Goal: Task Accomplishment & Management: Manage account settings

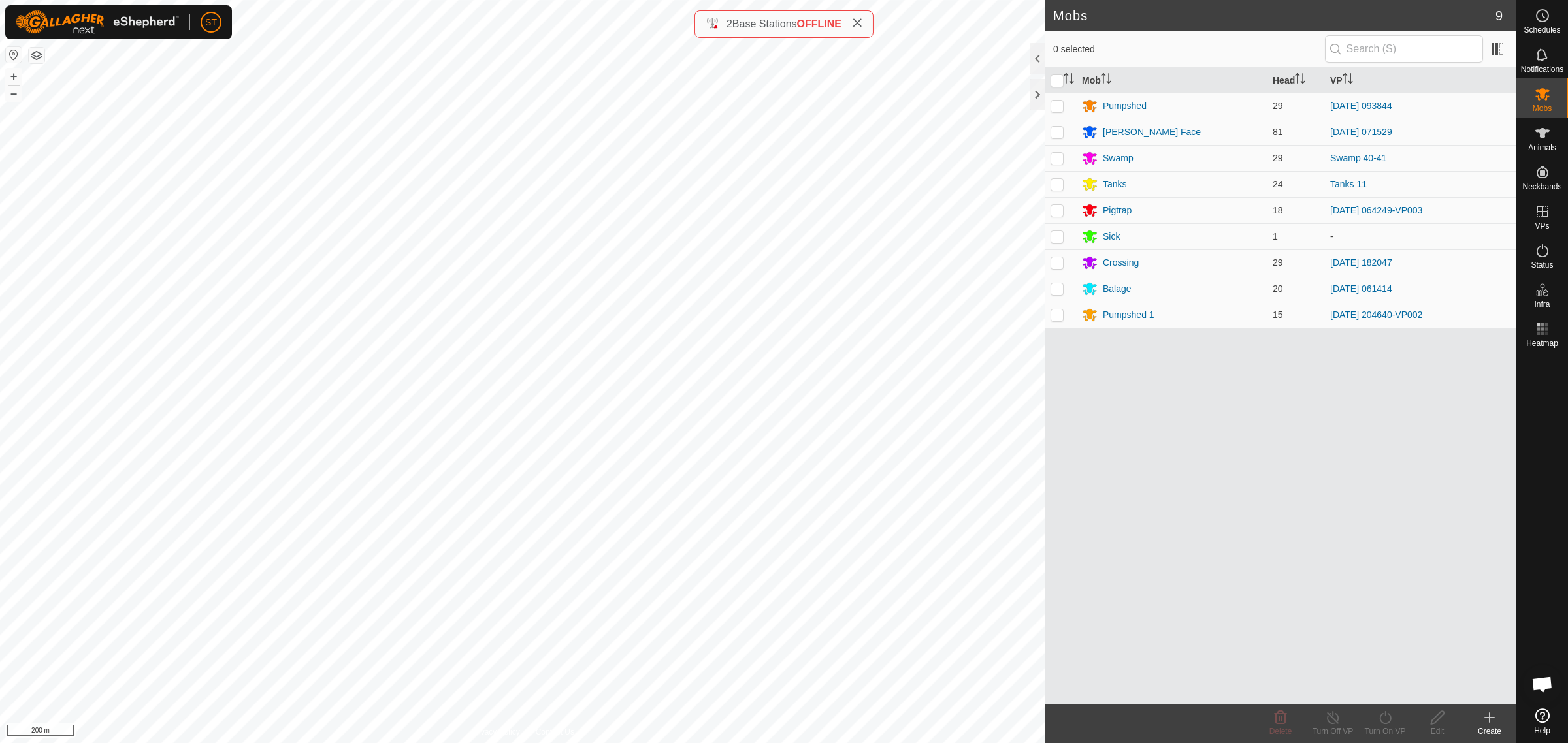
scroll to position [175, 0]
click at [1444, 213] on link "In Rotation" at bounding box center [1459, 211] width 112 height 26
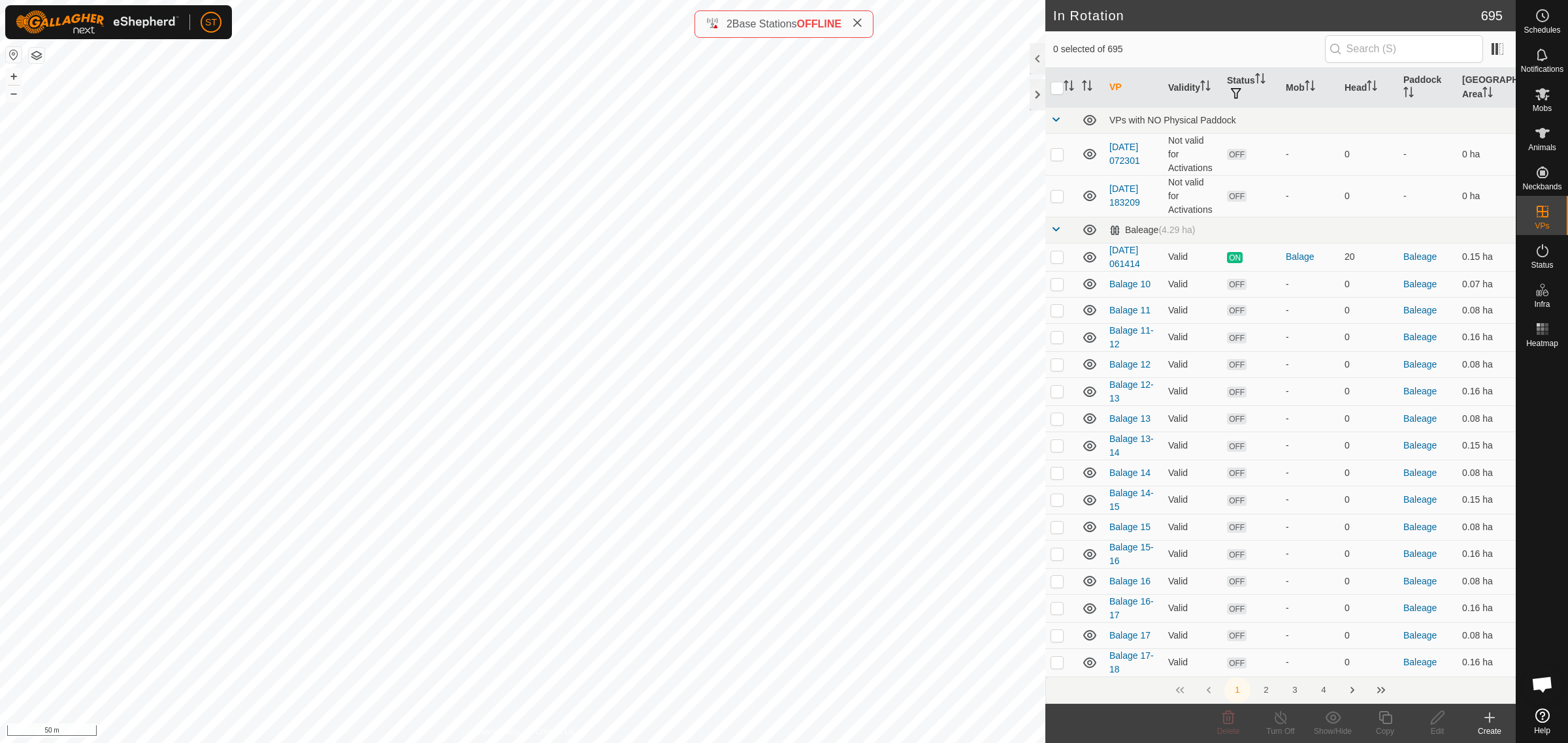
click at [1488, 720] on icon at bounding box center [1489, 718] width 16 height 16
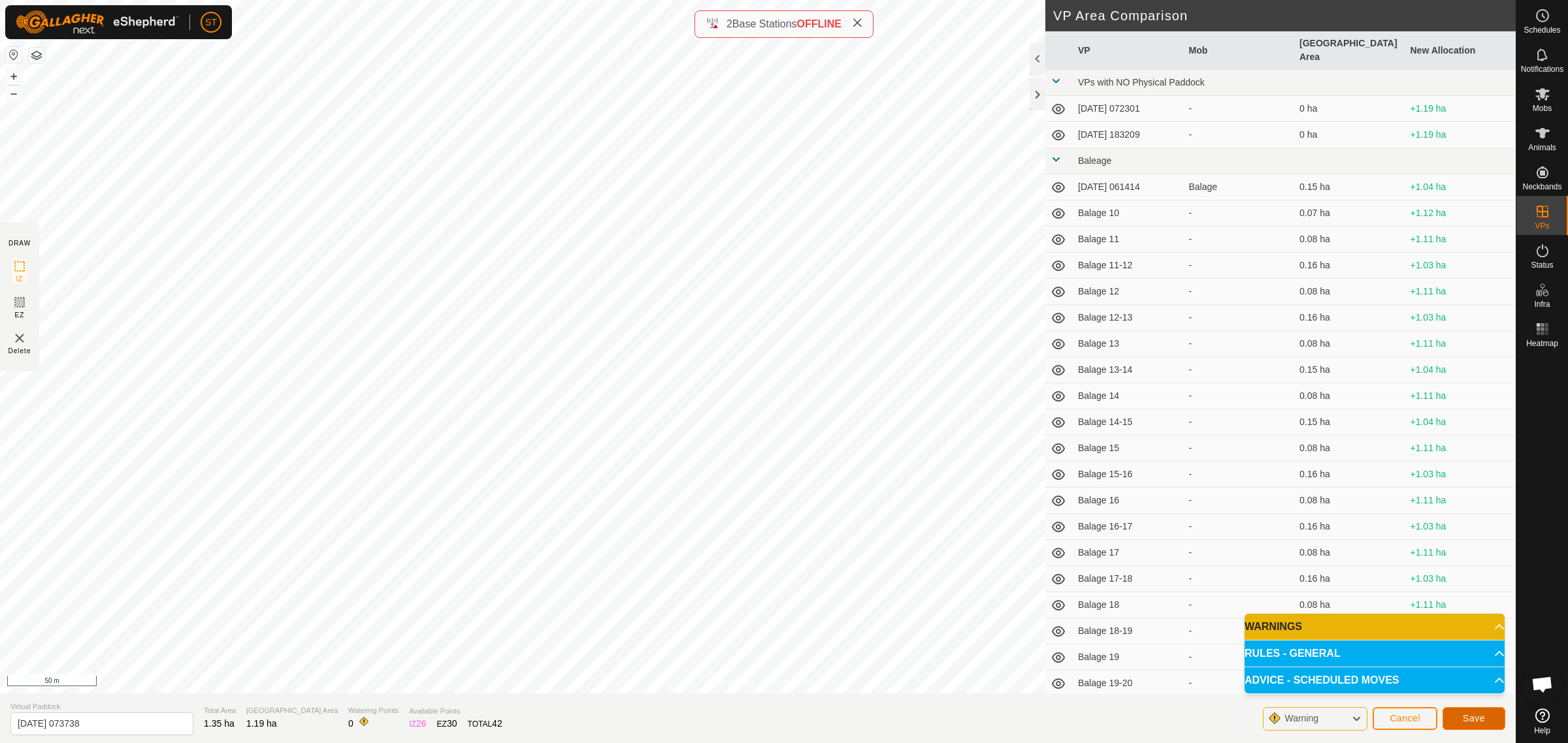
click at [1481, 720] on span "Save" at bounding box center [1473, 718] width 22 height 11
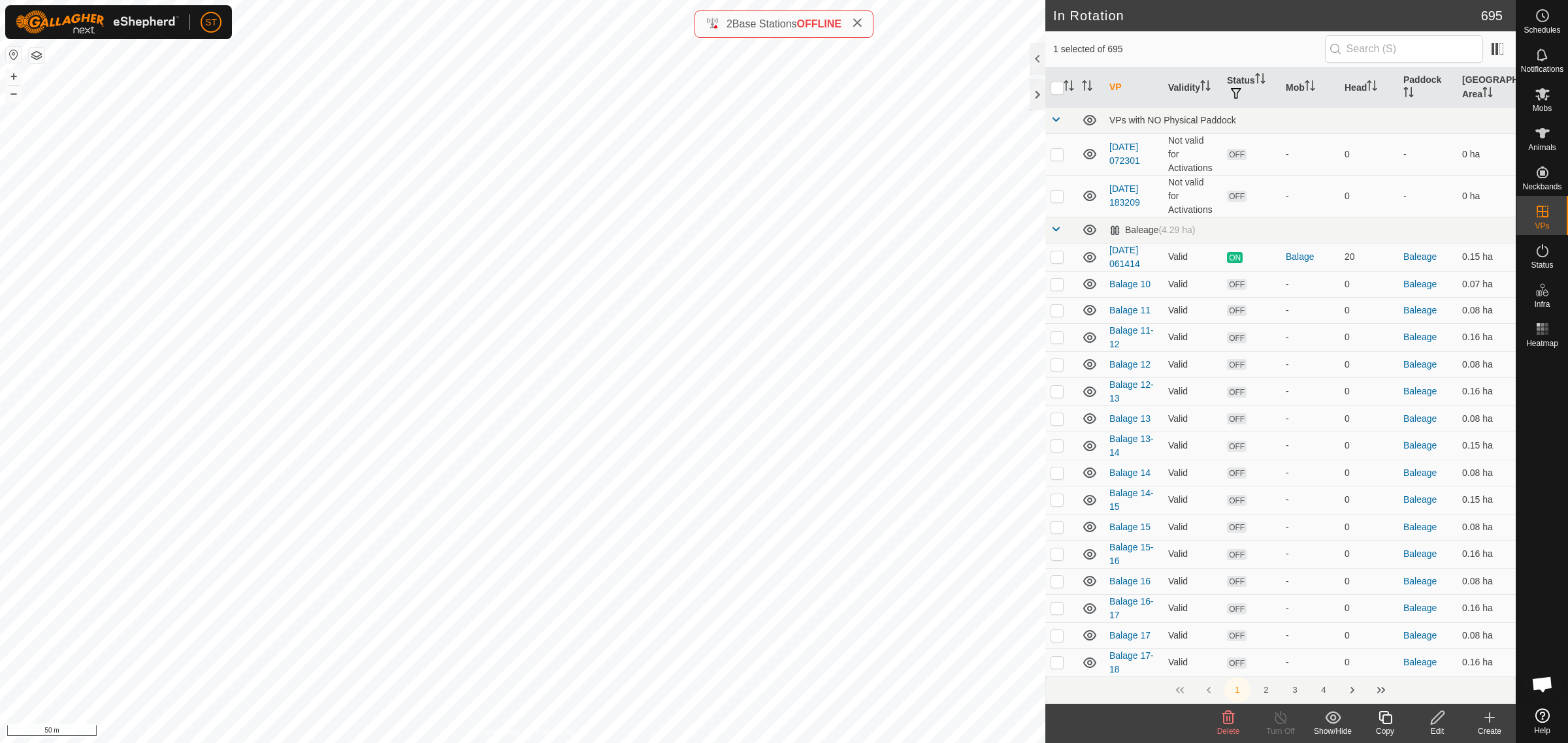
click at [1226, 718] on icon at bounding box center [1228, 718] width 13 height 13
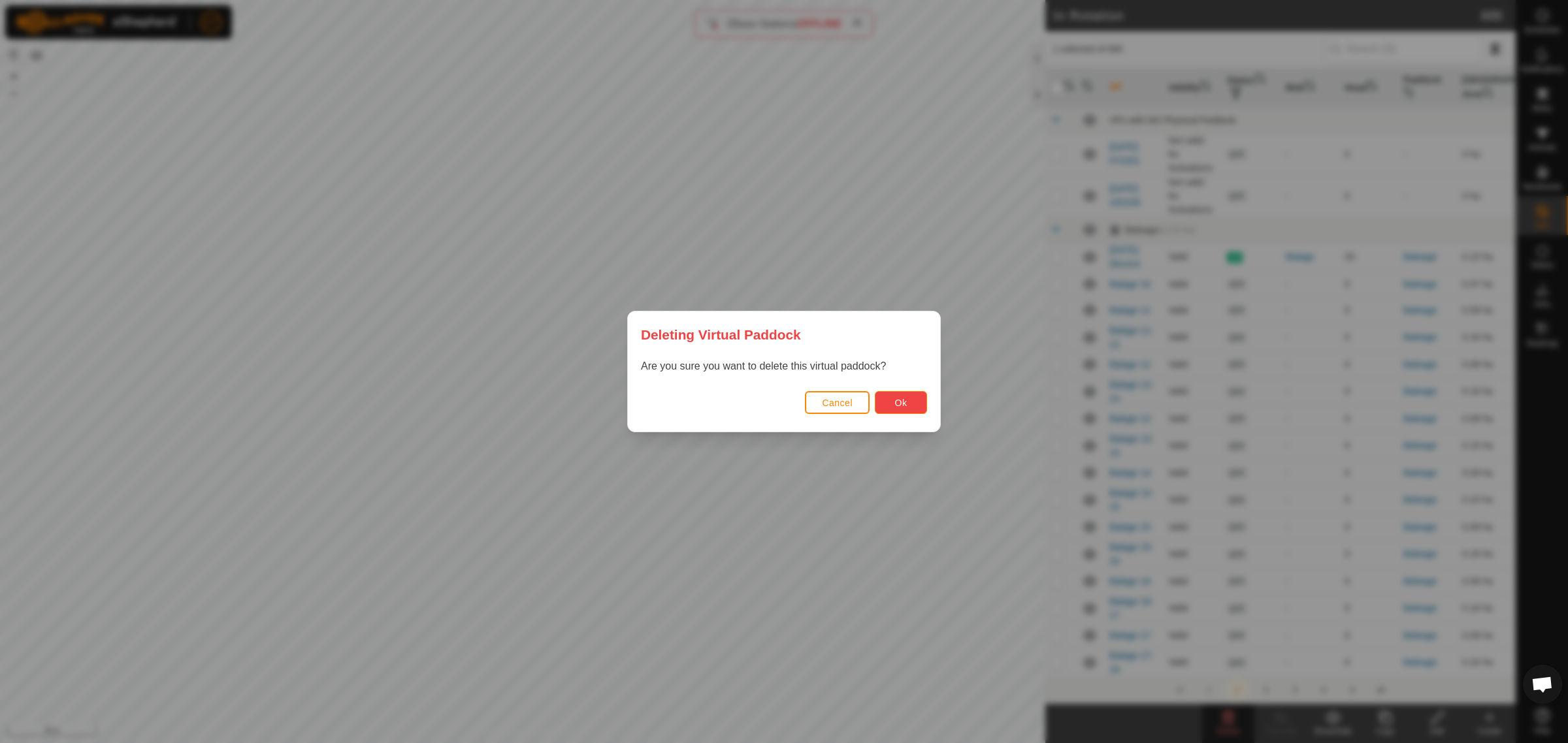
click at [885, 397] on button "Ok" at bounding box center [901, 402] width 52 height 23
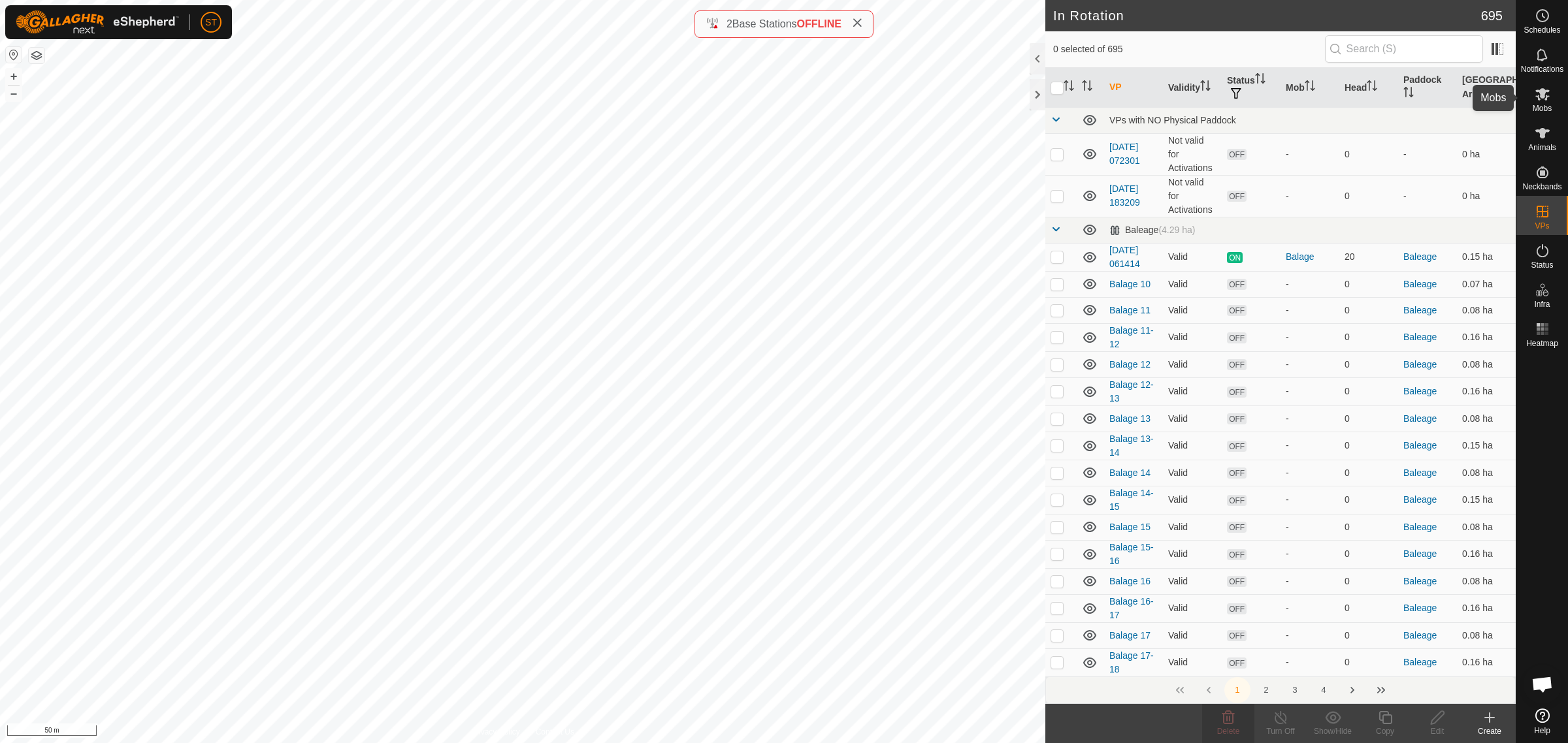
click at [1549, 101] on icon at bounding box center [1543, 94] width 16 height 16
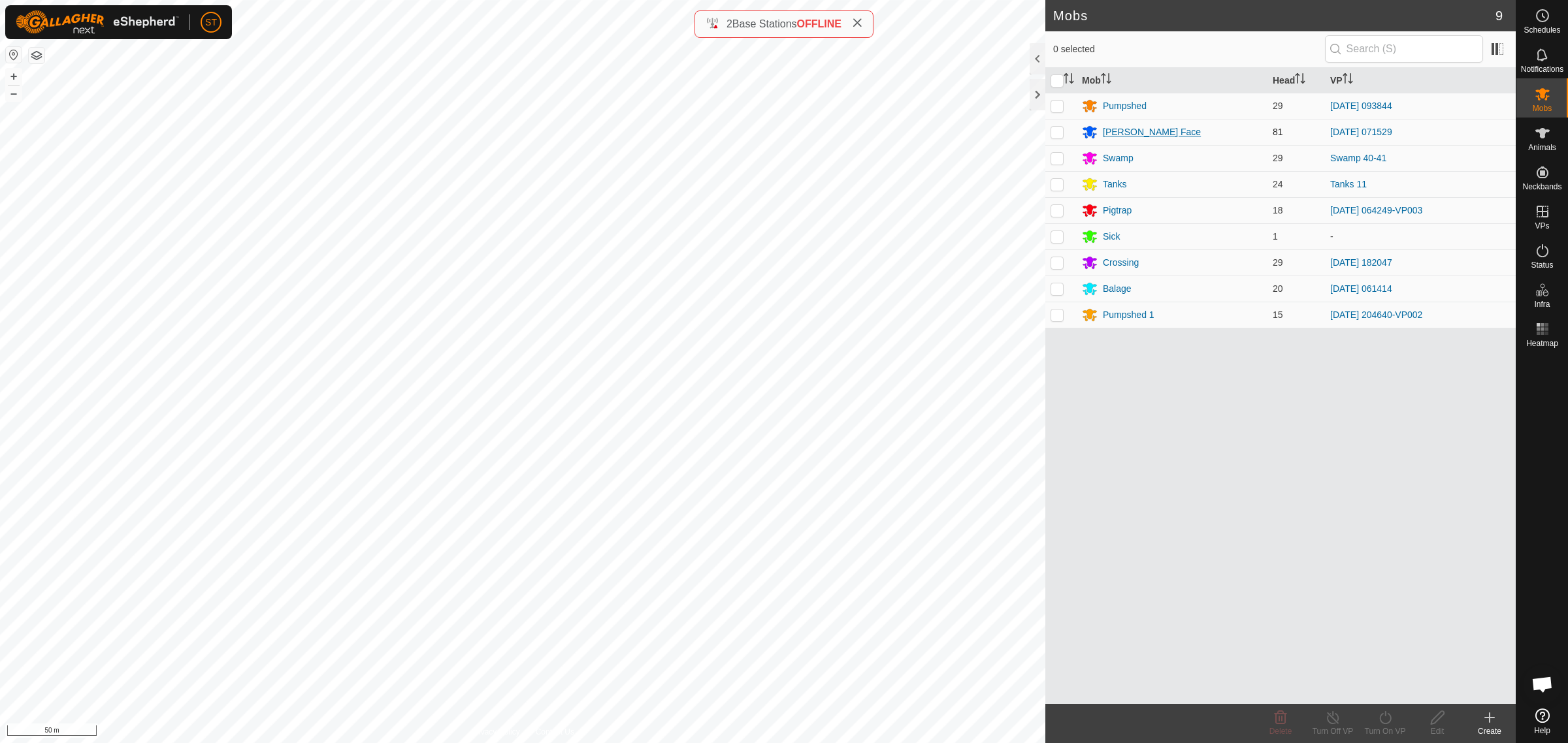
click at [1117, 129] on div "[PERSON_NAME] Face" at bounding box center [1151, 132] width 98 height 14
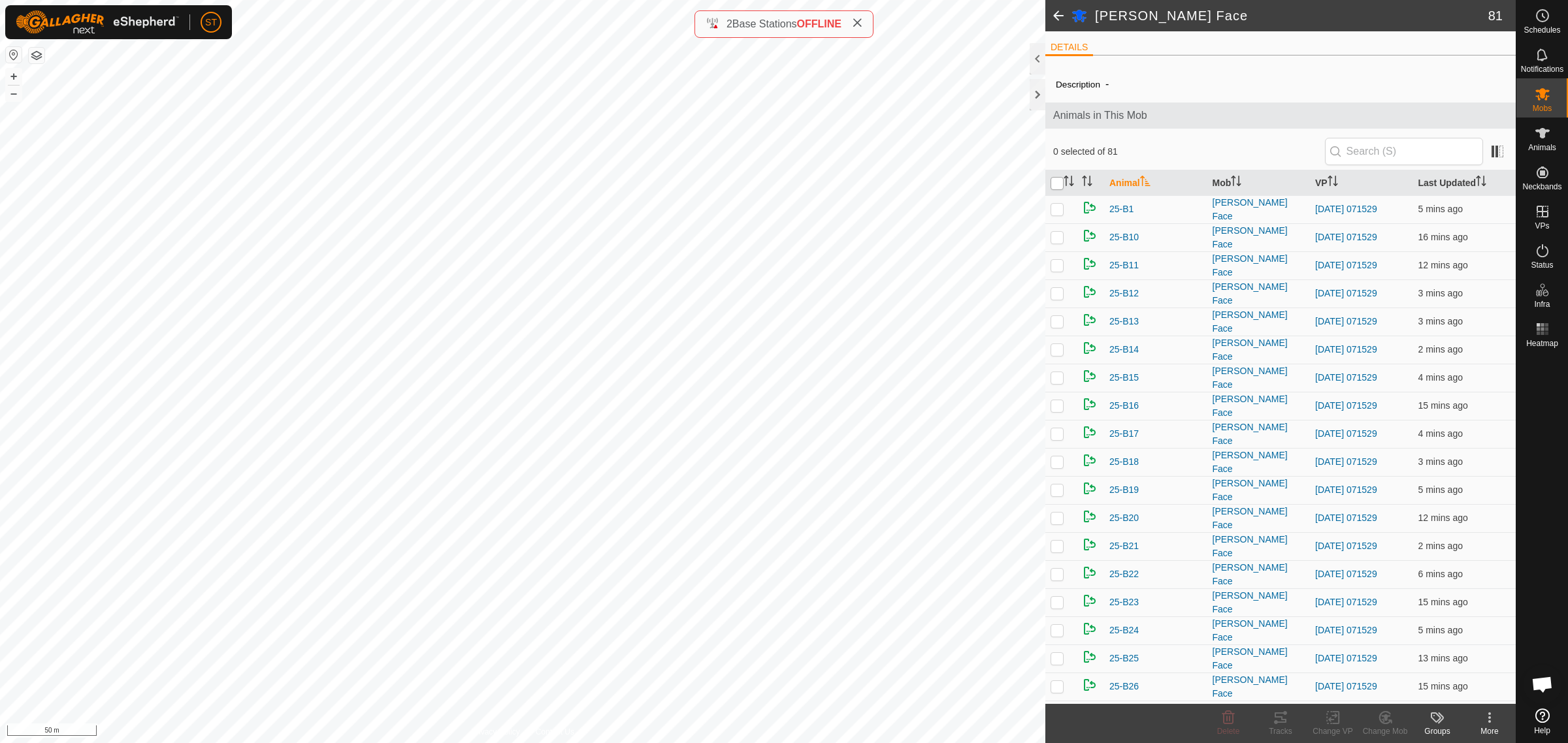
click at [1055, 183] on input "checkbox" at bounding box center [1057, 184] width 13 height 13
checkbox input "true"
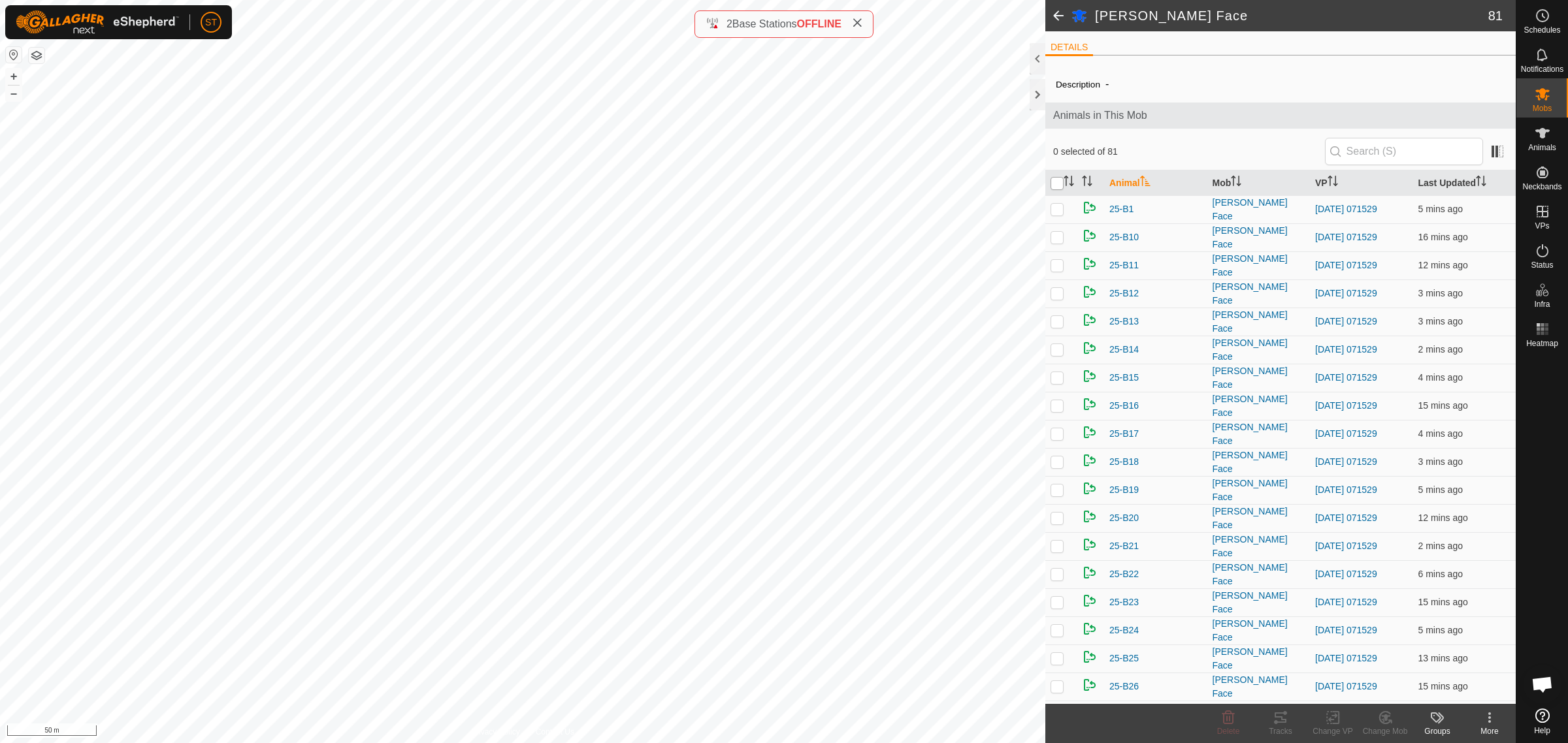
checkbox input "true"
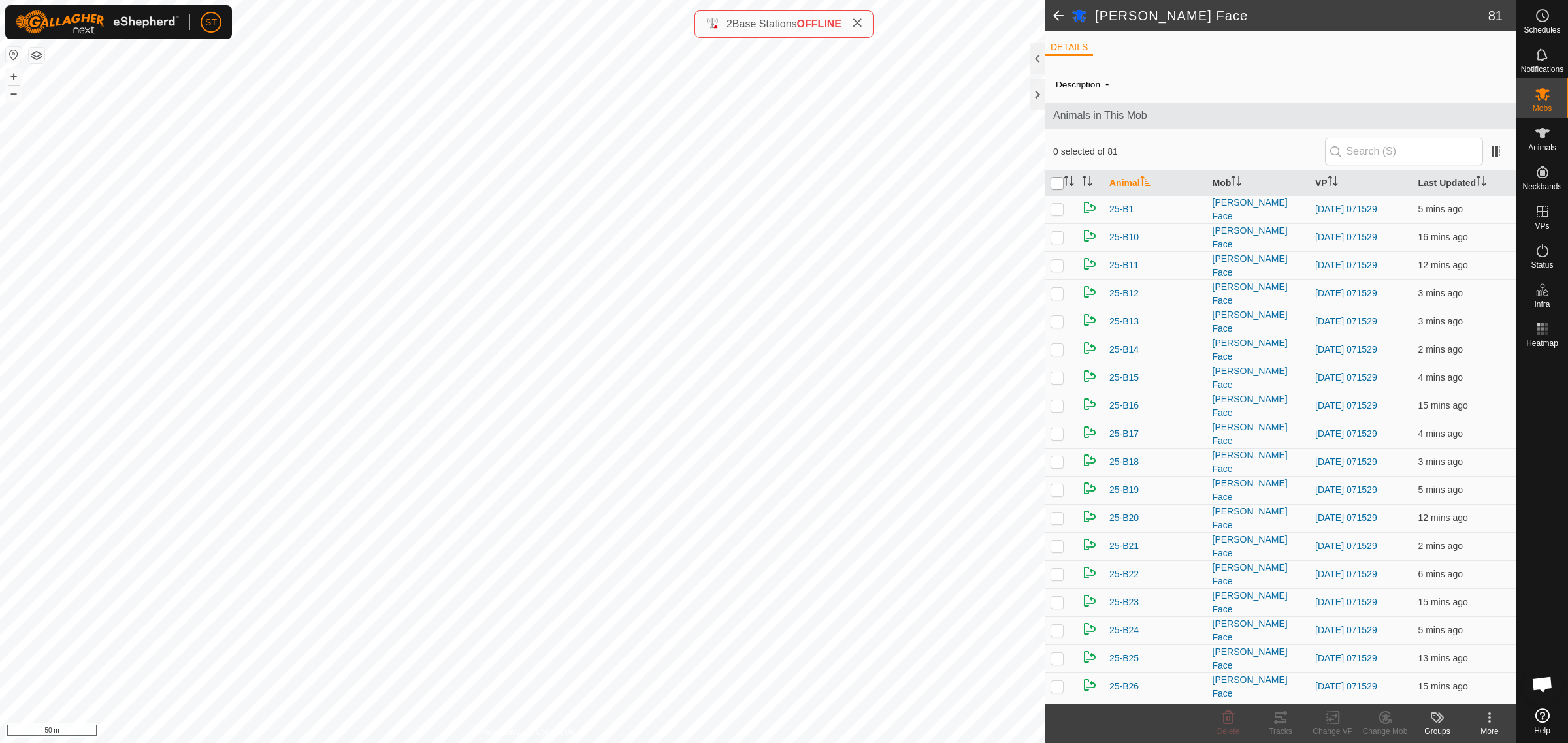
checkbox input "true"
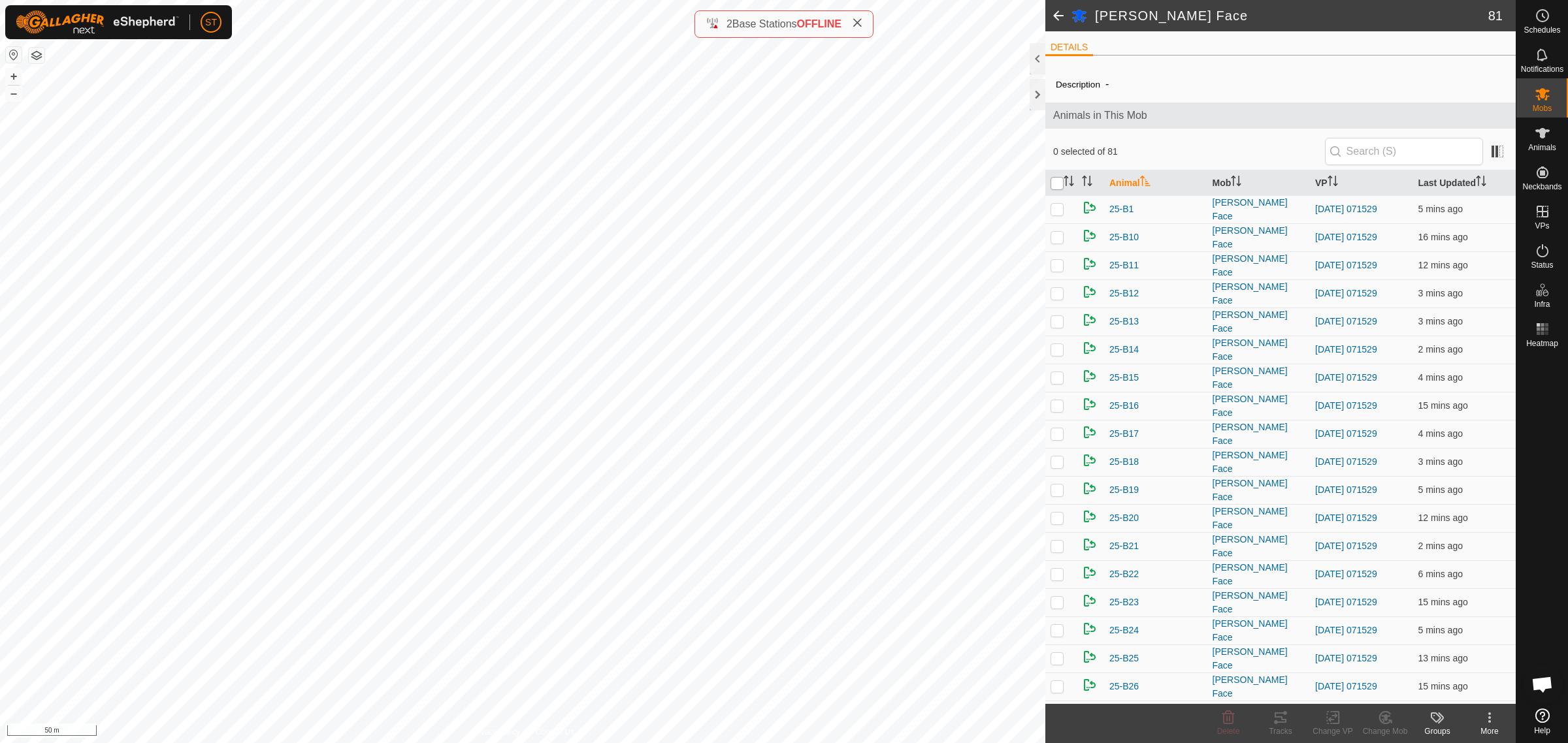
checkbox input "true"
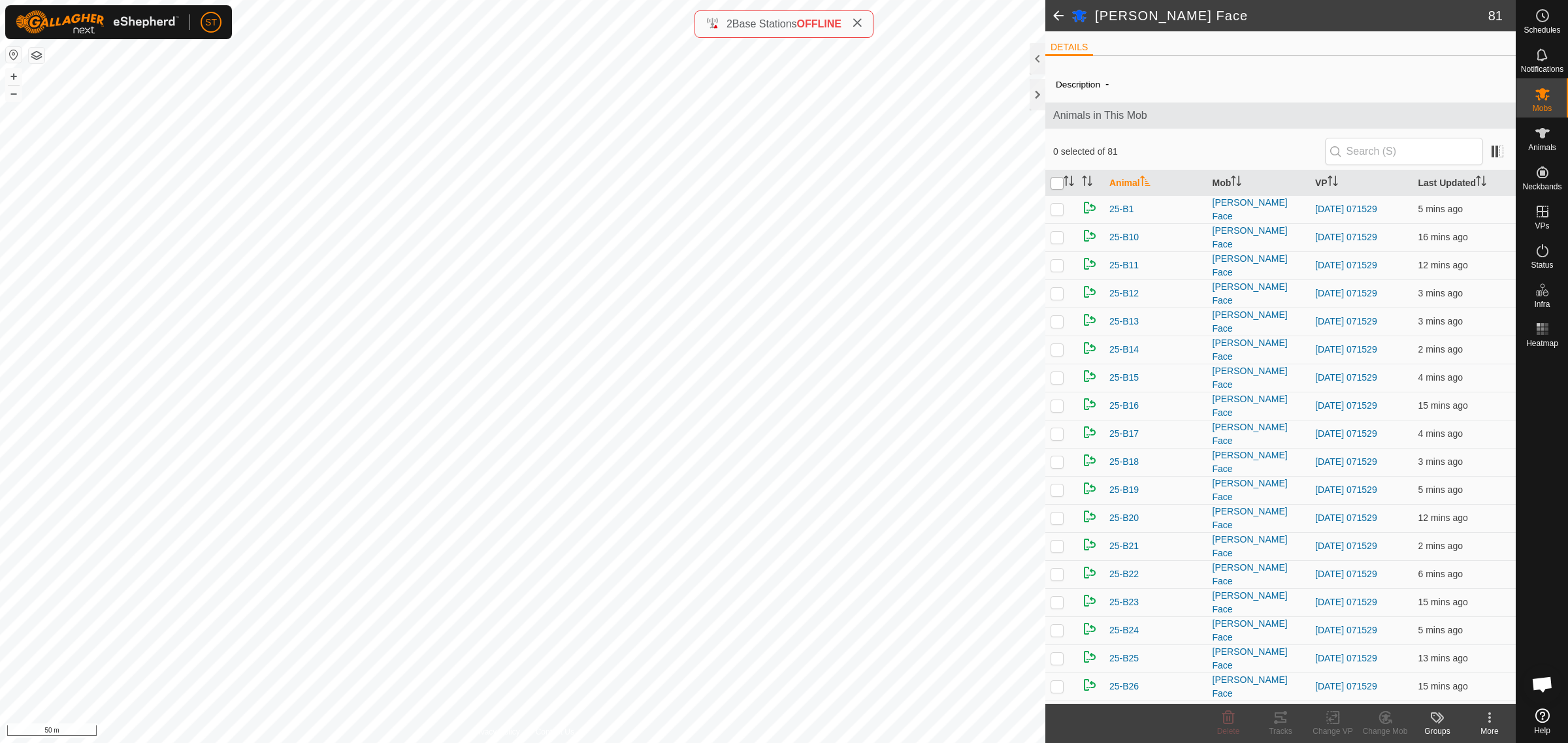
checkbox input "true"
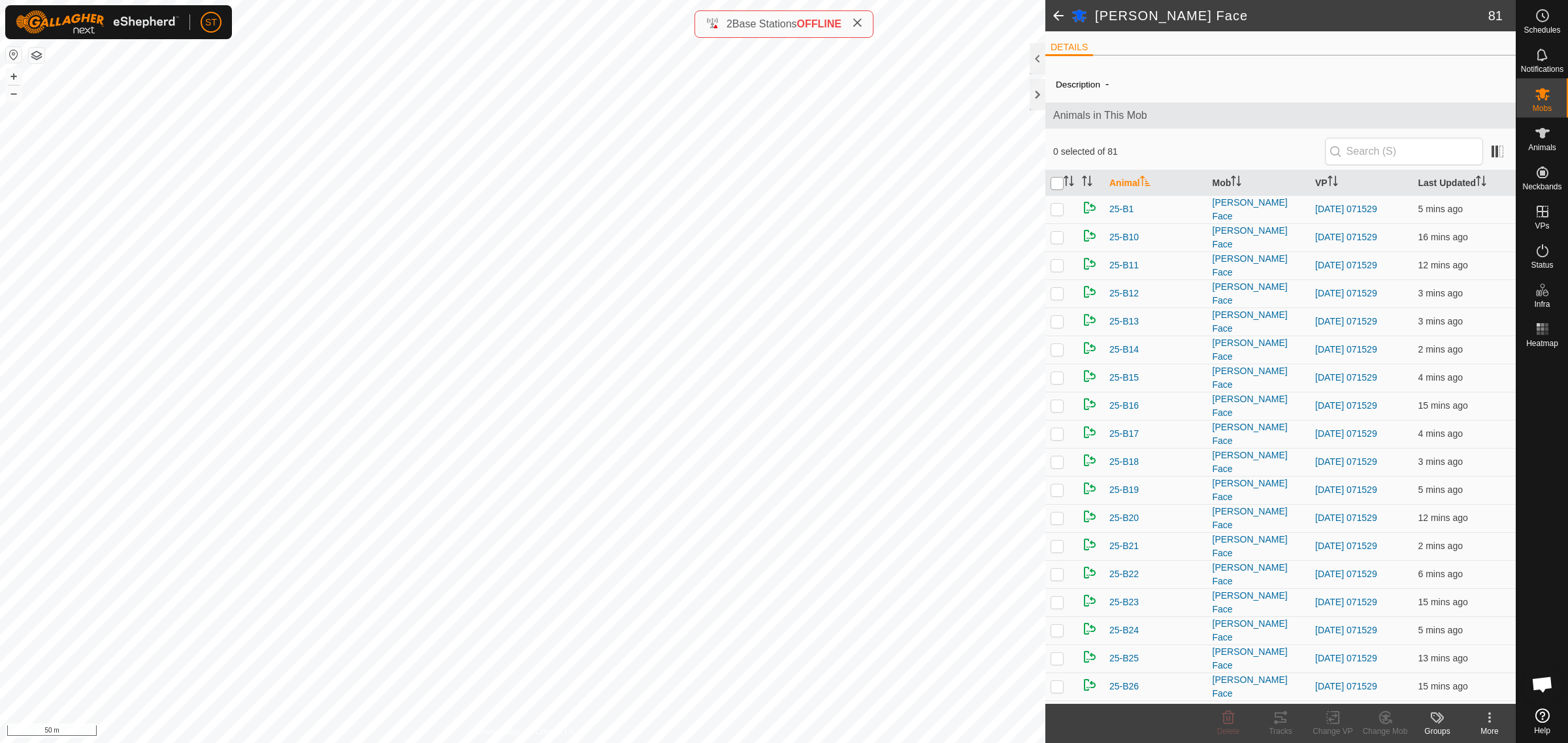
checkbox input "true"
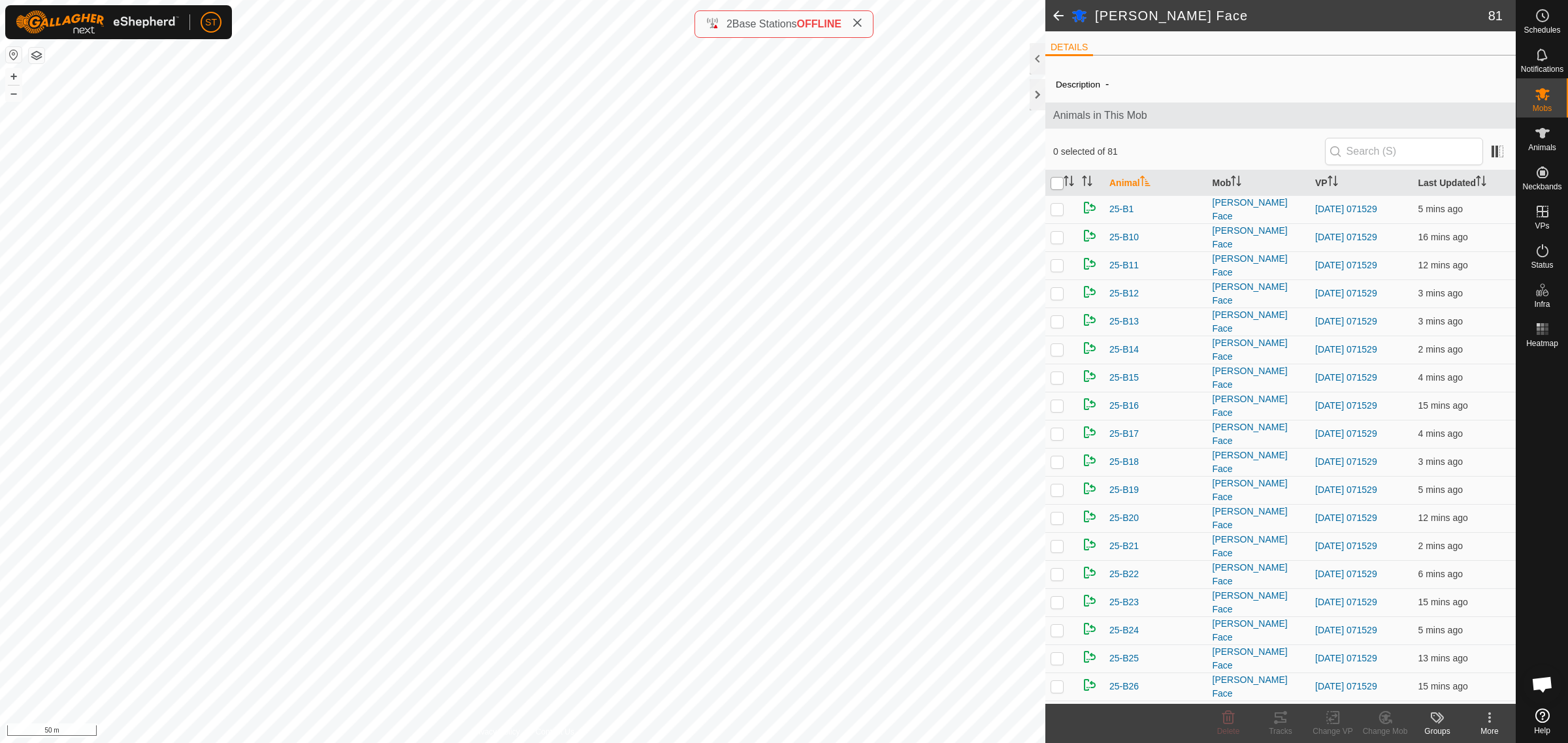
checkbox input "true"
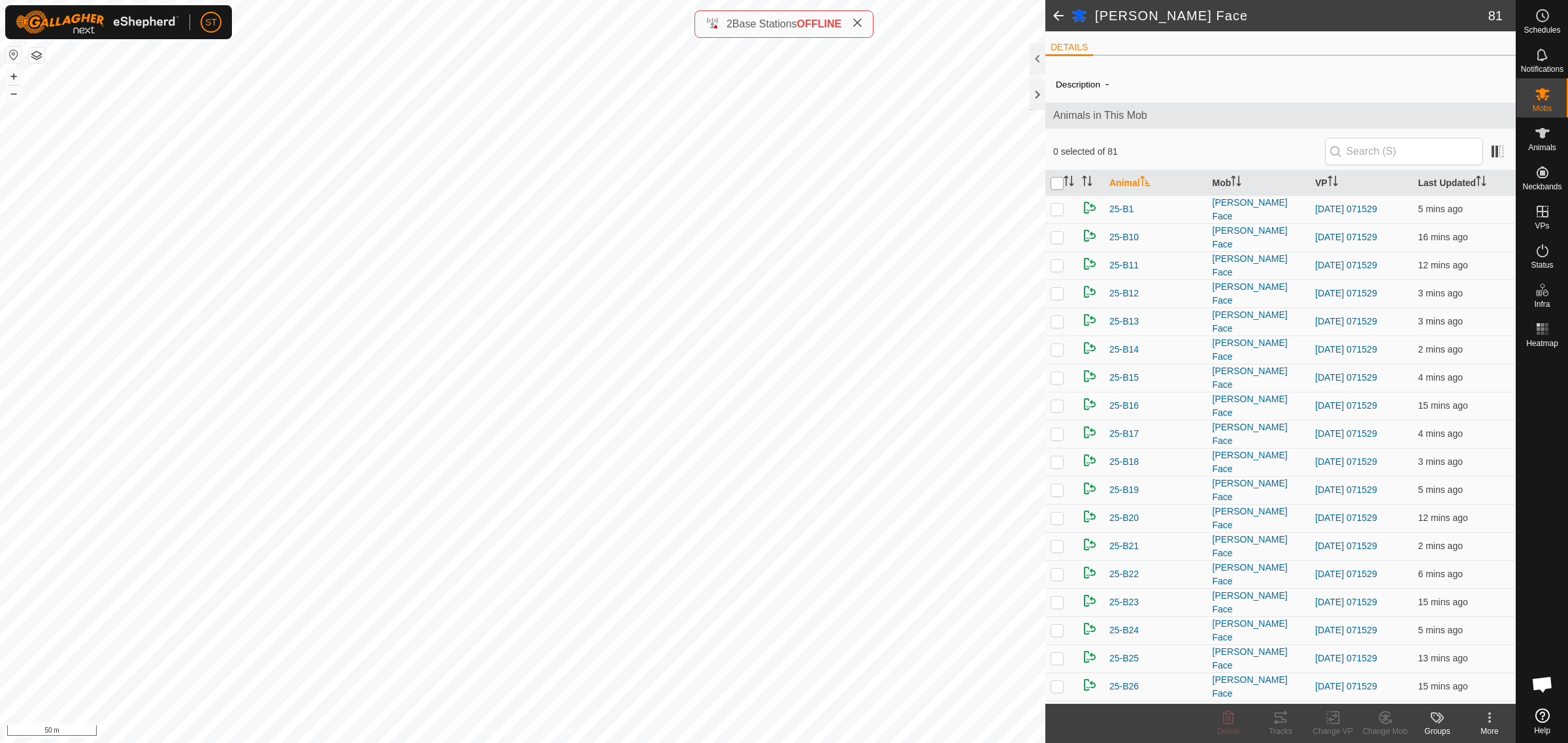
checkbox input "true"
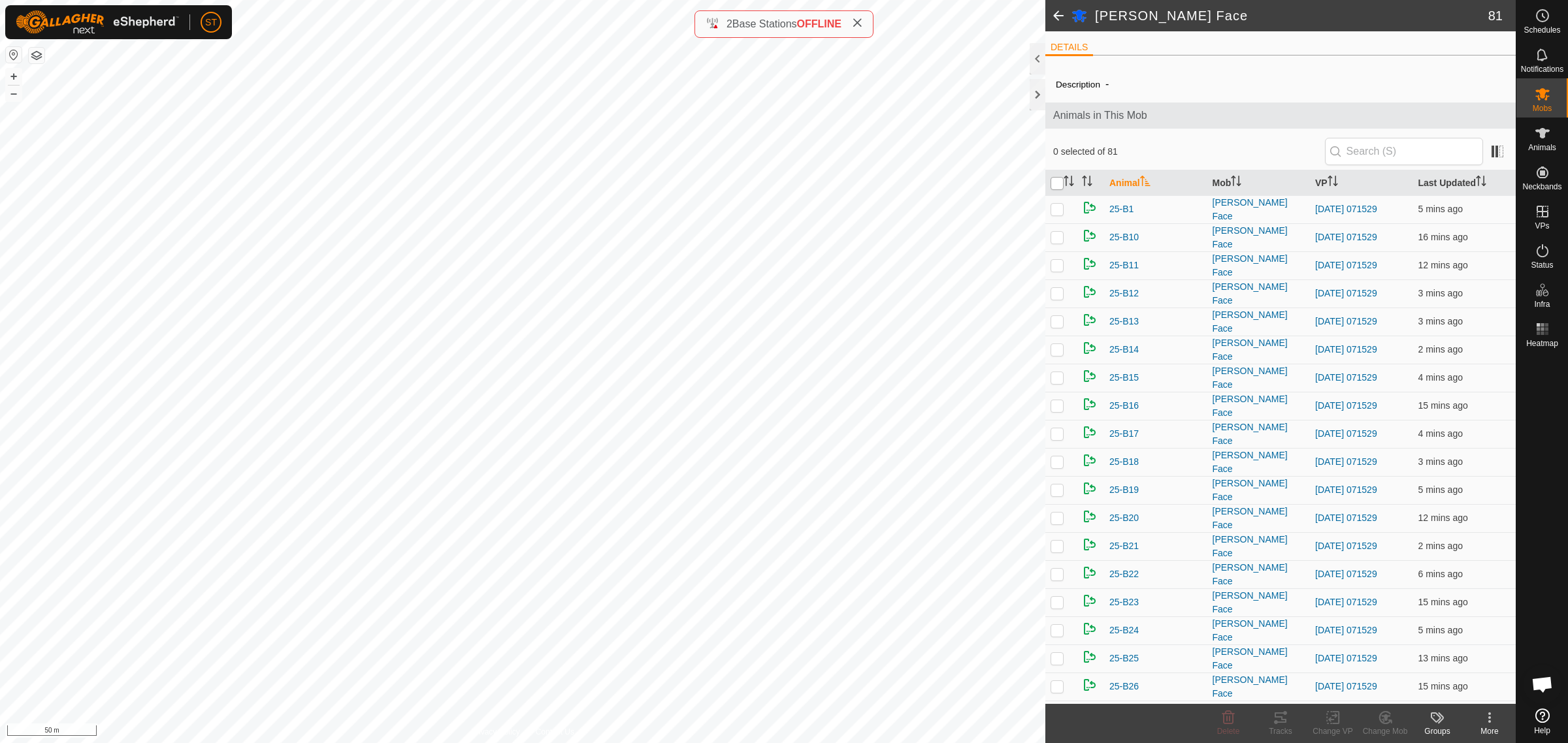
checkbox input "true"
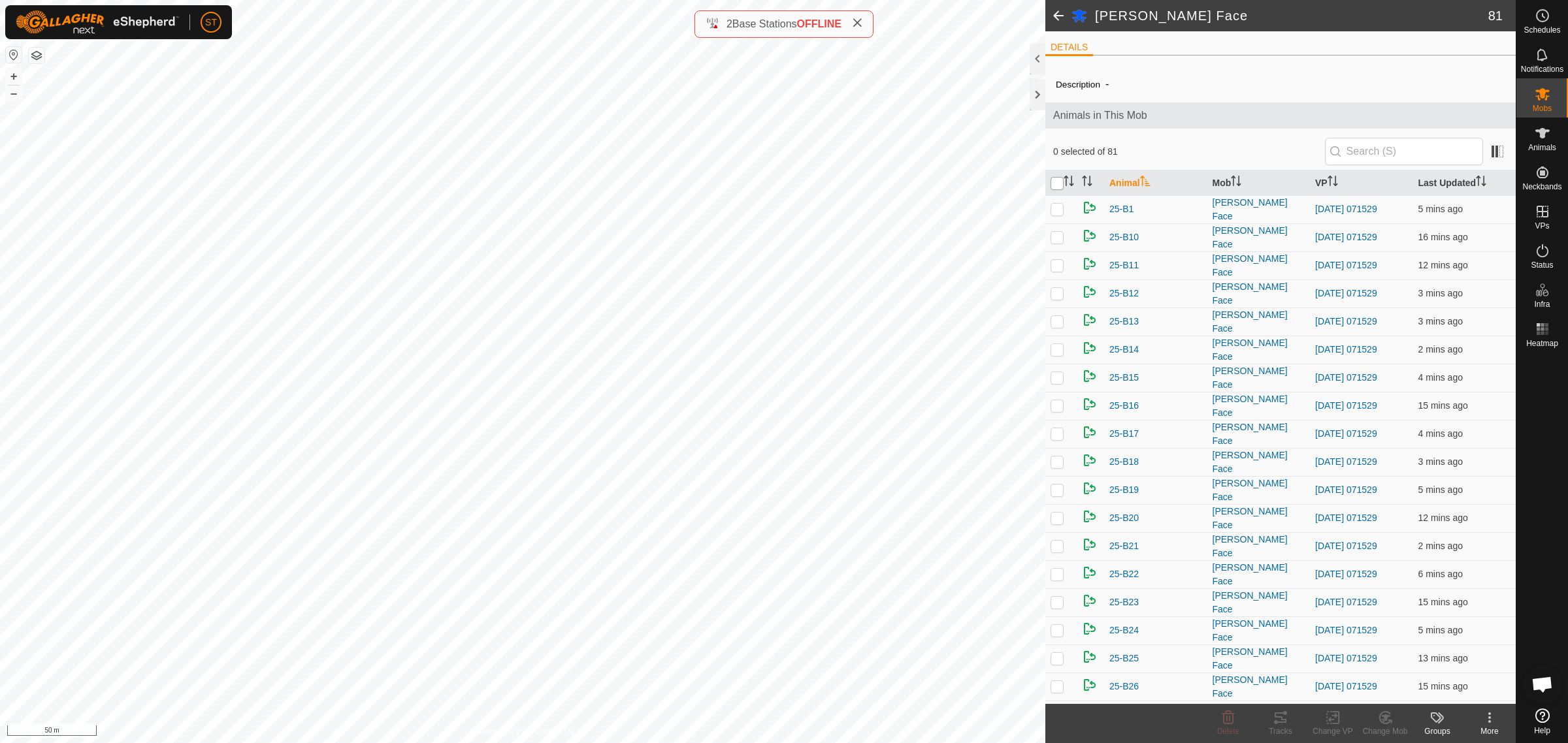
checkbox input "true"
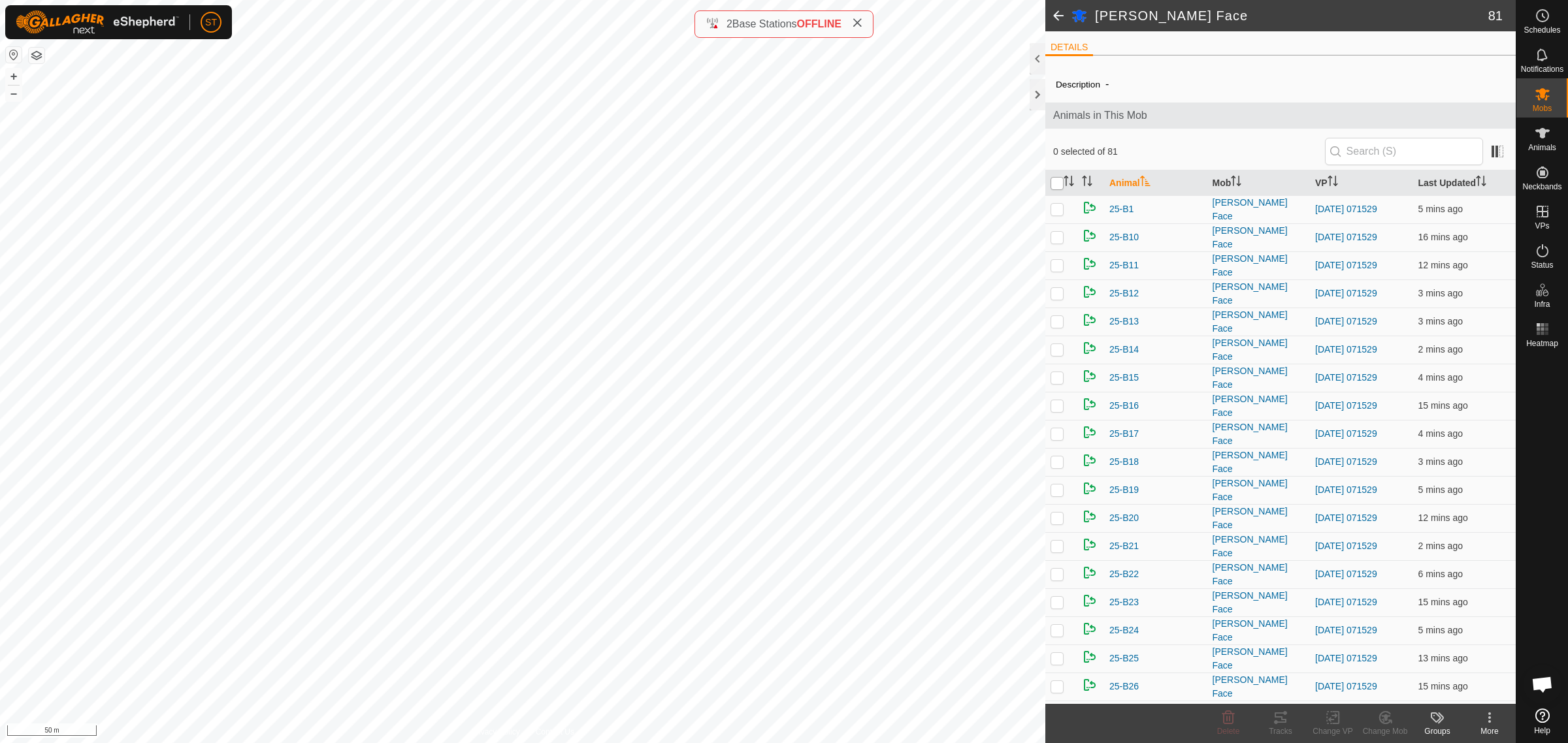
checkbox input "true"
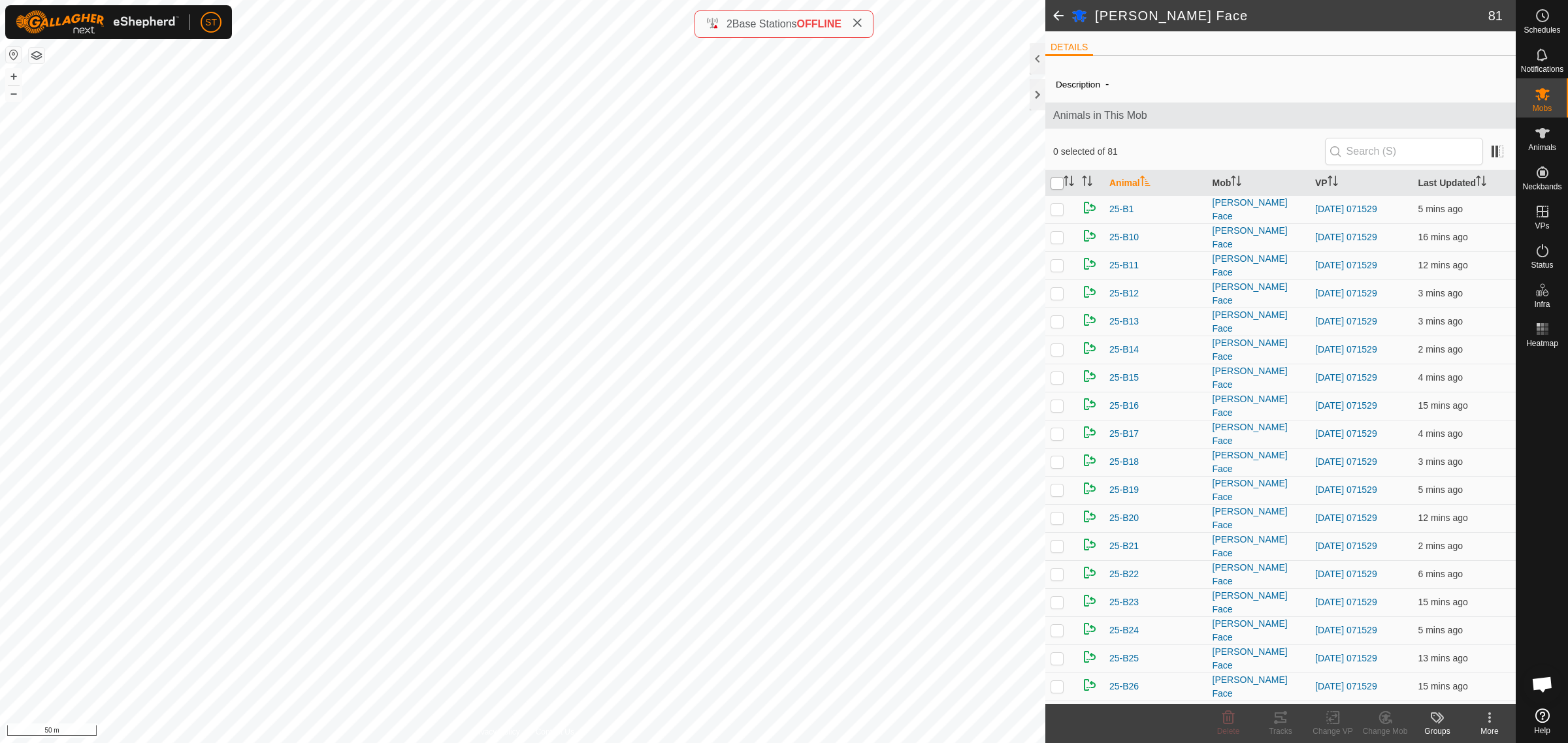
checkbox input "true"
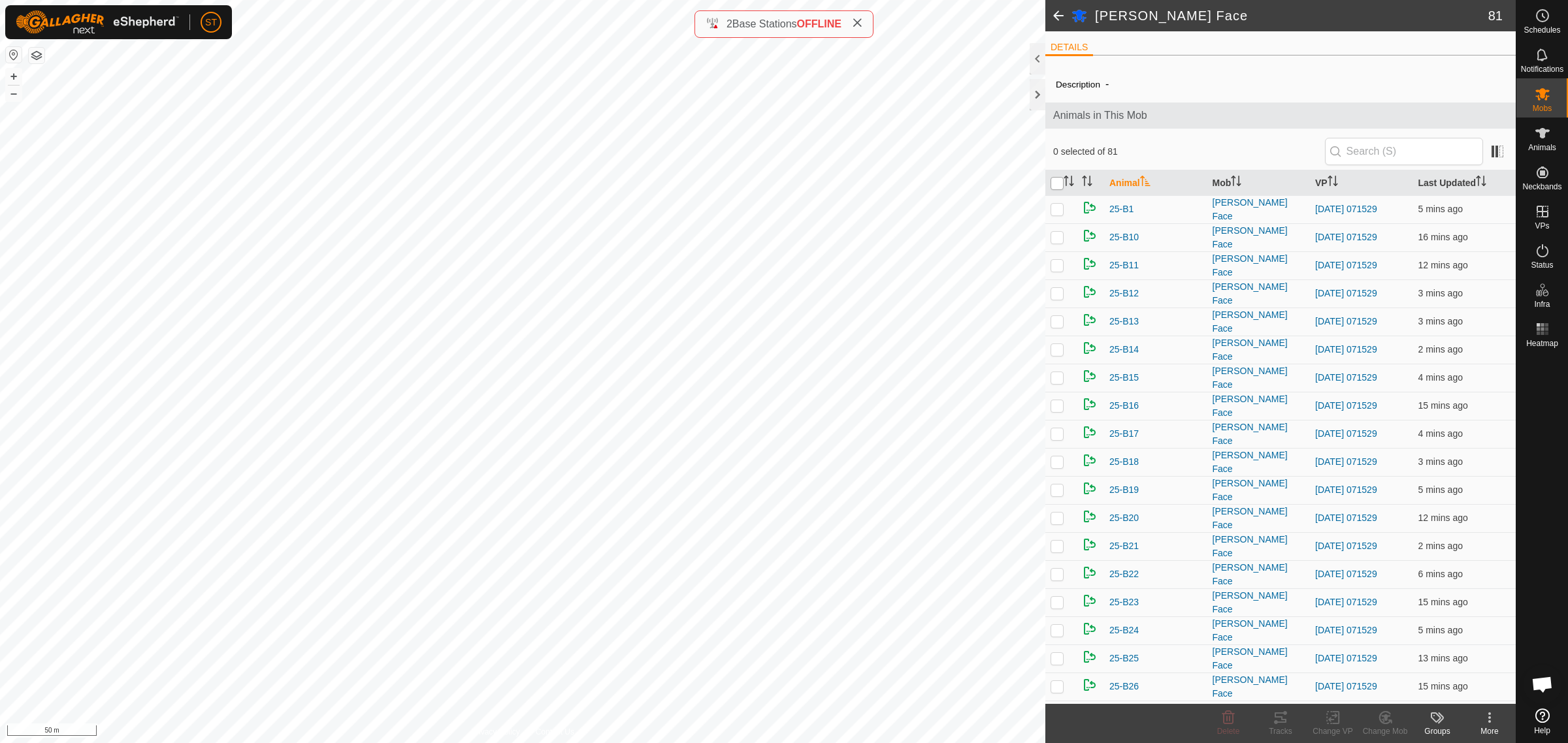
checkbox input "true"
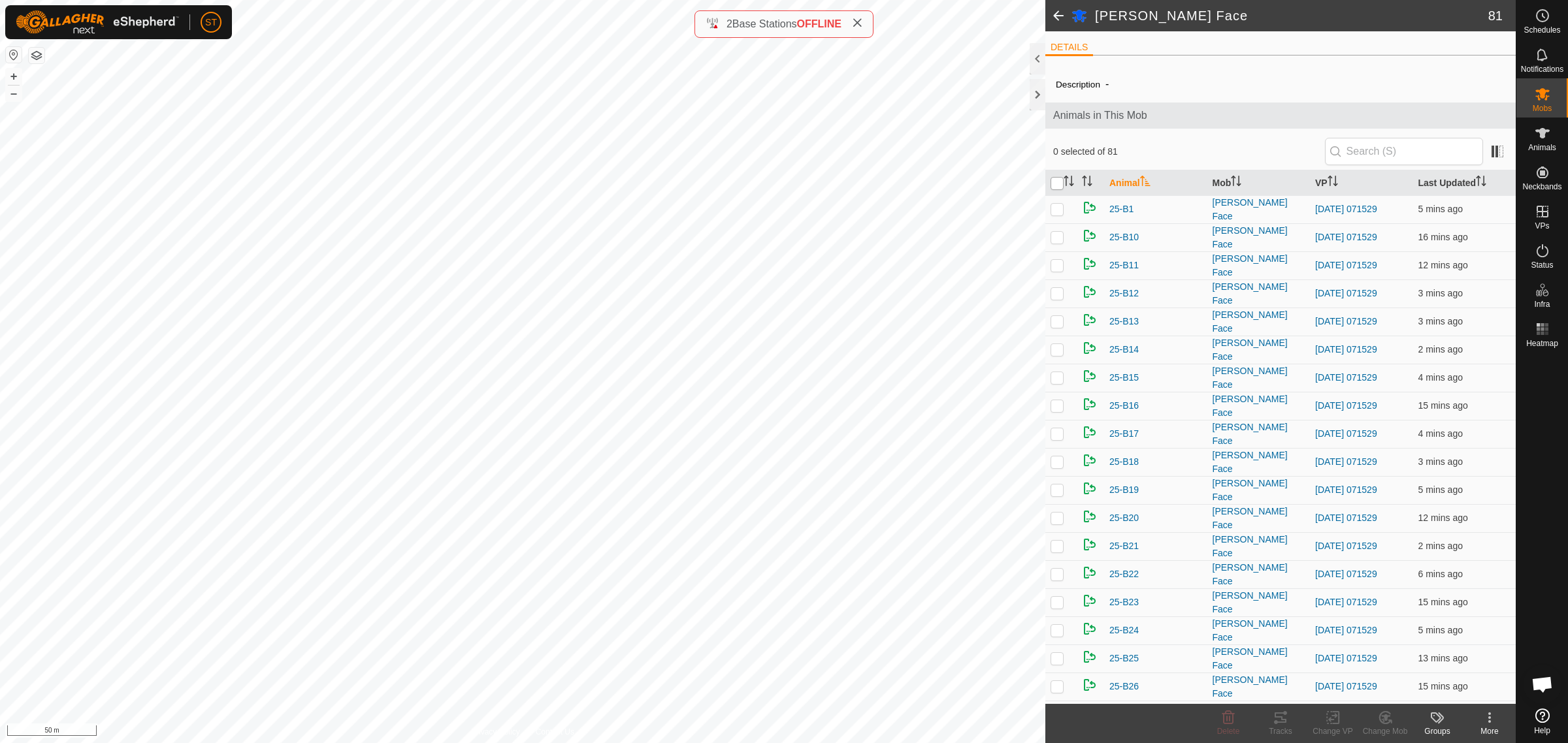
checkbox input "true"
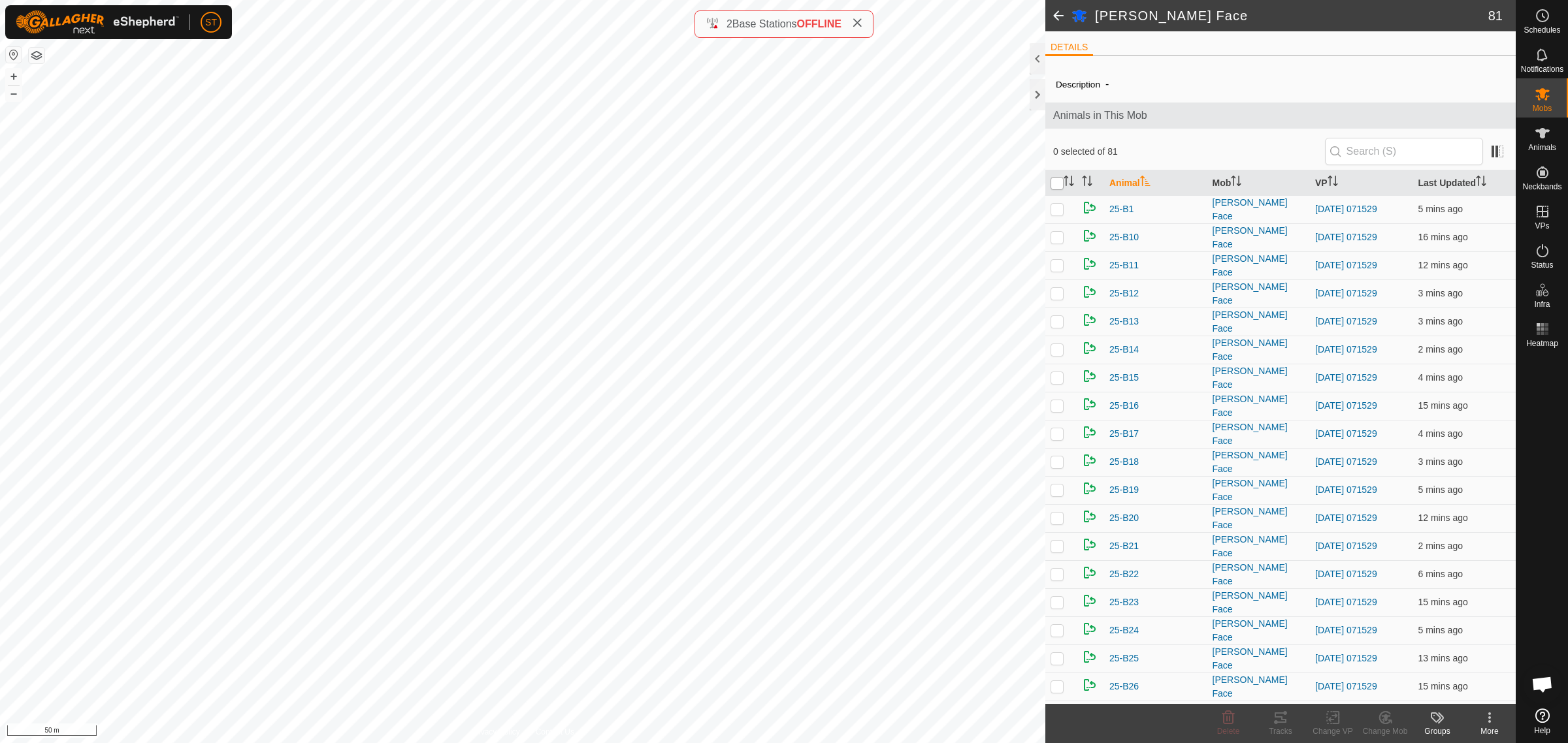
checkbox input "true"
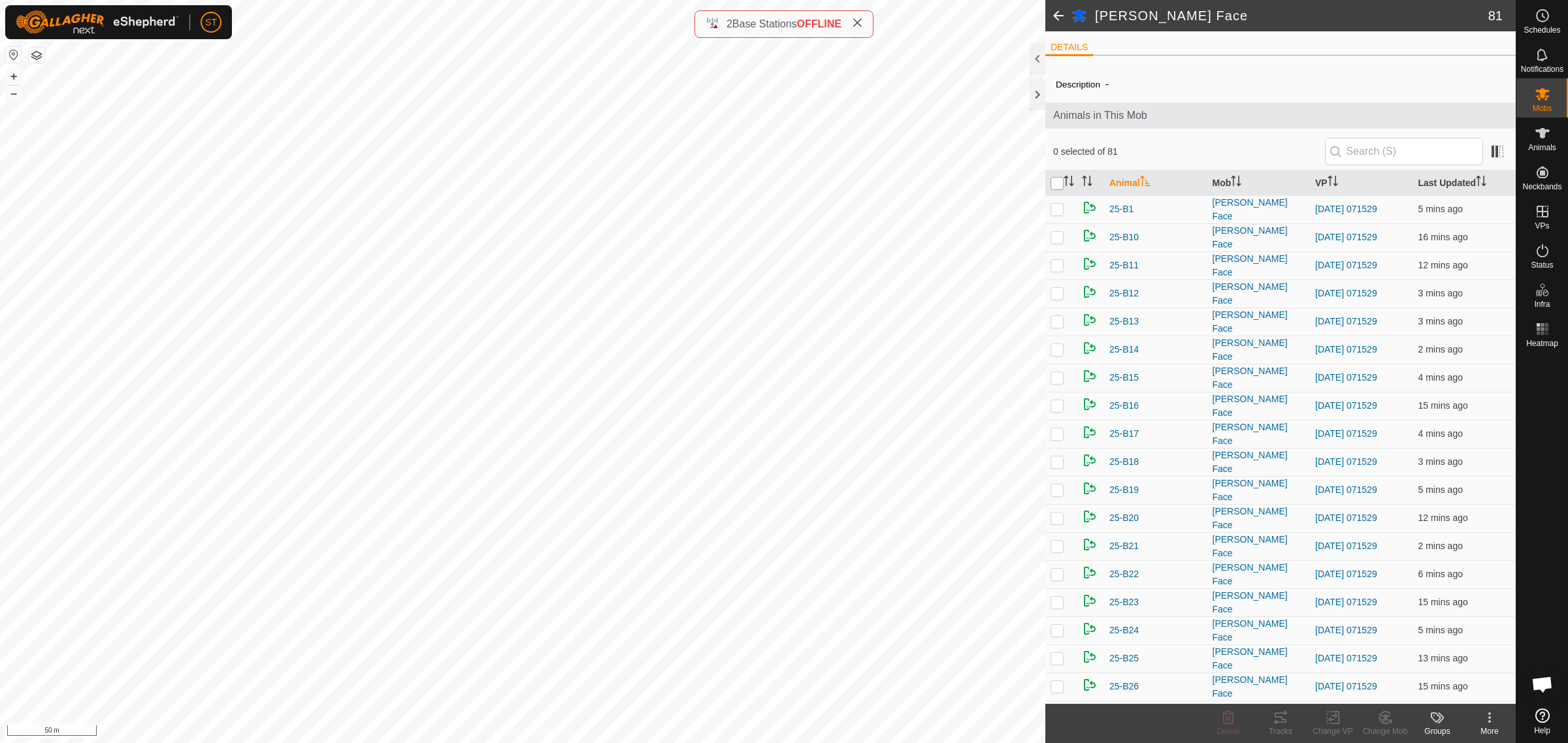
checkbox input "true"
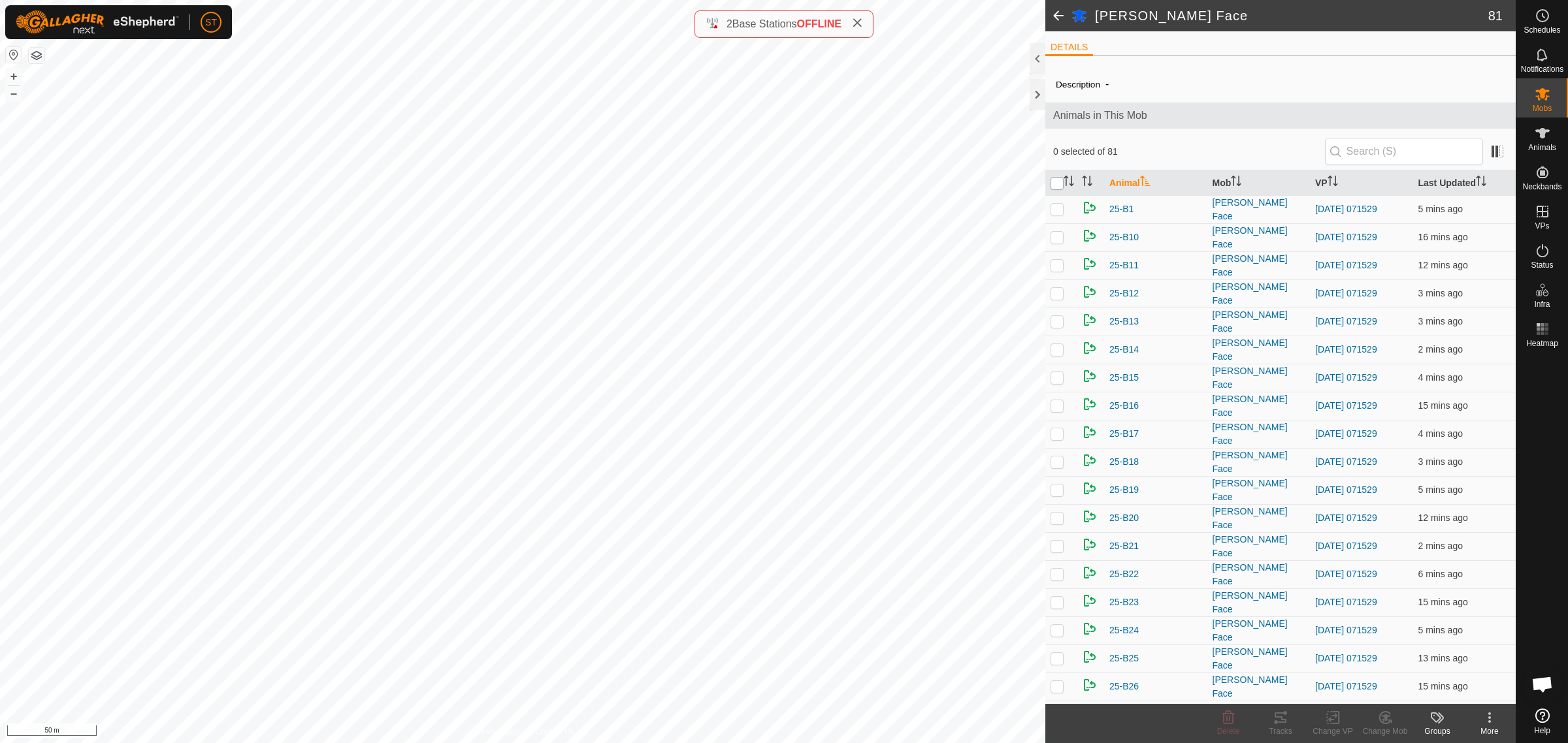
checkbox input "true"
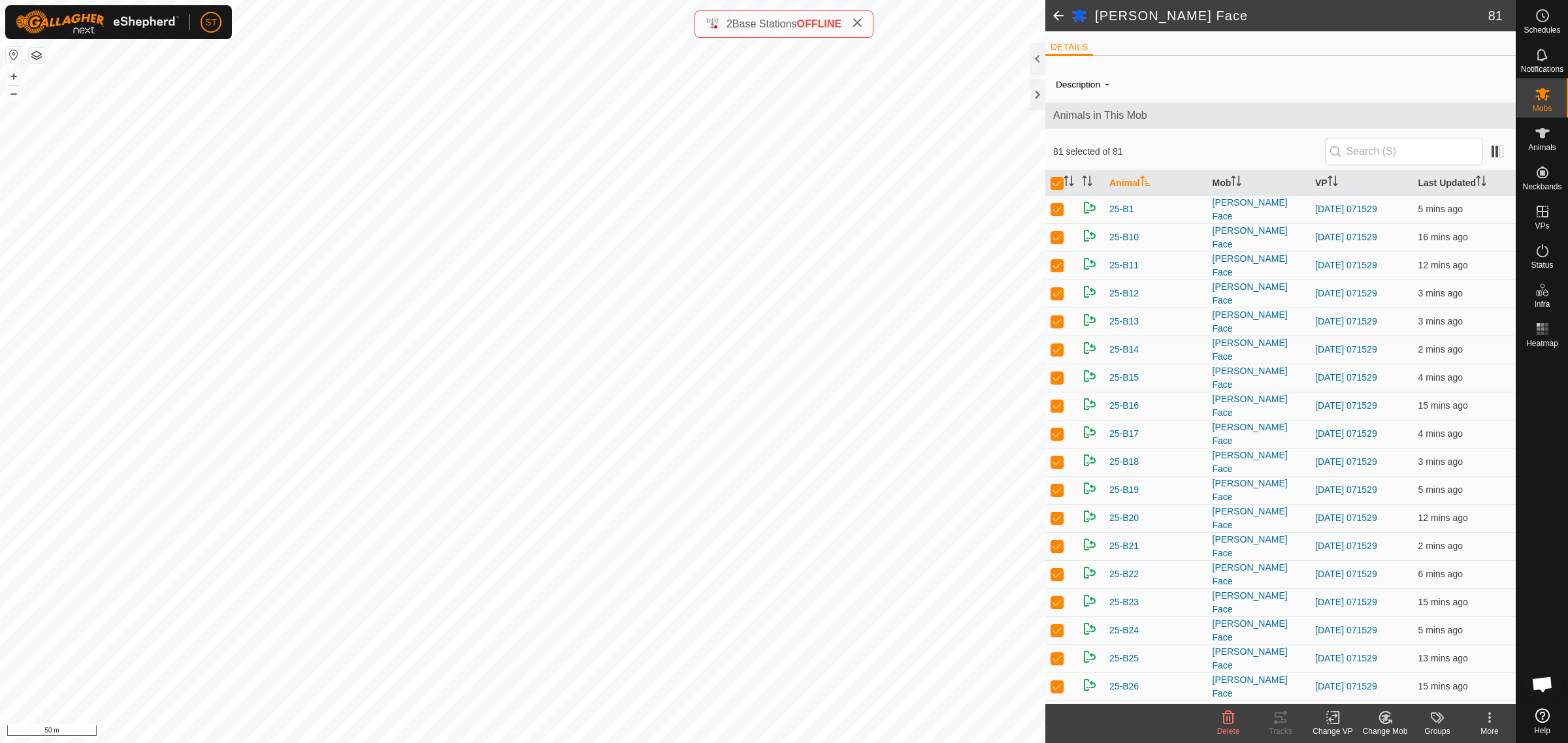
click at [1336, 726] on div "Change VP" at bounding box center [1333, 732] width 52 height 12
click at [1370, 664] on link "Choose VP..." at bounding box center [1372, 662] width 129 height 26
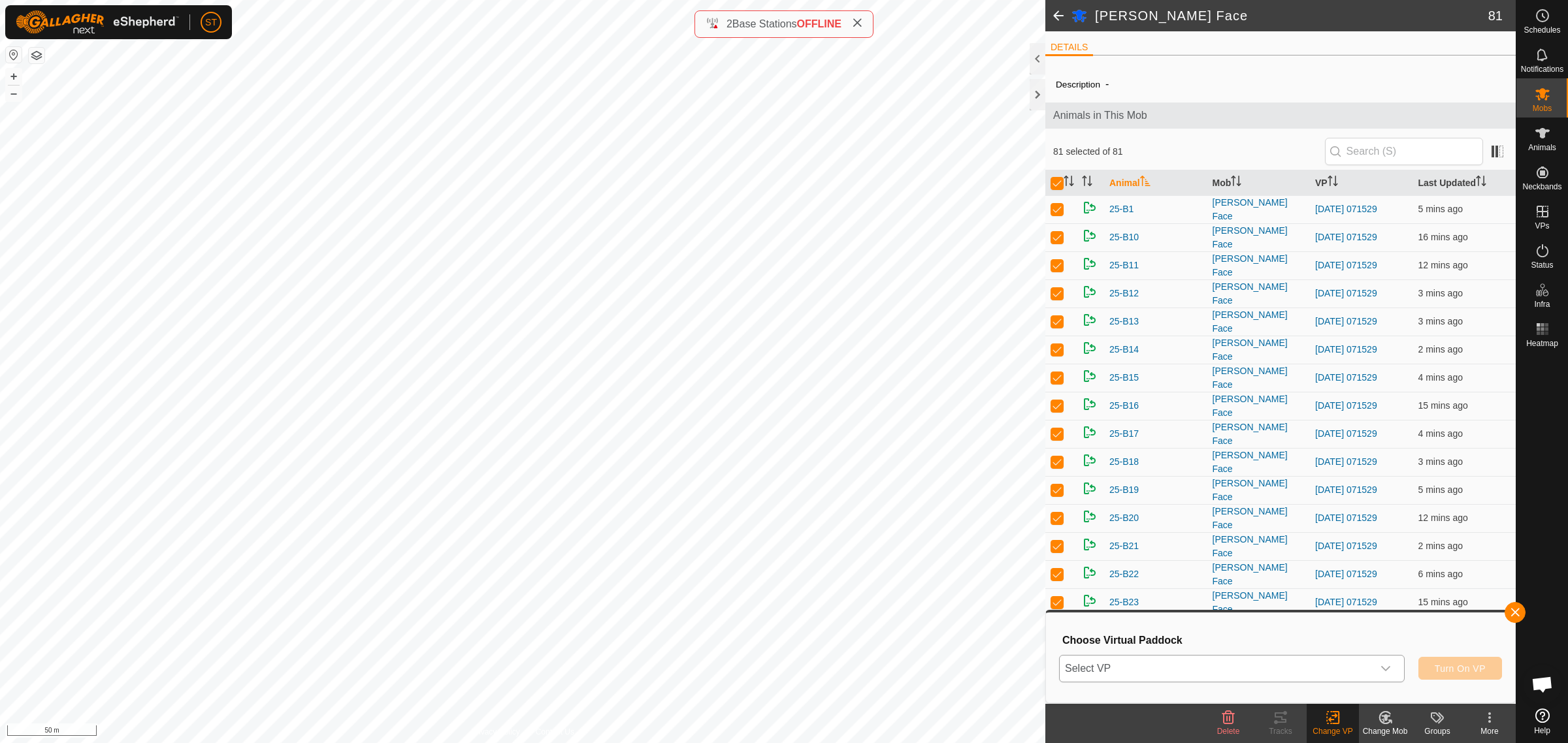
click at [1385, 668] on icon "dropdown trigger" at bounding box center [1385, 669] width 11 height 11
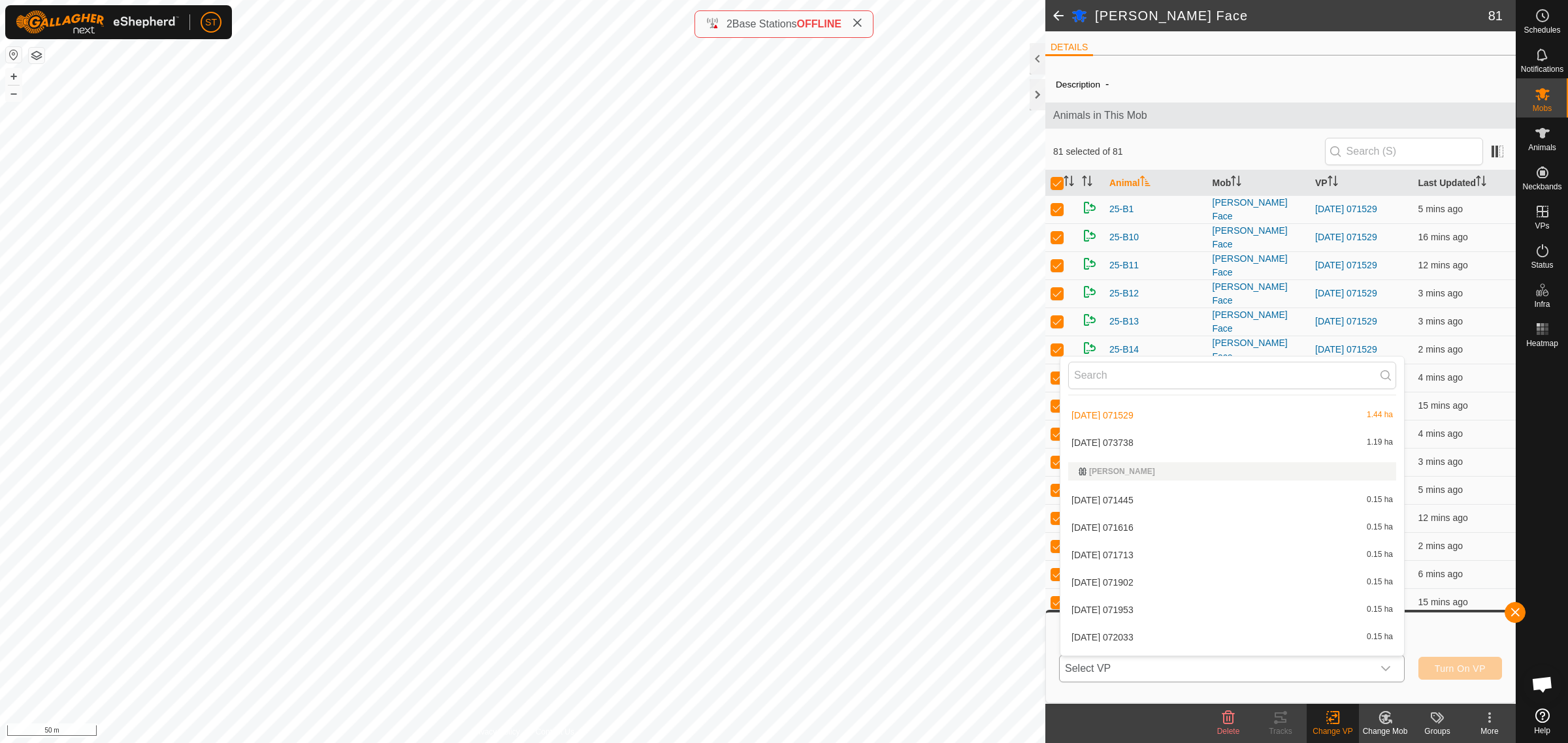
scroll to position [6285, 0]
click at [1132, 451] on li "2025-09-13 073738 1.19 ha" at bounding box center [1231, 456] width 343 height 26
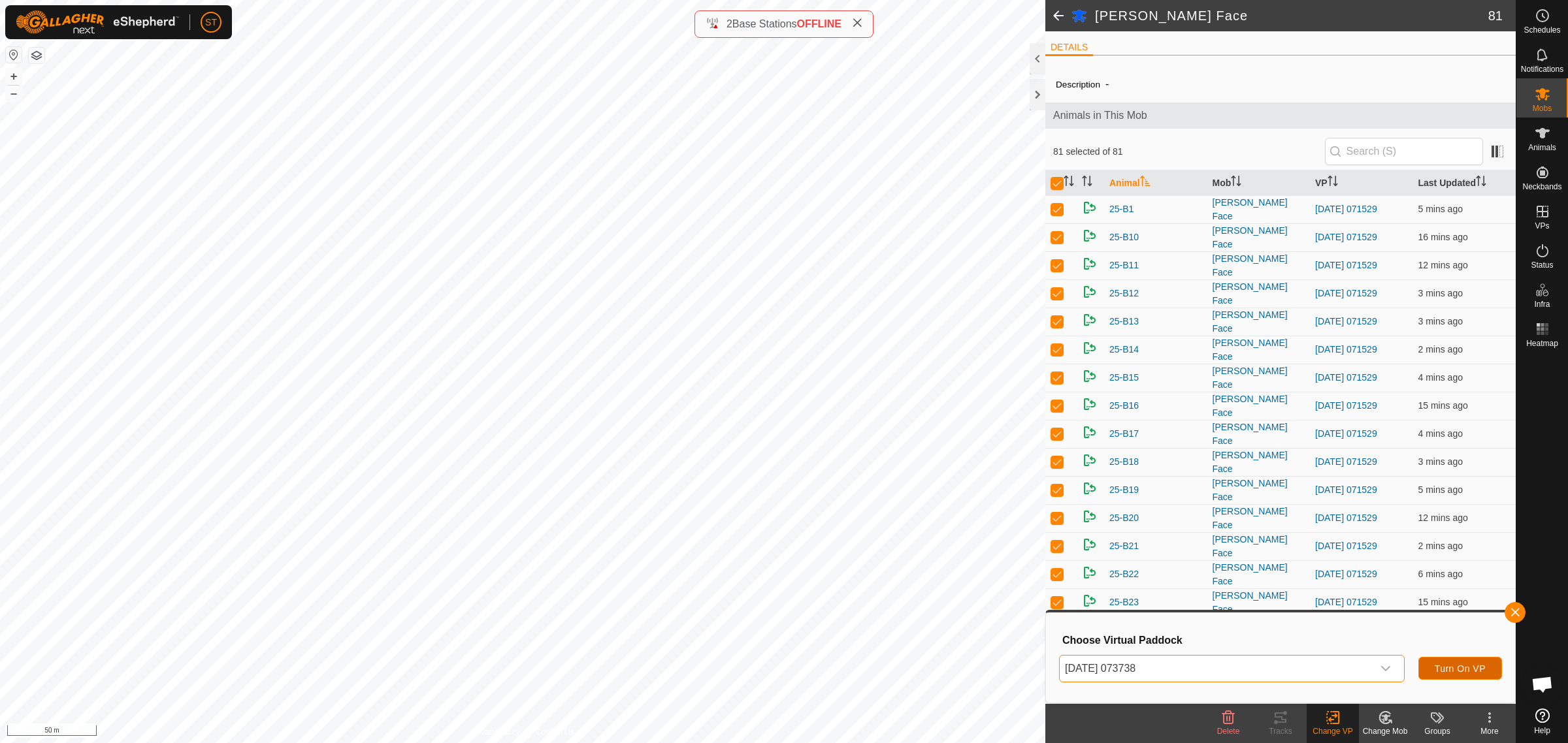
click at [1457, 676] on button "Turn On VP" at bounding box center [1459, 668] width 83 height 23
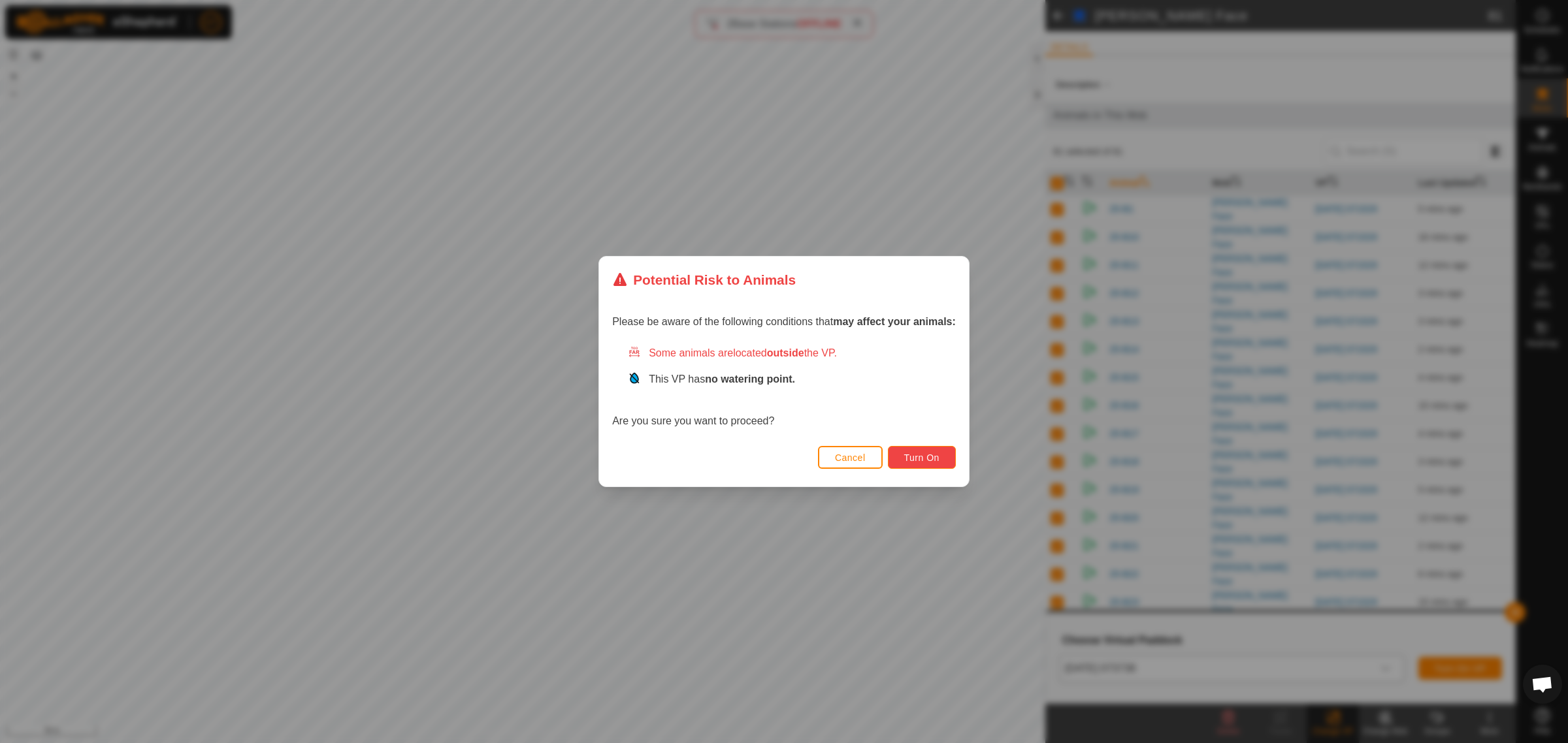
click at [941, 457] on button "Turn On" at bounding box center [922, 457] width 68 height 23
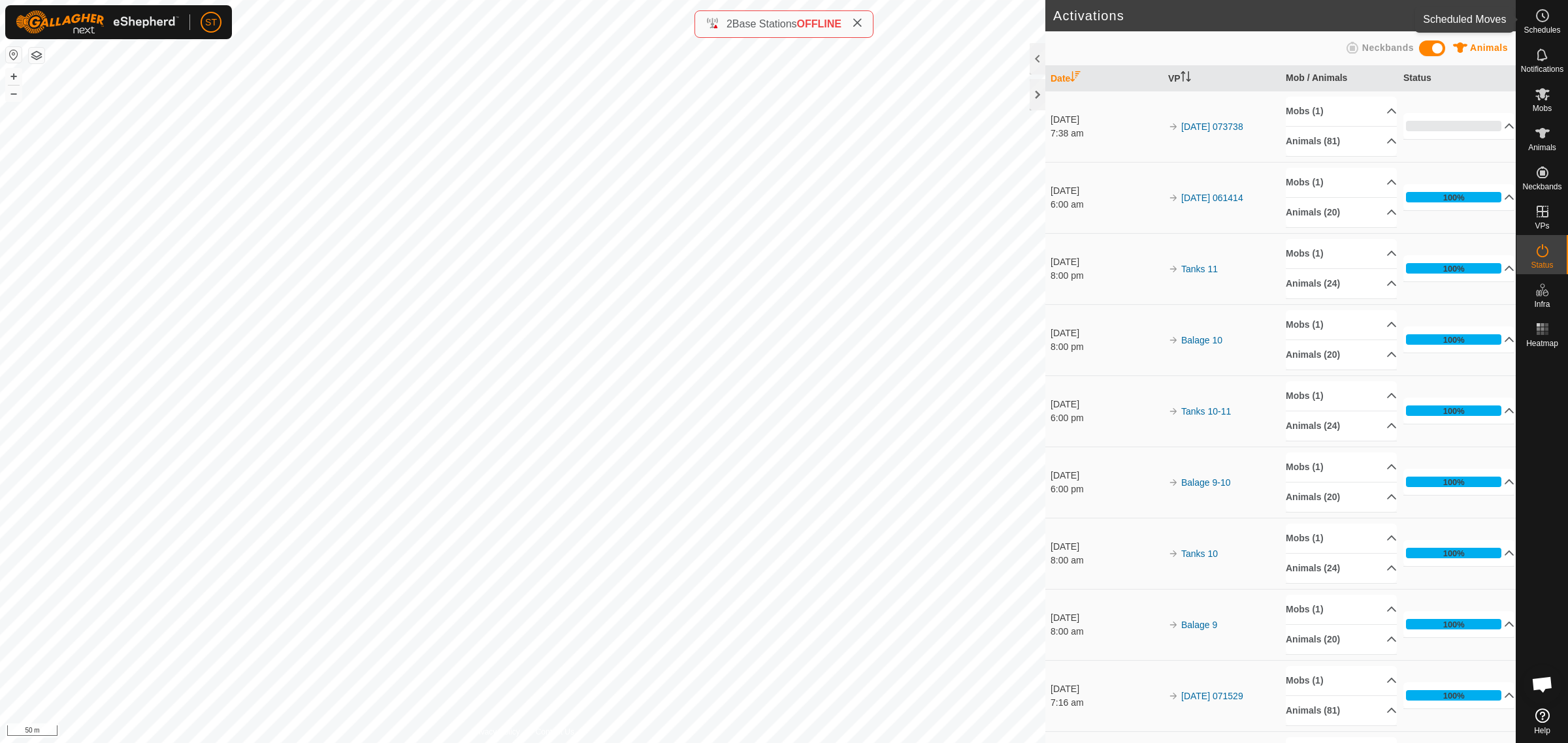
click at [1545, 19] on circle at bounding box center [1543, 16] width 12 height 12
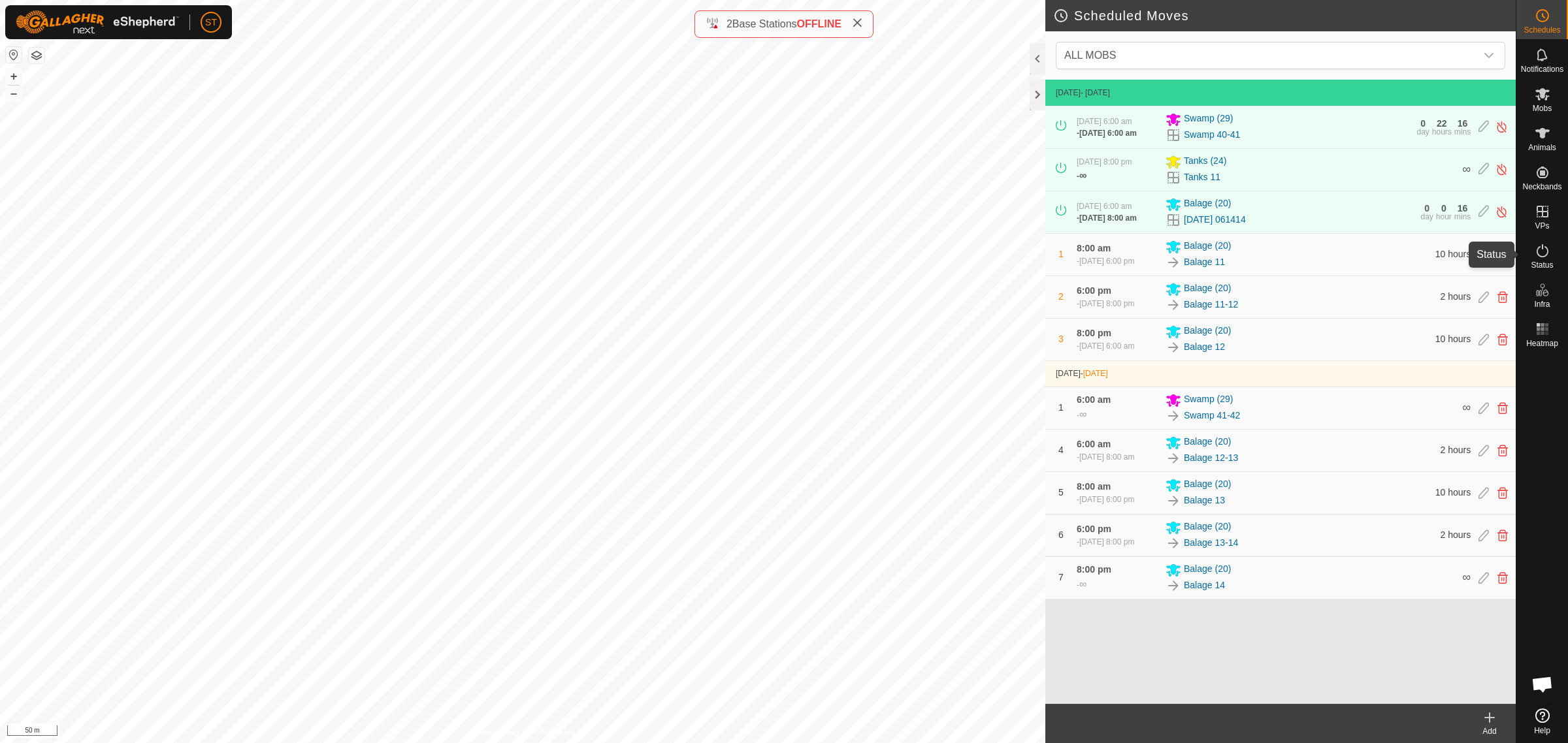
click at [1540, 255] on icon at bounding box center [1543, 251] width 16 height 16
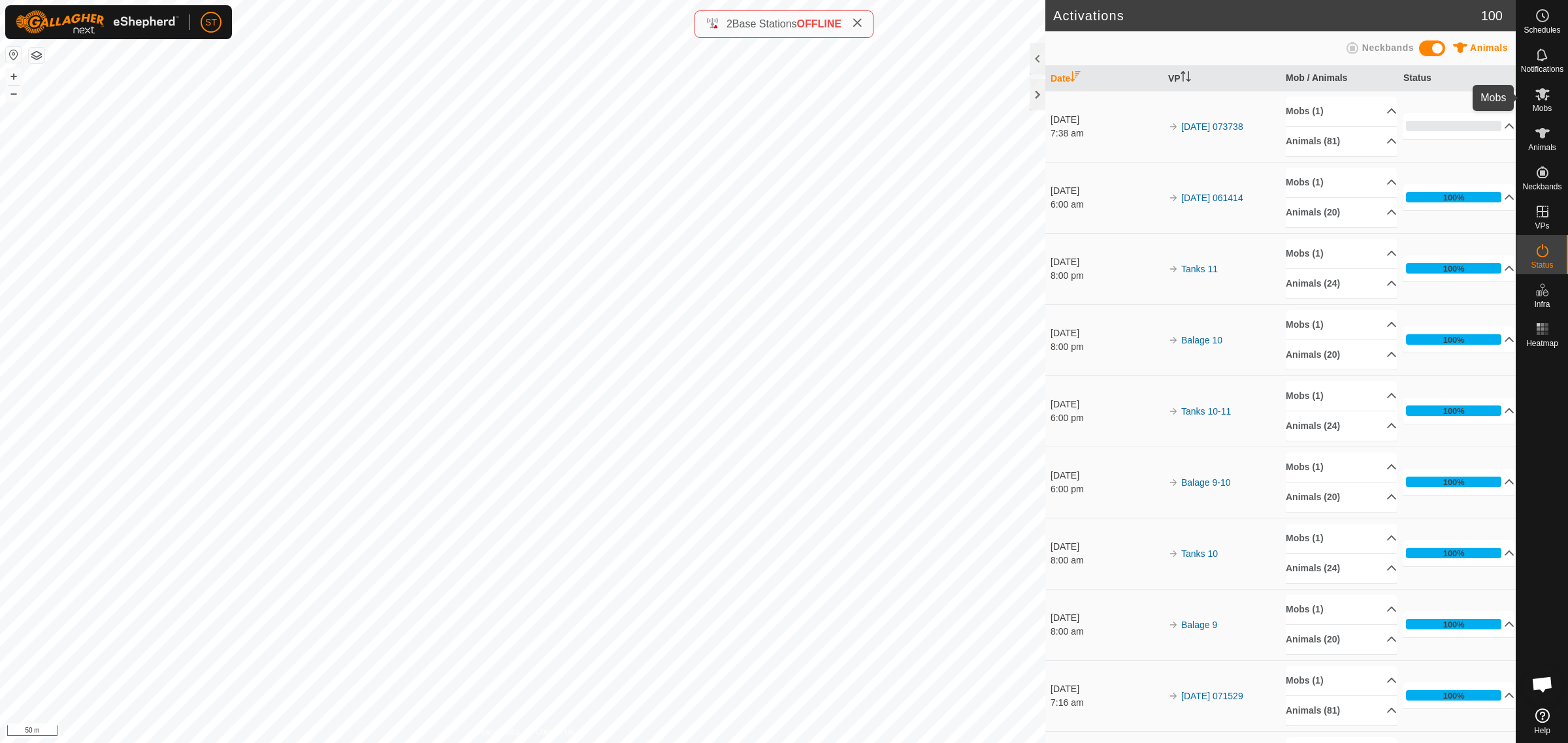
click at [1539, 99] on icon at bounding box center [1543, 94] width 16 height 16
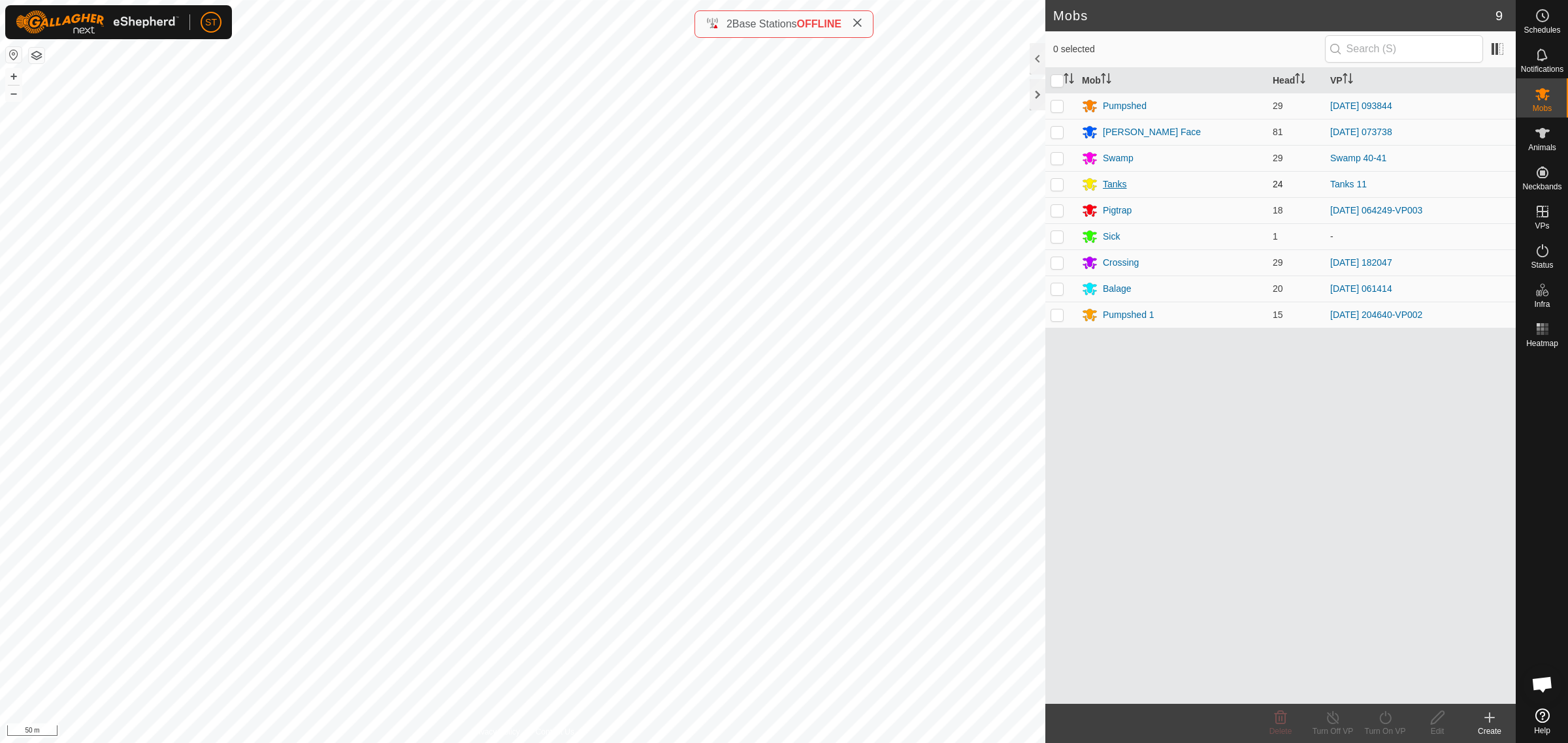
click at [1115, 180] on div "Tanks" at bounding box center [1115, 185] width 24 height 14
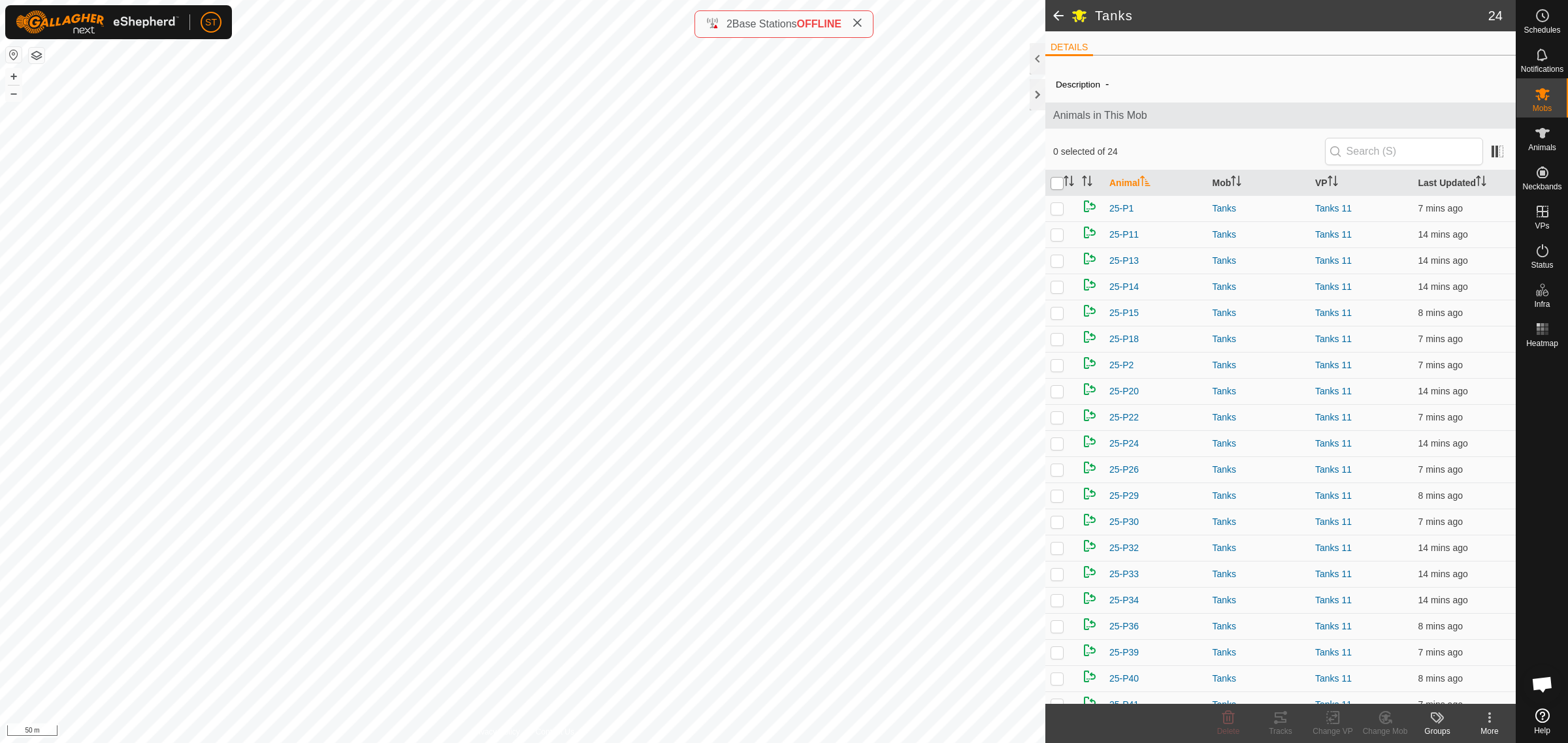
click at [1056, 184] on input "checkbox" at bounding box center [1057, 184] width 13 height 13
checkbox input "true"
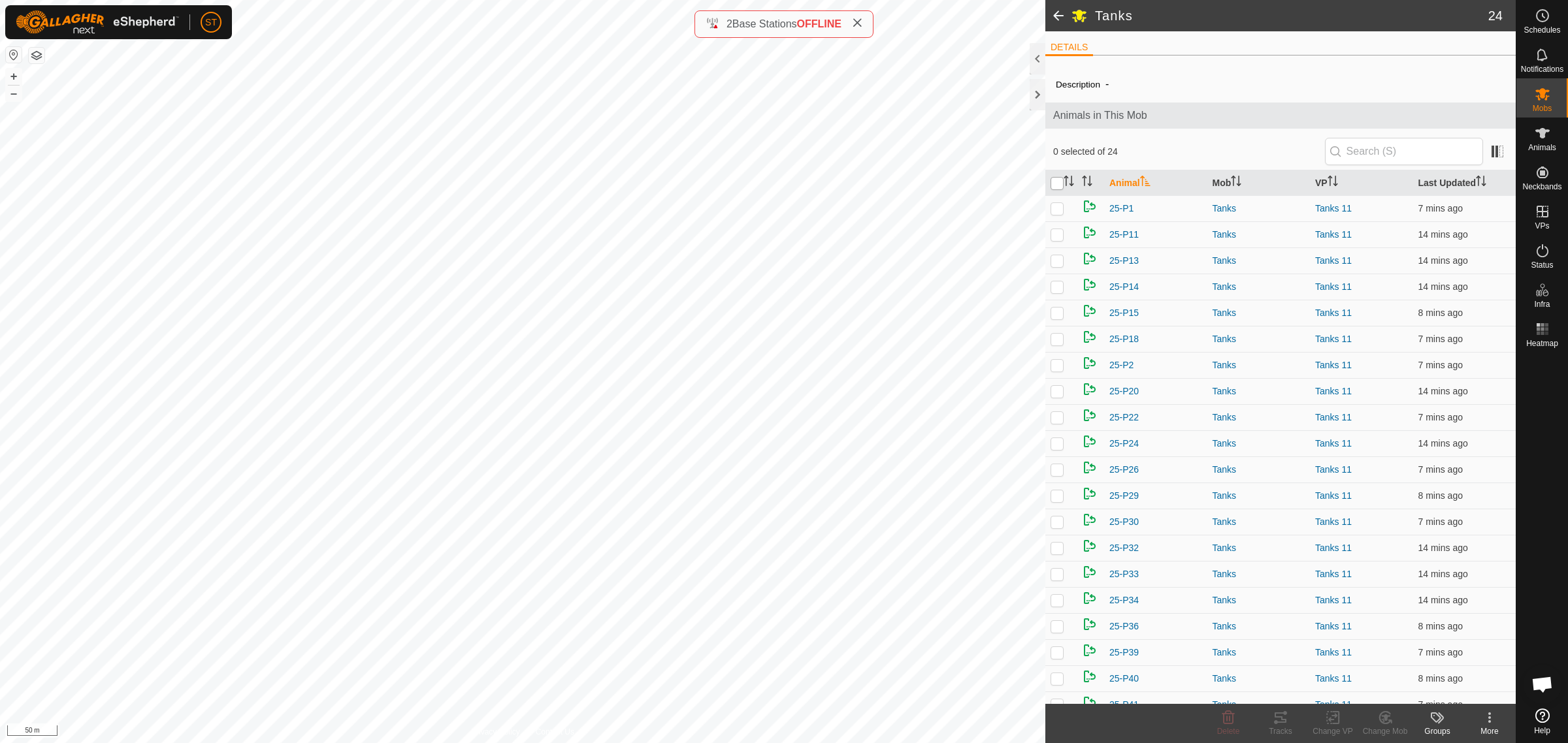
checkbox input "true"
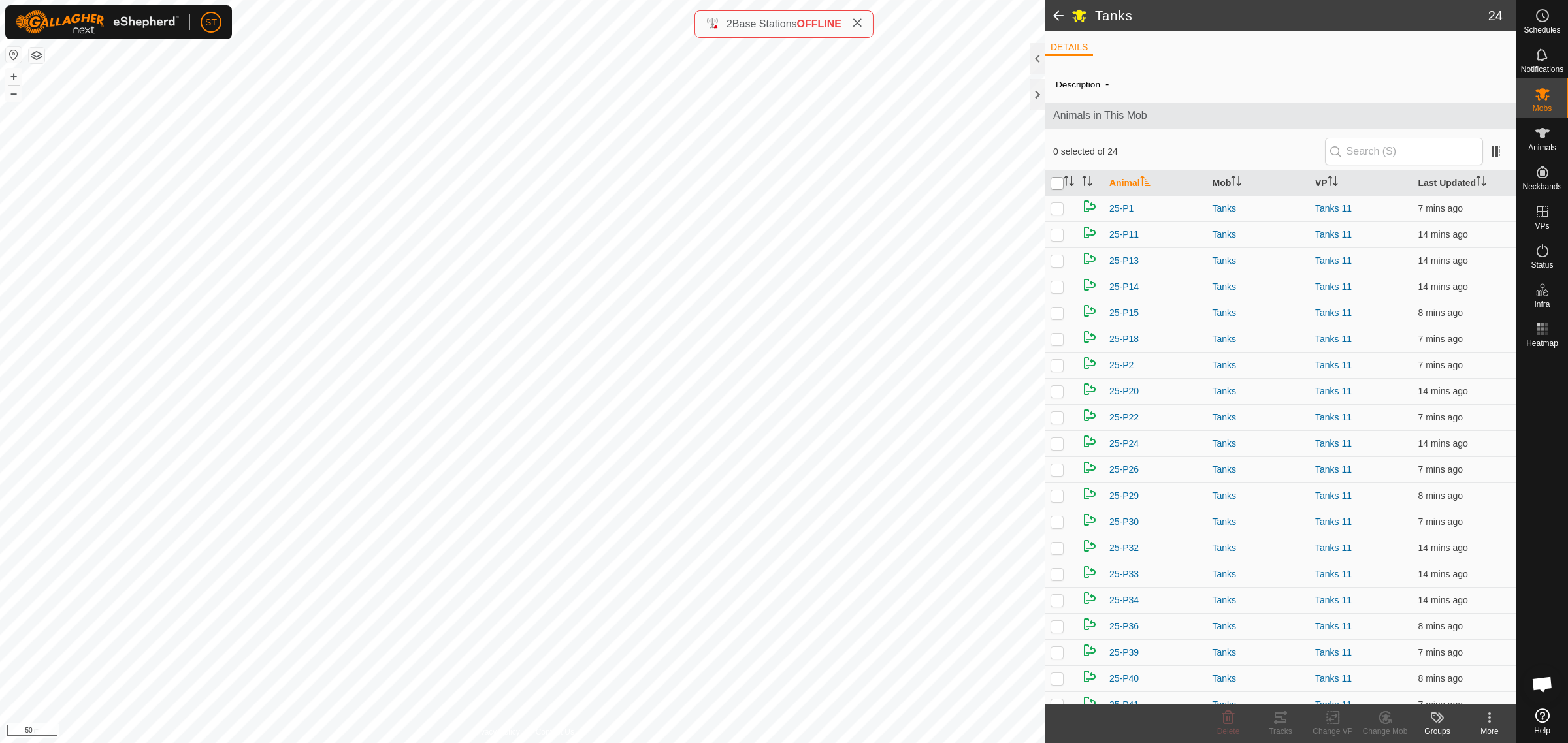
checkbox input "true"
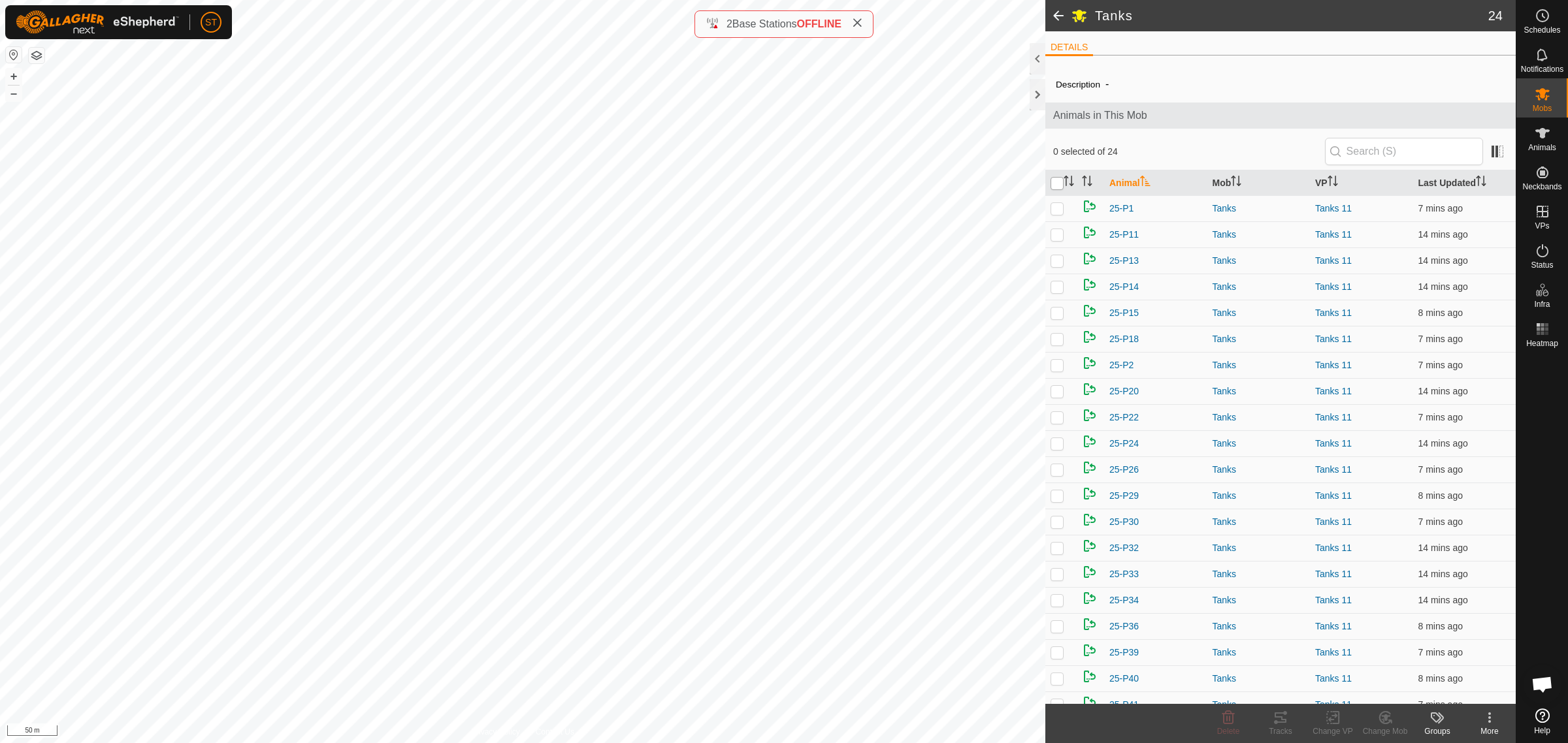
checkbox input "true"
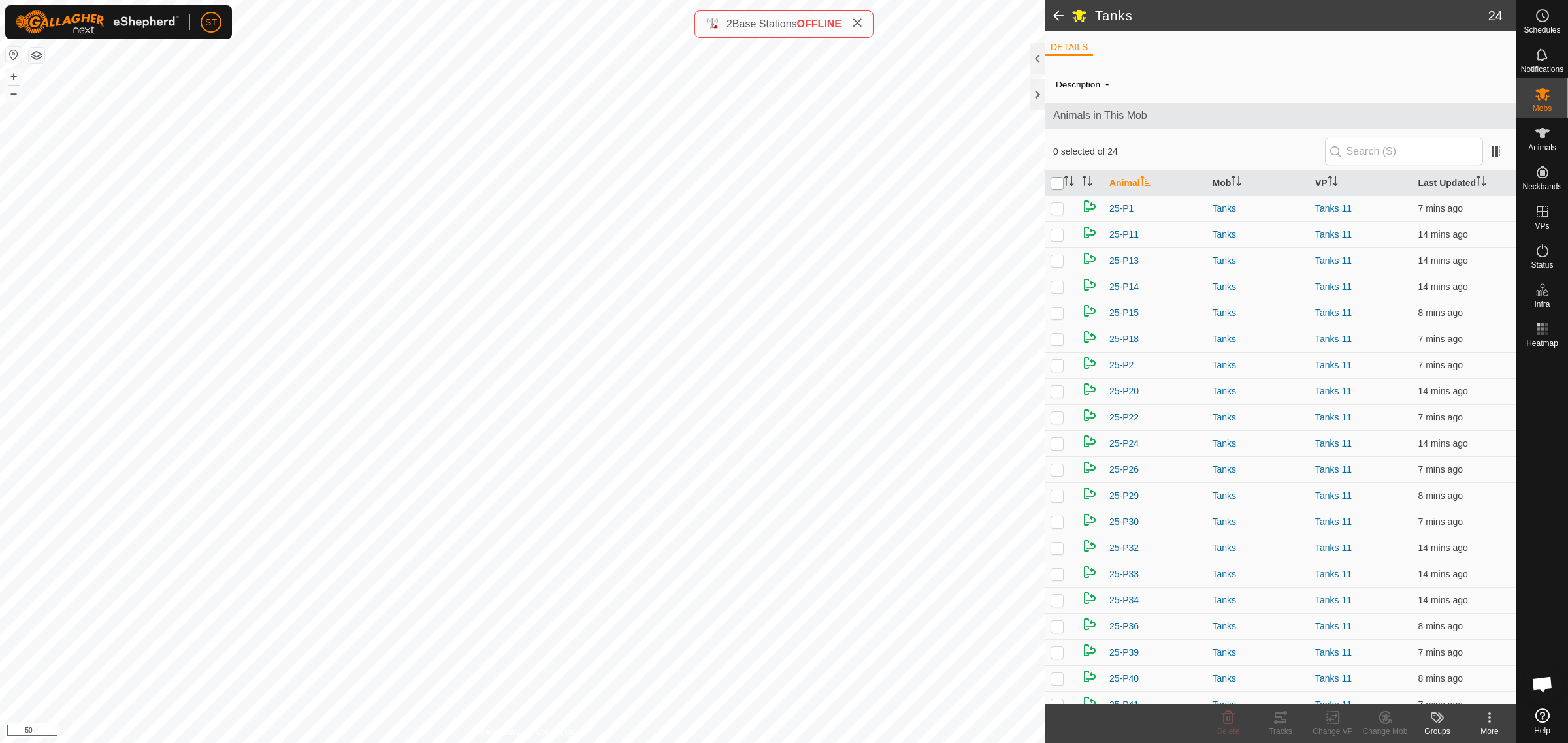
checkbox input "true"
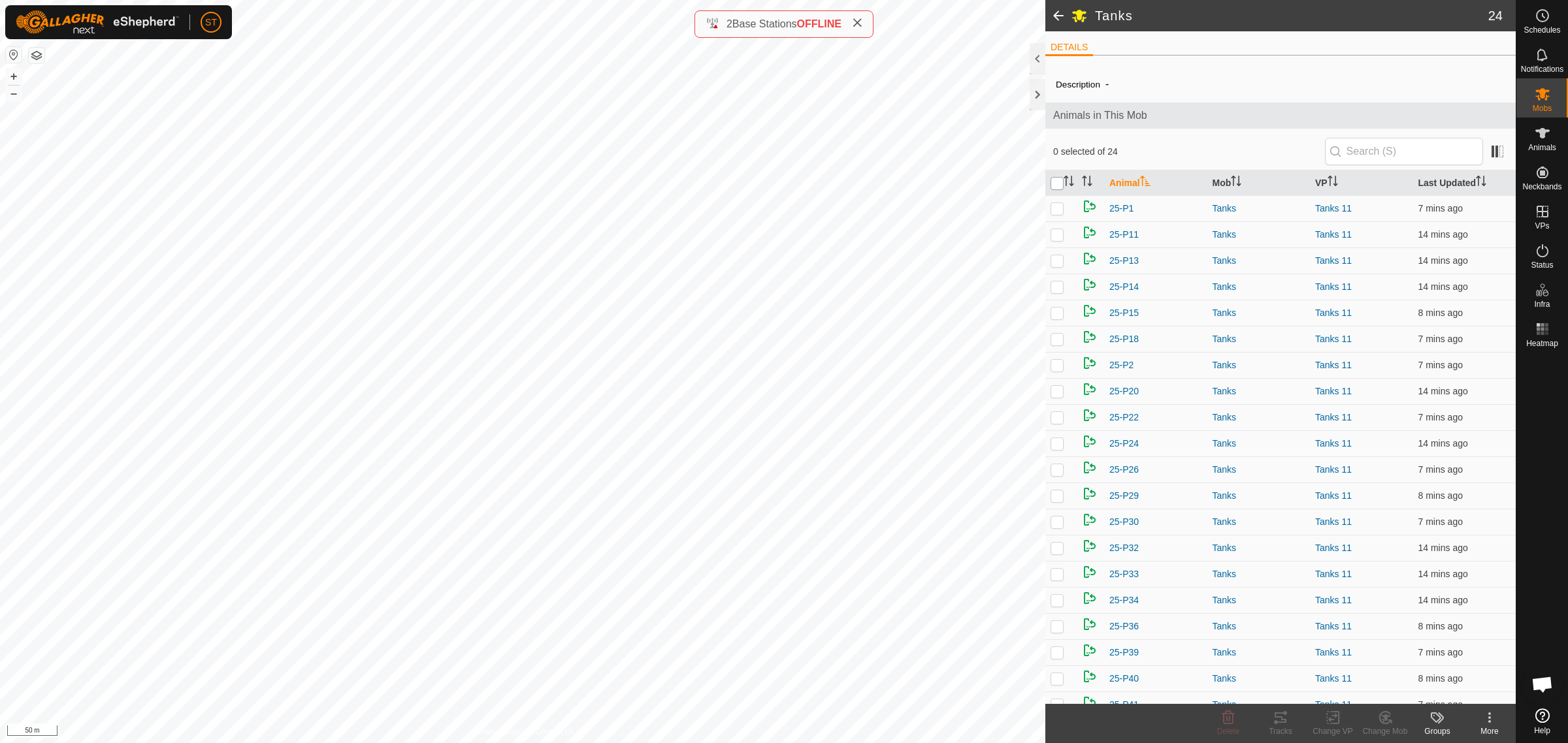
checkbox input "true"
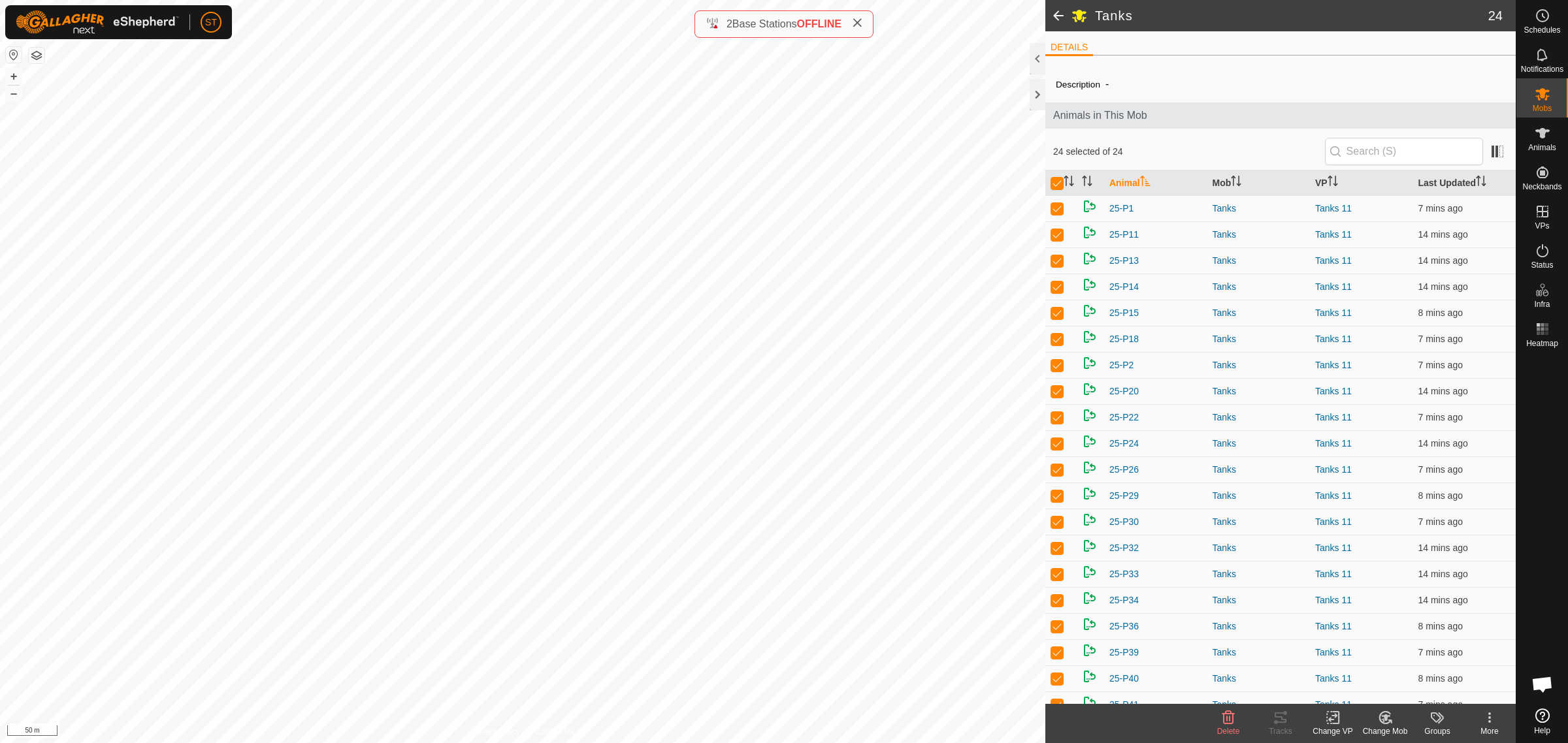
click at [1330, 728] on div "Change VP" at bounding box center [1333, 732] width 52 height 12
click at [1367, 661] on link "Choose VP..." at bounding box center [1372, 662] width 129 height 26
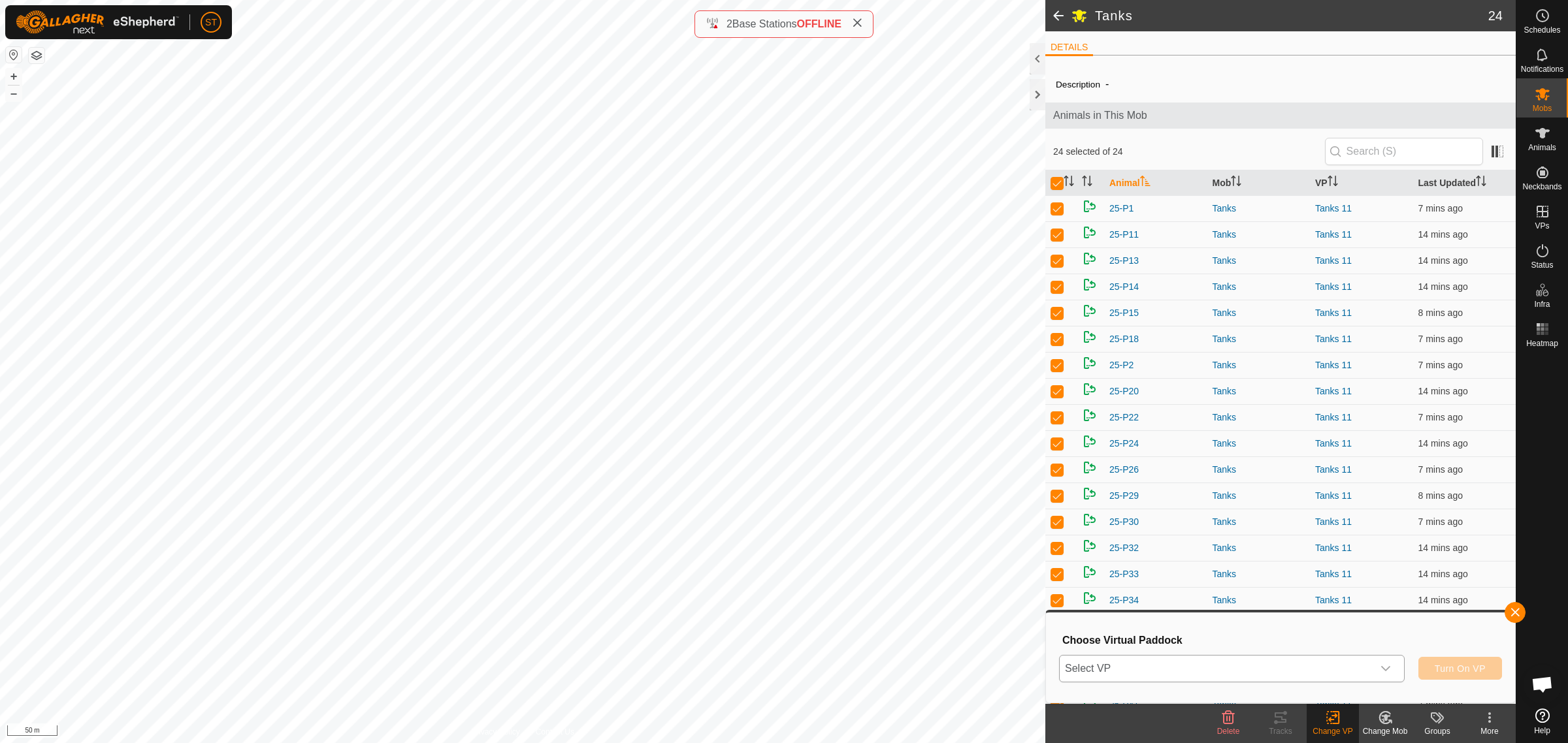
click at [1383, 674] on div "dropdown trigger" at bounding box center [1385, 668] width 26 height 26
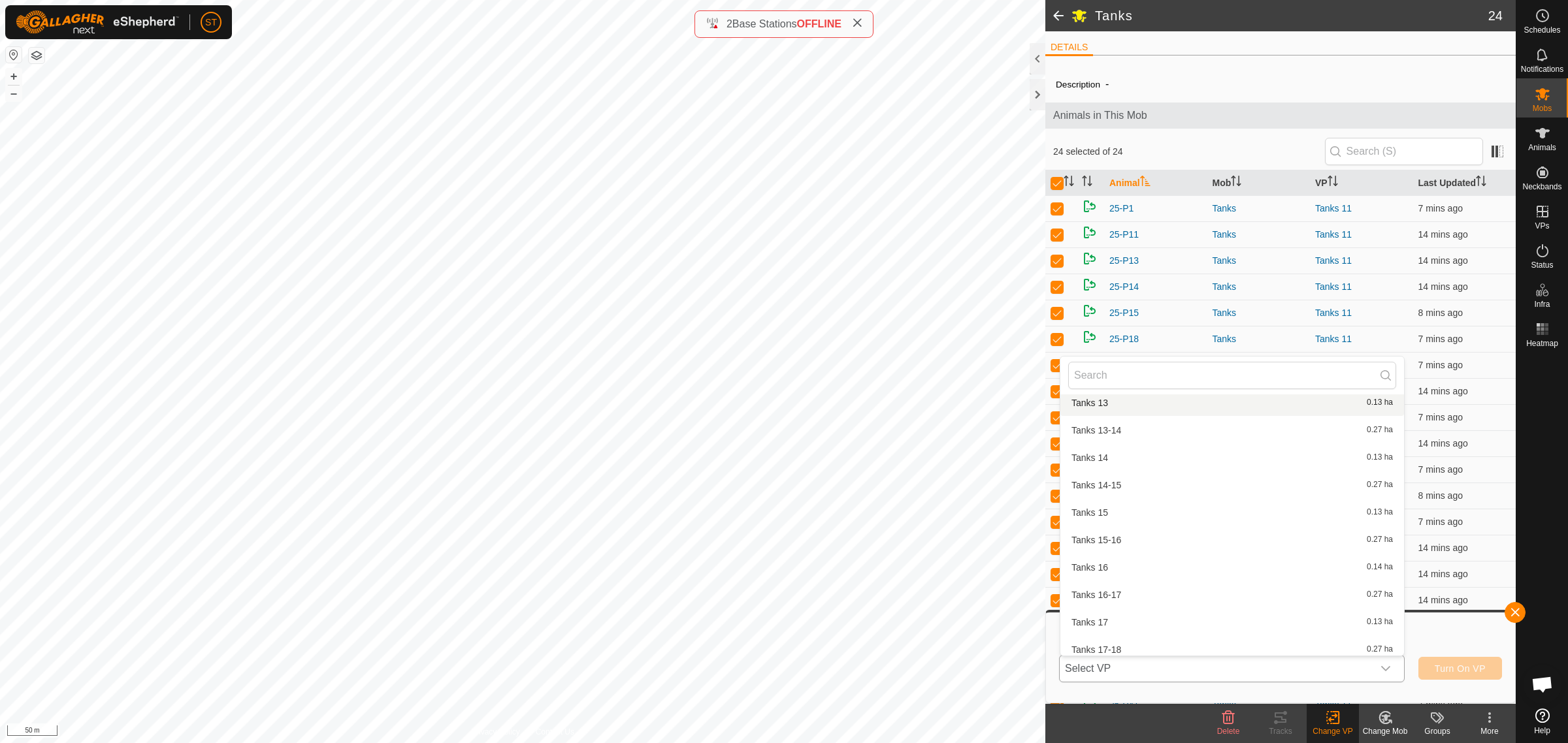
scroll to position [15017, 0]
click at [1130, 438] on li "Tanks 12 0.13 ha" at bounding box center [1231, 442] width 343 height 26
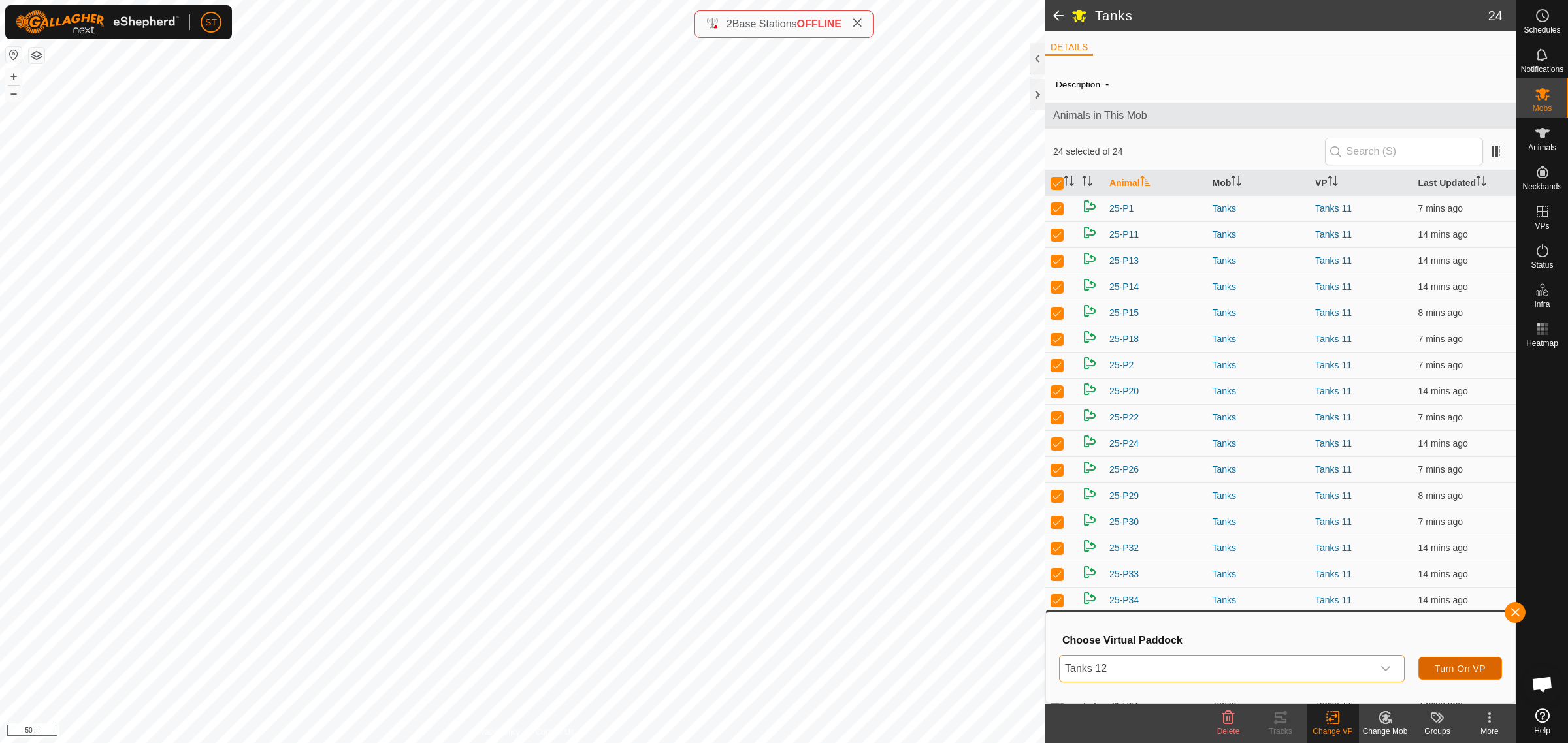
click at [1454, 670] on span "Turn On VP" at bounding box center [1460, 669] width 51 height 11
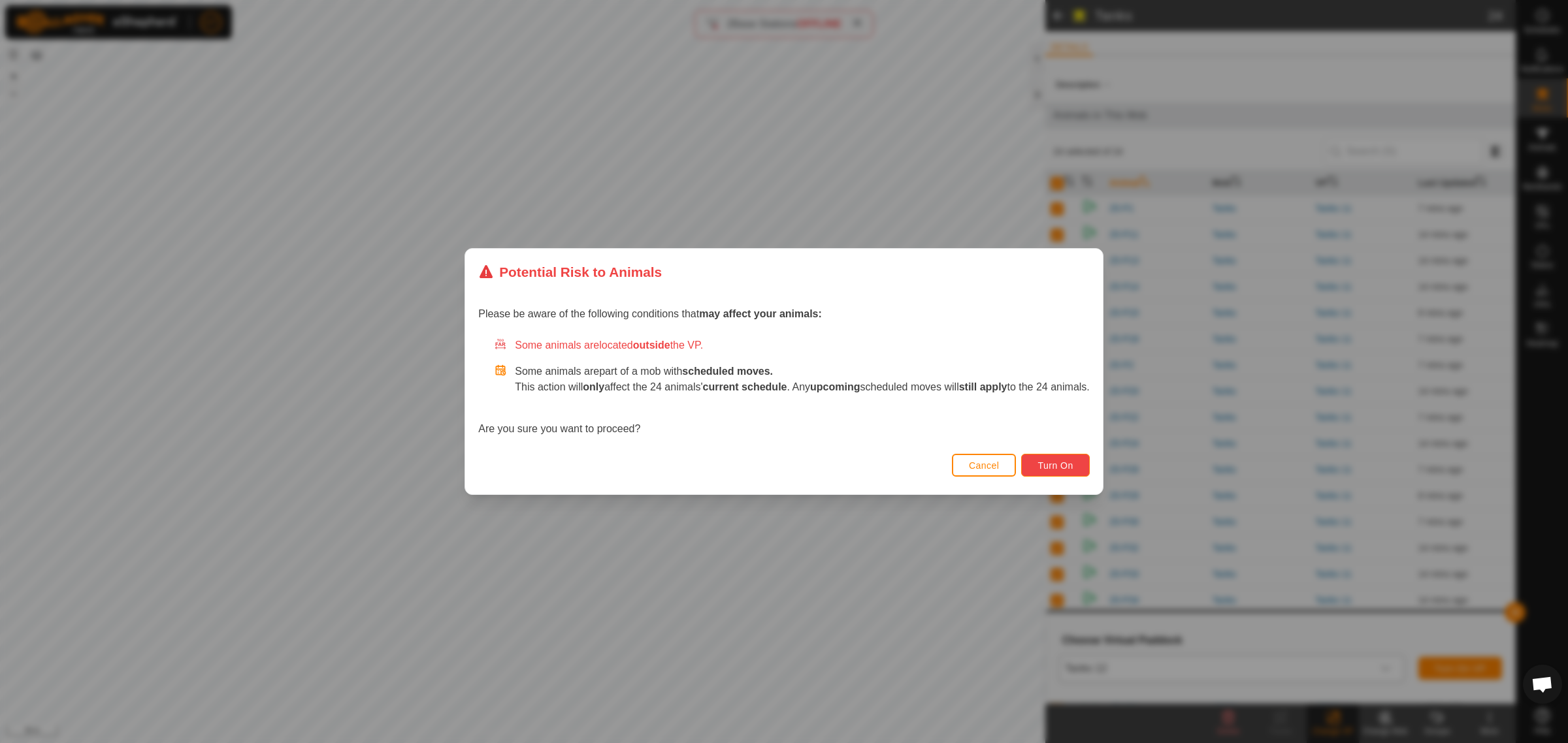
click at [1073, 468] on span "Turn On" at bounding box center [1055, 466] width 35 height 11
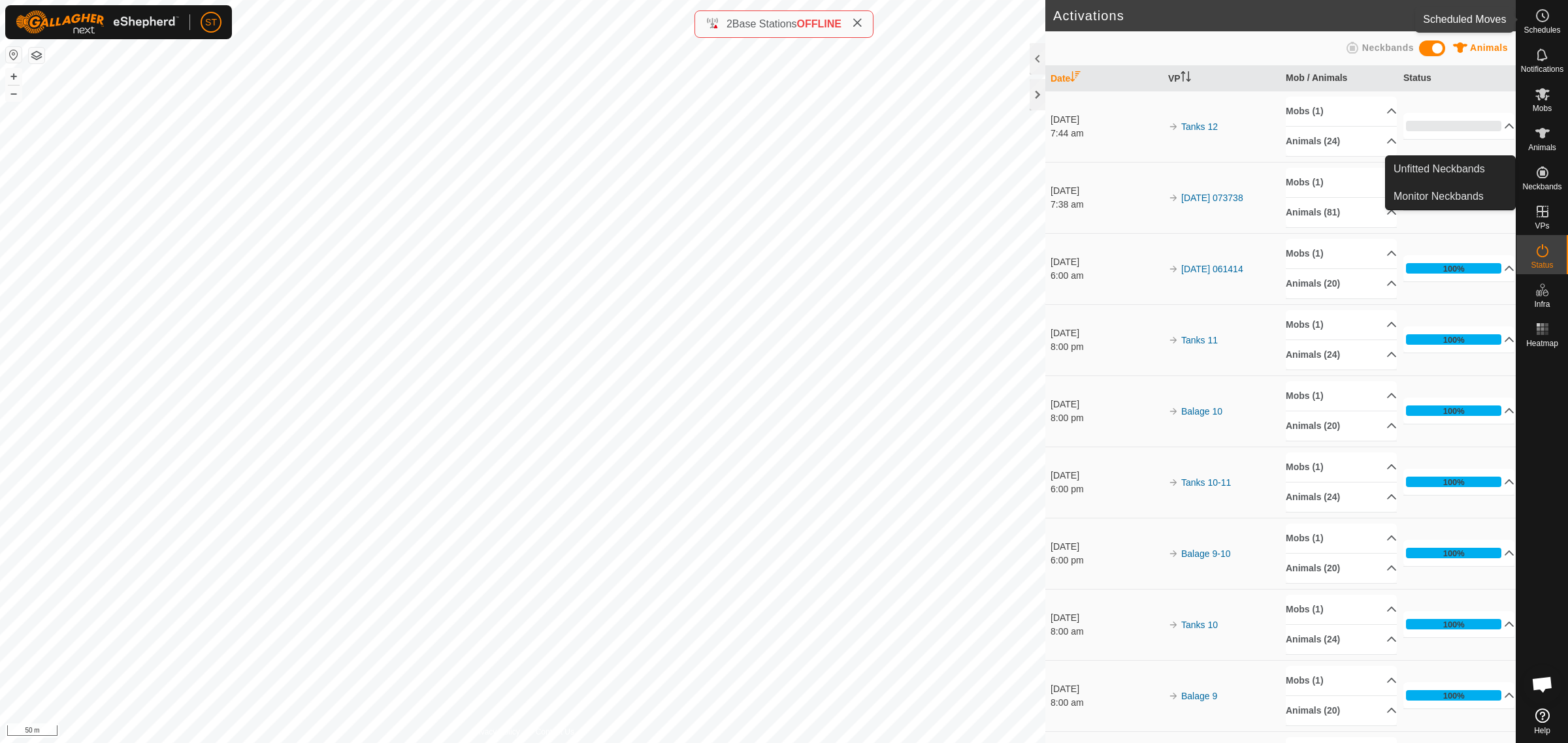
click at [1540, 16] on icon at bounding box center [1543, 16] width 16 height 16
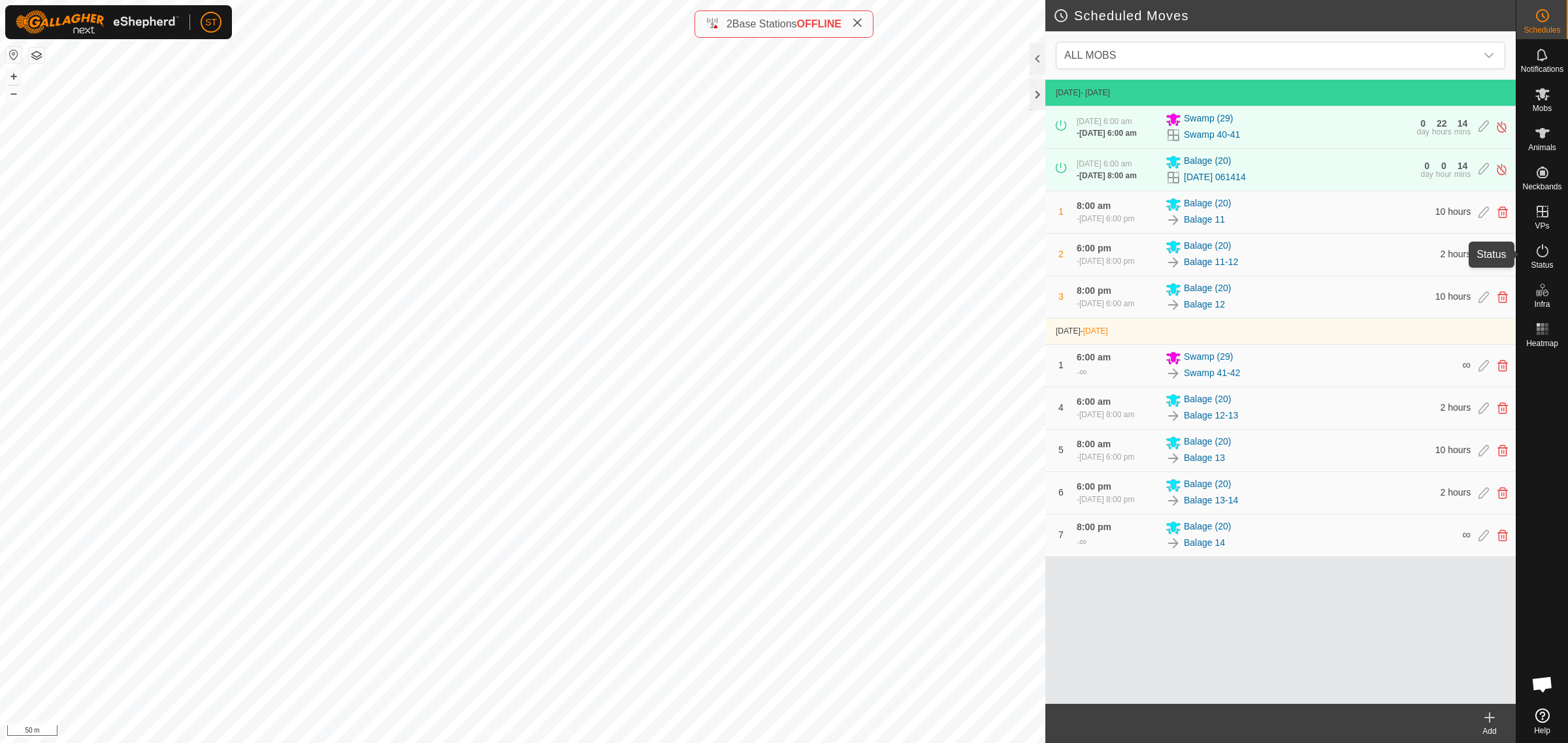
click at [1547, 252] on icon at bounding box center [1543, 251] width 12 height 13
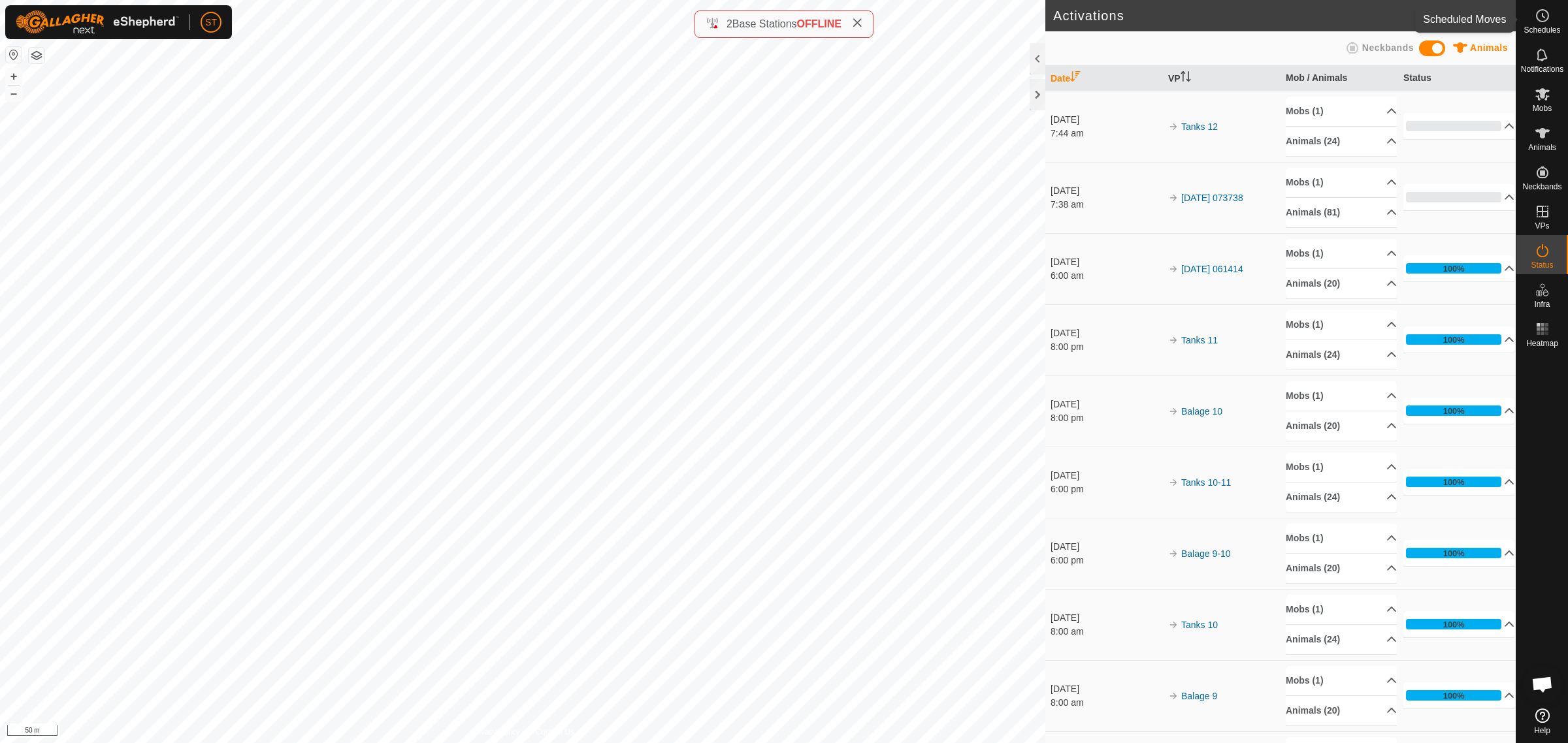
click at [1545, 20] on circle at bounding box center [1543, 16] width 12 height 12
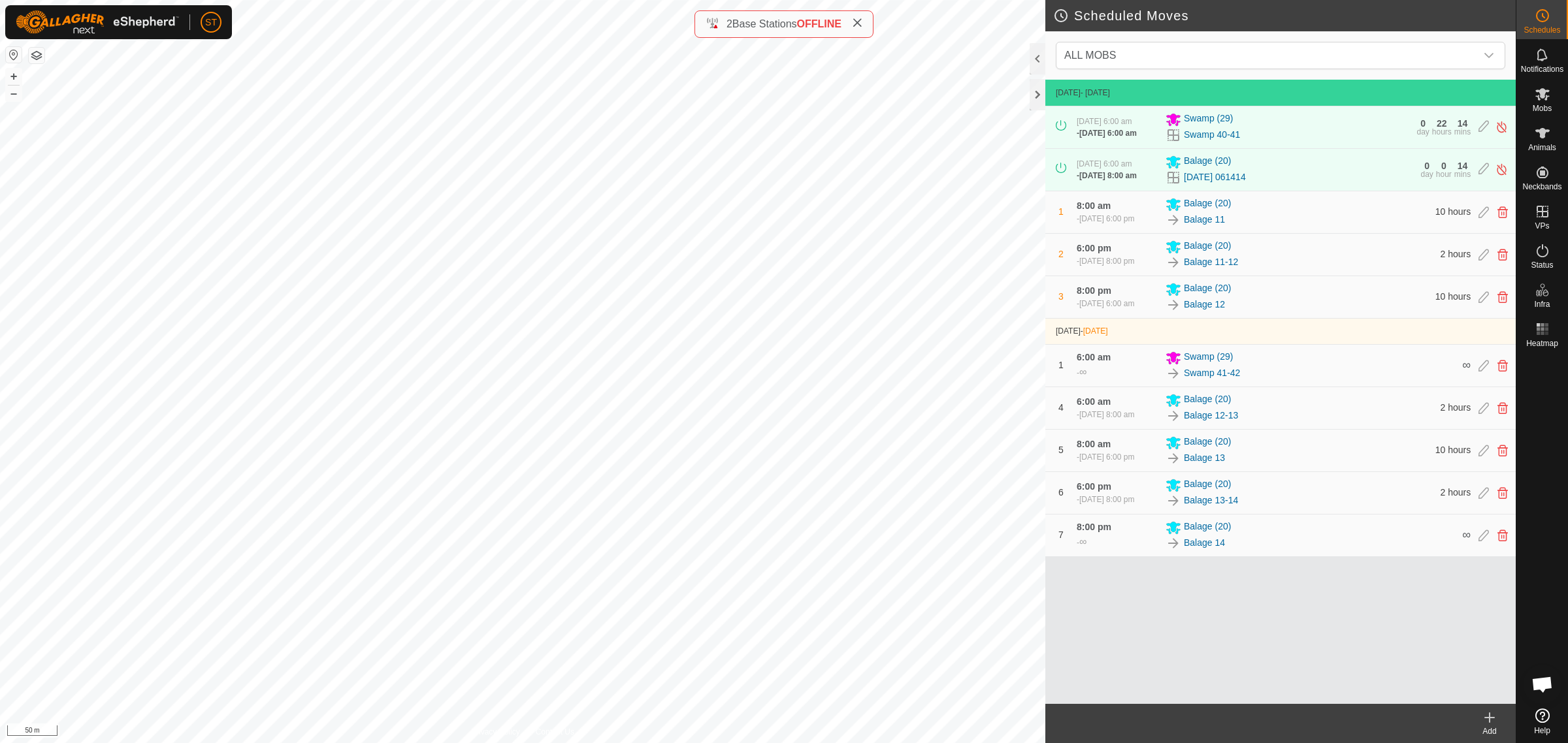
click at [1484, 723] on icon at bounding box center [1489, 718] width 16 height 16
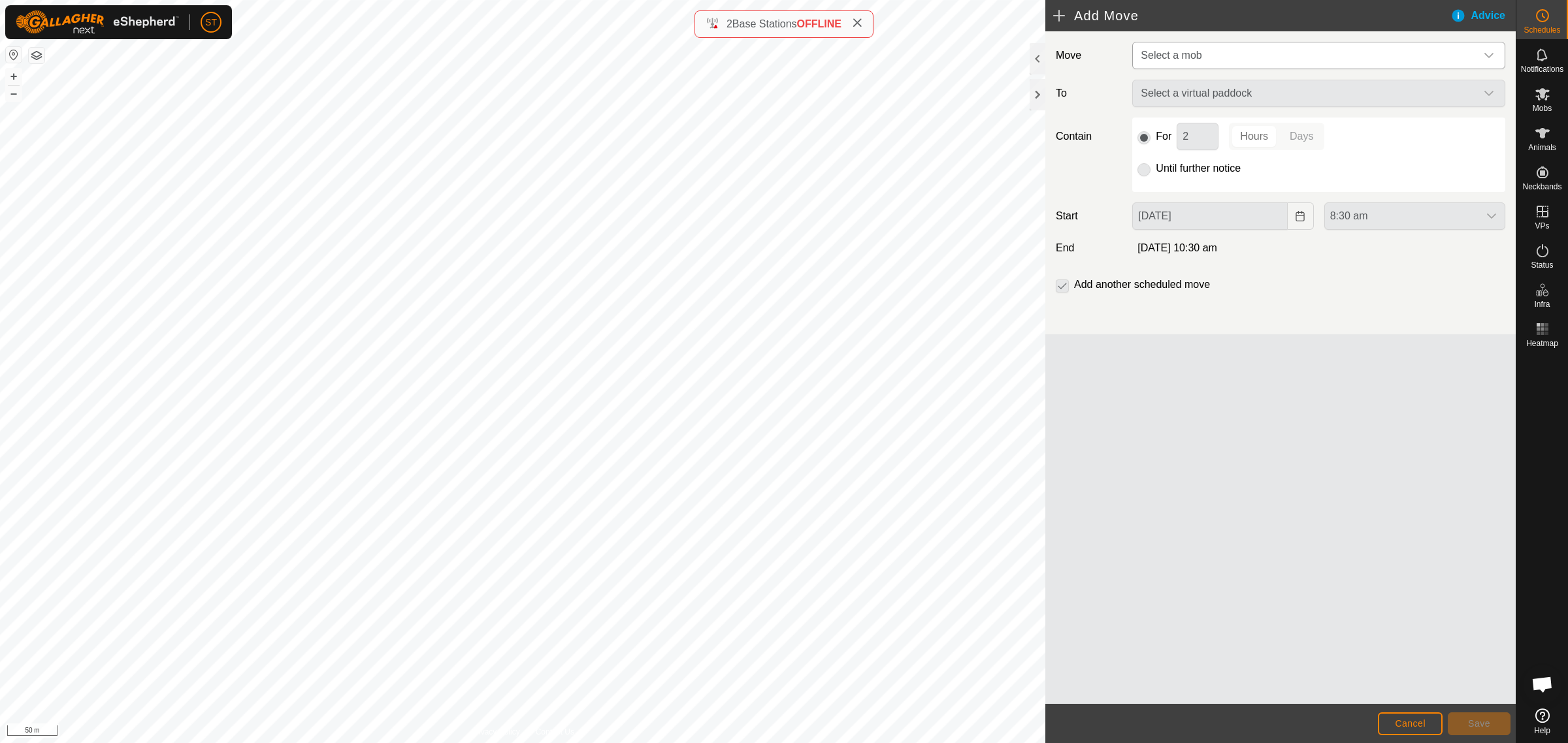
click at [1495, 55] on div "dropdown trigger" at bounding box center [1488, 55] width 26 height 26
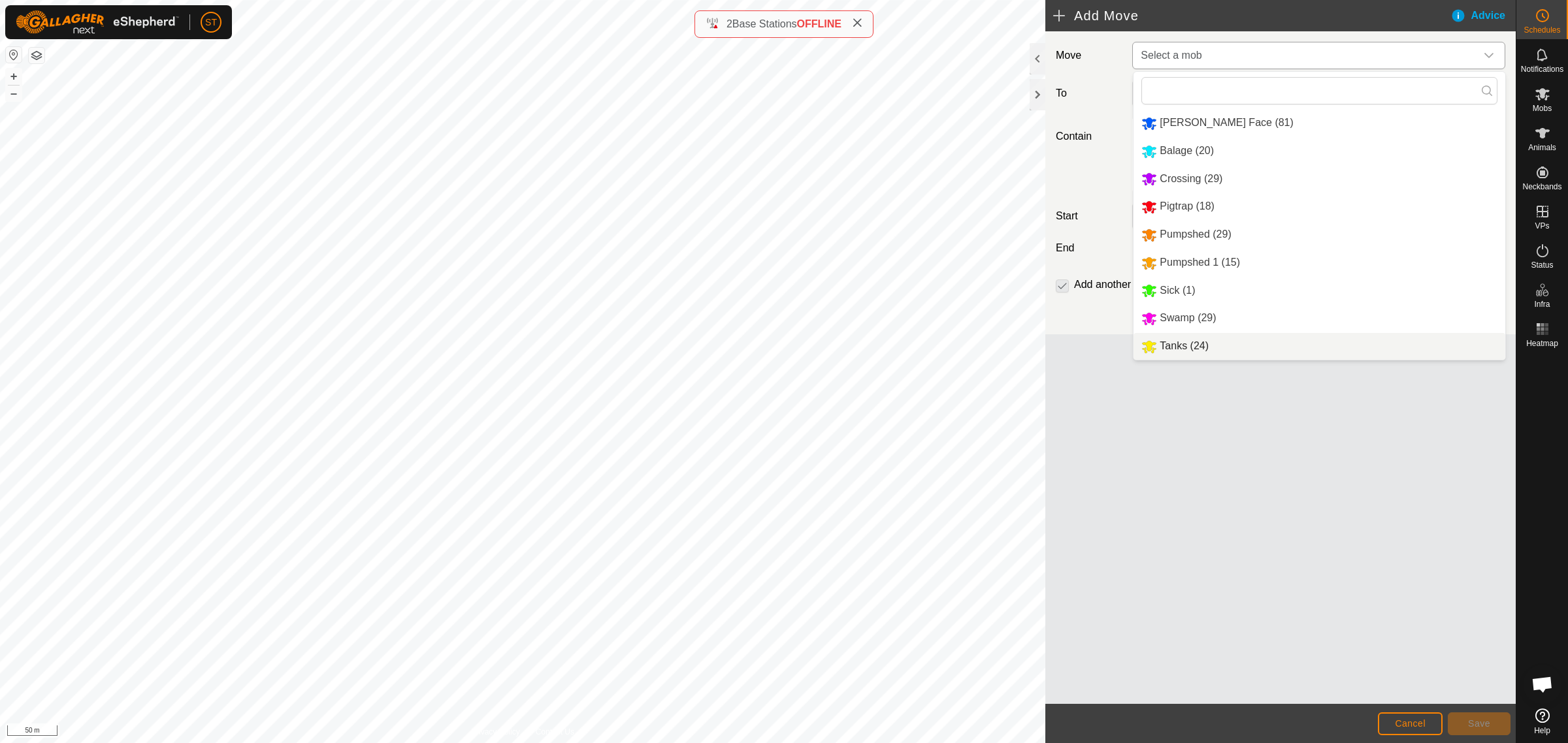
click at [1181, 346] on li "Tanks (24)" at bounding box center [1319, 347] width 372 height 27
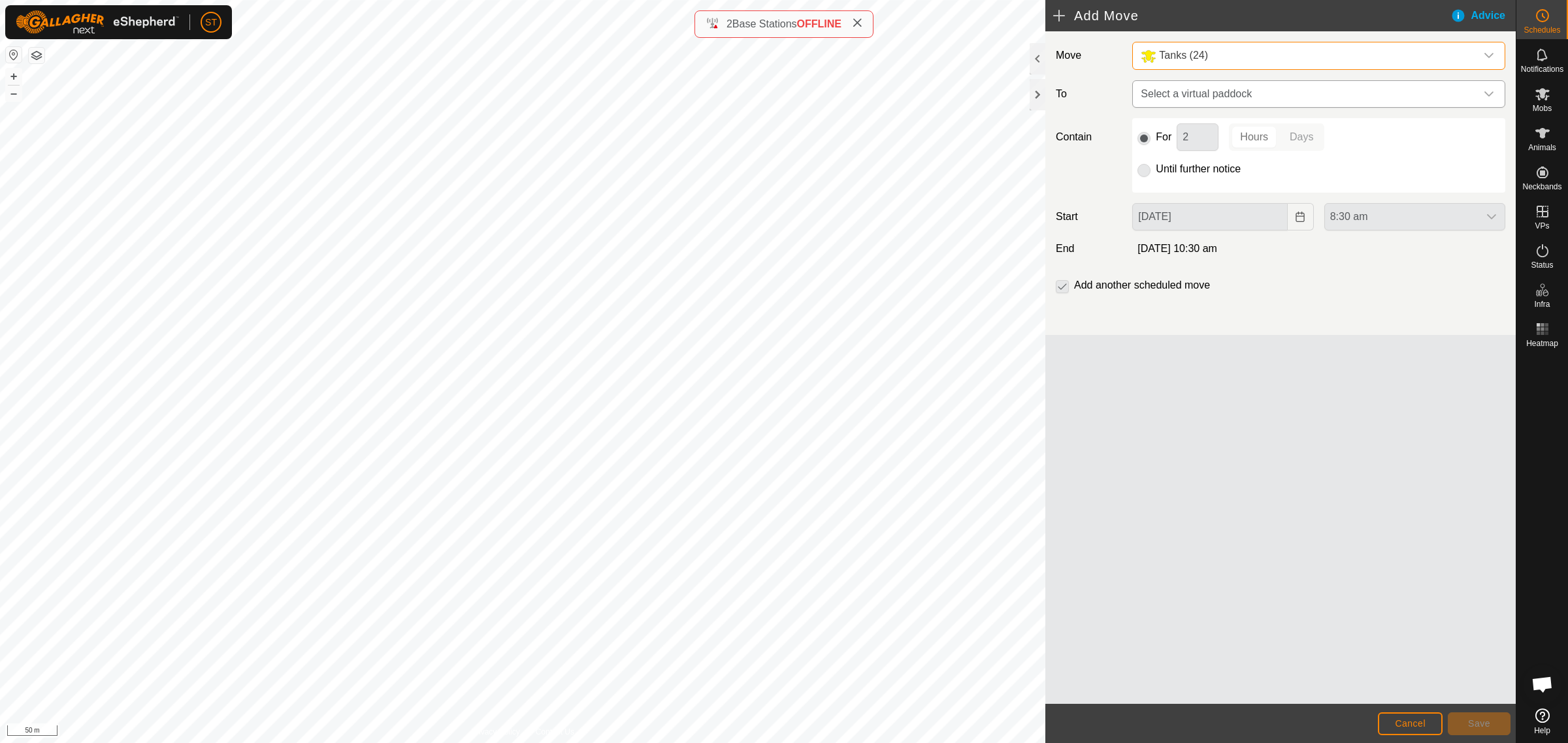
click at [1485, 96] on icon "dropdown trigger" at bounding box center [1489, 94] width 11 height 11
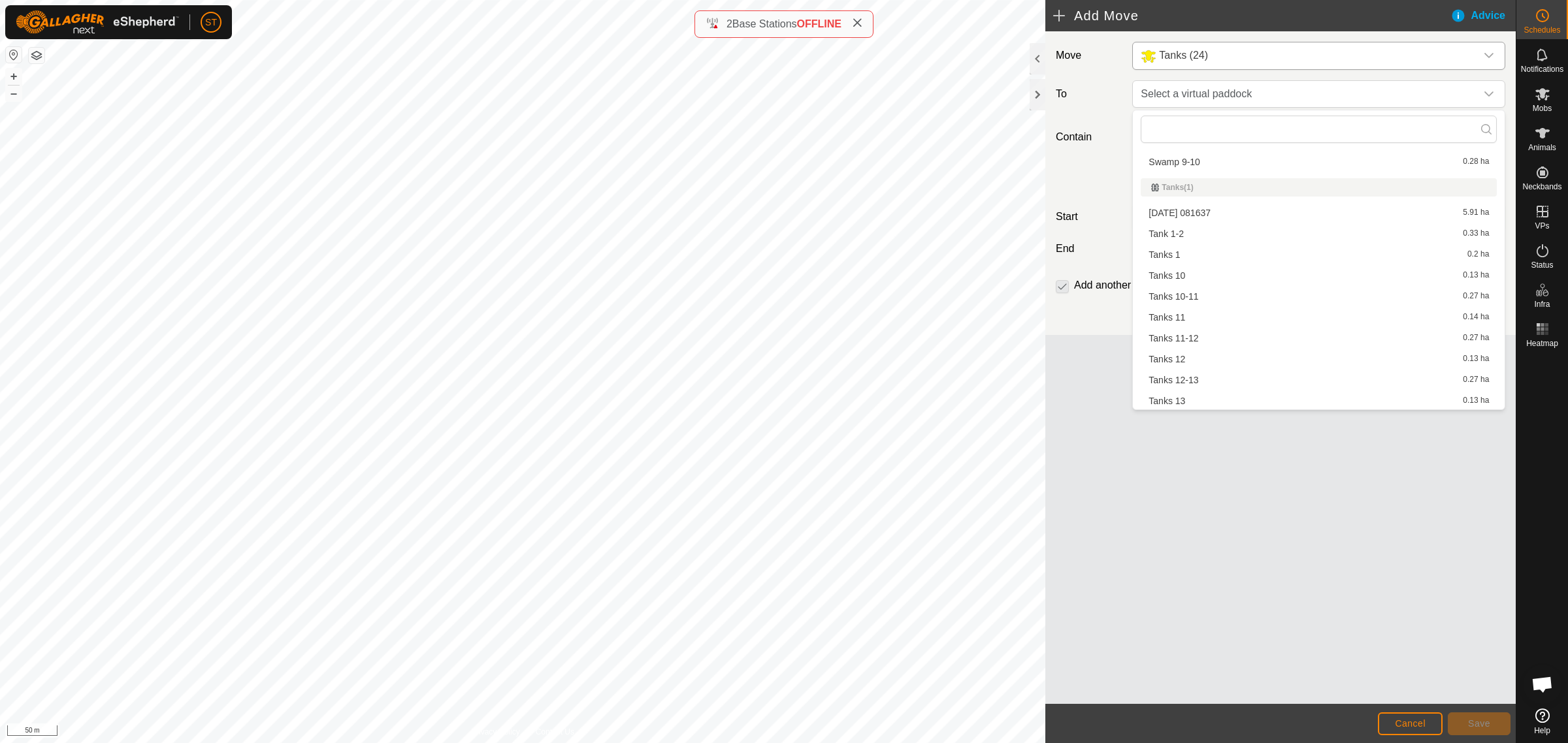
scroll to position [11426, 0]
click at [1209, 355] on li "Tanks 12-13 0.27 ha" at bounding box center [1319, 364] width 356 height 19
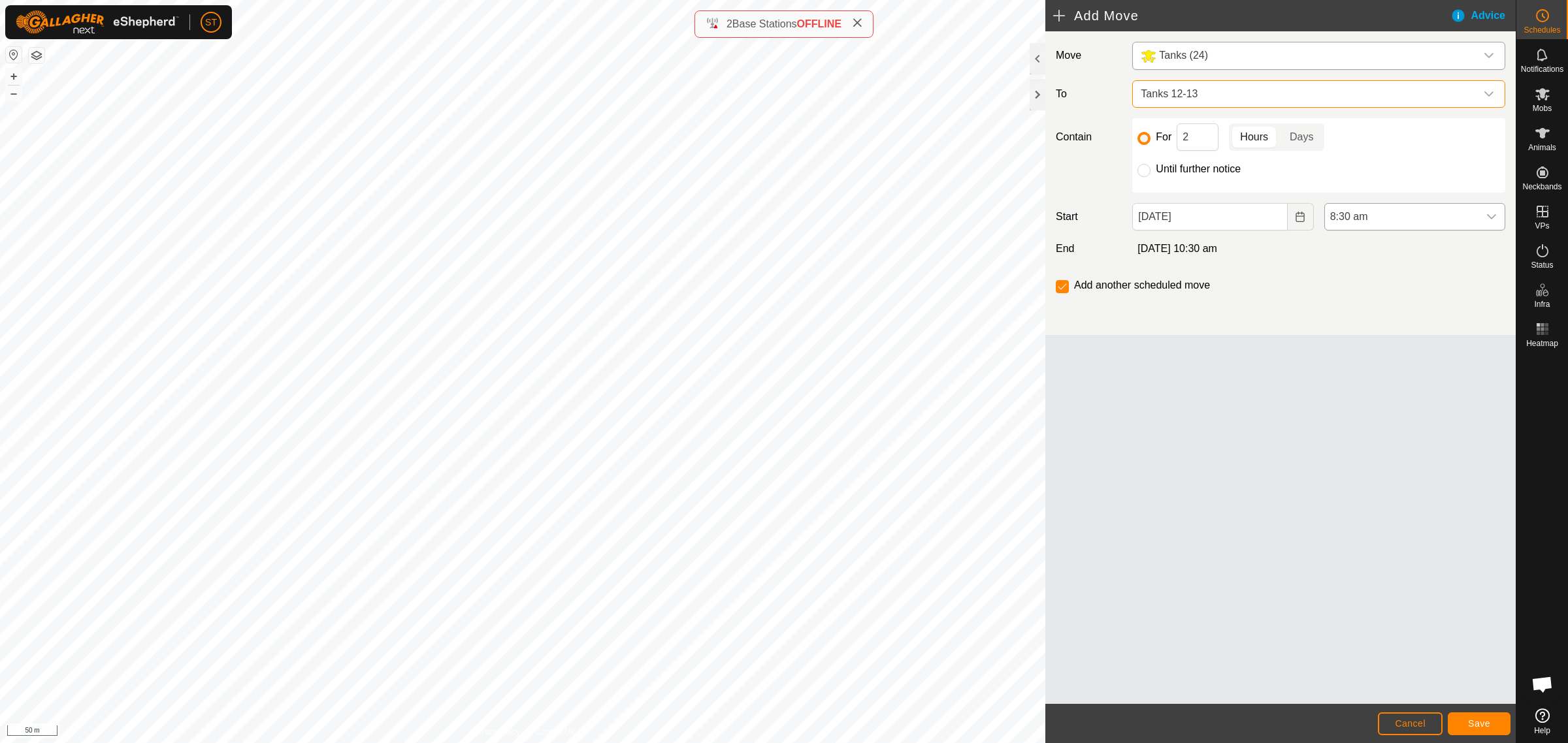
click at [1491, 217] on icon "dropdown trigger" at bounding box center [1491, 217] width 11 height 11
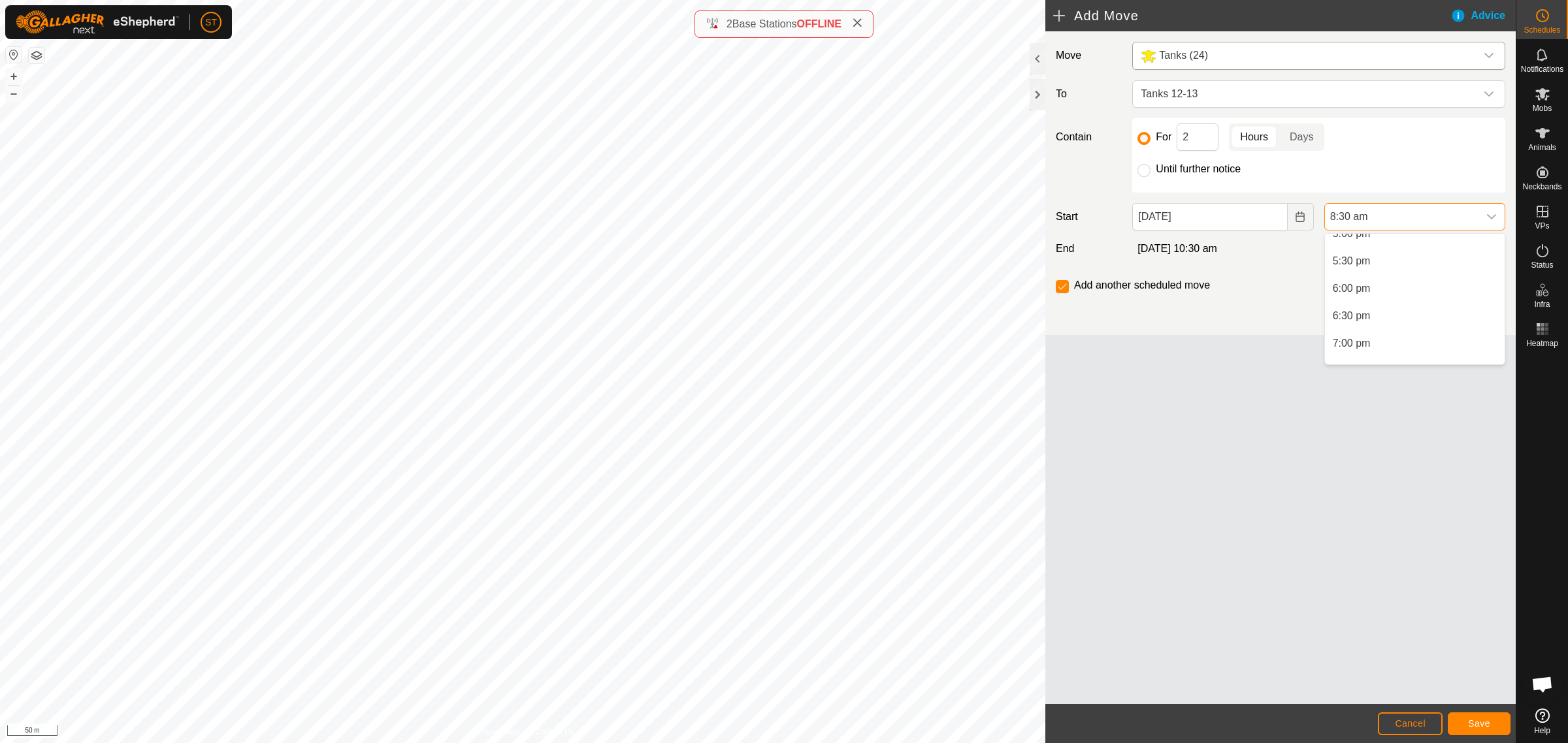
scroll to position [932, 0]
click at [1360, 299] on li "6:00 pm" at bounding box center [1414, 301] width 179 height 26
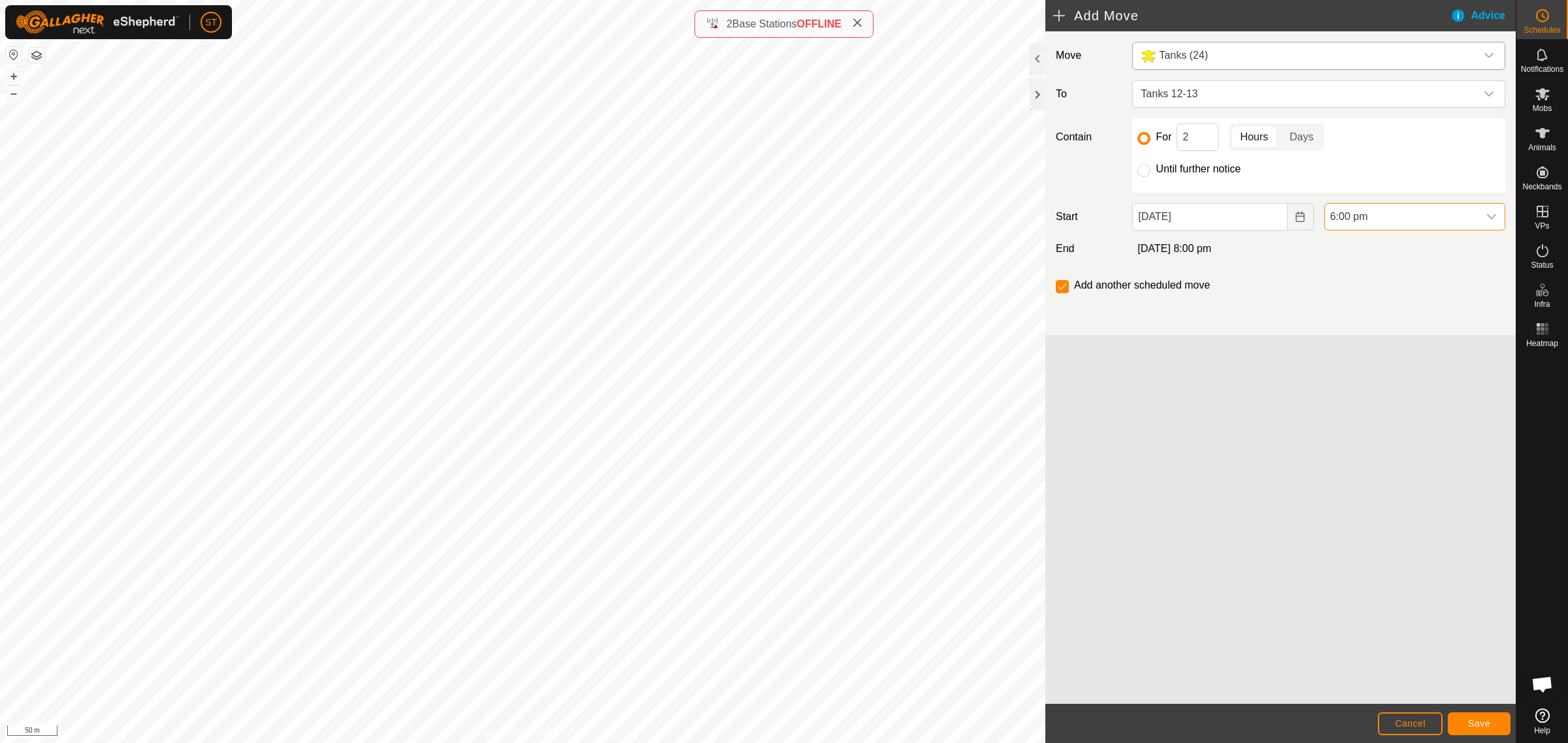
click at [859, 26] on icon at bounding box center [857, 23] width 11 height 11
click at [1144, 171] on input "Until further notice" at bounding box center [1144, 171] width 13 height 13
radio input "true"
click at [1063, 289] on input "checkbox" at bounding box center [1062, 287] width 13 height 13
click at [1467, 728] on button "Save" at bounding box center [1479, 724] width 63 height 23
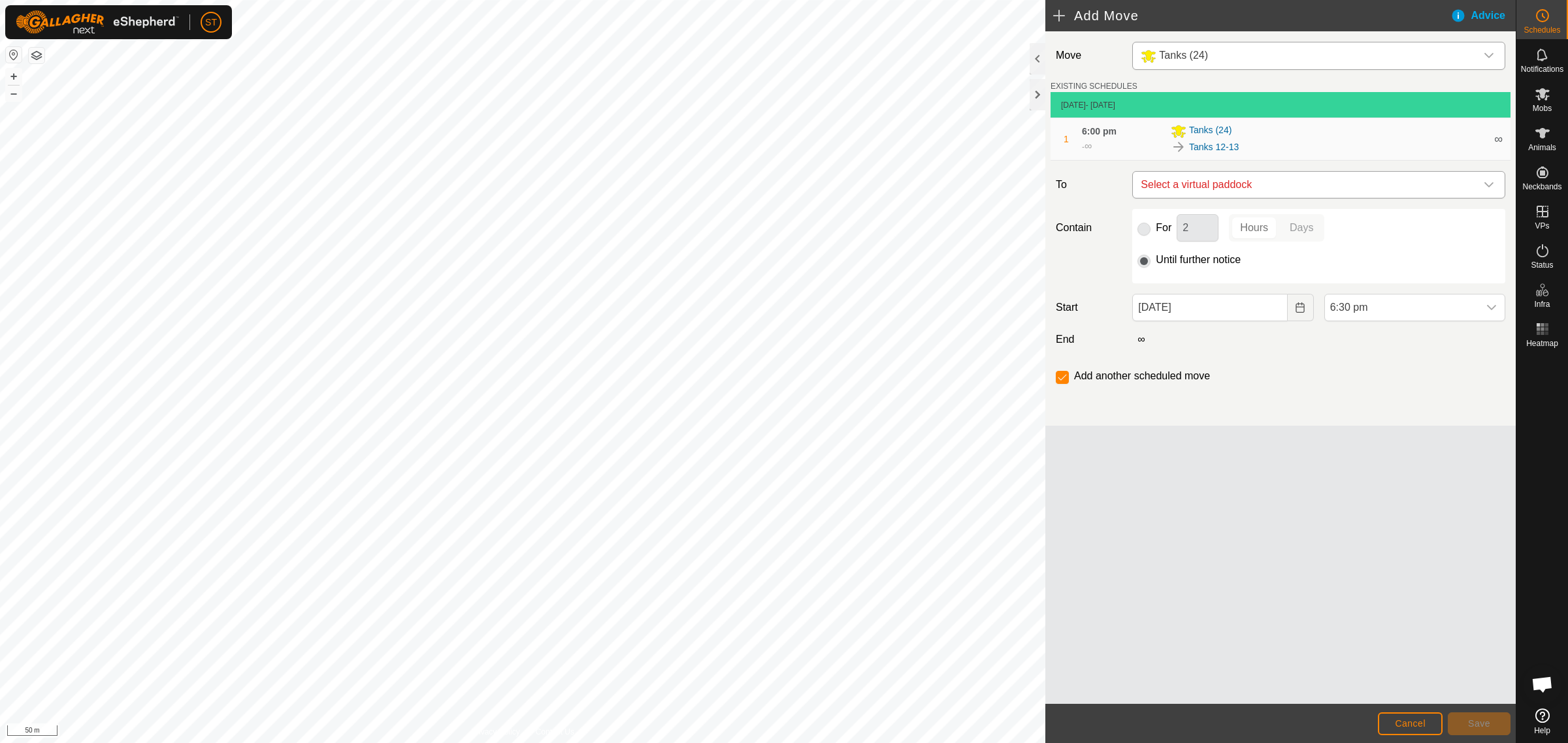
click at [1488, 184] on icon "dropdown trigger" at bounding box center [1489, 185] width 11 height 11
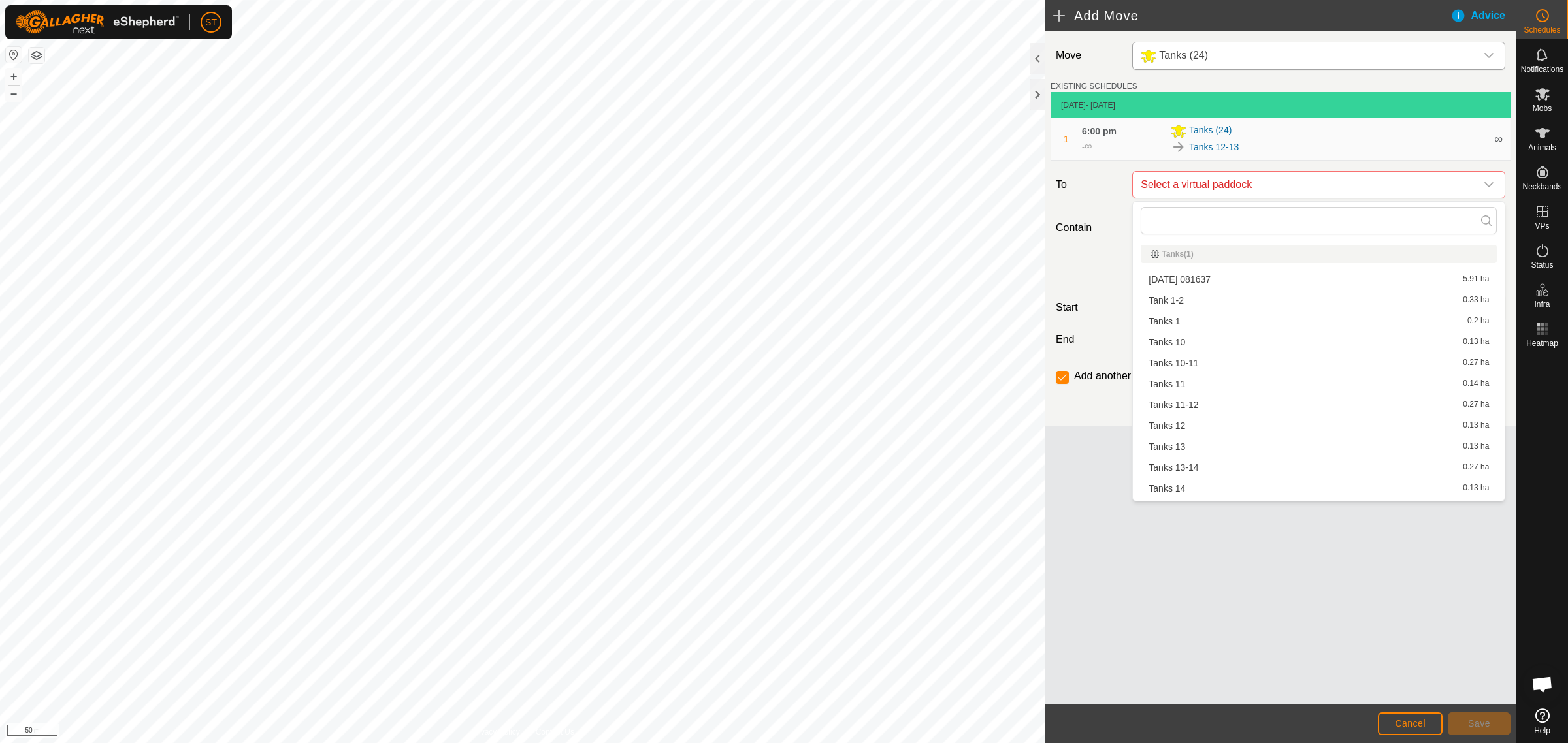
click at [1171, 445] on li "Tanks 13 0.13 ha" at bounding box center [1319, 446] width 356 height 19
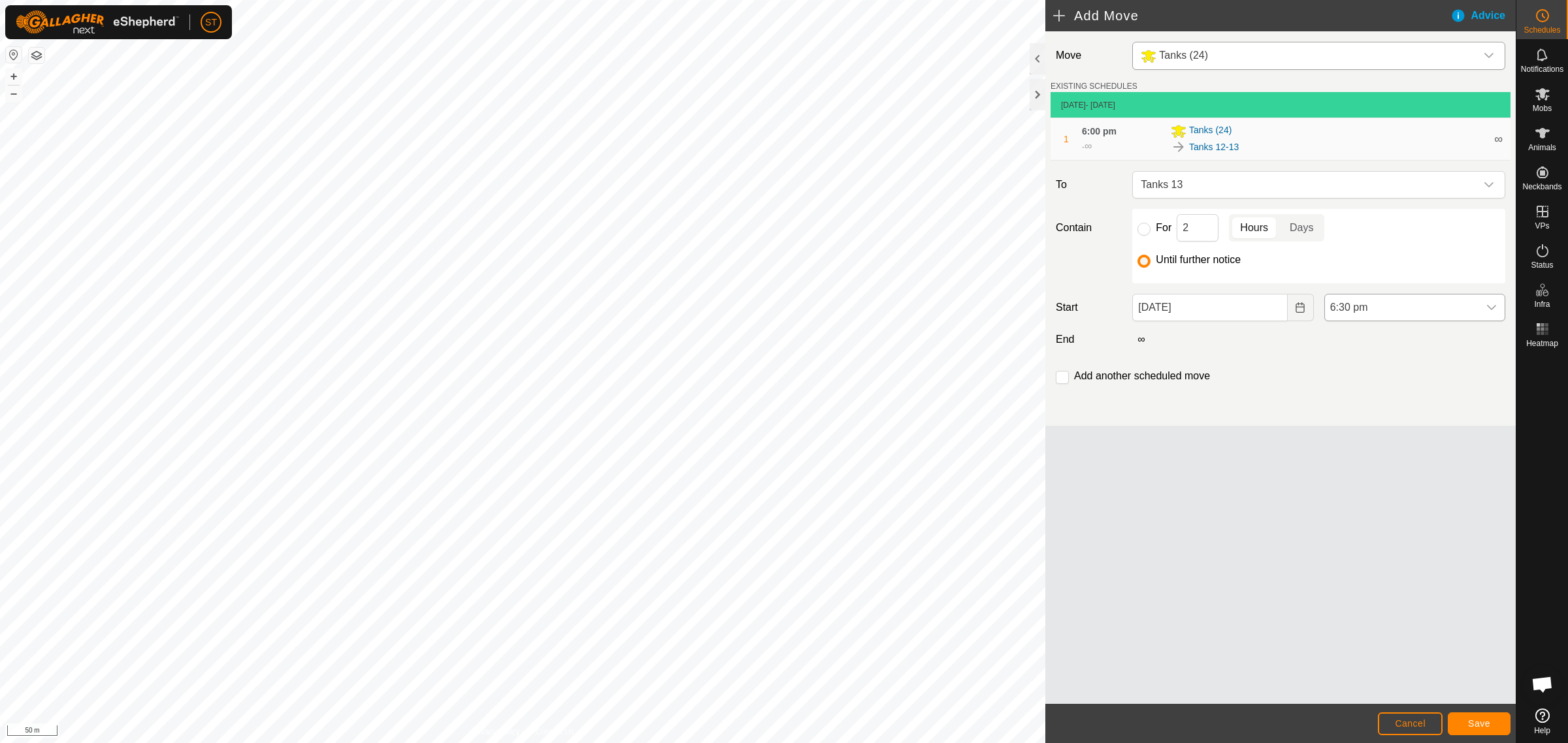
click at [1486, 309] on icon "dropdown trigger" at bounding box center [1491, 308] width 11 height 11
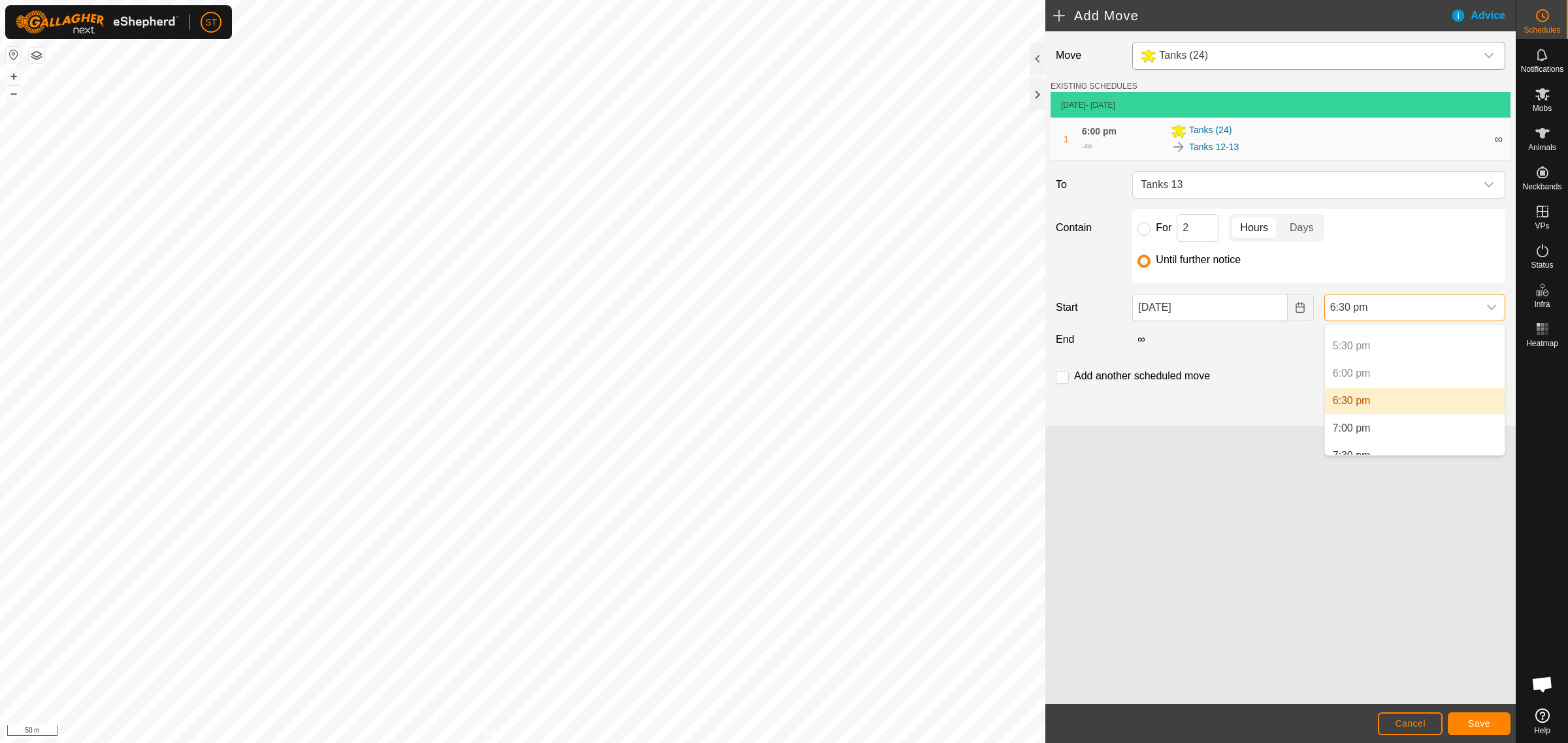
scroll to position [990, 0]
click at [1352, 437] on li "8:00 pm" at bounding box center [1414, 444] width 179 height 26
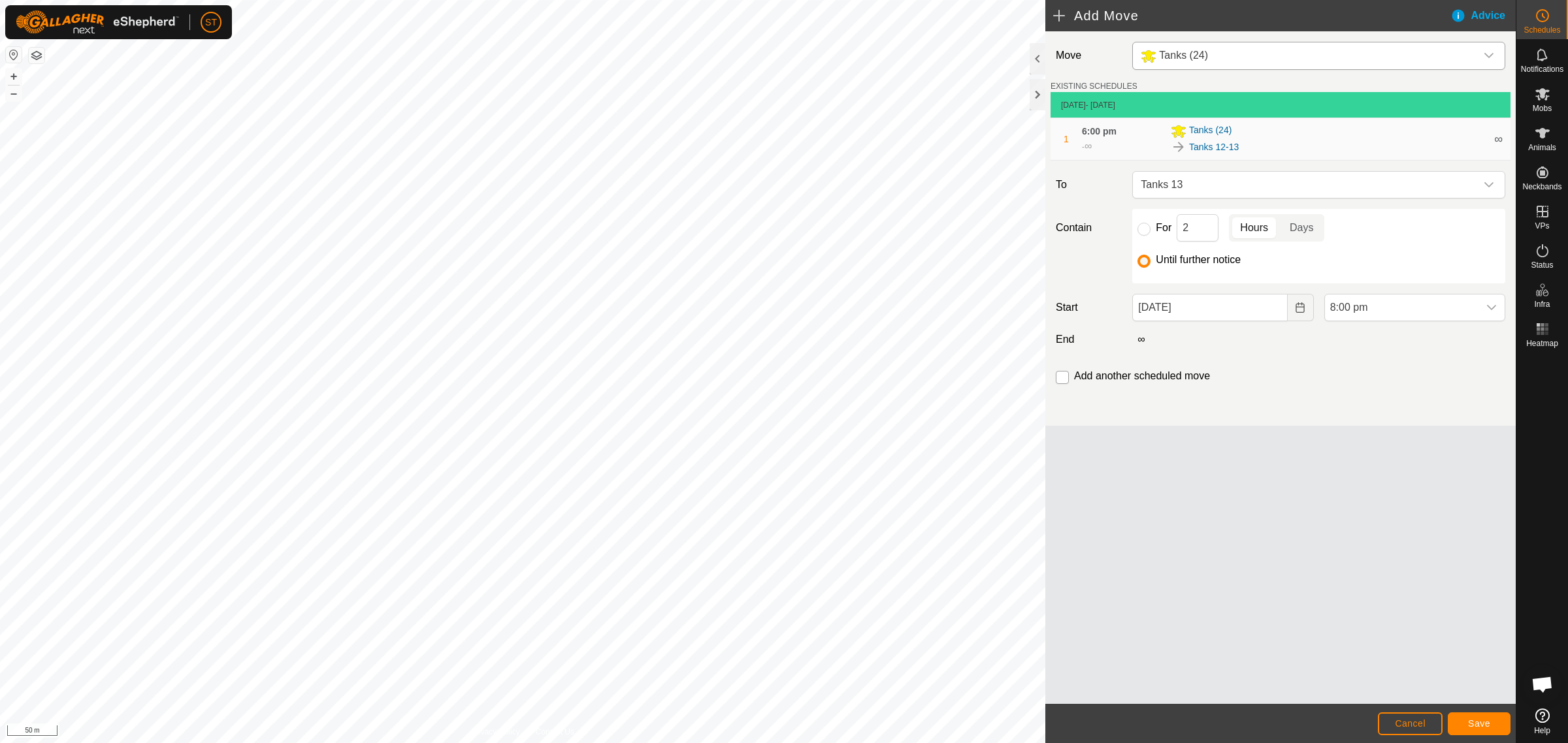
click at [1062, 377] on input "checkbox" at bounding box center [1062, 378] width 13 height 13
click at [1465, 718] on button "Save" at bounding box center [1479, 724] width 63 height 23
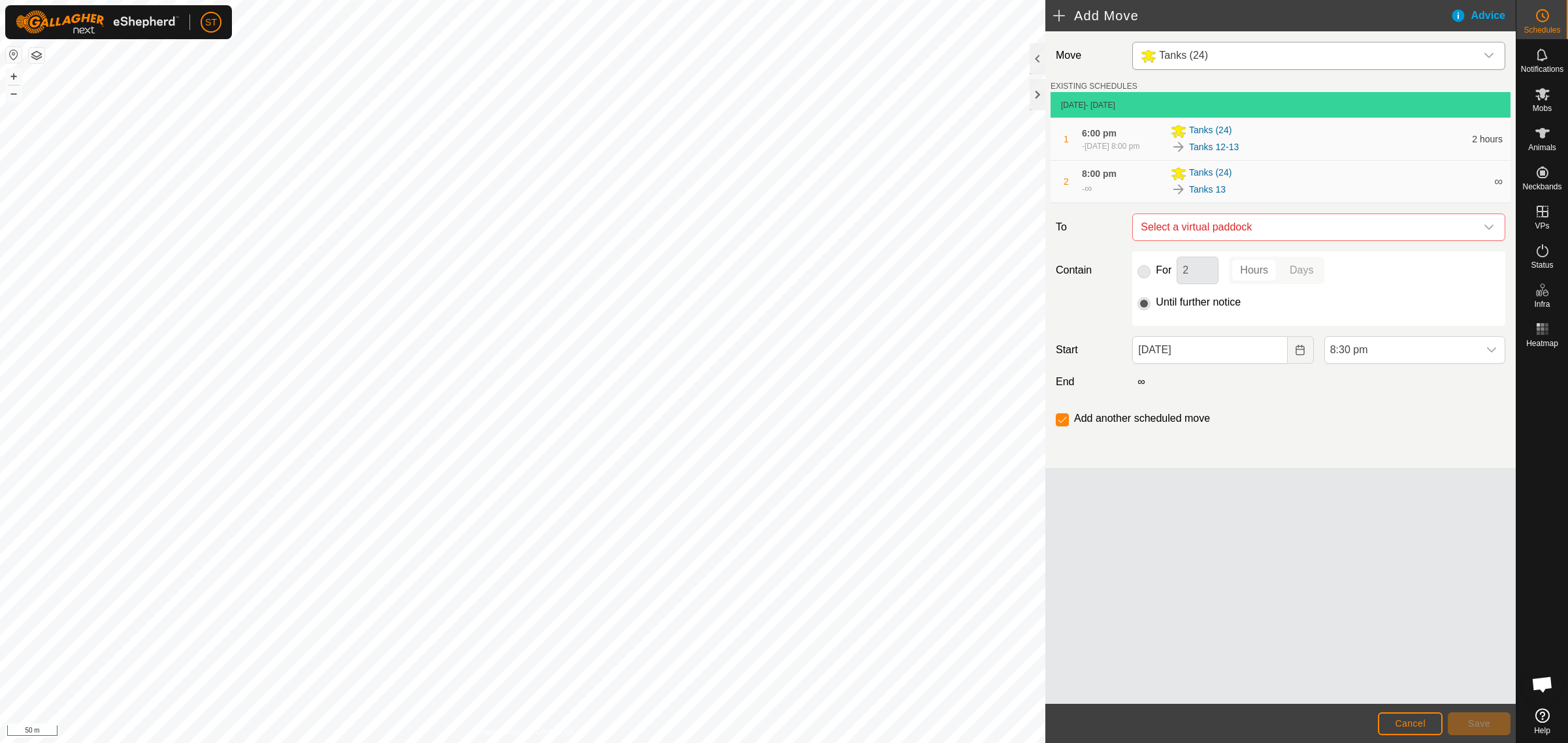
click at [1489, 231] on icon "dropdown trigger" at bounding box center [1489, 227] width 11 height 11
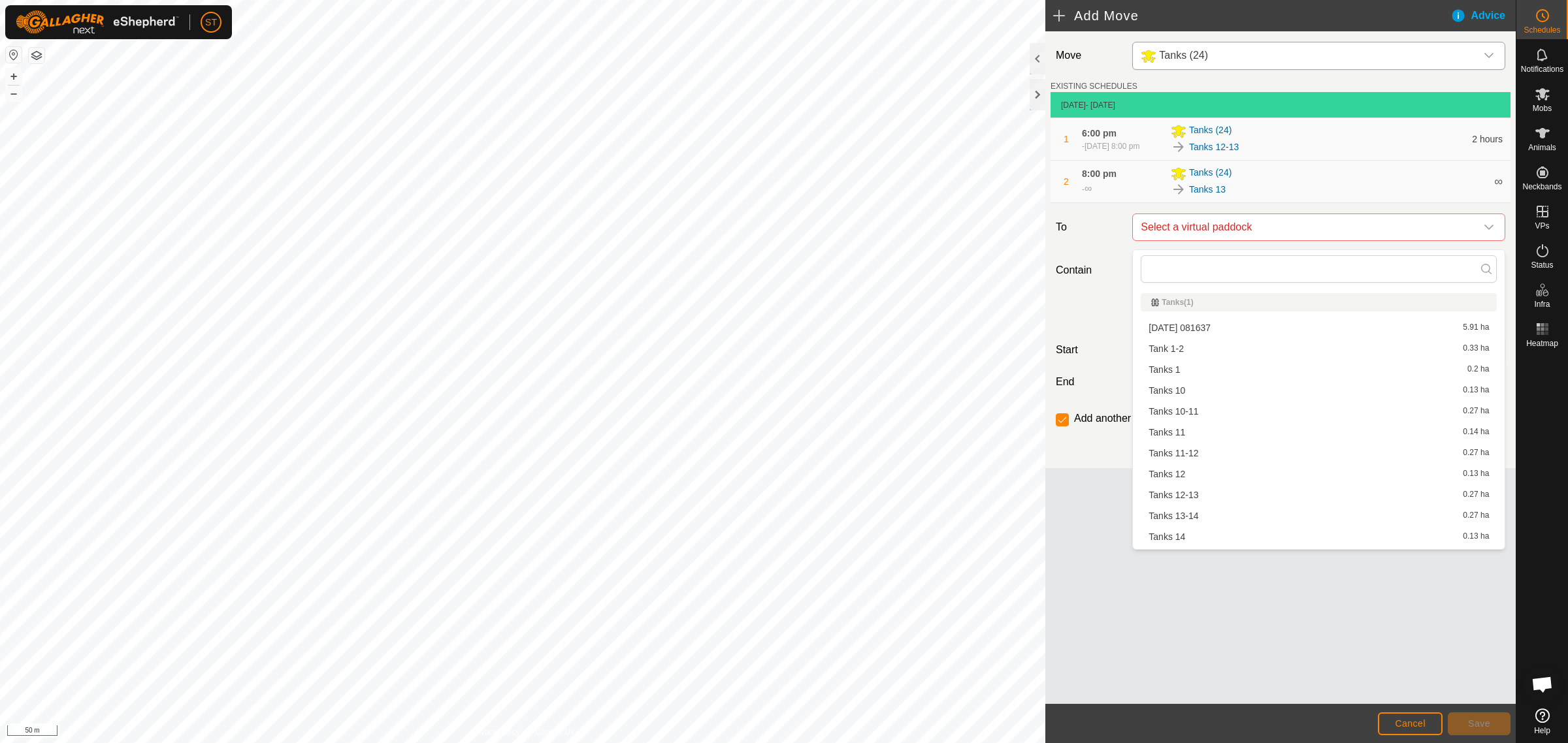
click at [1184, 511] on li "Tanks 13-14 0.27 ha" at bounding box center [1319, 515] width 356 height 19
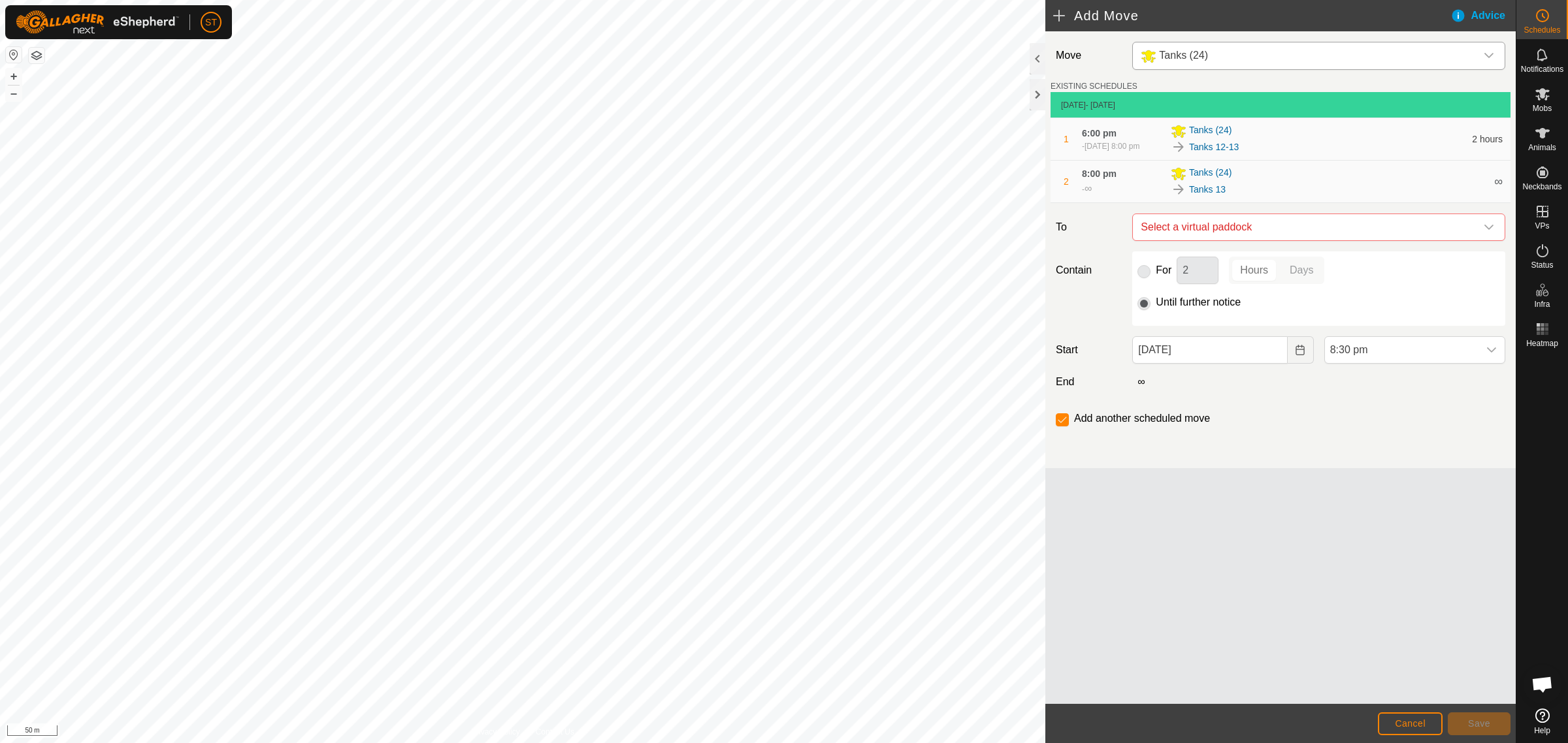
checkbox input "false"
click at [1295, 355] on icon "Choose Date" at bounding box center [1300, 350] width 11 height 11
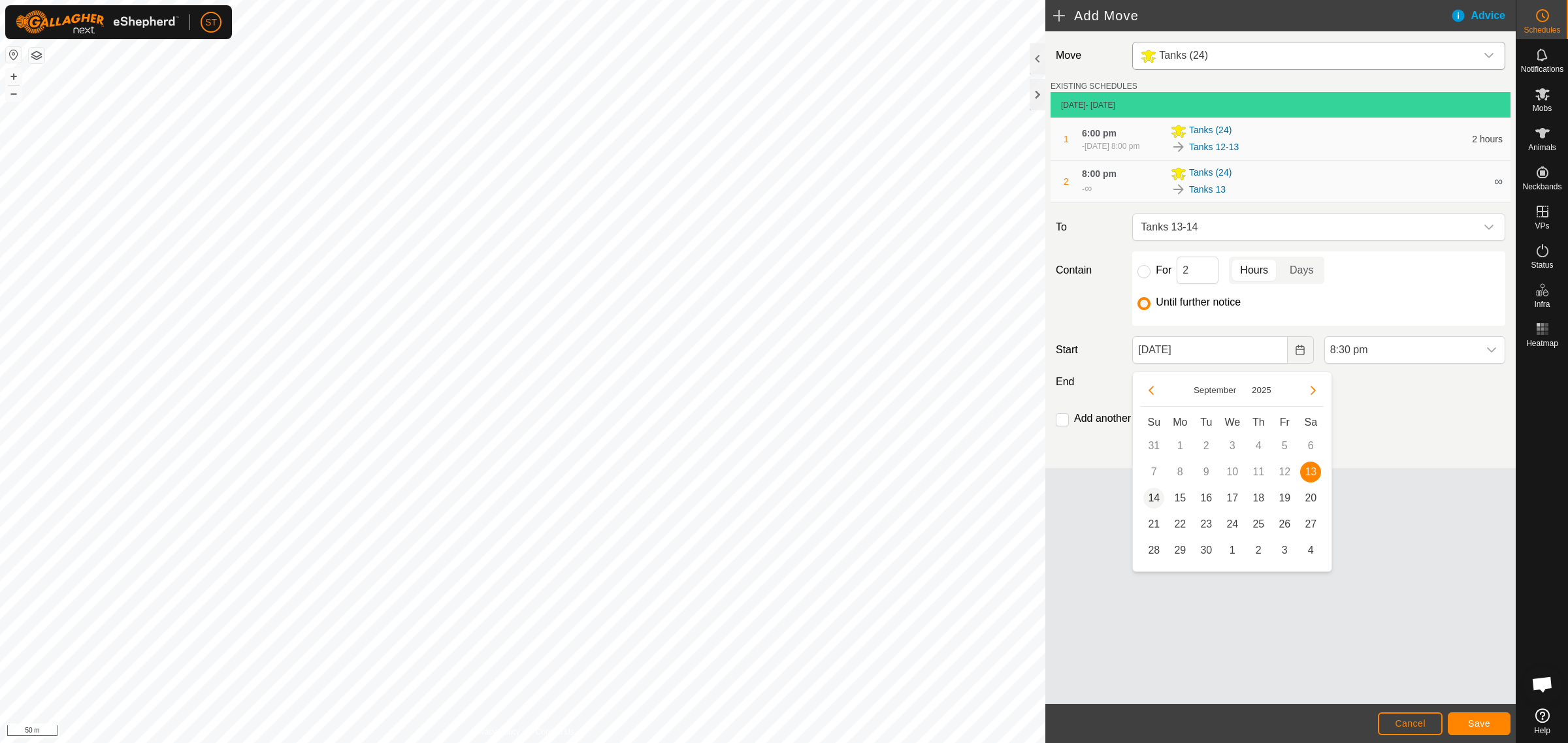
click at [1147, 496] on span "14" at bounding box center [1153, 498] width 21 height 21
type input "[DATE]"
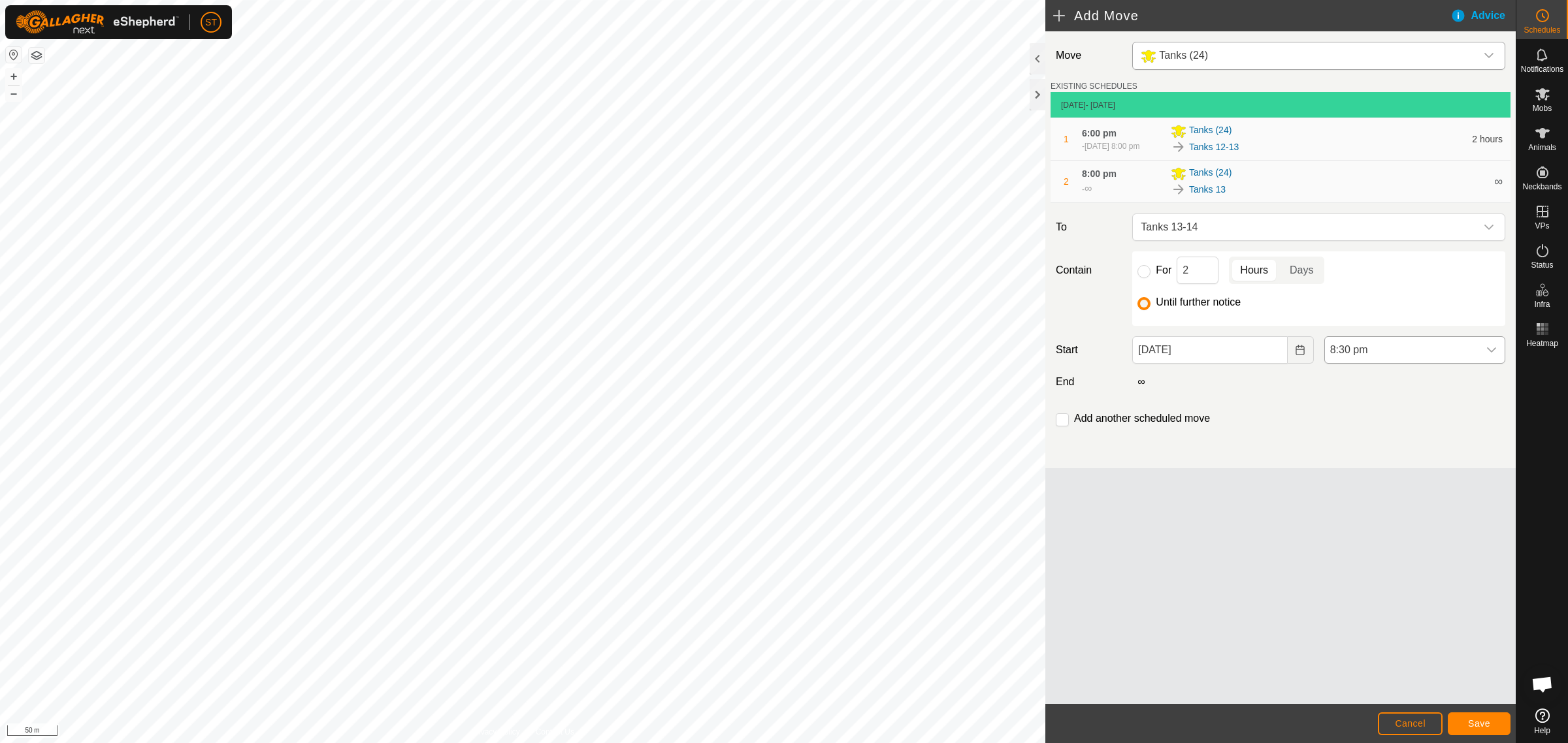
click at [1493, 355] on icon "dropdown trigger" at bounding box center [1491, 350] width 11 height 11
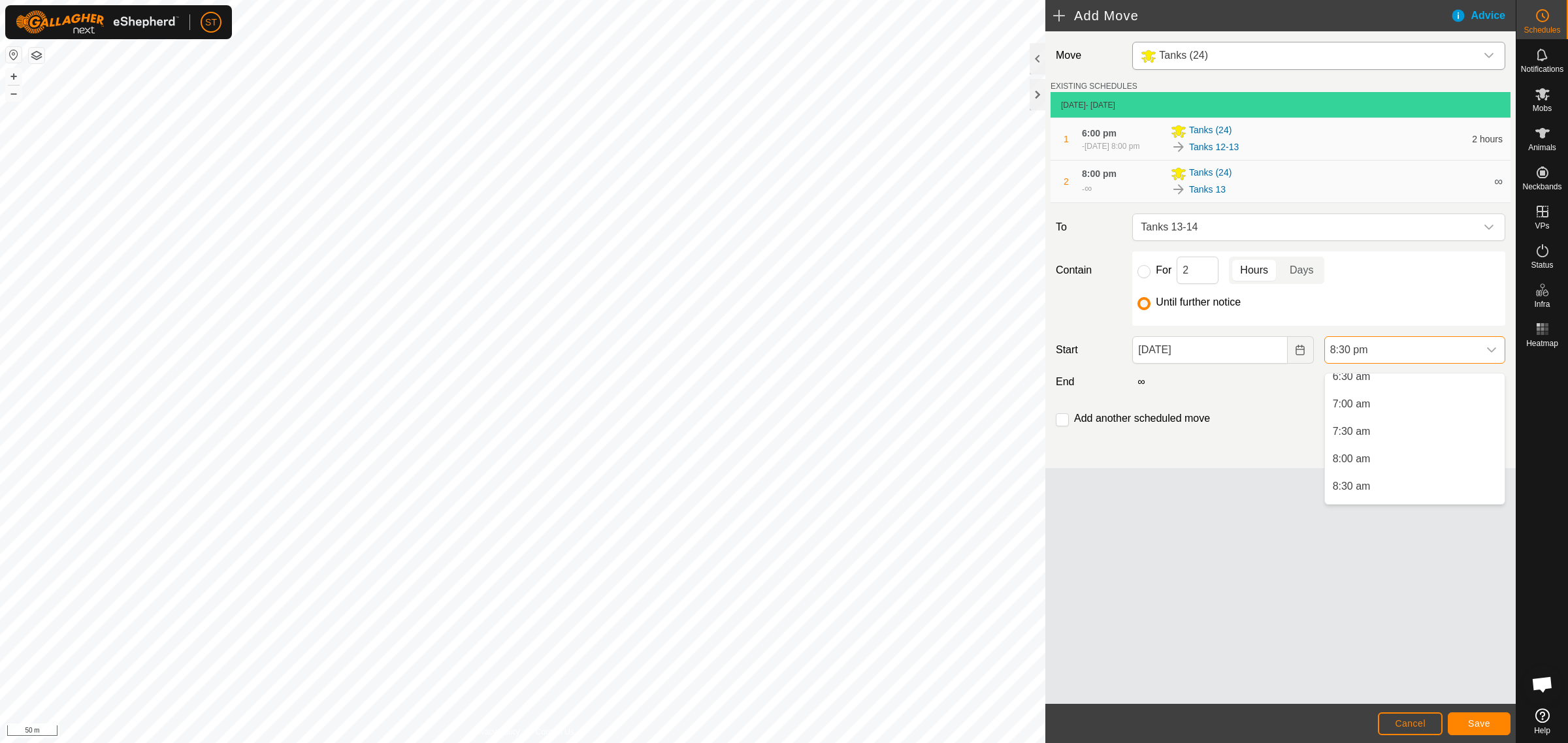
scroll to position [285, 0]
click at [1366, 431] on li "6:00 am" at bounding box center [1414, 430] width 179 height 26
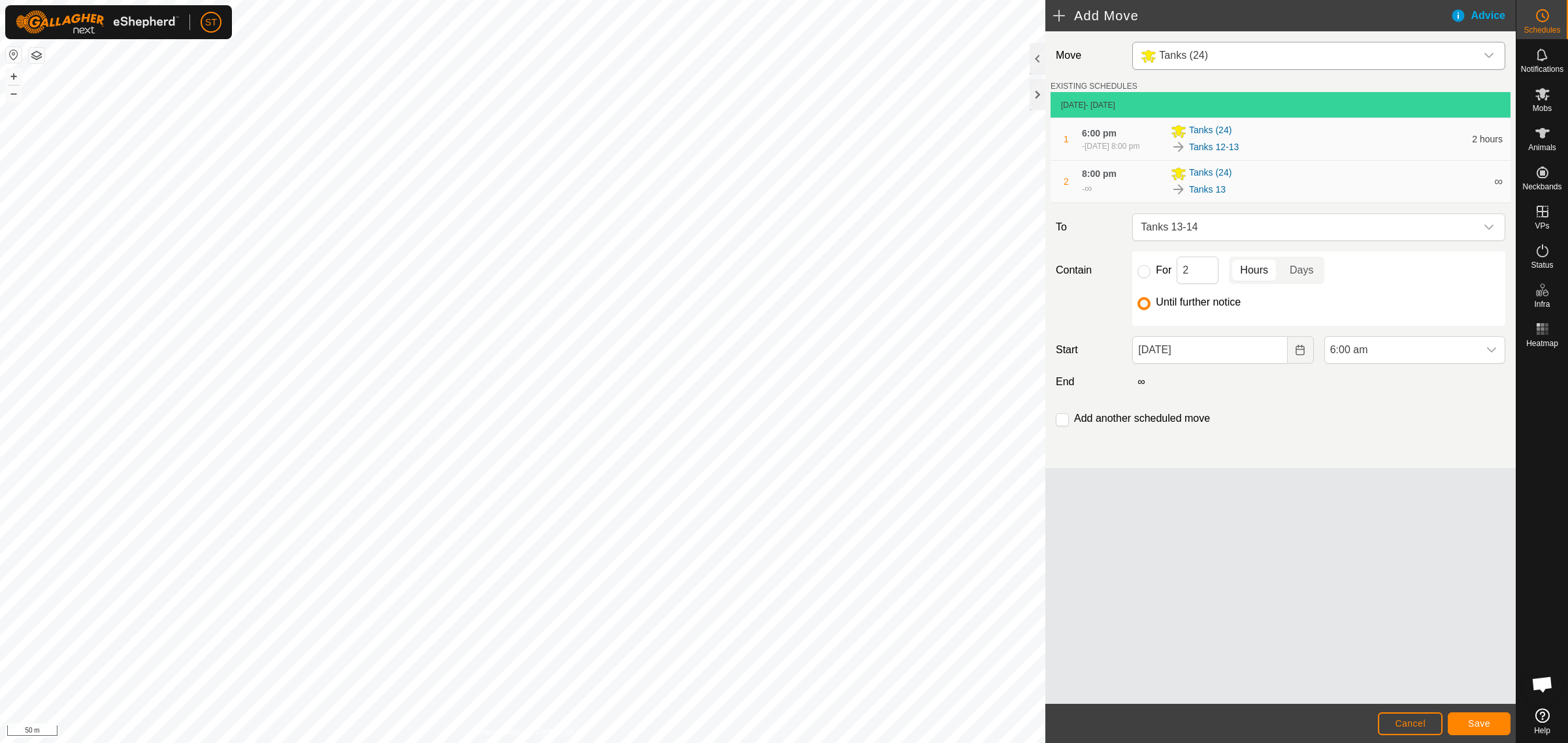
drag, startPoint x: 1062, startPoint y: 431, endPoint x: 1102, endPoint y: 436, distance: 40.3
click at [1063, 426] on input "checkbox" at bounding box center [1062, 420] width 13 height 13
click at [1468, 723] on span "Save" at bounding box center [1479, 724] width 22 height 11
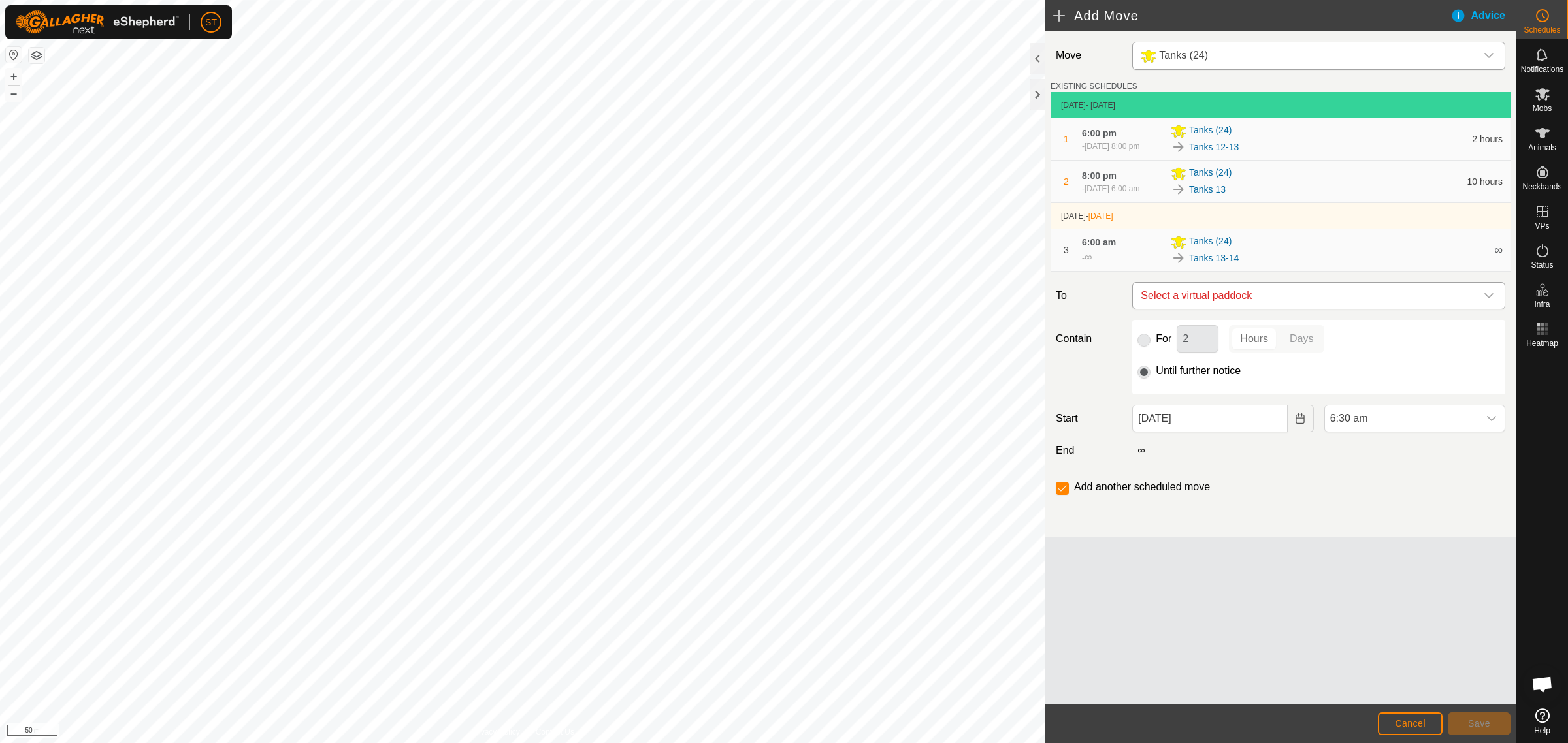
click at [1491, 301] on icon "dropdown trigger" at bounding box center [1489, 296] width 11 height 11
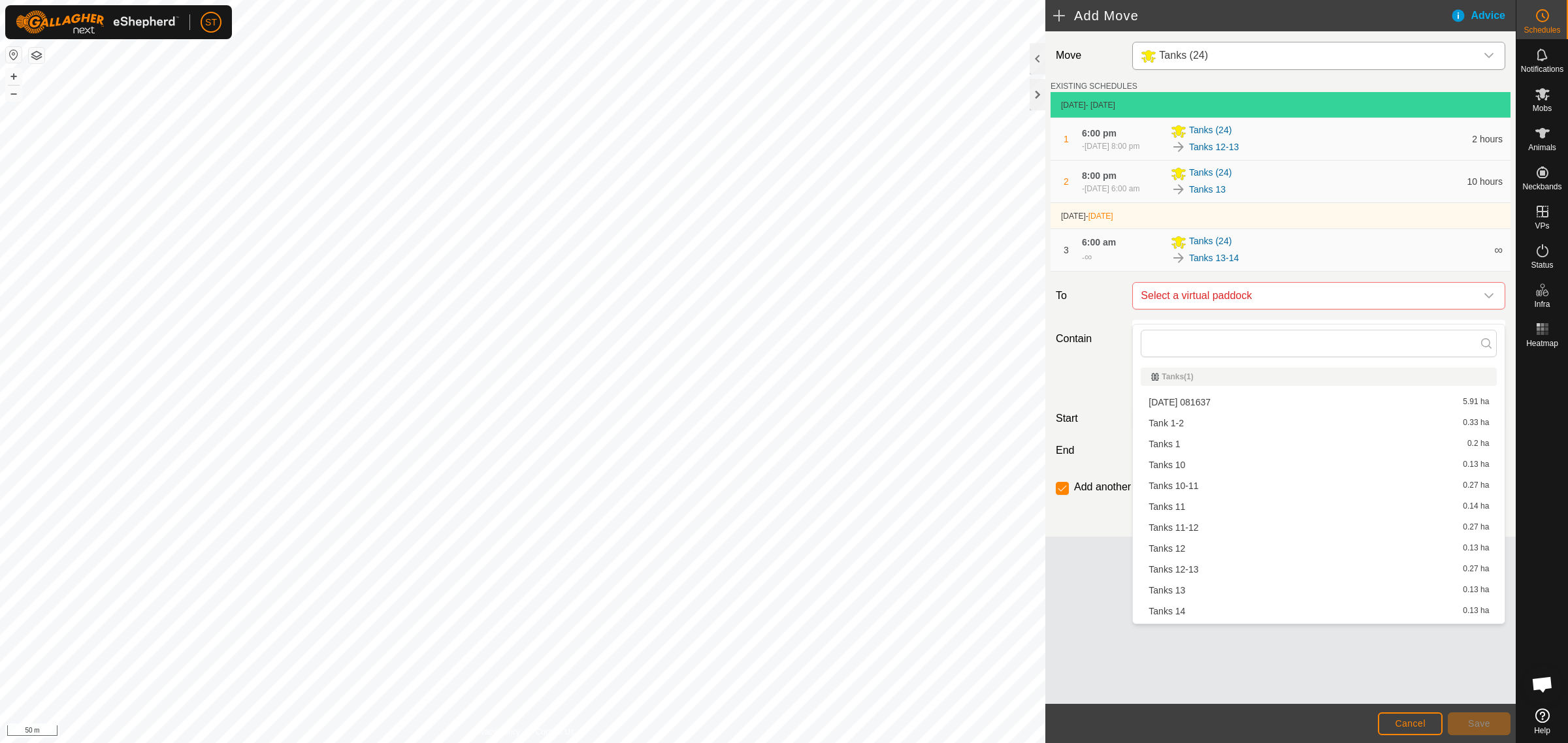
click at [1187, 607] on li "Tanks 14 0.13 ha" at bounding box center [1319, 610] width 356 height 19
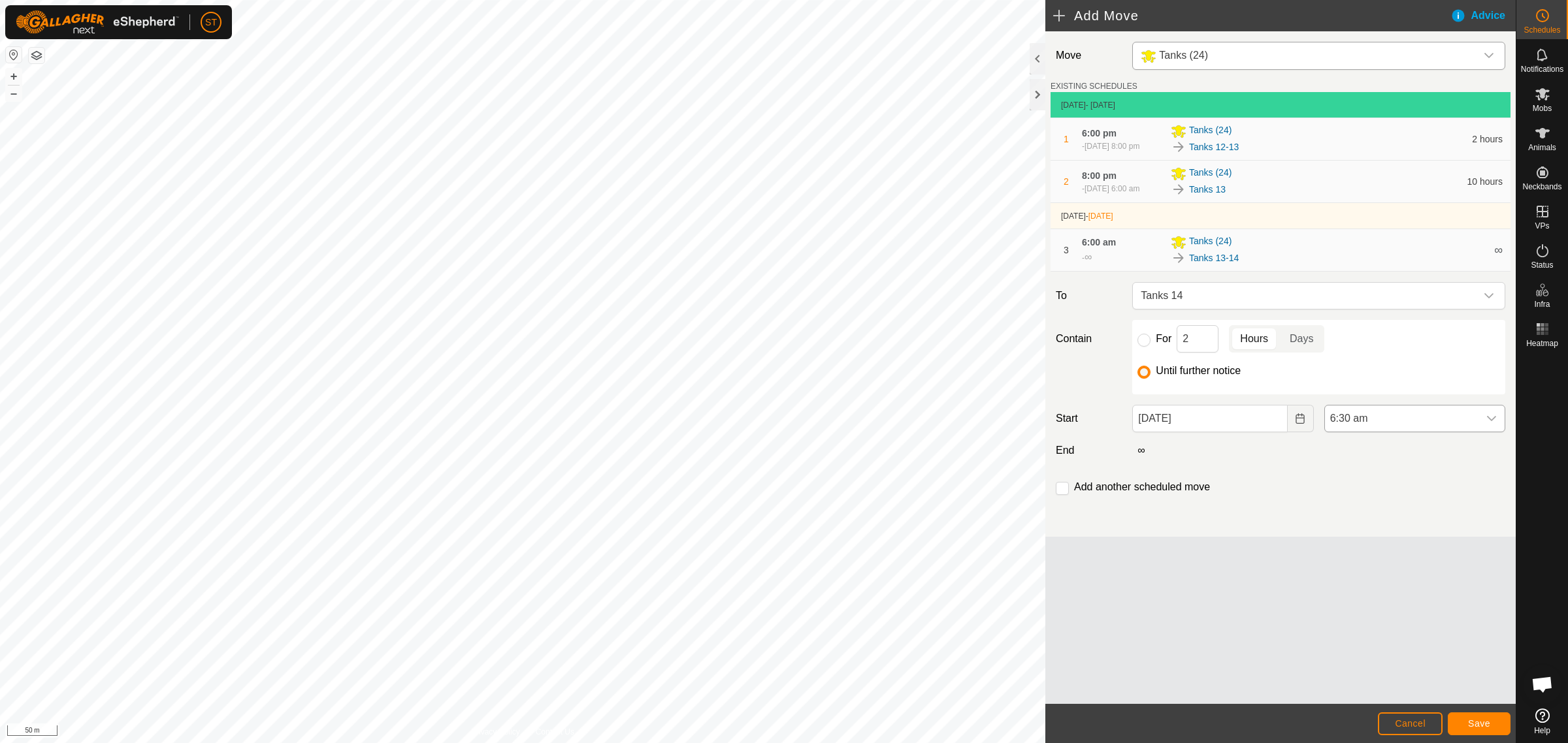
click at [1491, 424] on icon "dropdown trigger" at bounding box center [1491, 418] width 11 height 11
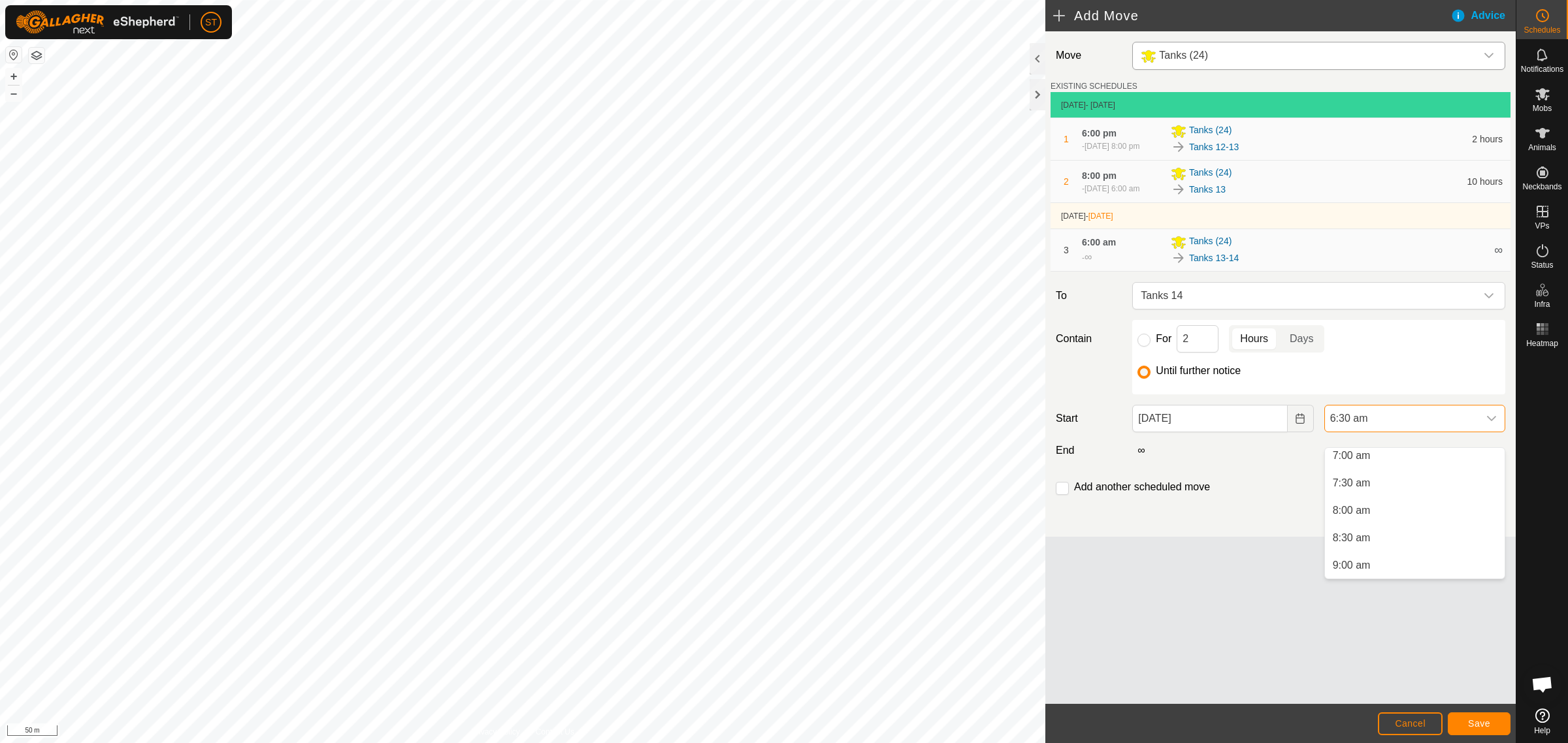
scroll to position [414, 0]
click at [1369, 486] on li "8:00 am" at bounding box center [1414, 484] width 179 height 26
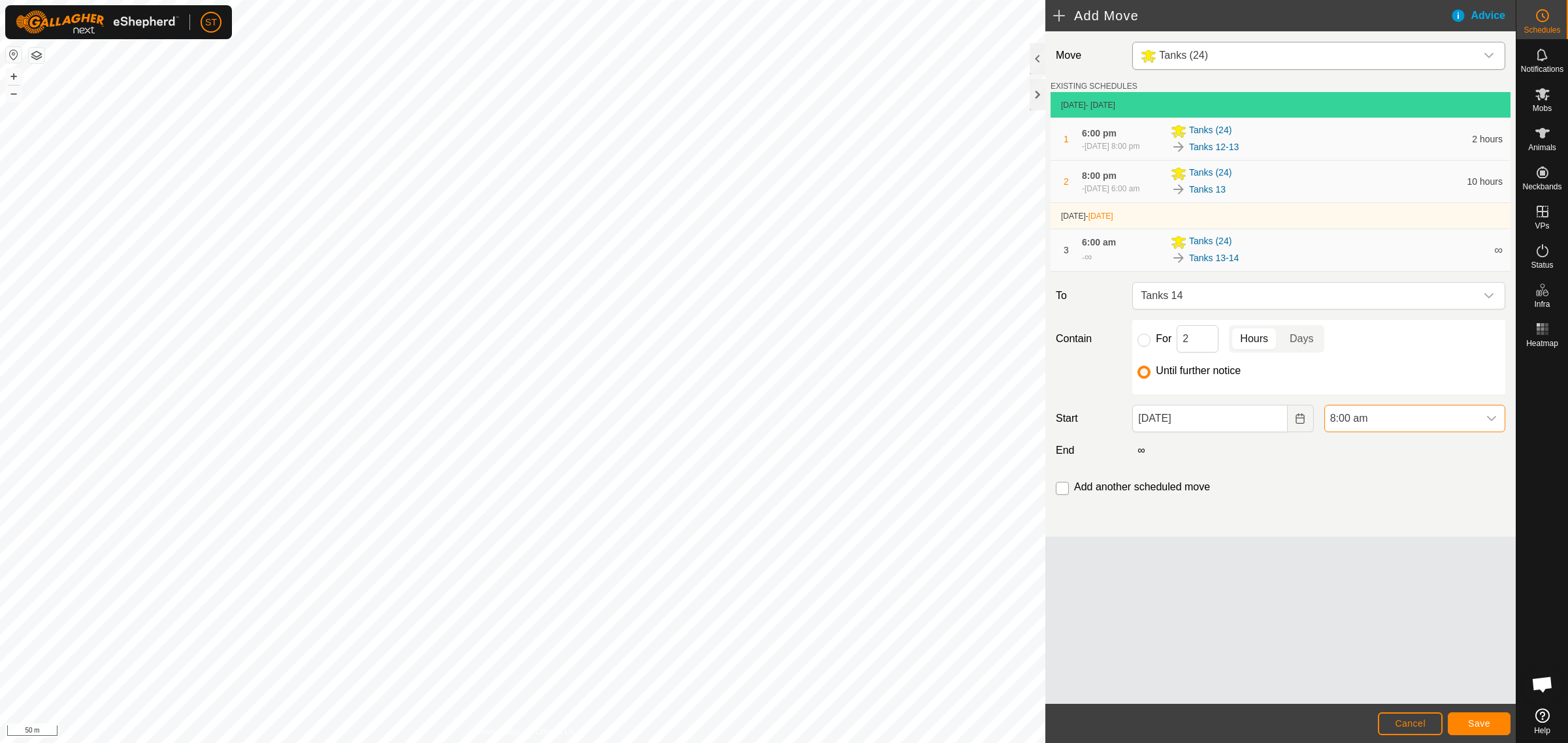
click at [1060, 495] on input "checkbox" at bounding box center [1062, 488] width 13 height 13
click at [1473, 728] on span "Save" at bounding box center [1479, 724] width 22 height 11
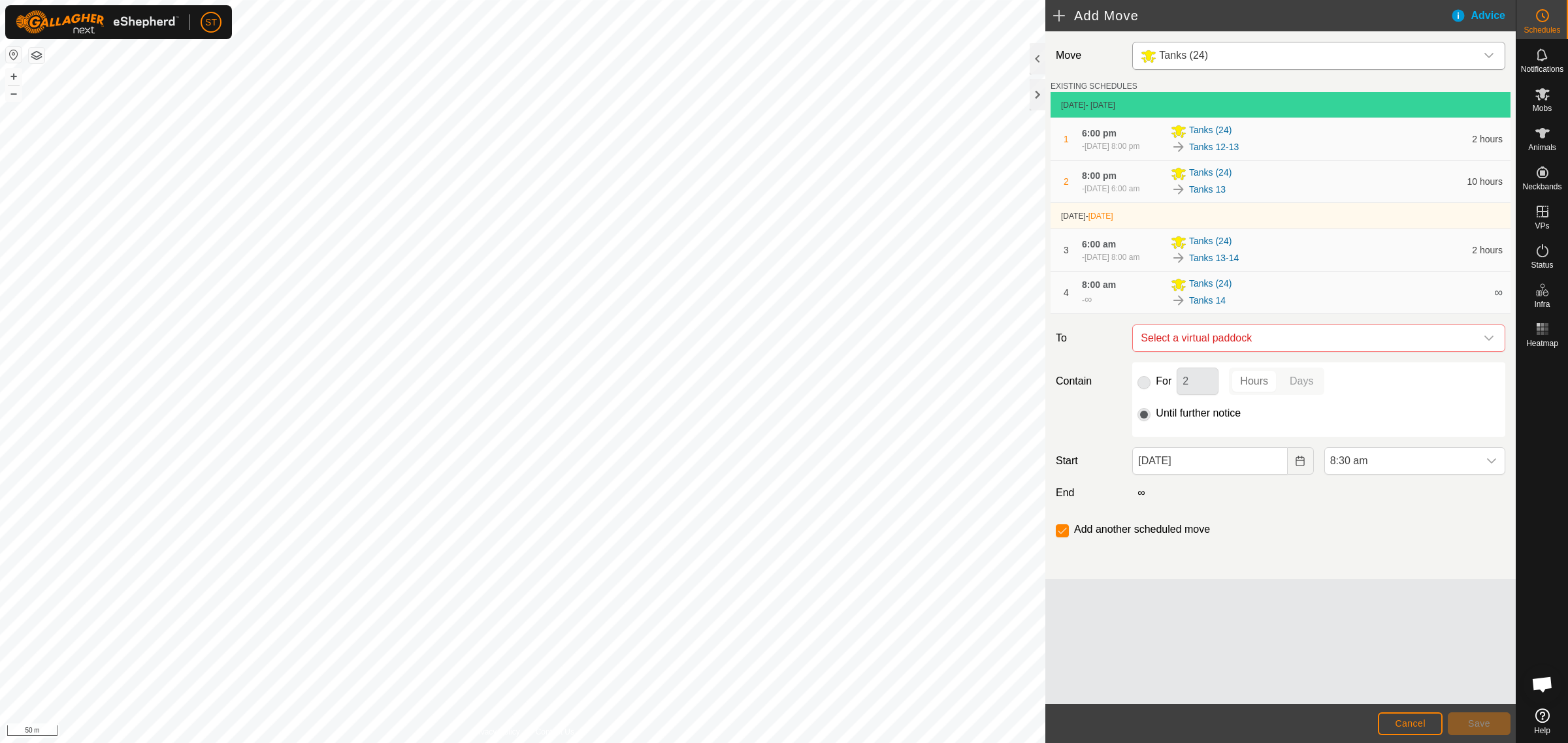
click at [1487, 343] on icon "dropdown trigger" at bounding box center [1489, 339] width 11 height 11
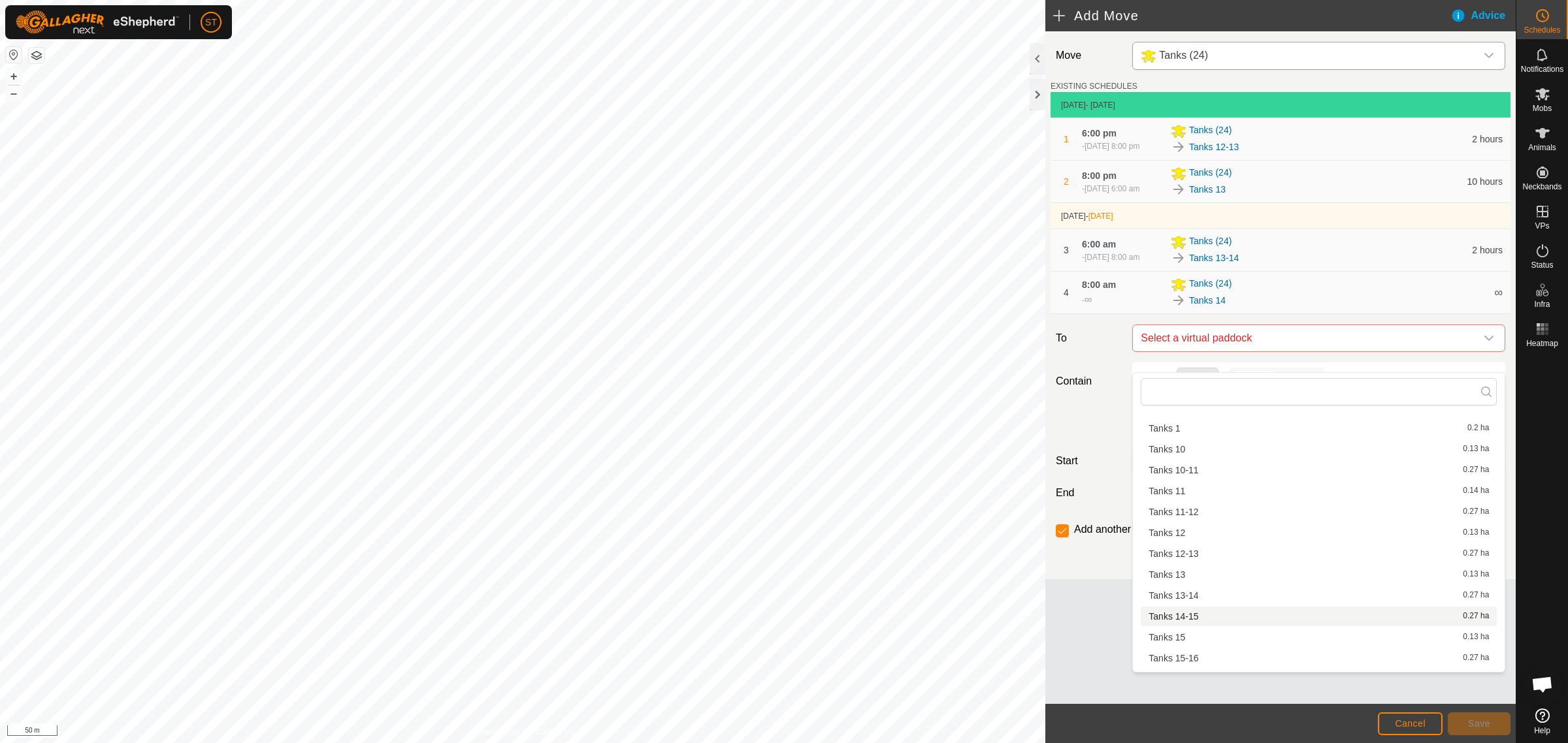
scroll to position [81, 0]
click at [1199, 596] on li "Tanks 14-15 0.27 ha" at bounding box center [1319, 598] width 356 height 19
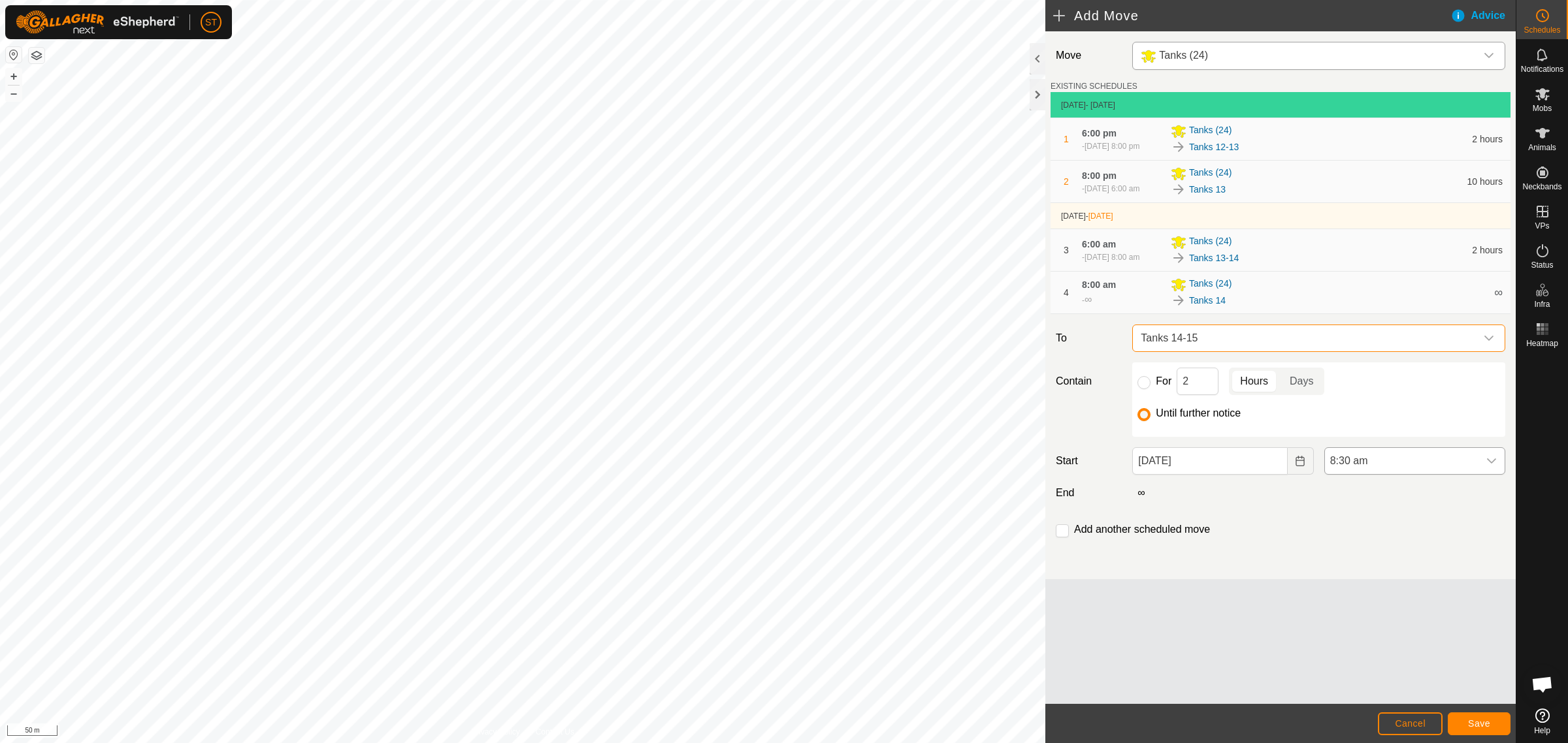
click at [1487, 466] on icon "dropdown trigger" at bounding box center [1491, 461] width 11 height 11
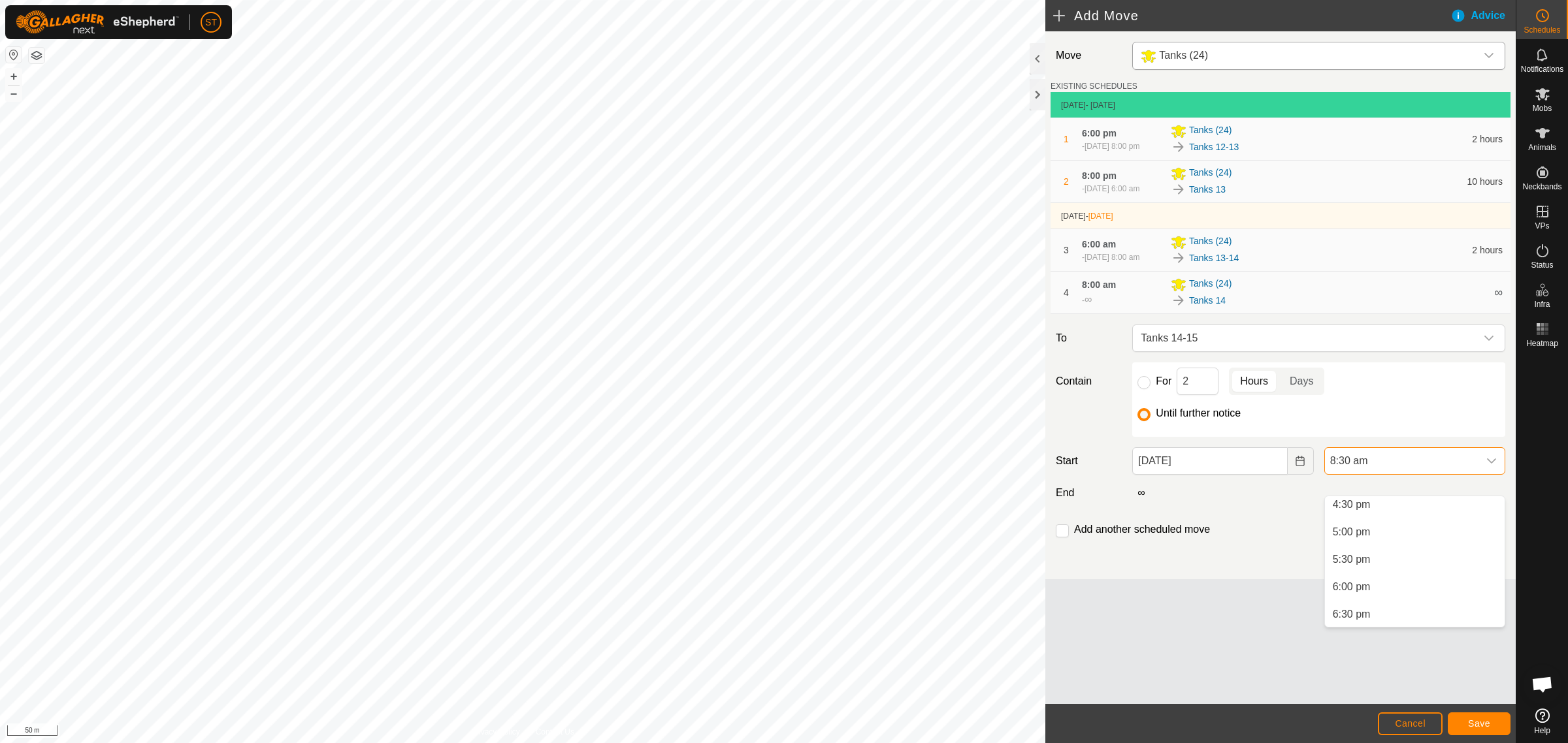
scroll to position [932, 0]
click at [1370, 566] on li "6:00 pm" at bounding box center [1414, 564] width 179 height 26
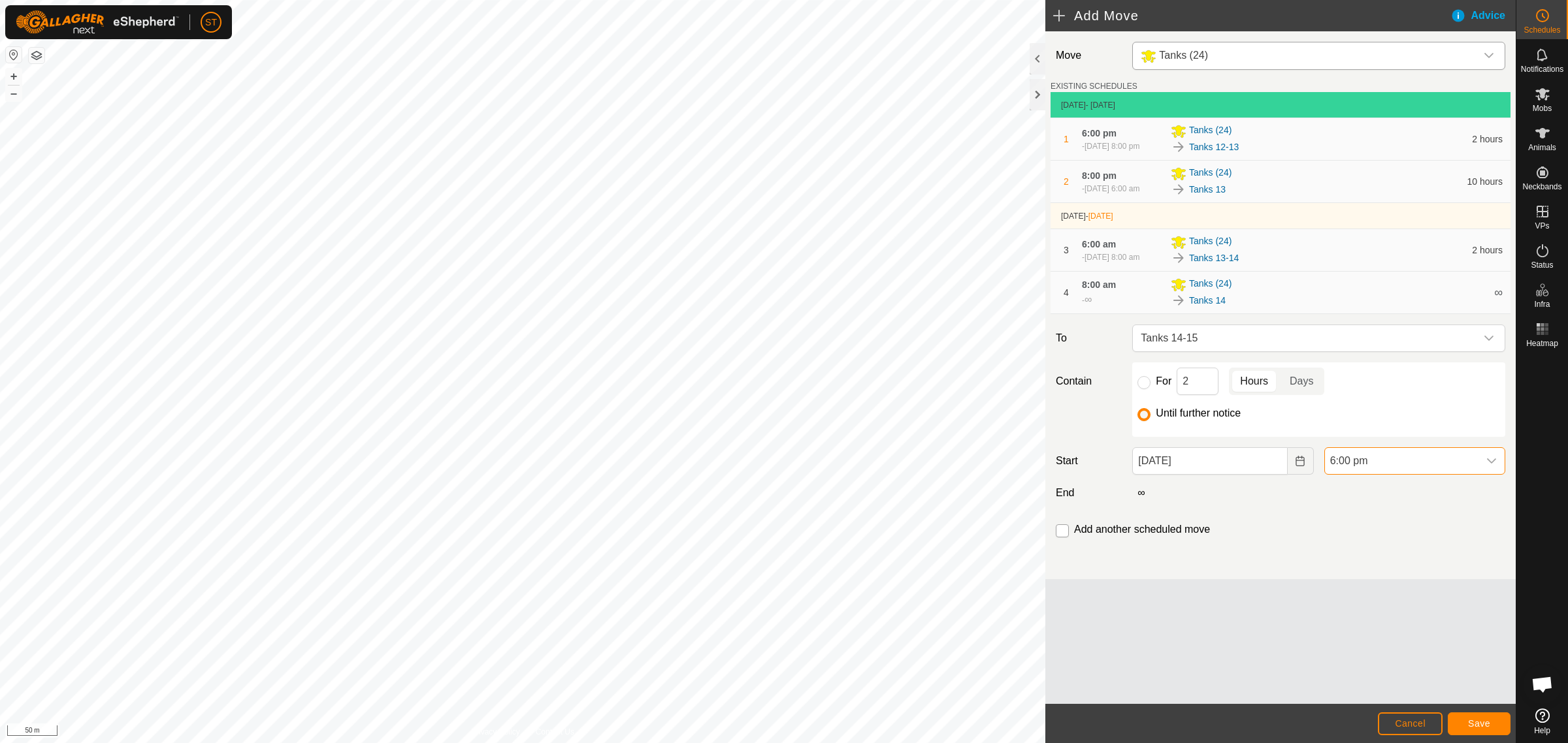
click at [1060, 537] on input "checkbox" at bounding box center [1062, 531] width 13 height 13
click at [1483, 720] on span "Save" at bounding box center [1479, 724] width 22 height 11
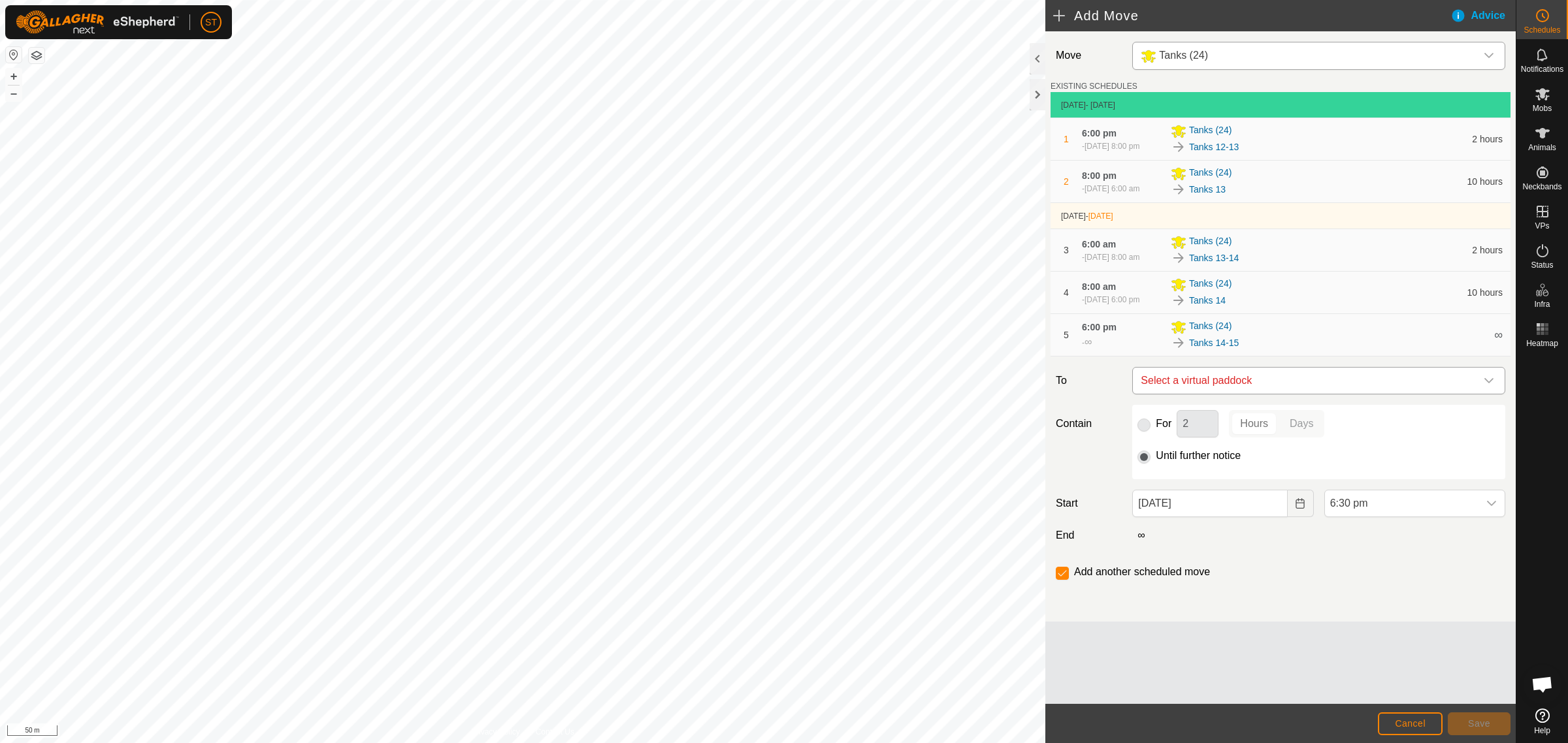
click at [1488, 386] on icon "dropdown trigger" at bounding box center [1489, 380] width 11 height 11
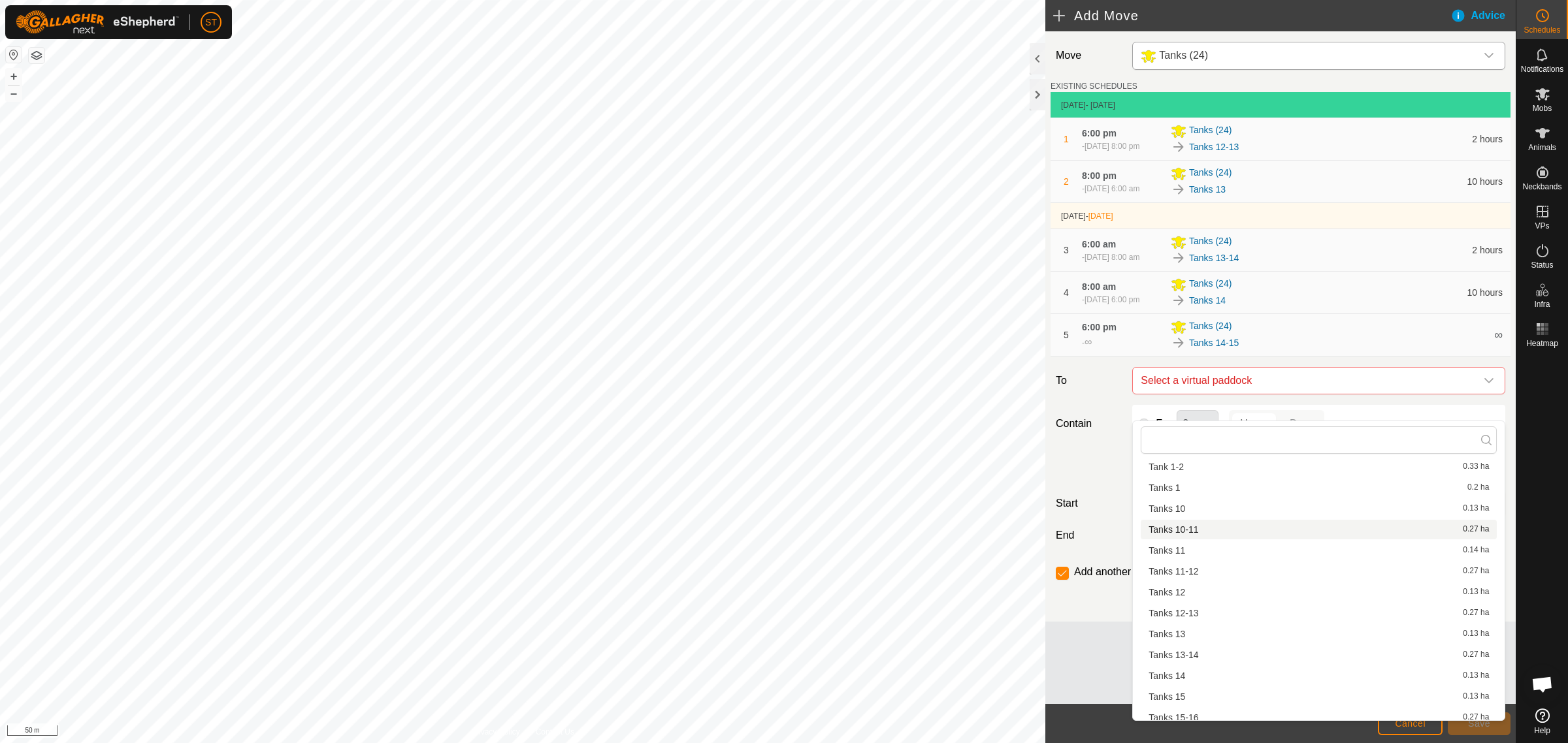
scroll to position [81, 0]
click at [1176, 666] on li "Tanks 15 0.13 ha" at bounding box center [1319, 668] width 356 height 19
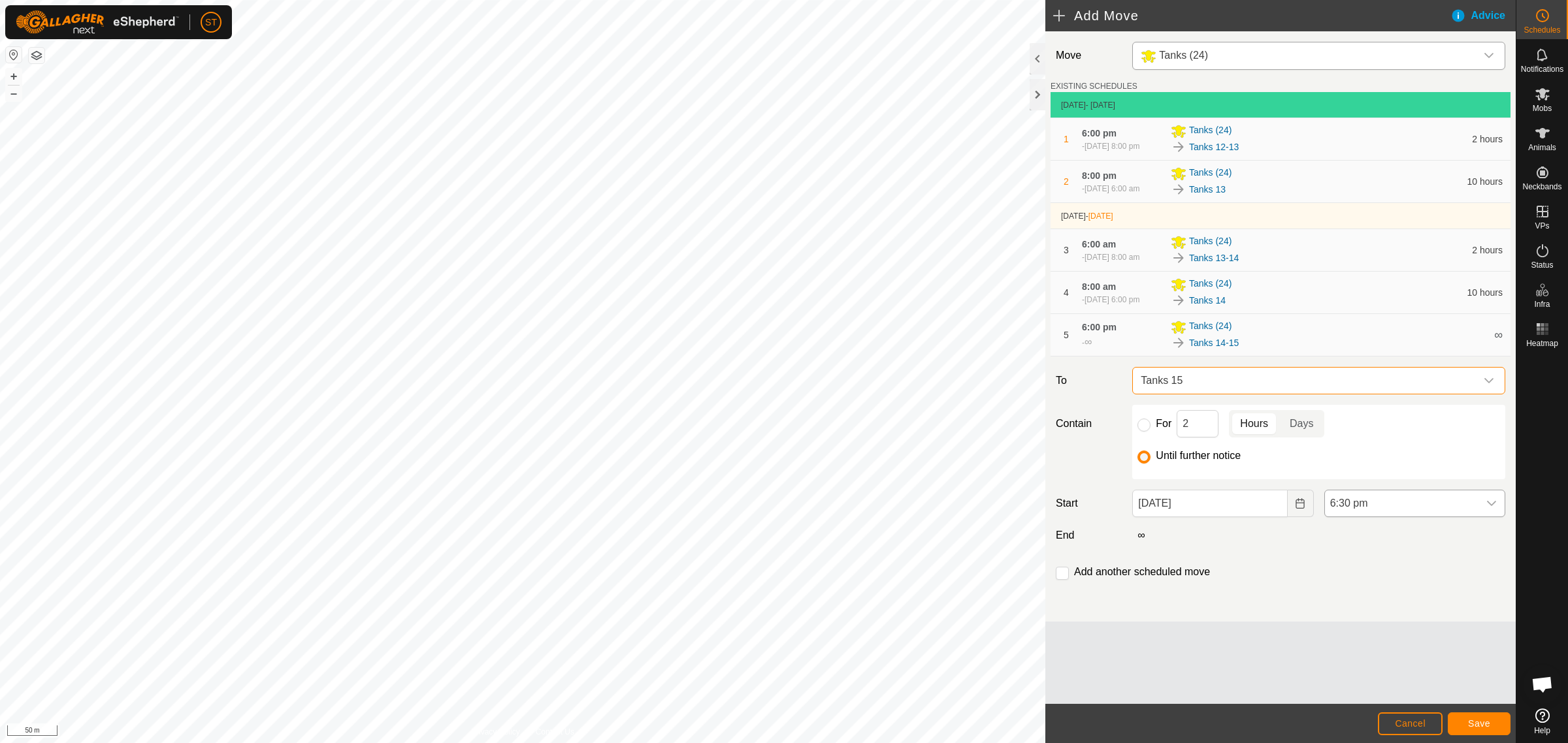
click at [1488, 506] on icon "dropdown trigger" at bounding box center [1491, 504] width 9 height 5
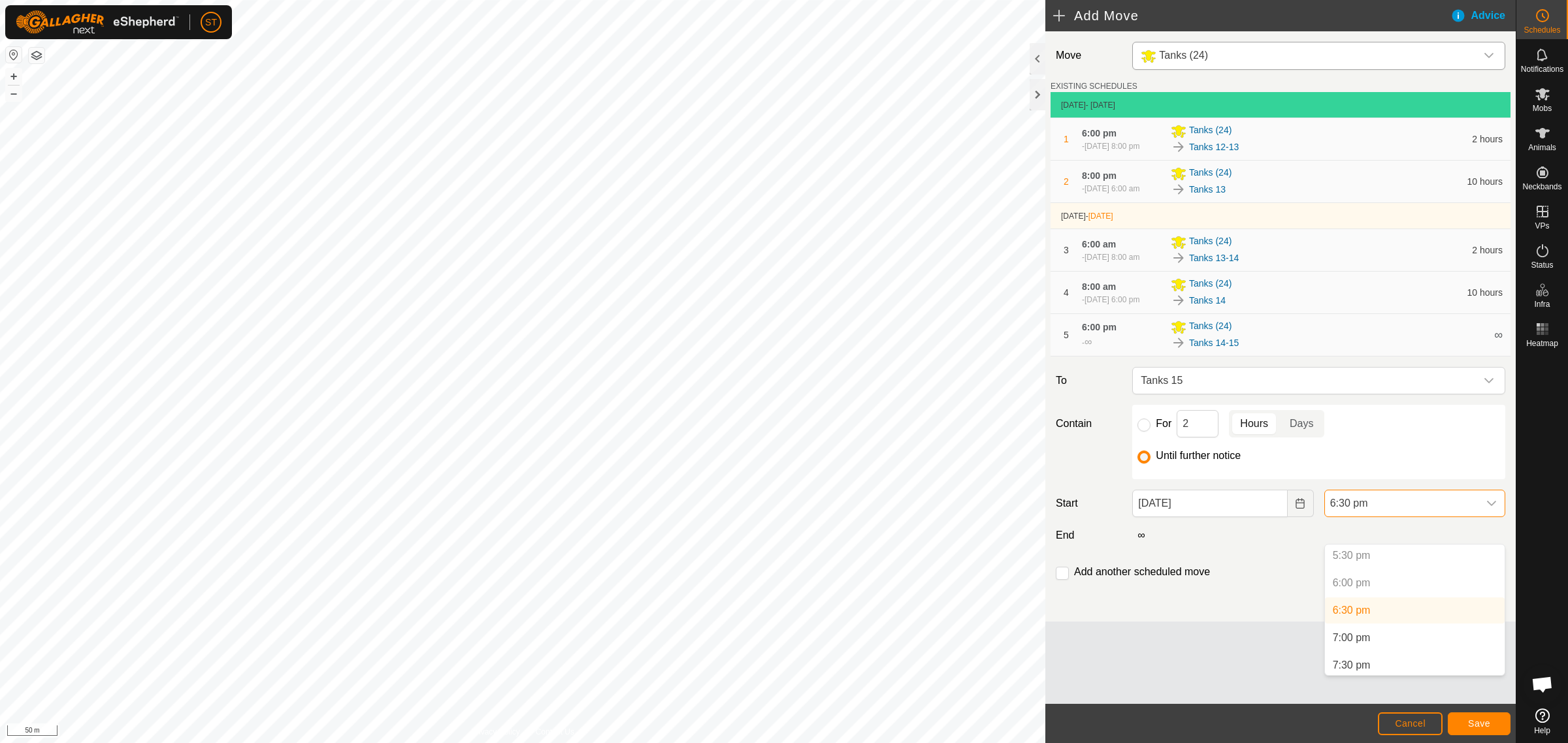
scroll to position [990, 0]
click at [1344, 660] on li "8:00 pm" at bounding box center [1414, 664] width 179 height 26
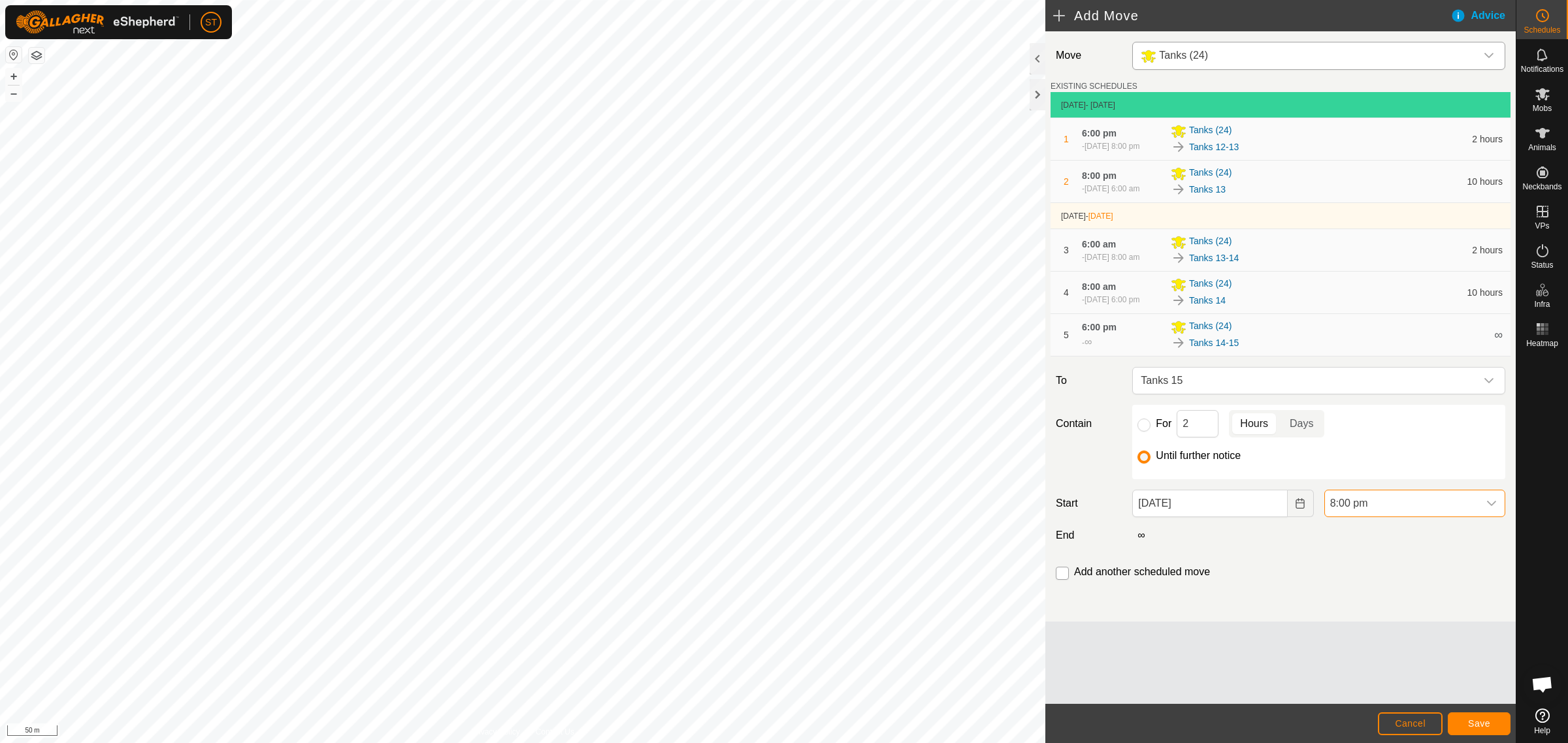
click at [1058, 580] on input "checkbox" at bounding box center [1062, 573] width 13 height 13
click at [1473, 727] on span "Save" at bounding box center [1479, 724] width 22 height 11
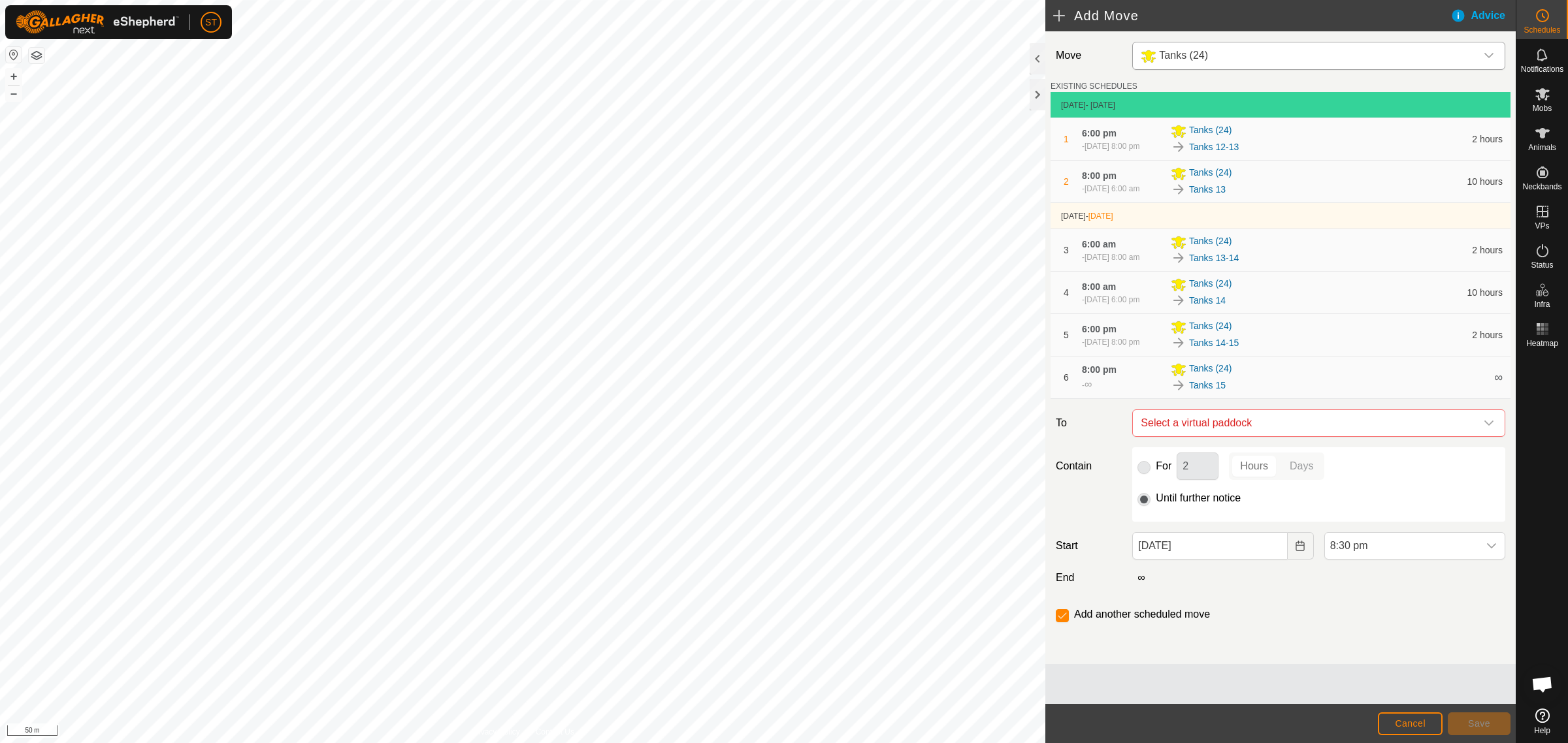
click at [1490, 428] on icon "dropdown trigger" at bounding box center [1489, 423] width 11 height 11
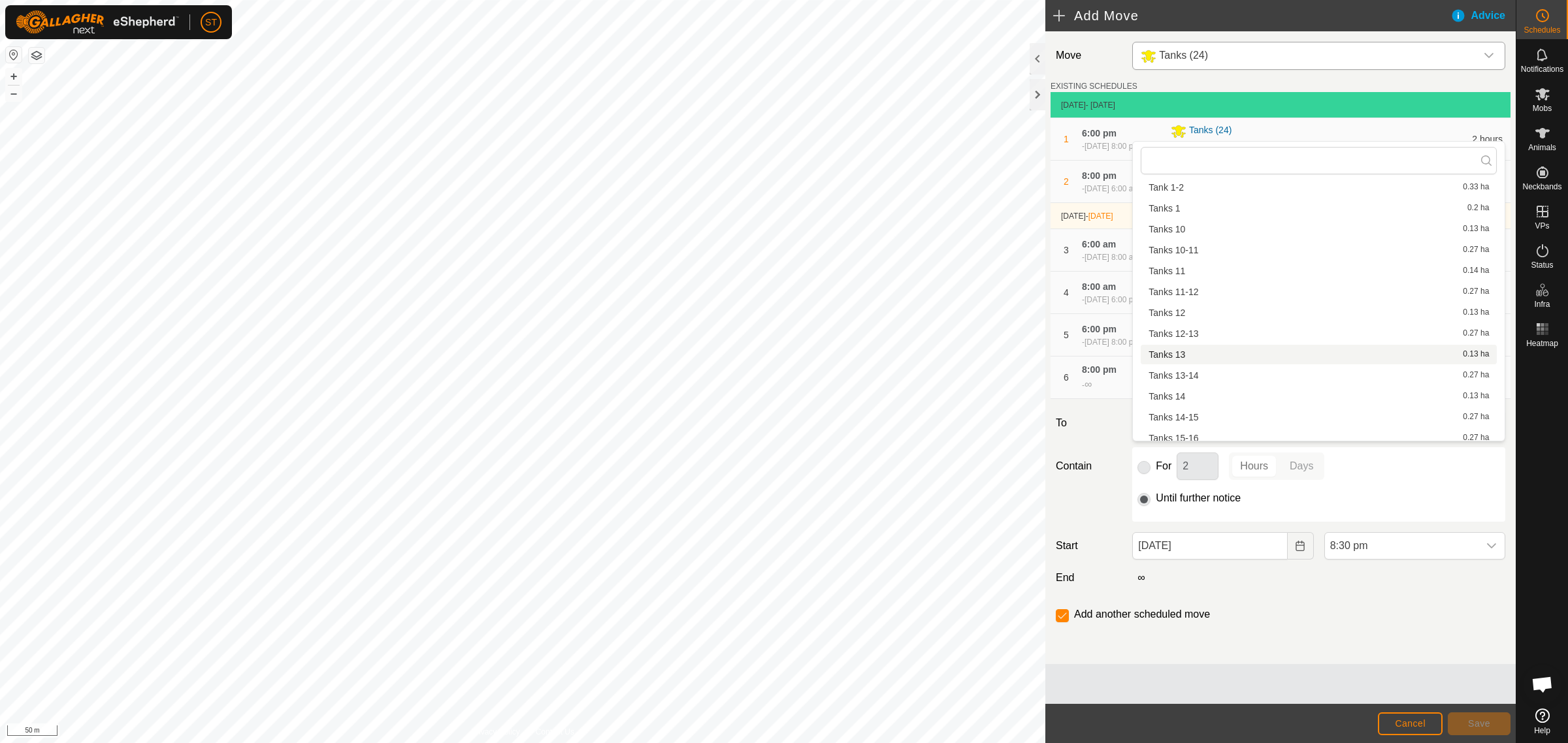
scroll to position [81, 0]
click at [1187, 406] on li "Tanks 15-16 0.27 ha" at bounding box center [1319, 409] width 356 height 19
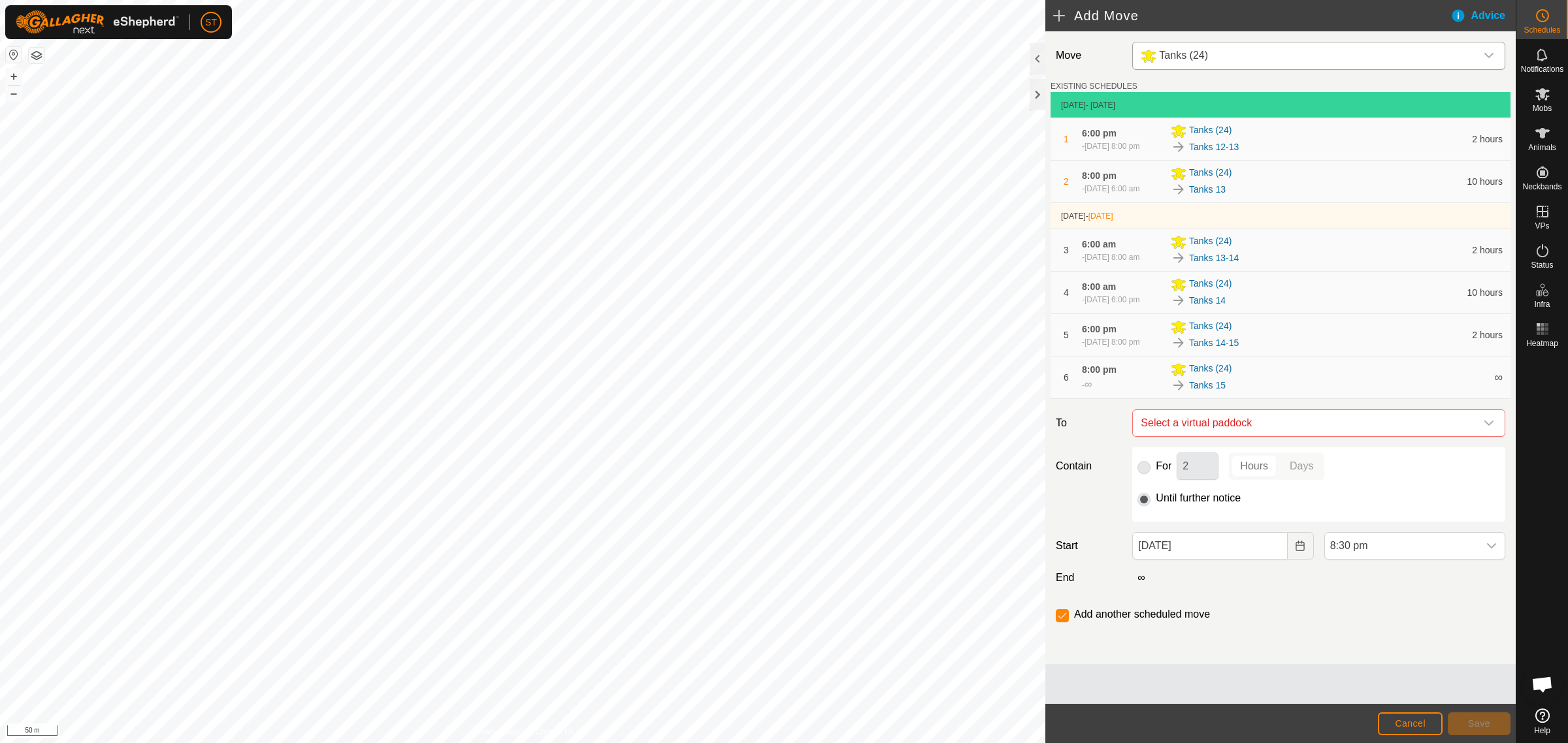
checkbox input "false"
click at [1294, 560] on button "Choose Date" at bounding box center [1300, 546] width 26 height 27
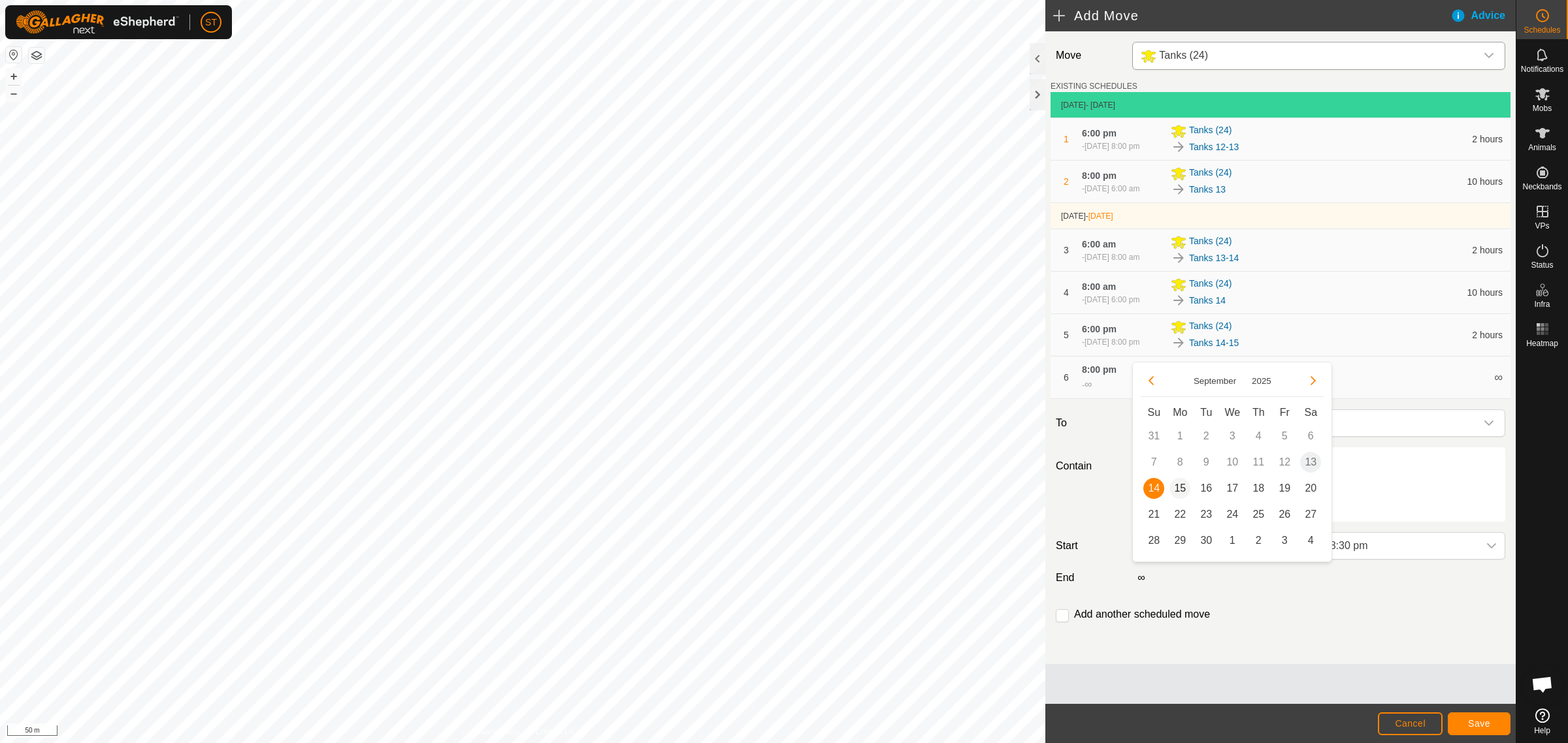
click at [1180, 484] on span "15" at bounding box center [1179, 488] width 21 height 21
type input "[DATE]"
click at [1493, 551] on icon "dropdown trigger" at bounding box center [1491, 546] width 11 height 11
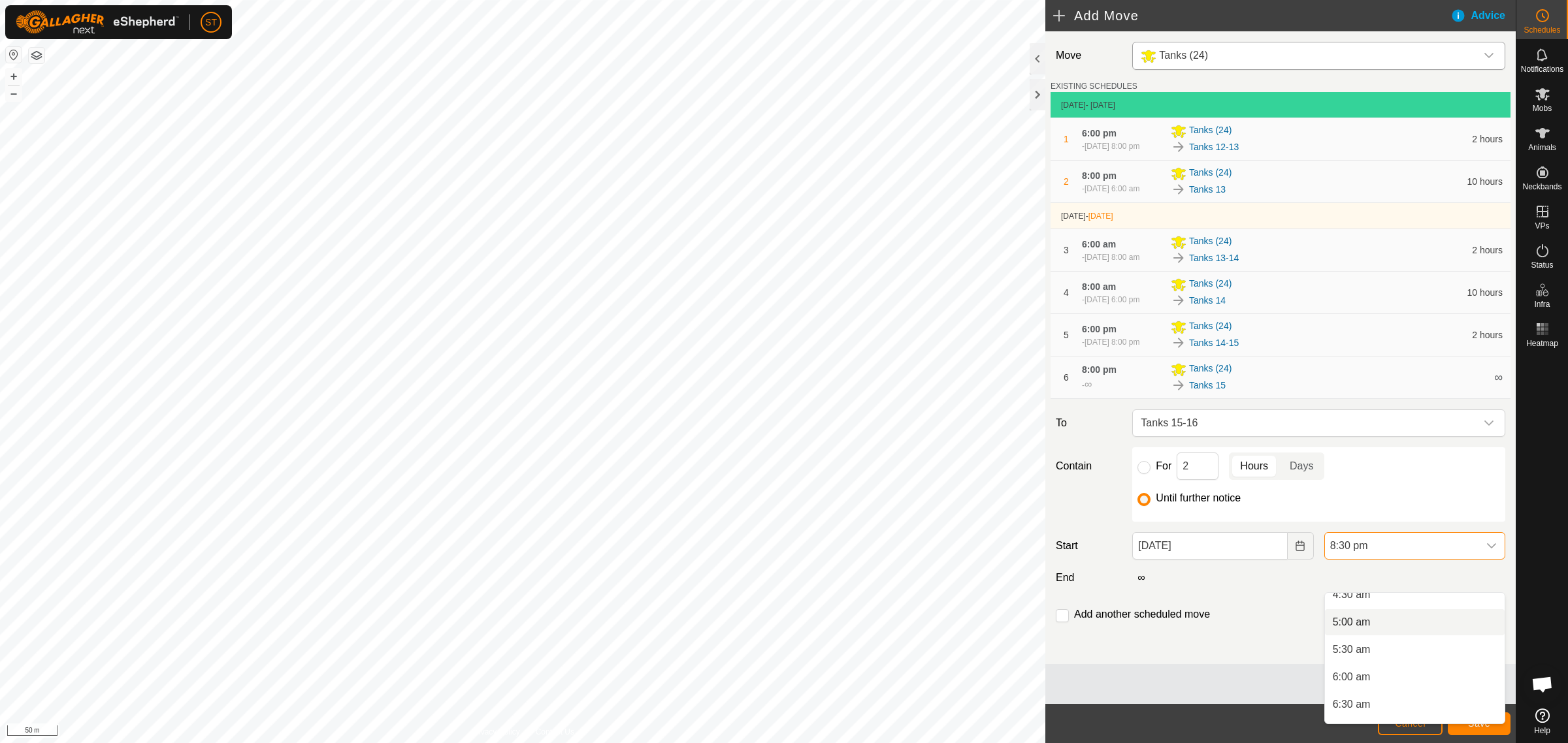
scroll to position [284, 0]
click at [1363, 646] on li "6:00 am" at bounding box center [1414, 650] width 179 height 26
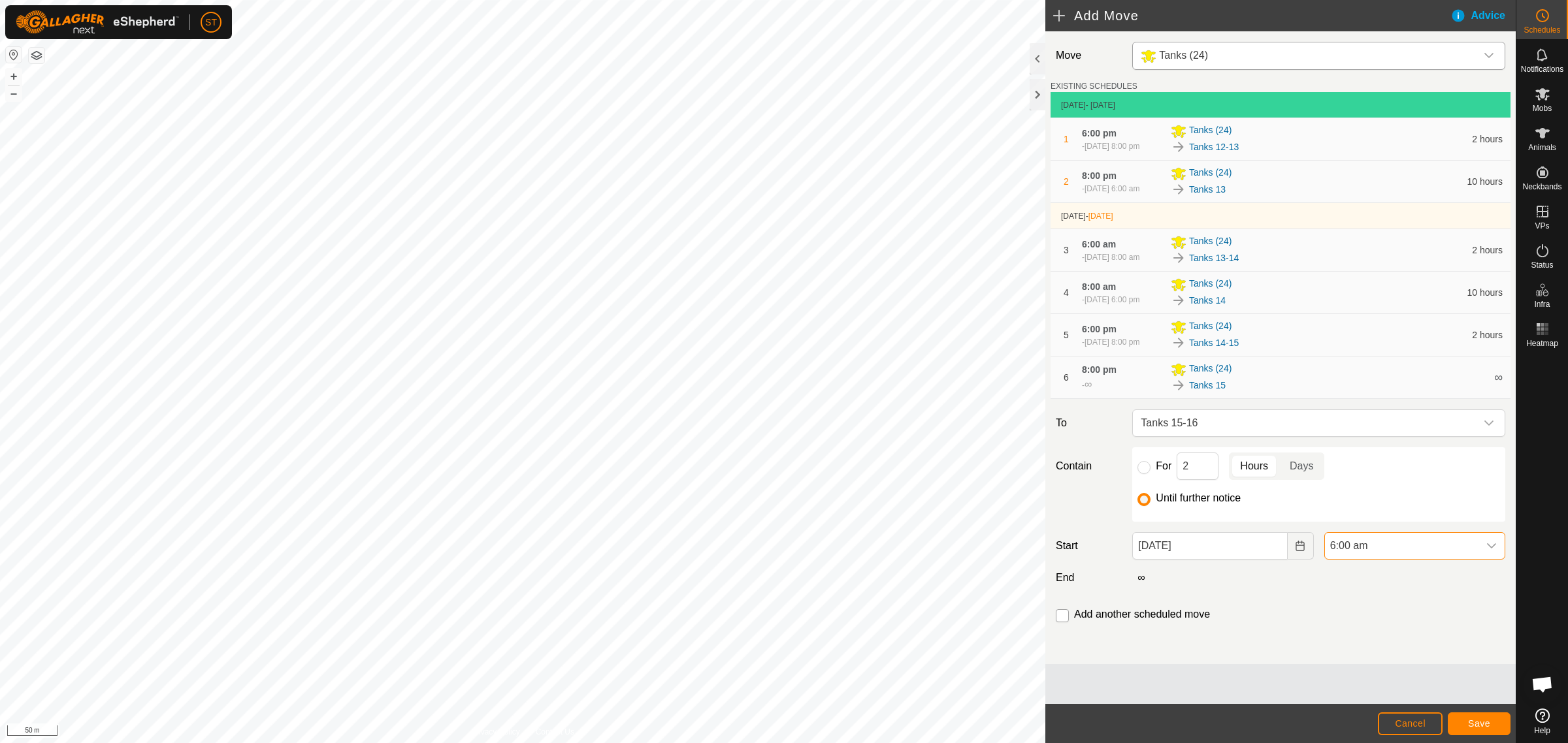
click at [1065, 622] on input "checkbox" at bounding box center [1062, 616] width 13 height 13
click at [1477, 722] on span "Save" at bounding box center [1479, 724] width 22 height 11
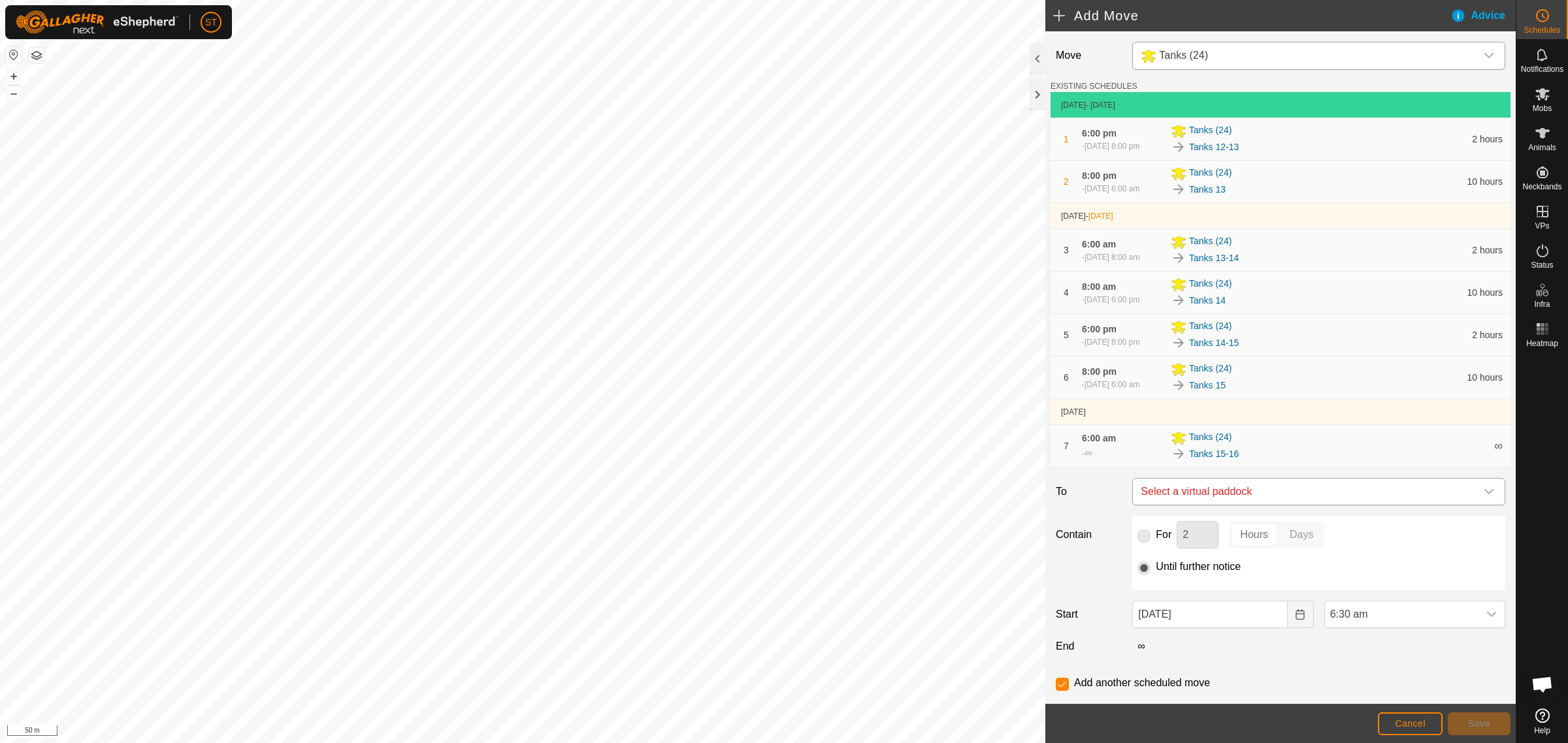
click at [1483, 497] on icon "dropdown trigger" at bounding box center [1489, 492] width 11 height 11
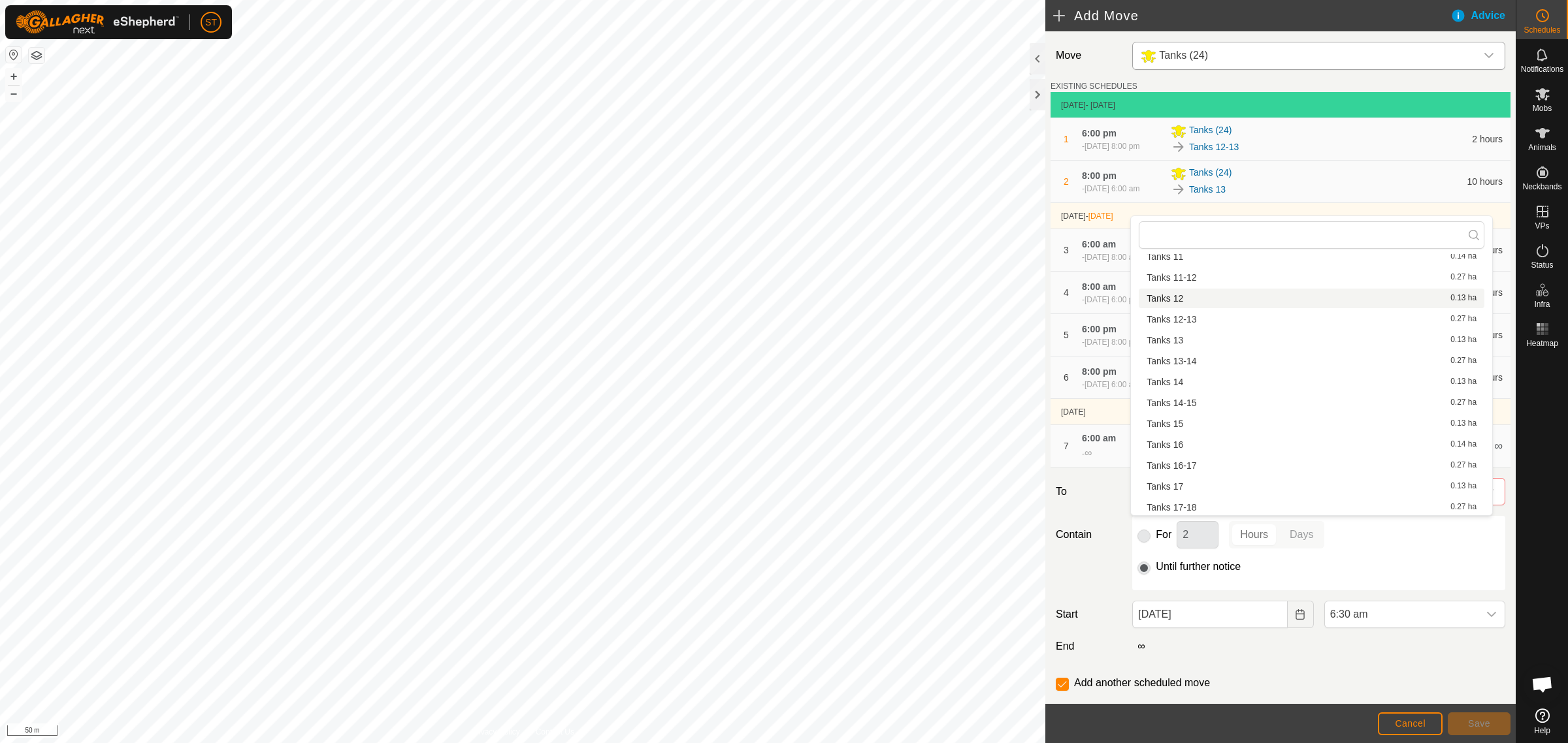
scroll to position [181, 0]
click at [1101, 628] on div "Start 15 Sep, 2025 6:30 am" at bounding box center [1281, 614] width 460 height 27
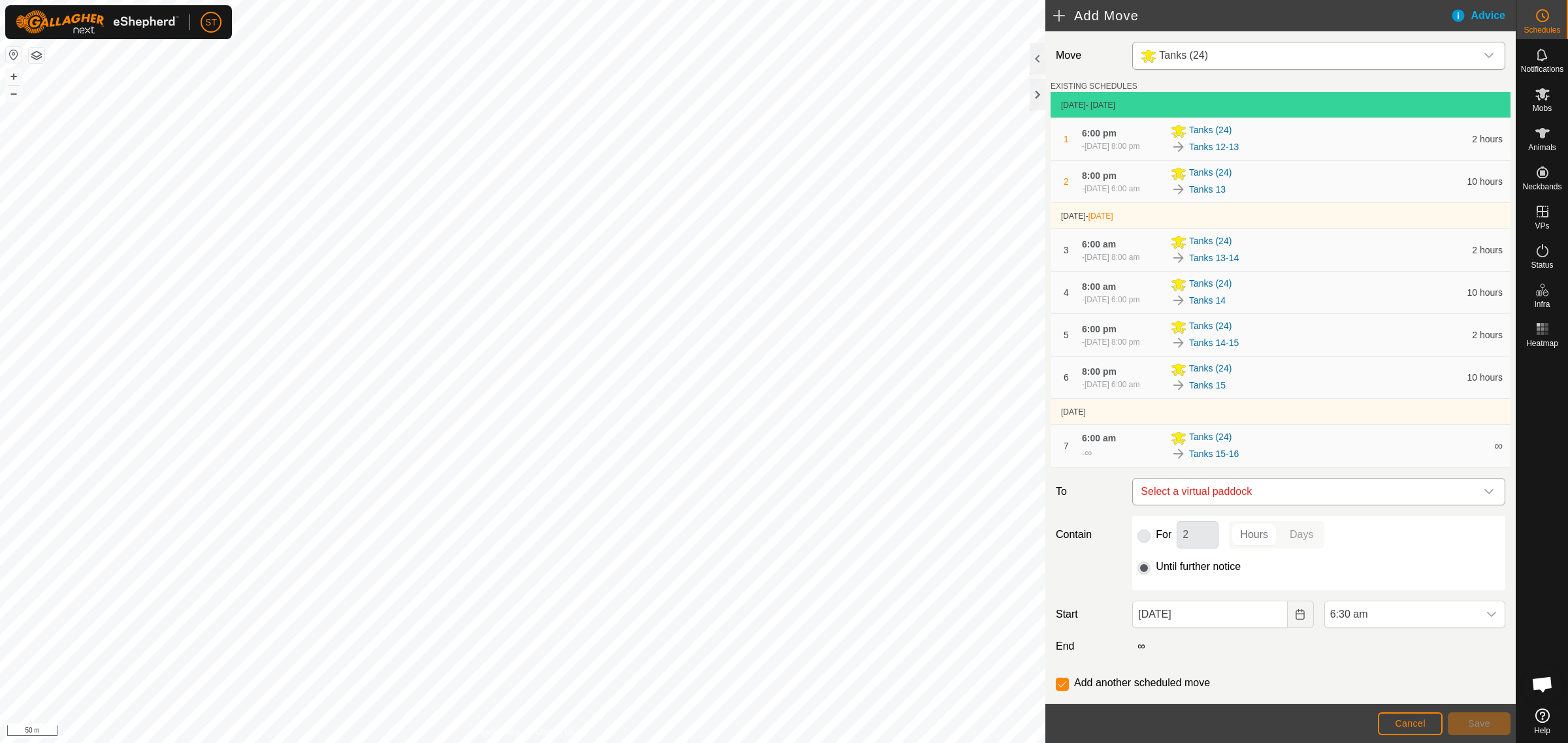
click at [1483, 497] on icon "dropdown trigger" at bounding box center [1489, 492] width 11 height 11
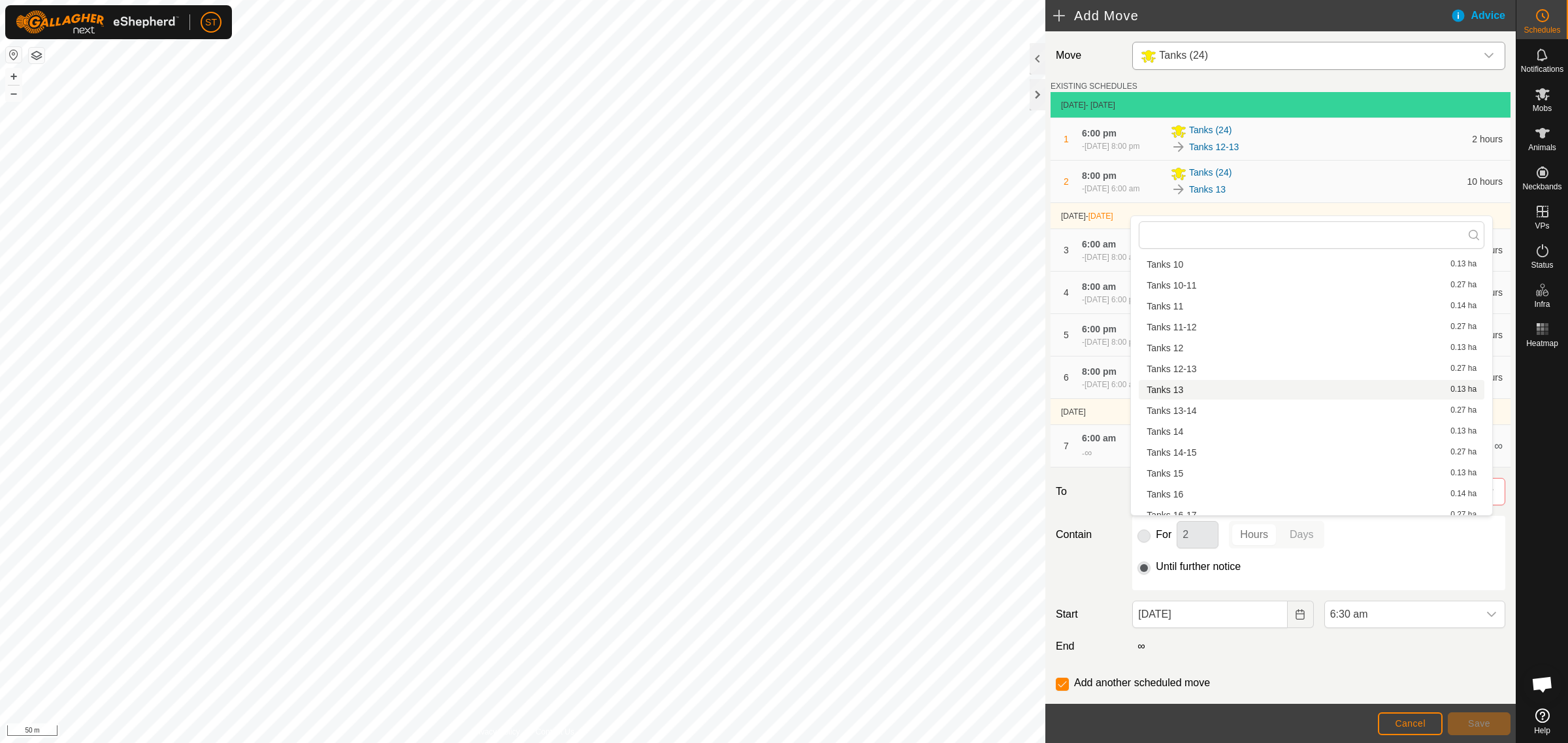
scroll to position [99, 0]
click at [1180, 484] on li "Tanks 16 0.14 ha" at bounding box center [1311, 486] width 345 height 19
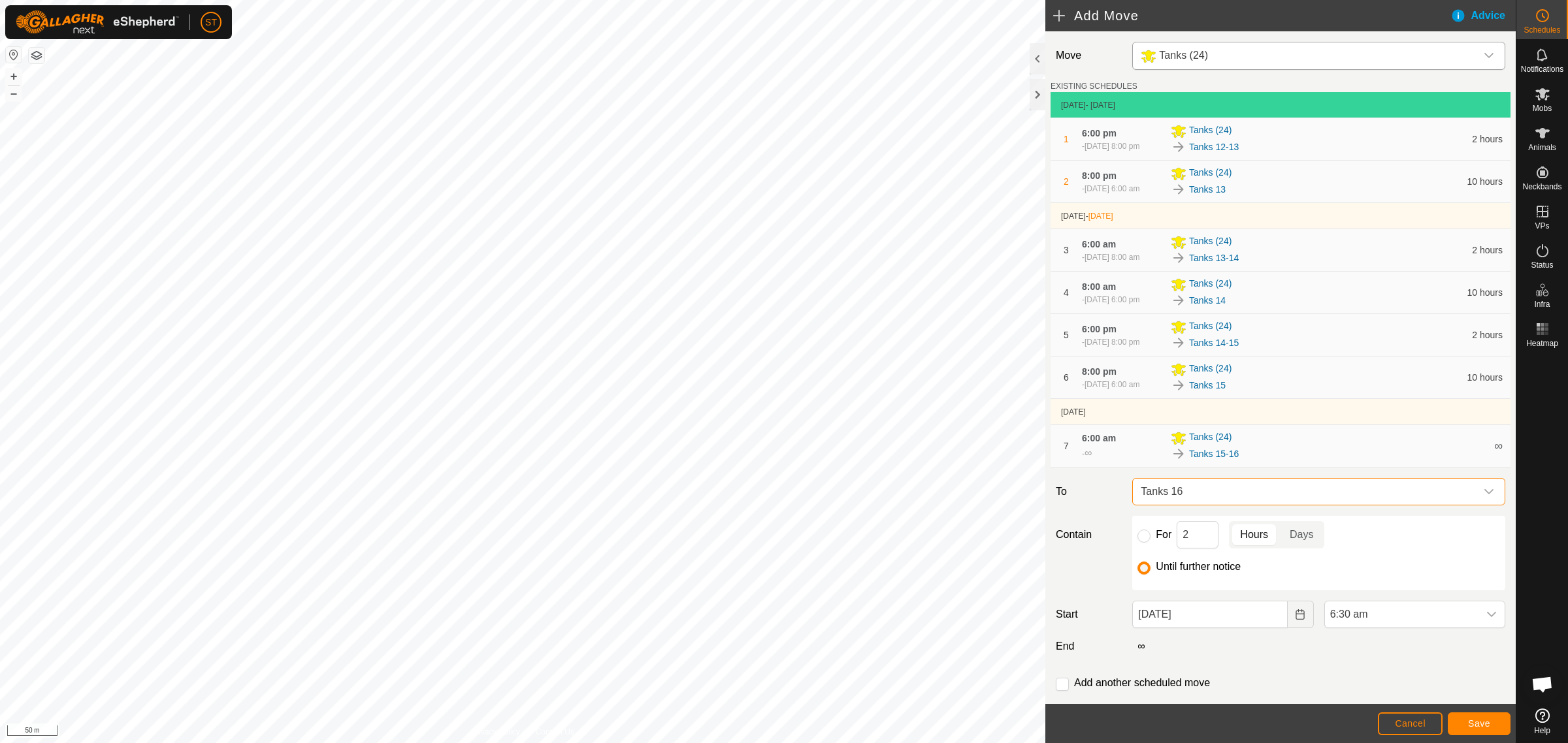
scroll to position [66, 0]
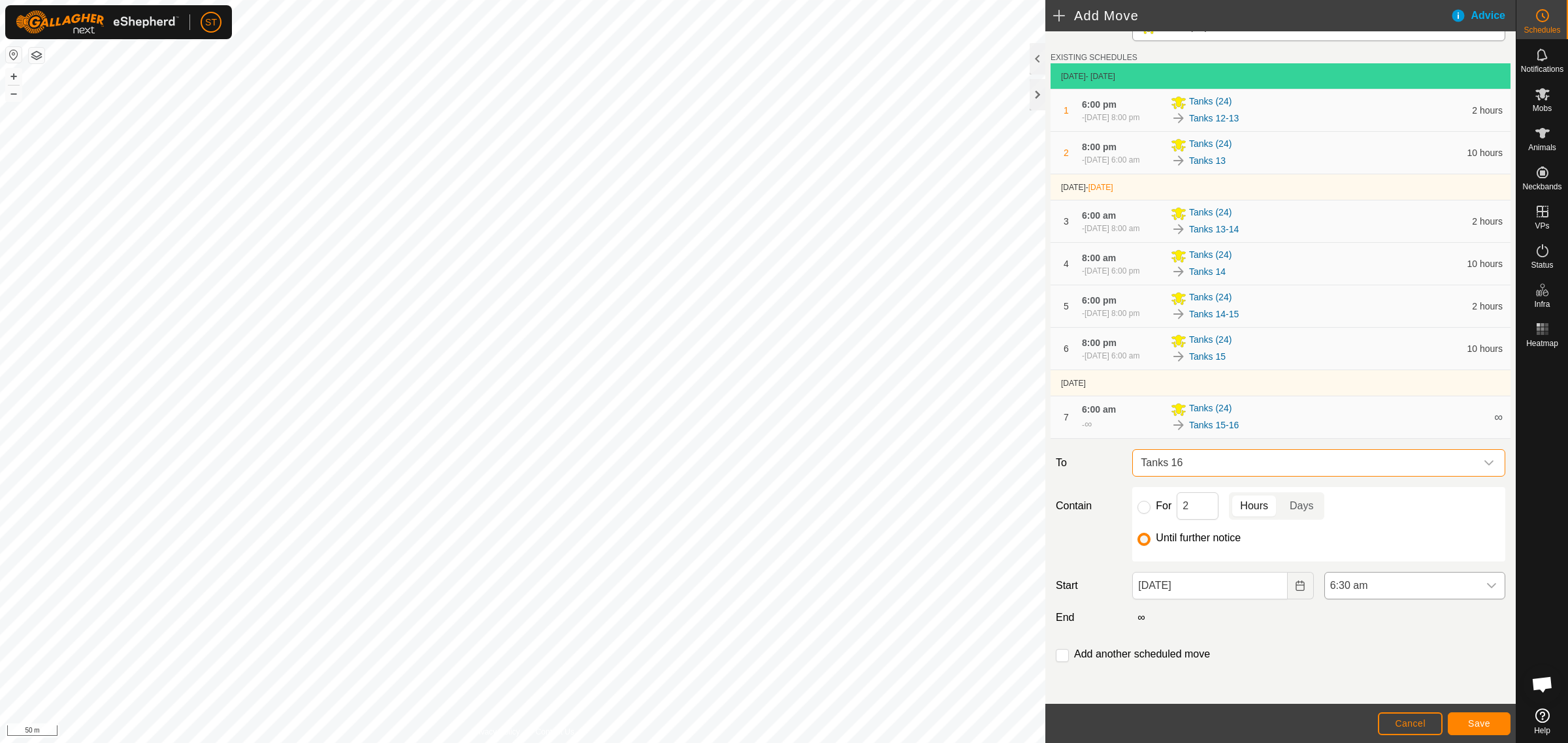
click at [1486, 588] on icon "dropdown trigger" at bounding box center [1491, 586] width 11 height 11
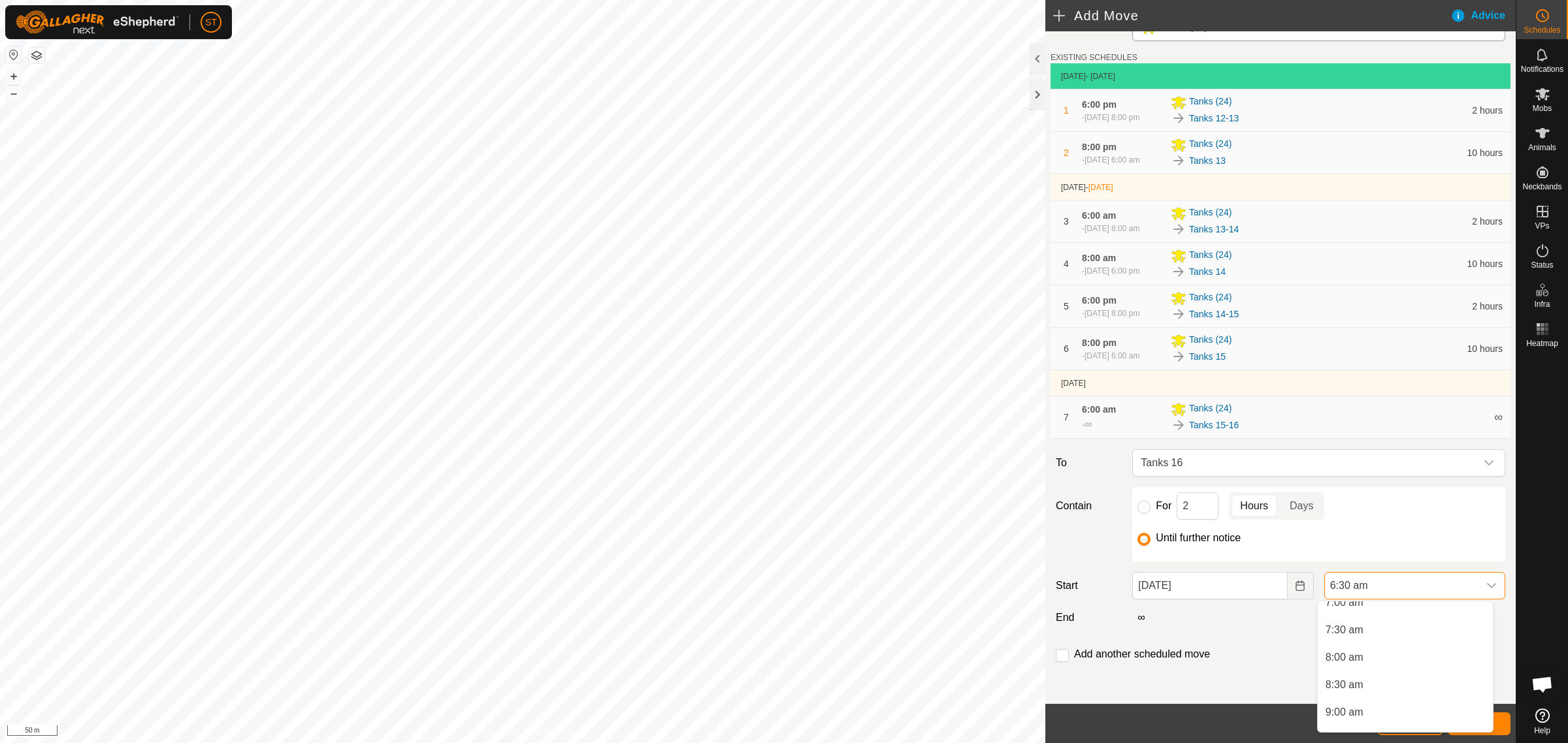
scroll to position [414, 0]
click at [1355, 647] on li "8:00 am" at bounding box center [1405, 638] width 175 height 26
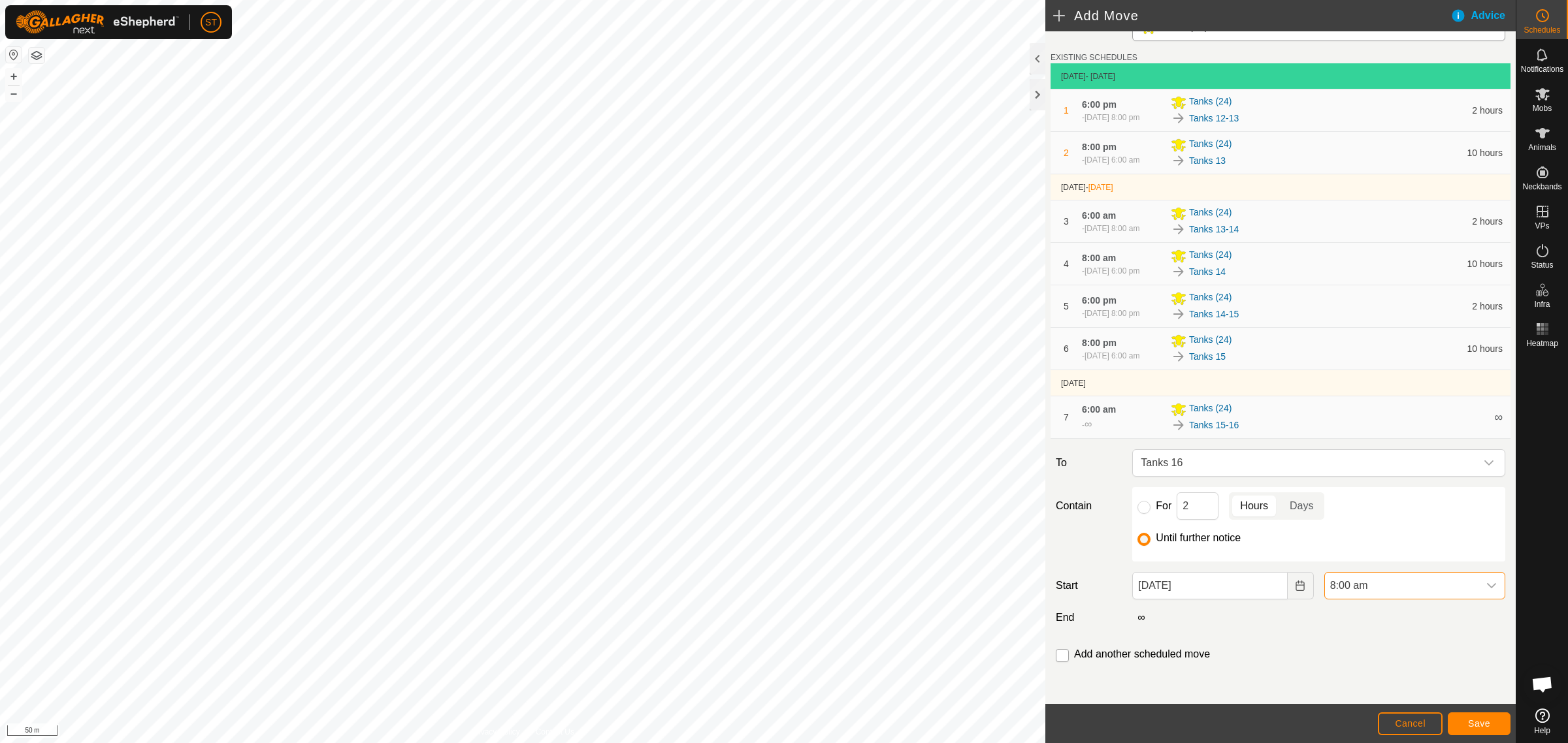
click at [1063, 658] on input "checkbox" at bounding box center [1062, 656] width 13 height 13
click at [1491, 723] on button "Save" at bounding box center [1479, 724] width 63 height 23
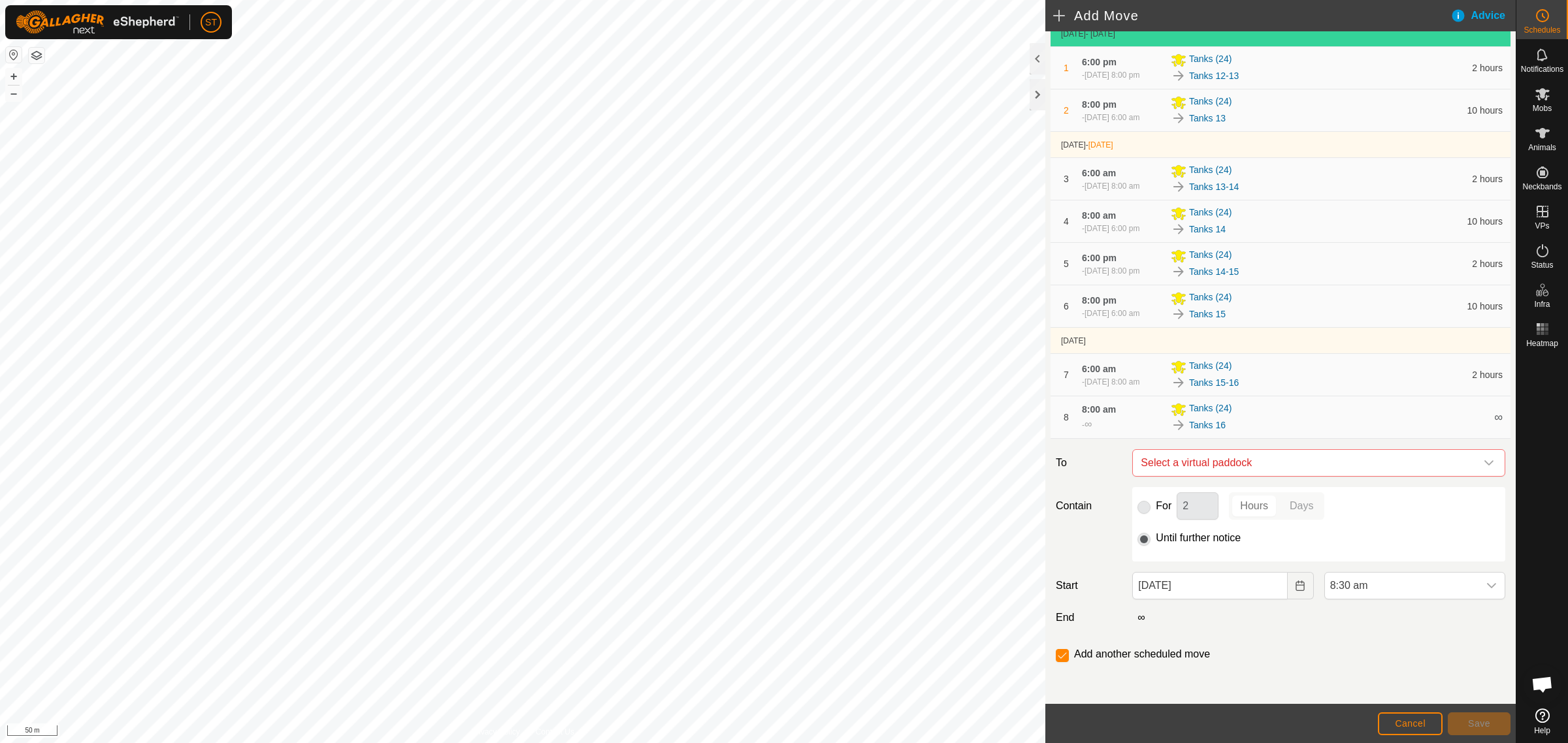
scroll to position [114, 0]
click at [1483, 467] on icon "dropdown trigger" at bounding box center [1489, 463] width 11 height 11
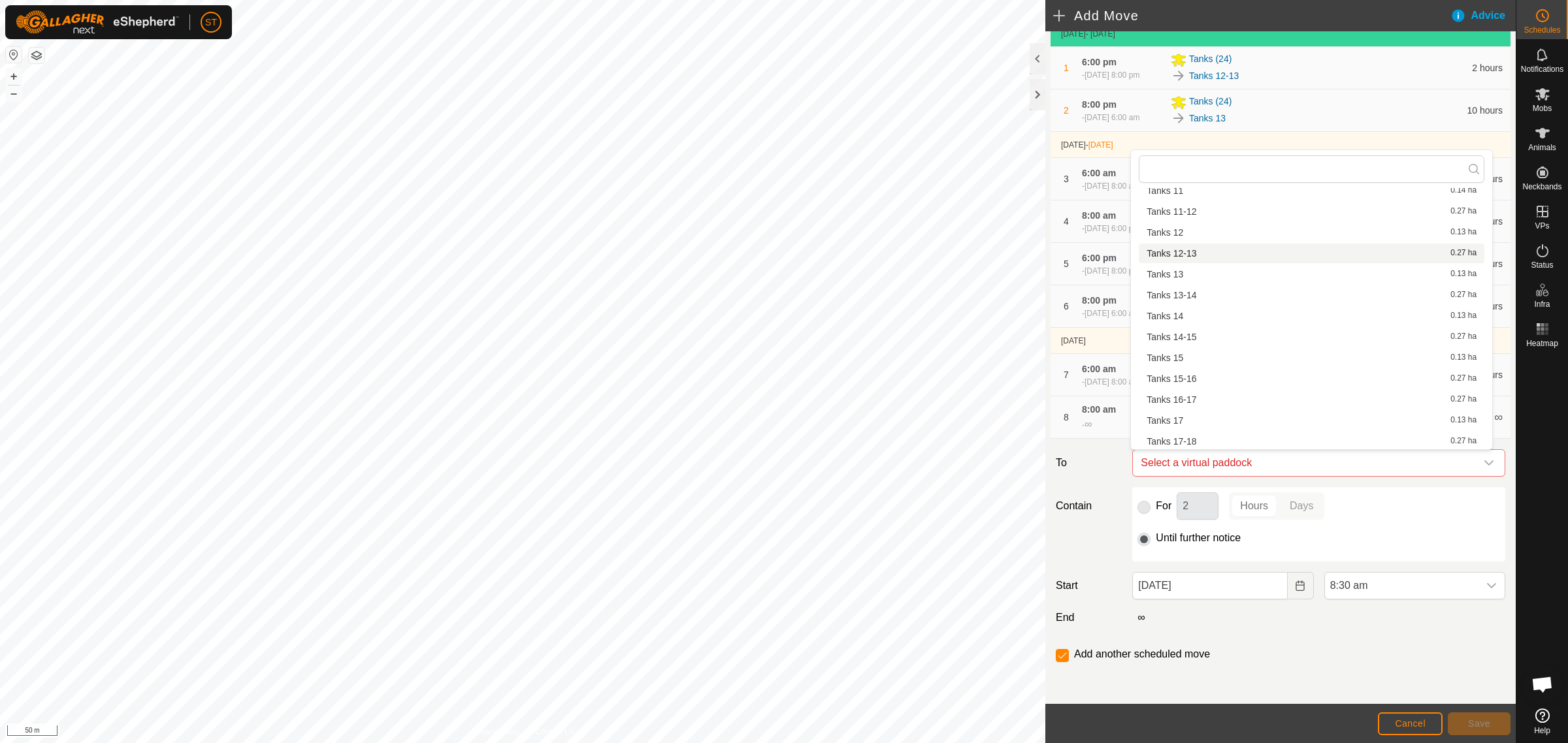
scroll to position [181, 0]
click at [1207, 361] on li "Tanks 16-17 0.27 ha" at bounding box center [1311, 360] width 345 height 19
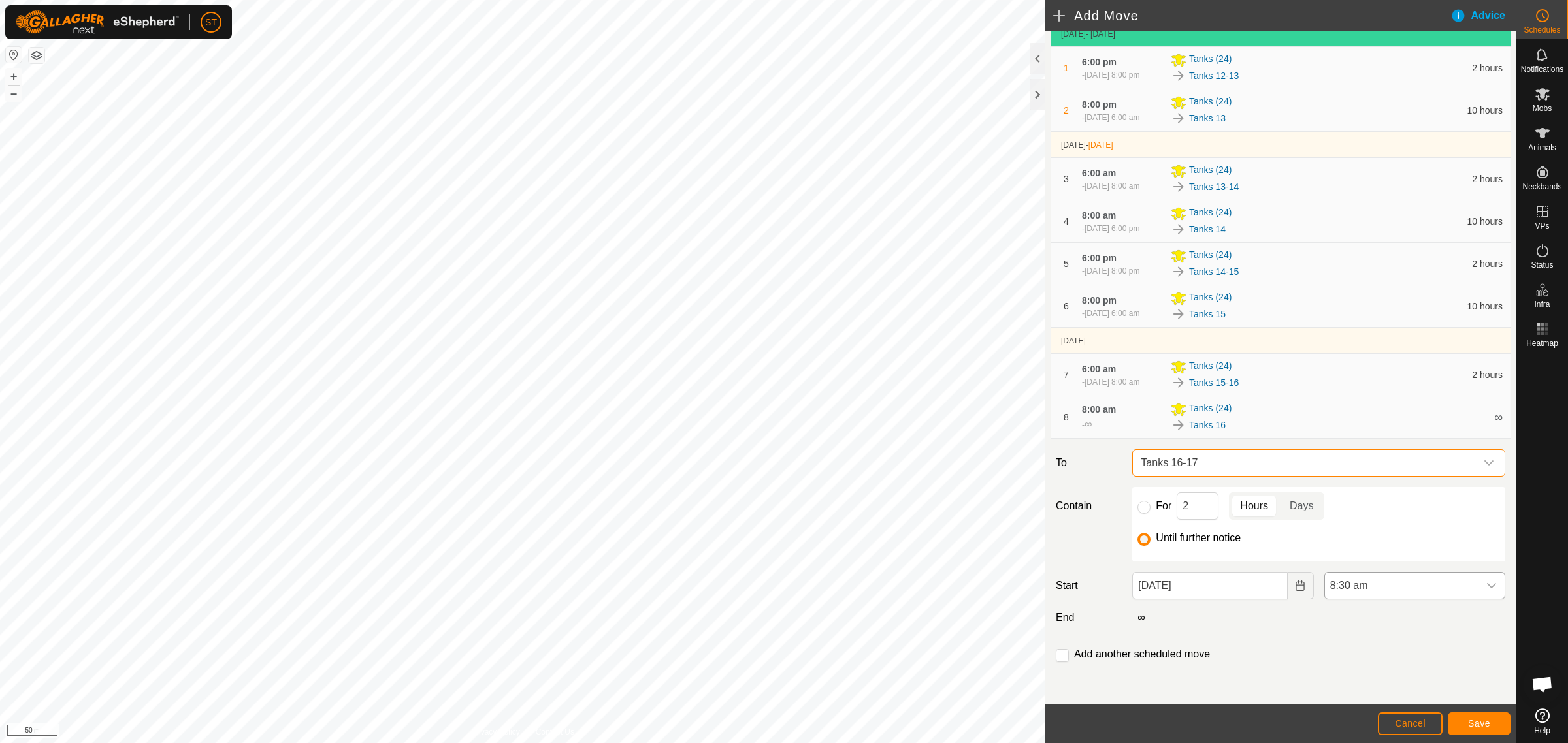
click at [1484, 584] on div "dropdown trigger" at bounding box center [1491, 585] width 26 height 26
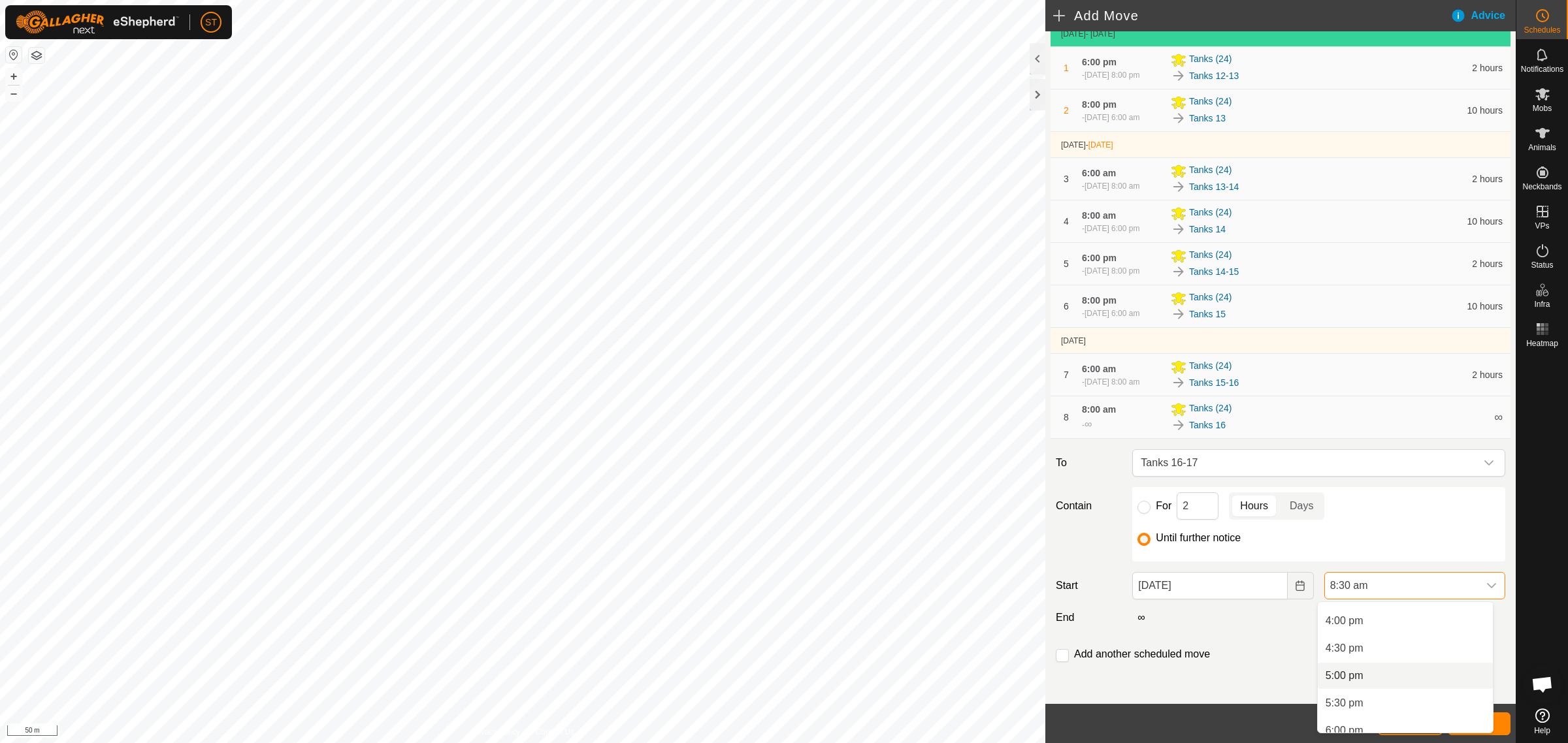
scroll to position [932, 0]
click at [1359, 663] on li "6:00 pm" at bounding box center [1405, 670] width 175 height 26
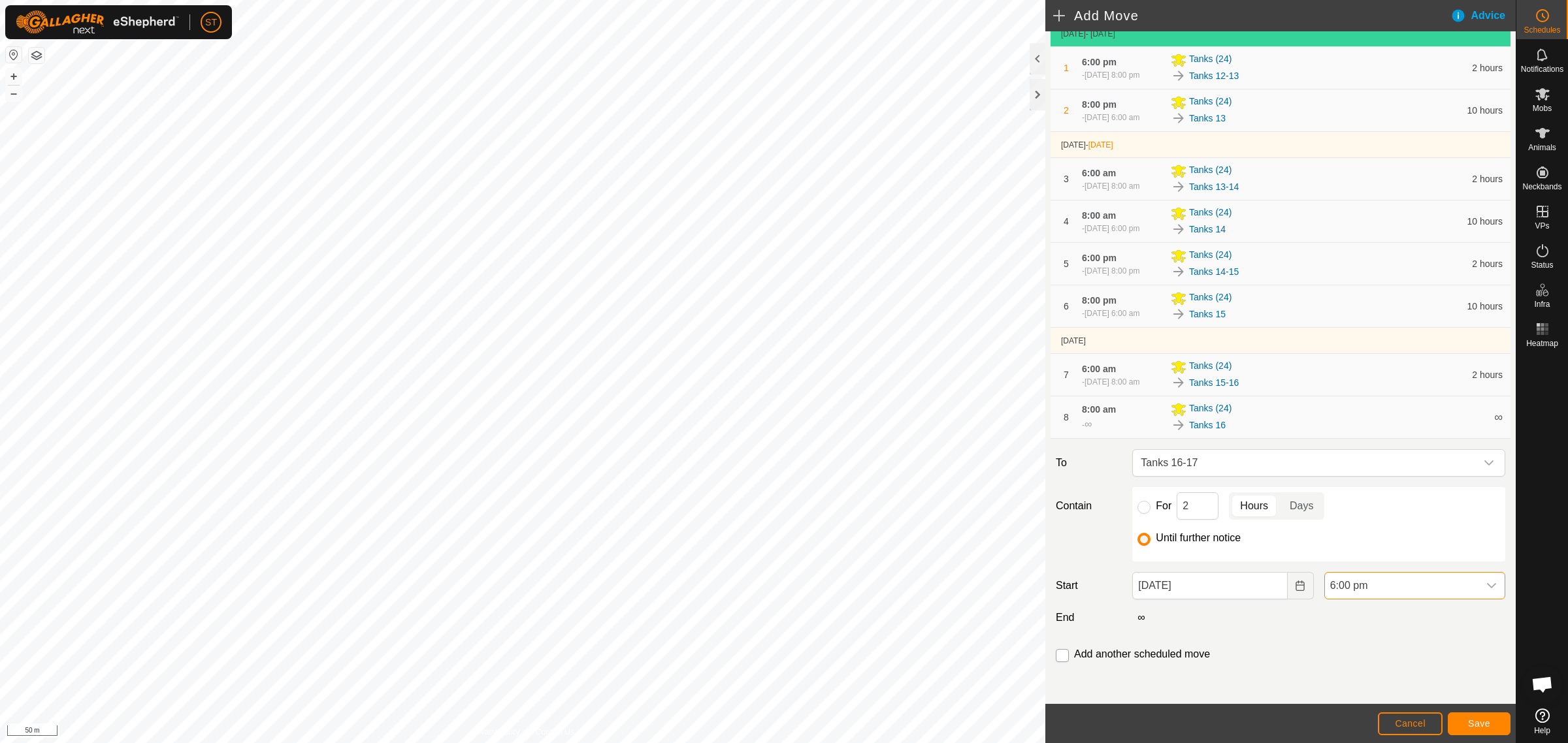
click at [1057, 658] on input "checkbox" at bounding box center [1062, 656] width 13 height 13
click at [1487, 726] on span "Save" at bounding box center [1479, 724] width 22 height 11
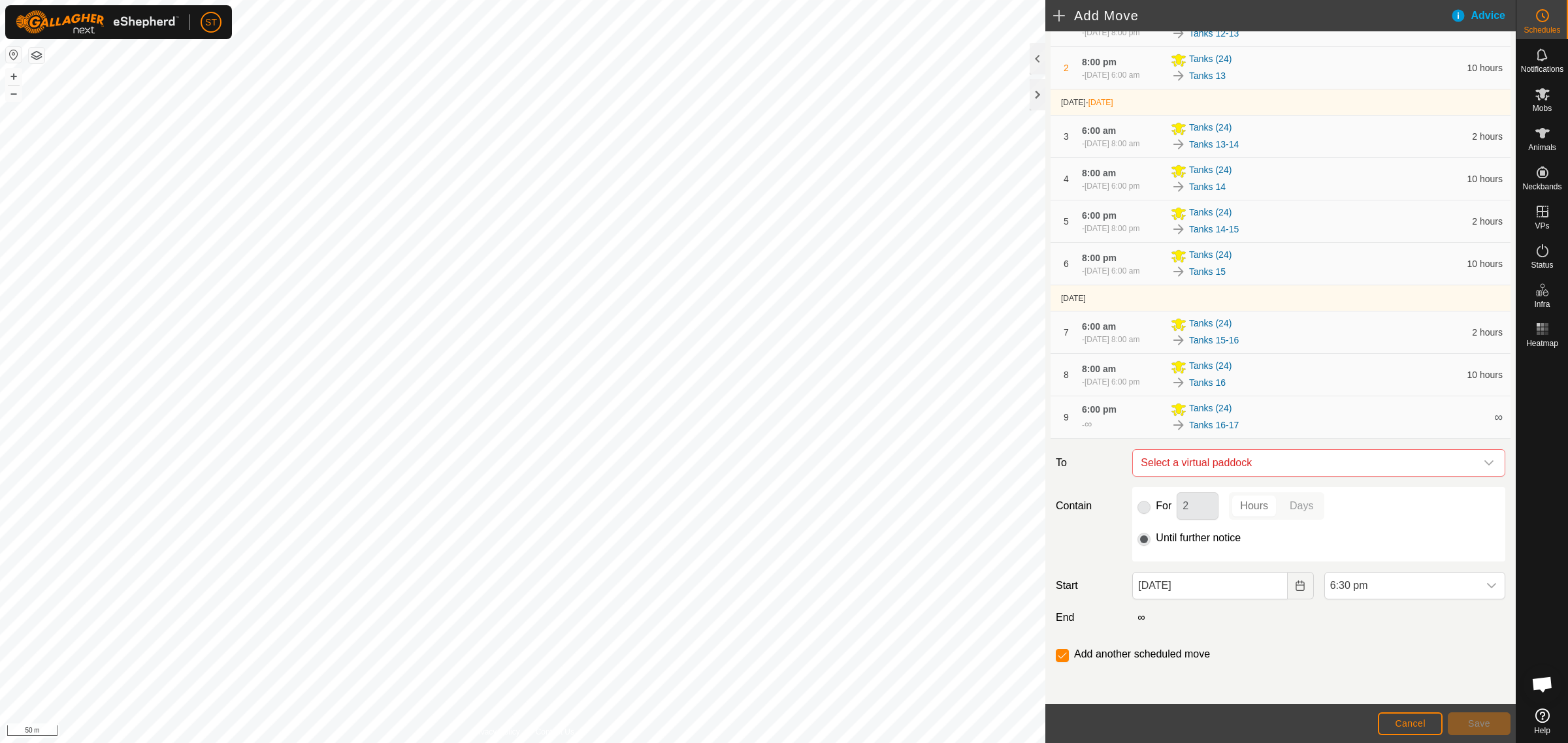
scroll to position [162, 0]
click at [1483, 459] on icon "dropdown trigger" at bounding box center [1489, 463] width 11 height 11
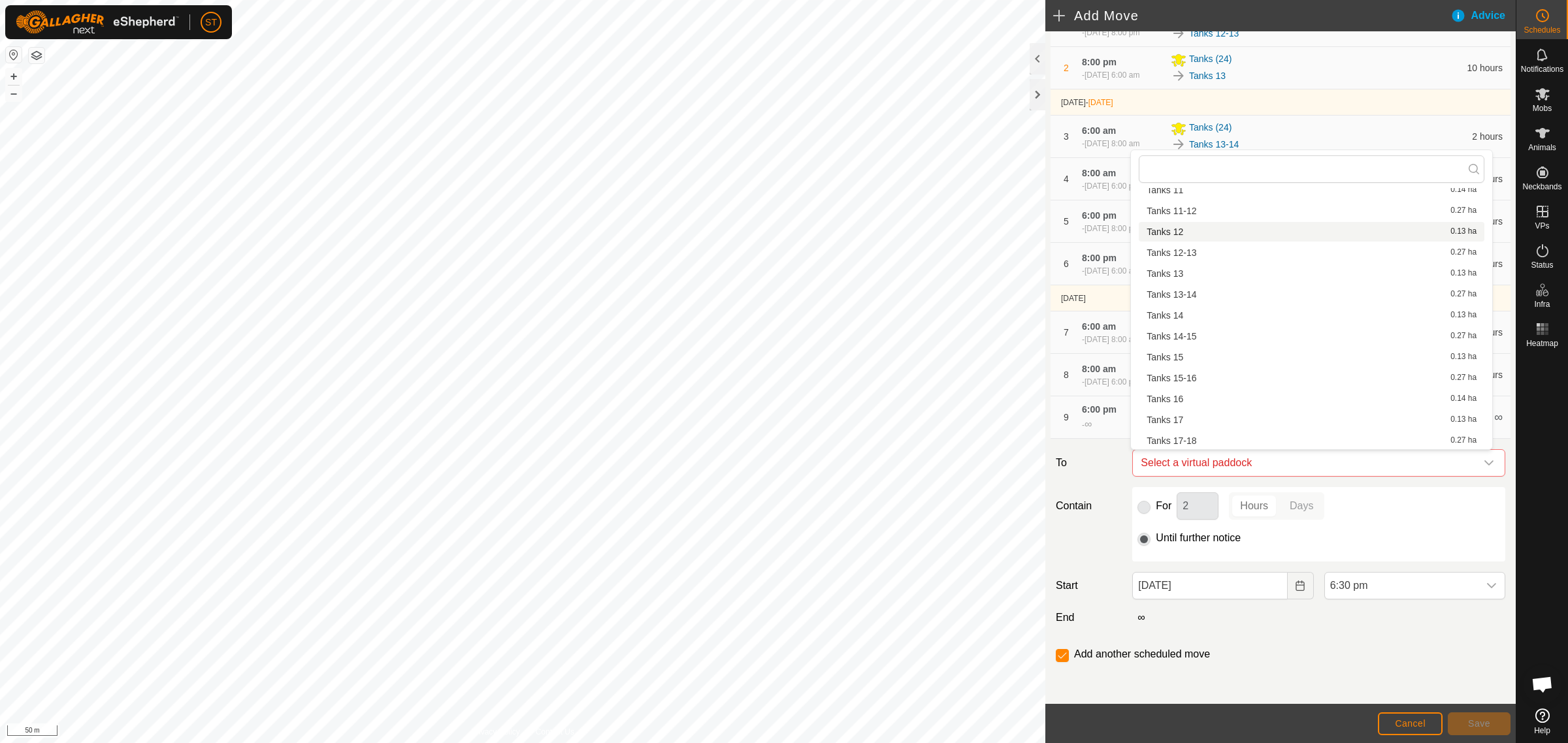
scroll to position [181, 0]
click at [1197, 382] on li "Tanks 17 0.13 ha" at bounding box center [1311, 381] width 345 height 19
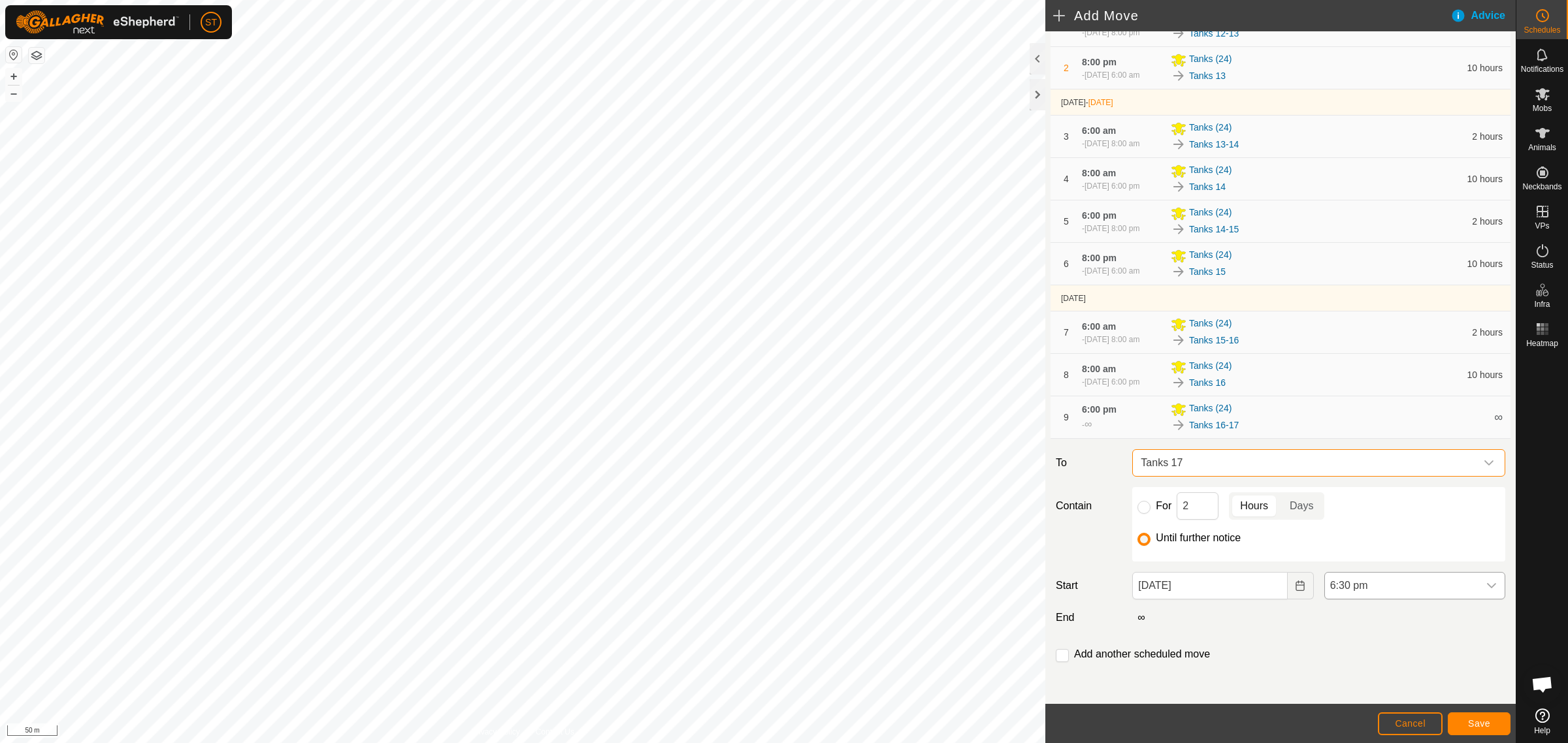
click at [1486, 590] on icon "dropdown trigger" at bounding box center [1491, 586] width 11 height 11
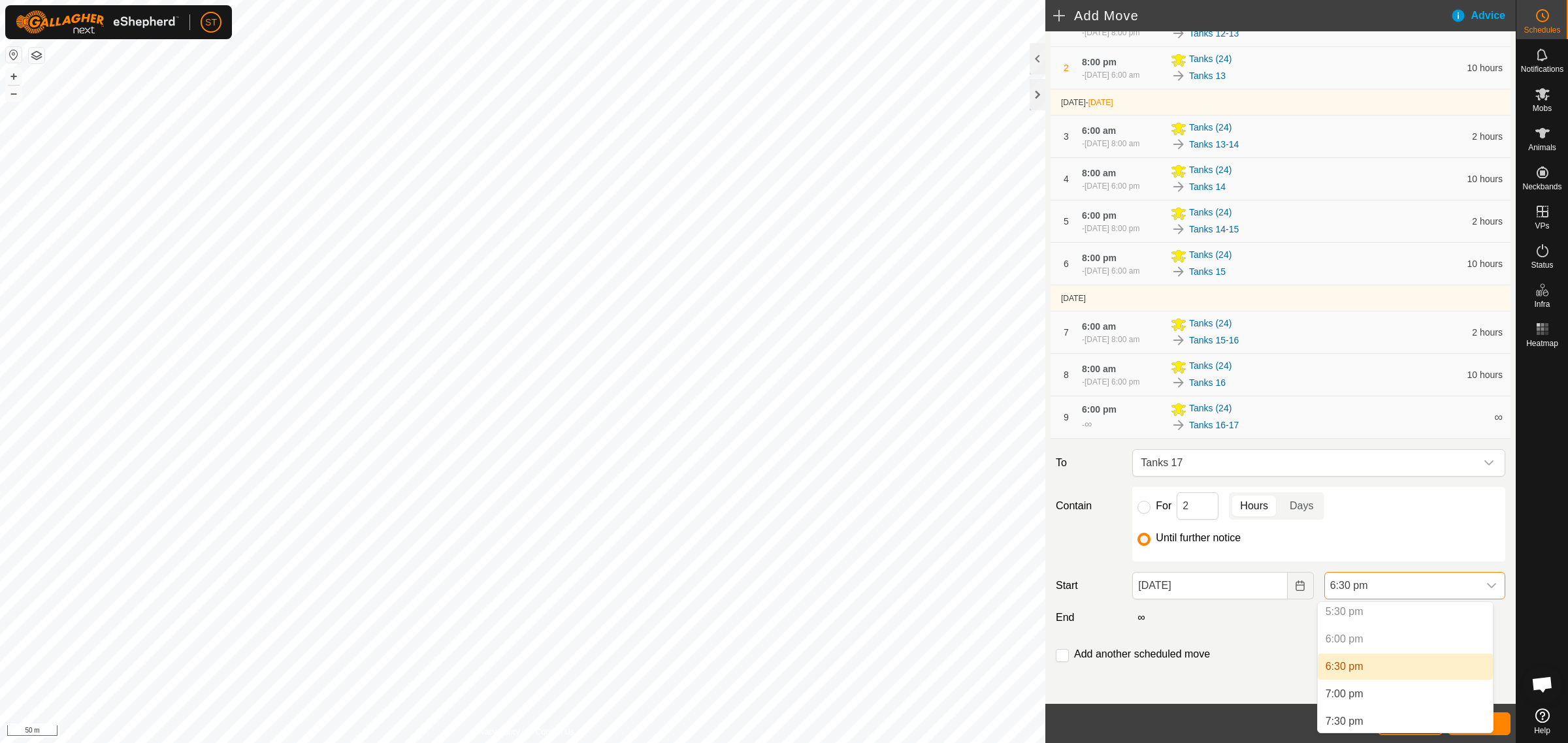
scroll to position [990, 0]
click at [1365, 717] on li "8:00 pm" at bounding box center [1405, 721] width 175 height 26
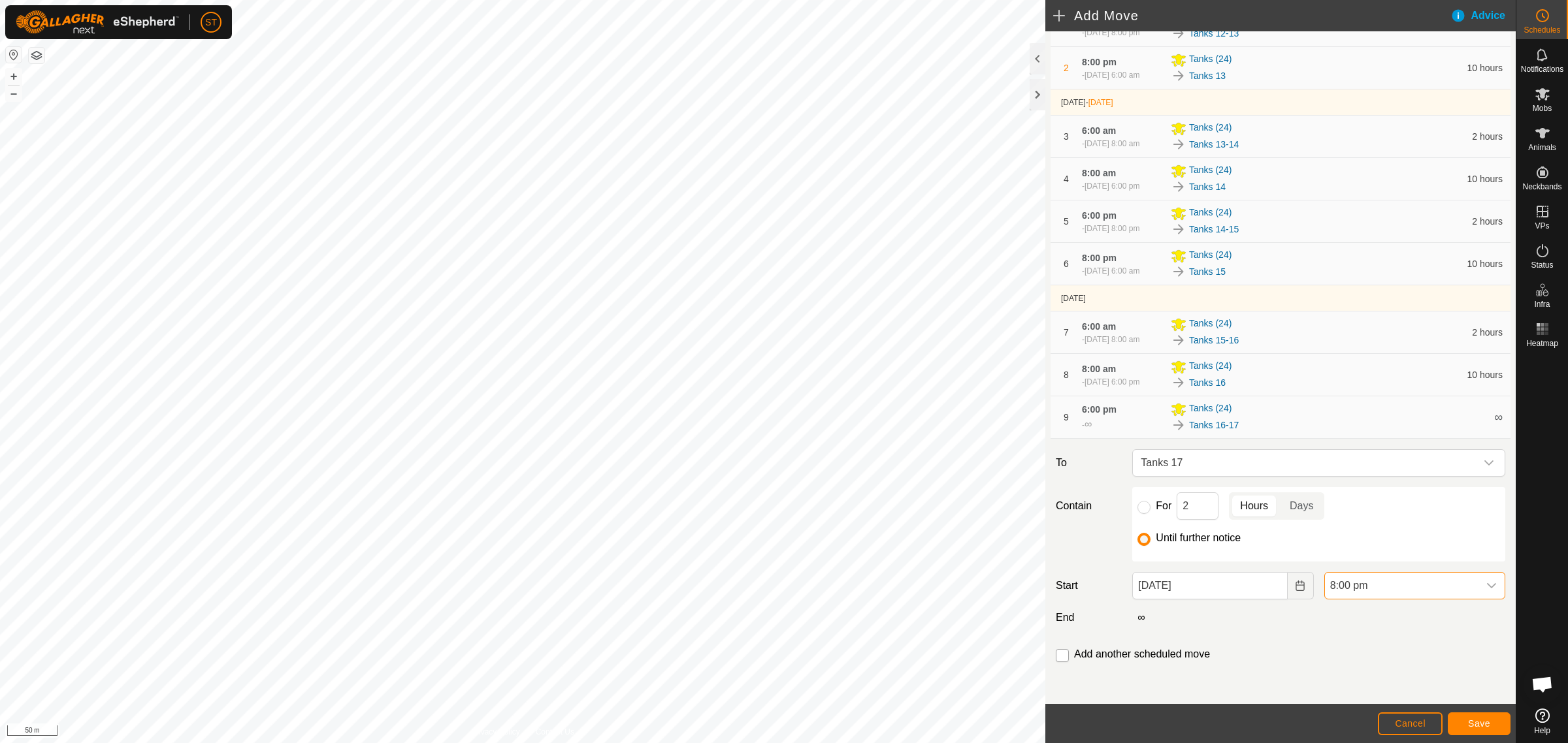
click at [1060, 654] on input "checkbox" at bounding box center [1062, 656] width 13 height 13
click at [1473, 720] on span "Save" at bounding box center [1479, 724] width 22 height 11
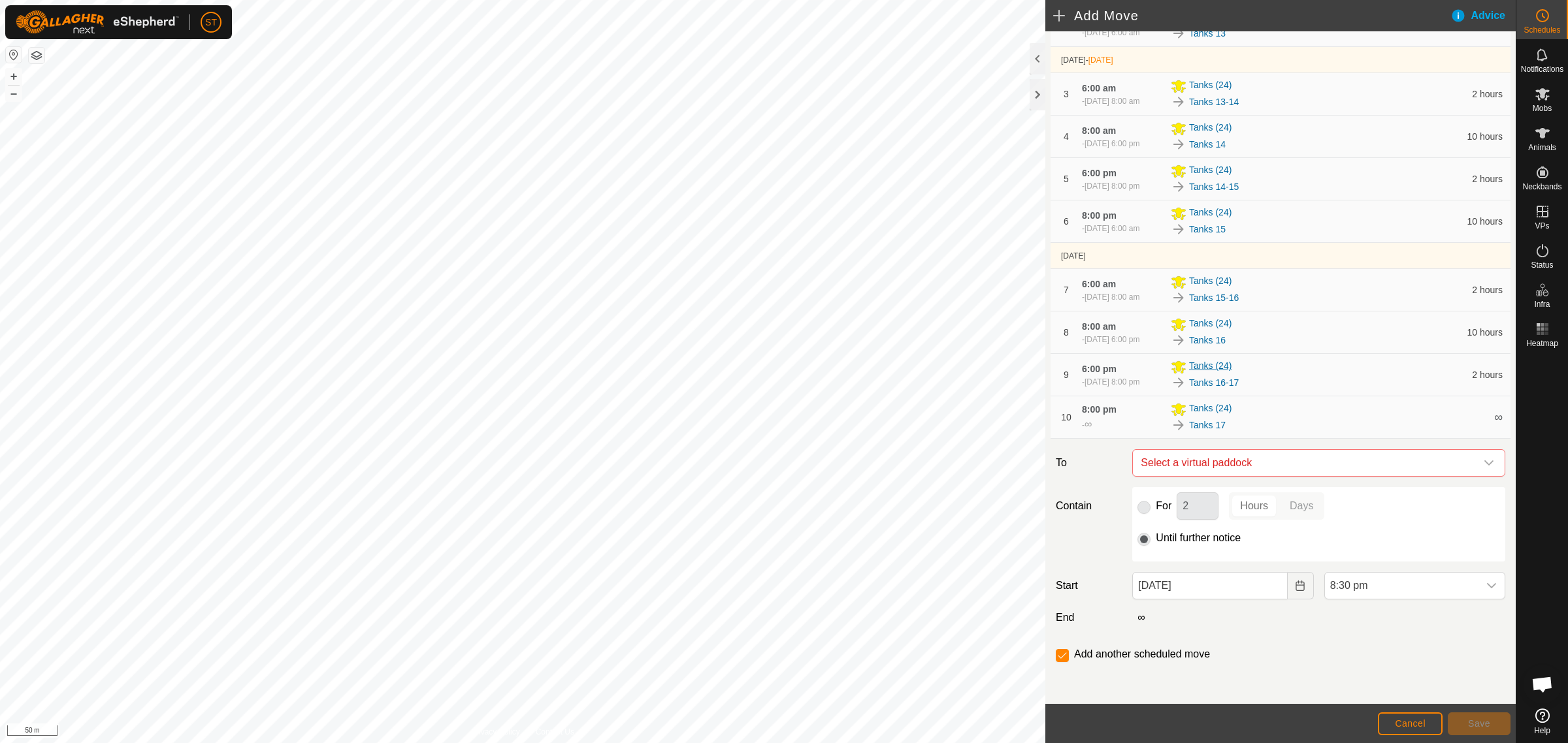
scroll to position [211, 0]
click at [1483, 462] on icon "dropdown trigger" at bounding box center [1489, 463] width 11 height 11
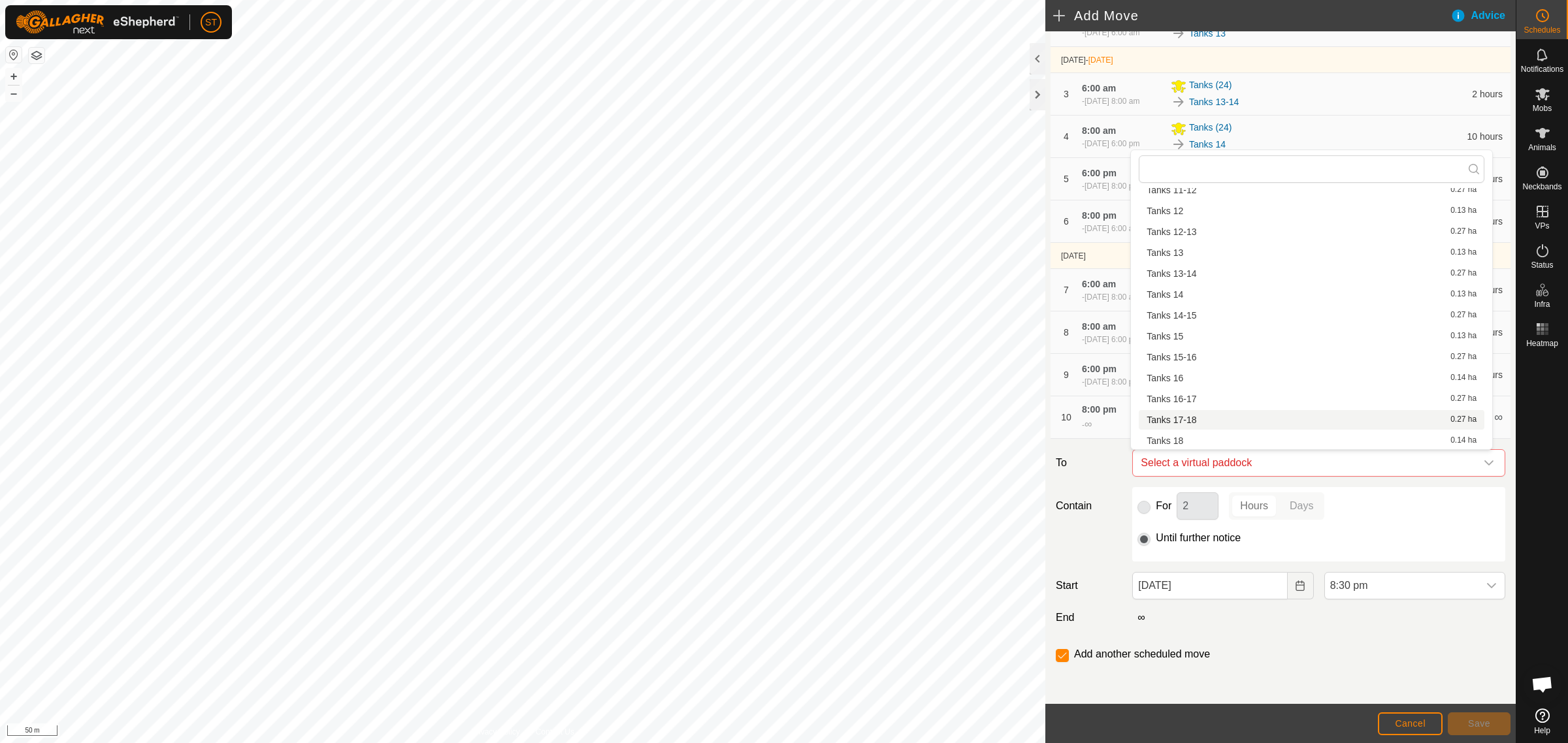
scroll to position [164, 0]
click at [1299, 426] on li "Tanks 17-18 0.27 ha" at bounding box center [1311, 418] width 345 height 19
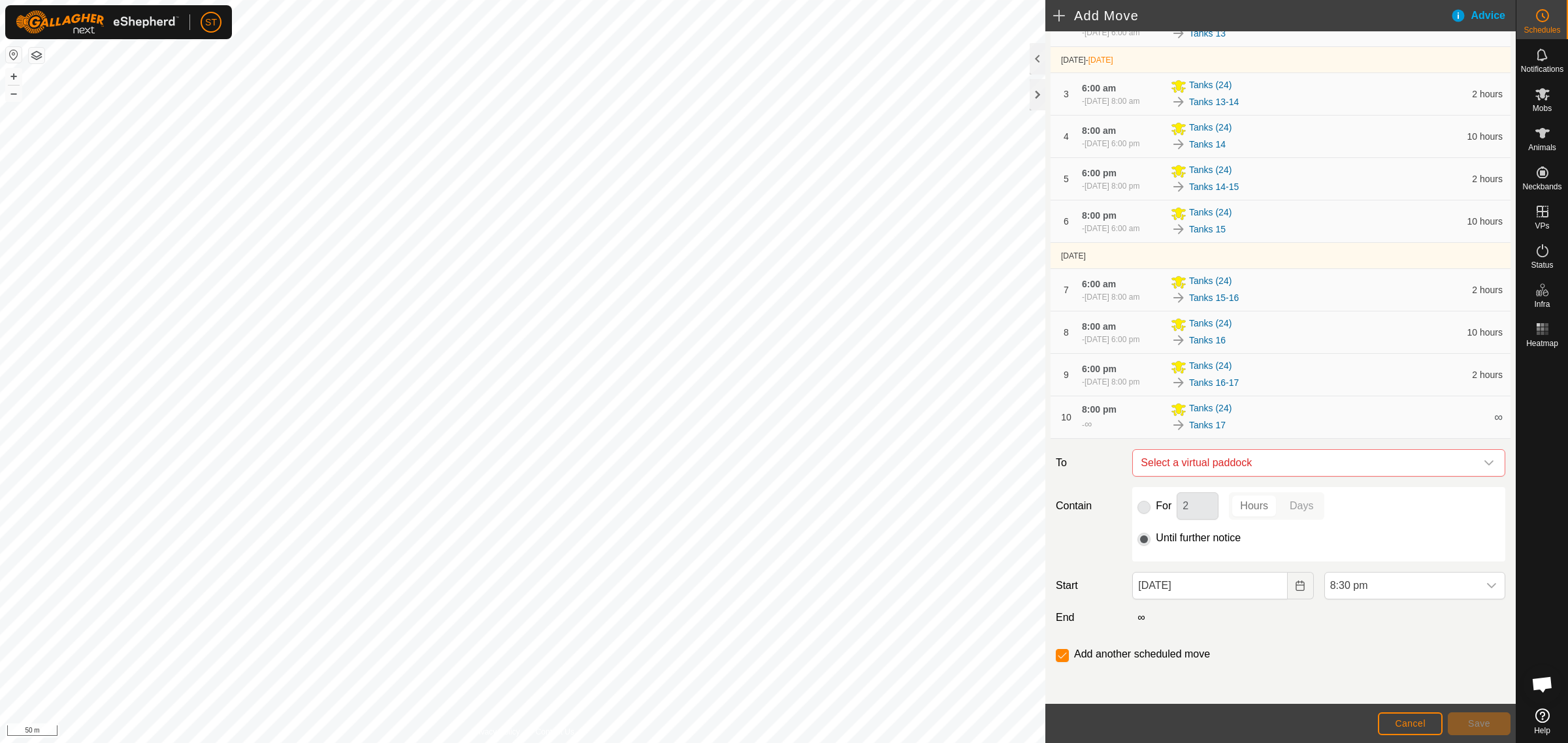
checkbox input "false"
click at [1297, 588] on icon "Choose Date" at bounding box center [1300, 586] width 11 height 11
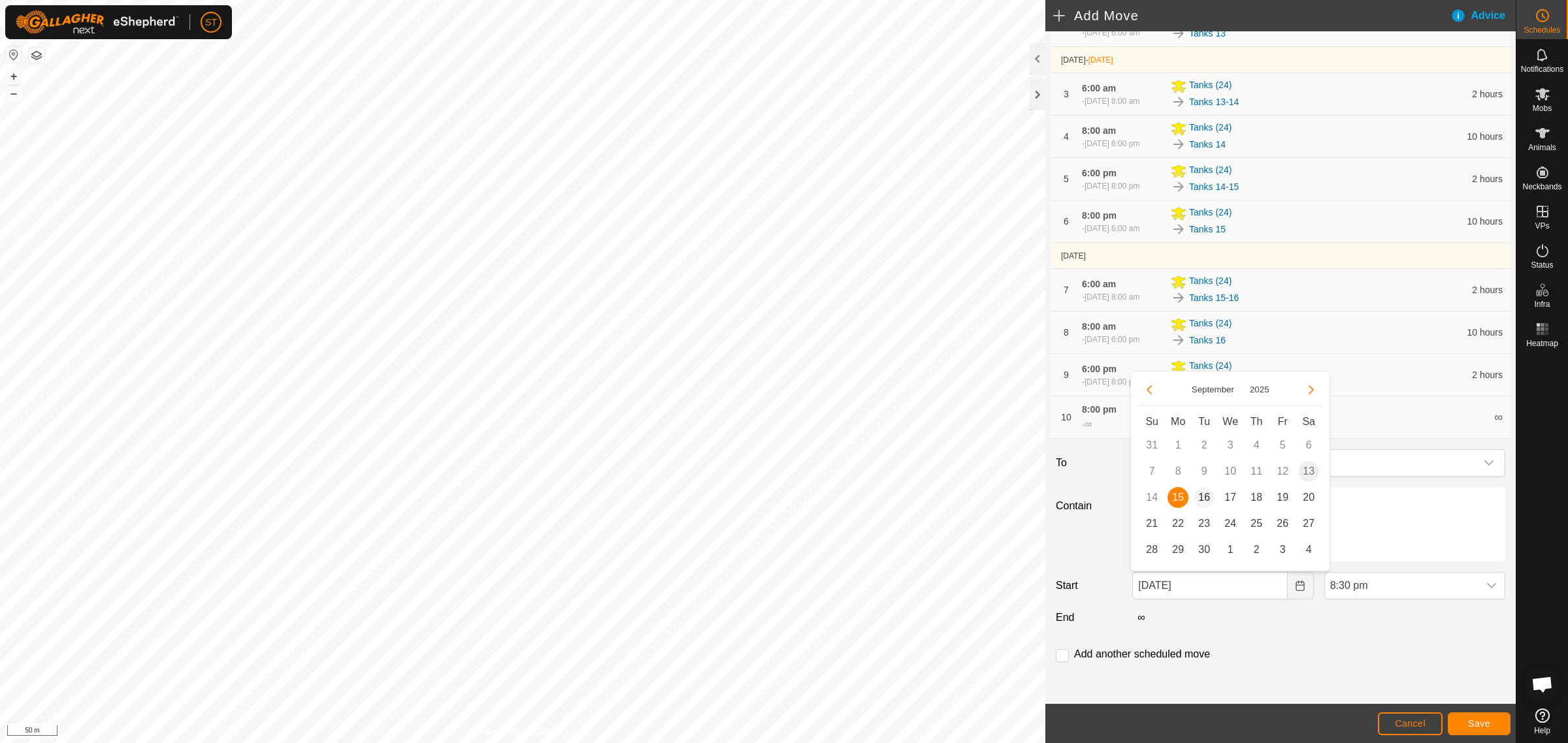
click at [1205, 494] on span "16" at bounding box center [1203, 497] width 21 height 21
type input "[DATE]"
click at [1486, 588] on icon "dropdown trigger" at bounding box center [1491, 586] width 11 height 11
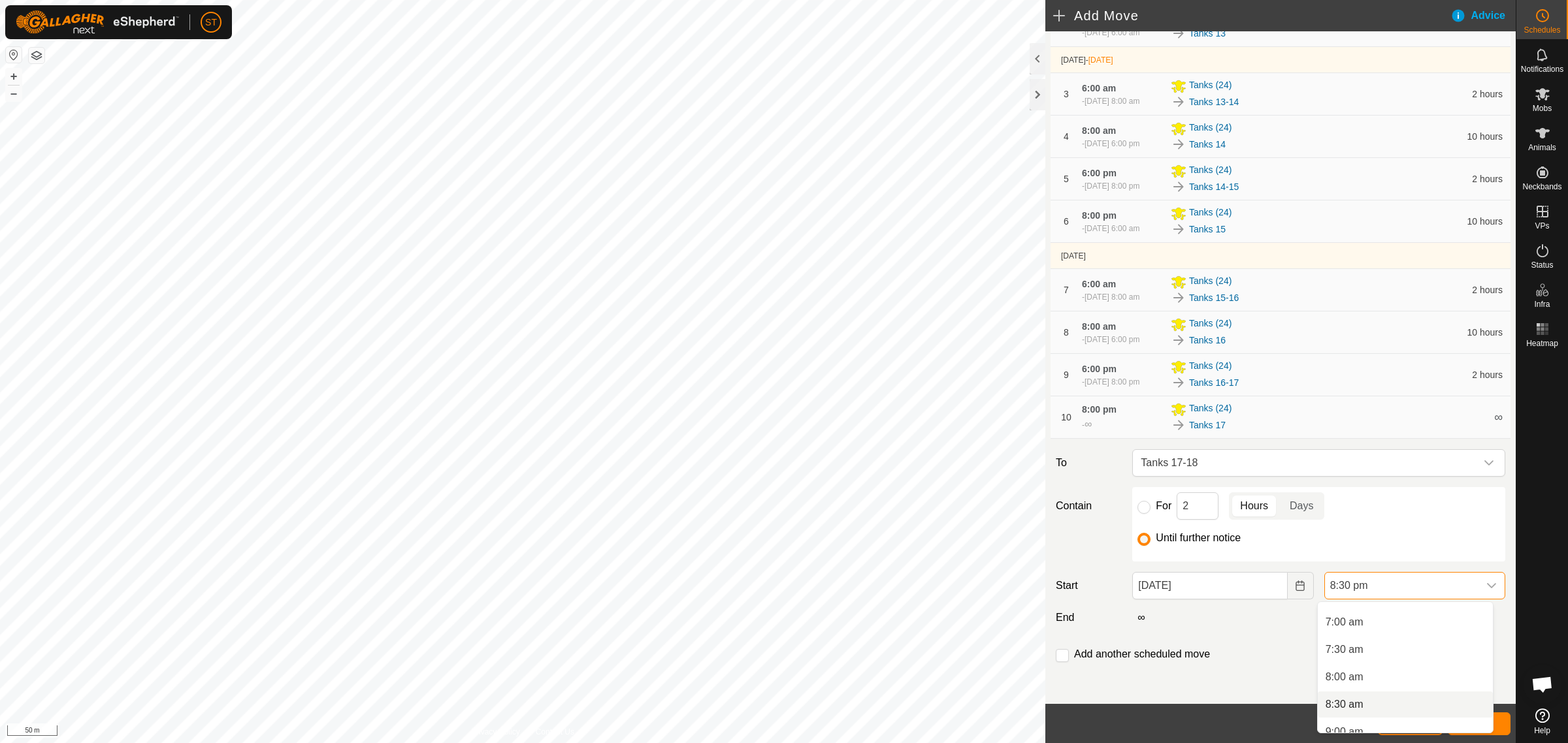
scroll to position [284, 0]
click at [1359, 661] on li "6:00 am" at bounding box center [1405, 660] width 175 height 26
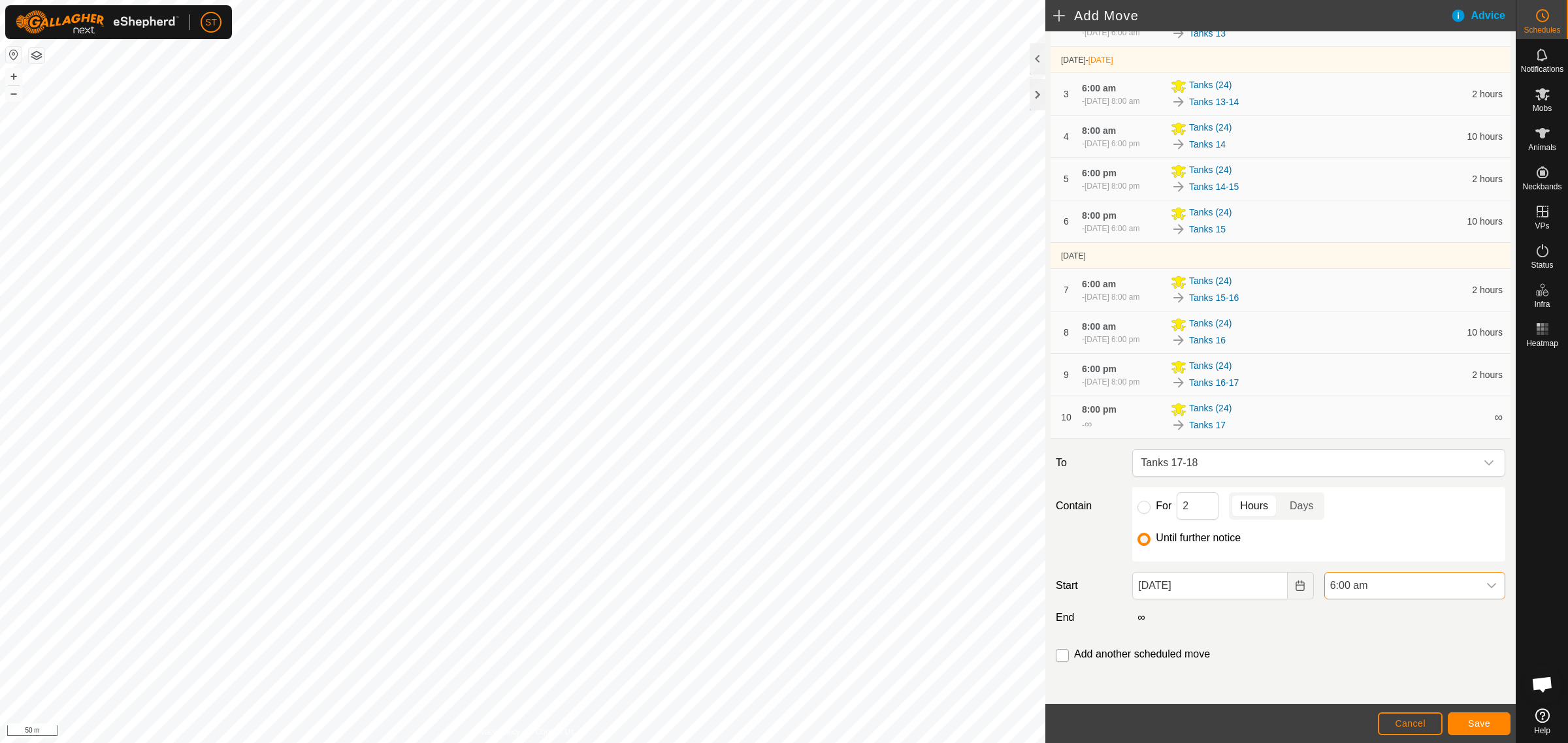
click at [1063, 655] on input "checkbox" at bounding box center [1062, 656] width 13 height 13
checkbox input "true"
click at [1486, 724] on span "Save" at bounding box center [1479, 724] width 22 height 11
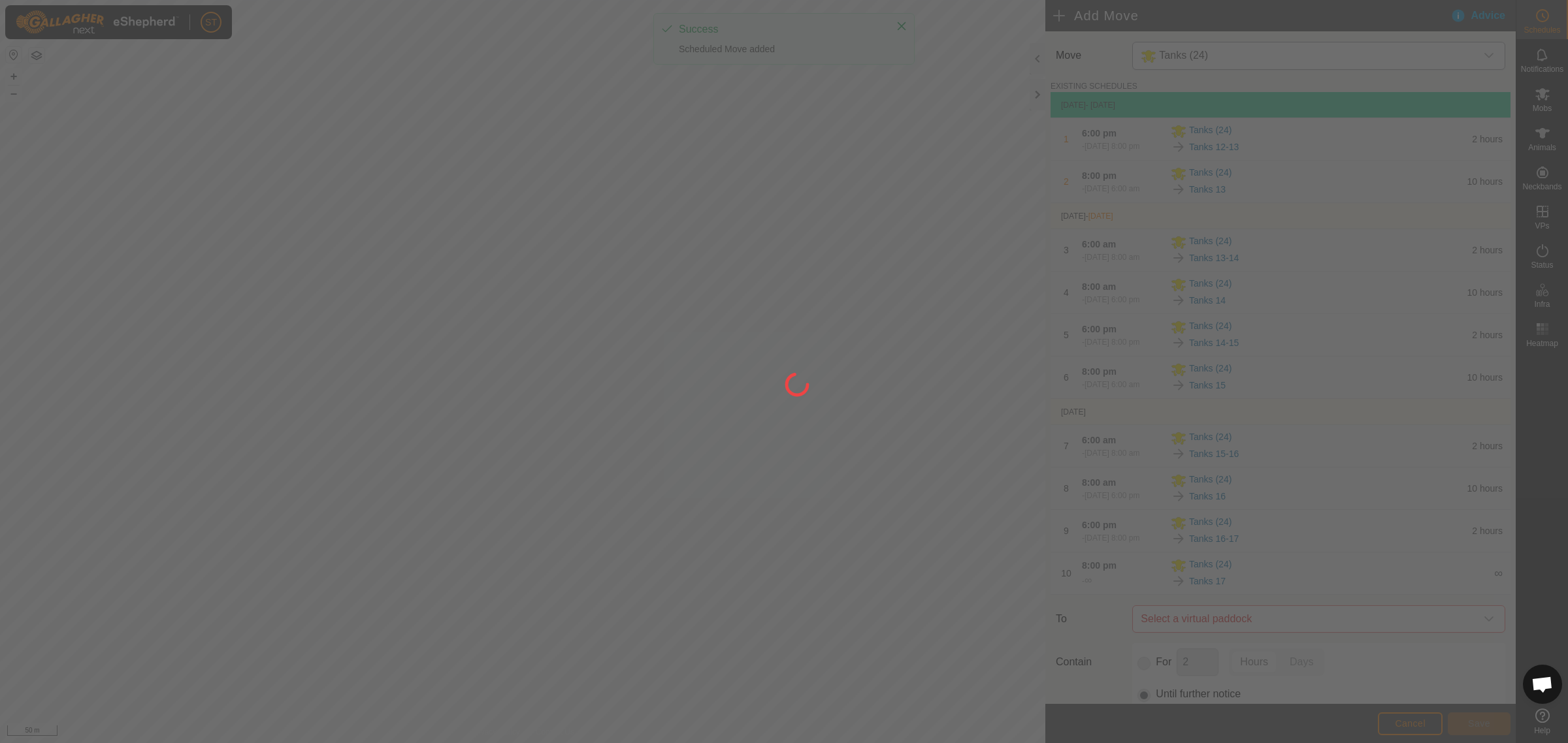
type input "[DATE]"
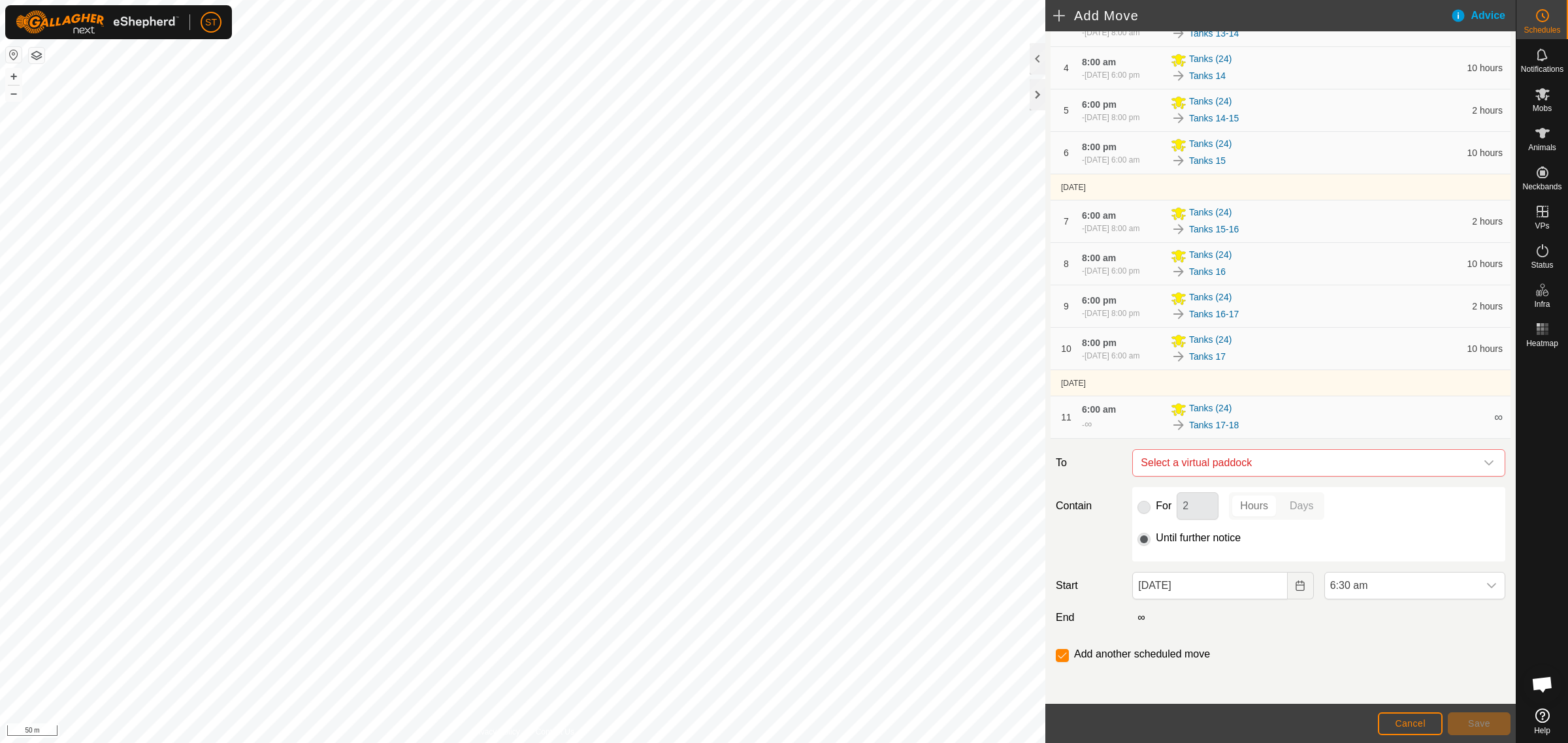
scroll to position [285, 0]
click at [1483, 465] on icon "dropdown trigger" at bounding box center [1489, 463] width 11 height 11
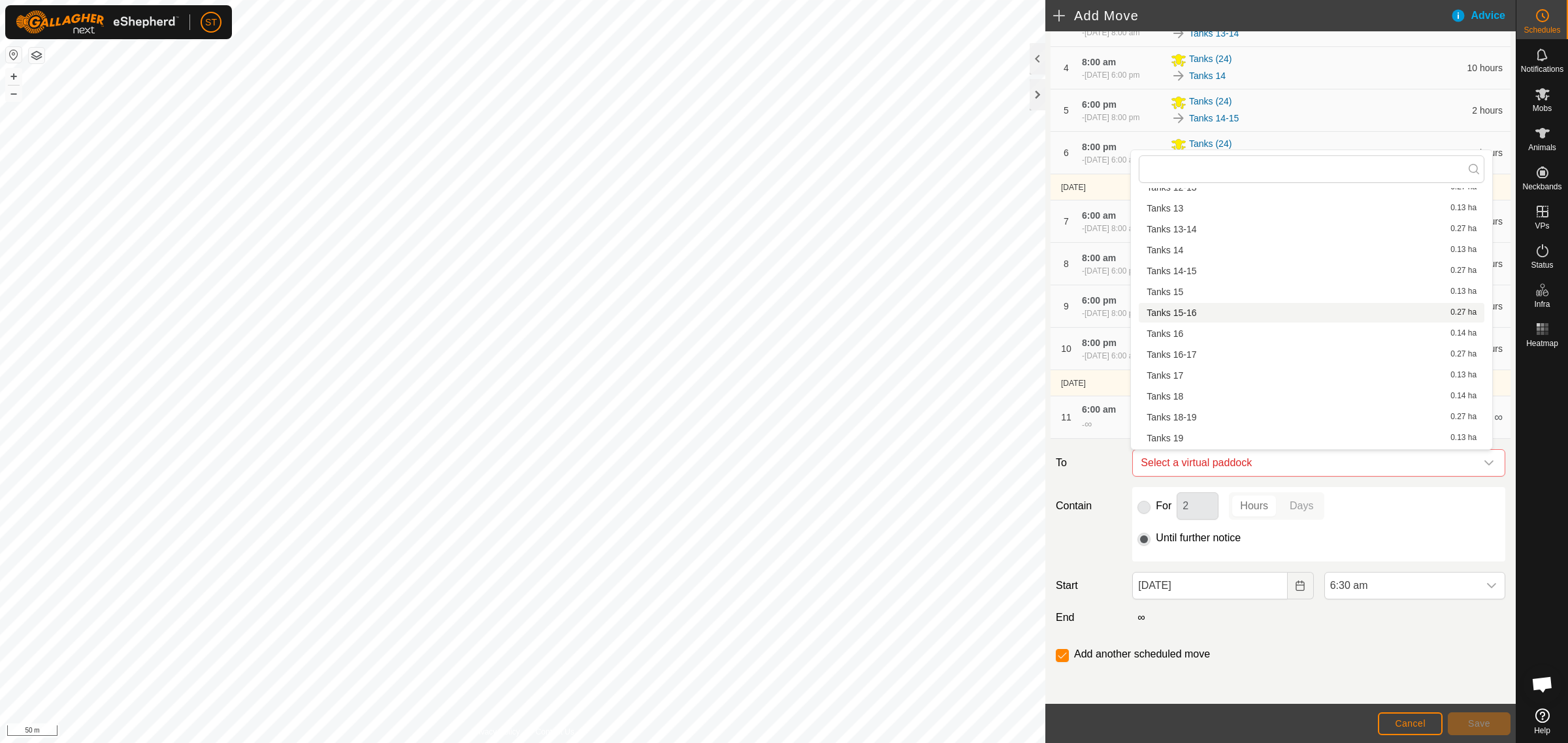
scroll to position [245, 0]
click at [1189, 360] on li "Tanks 18 0.14 ha" at bounding box center [1311, 359] width 345 height 19
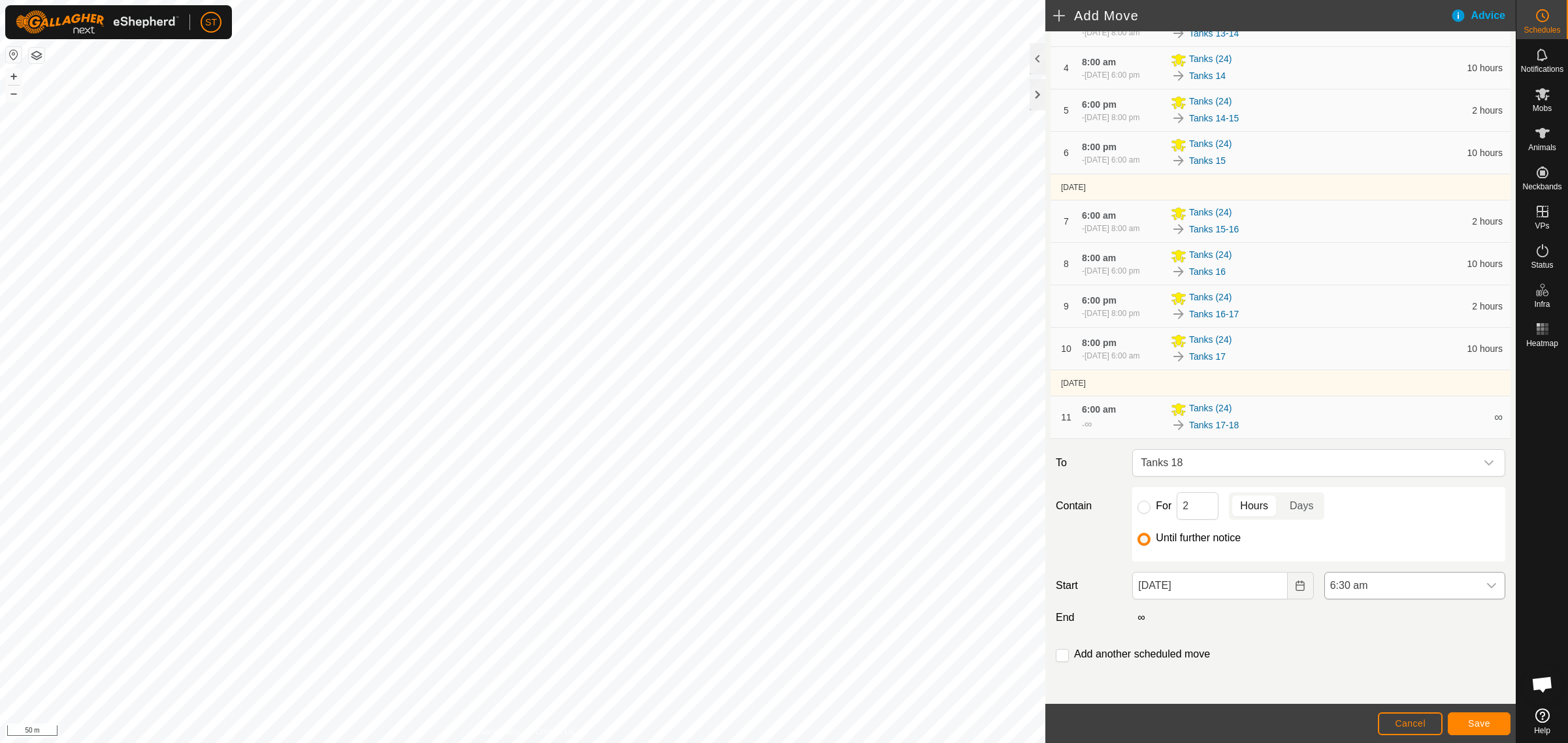
click at [1486, 583] on icon "dropdown trigger" at bounding box center [1491, 586] width 11 height 11
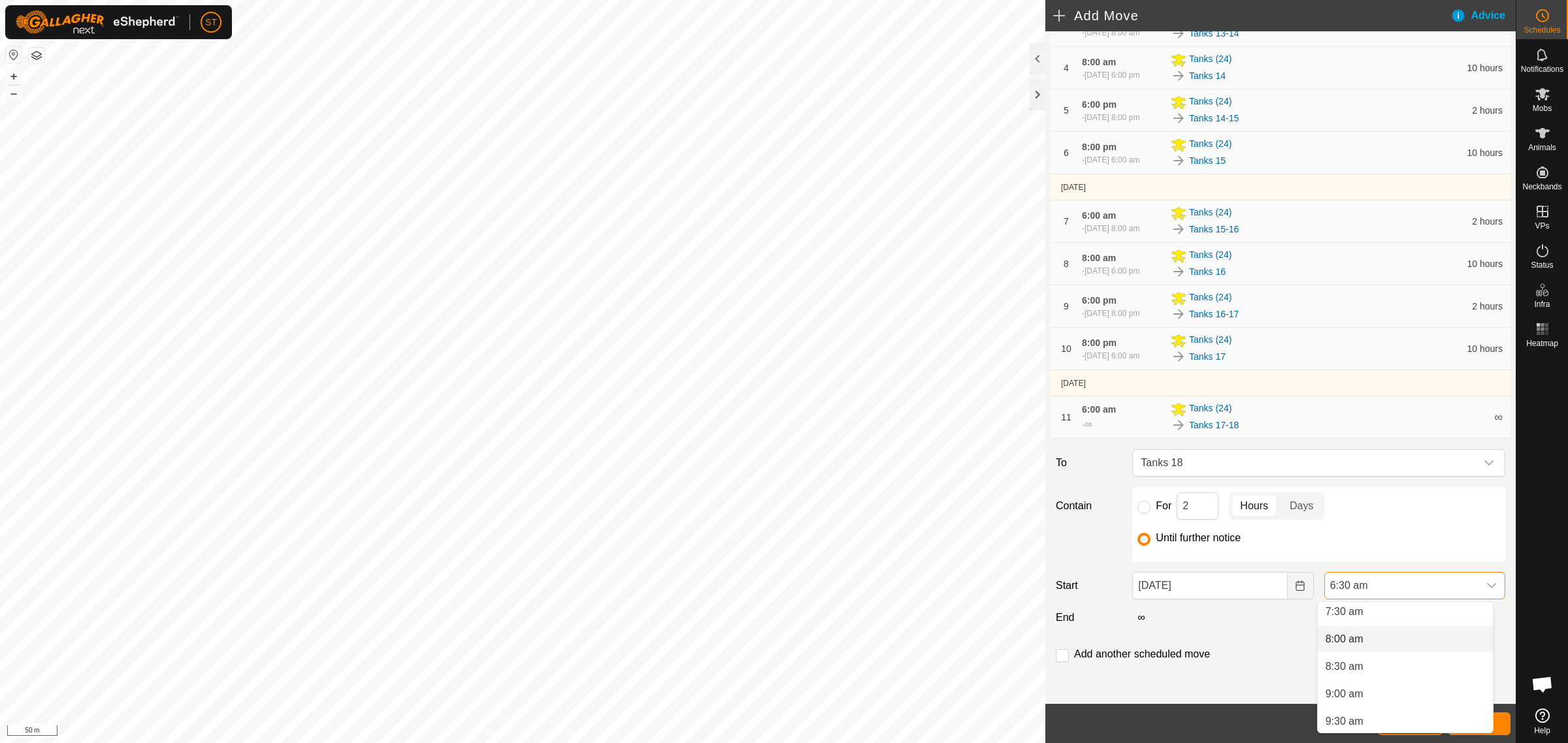
click at [1349, 636] on li "8:00 am" at bounding box center [1405, 639] width 175 height 26
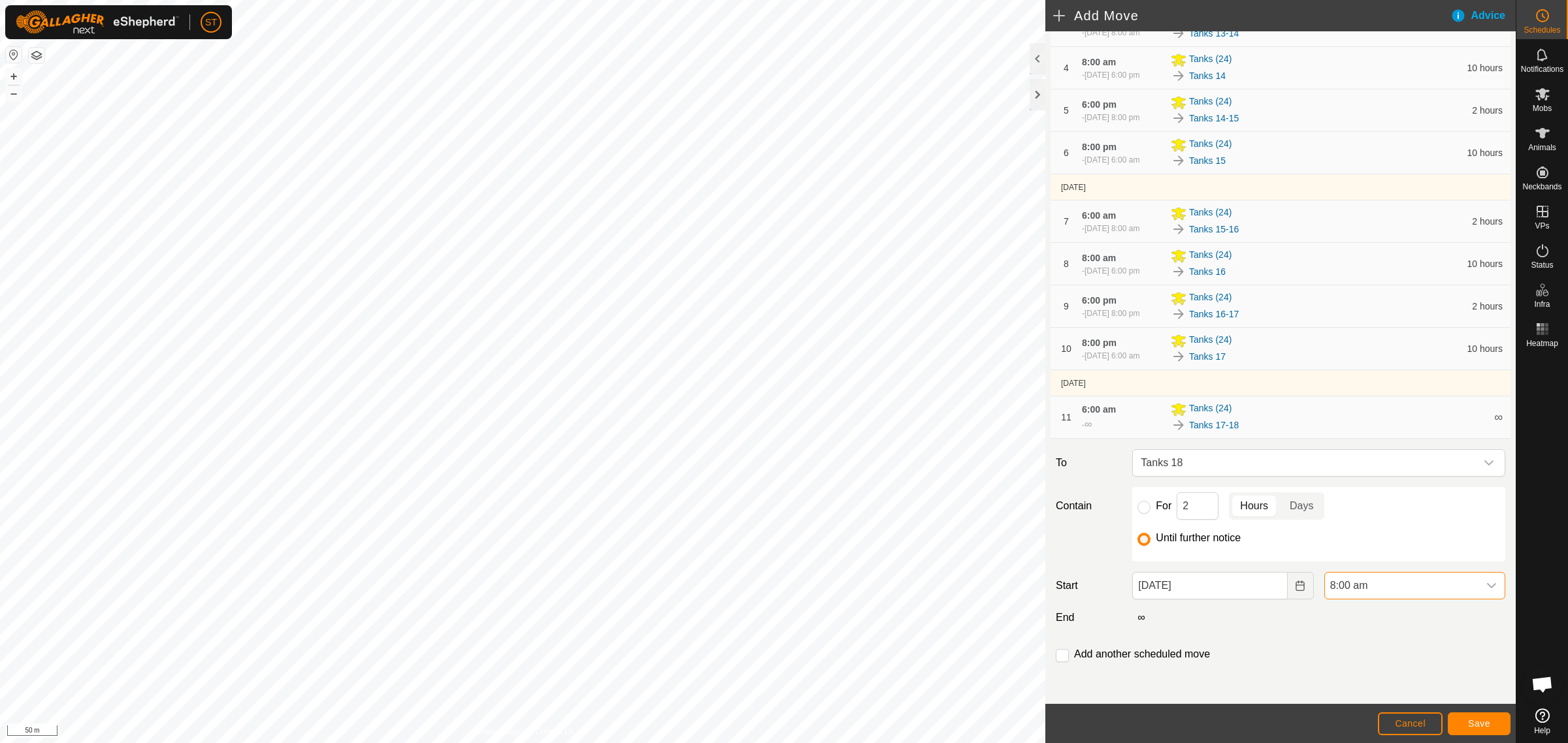
scroll to position [356, 0]
click at [1061, 657] on input "checkbox" at bounding box center [1062, 656] width 13 height 13
click at [1483, 722] on span "Save" at bounding box center [1479, 724] width 22 height 11
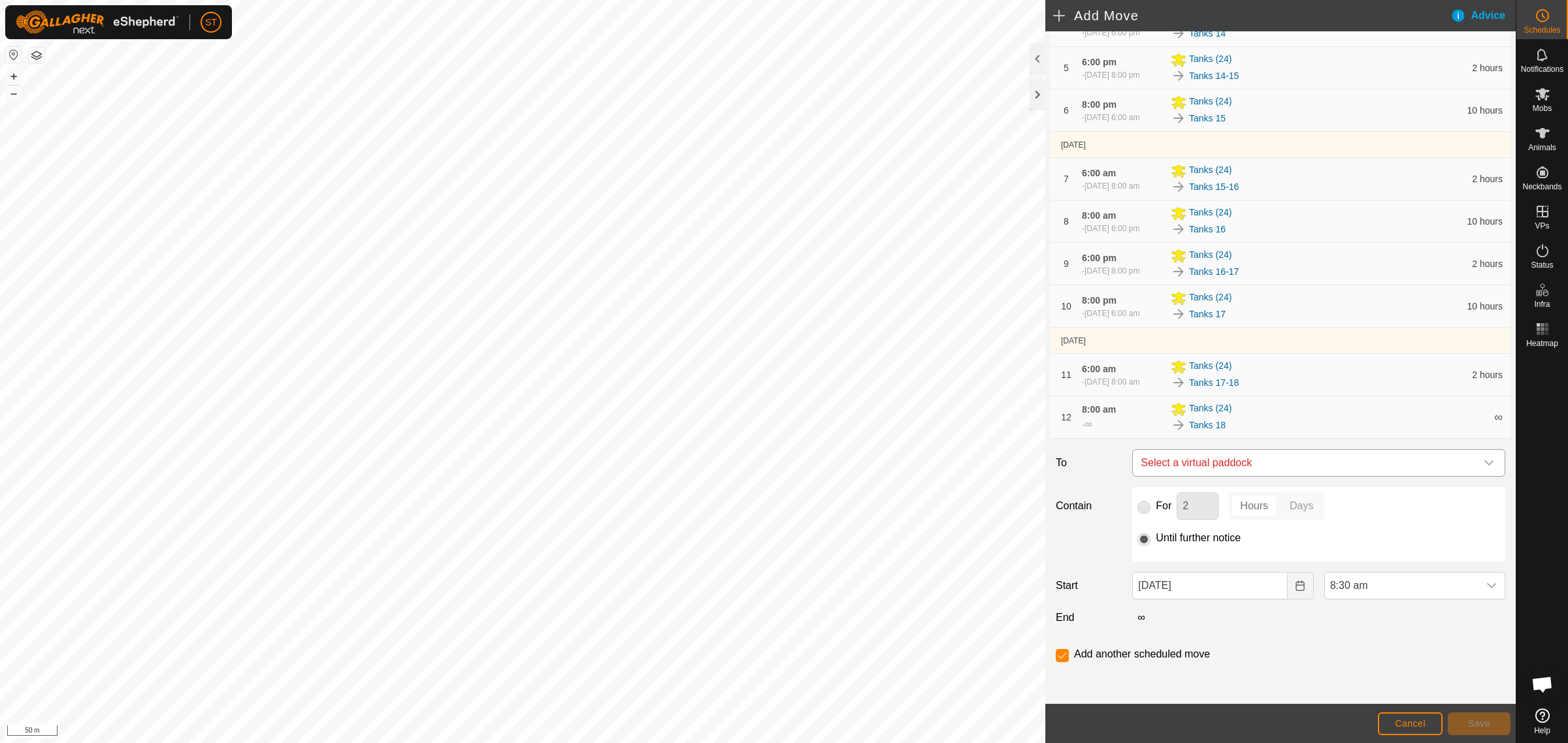
scroll to position [334, 0]
click at [1484, 464] on icon "dropdown trigger" at bounding box center [1489, 463] width 9 height 5
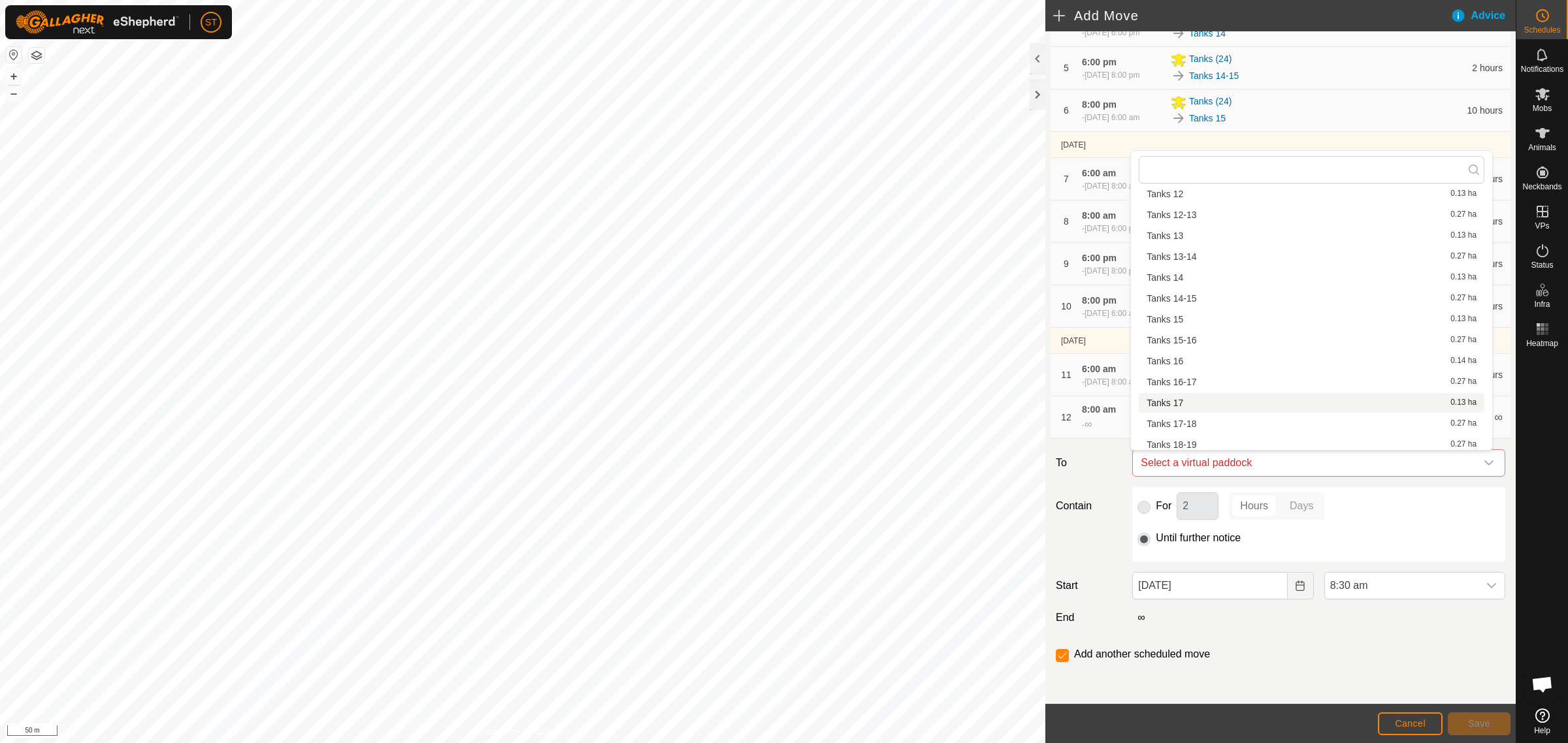
scroll to position [185, 0]
click at [1189, 437] on li "Tanks 18-19 0.27 ha" at bounding box center [1311, 440] width 345 height 19
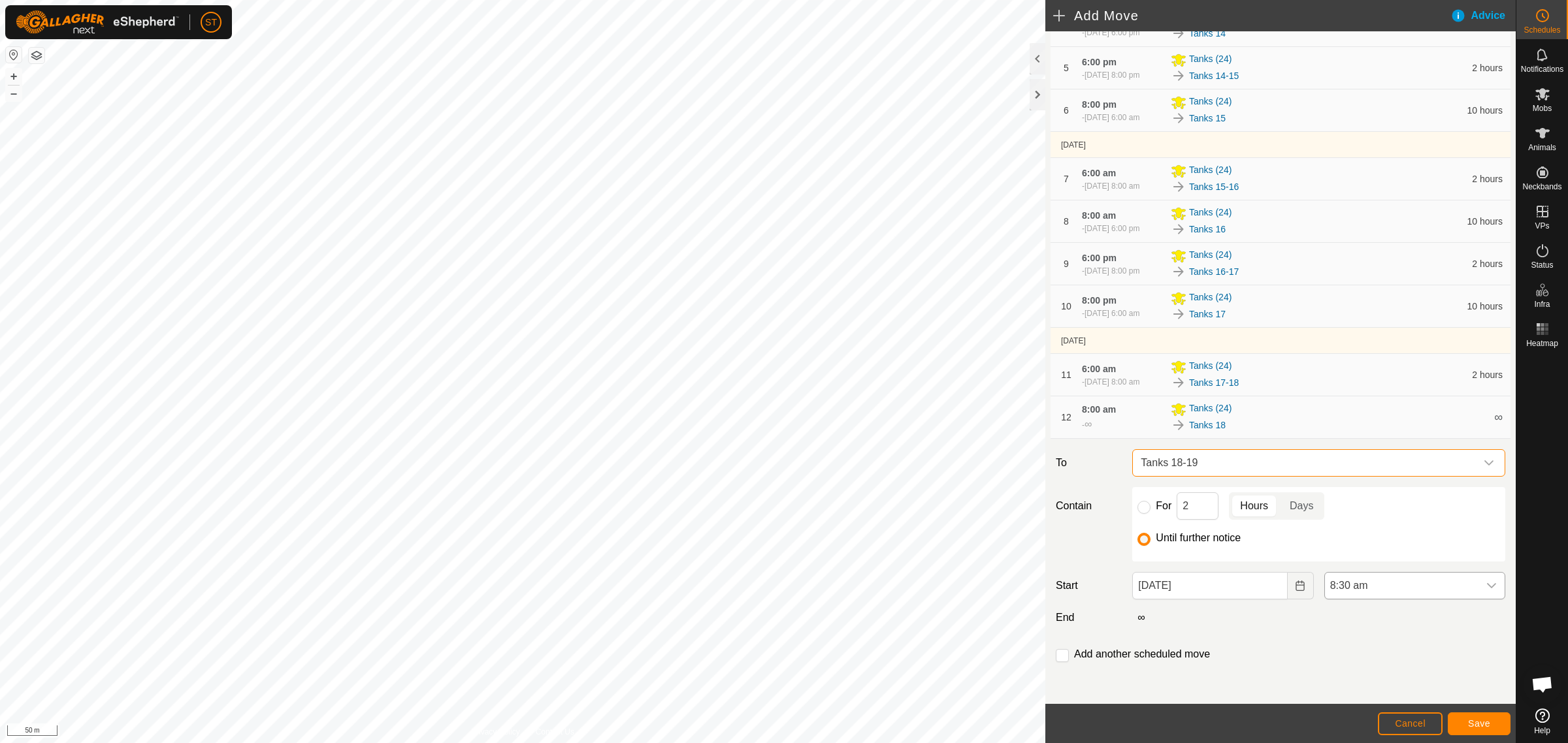
click at [1486, 589] on icon "dropdown trigger" at bounding box center [1491, 586] width 11 height 11
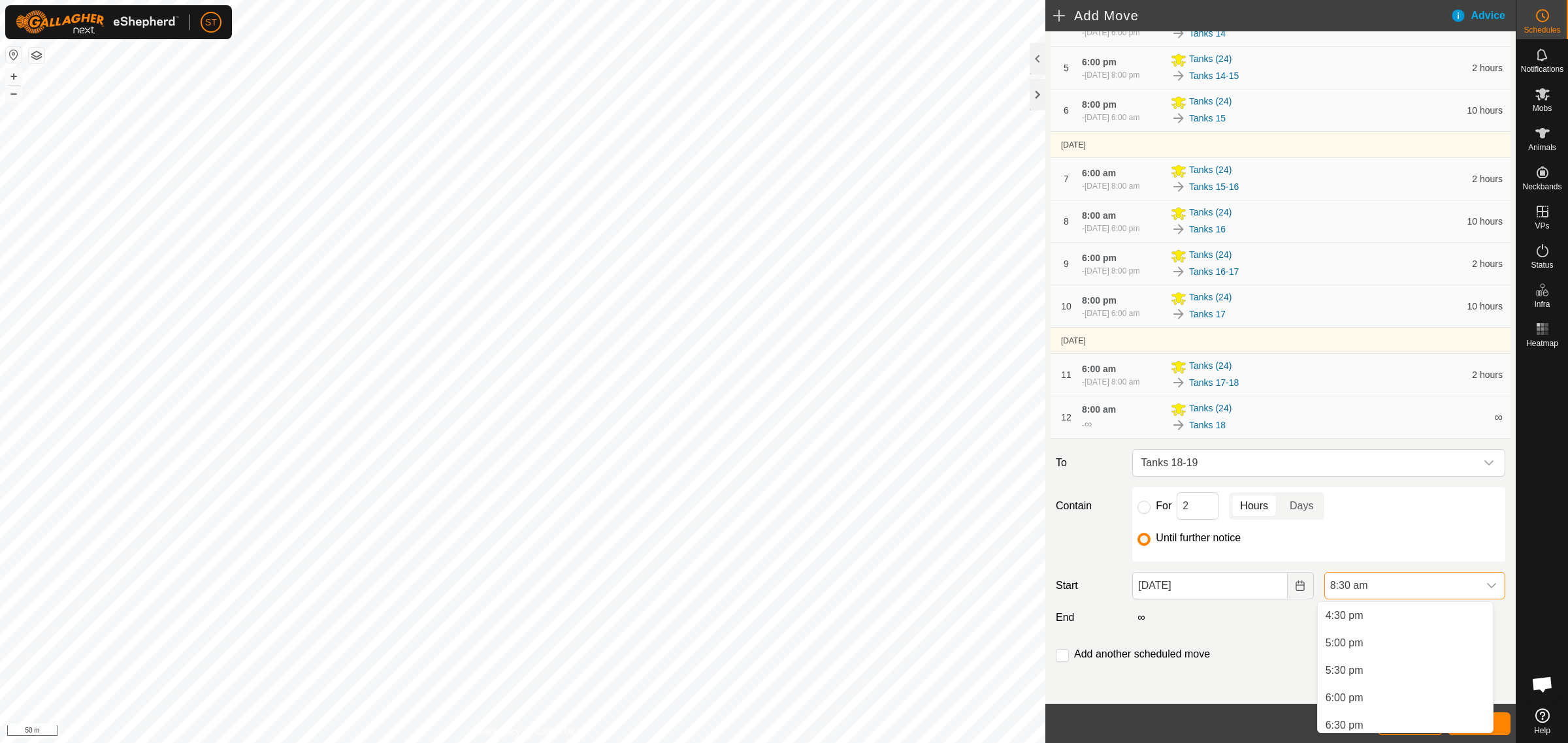
scroll to position [932, 0]
click at [1343, 668] on li "6:00 pm" at bounding box center [1405, 670] width 175 height 26
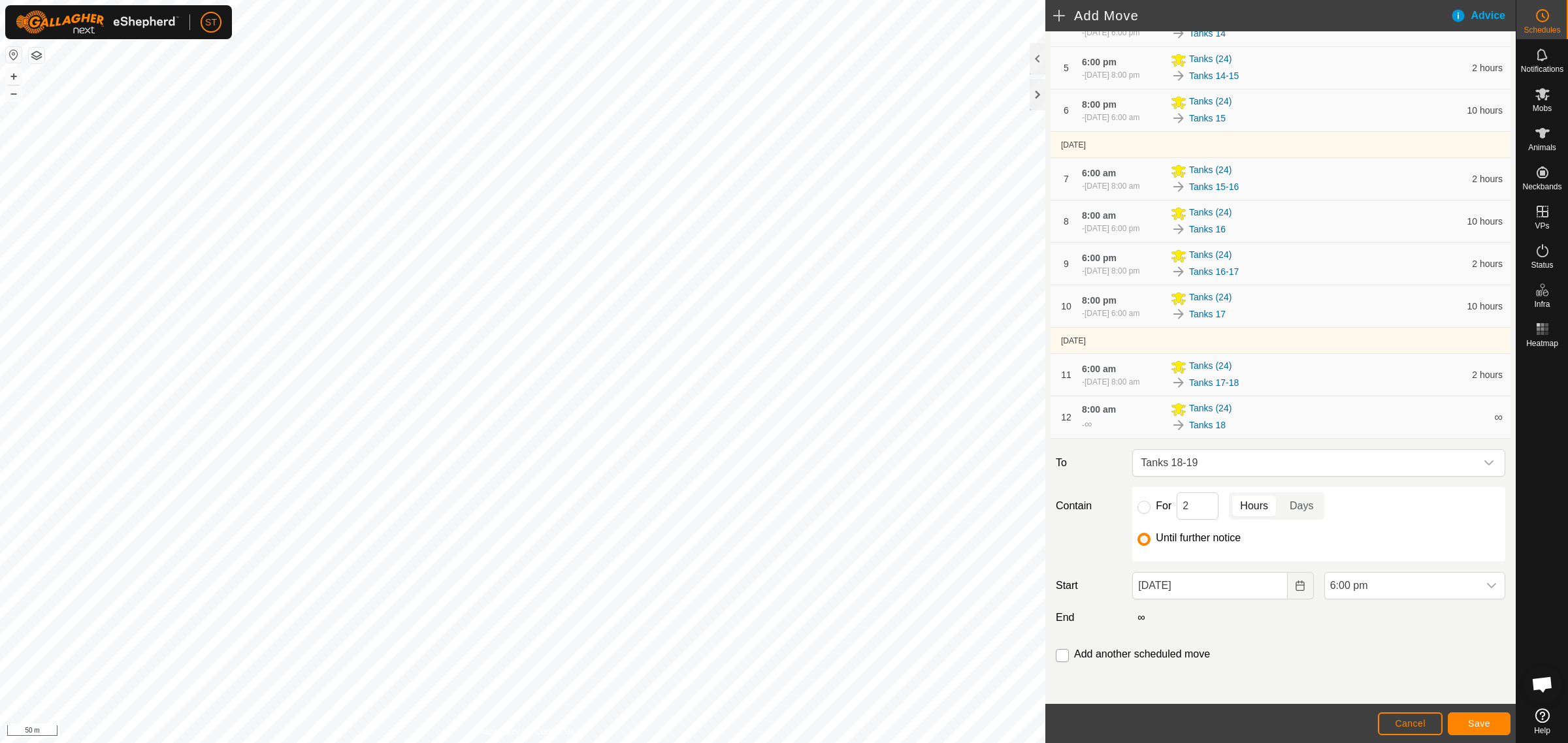
click at [1063, 657] on input "checkbox" at bounding box center [1062, 656] width 13 height 13
click at [1467, 722] on button "Save" at bounding box center [1479, 724] width 63 height 23
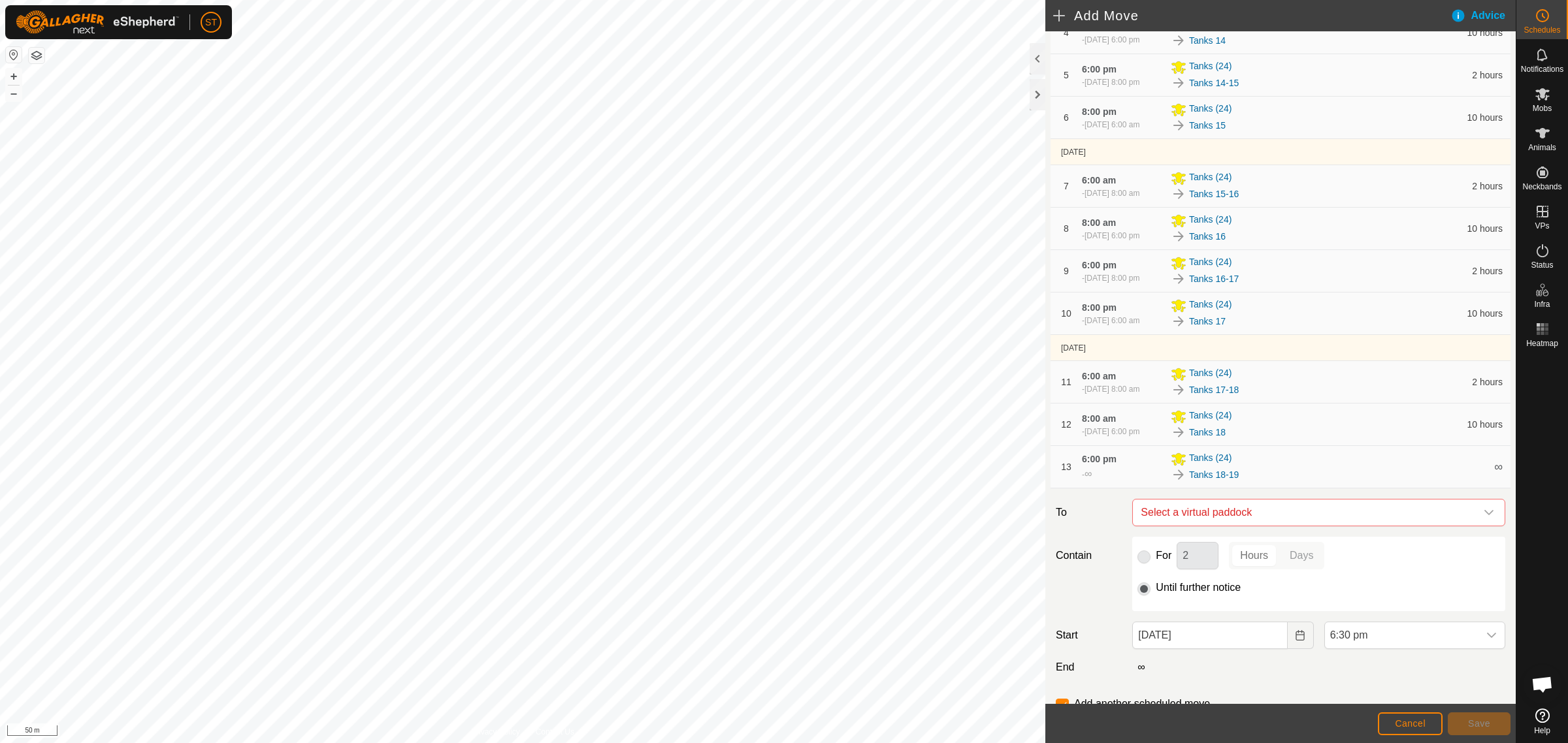
scroll to position [382, 0]
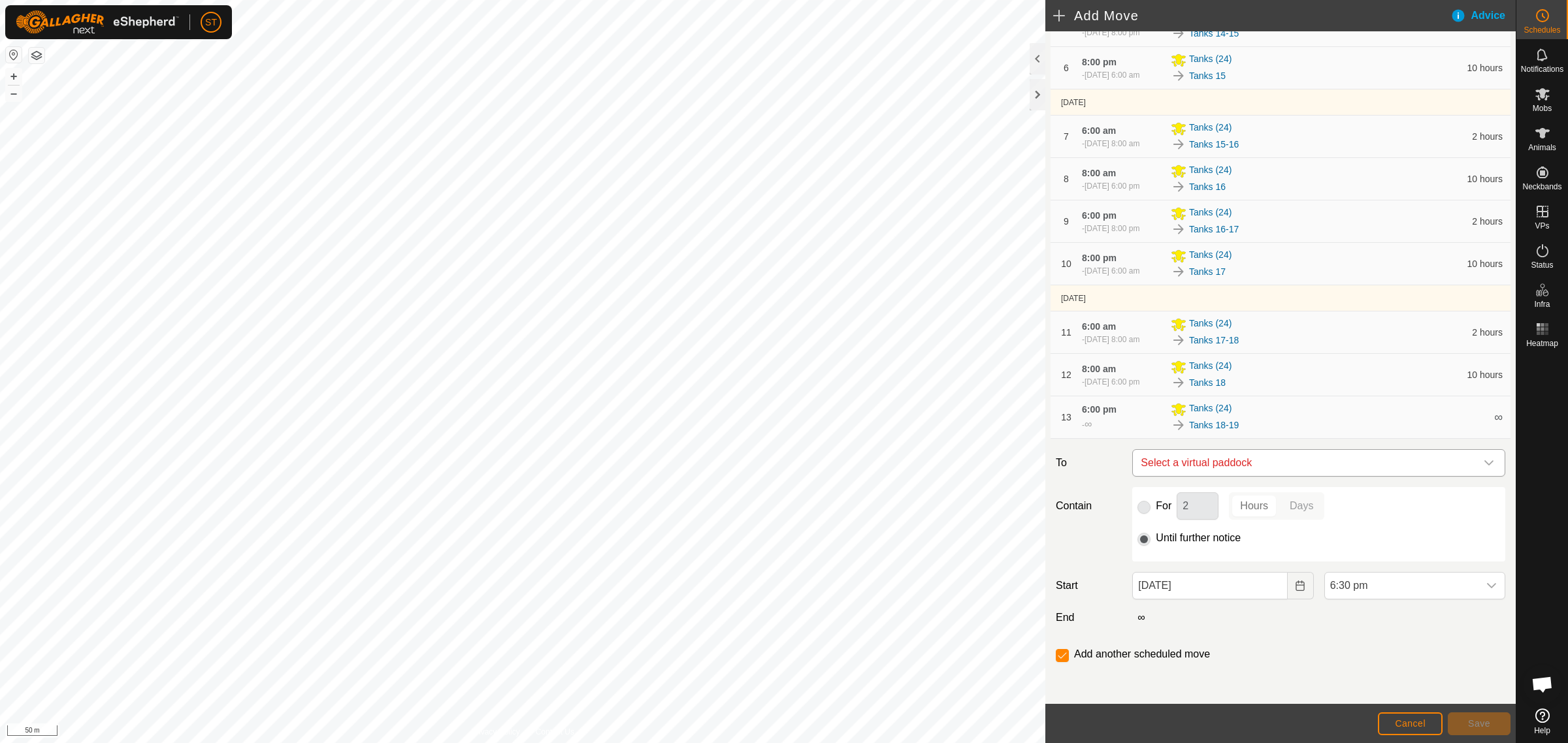
click at [1483, 461] on icon "dropdown trigger" at bounding box center [1489, 463] width 11 height 11
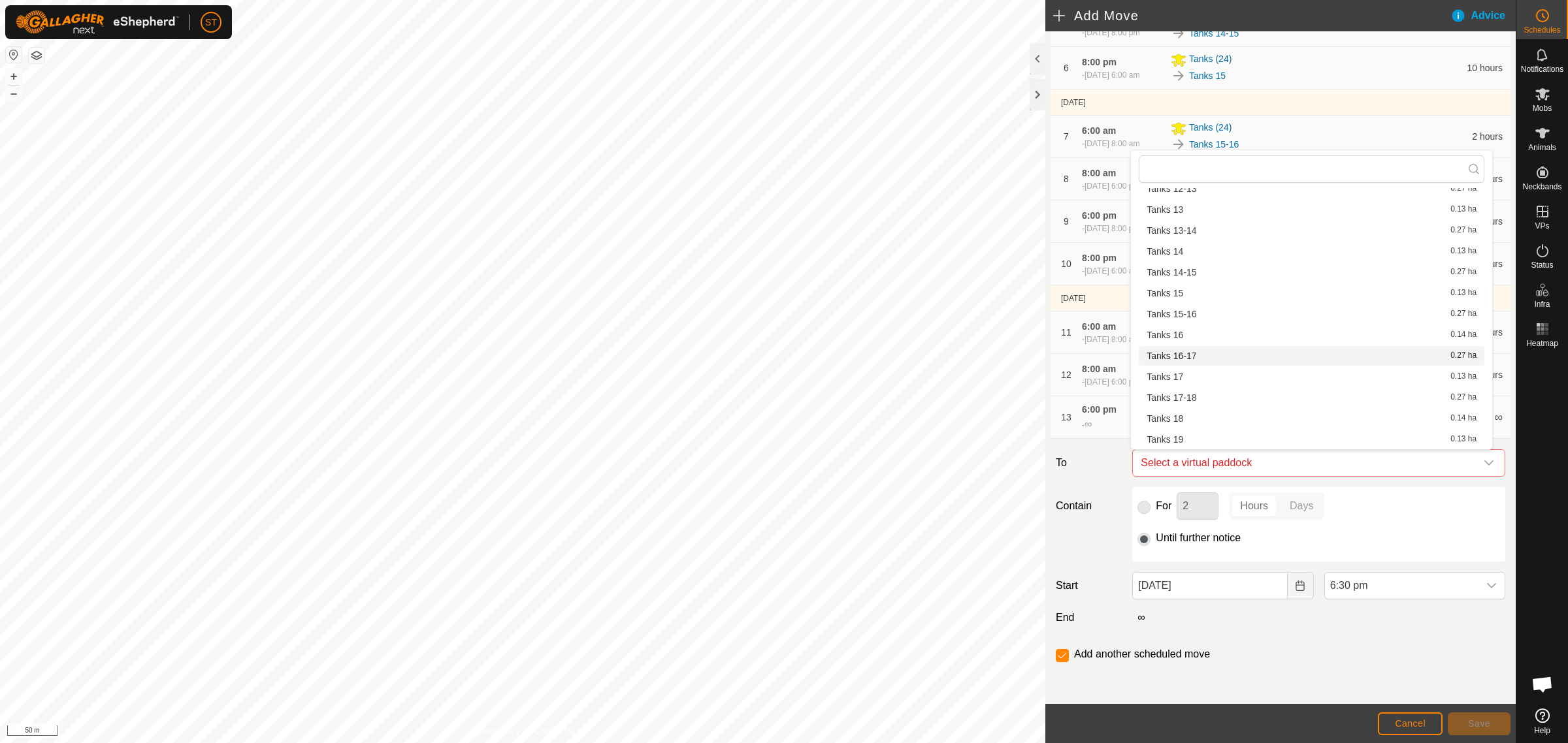
scroll to position [245, 0]
click at [1187, 399] on li "Tanks 19 0.13 ha" at bounding box center [1311, 400] width 345 height 19
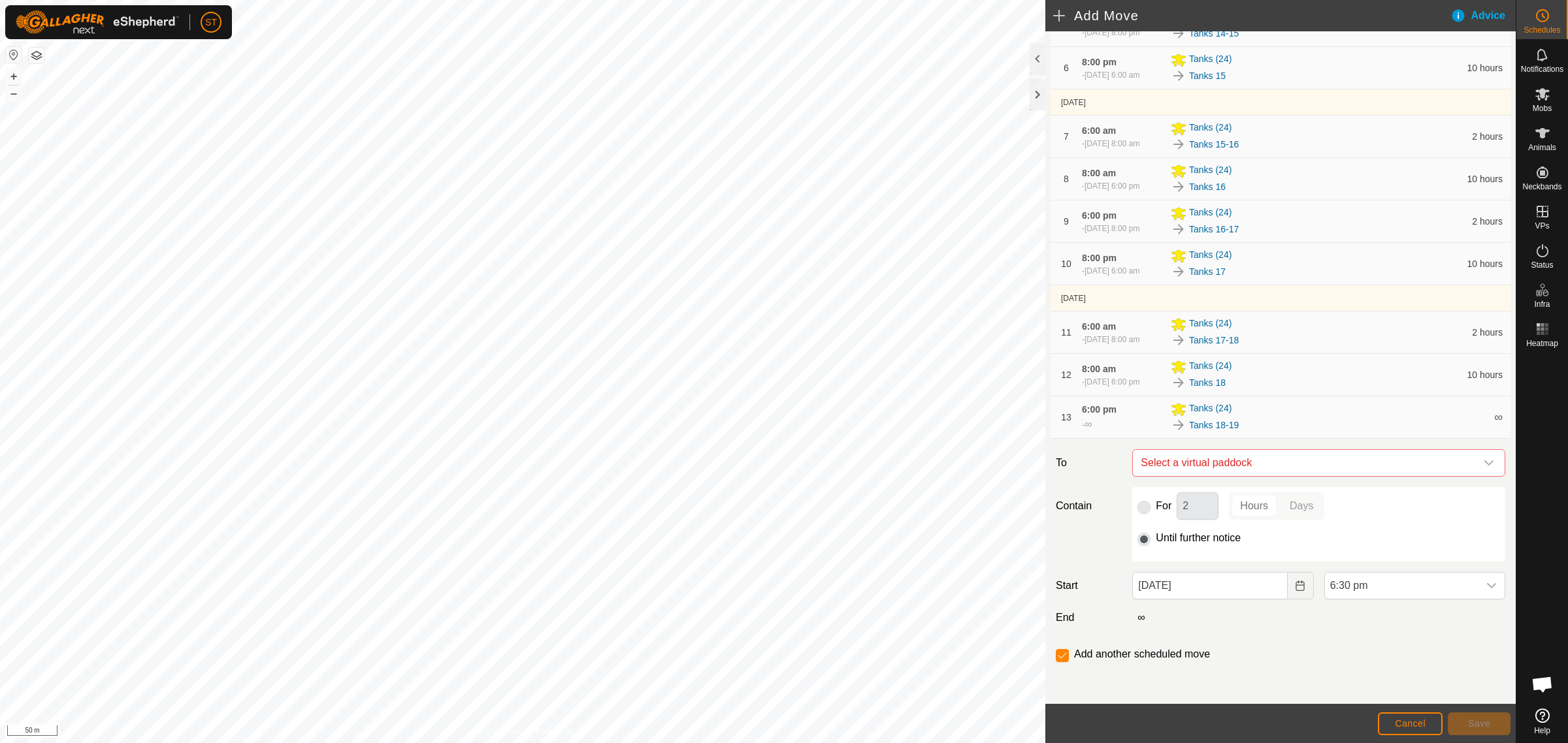
checkbox input "false"
click at [1486, 586] on icon "dropdown trigger" at bounding box center [1491, 586] width 11 height 11
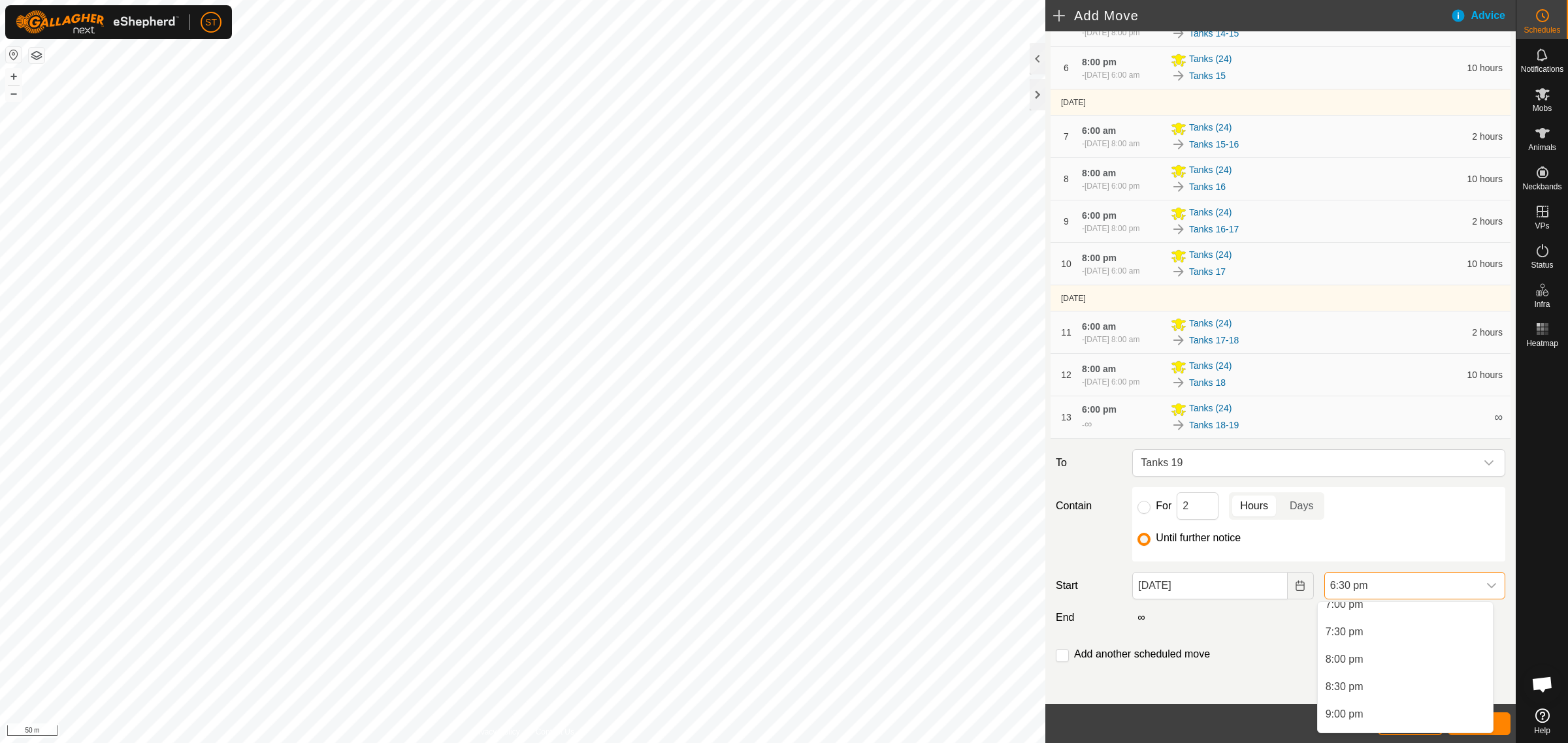
scroll to position [1072, 0]
click at [1359, 634] on li "8:00 pm" at bounding box center [1405, 640] width 175 height 26
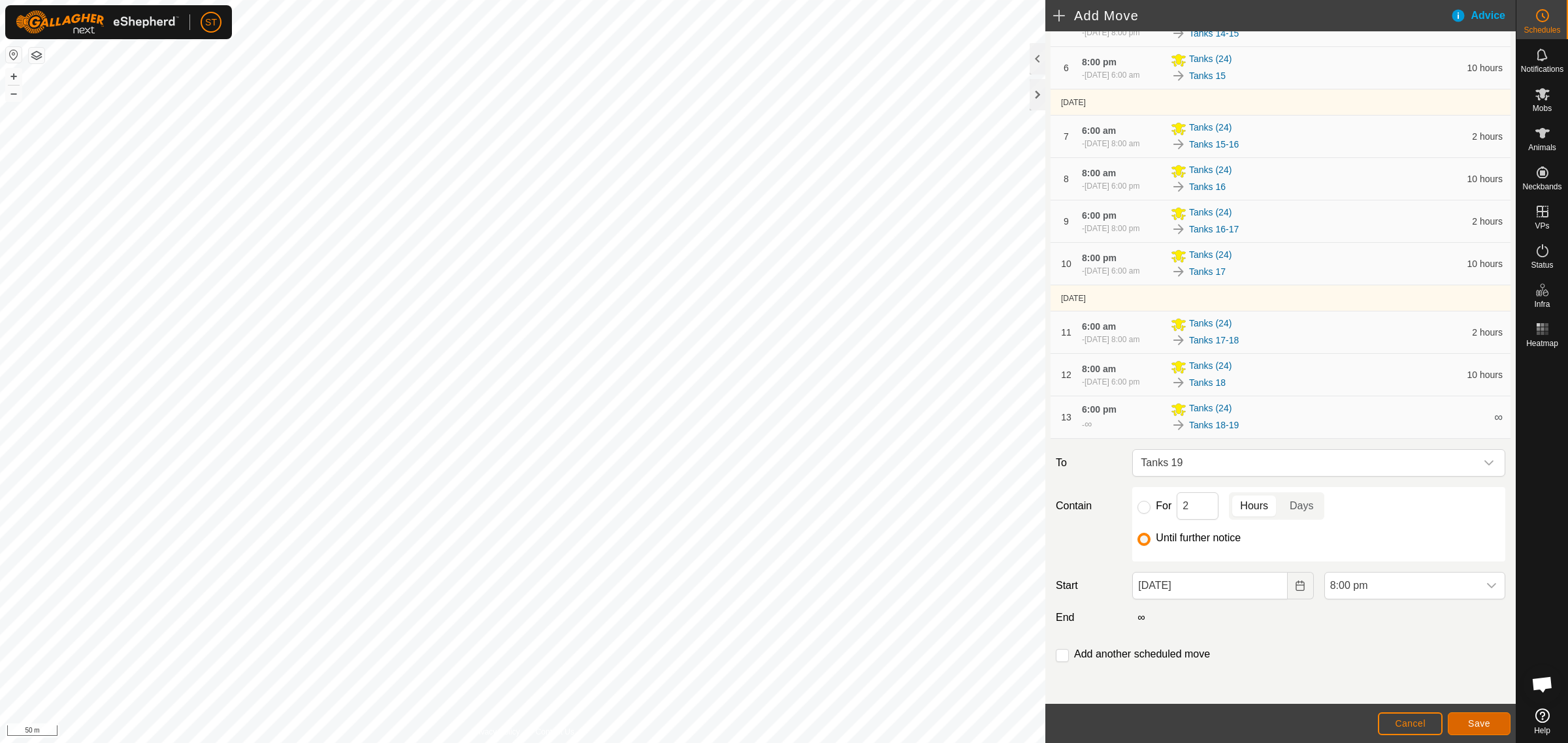
click at [1467, 720] on button "Save" at bounding box center [1479, 724] width 63 height 23
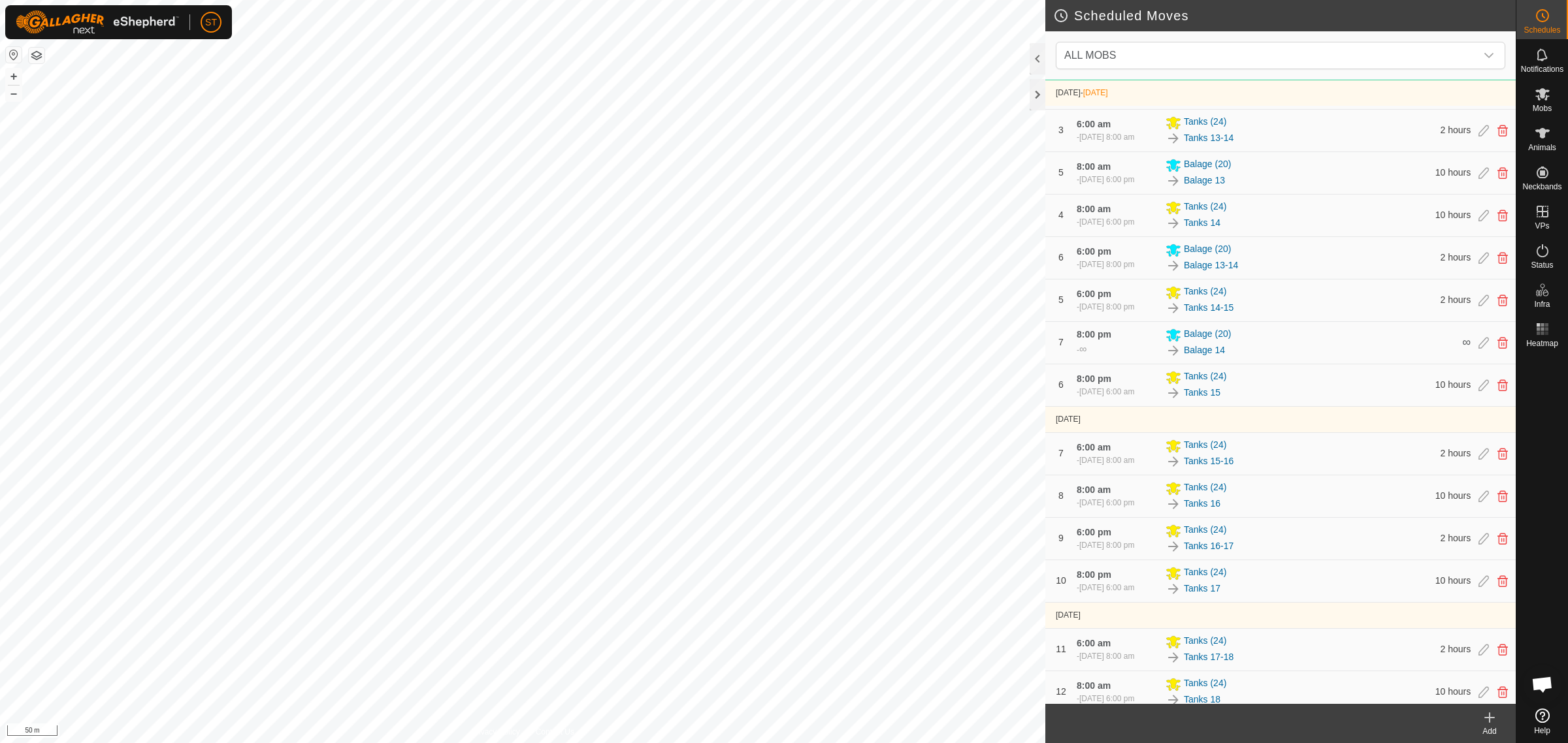
scroll to position [376, 0]
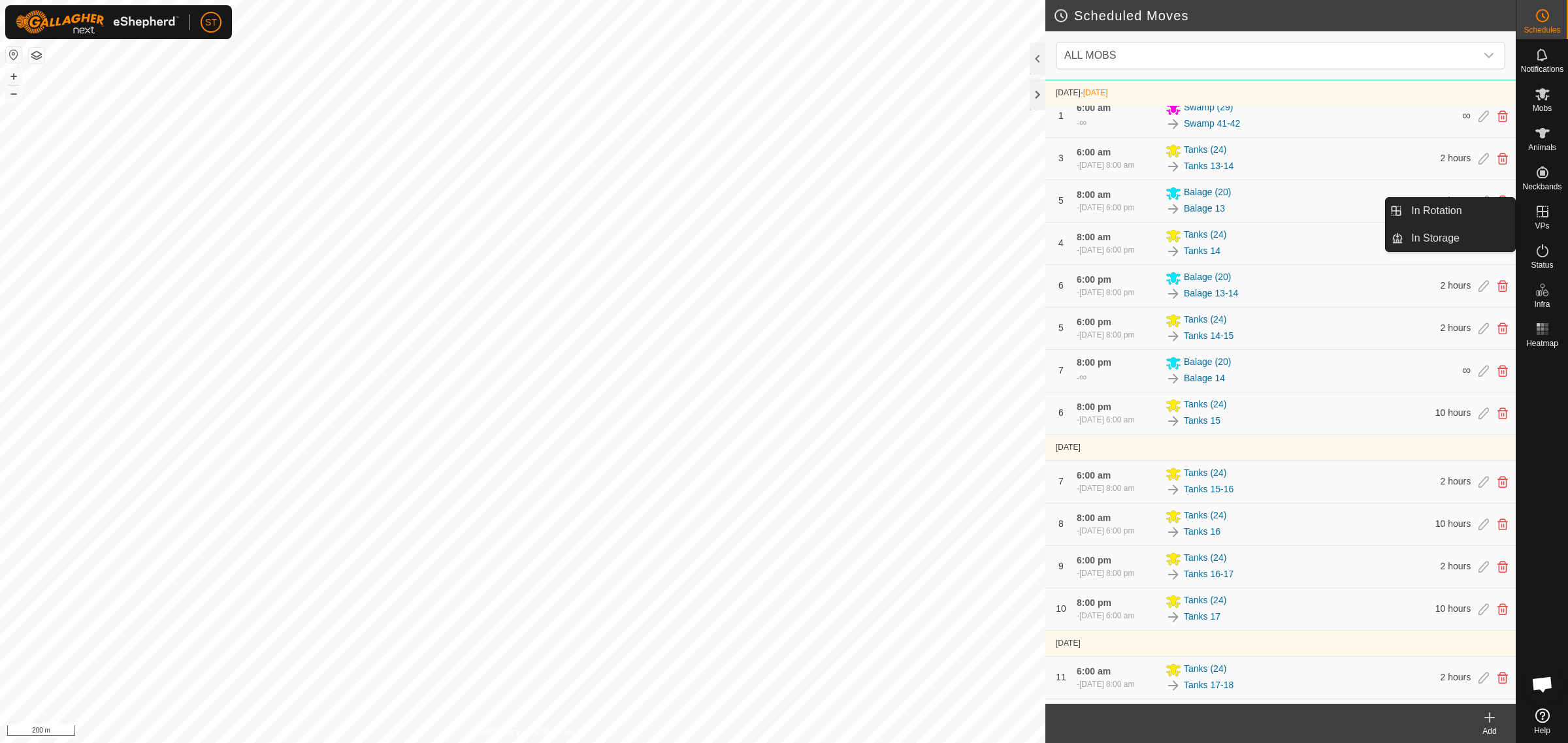
click at [1543, 215] on icon at bounding box center [1543, 212] width 16 height 16
click at [1435, 211] on link "In Rotation" at bounding box center [1459, 211] width 112 height 26
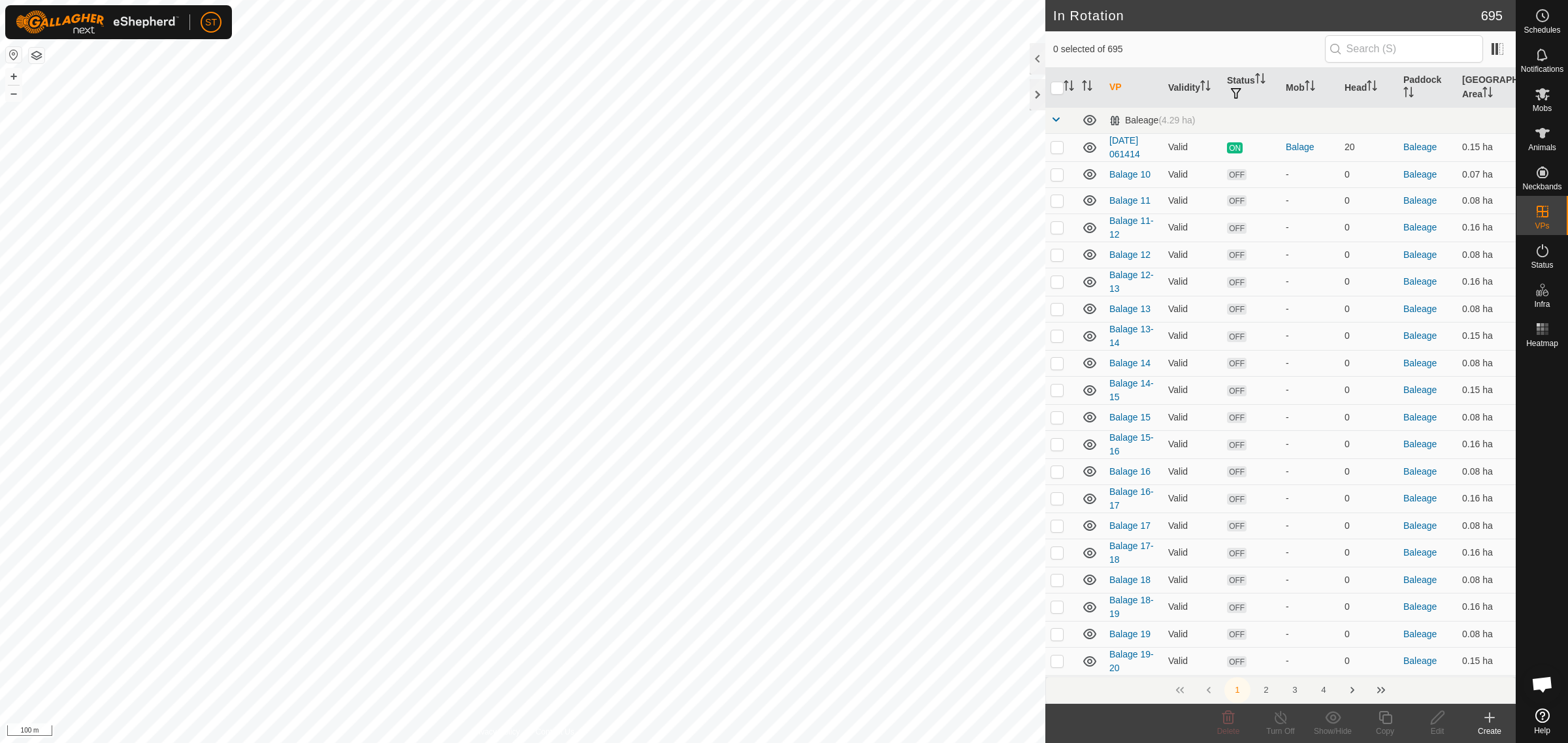
click at [1491, 723] on icon at bounding box center [1489, 718] width 16 height 16
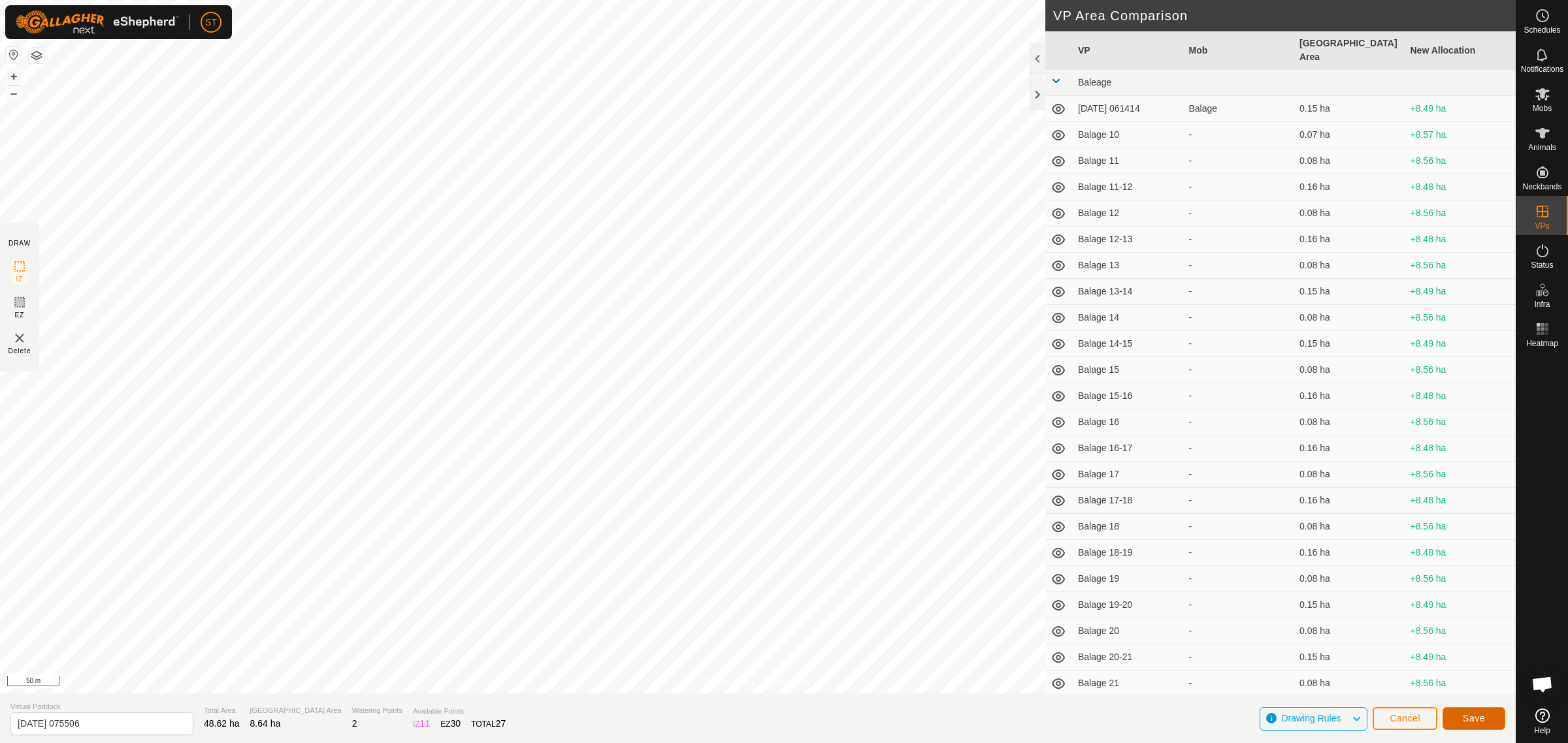
click at [1464, 720] on span "Save" at bounding box center [1473, 718] width 22 height 11
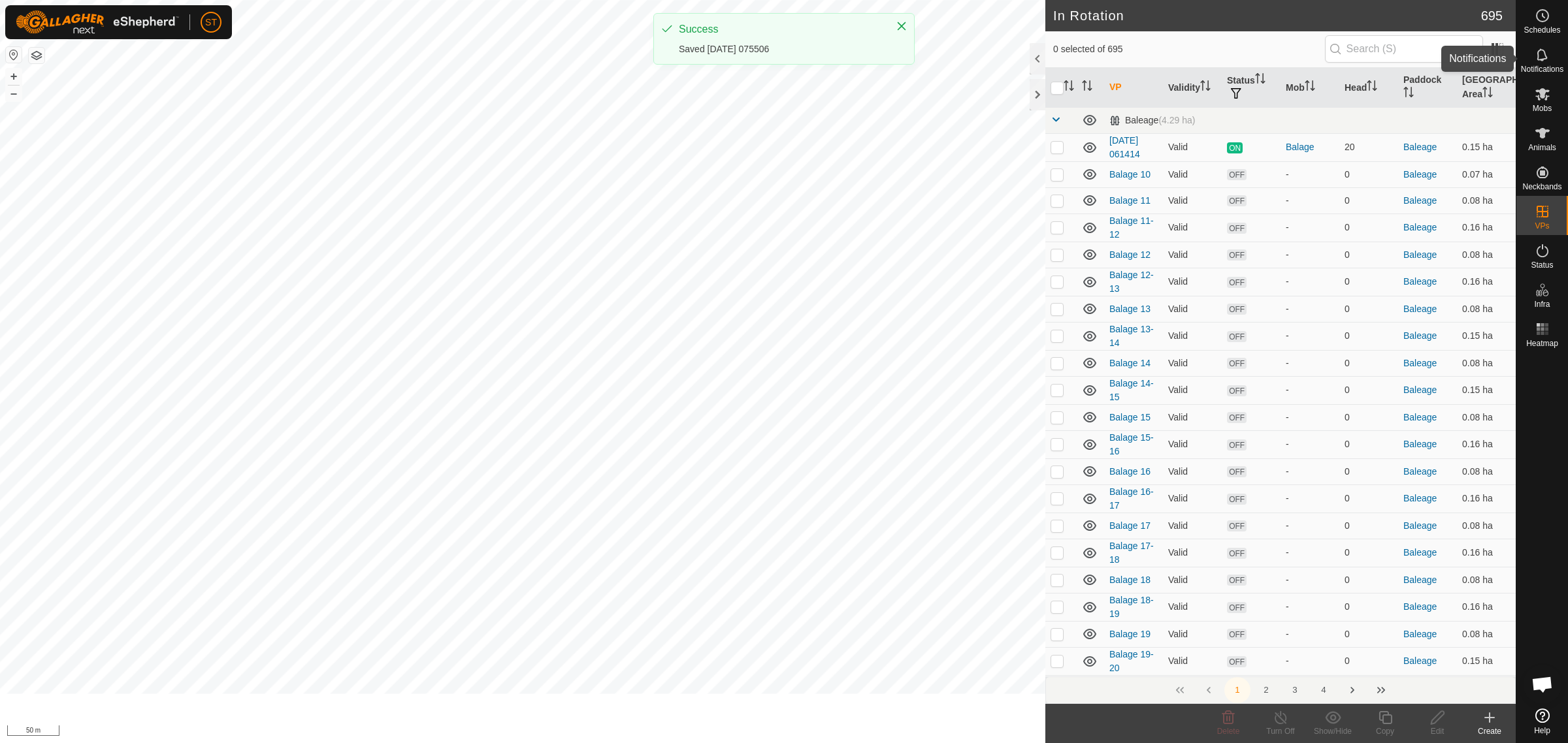
click at [1547, 99] on icon at bounding box center [1543, 94] width 16 height 16
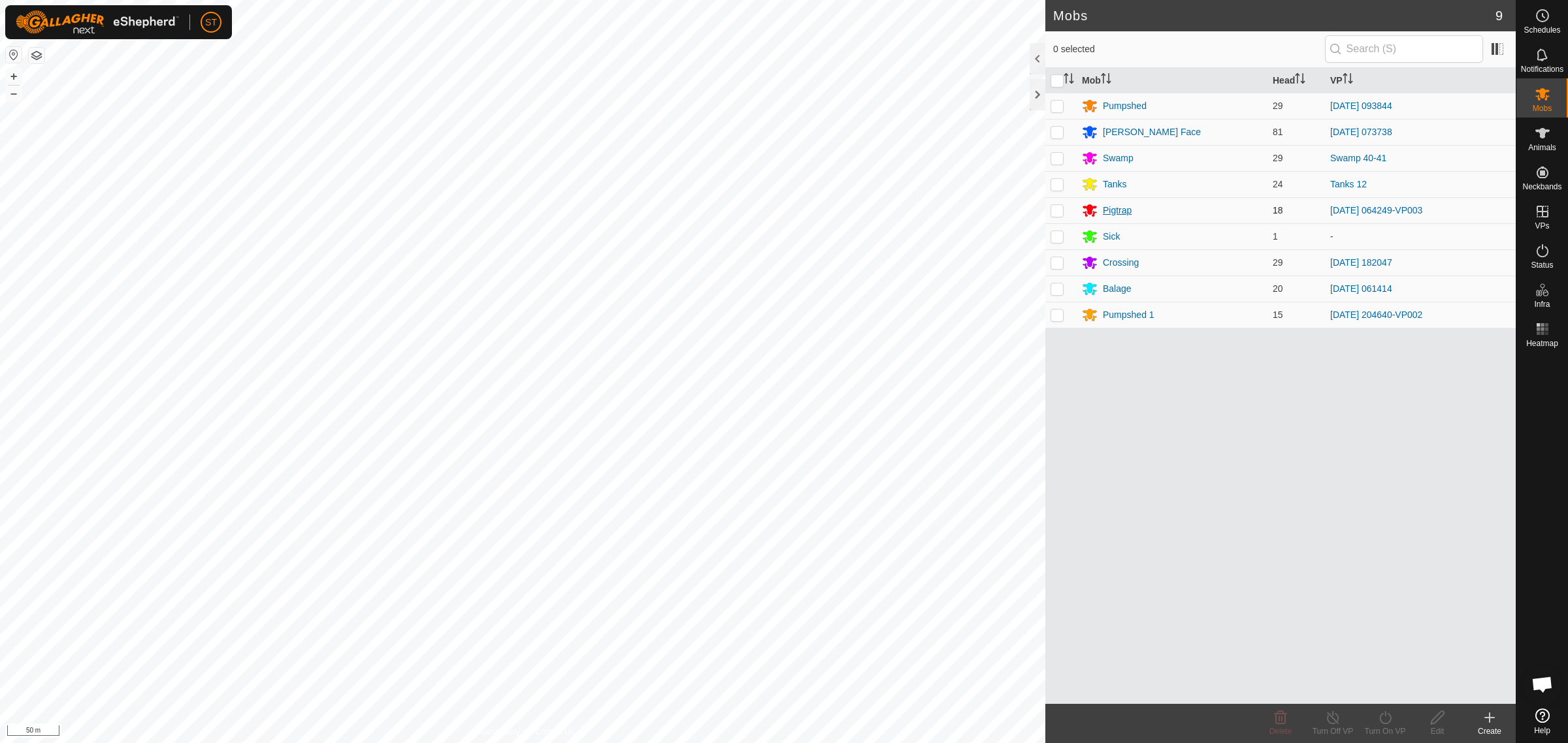
click at [1113, 212] on div "Pigtrap" at bounding box center [1117, 211] width 29 height 14
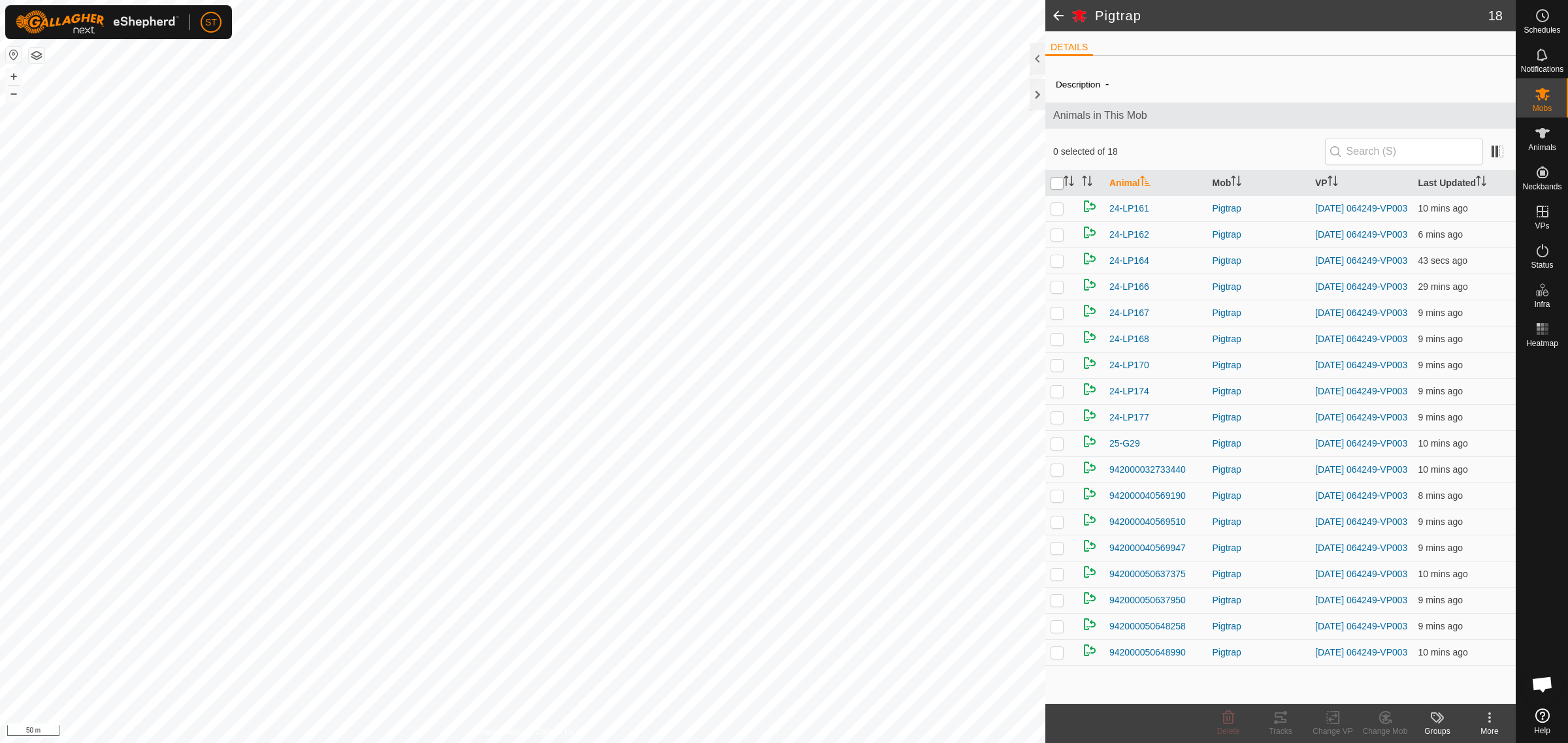
click at [1055, 183] on input "checkbox" at bounding box center [1057, 184] width 13 height 13
checkbox input "true"
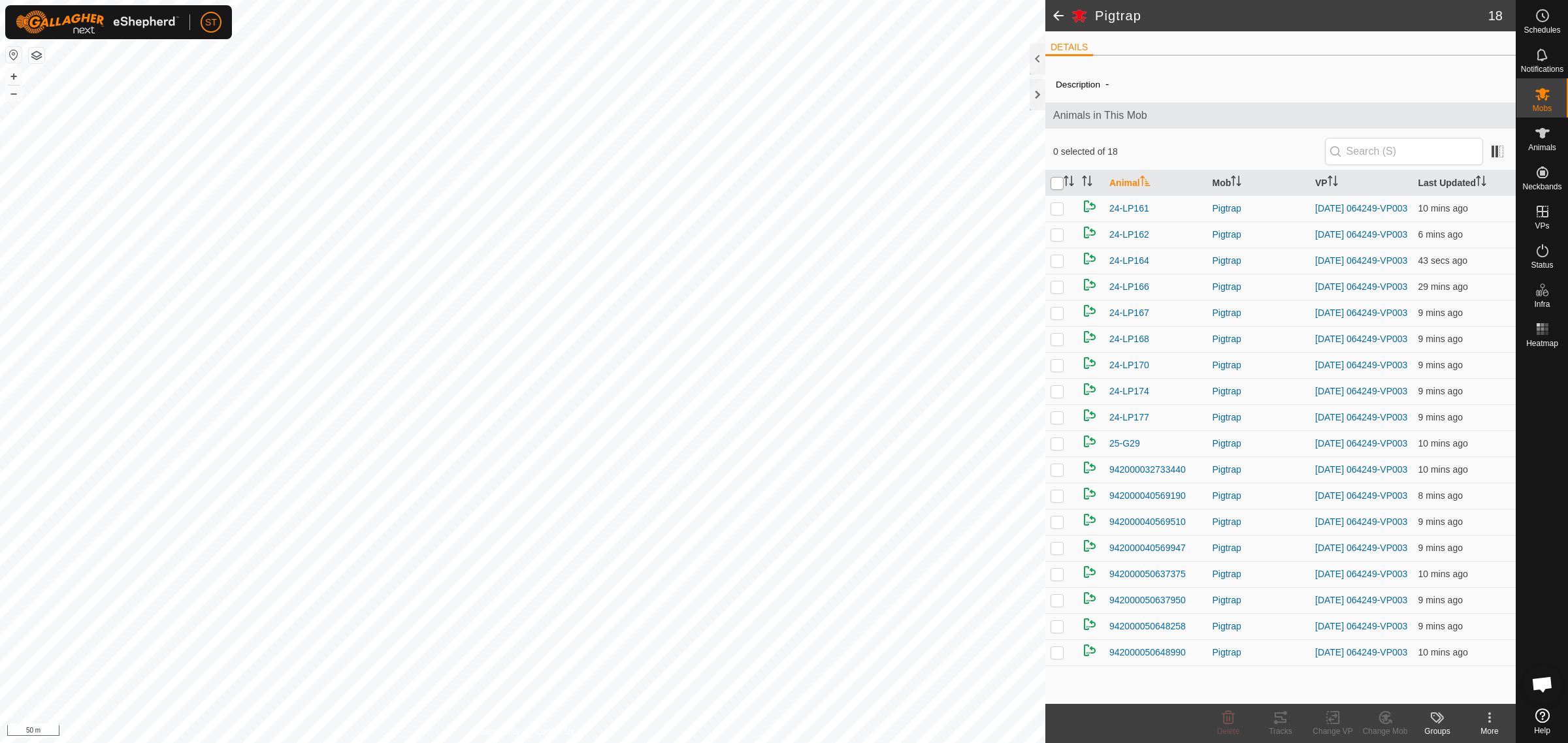
checkbox input "true"
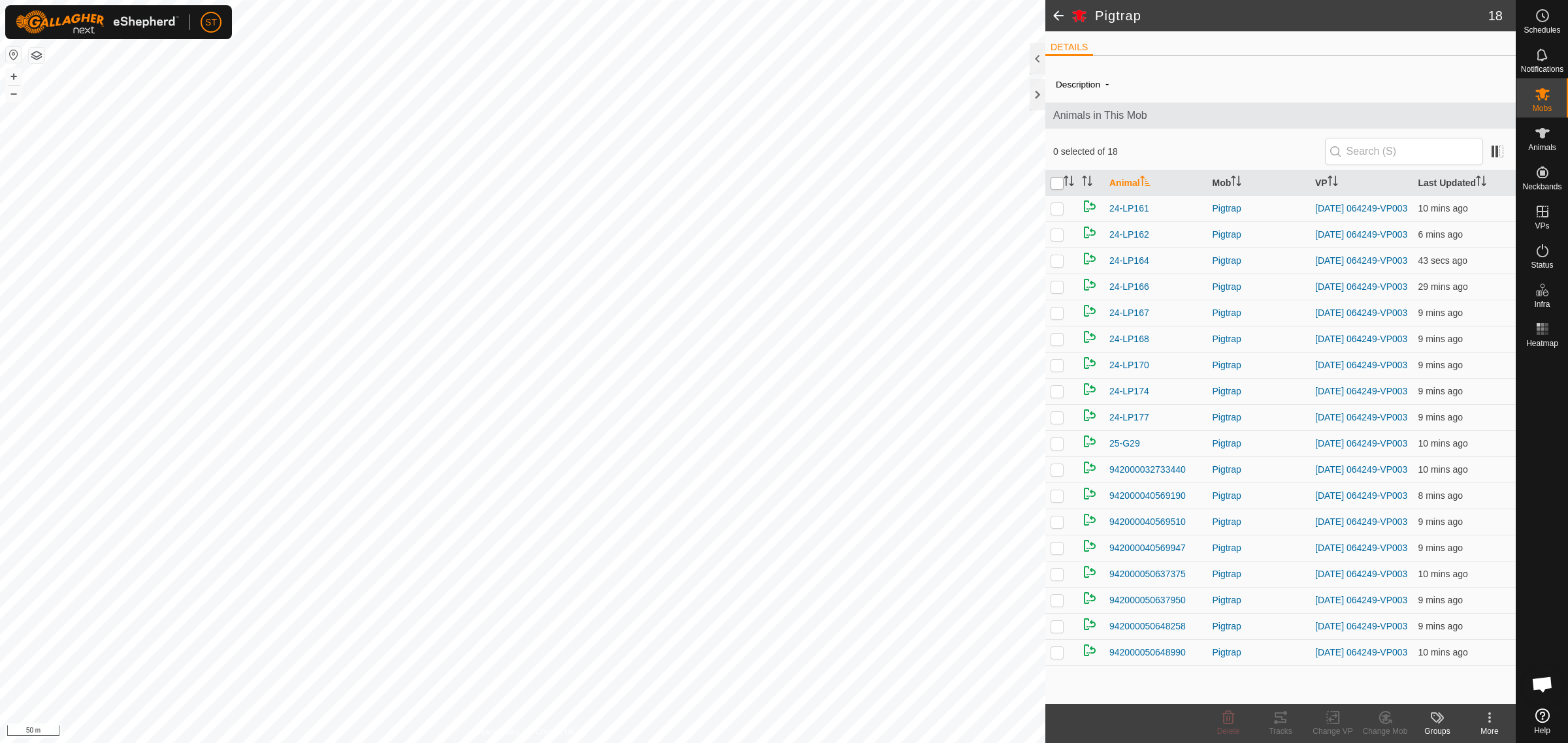
checkbox input "true"
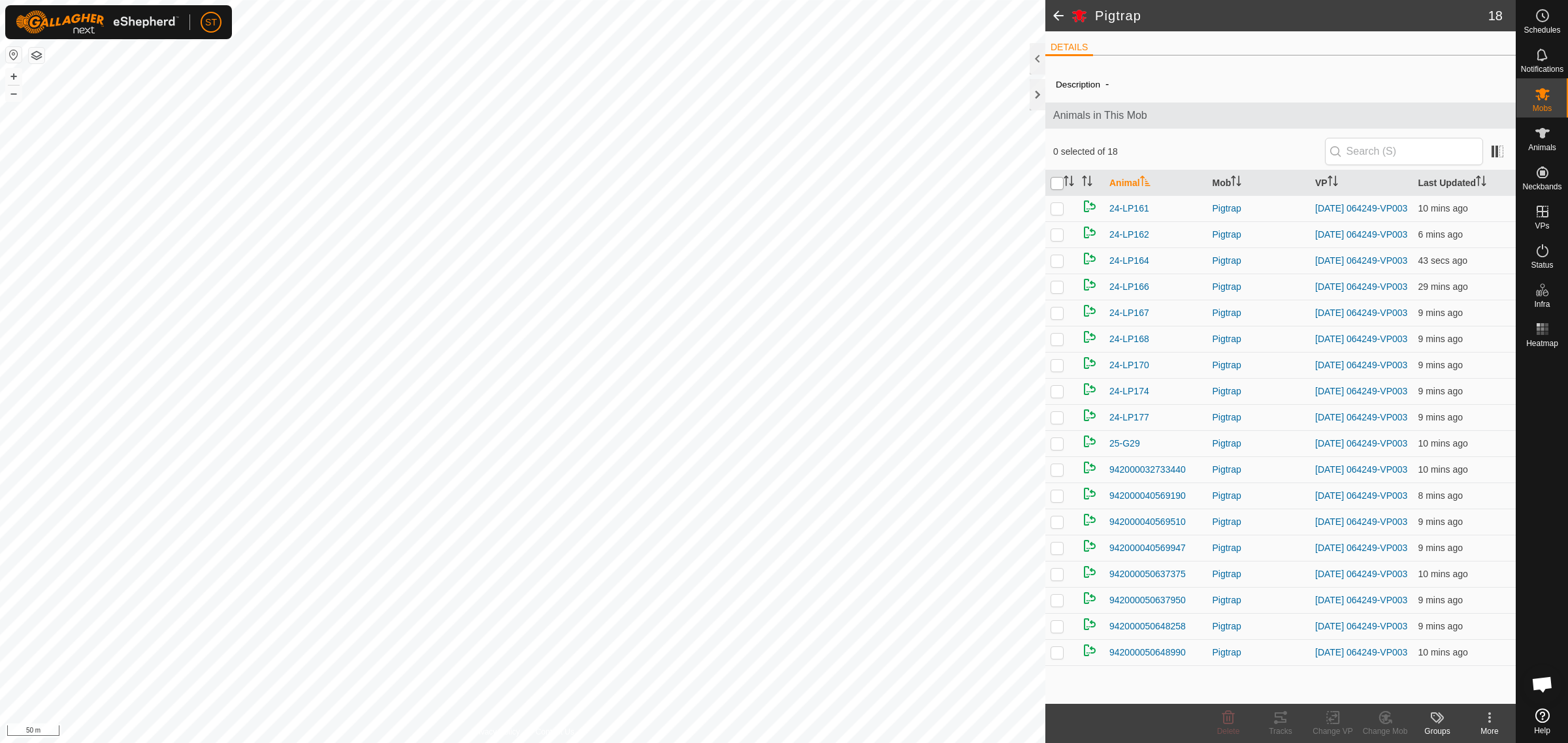
checkbox input "true"
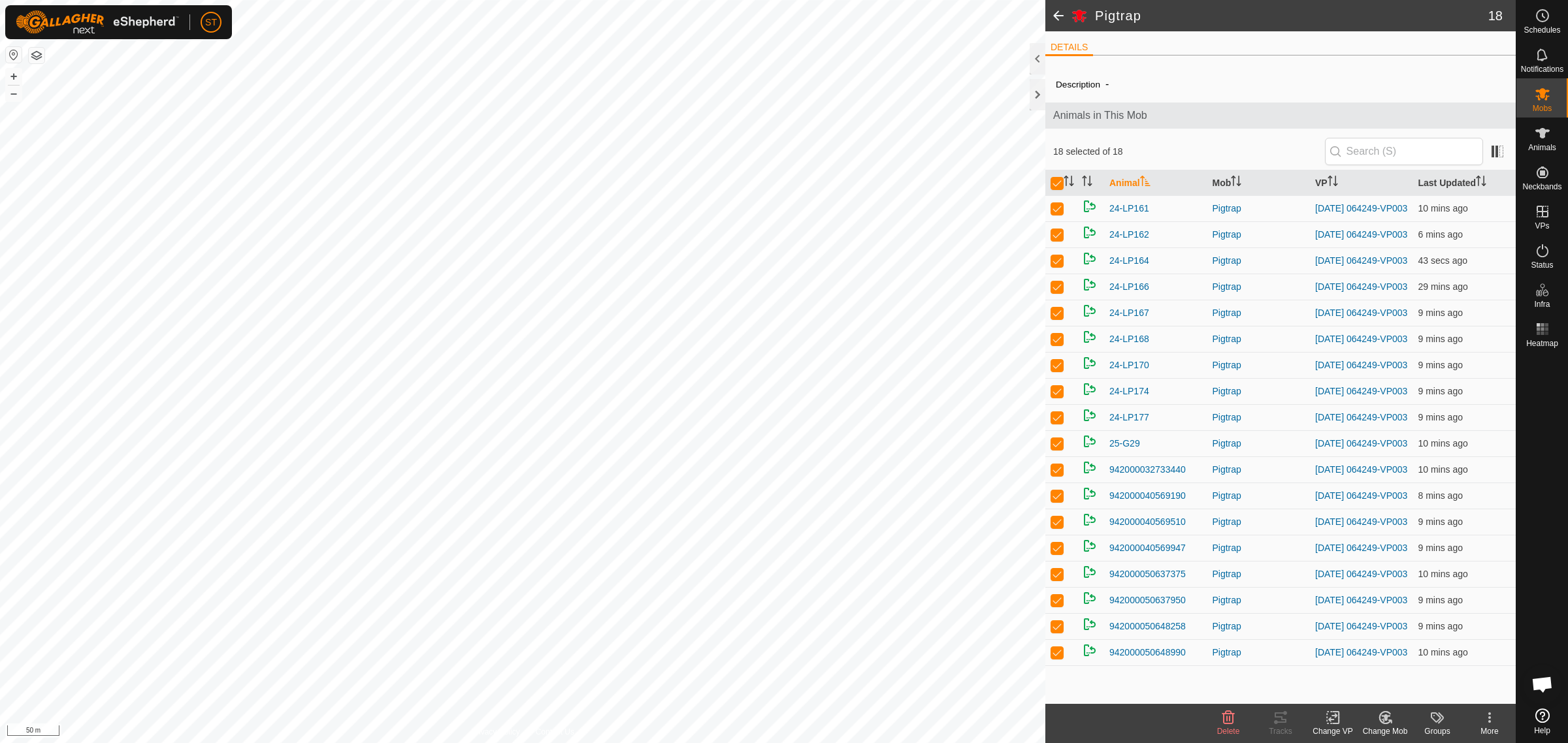
click at [1333, 727] on div "Change VP" at bounding box center [1333, 732] width 52 height 12
click at [1349, 664] on link "Choose VP..." at bounding box center [1372, 662] width 129 height 26
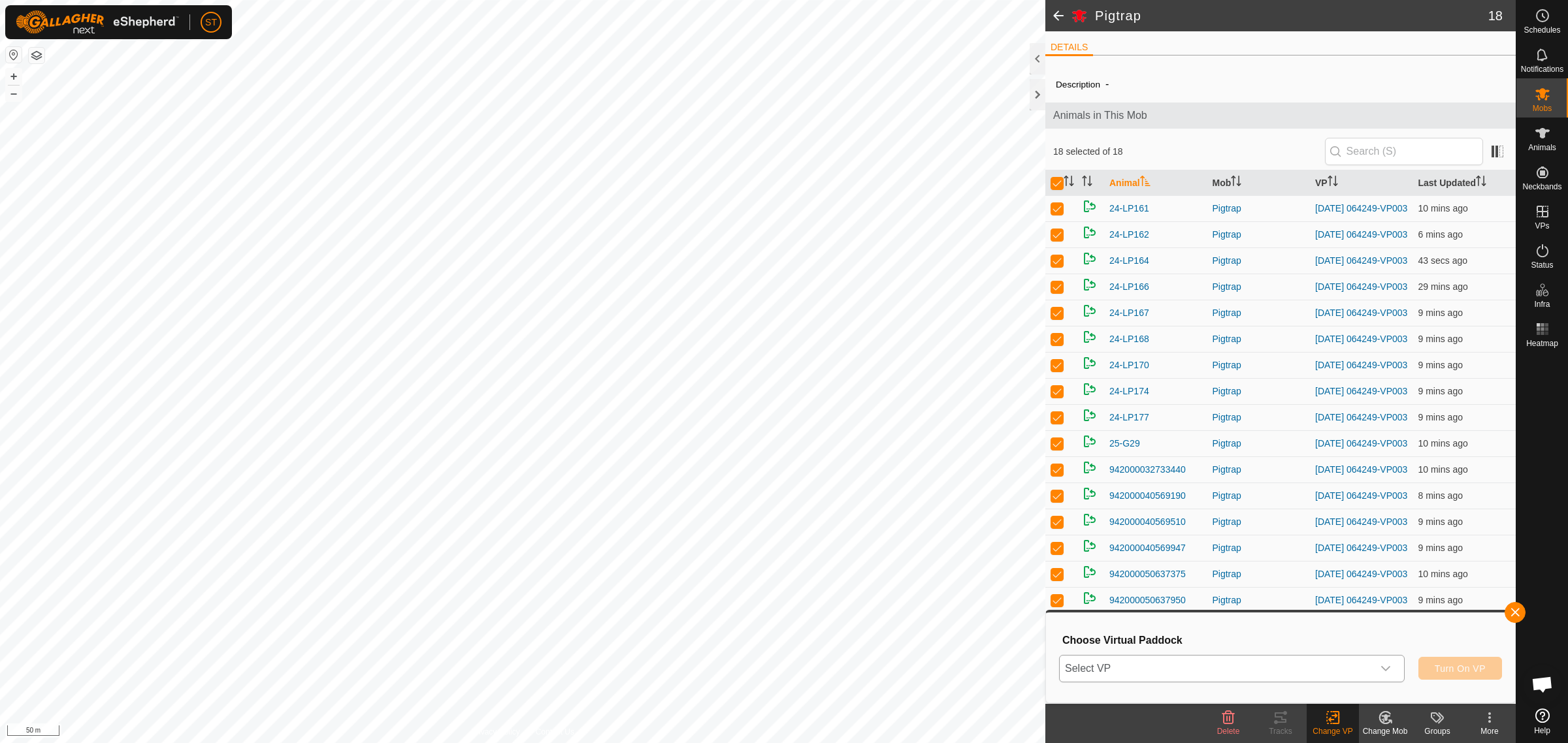
click at [1385, 670] on icon "dropdown trigger" at bounding box center [1385, 668] width 9 height 5
click at [1380, 667] on icon "dropdown trigger" at bounding box center [1385, 669] width 11 height 11
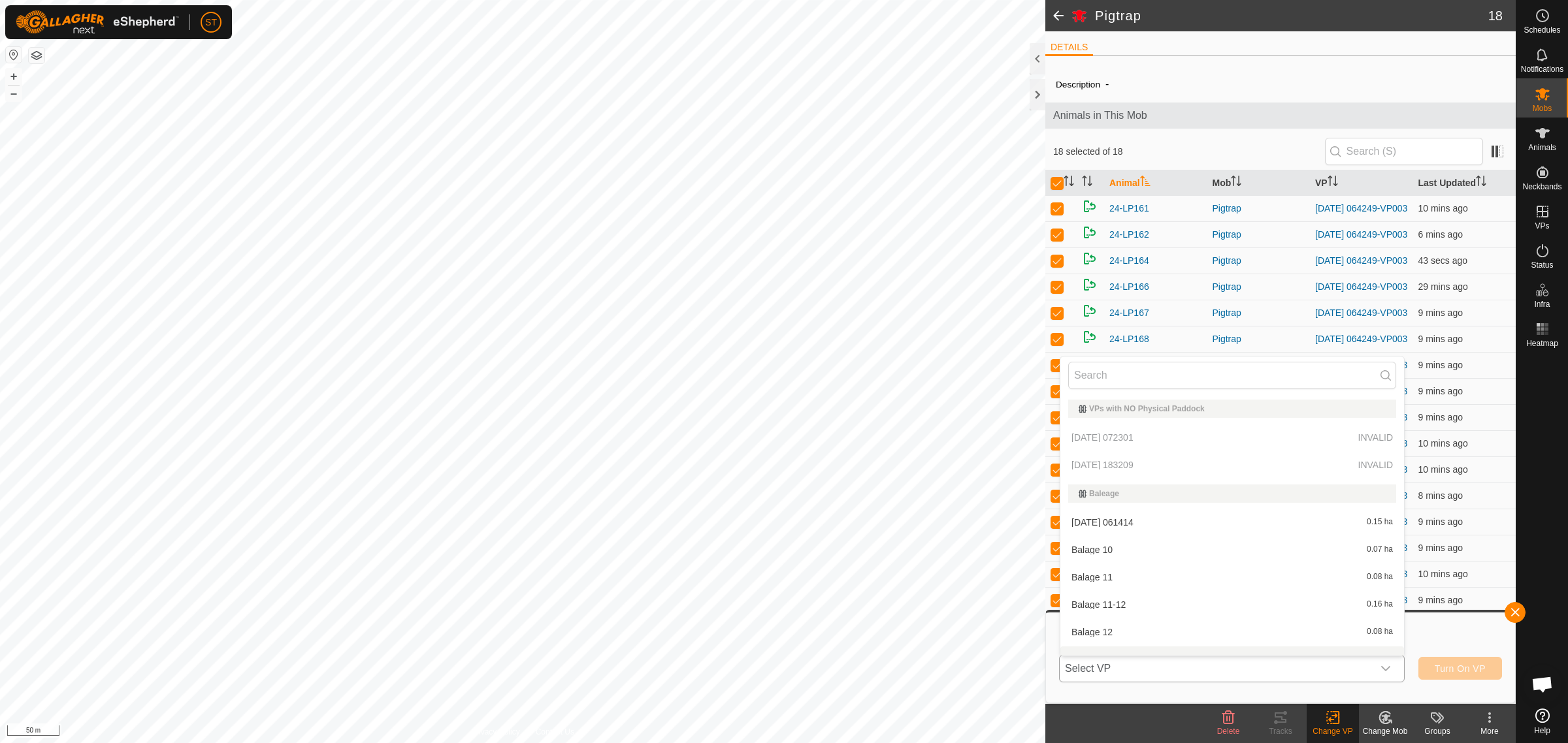
scroll to position [17, 0]
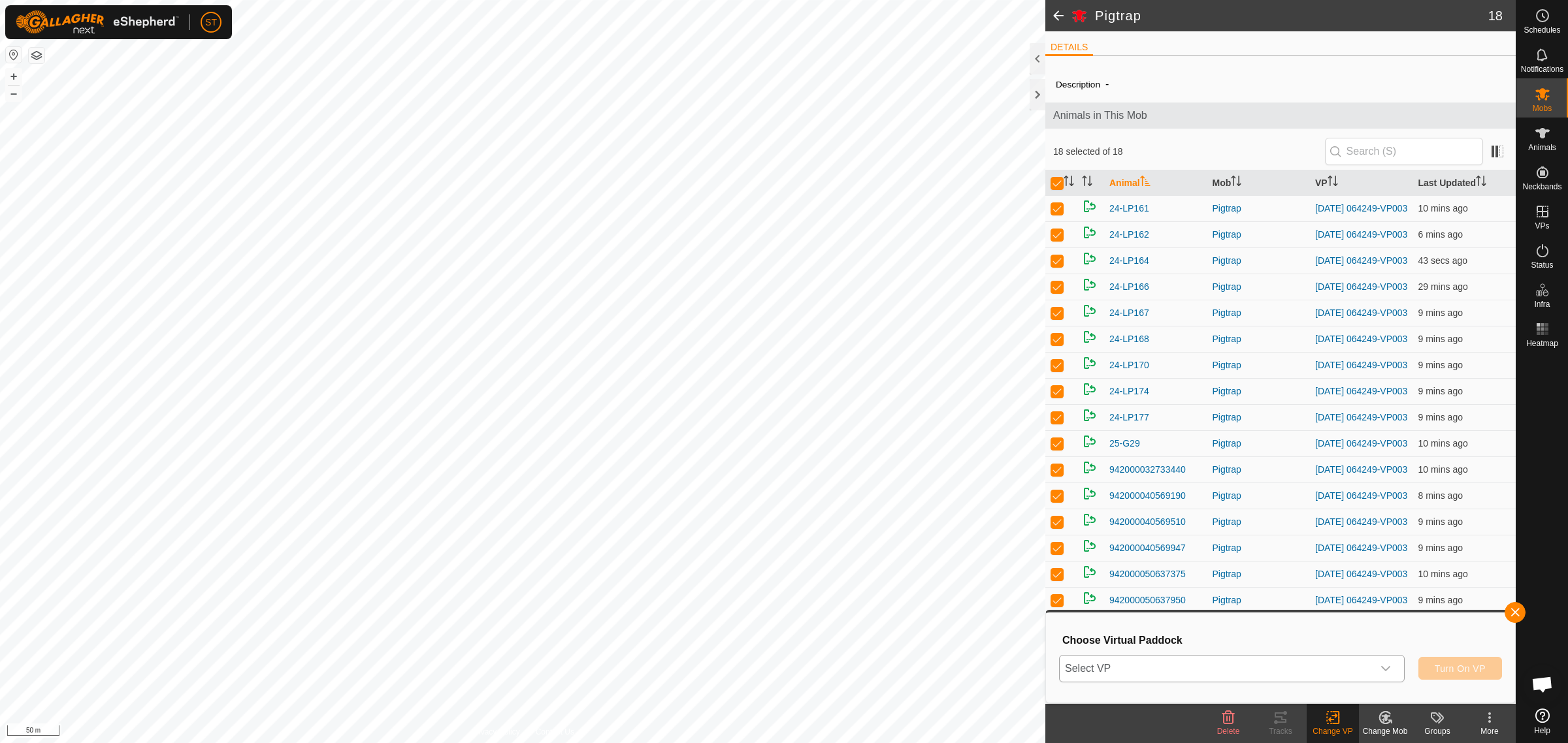
click at [1383, 669] on icon "dropdown trigger" at bounding box center [1385, 669] width 11 height 11
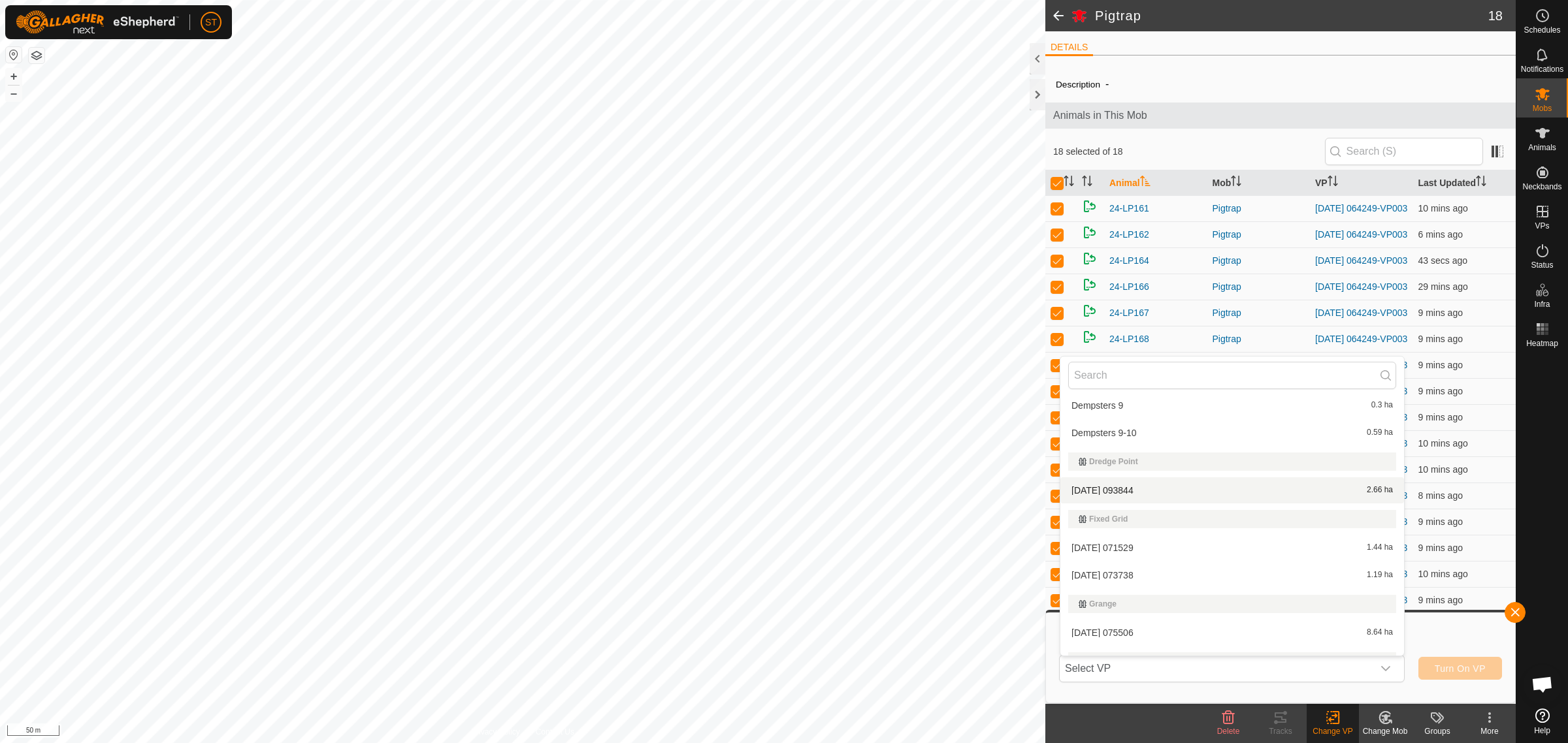
scroll to position [6203, 0]
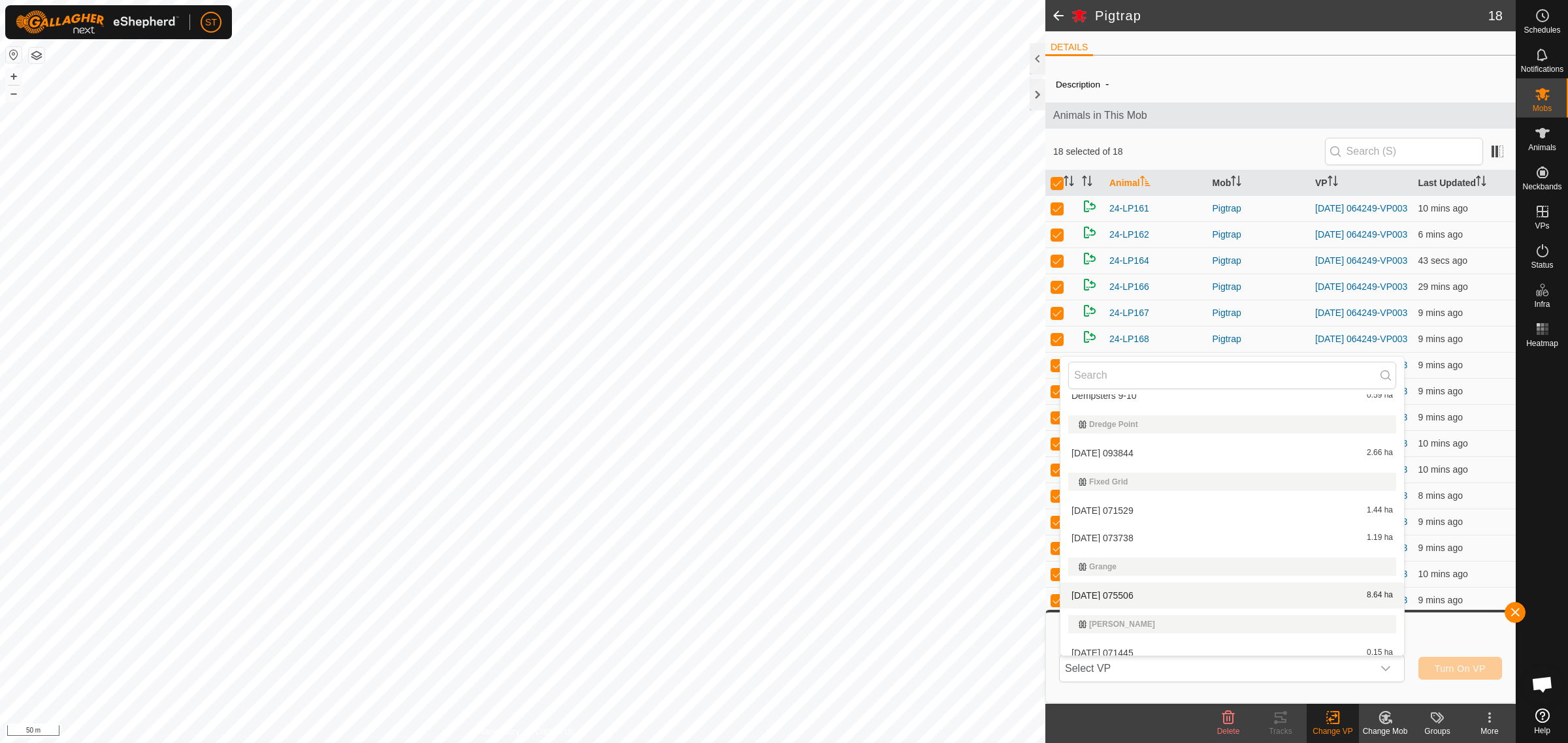
click at [1111, 586] on li "2025-09-13 075506 8.64 ha" at bounding box center [1231, 595] width 343 height 26
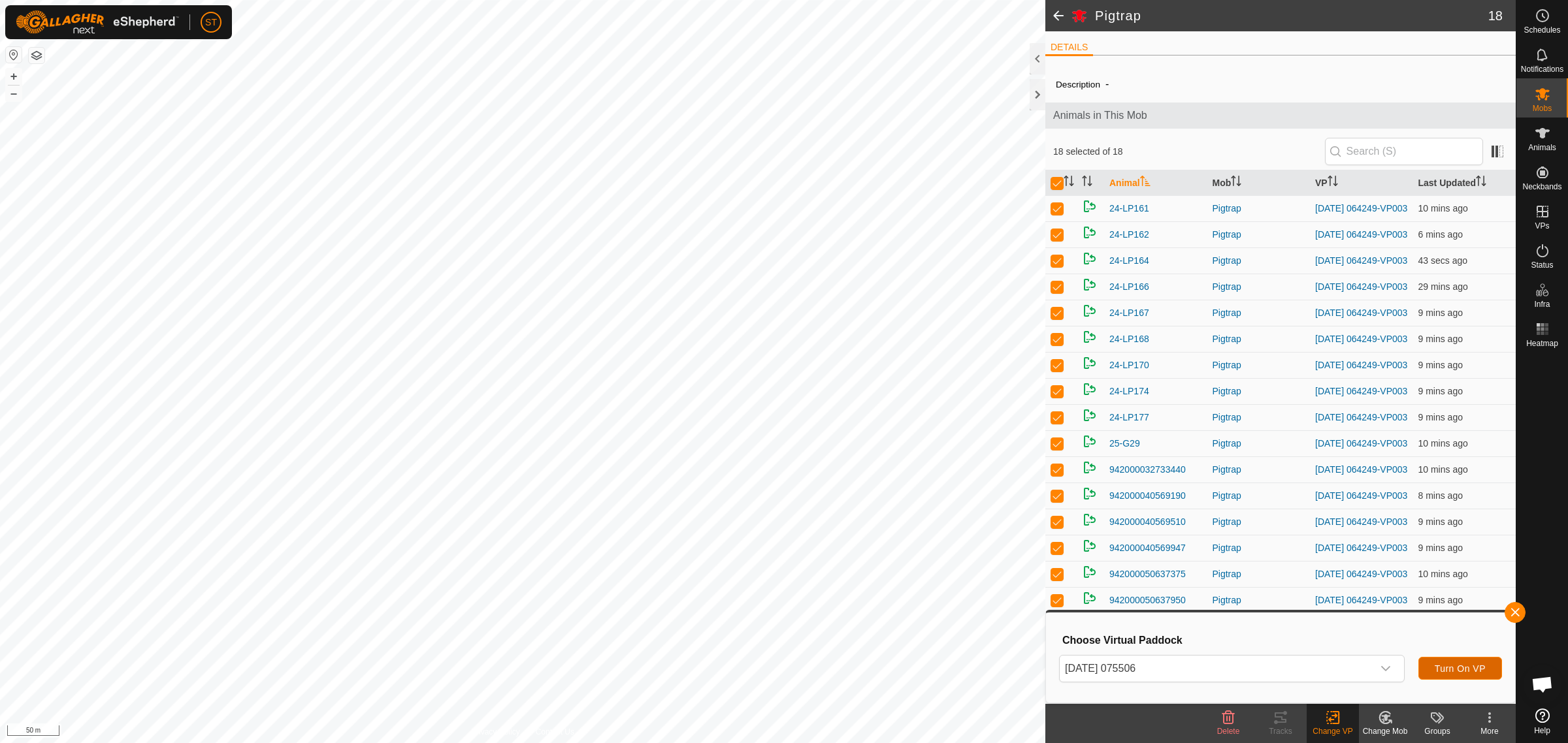
click at [1467, 664] on span "Turn On VP" at bounding box center [1460, 669] width 51 height 11
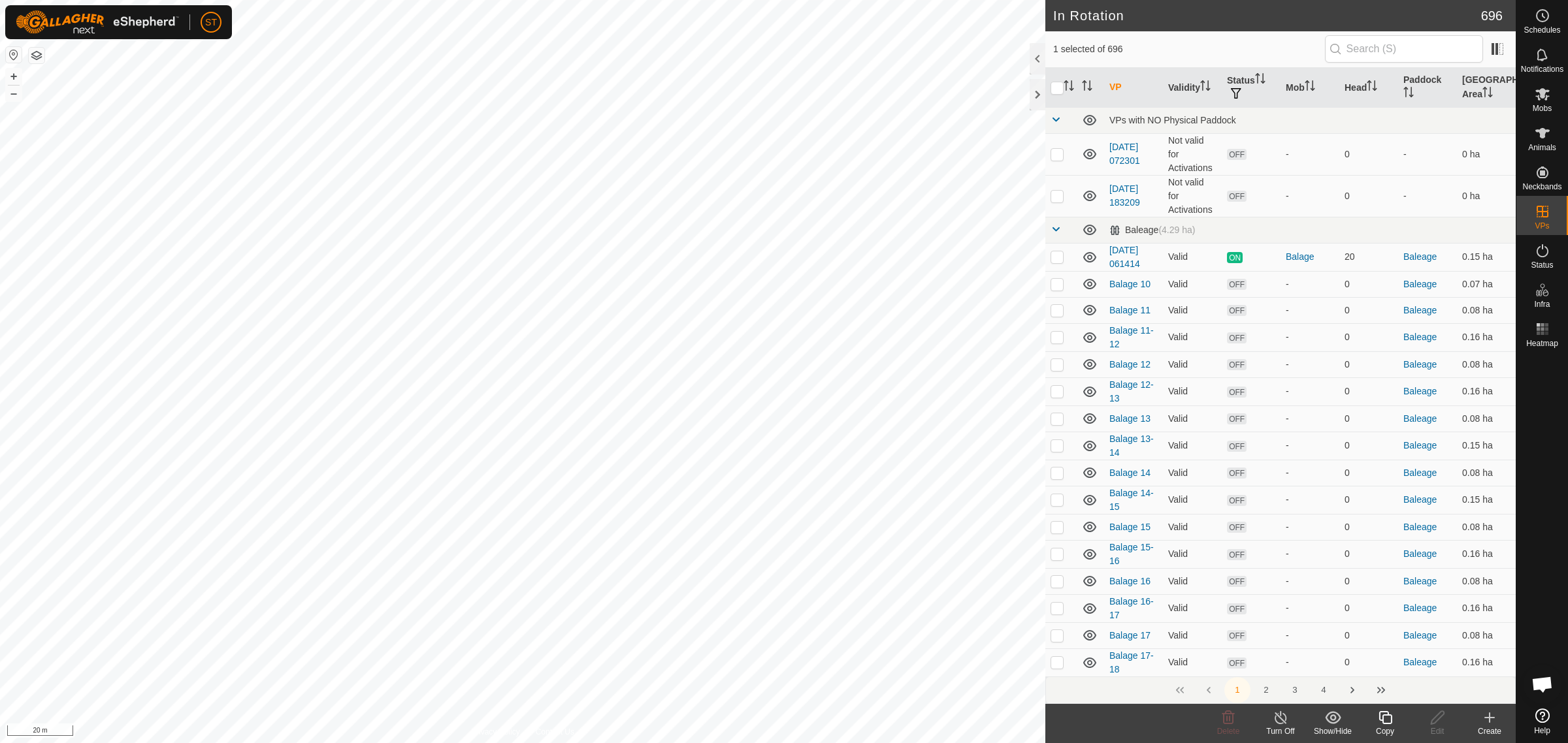
click at [1386, 725] on icon at bounding box center [1385, 718] width 16 height 16
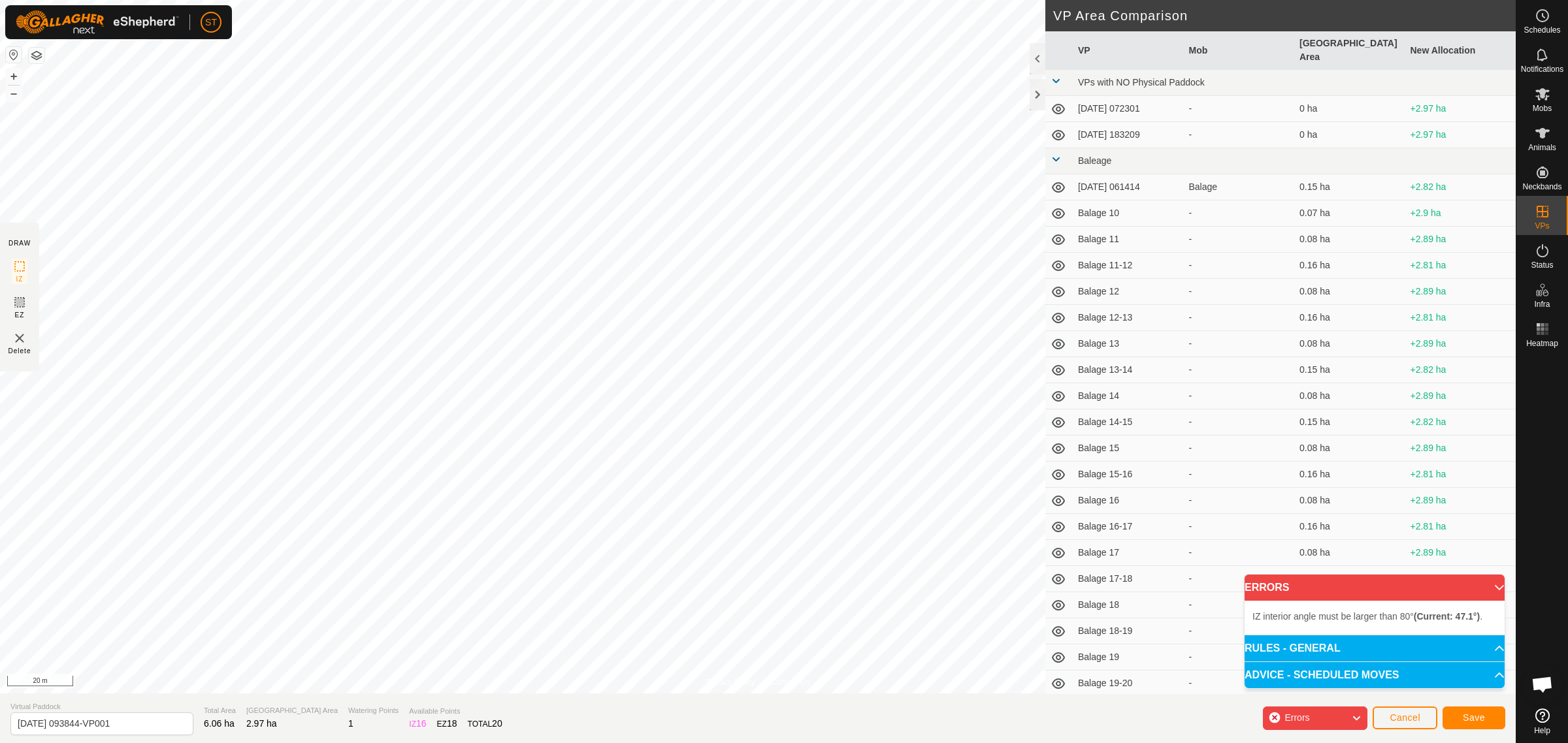
scroll to position [175, 0]
click at [401, 0] on html "ST Schedules Notifications Mobs Animals Neckbands VPs Status Infra Heatmap Help…" at bounding box center [784, 371] width 1568 height 743
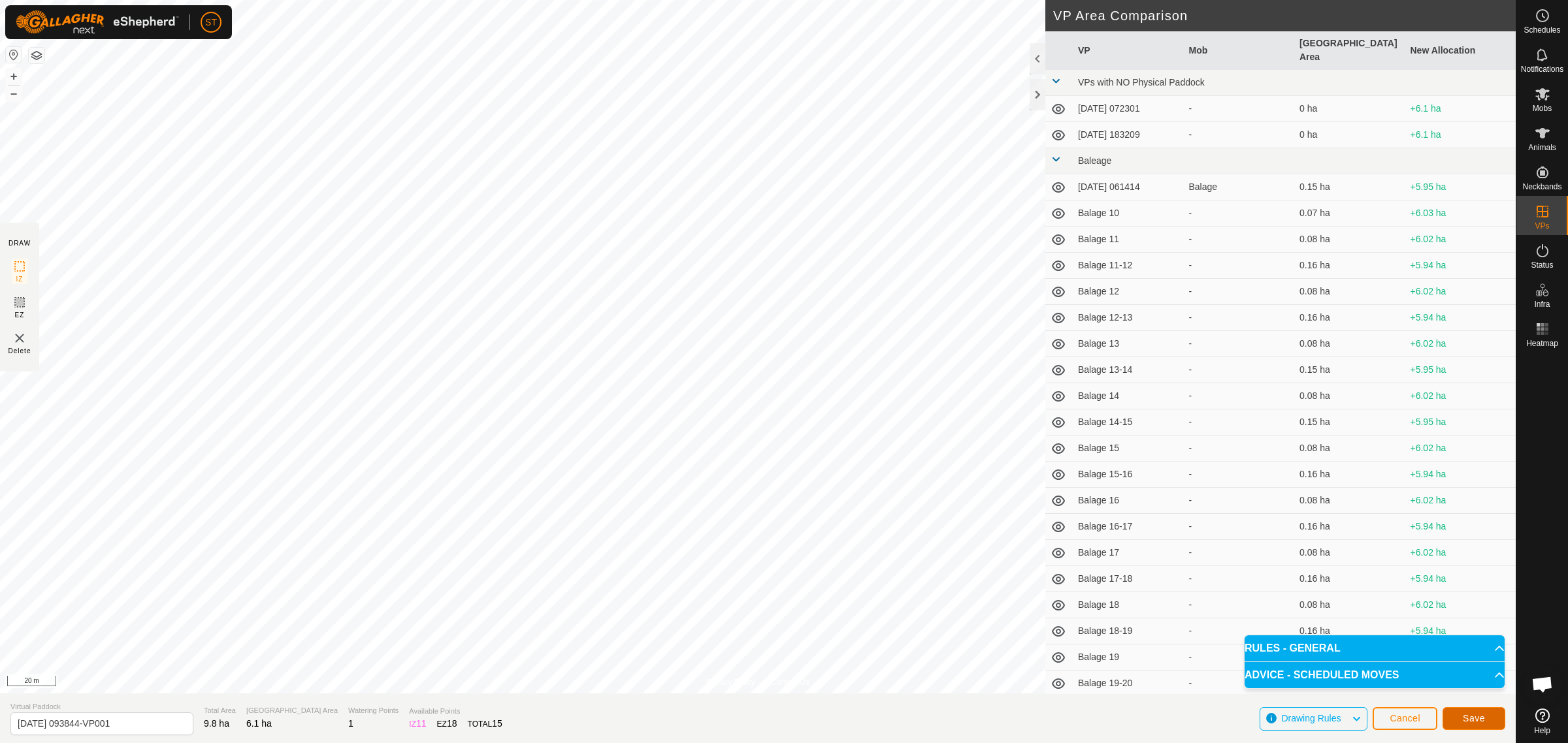
click at [1465, 718] on span "Save" at bounding box center [1473, 718] width 22 height 11
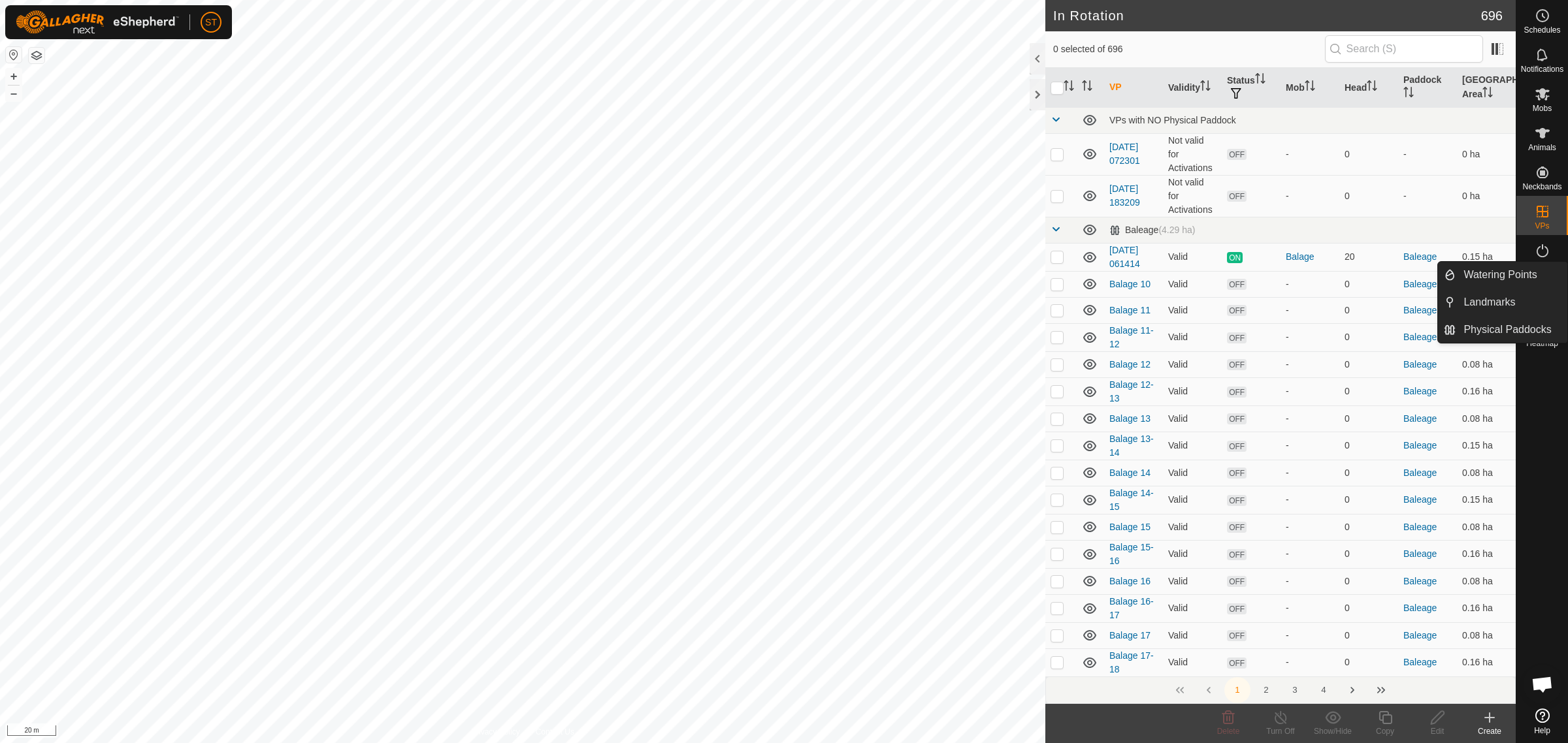
click at [1545, 95] on icon at bounding box center [1543, 94] width 16 height 16
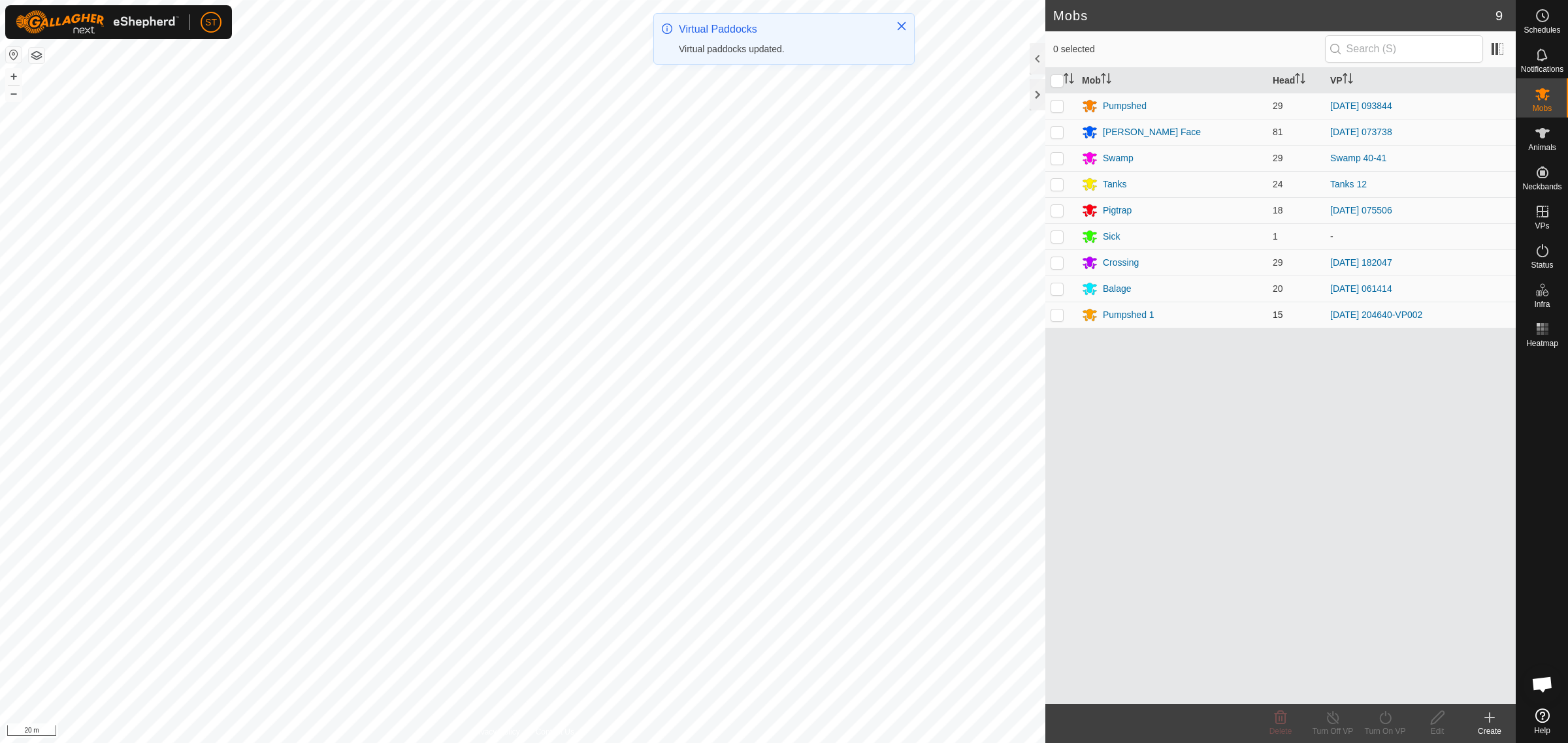
click at [1059, 315] on p-checkbox at bounding box center [1057, 315] width 13 height 11
checkbox input "true"
click at [1382, 726] on div "Turn On VP" at bounding box center [1385, 732] width 52 height 12
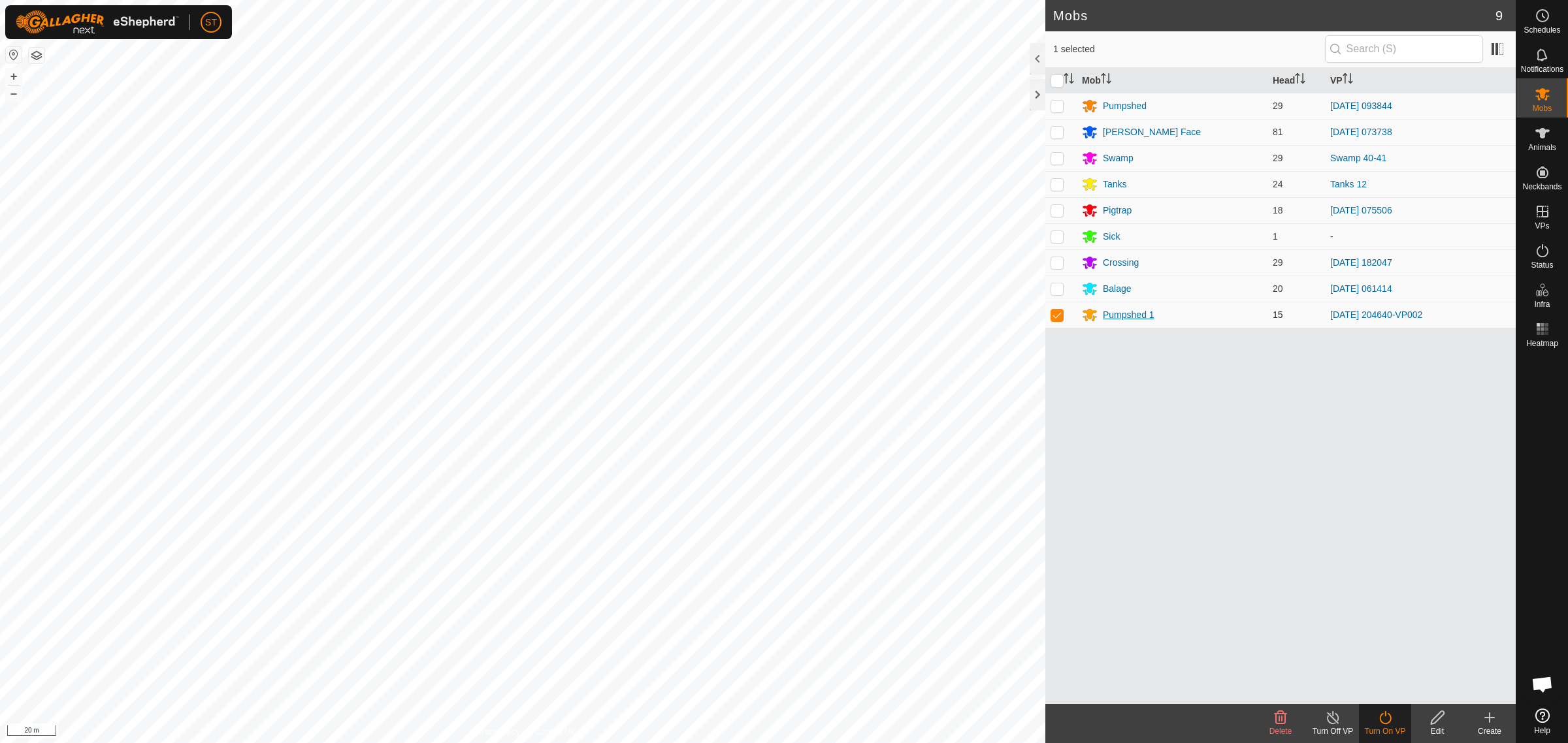
click at [1127, 315] on div "Pumpshed 1" at bounding box center [1128, 315] width 51 height 14
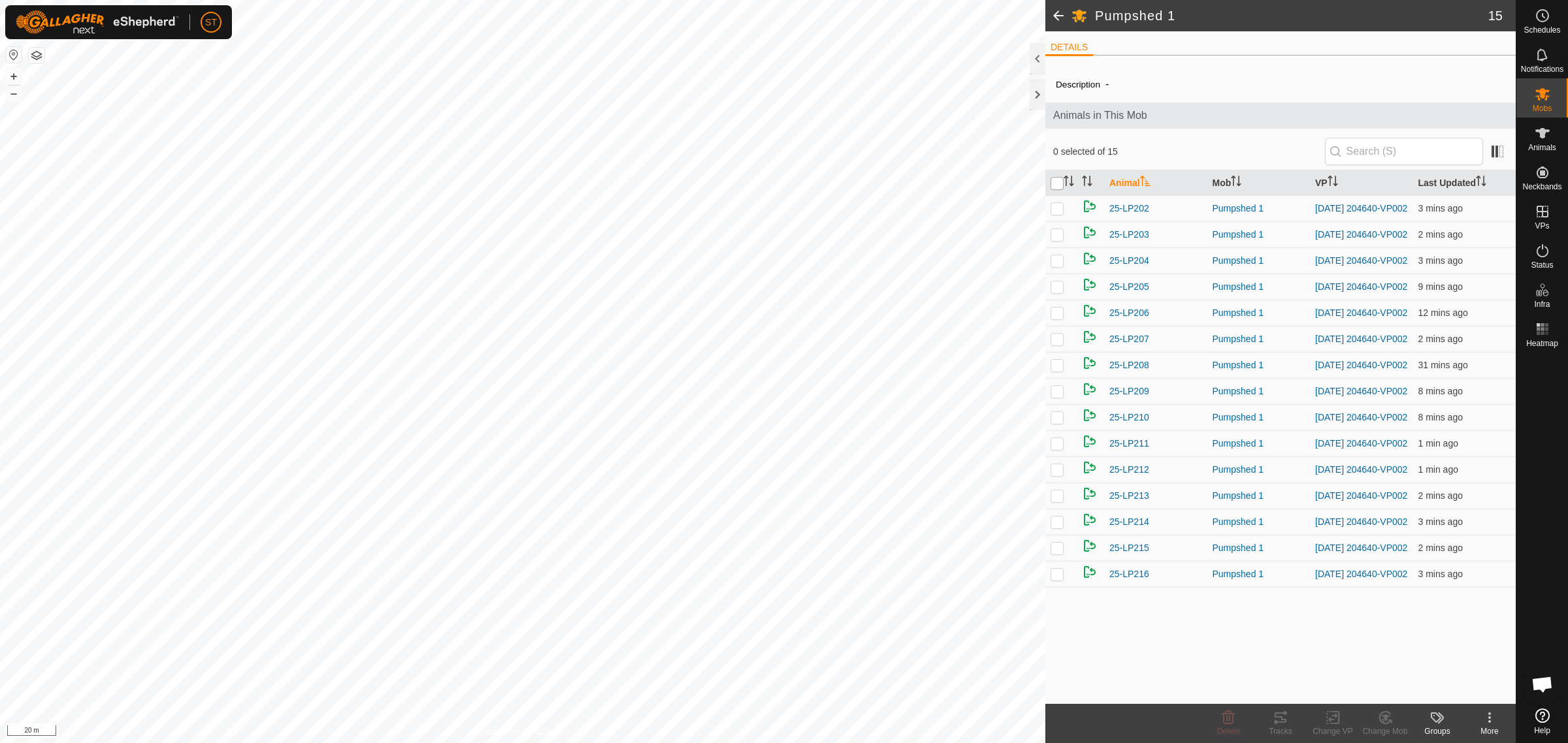
click at [1055, 186] on input "checkbox" at bounding box center [1057, 184] width 13 height 13
checkbox input "true"
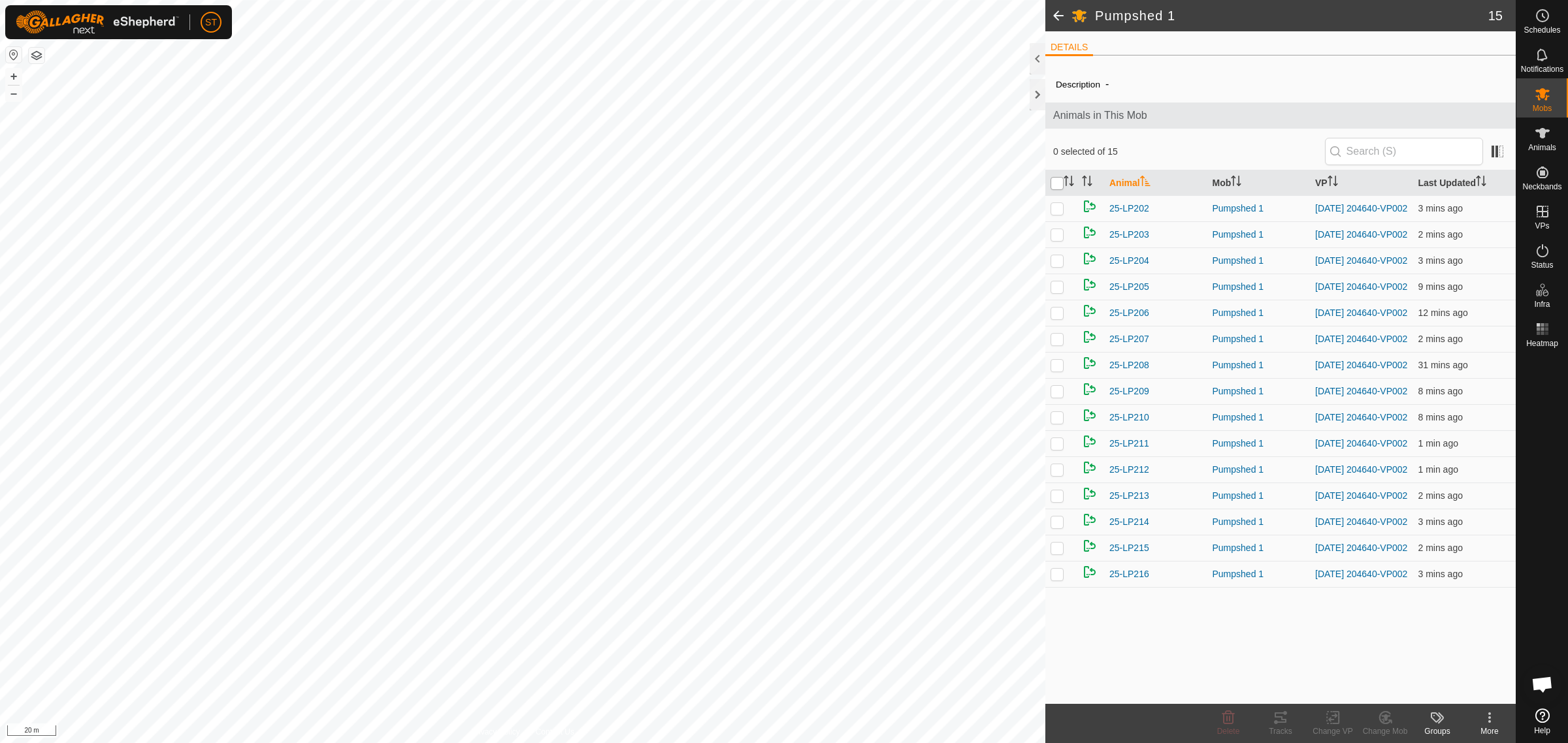
checkbox input "true"
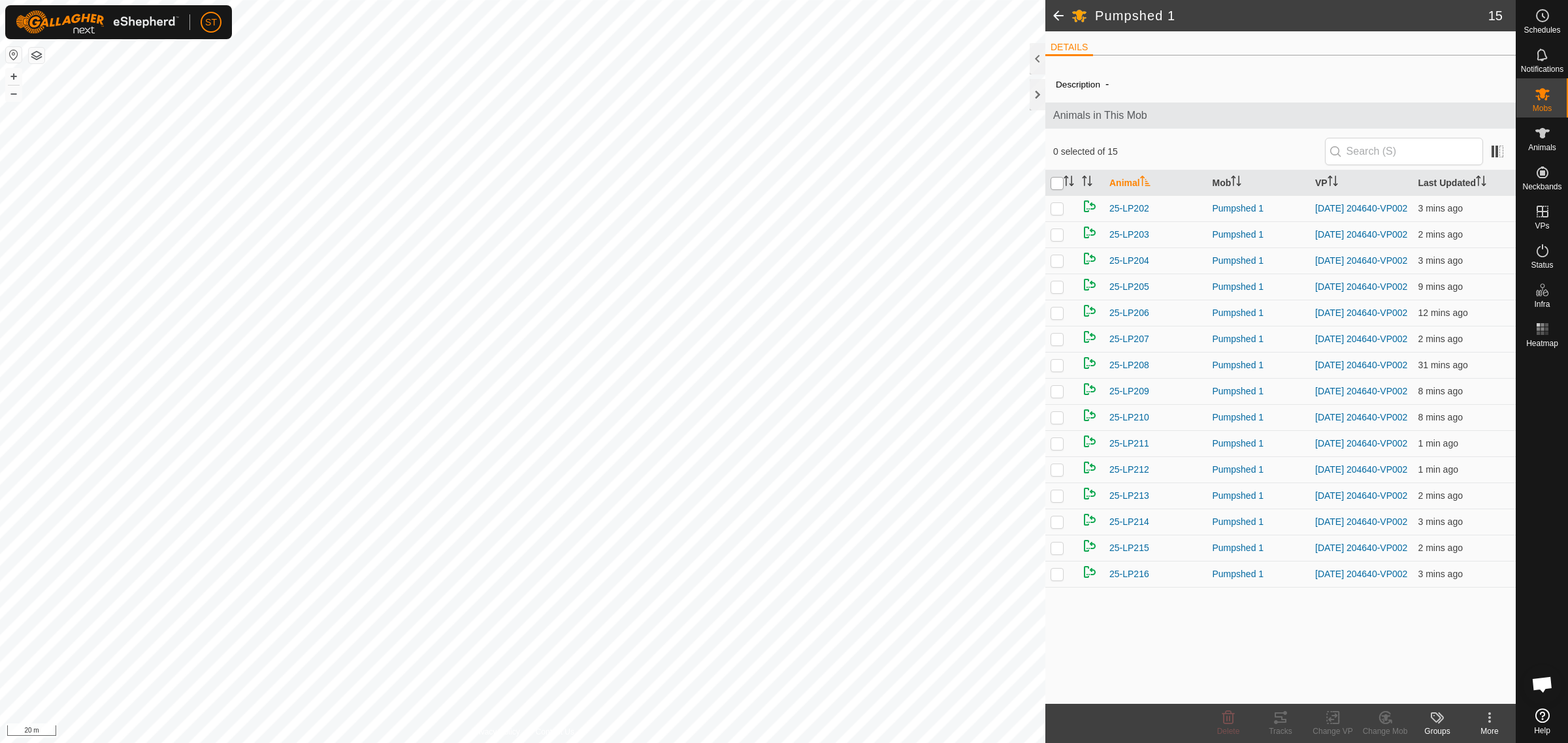
checkbox input "true"
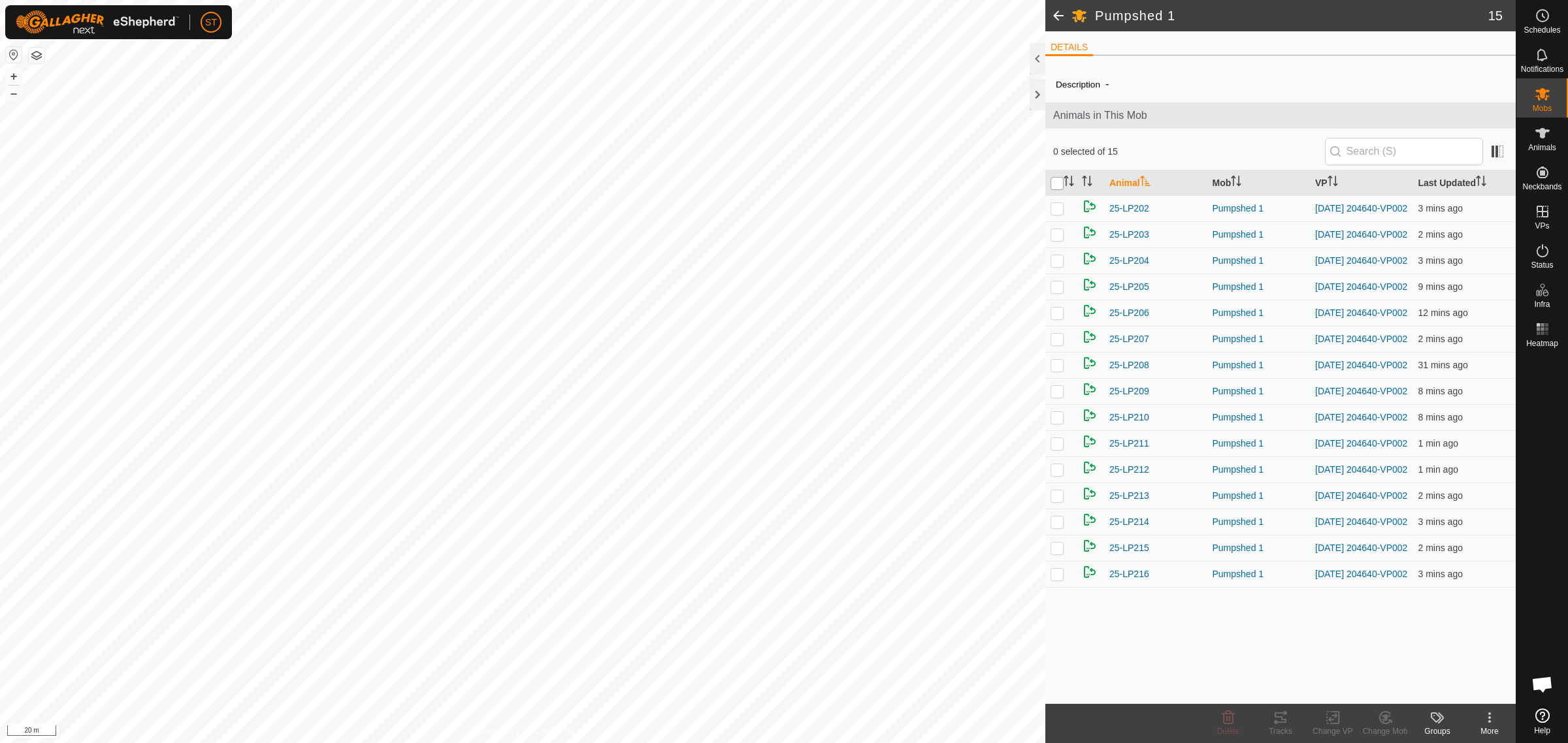
checkbox input "true"
click at [1334, 722] on icon at bounding box center [1333, 718] width 16 height 16
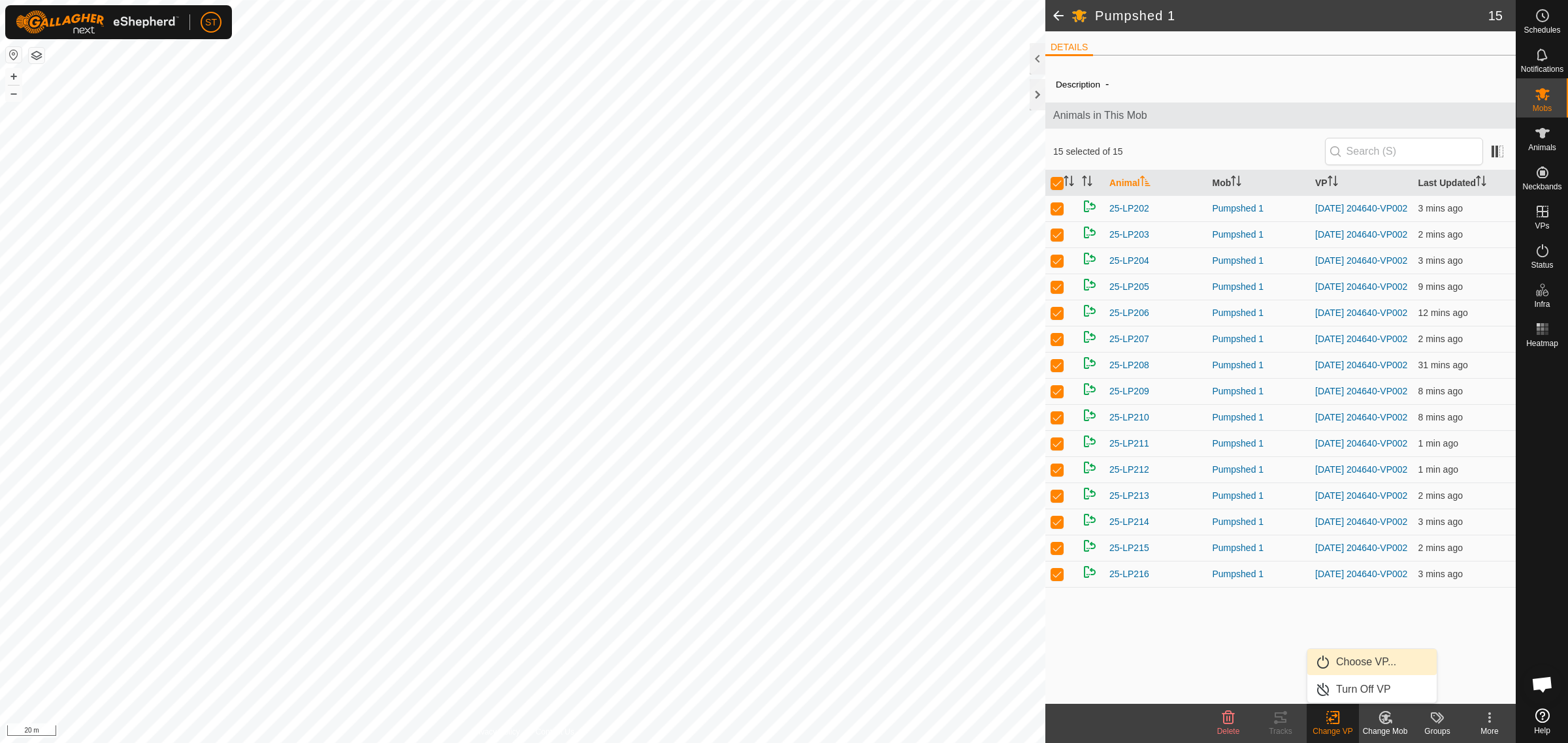
click at [1369, 664] on link "Choose VP..." at bounding box center [1372, 662] width 129 height 26
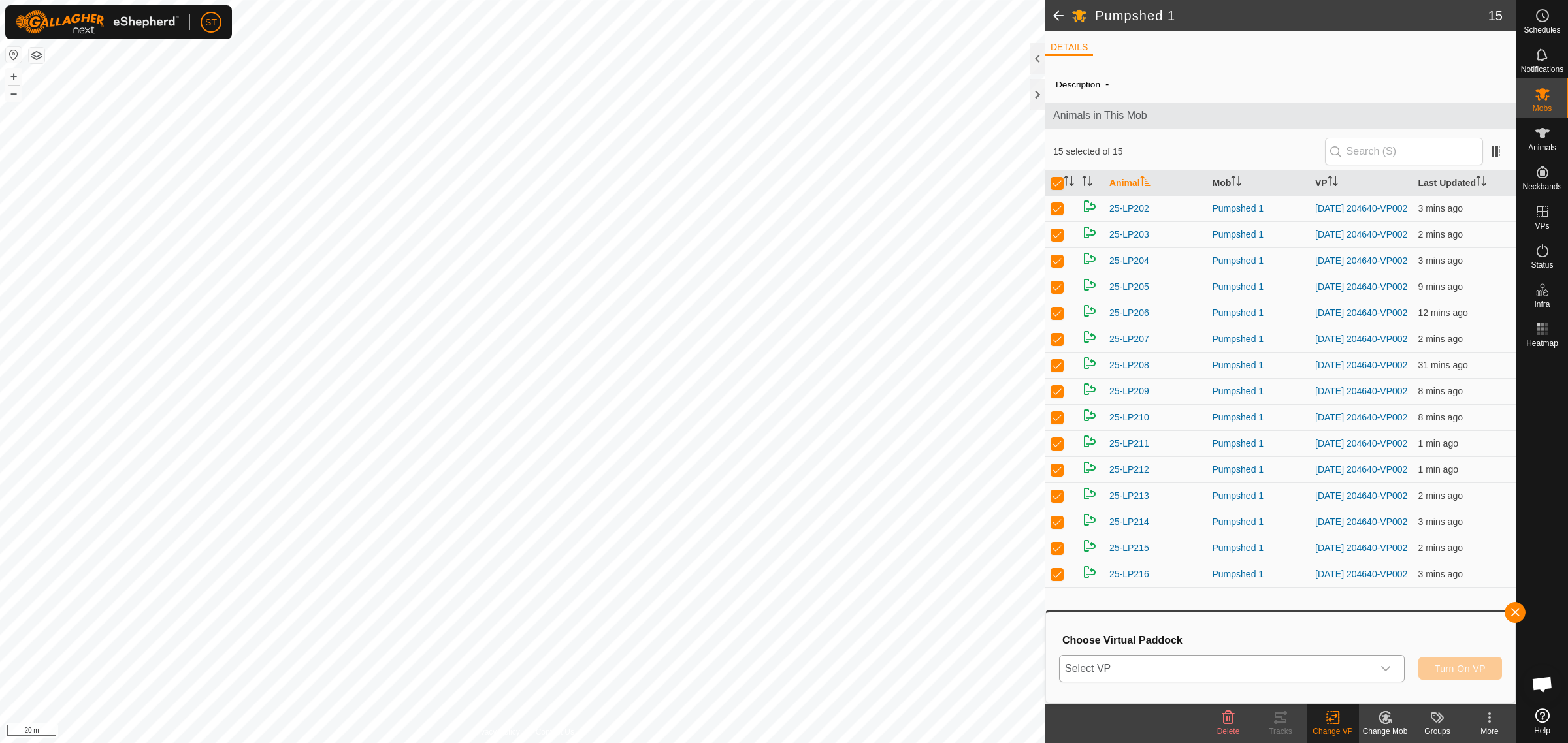
click at [1393, 666] on div "dropdown trigger" at bounding box center [1385, 668] width 26 height 26
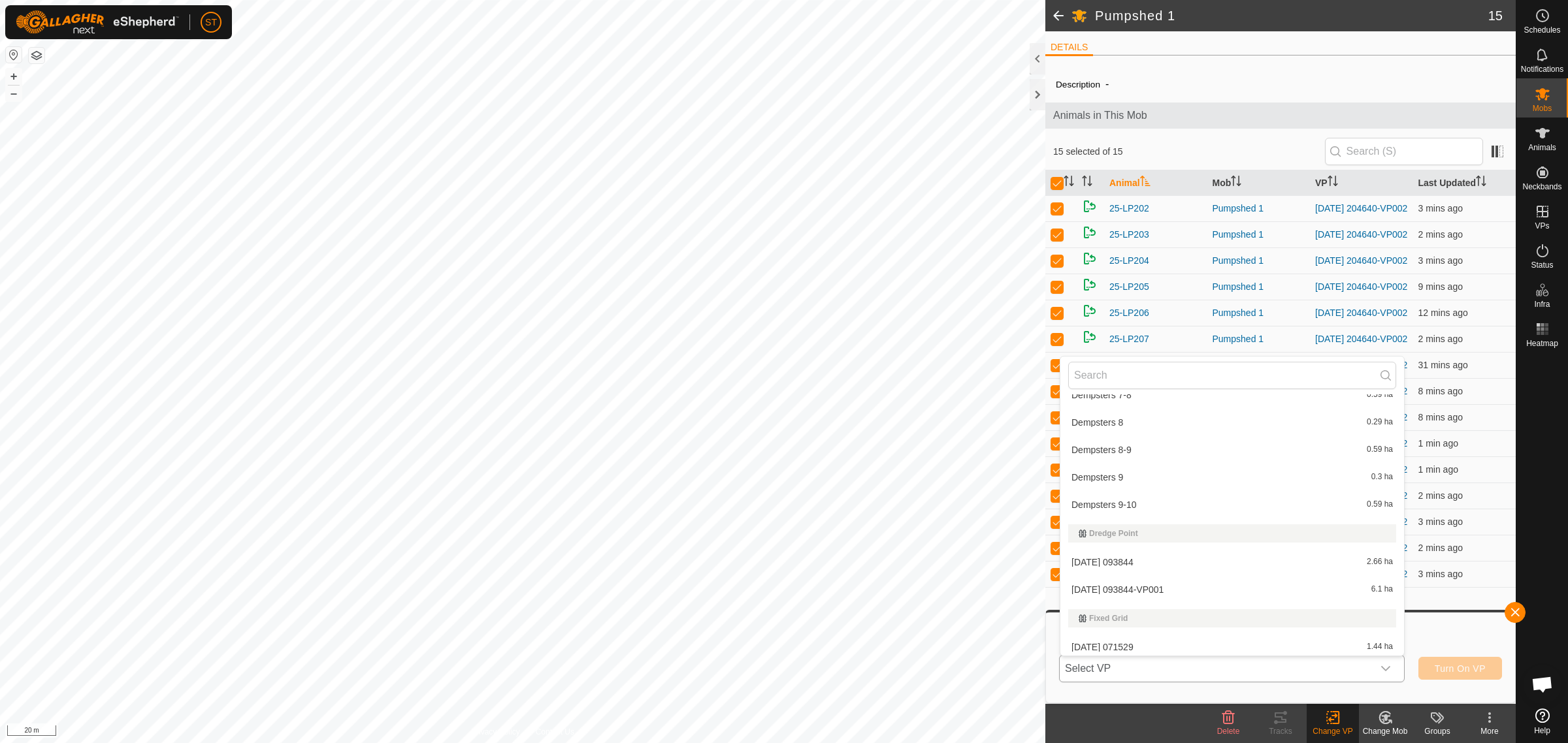
scroll to position [6121, 0]
click at [1113, 552] on li "[DATE] 093844-VP001 6.1 ha" at bounding box center [1231, 562] width 343 height 26
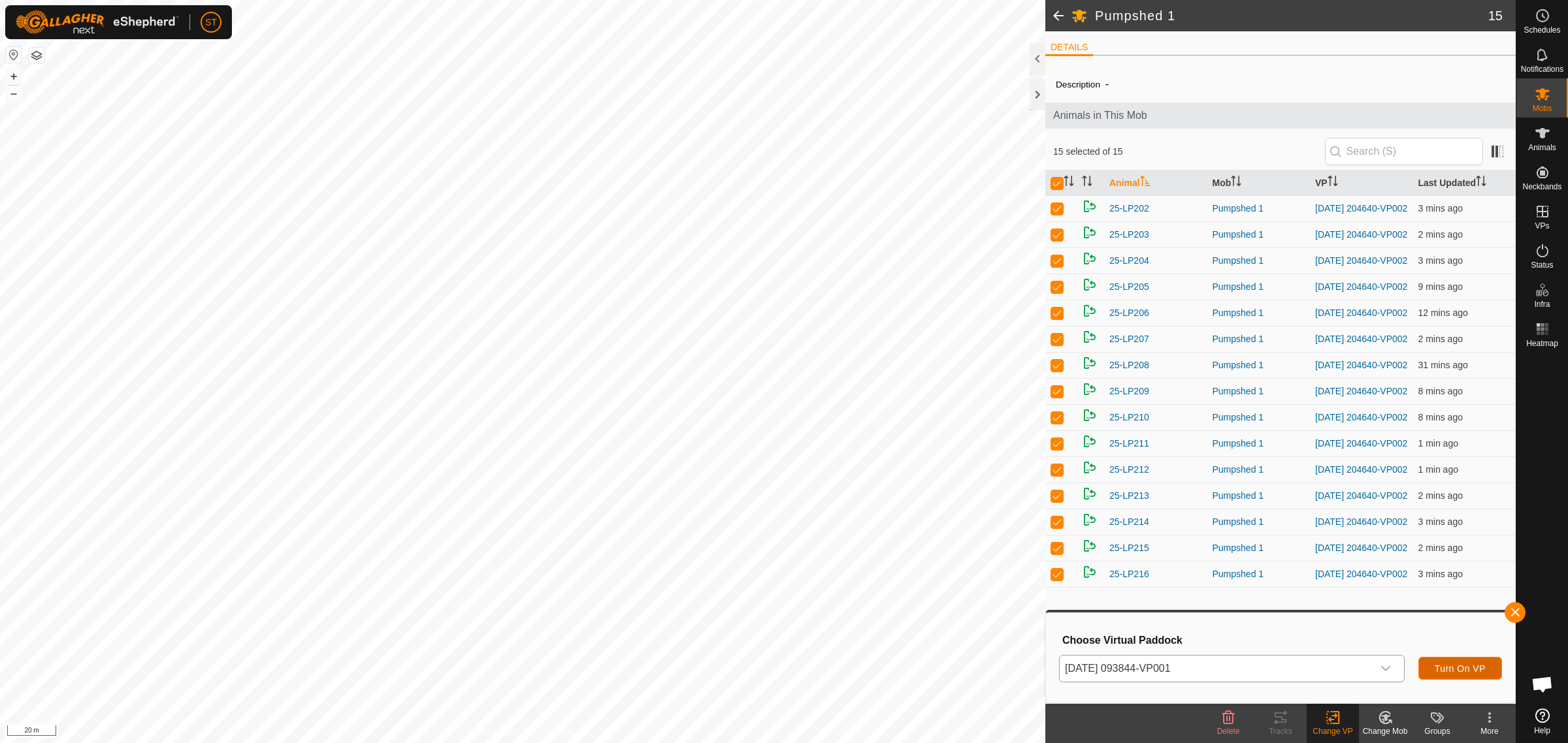
click at [1447, 667] on span "Turn On VP" at bounding box center [1460, 669] width 51 height 11
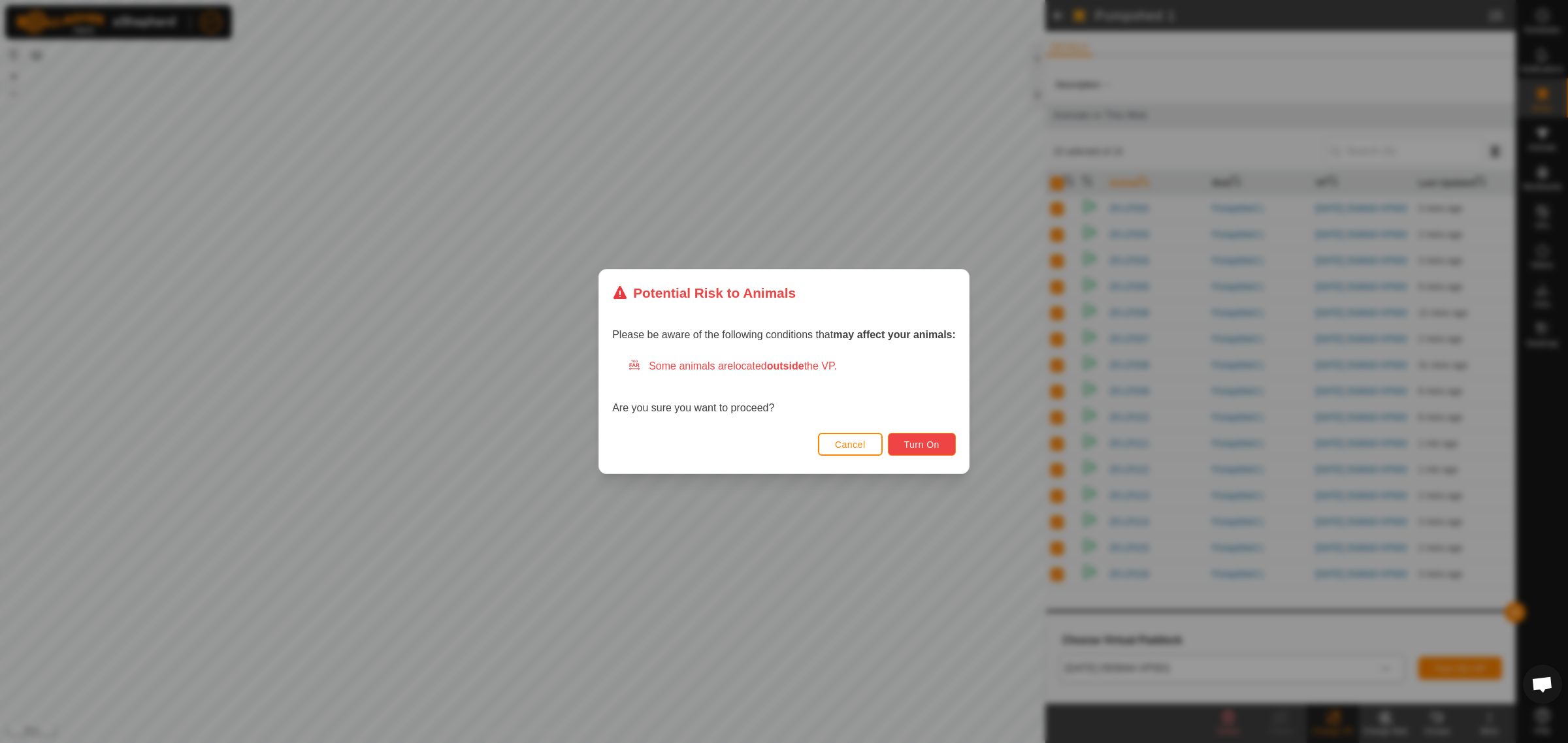
click at [935, 448] on span "Turn On" at bounding box center [921, 444] width 35 height 11
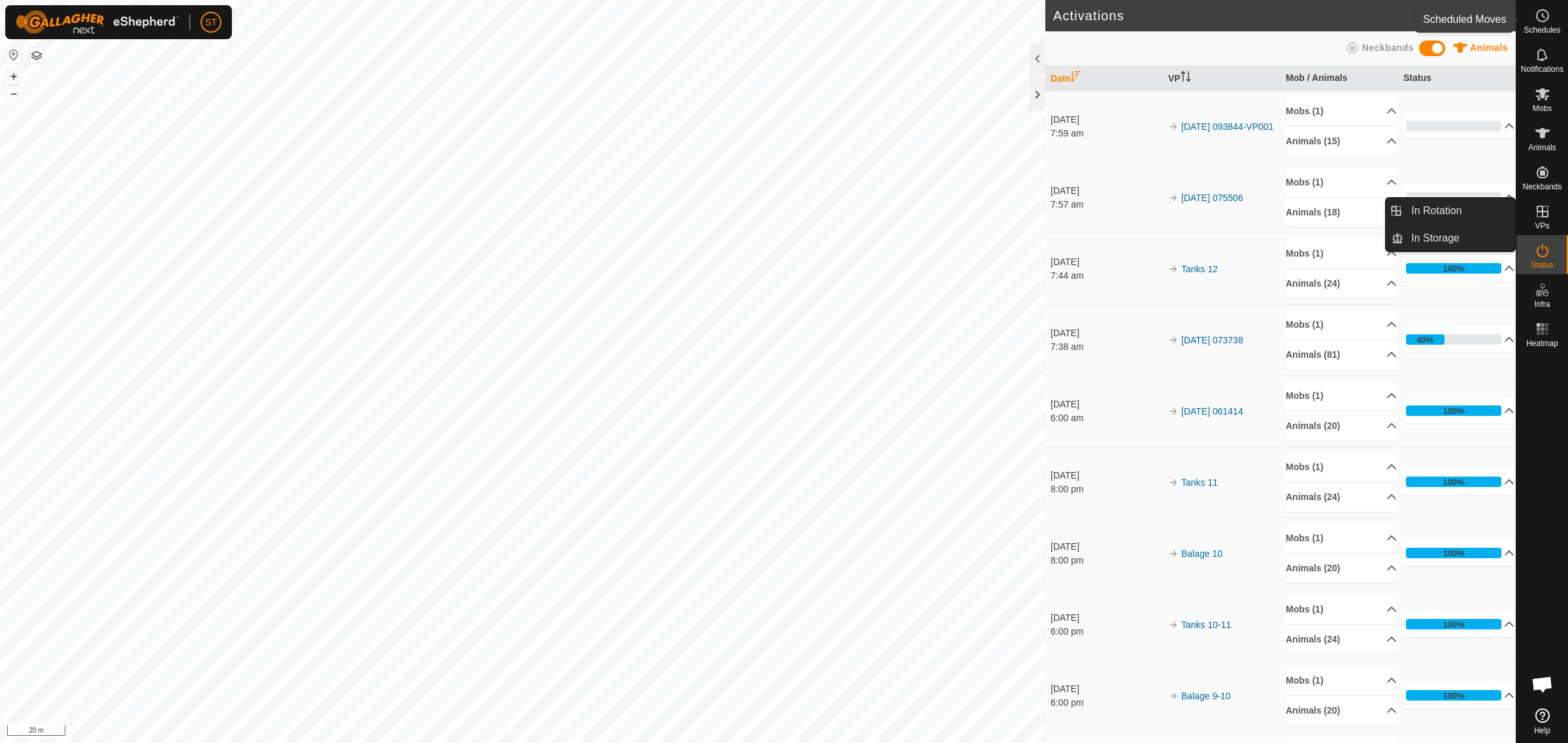
click at [1537, 17] on icon at bounding box center [1543, 16] width 16 height 16
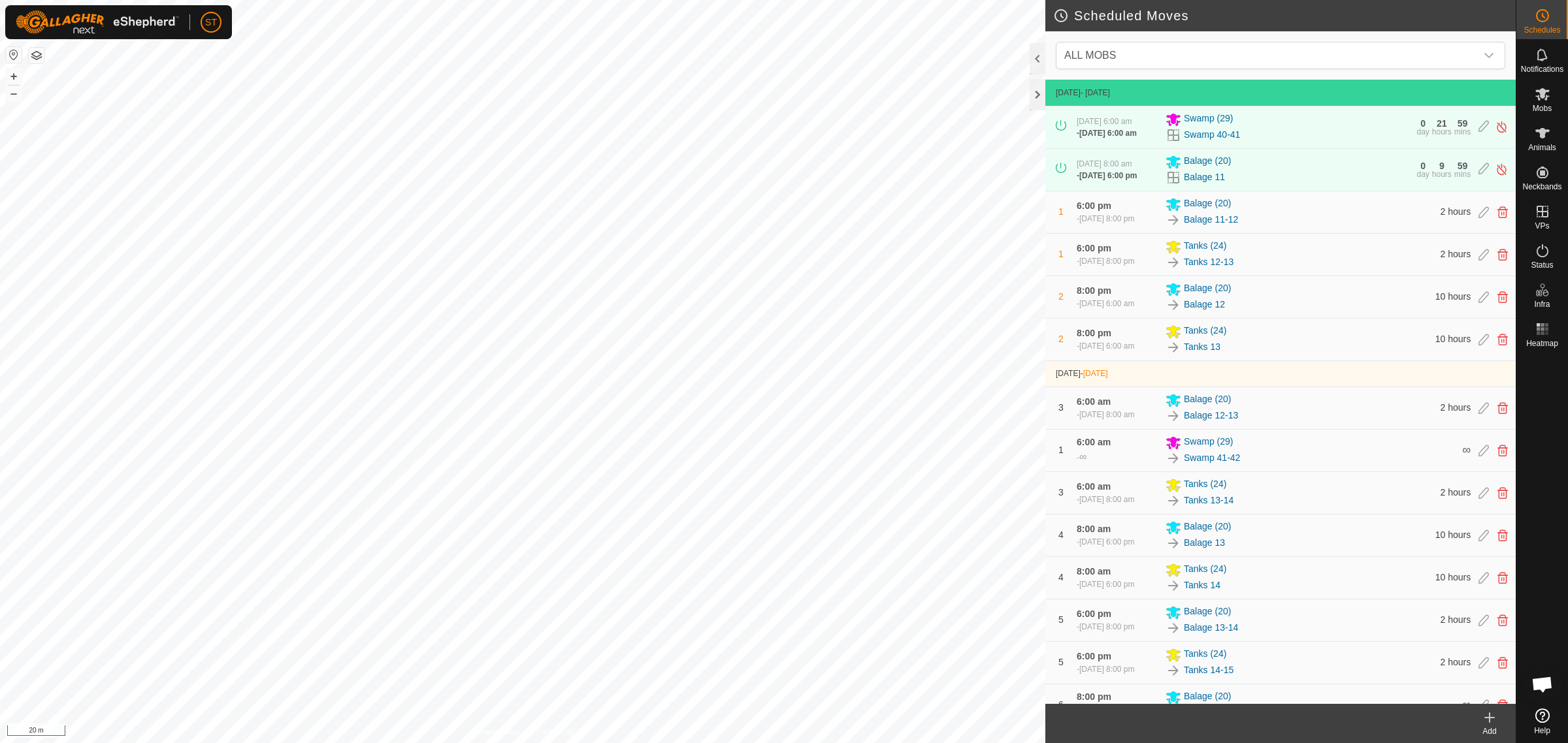
click at [1491, 727] on div "Add" at bounding box center [1489, 732] width 52 height 12
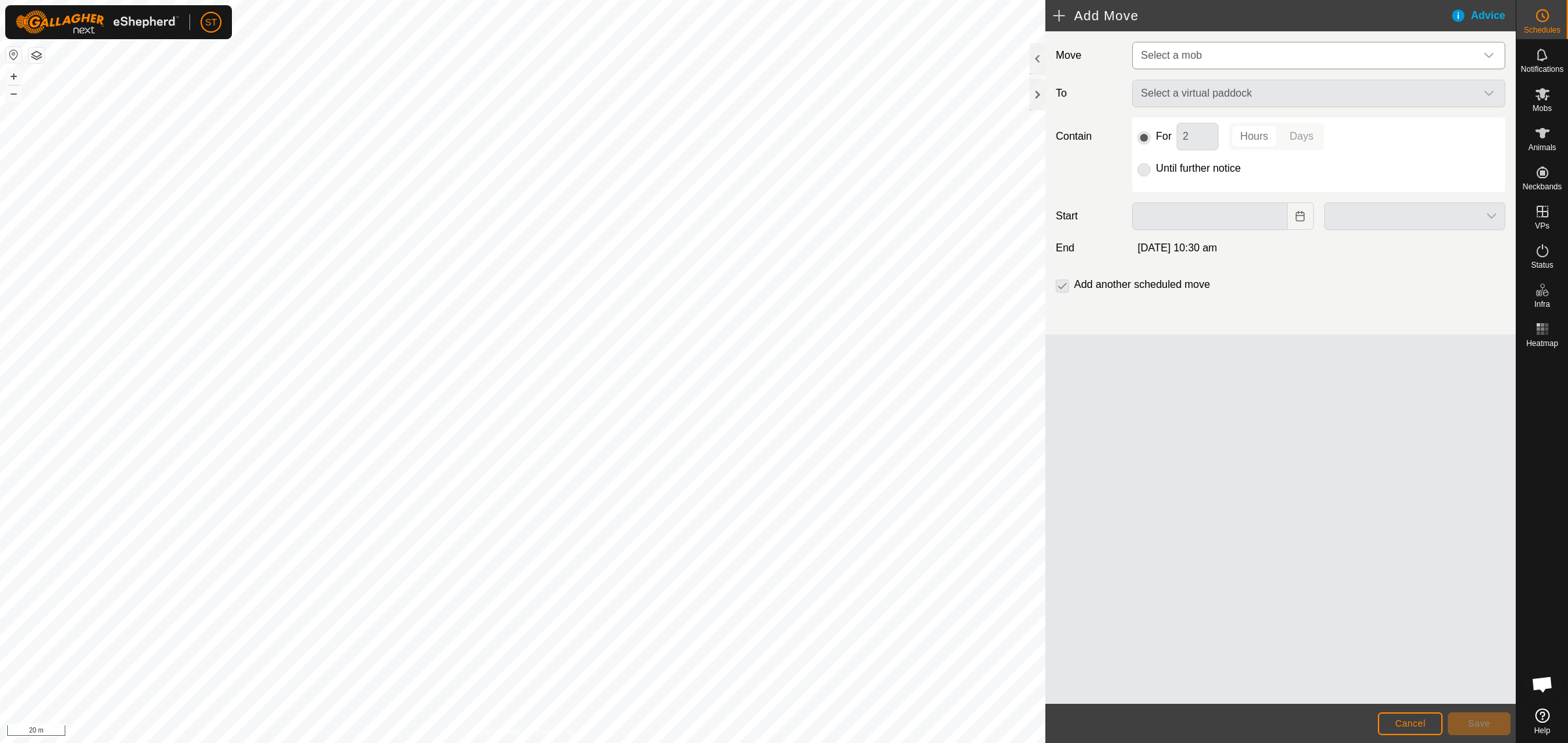
click at [1489, 50] on icon "dropdown trigger" at bounding box center [1489, 55] width 11 height 11
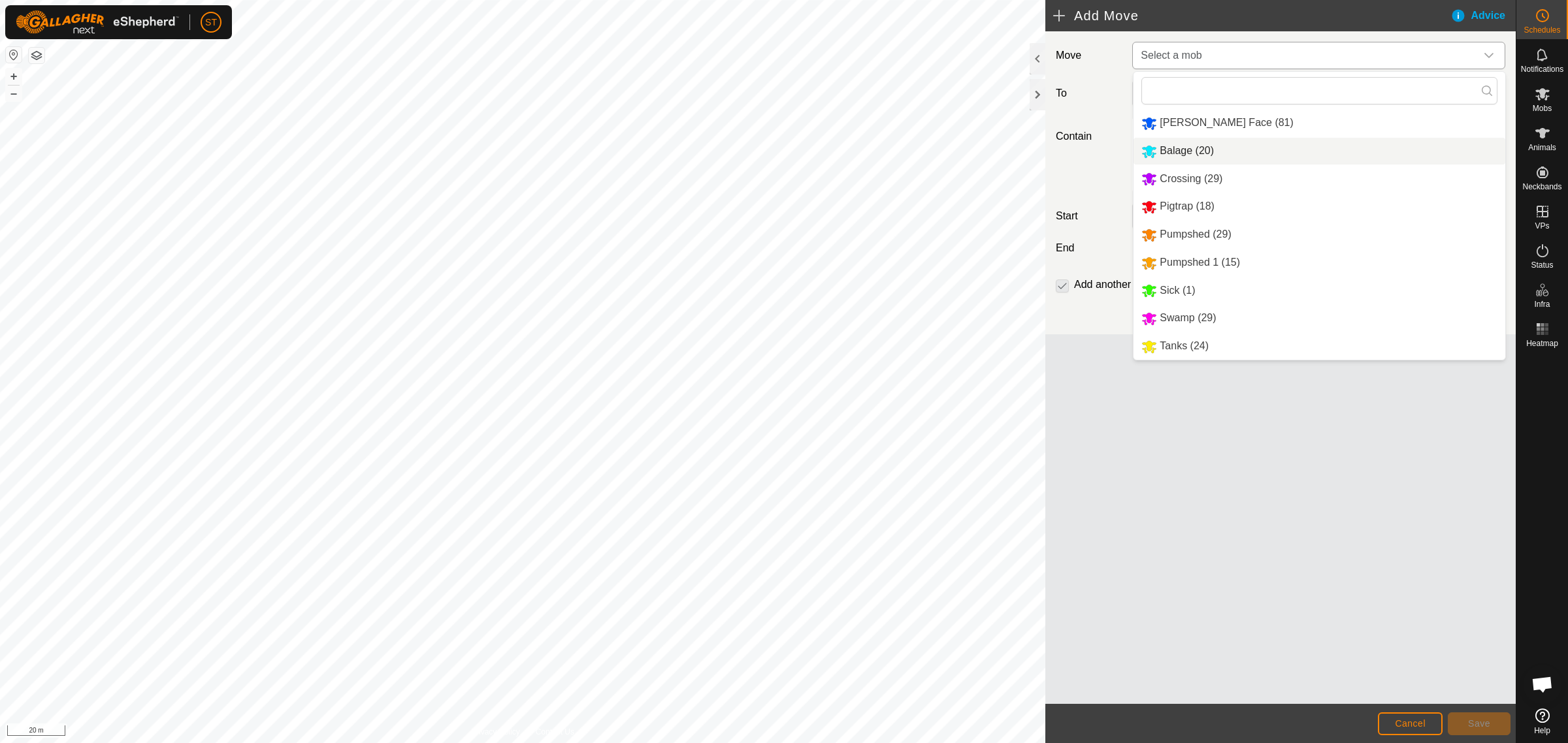
click at [1175, 154] on li "Balage (20)" at bounding box center [1319, 151] width 372 height 27
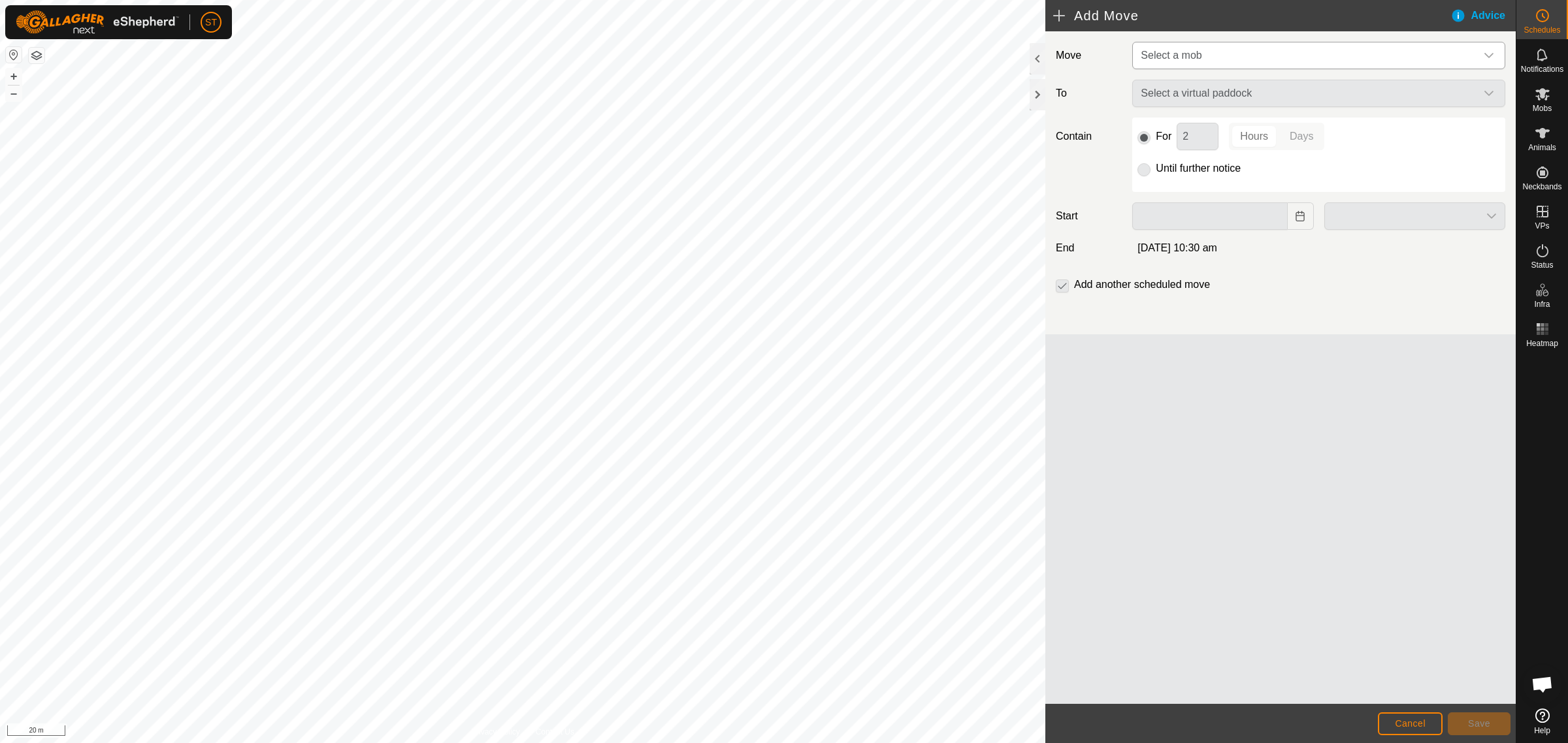
type input "[DATE]"
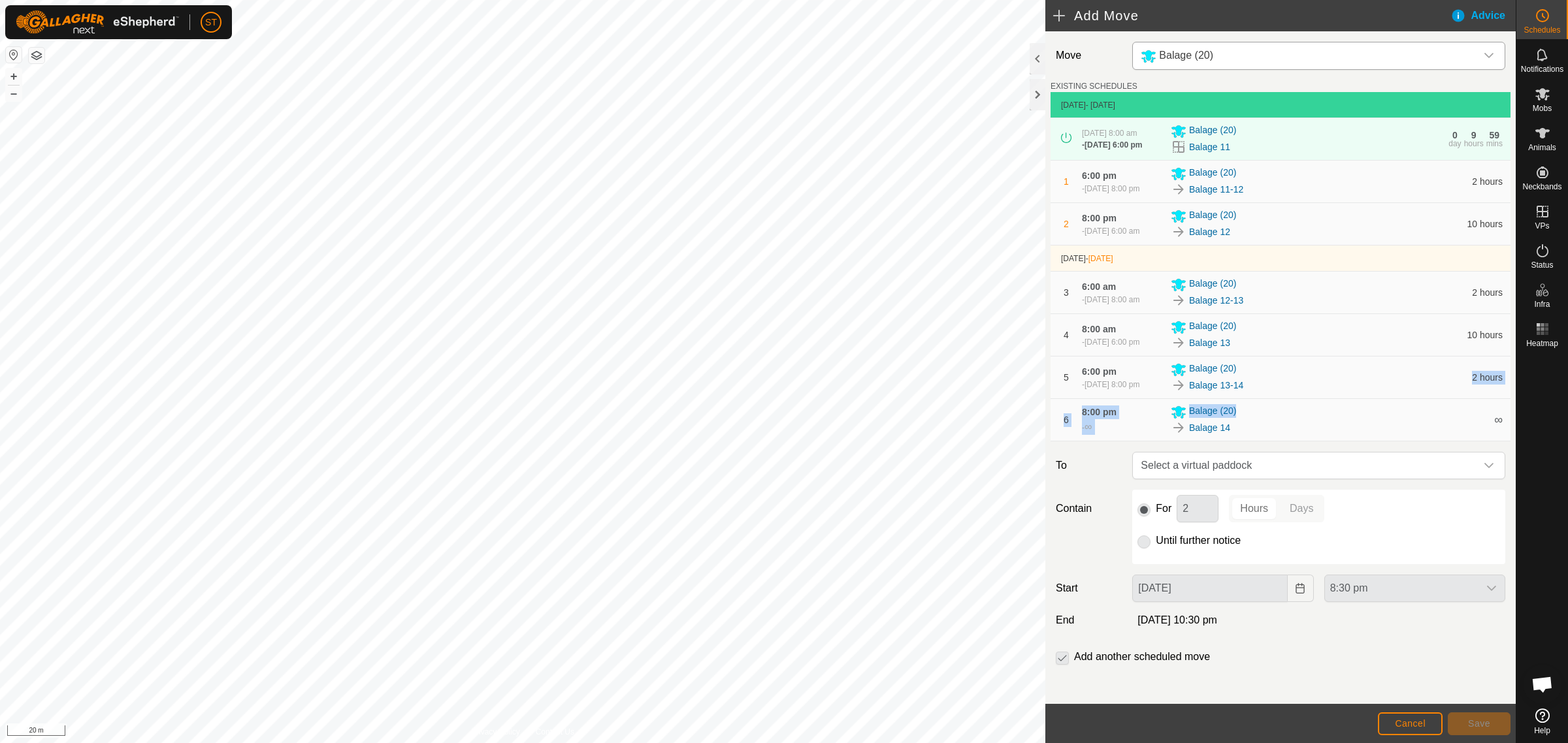
drag, startPoint x: 1305, startPoint y: 454, endPoint x: 1300, endPoint y: 425, distance: 29.4
click at [1300, 425] on tbody "[DATE] - [DATE] [DATE] 8:00 am - [DATE] 6:00 pm Balage (20) Balage 11 0 day 9 h…" at bounding box center [1281, 267] width 460 height 349
click at [1483, 470] on icon "dropdown trigger" at bounding box center [1489, 466] width 11 height 11
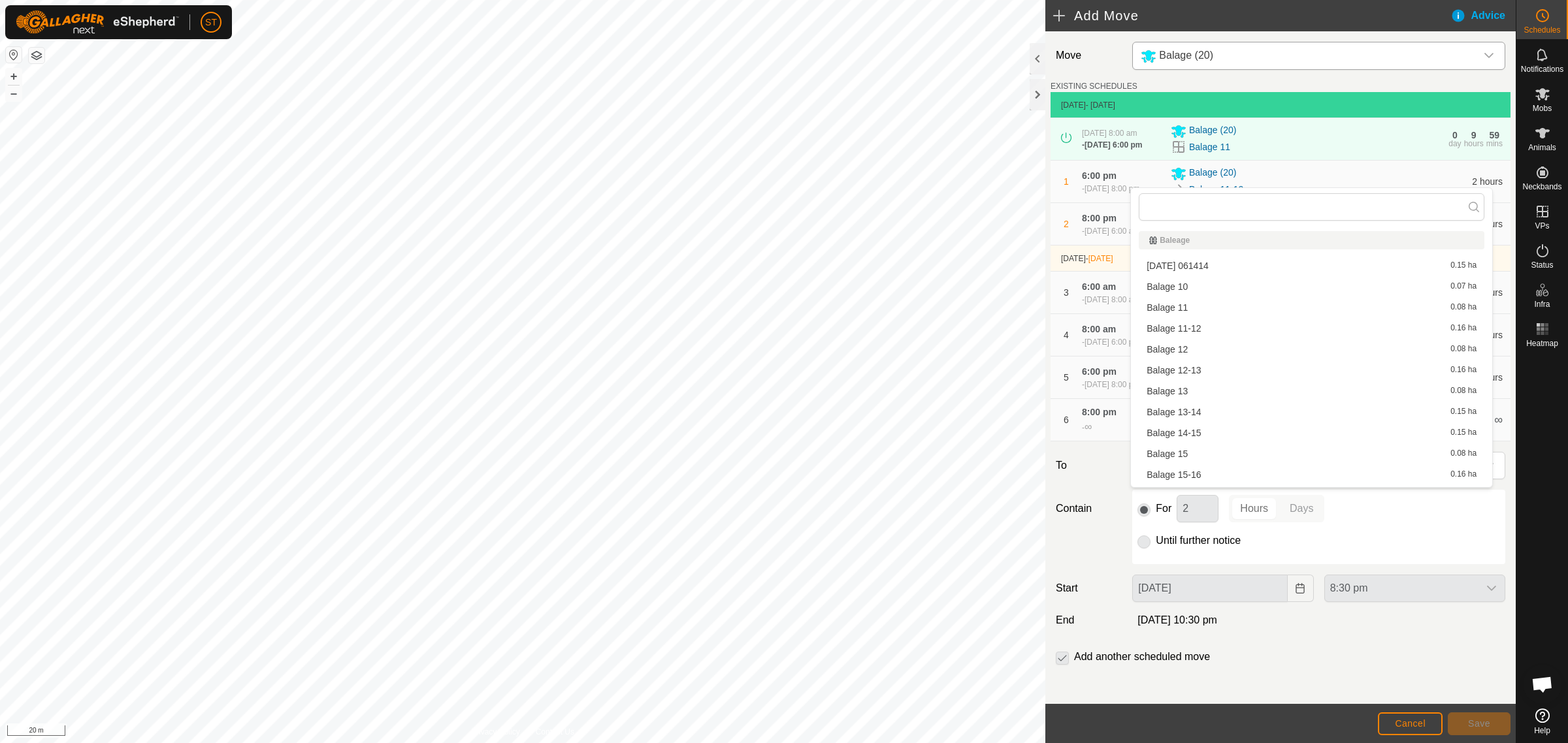
click at [1196, 430] on li "Balage 14-15 0.15 ha" at bounding box center [1311, 432] width 345 height 19
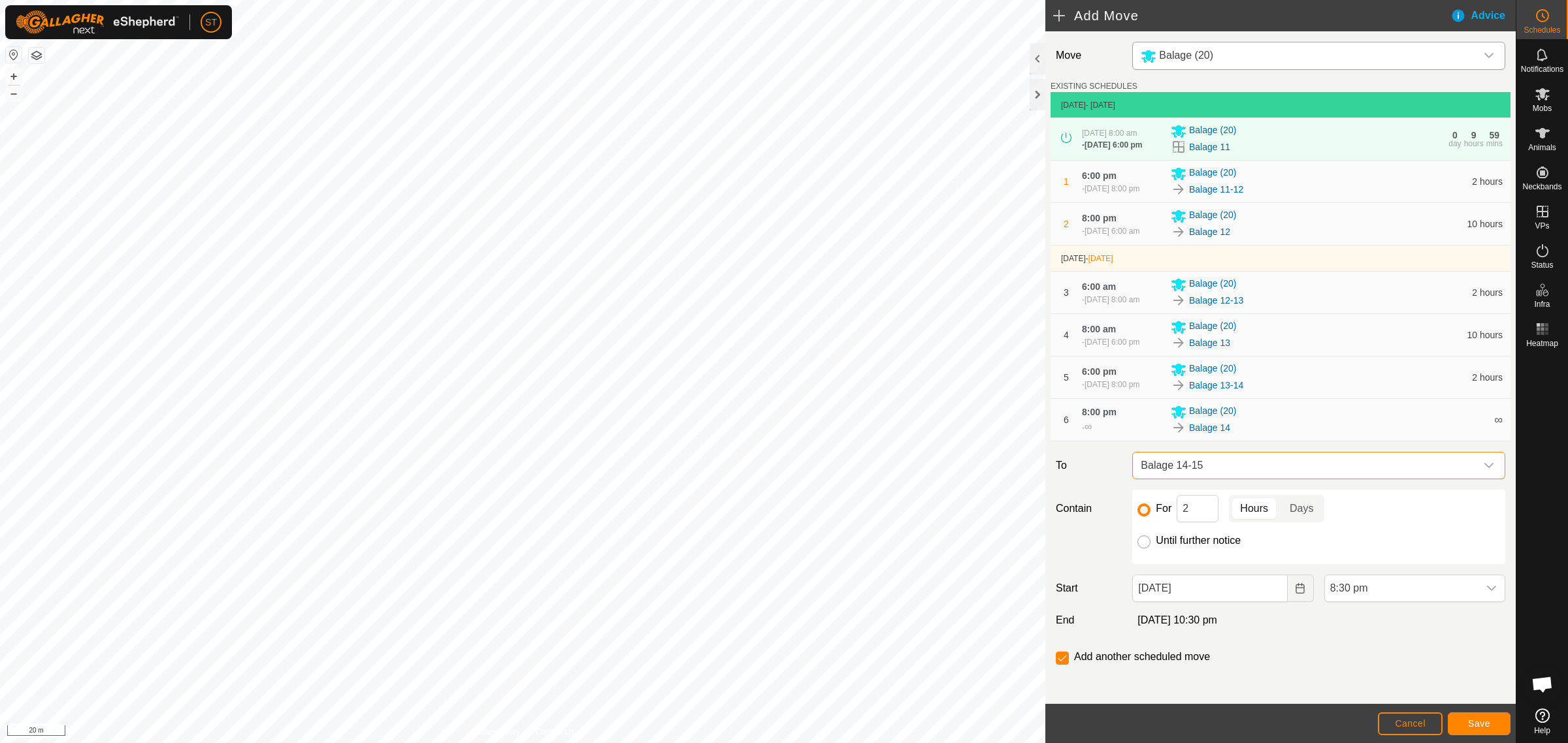
click at [1143, 548] on input "Until further notice" at bounding box center [1144, 542] width 13 height 13
radio input "true"
checkbox input "false"
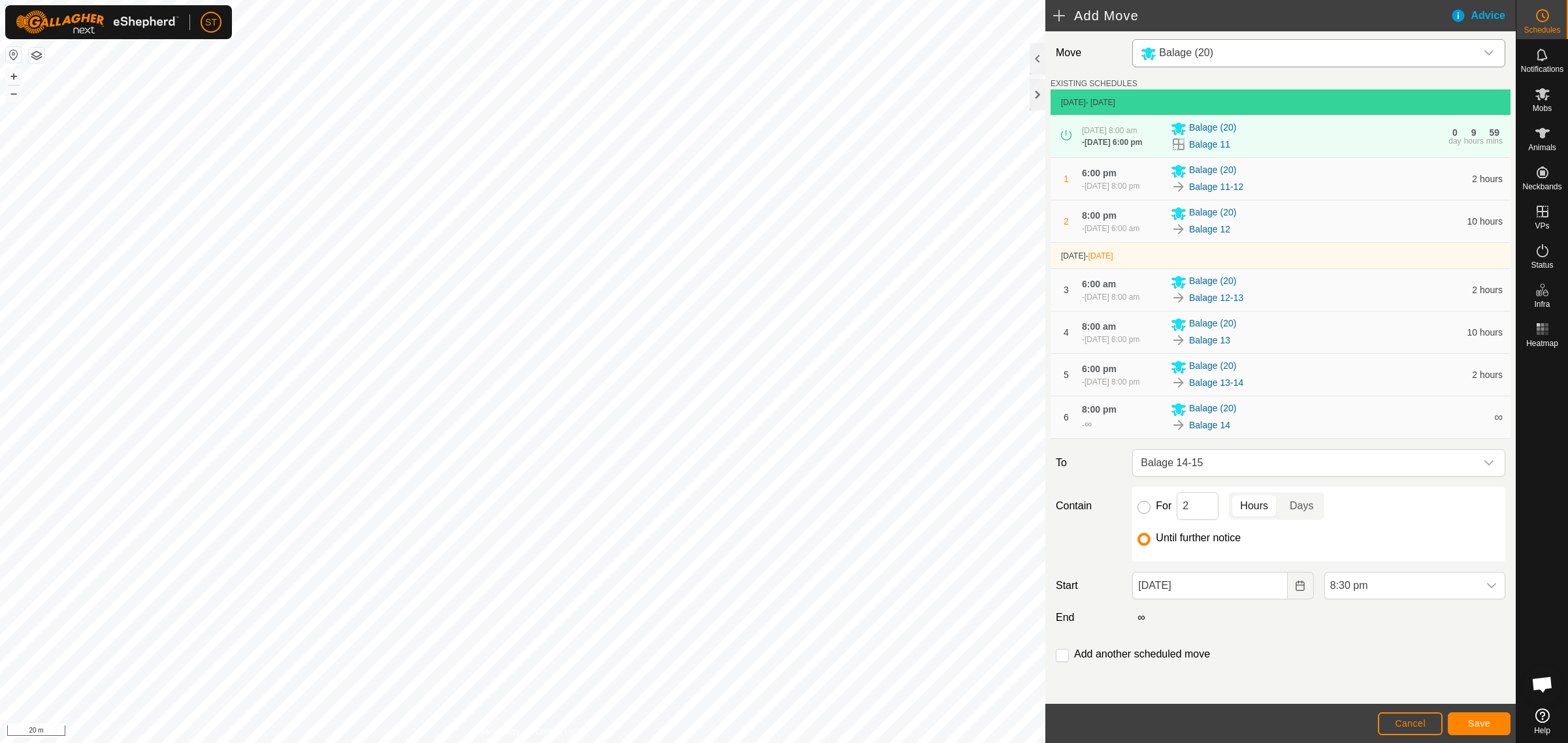
click at [1142, 504] on input "For" at bounding box center [1144, 508] width 13 height 13
radio input "true"
checkbox input "true"
click at [1295, 588] on icon "Choose Date" at bounding box center [1300, 586] width 11 height 11
click at [1174, 496] on span "15" at bounding box center [1177, 497] width 21 height 21
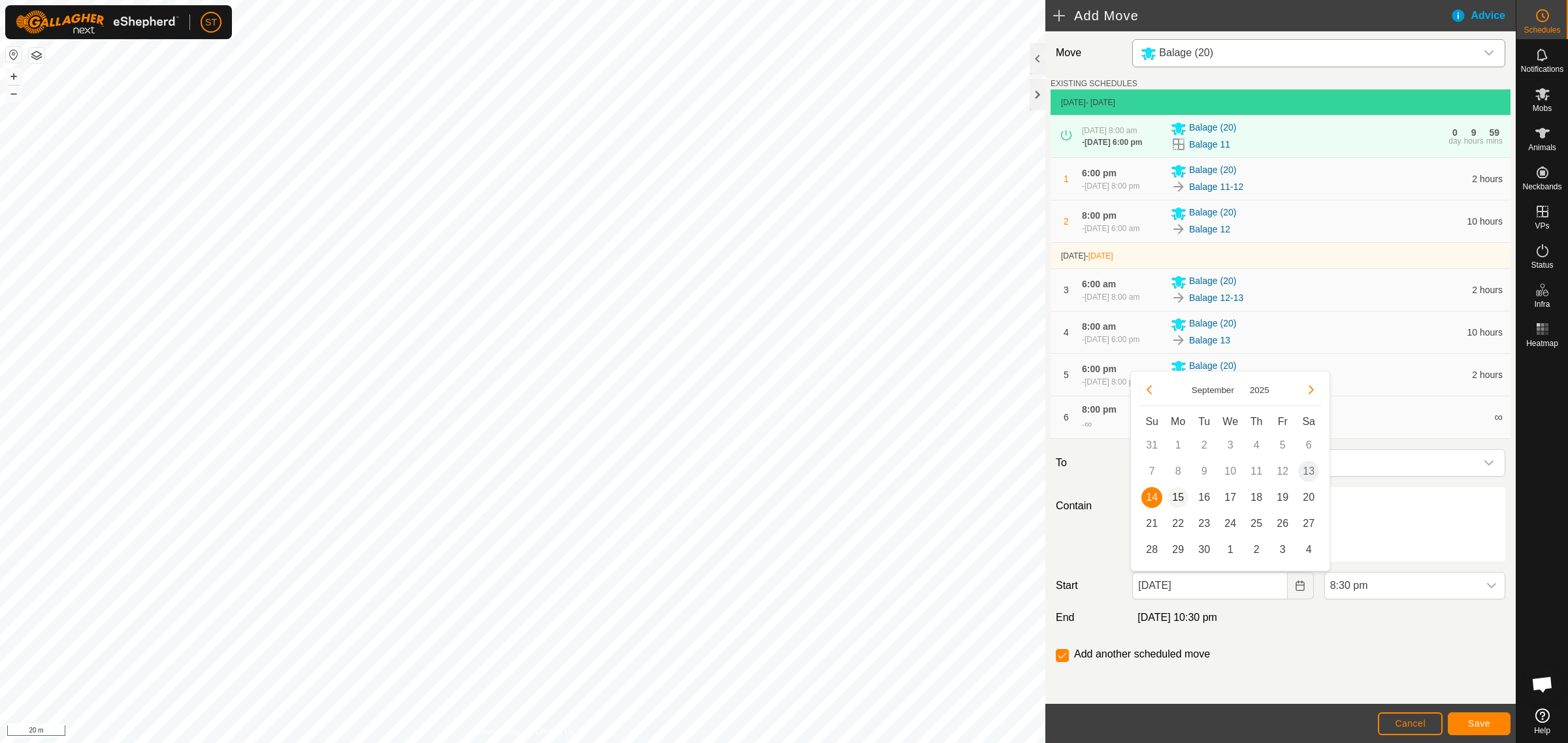
type input "[DATE]"
click at [1487, 588] on icon "dropdown trigger" at bounding box center [1491, 586] width 9 height 5
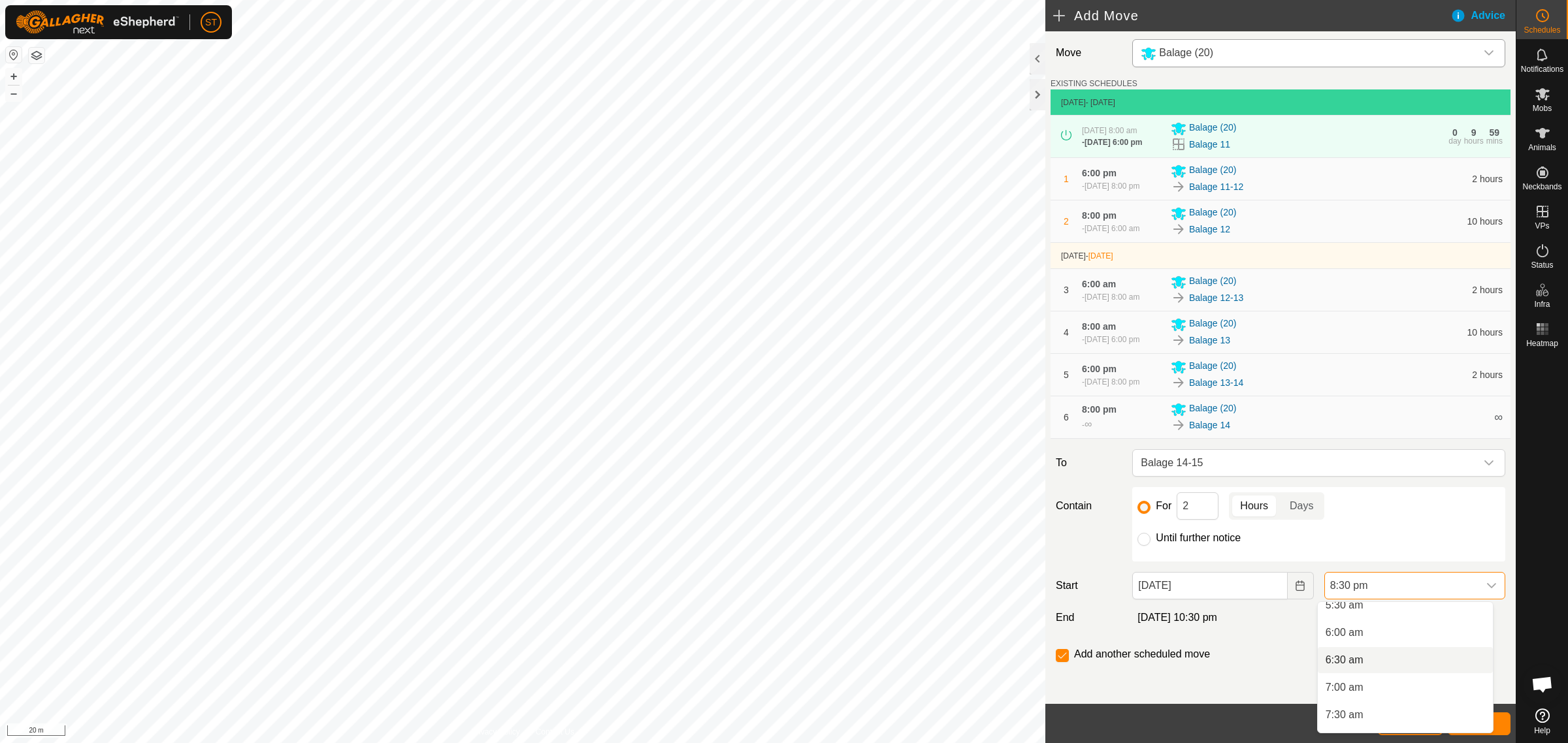
scroll to position [275, 0]
click at [1360, 671] on li "6:00 am" at bounding box center [1405, 670] width 175 height 26
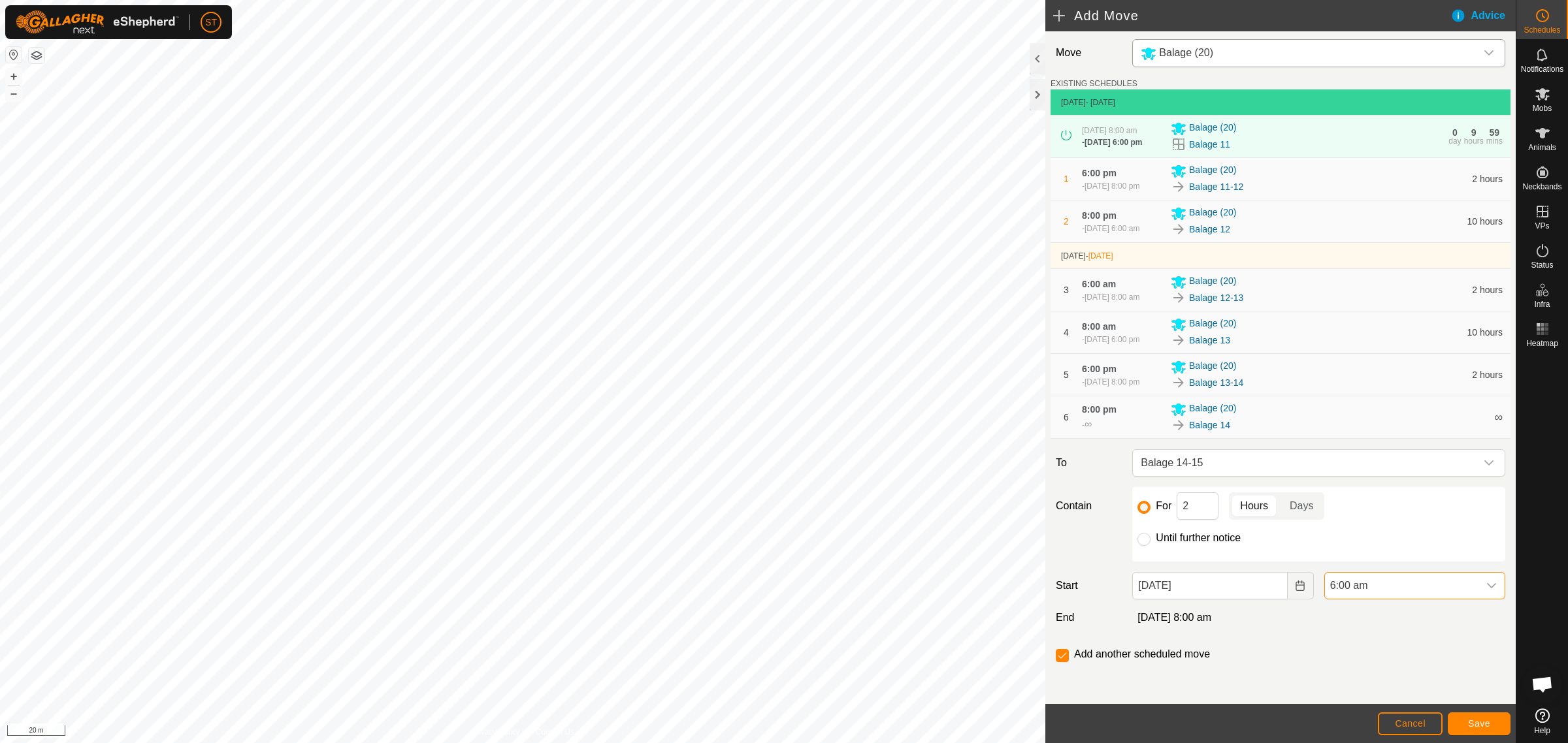
scroll to position [1019, 0]
click at [1480, 720] on span "Save" at bounding box center [1479, 724] width 22 height 11
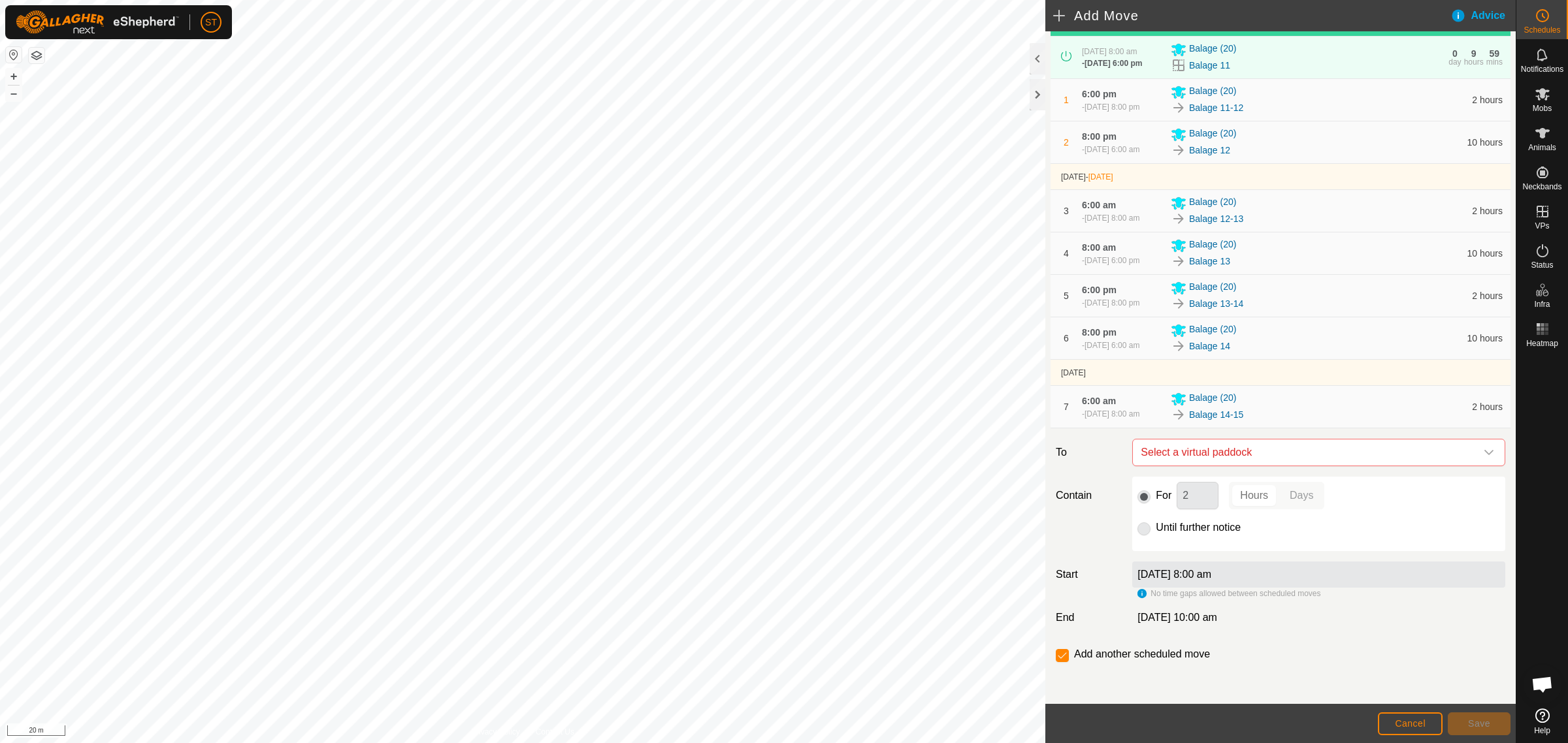
scroll to position [128, 0]
click at [1483, 452] on icon "dropdown trigger" at bounding box center [1489, 452] width 11 height 11
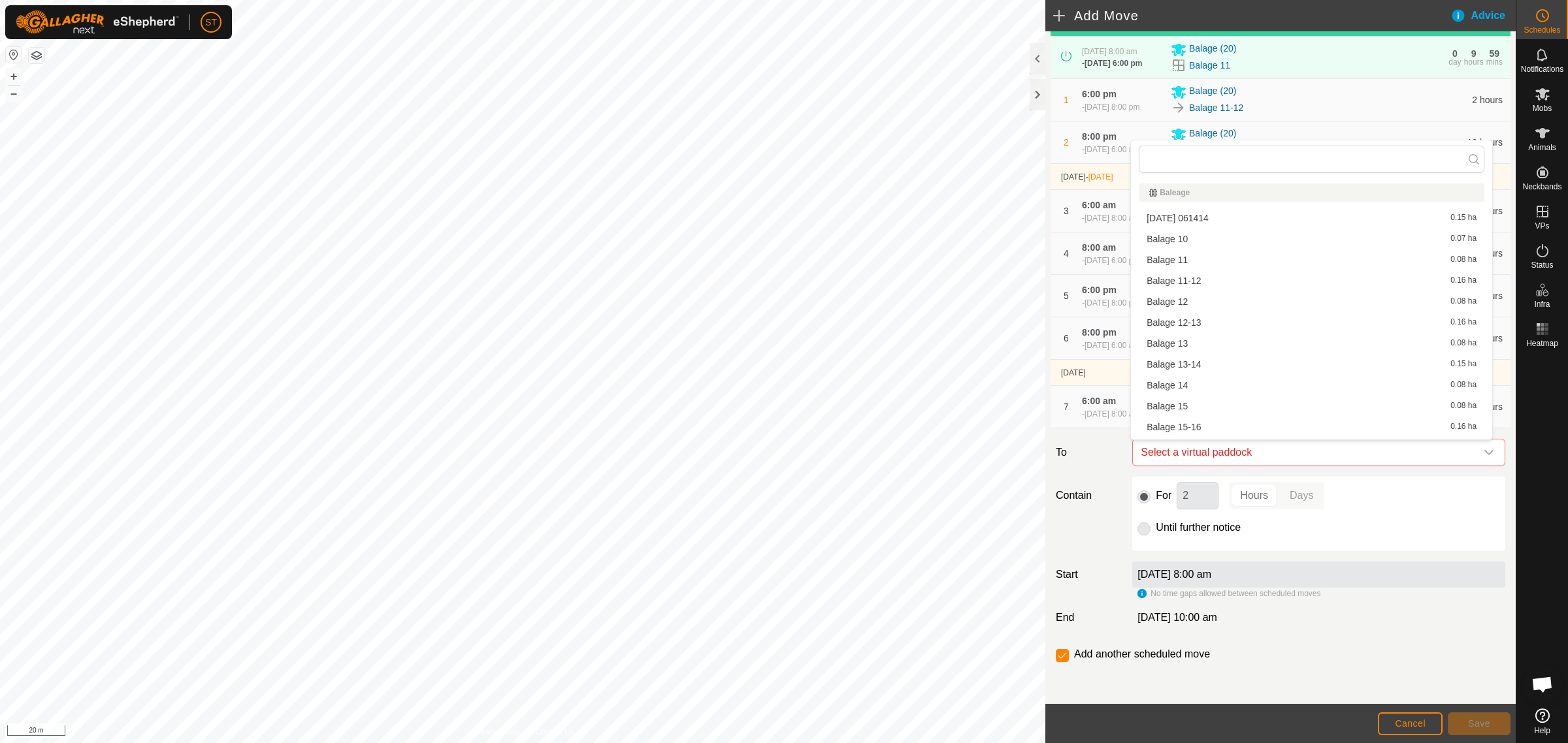
click at [1154, 402] on li "Balage 15 0.08 ha" at bounding box center [1311, 406] width 345 height 19
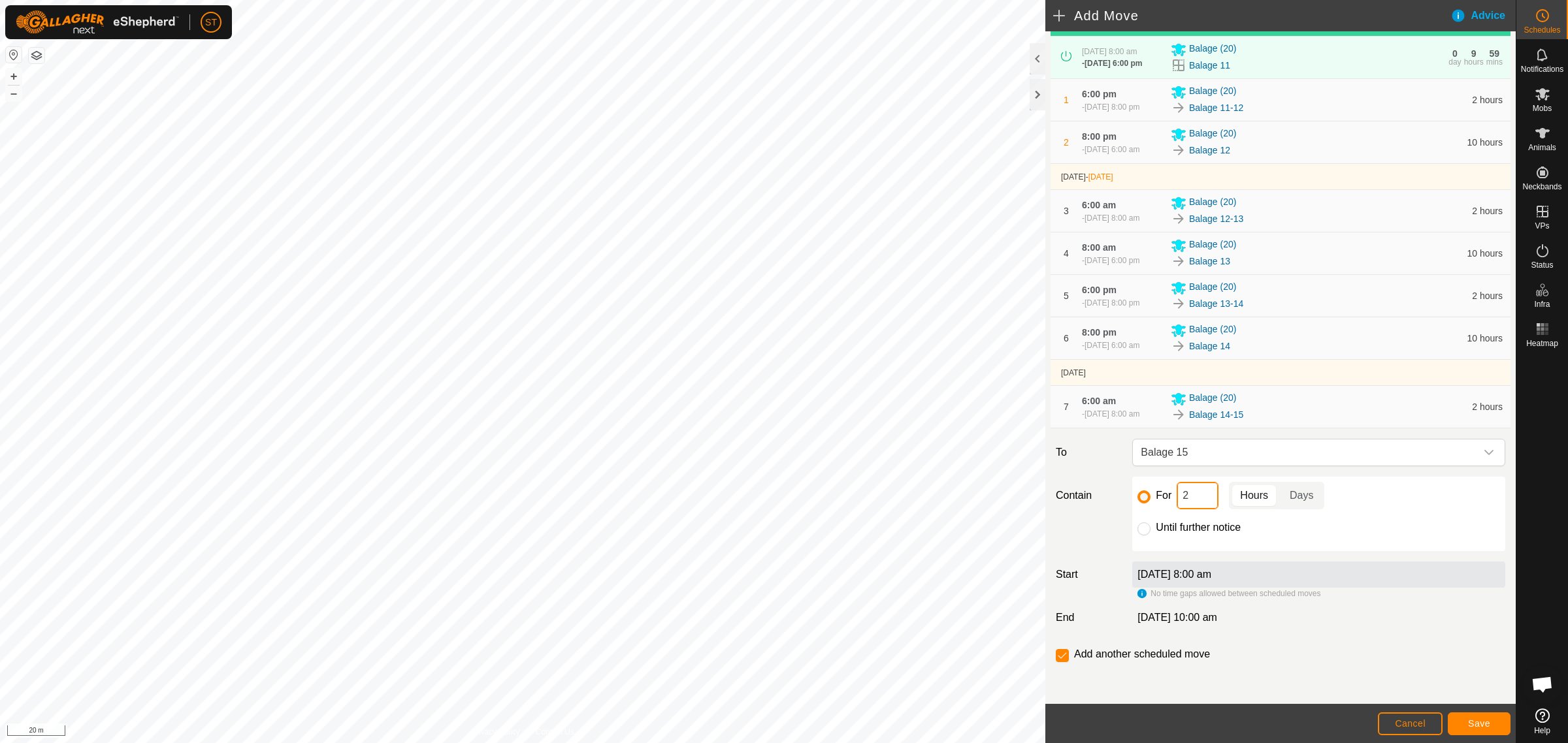
drag, startPoint x: 1189, startPoint y: 500, endPoint x: 1151, endPoint y: 500, distance: 38.0
click at [1151, 500] on div "For 2 Hours Days" at bounding box center [1319, 495] width 363 height 27
click at [1478, 725] on span "Save" at bounding box center [1479, 724] width 22 height 11
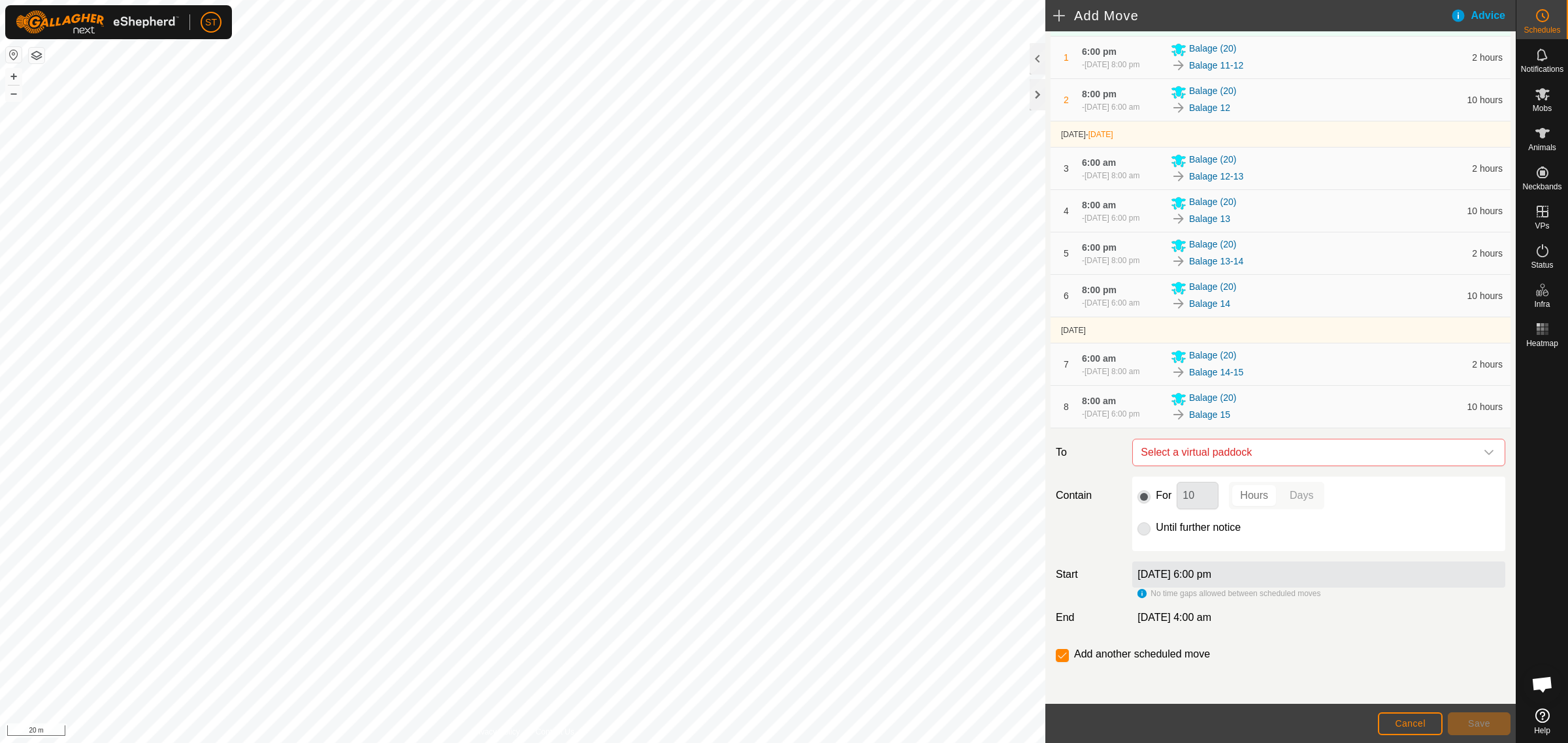
scroll to position [177, 0]
click at [1483, 451] on icon "dropdown trigger" at bounding box center [1489, 452] width 11 height 11
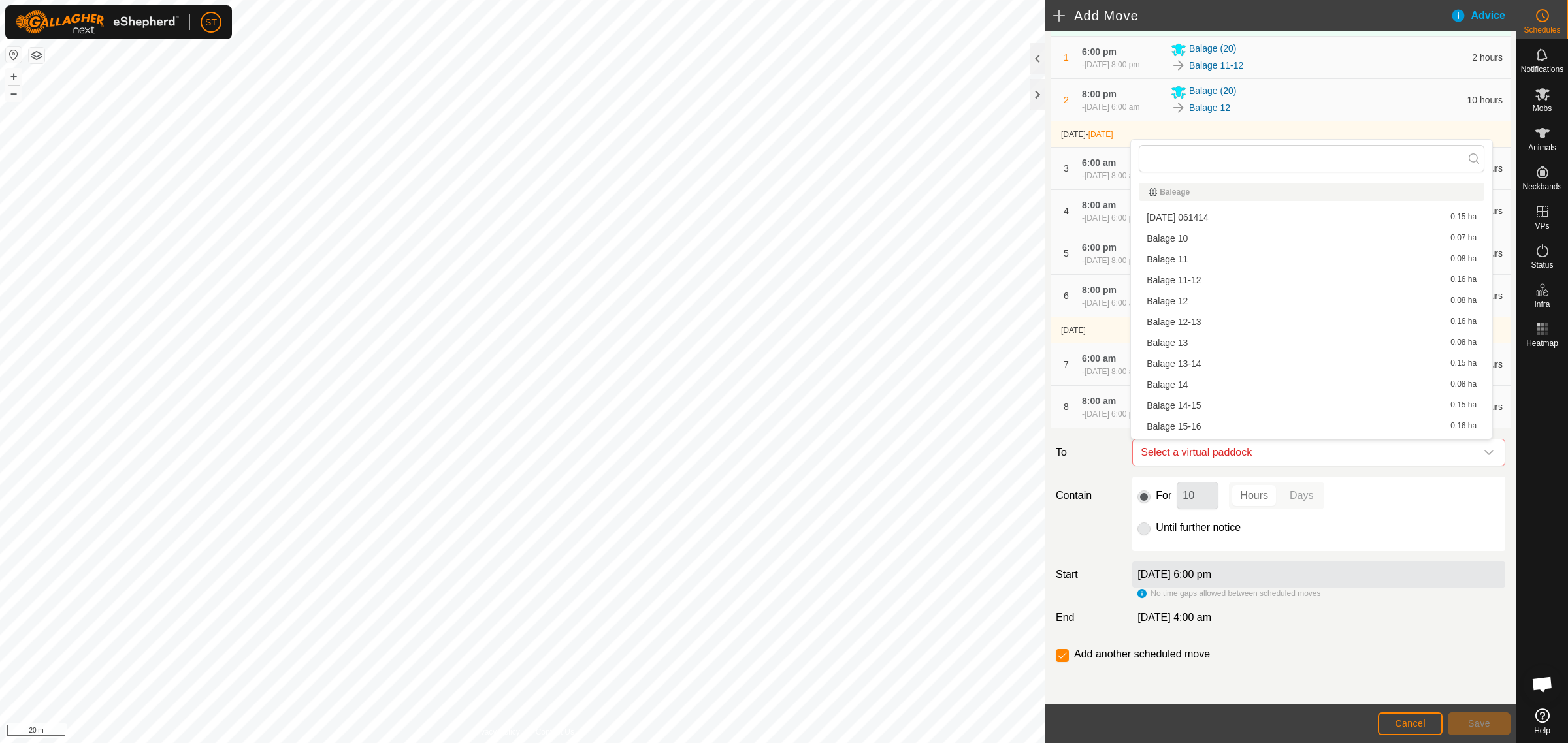
click at [1190, 421] on li "Balage 15-16 0.16 ha" at bounding box center [1311, 426] width 345 height 19
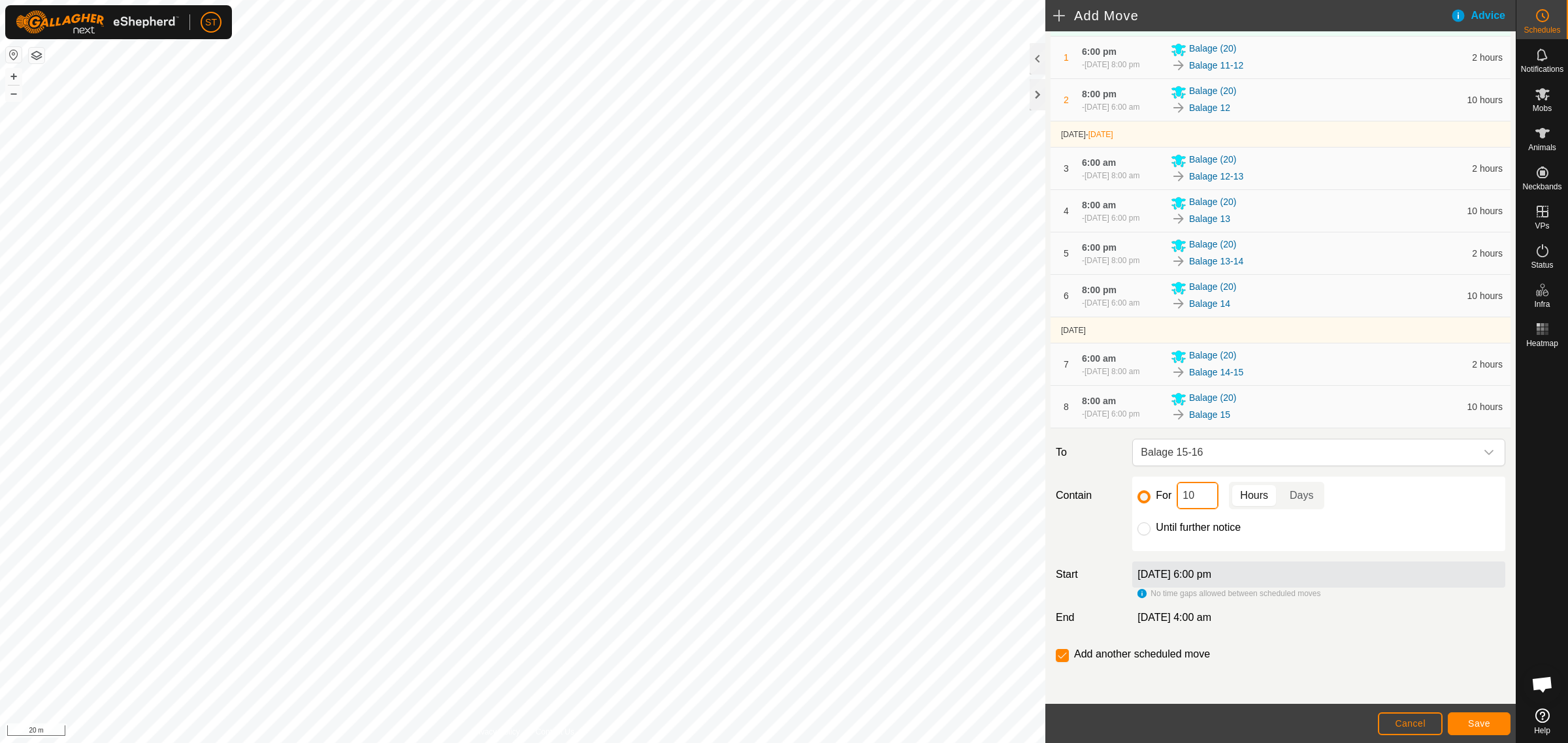
drag, startPoint x: 1186, startPoint y: 493, endPoint x: 1174, endPoint y: 495, distance: 12.2
click at [1177, 495] on input "10" at bounding box center [1197, 495] width 42 height 27
click at [1481, 718] on button "Save" at bounding box center [1479, 724] width 63 height 23
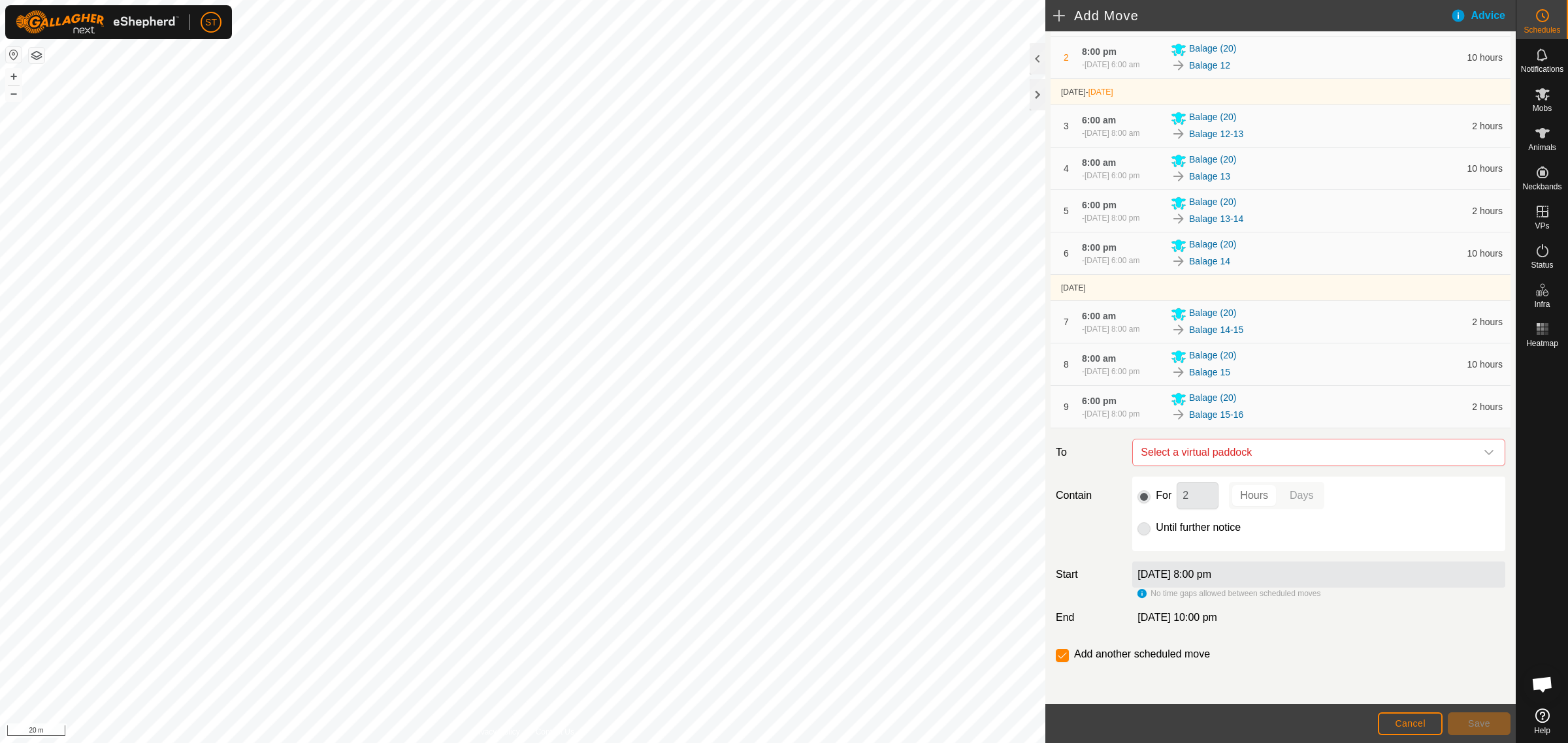
scroll to position [225, 0]
click at [1483, 449] on icon "dropdown trigger" at bounding box center [1489, 452] width 11 height 11
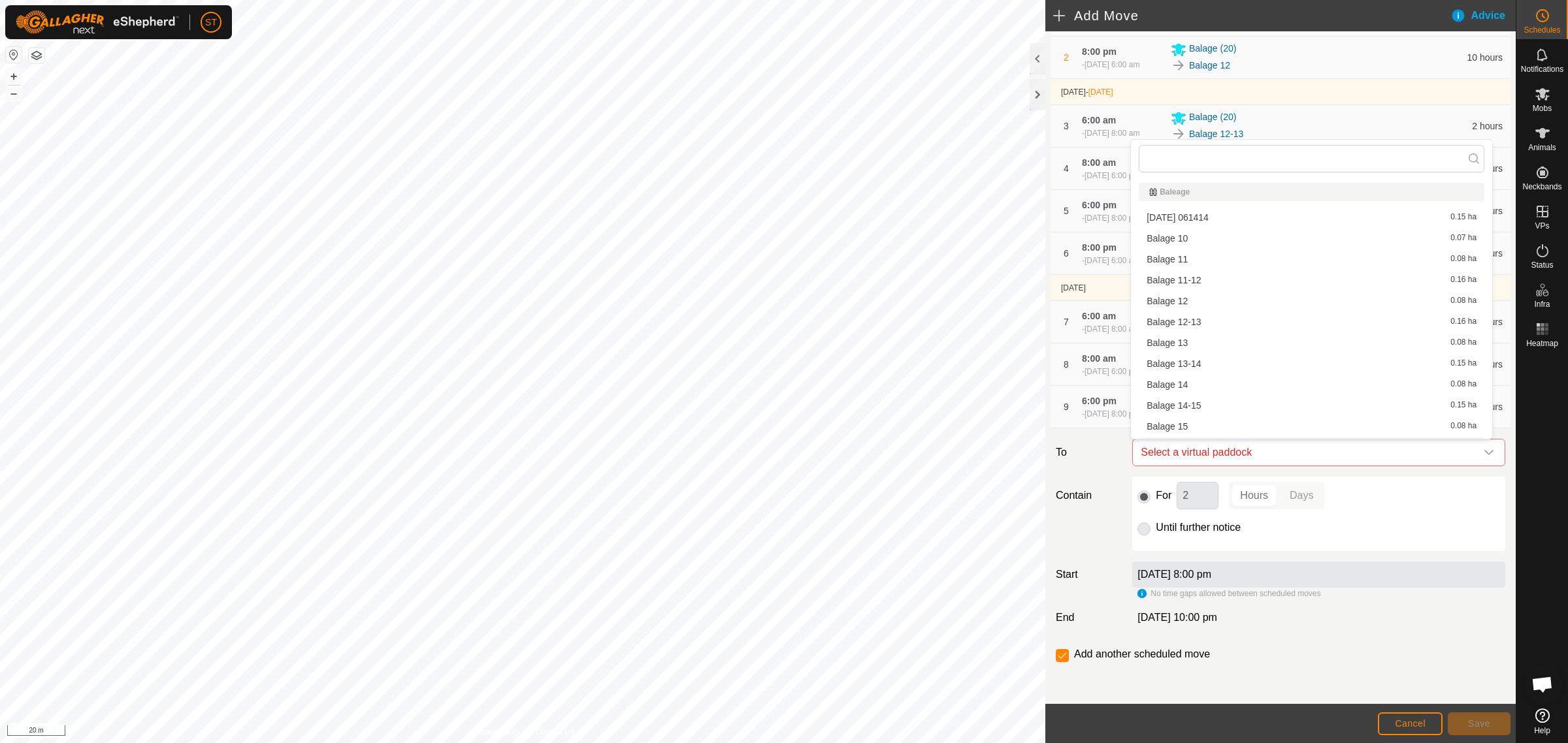
scroll to position [17, 0]
click at [1302, 434] on li "Balage 16 0.08 ha" at bounding box center [1311, 429] width 345 height 19
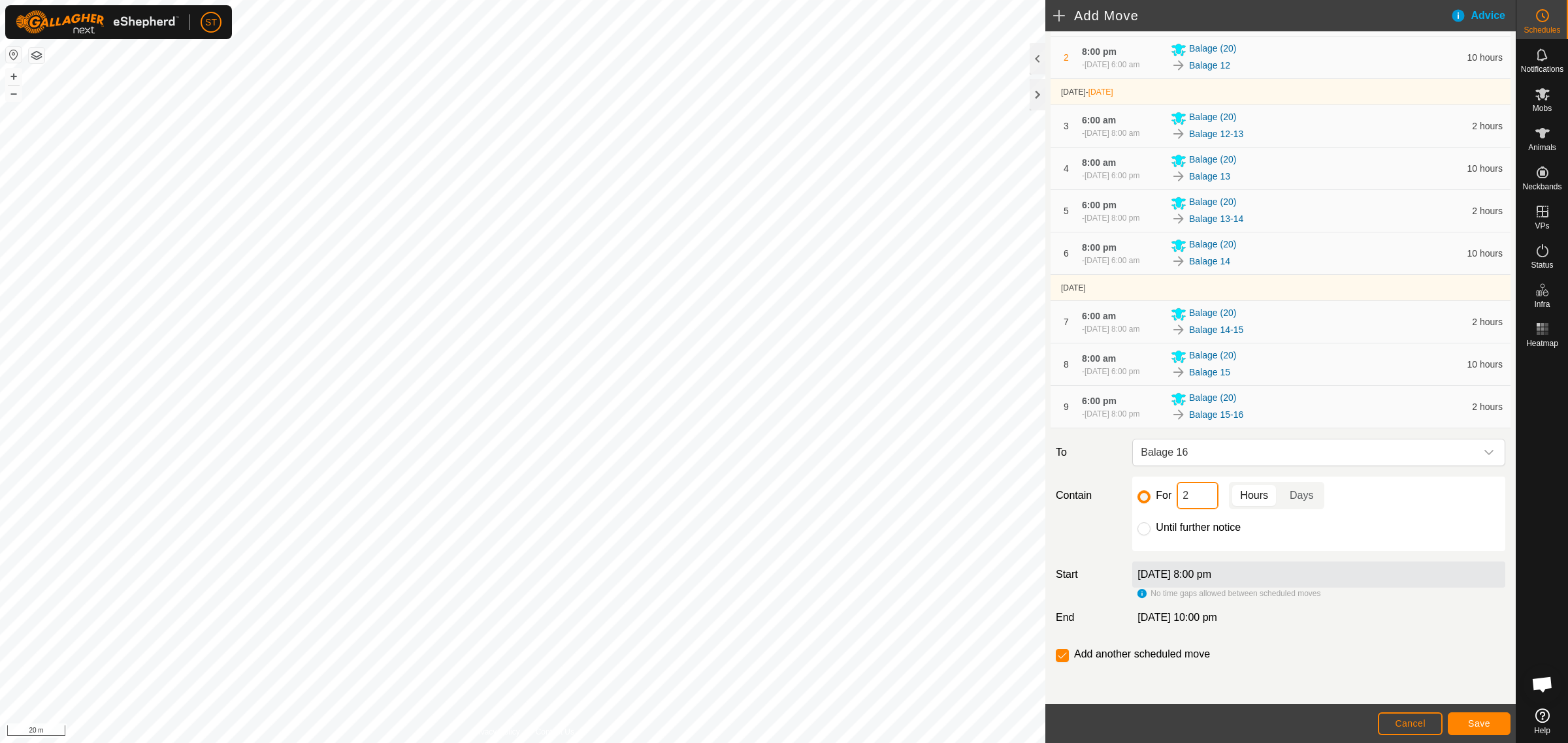
drag, startPoint x: 1178, startPoint y: 495, endPoint x: 1166, endPoint y: 495, distance: 12.0
click at [1166, 495] on div "For 2 Hours Days" at bounding box center [1319, 495] width 363 height 27
click at [1469, 726] on span "Save" at bounding box center [1479, 724] width 22 height 11
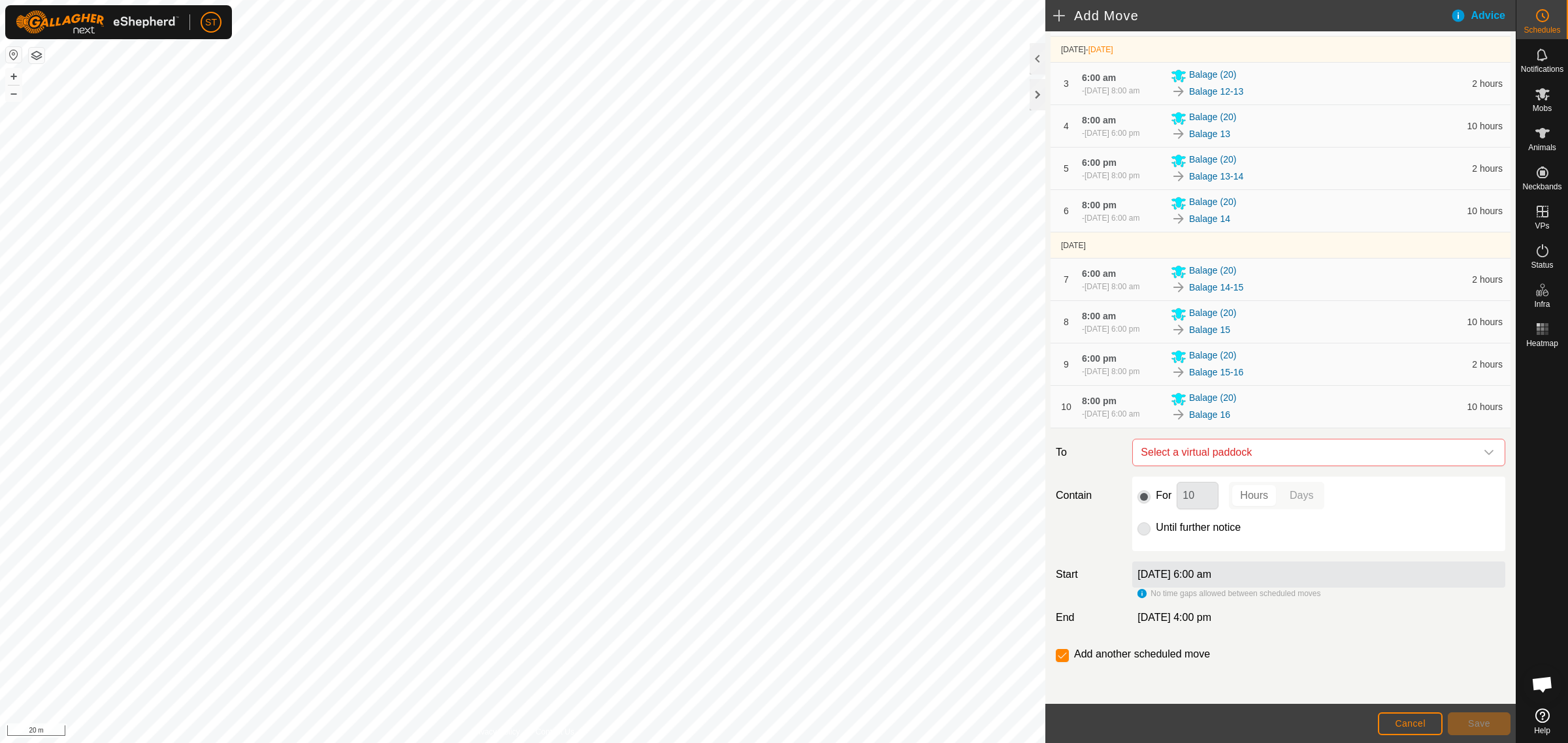
scroll to position [273, 0]
click at [1484, 451] on icon "dropdown trigger" at bounding box center [1489, 452] width 9 height 5
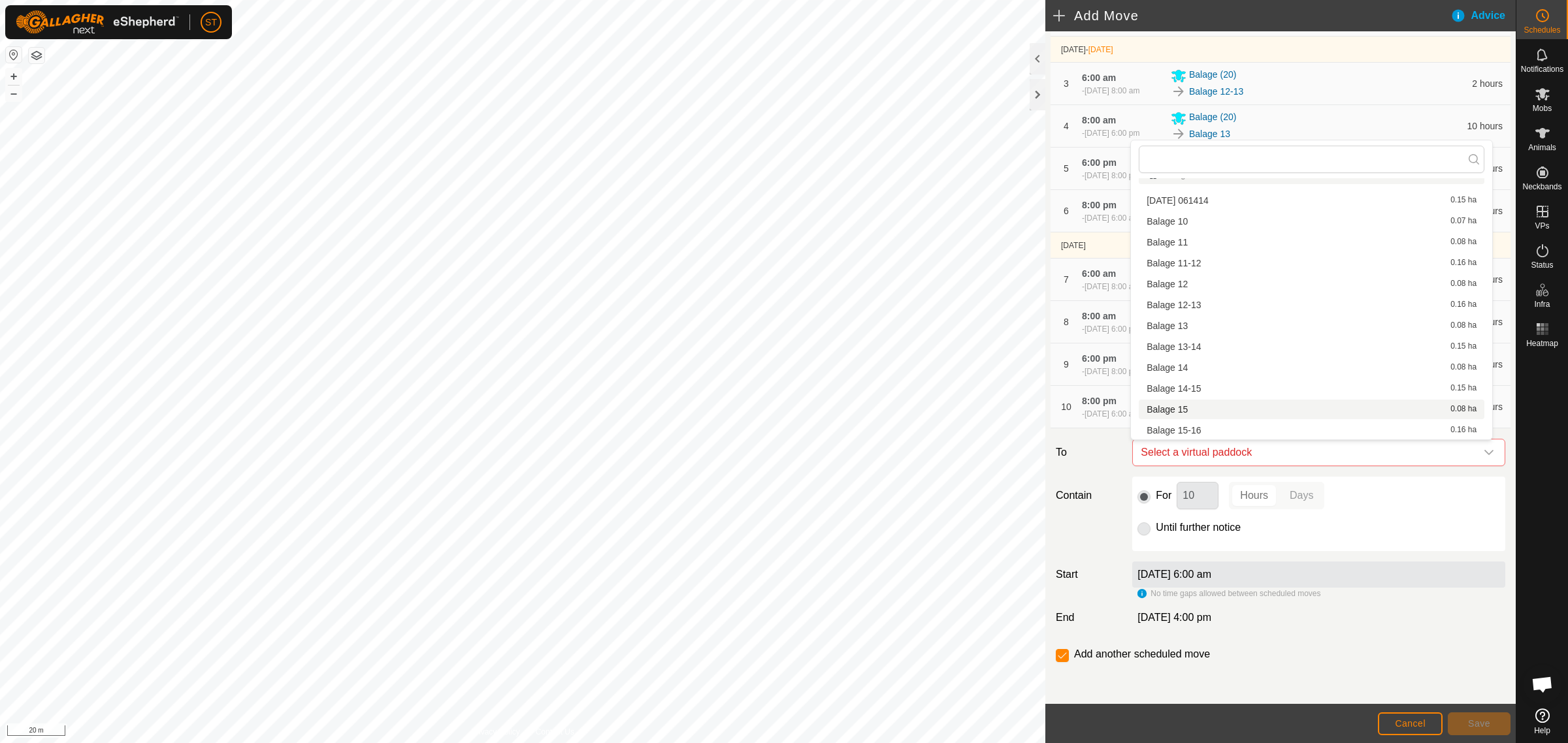
scroll to position [99, 0]
click at [1182, 365] on li "Balage 16-17 0.16 ha" at bounding box center [1311, 369] width 345 height 19
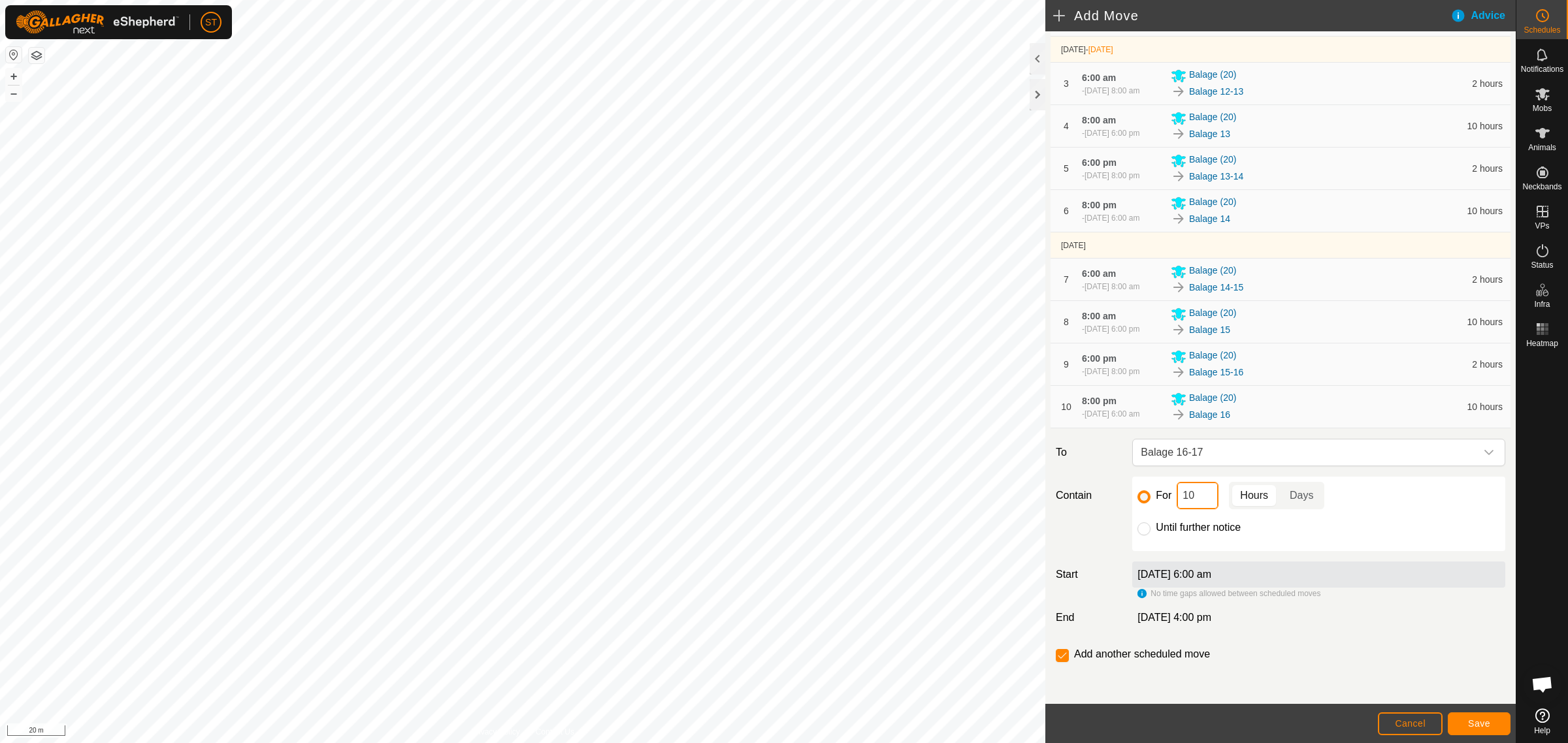
drag, startPoint x: 1199, startPoint y: 500, endPoint x: 1154, endPoint y: 500, distance: 45.0
click at [1154, 500] on div "For 10 Hours Days" at bounding box center [1319, 495] width 363 height 27
click at [1485, 722] on span "Save" at bounding box center [1479, 724] width 22 height 11
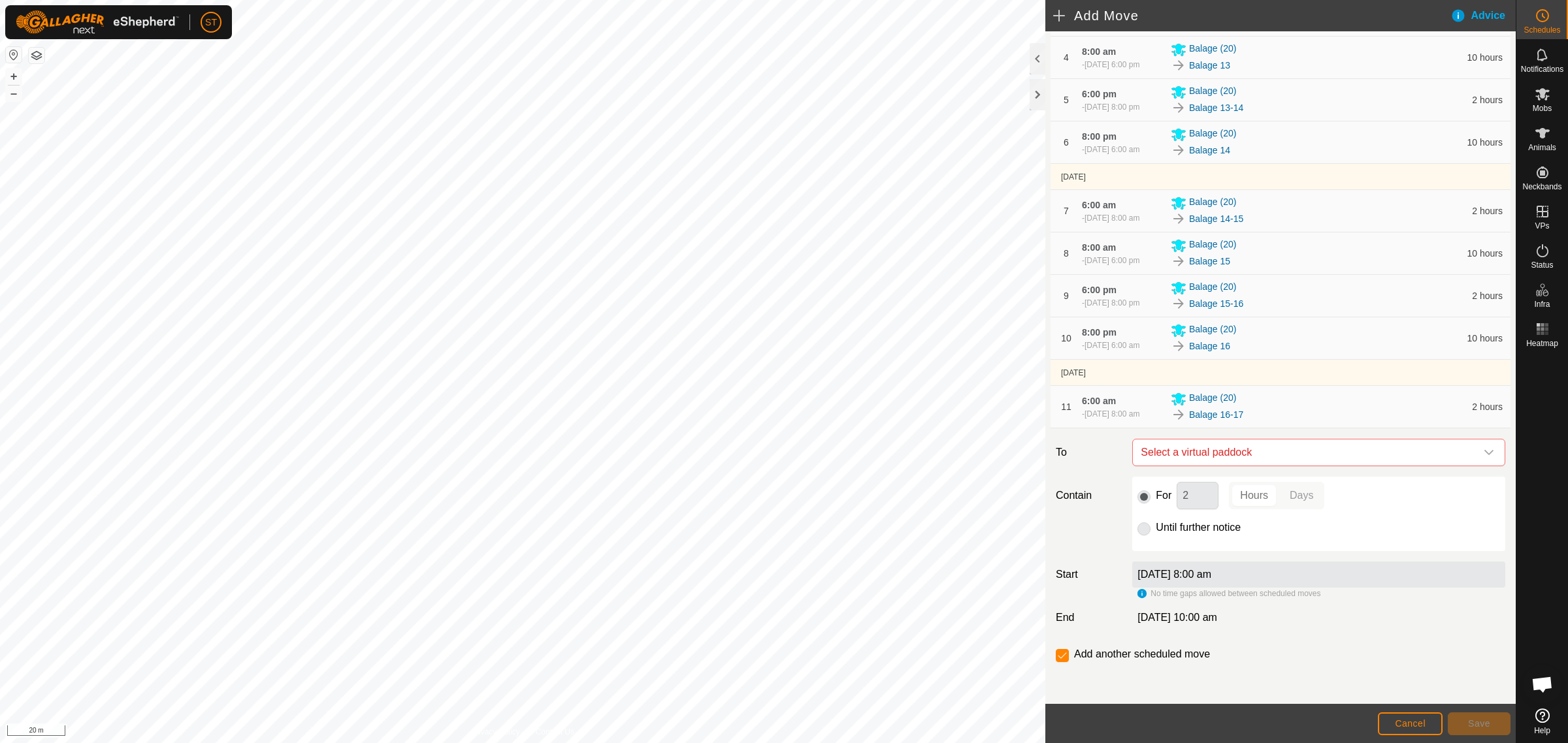
scroll to position [348, 0]
click at [1484, 450] on icon "dropdown trigger" at bounding box center [1489, 452] width 9 height 5
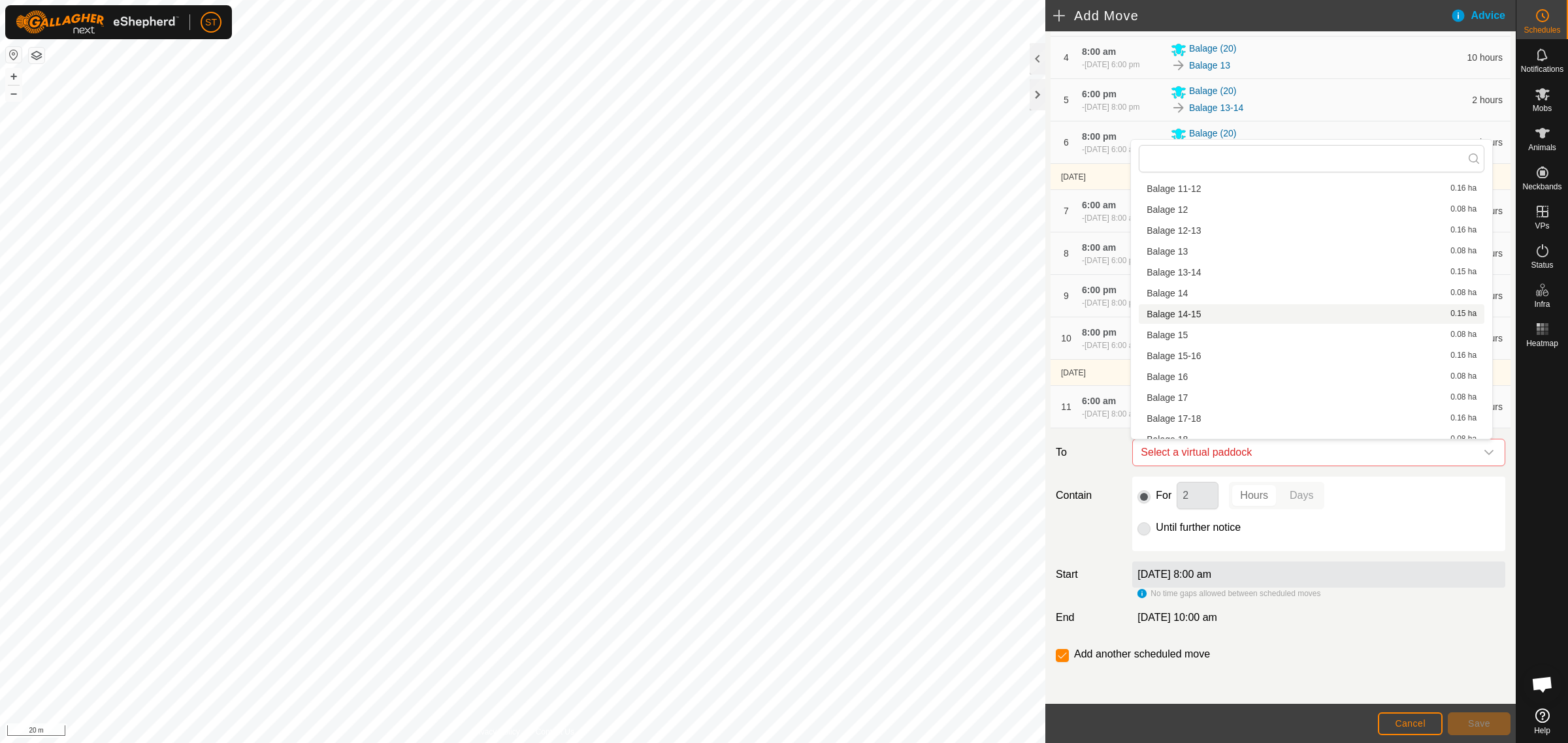
scroll to position [163, 0]
click at [1183, 327] on li "Balage 17 0.08 ha" at bounding box center [1311, 325] width 345 height 19
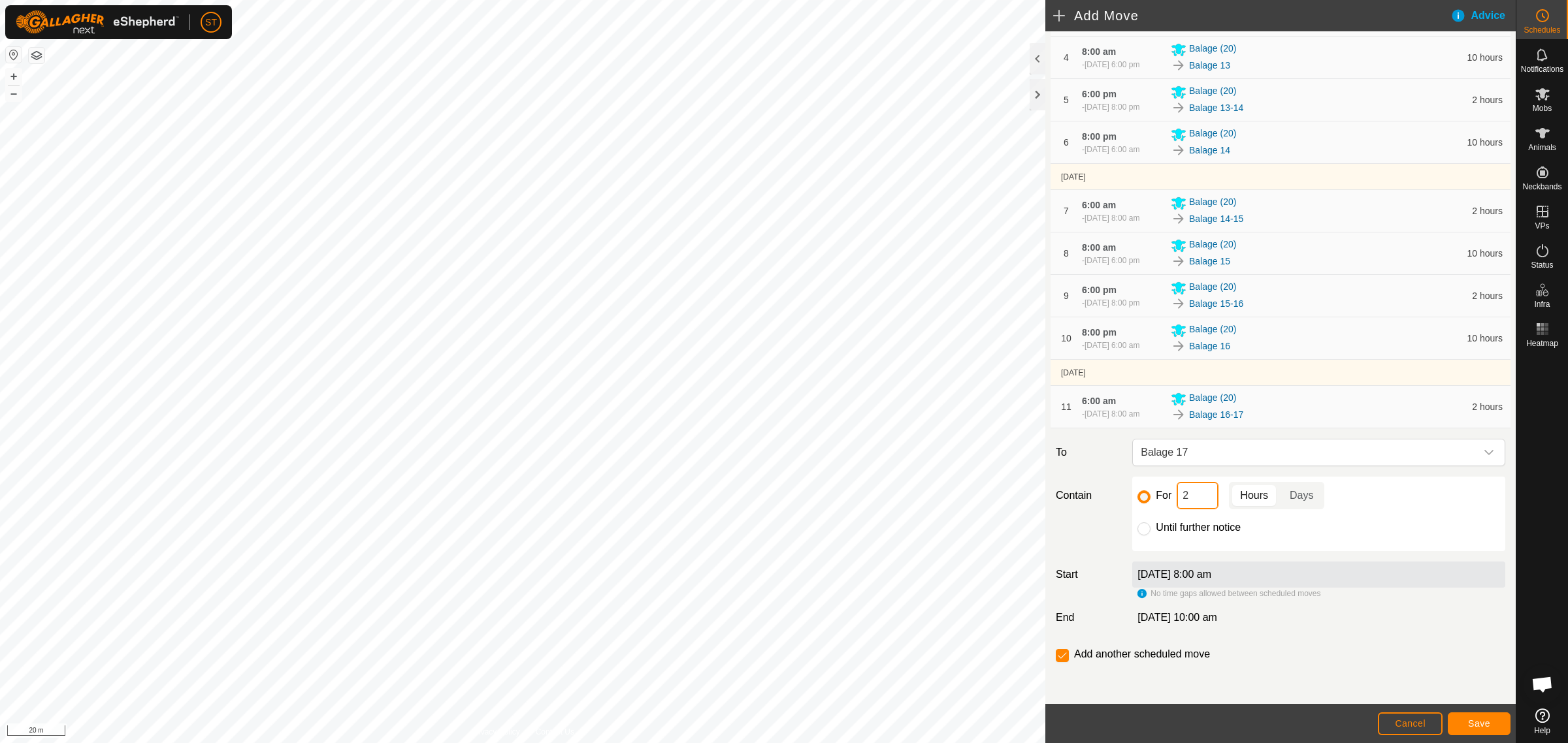
drag, startPoint x: 1185, startPoint y: 495, endPoint x: 1151, endPoint y: 495, distance: 34.0
click at [1151, 495] on div "For 2 Hours Days" at bounding box center [1319, 495] width 363 height 27
click at [1460, 726] on button "Save" at bounding box center [1479, 724] width 63 height 23
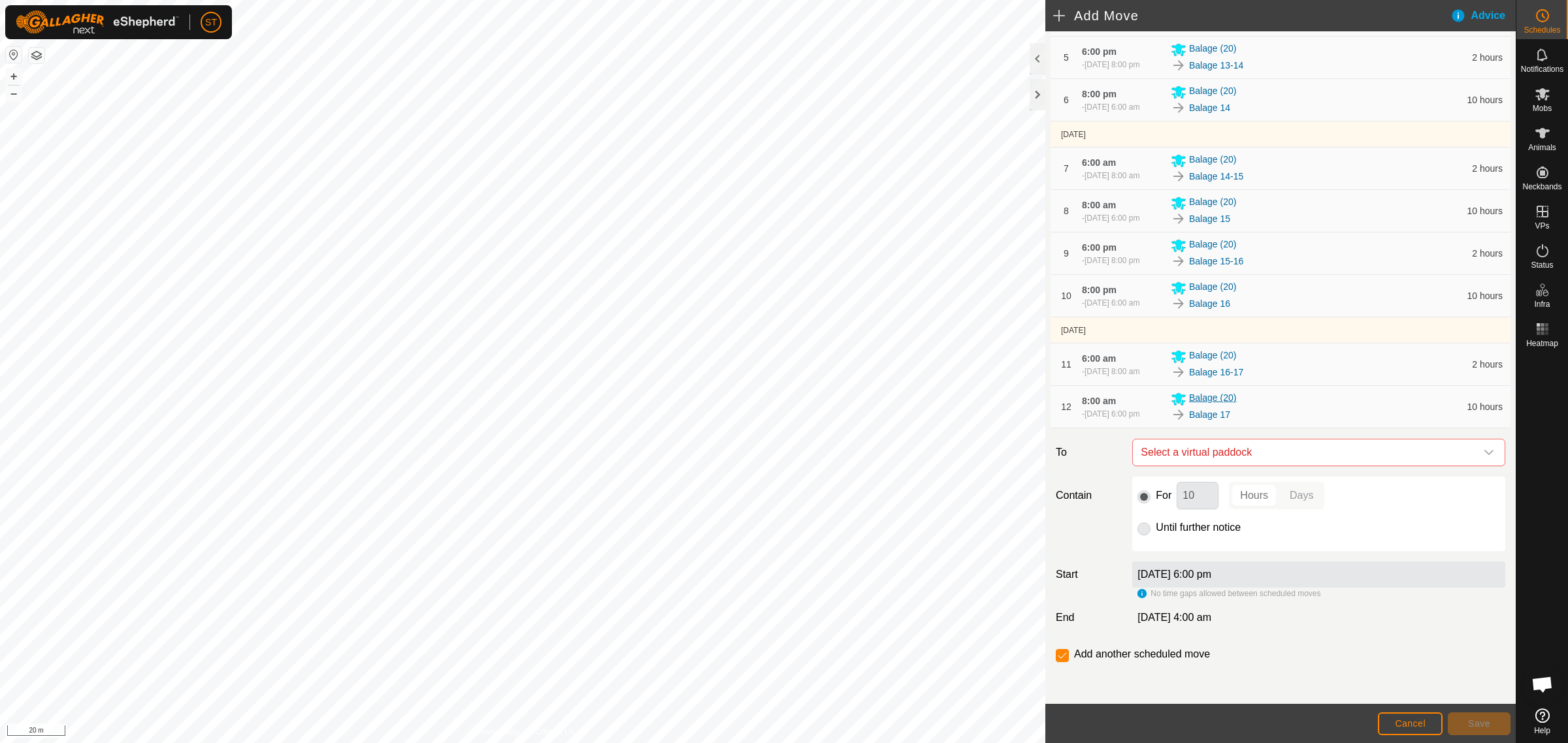
scroll to position [396, 0]
click at [1483, 454] on icon "dropdown trigger" at bounding box center [1489, 452] width 11 height 11
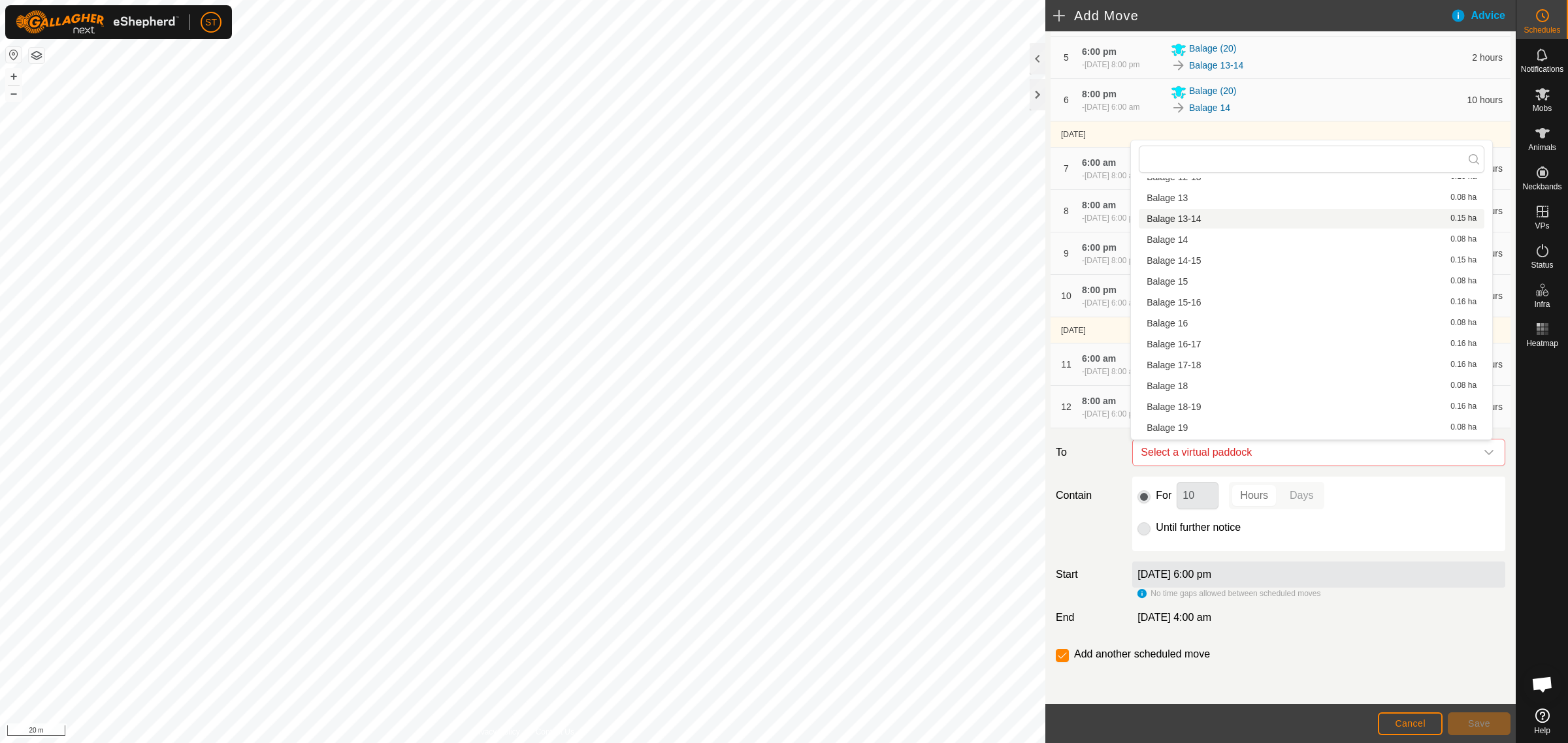
scroll to position [181, 0]
click at [1181, 325] on li "Balage 17-18 0.16 ha" at bounding box center [1311, 329] width 345 height 19
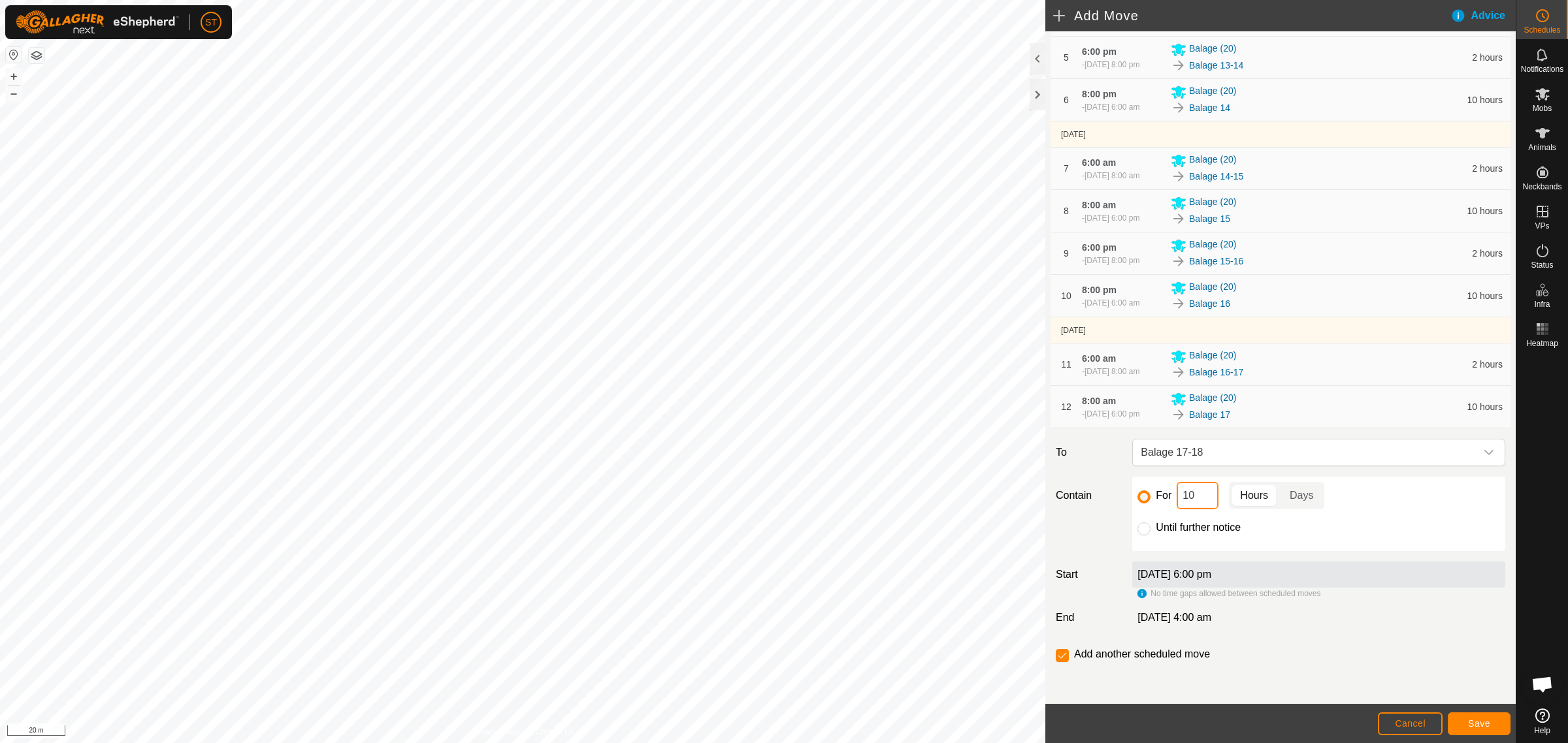
drag, startPoint x: 1195, startPoint y: 494, endPoint x: 1125, endPoint y: 493, distance: 70.0
click at [1133, 497] on div "For 10 Hours Days Until further notice" at bounding box center [1318, 514] width 373 height 75
click at [1469, 722] on span "Save" at bounding box center [1479, 724] width 22 height 11
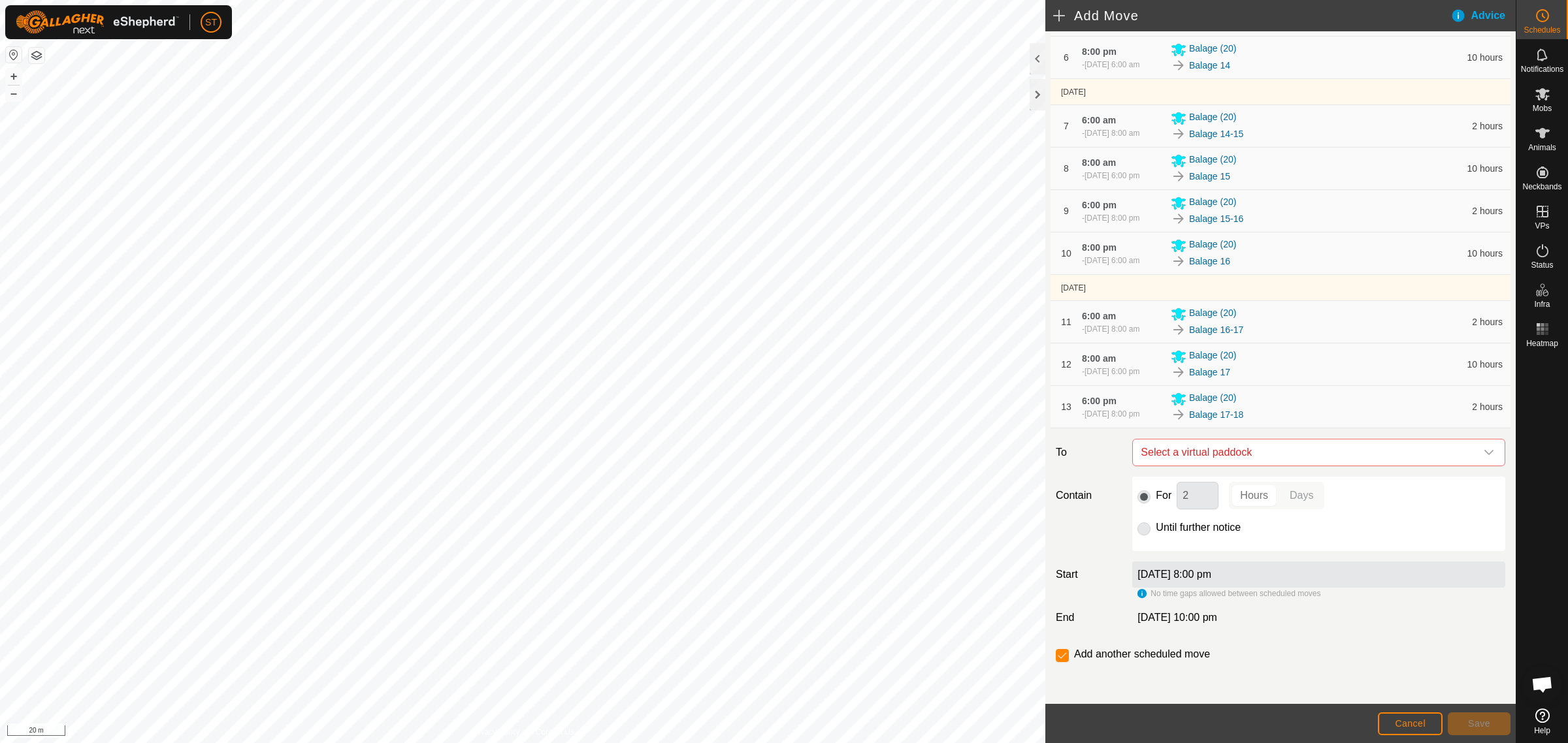
scroll to position [444, 0]
click at [1484, 451] on icon "dropdown trigger" at bounding box center [1489, 452] width 9 height 5
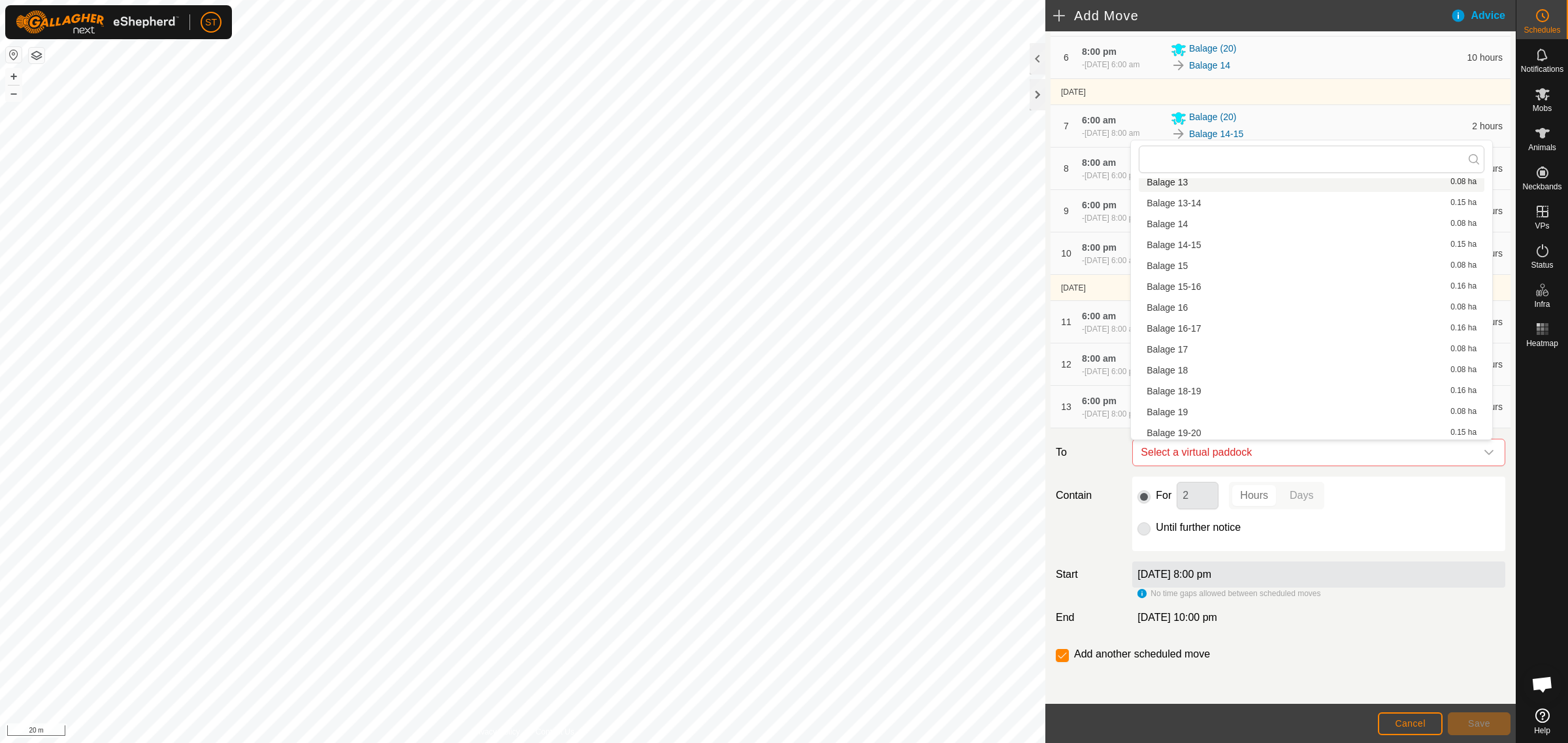
scroll to position [163, 0]
click at [1176, 370] on li "Balage 18 0.08 ha" at bounding box center [1311, 368] width 345 height 19
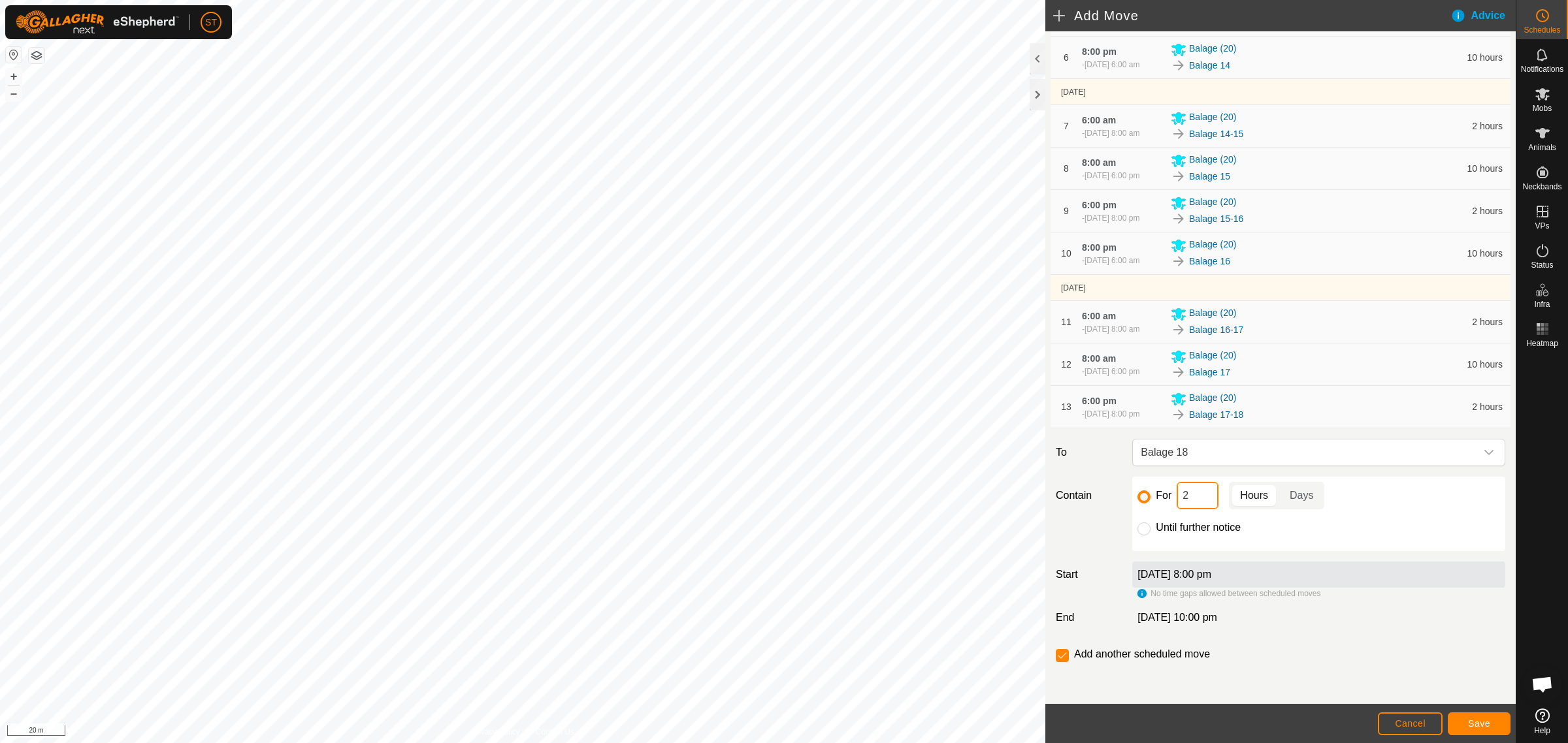
drag, startPoint x: 1171, startPoint y: 498, endPoint x: 1150, endPoint y: 491, distance: 22.1
click at [1144, 498] on div "For 2 Hours Days" at bounding box center [1319, 495] width 363 height 27
click at [1471, 722] on span "Save" at bounding box center [1479, 724] width 22 height 11
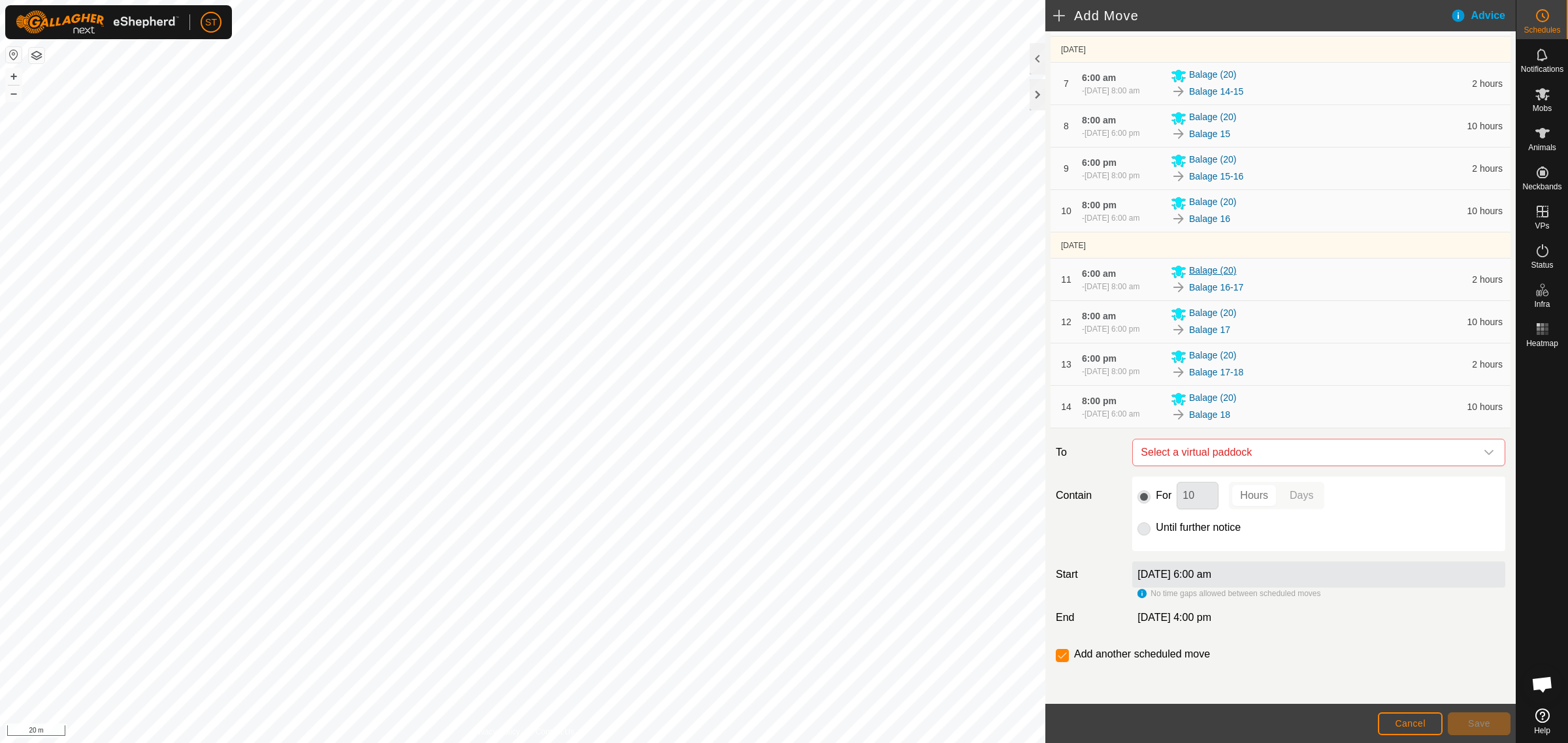
scroll to position [494, 0]
click at [1483, 447] on icon "dropdown trigger" at bounding box center [1489, 452] width 11 height 11
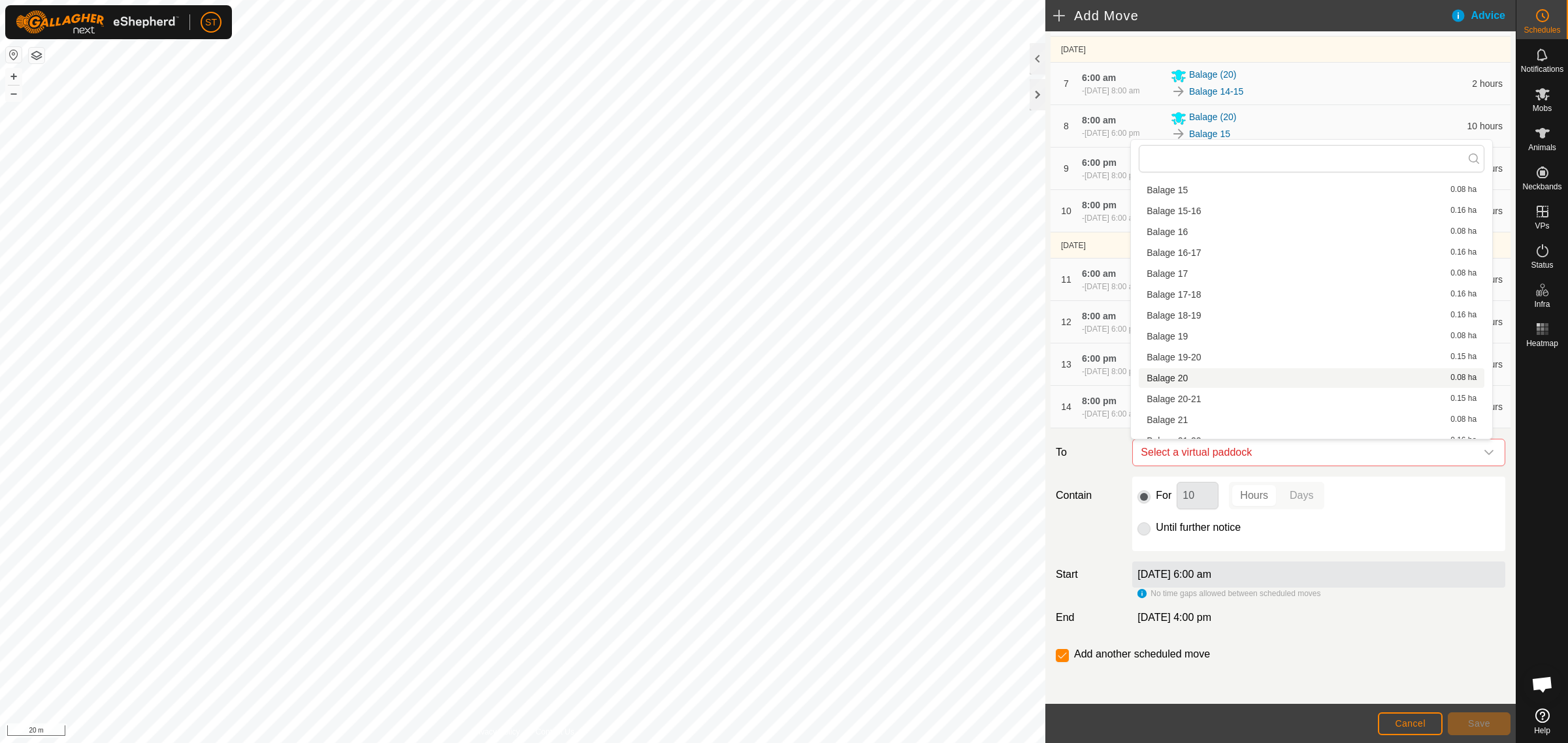
scroll to position [245, 0]
click at [1191, 307] on li "Balage 18-19 0.16 ha" at bounding box center [1311, 307] width 345 height 19
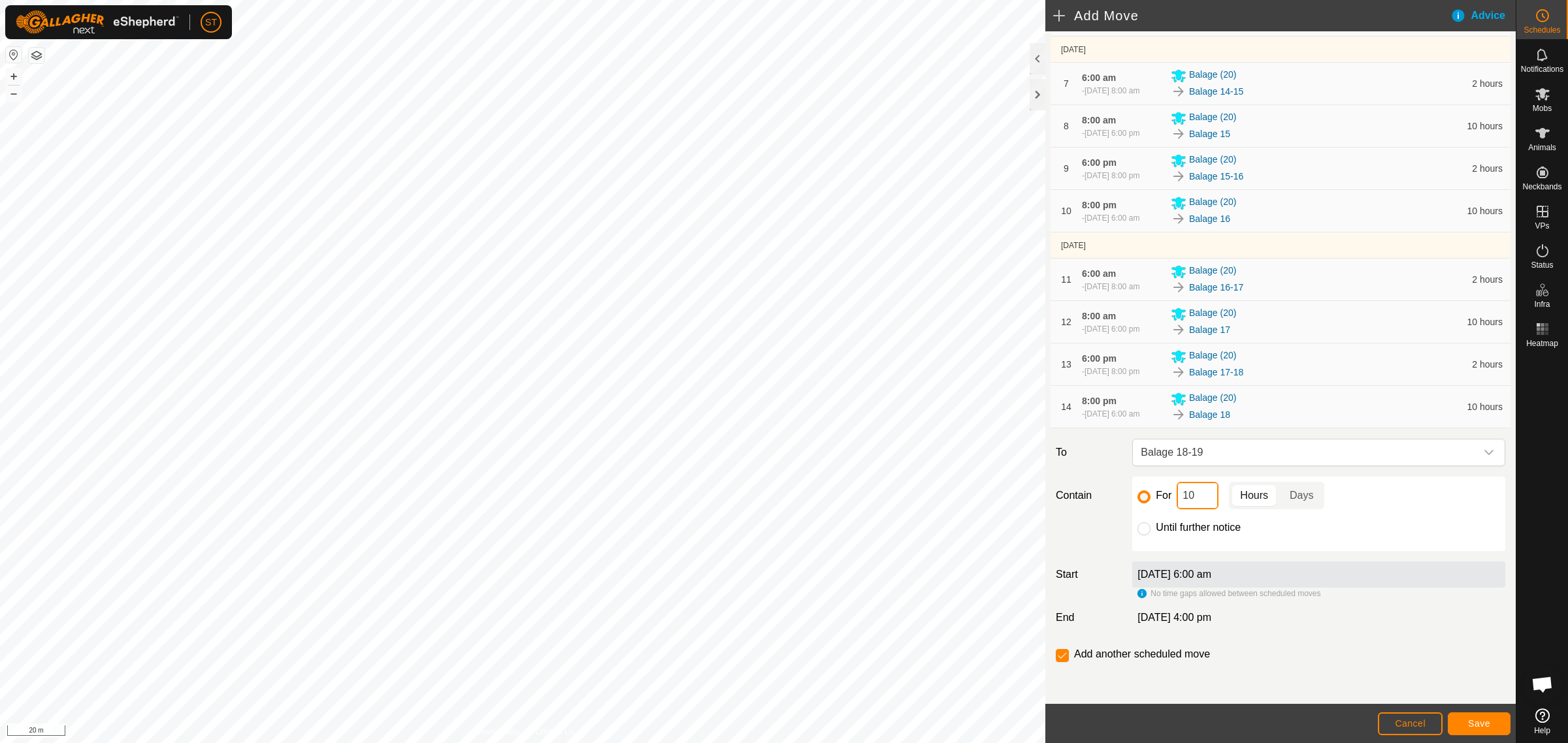
drag, startPoint x: 1189, startPoint y: 496, endPoint x: 1174, endPoint y: 498, distance: 15.1
click at [1173, 498] on div "For 10 Hours Days" at bounding box center [1319, 495] width 363 height 27
drag, startPoint x: 1193, startPoint y: 494, endPoint x: 1169, endPoint y: 495, distance: 24.0
click at [1169, 495] on div "For 10 Hours Days" at bounding box center [1319, 495] width 363 height 27
click at [1479, 722] on span "Save" at bounding box center [1479, 724] width 22 height 11
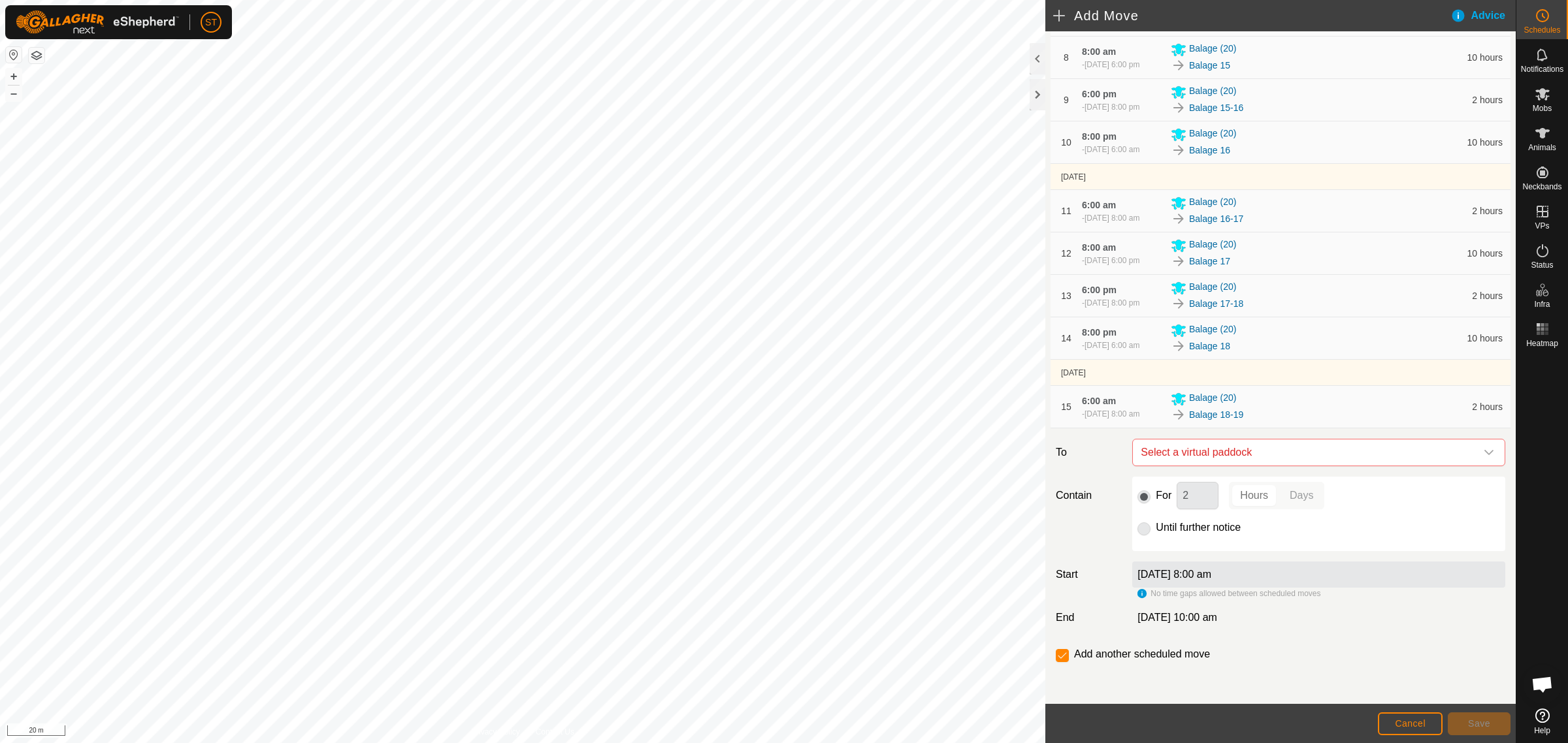
scroll to position [568, 0]
click at [1483, 452] on icon "dropdown trigger" at bounding box center [1489, 452] width 11 height 11
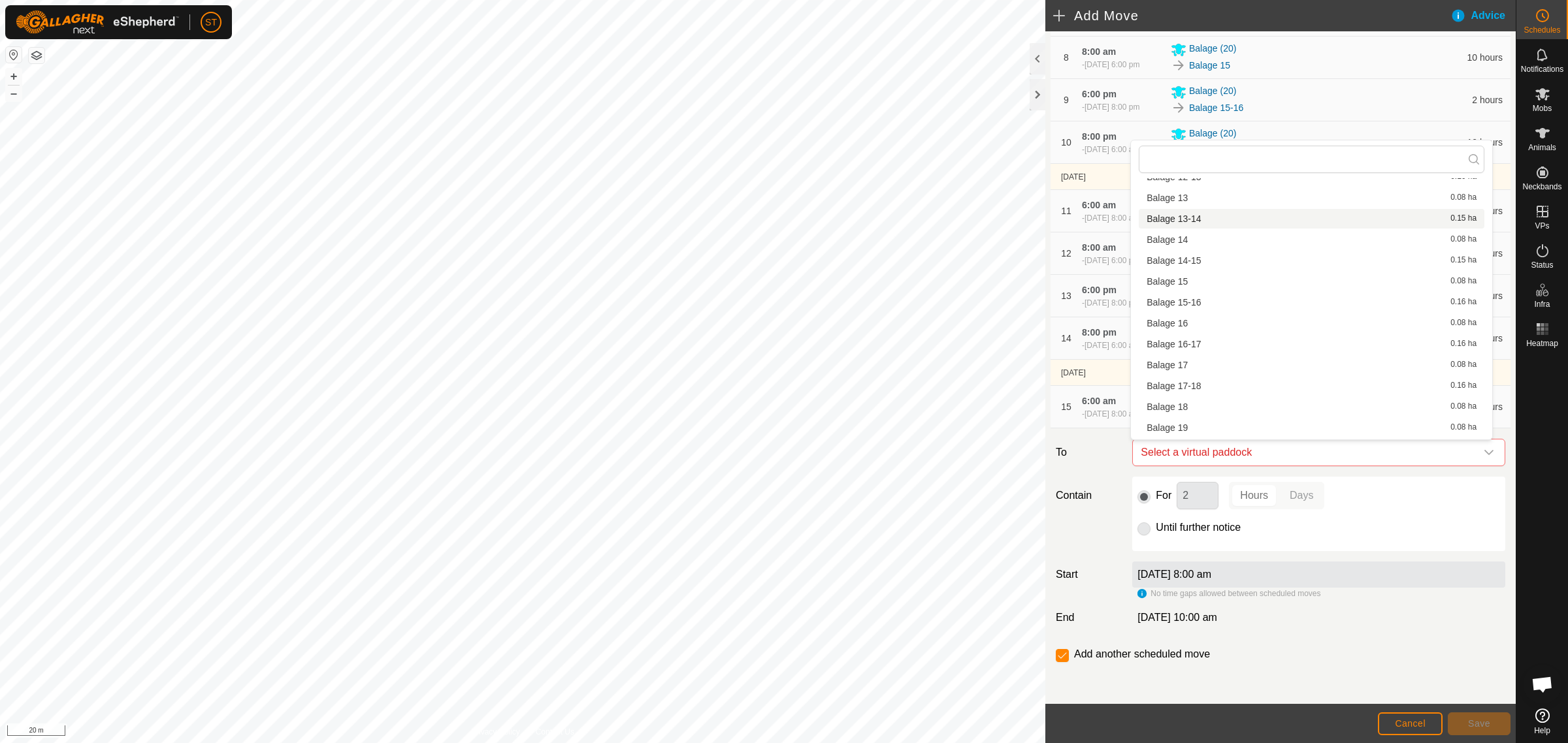
scroll to position [163, 0]
click at [1186, 405] on span "Balage 19" at bounding box center [1167, 410] width 41 height 9
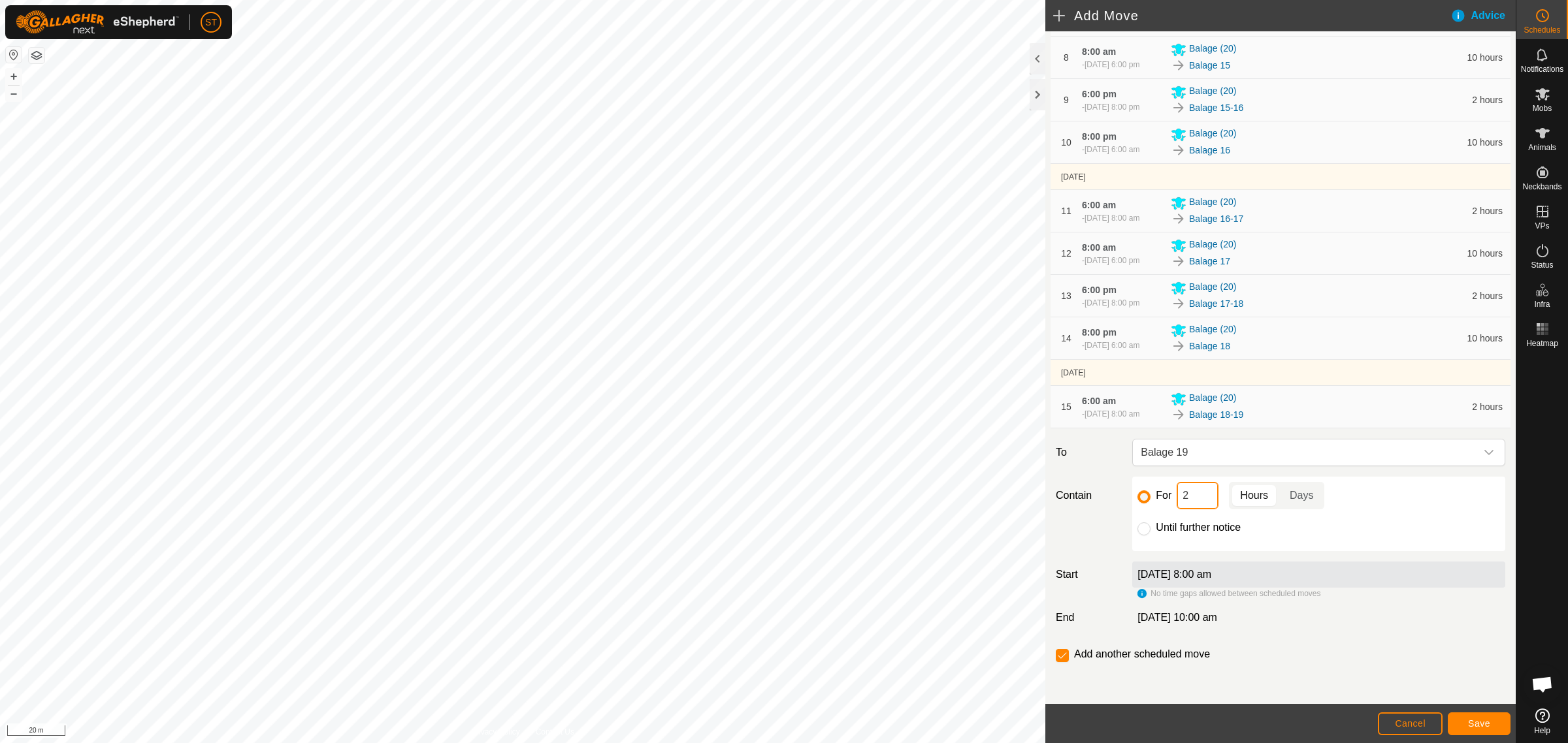
drag, startPoint x: 1186, startPoint y: 495, endPoint x: 1101, endPoint y: 497, distance: 85.0
click at [1101, 497] on div "Contain For 2 Hours Days Until further notice" at bounding box center [1281, 514] width 460 height 75
click at [1467, 724] on button "Save" at bounding box center [1479, 724] width 63 height 23
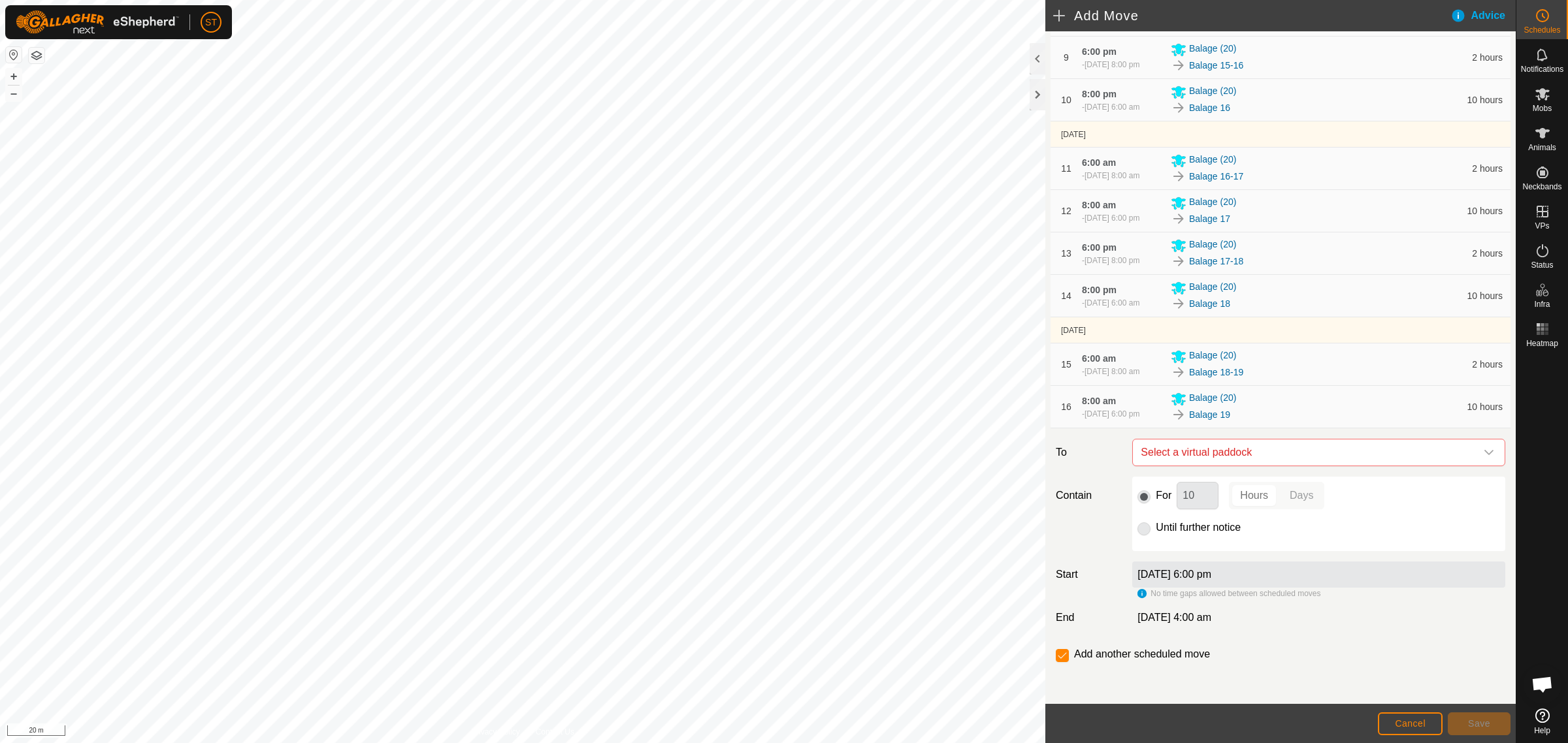
scroll to position [616, 0]
click at [1483, 454] on icon "dropdown trigger" at bounding box center [1489, 452] width 11 height 11
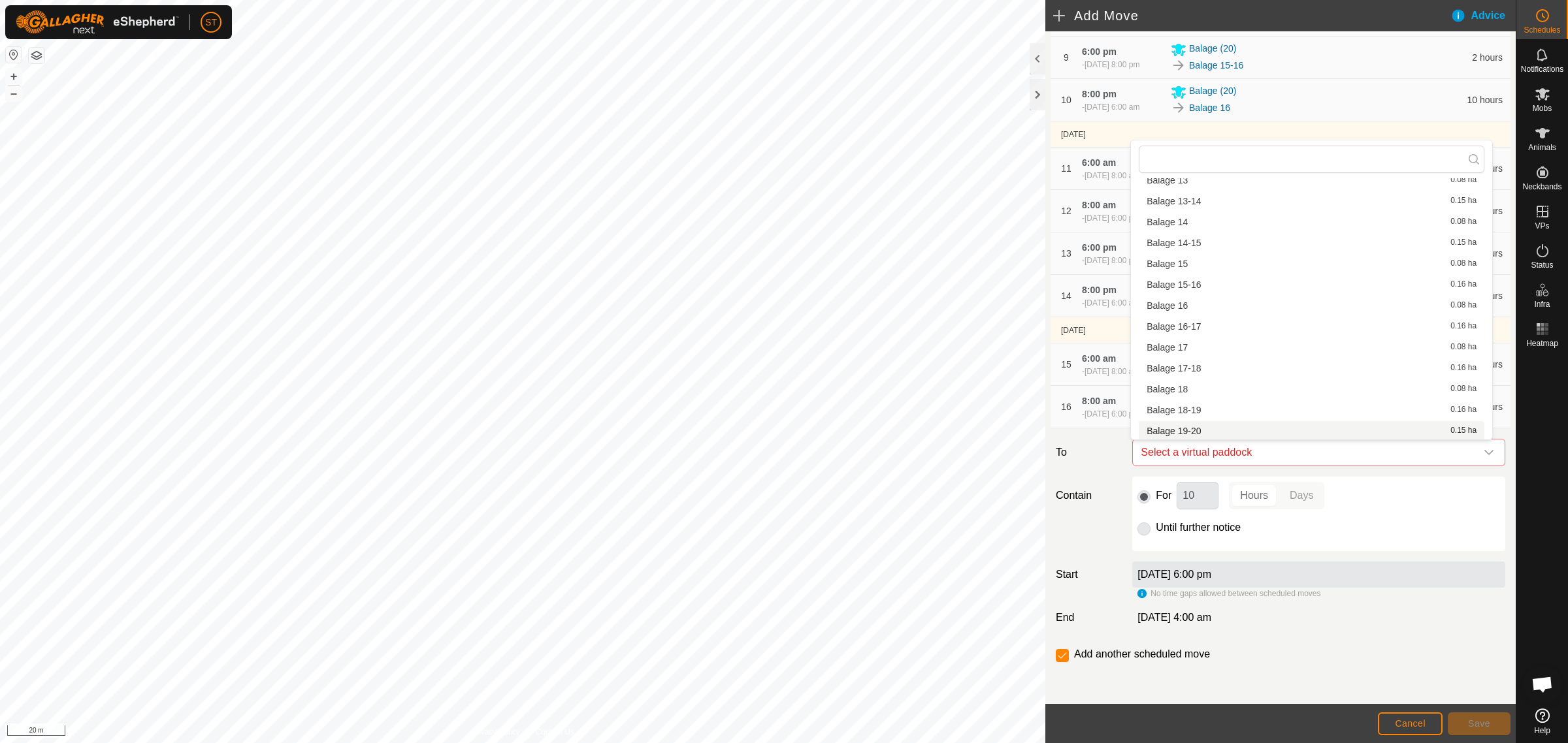
scroll to position [164, 0]
click at [1194, 431] on li "Balage 19-20 0.15 ha" at bounding box center [1311, 430] width 345 height 19
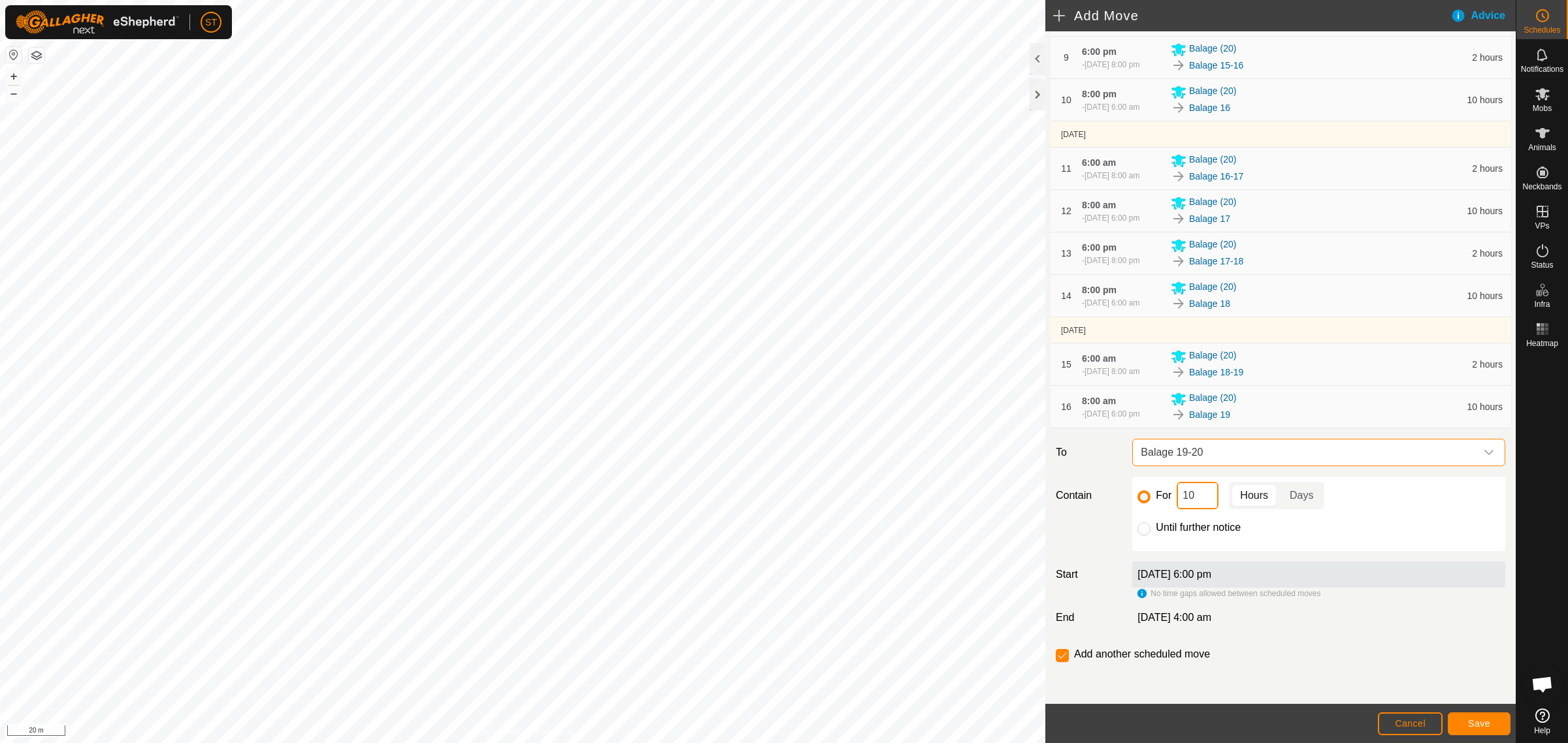
drag, startPoint x: 1197, startPoint y: 502, endPoint x: 1156, endPoint y: 502, distance: 41.0
click at [1156, 502] on div "For 10 Hours Days" at bounding box center [1319, 495] width 363 height 27
click at [1474, 726] on span "Save" at bounding box center [1479, 724] width 22 height 11
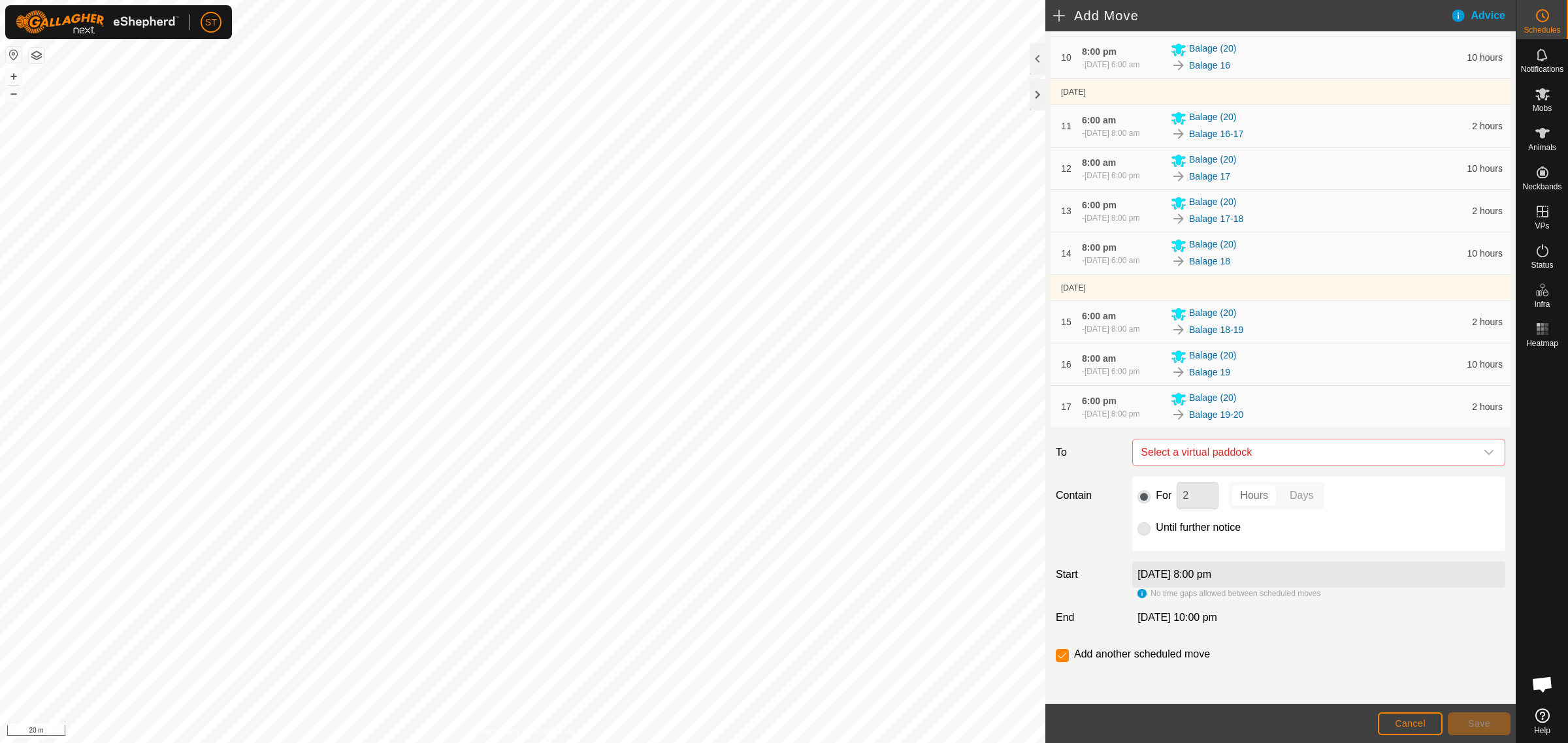
scroll to position [664, 0]
click at [1480, 446] on div "dropdown trigger" at bounding box center [1488, 452] width 26 height 26
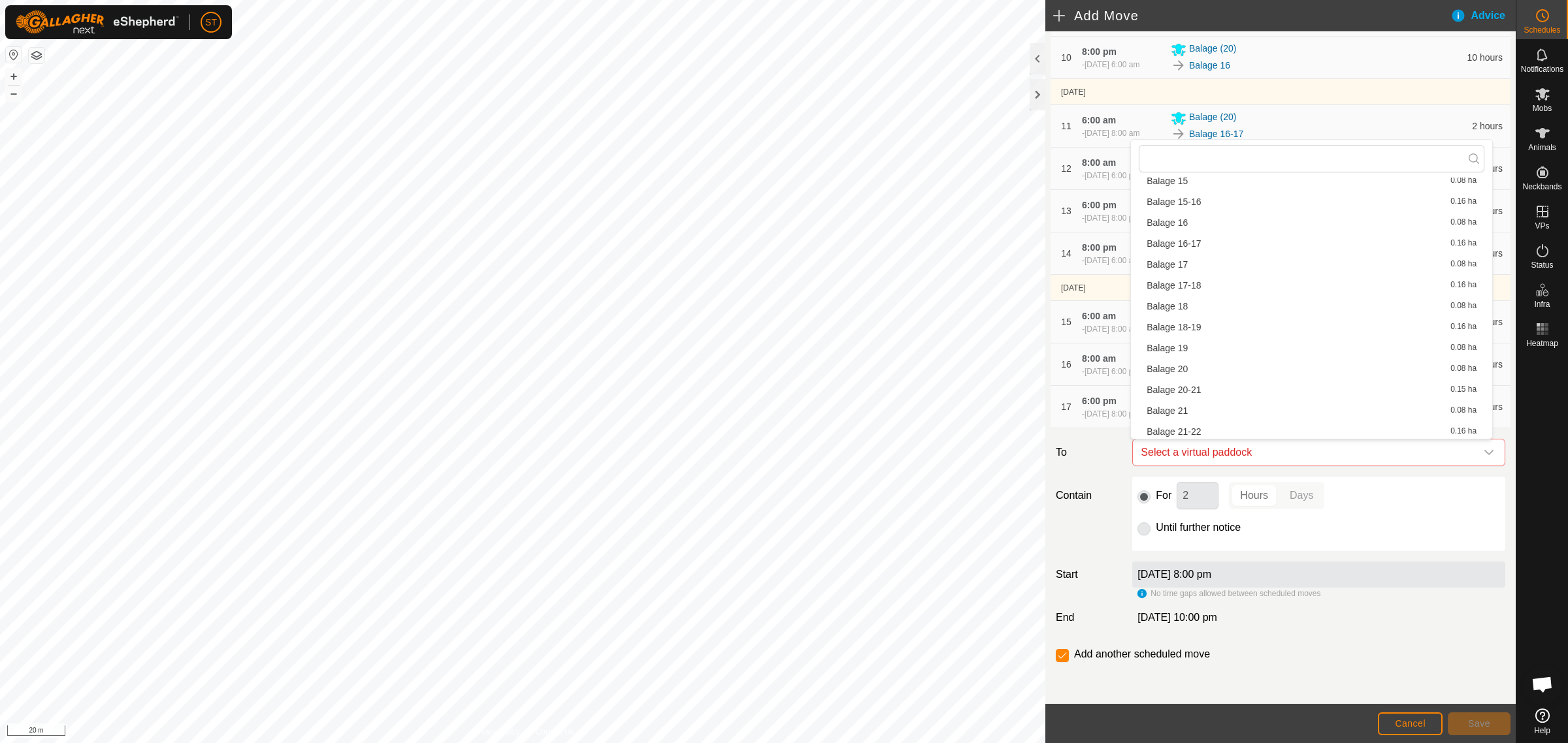
scroll to position [263, 0]
click at [1174, 351] on li "Balage 20 0.08 ha" at bounding box center [1311, 351] width 345 height 19
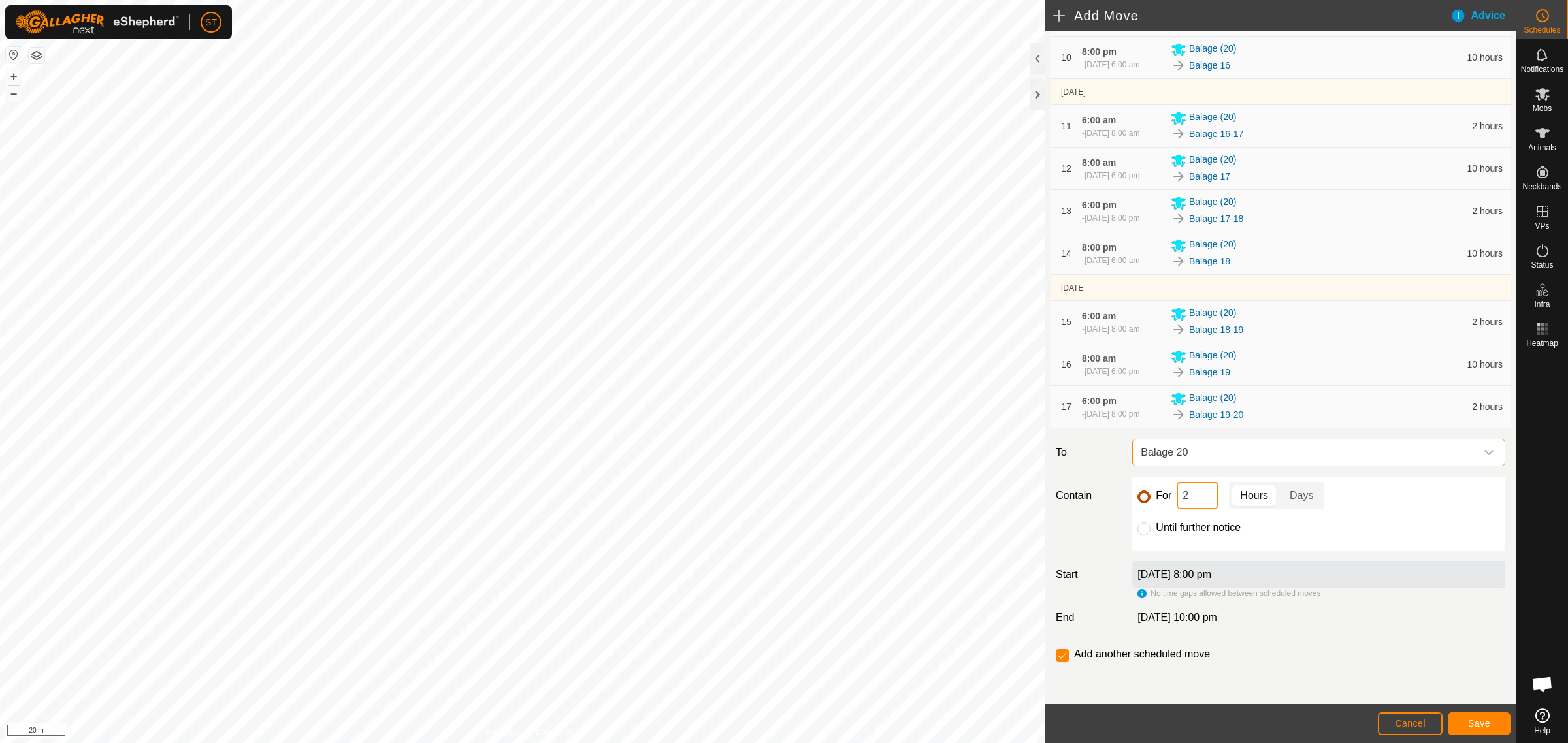
drag, startPoint x: 1194, startPoint y: 498, endPoint x: 1137, endPoint y: 497, distance: 57.0
click at [1137, 497] on div "For 2 Hours Days" at bounding box center [1319, 495] width 363 height 27
click at [1465, 722] on button "Save" at bounding box center [1479, 724] width 63 height 23
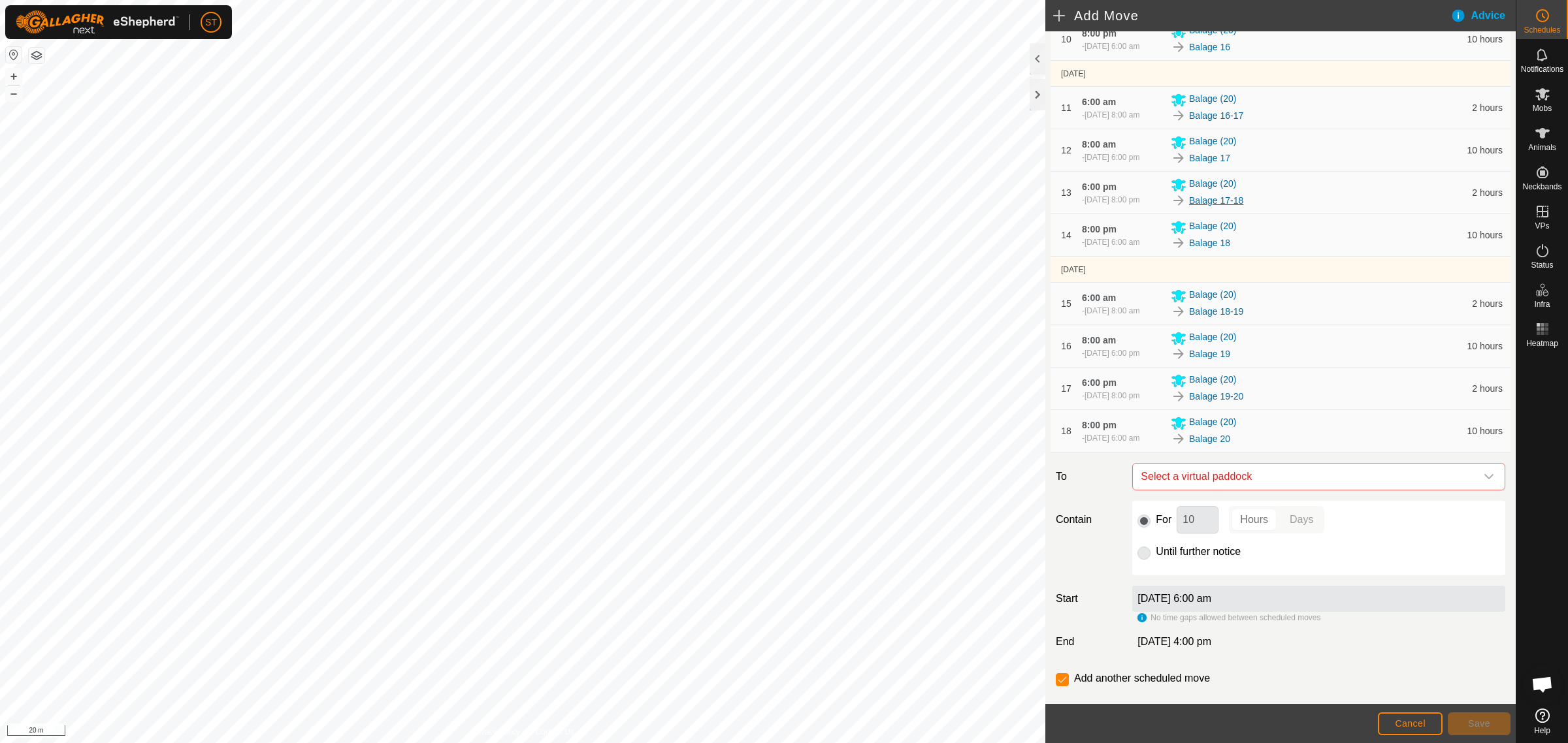
scroll to position [713, 0]
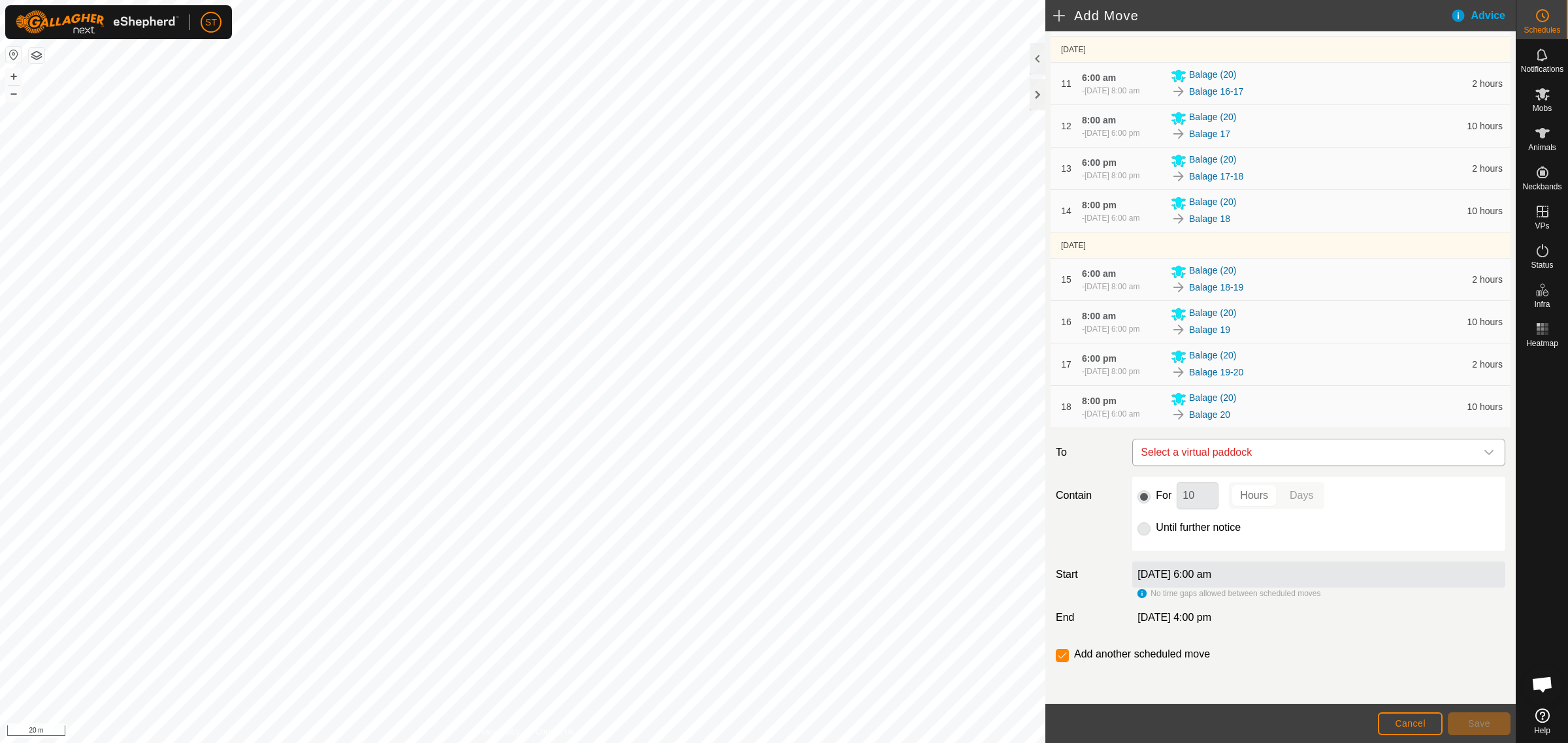
click at [1483, 451] on icon "dropdown trigger" at bounding box center [1489, 452] width 11 height 11
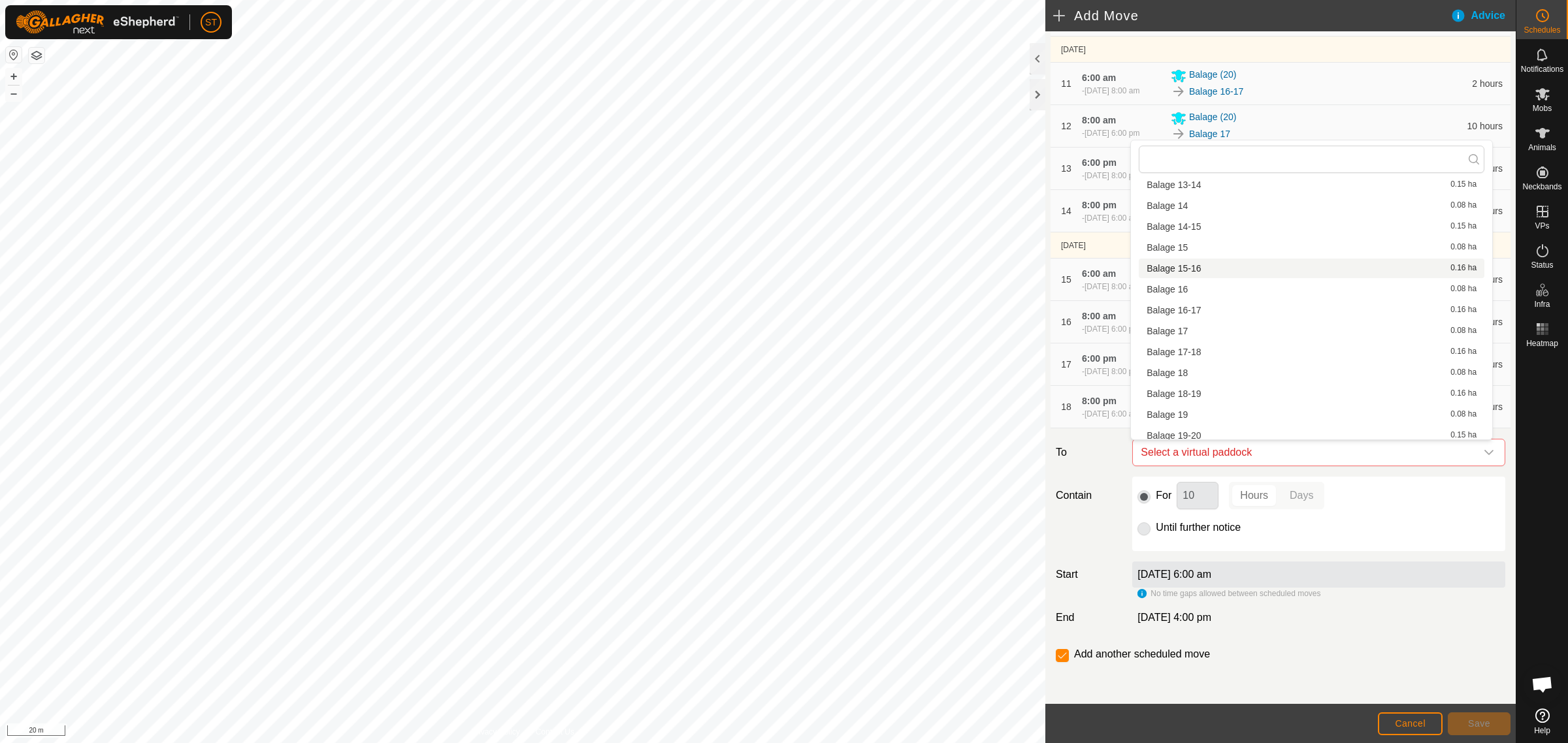
scroll to position [263, 0]
click at [1194, 373] on li "Balage 20-21 0.15 ha" at bounding box center [1311, 373] width 345 height 19
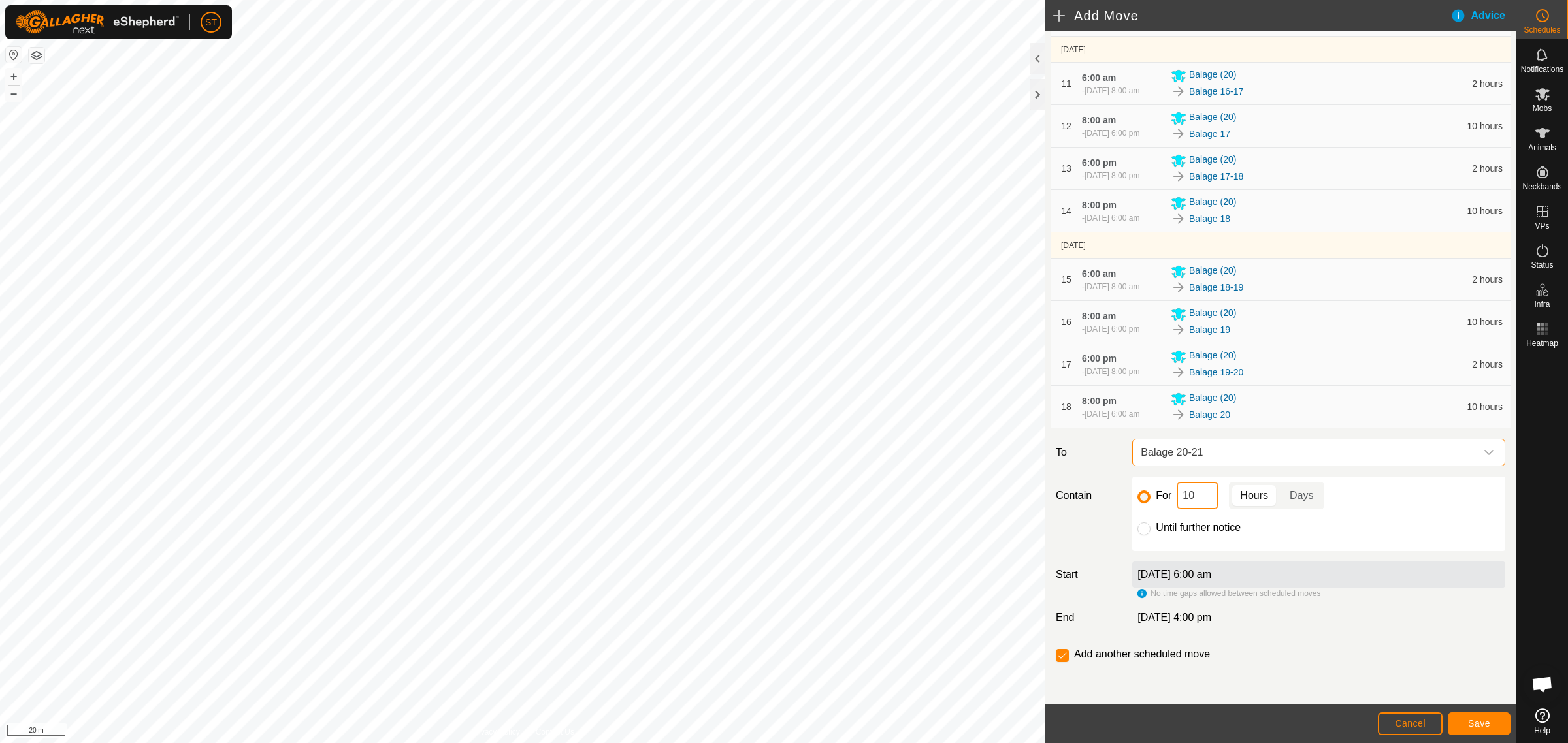
click at [1168, 502] on div "For 10 Hours Days" at bounding box center [1319, 495] width 363 height 27
click at [1495, 724] on button "Save" at bounding box center [1479, 724] width 63 height 23
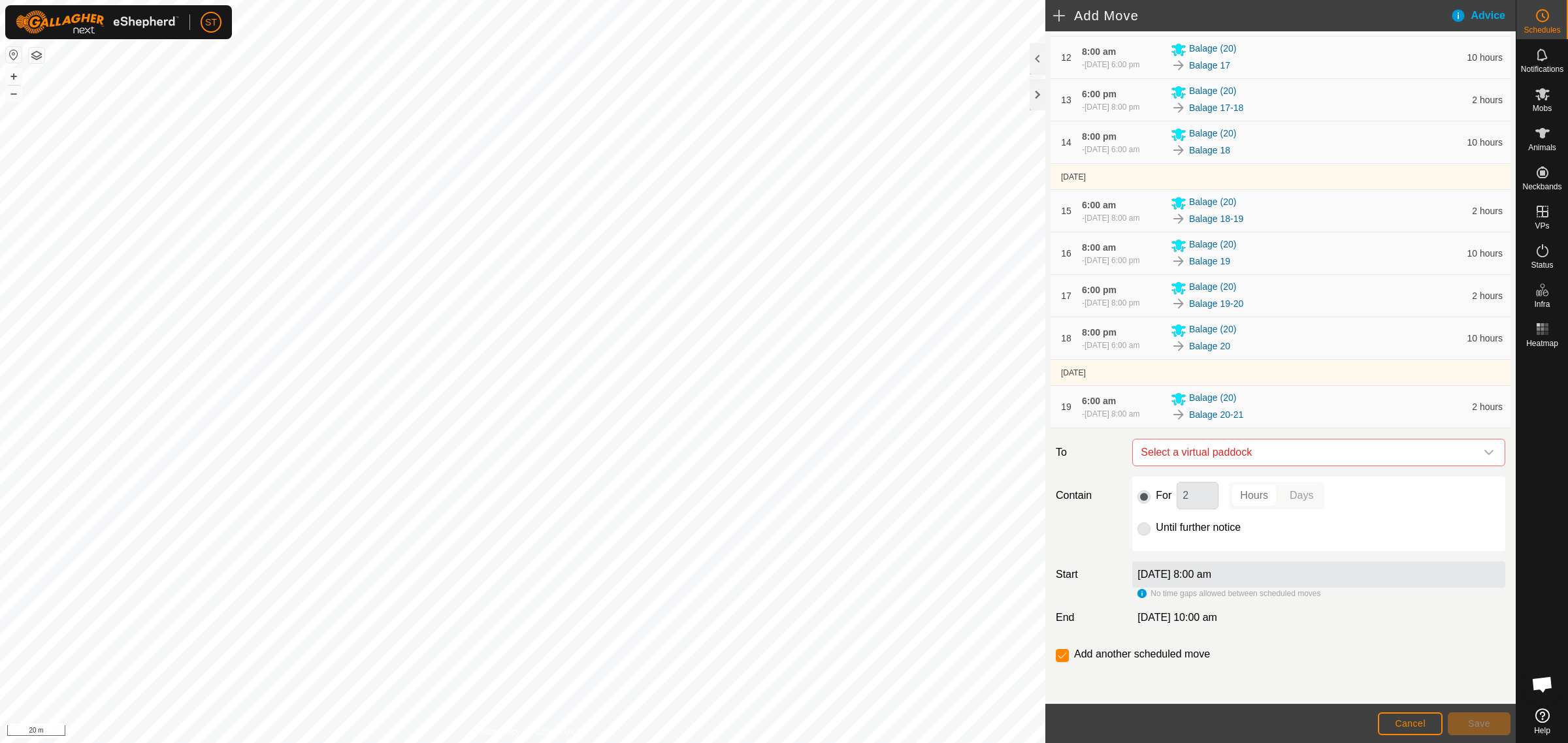
scroll to position [788, 0]
click at [1483, 451] on icon "dropdown trigger" at bounding box center [1489, 452] width 11 height 11
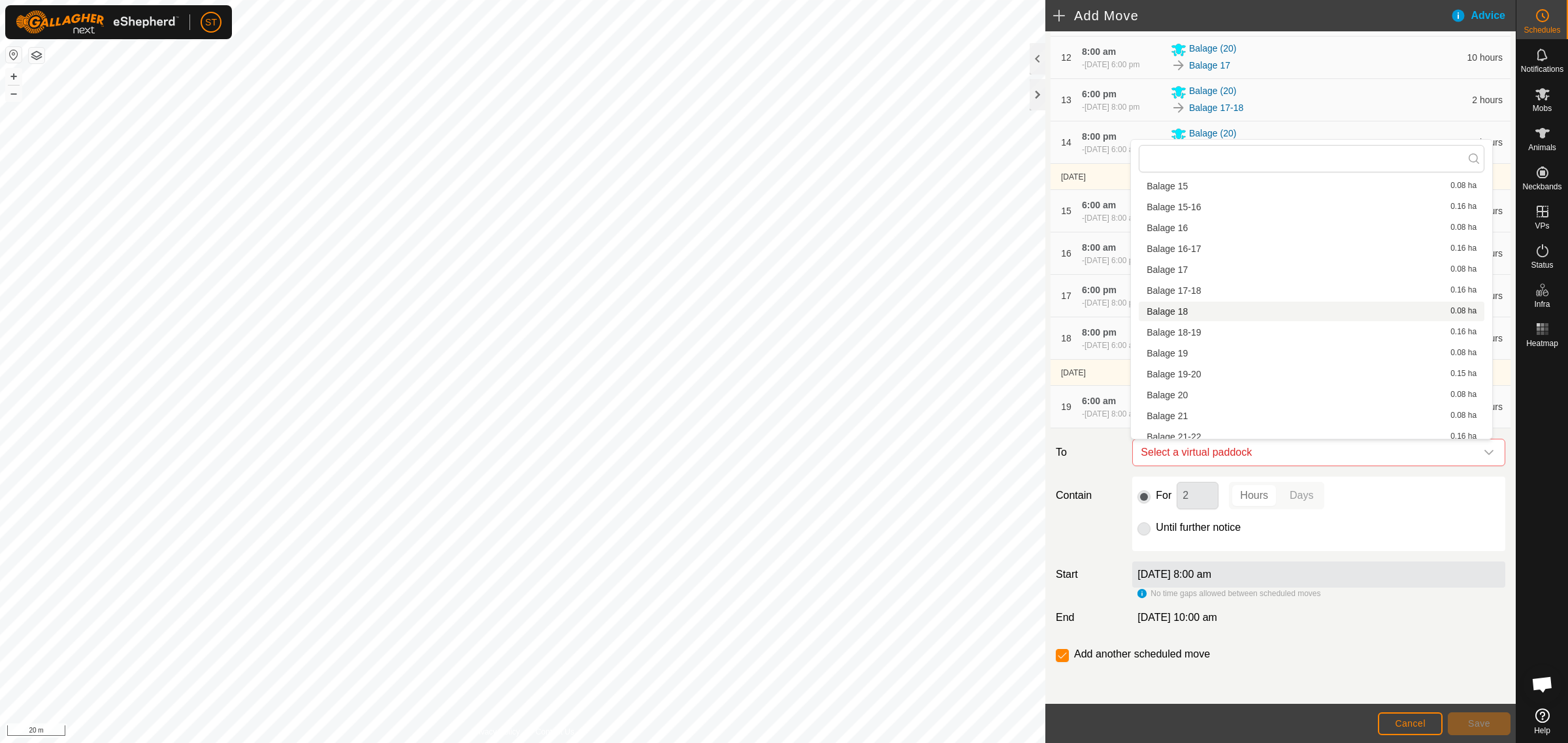
scroll to position [245, 0]
click at [1193, 414] on li "Balage 21 0.08 ha" at bounding box center [1311, 411] width 345 height 19
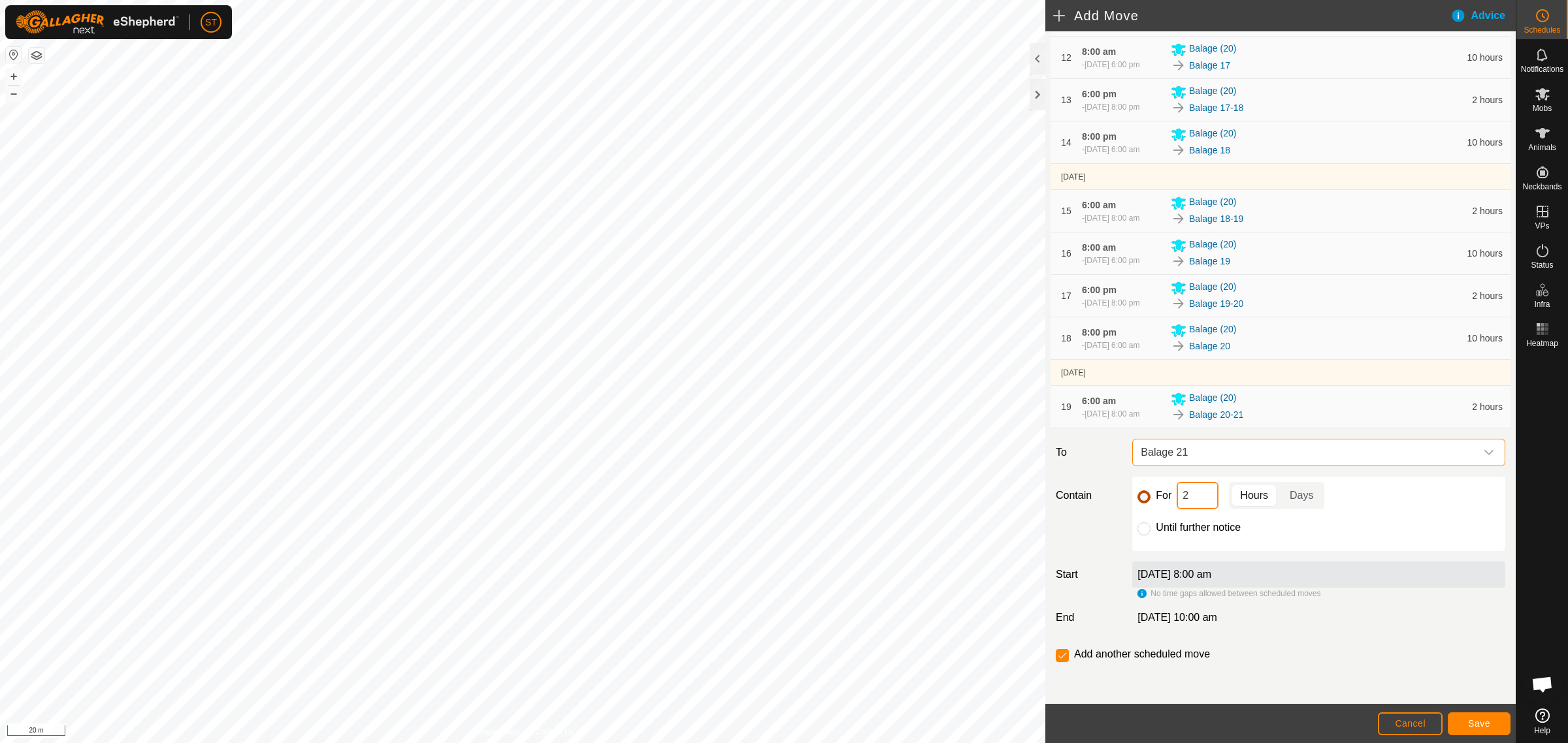
drag, startPoint x: 1193, startPoint y: 496, endPoint x: 1147, endPoint y: 492, distance: 46.2
click at [1147, 493] on div "For 2 Hours Days" at bounding box center [1319, 495] width 363 height 27
click at [1473, 717] on button "Save" at bounding box center [1479, 724] width 63 height 23
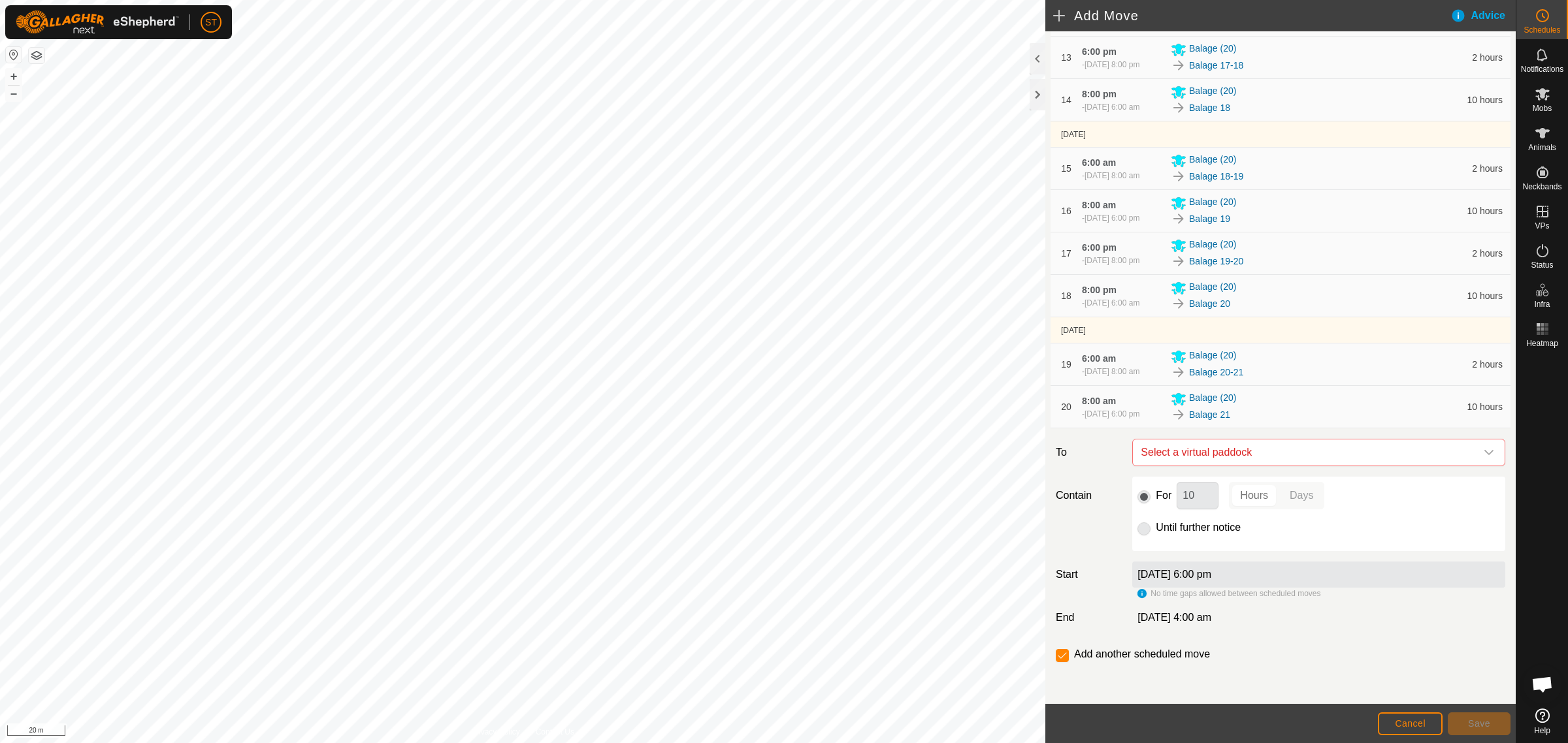
scroll to position [836, 0]
click at [1483, 449] on icon "dropdown trigger" at bounding box center [1489, 452] width 11 height 11
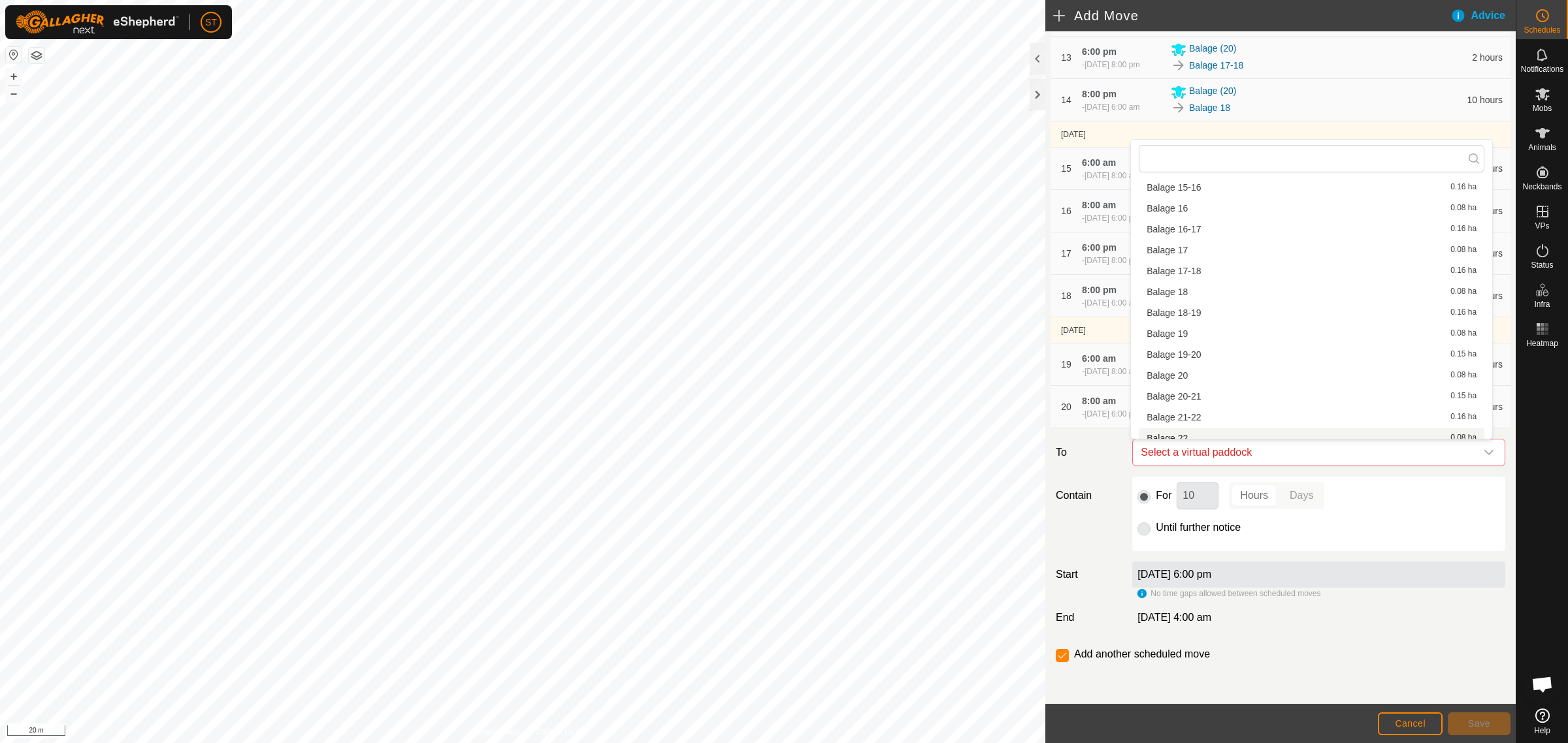
scroll to position [327, 0]
click at [1183, 349] on li "Balage 21-22 0.16 ha" at bounding box center [1311, 350] width 345 height 19
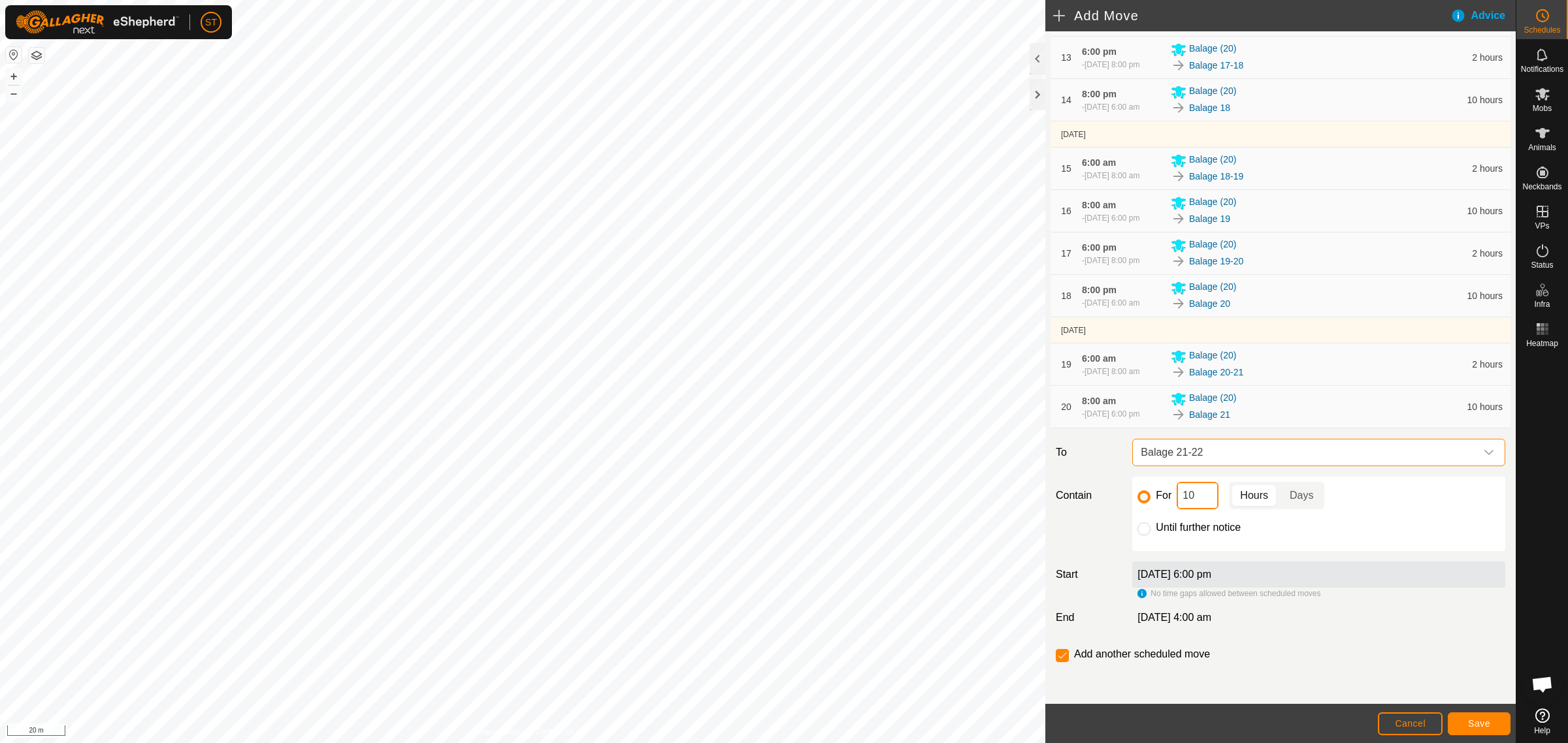
drag, startPoint x: 1193, startPoint y: 497, endPoint x: 1163, endPoint y: 498, distance: 30.0
click at [1163, 498] on div "For 10 Hours Days" at bounding box center [1319, 495] width 363 height 27
click at [1483, 727] on span "Save" at bounding box center [1479, 724] width 22 height 11
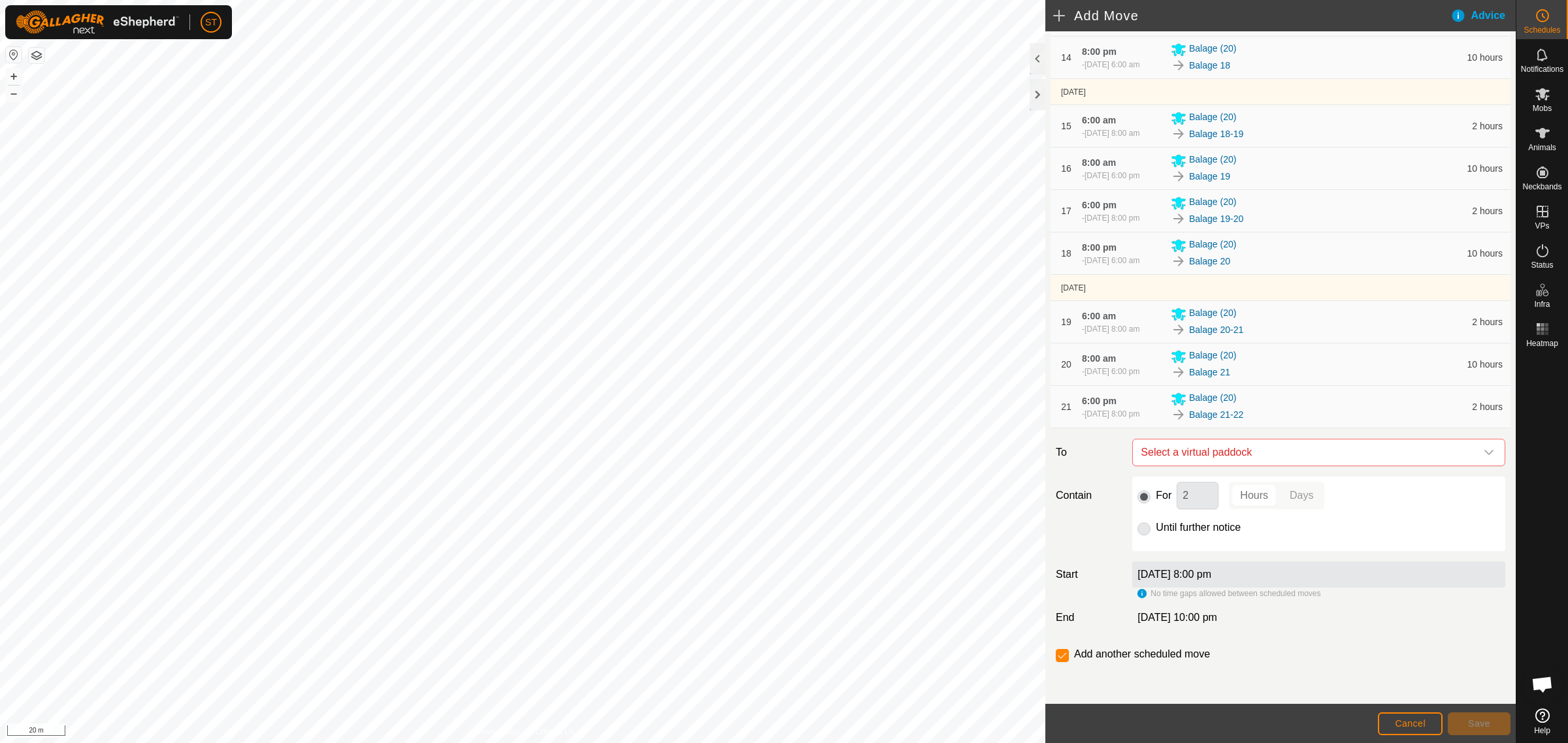
scroll to position [885, 0]
click at [1483, 451] on icon "dropdown trigger" at bounding box center [1489, 452] width 11 height 11
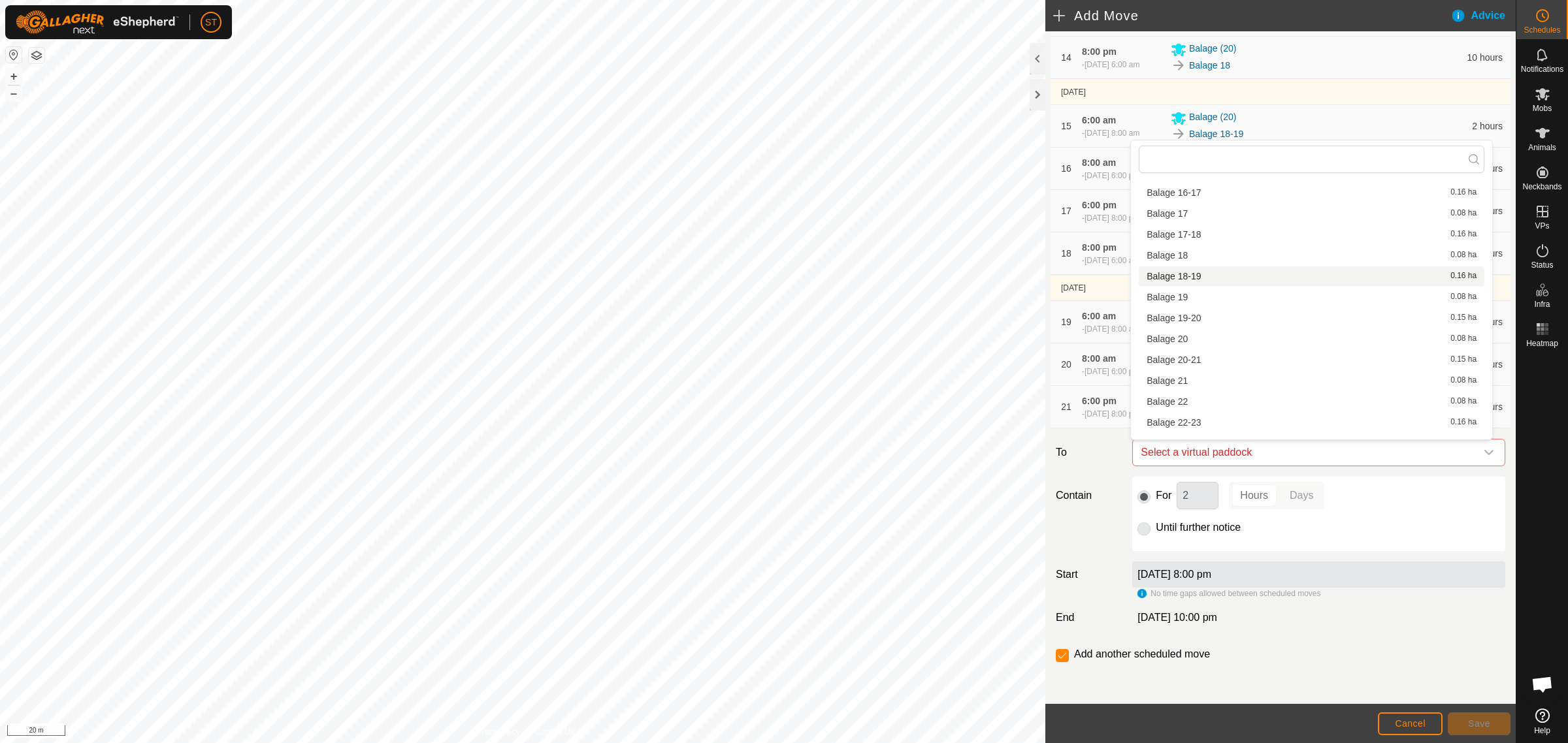
scroll to position [344, 0]
click at [1187, 351] on li "Balage 22 0.08 ha" at bounding box center [1311, 354] width 345 height 19
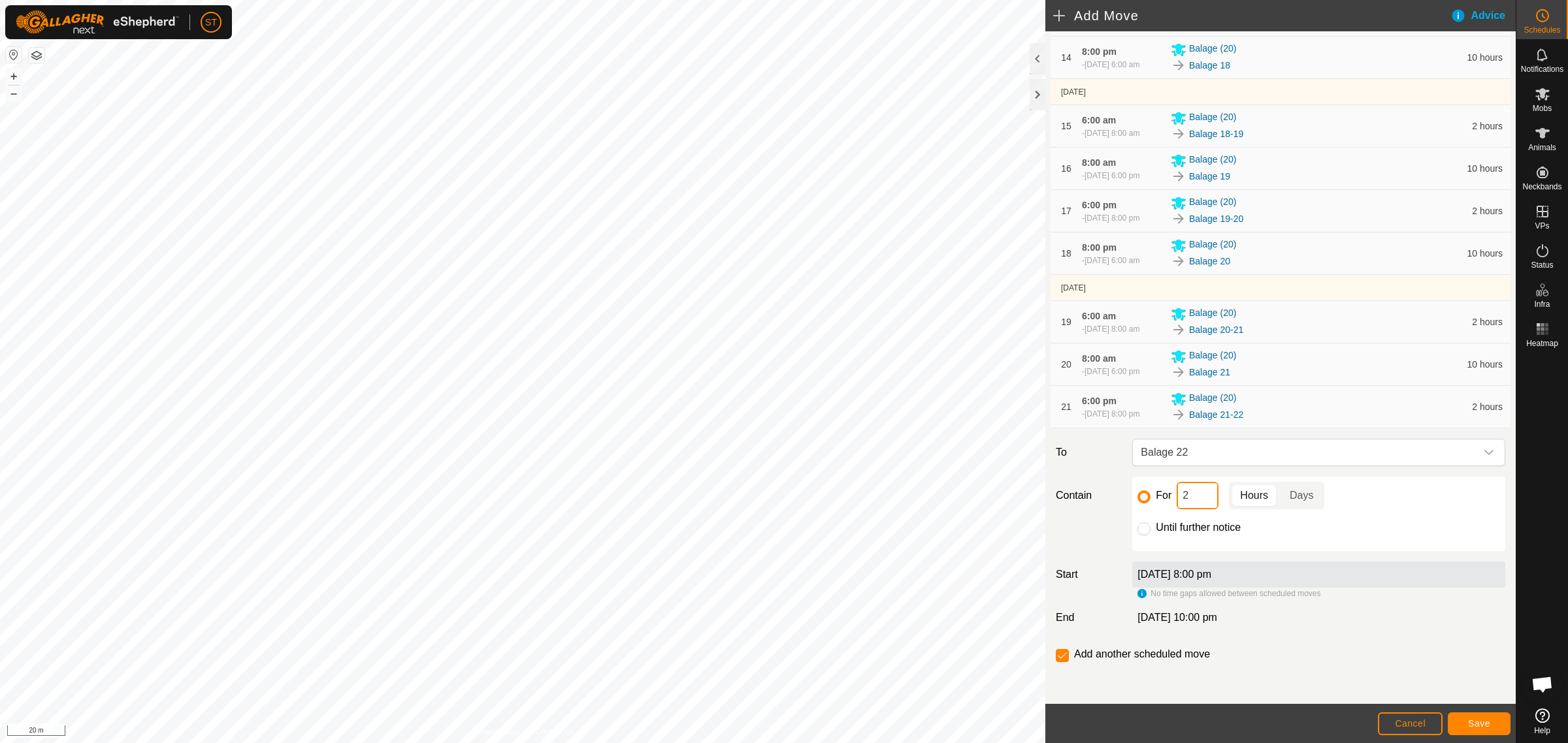
drag, startPoint x: 1187, startPoint y: 501, endPoint x: 1158, endPoint y: 501, distance: 29.0
click at [1158, 501] on div "For 2 Hours Days" at bounding box center [1319, 495] width 363 height 27
click at [1468, 716] on button "Save" at bounding box center [1479, 724] width 63 height 23
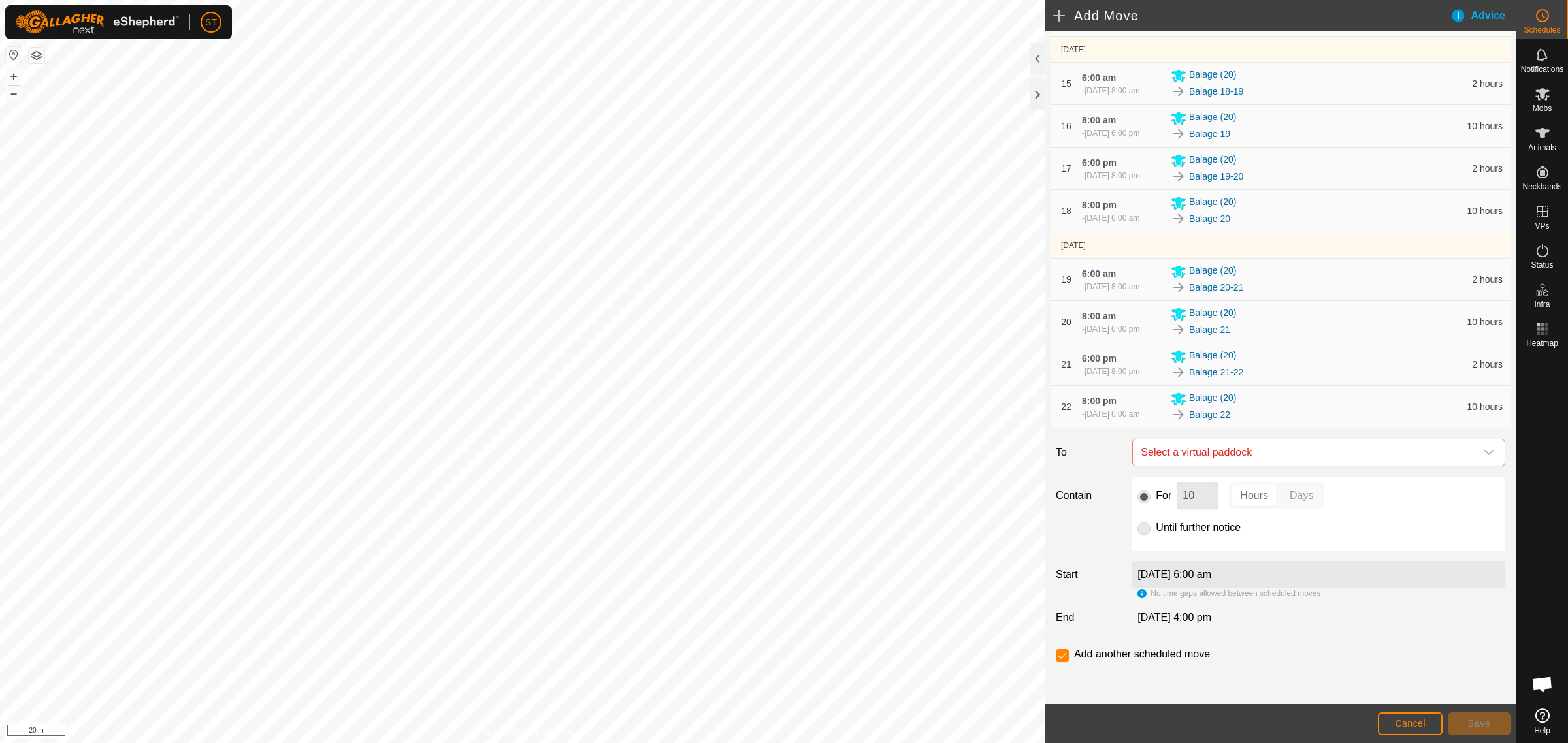
scroll to position [934, 0]
click at [1483, 452] on icon "dropdown trigger" at bounding box center [1489, 452] width 11 height 11
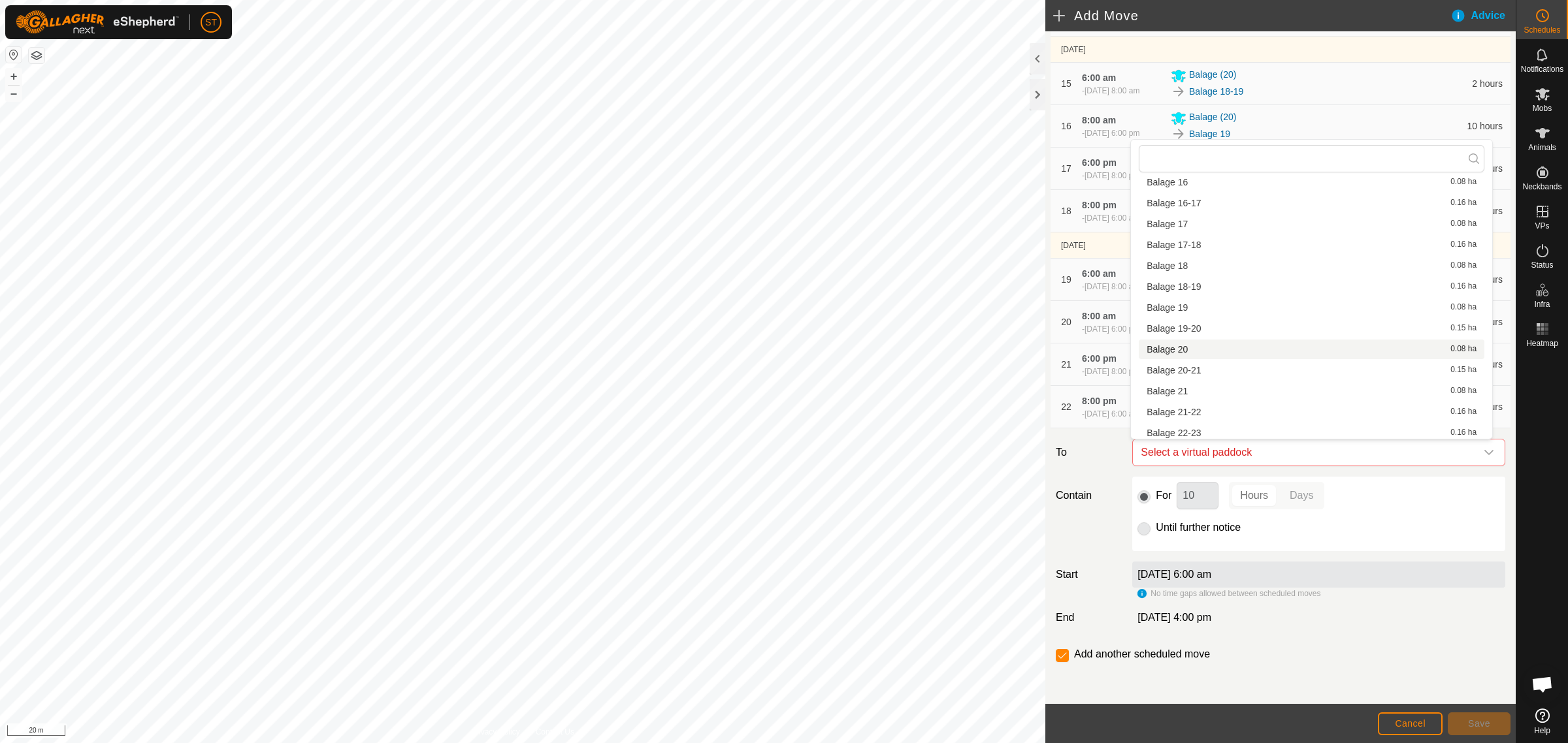
scroll to position [327, 0]
click at [1190, 388] on li "Balage 22-23 0.16 ha" at bounding box center [1311, 392] width 345 height 19
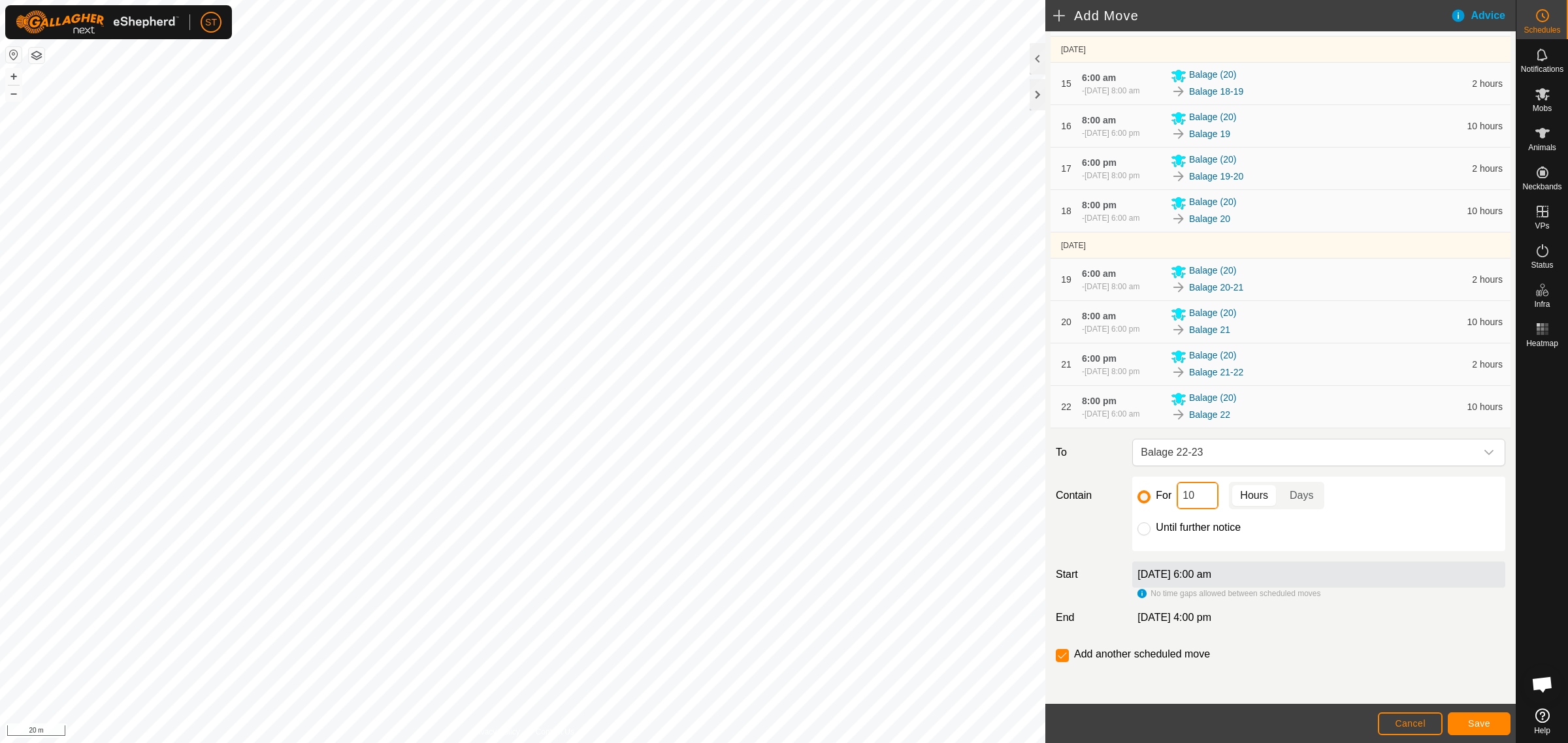
drag, startPoint x: 1191, startPoint y: 496, endPoint x: 1158, endPoint y: 500, distance: 33.2
click at [1158, 500] on div "For 10 Hours Days" at bounding box center [1319, 495] width 363 height 27
click at [1486, 719] on span "Save" at bounding box center [1479, 724] width 22 height 11
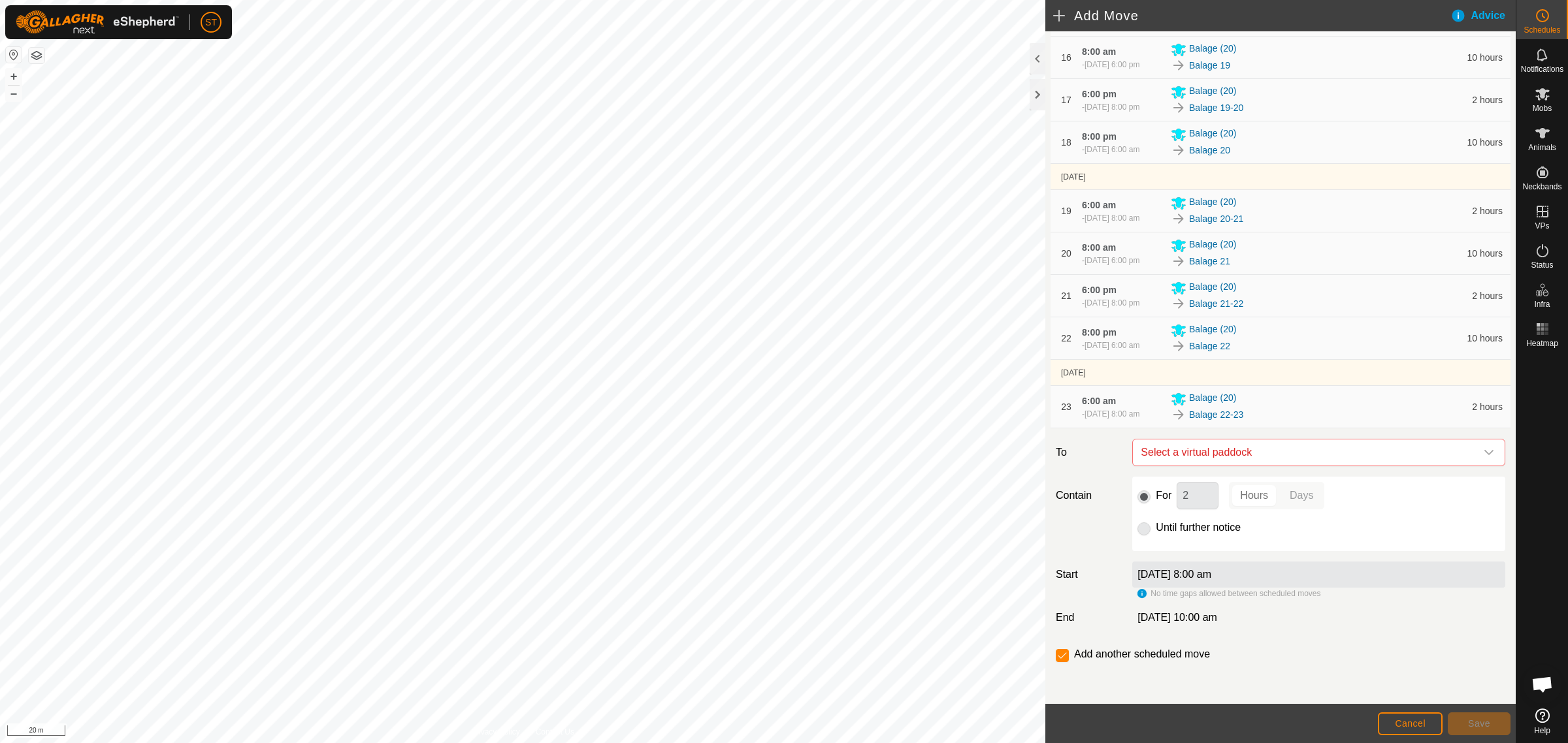
scroll to position [1008, 0]
click at [1483, 450] on icon "dropdown trigger" at bounding box center [1489, 452] width 11 height 11
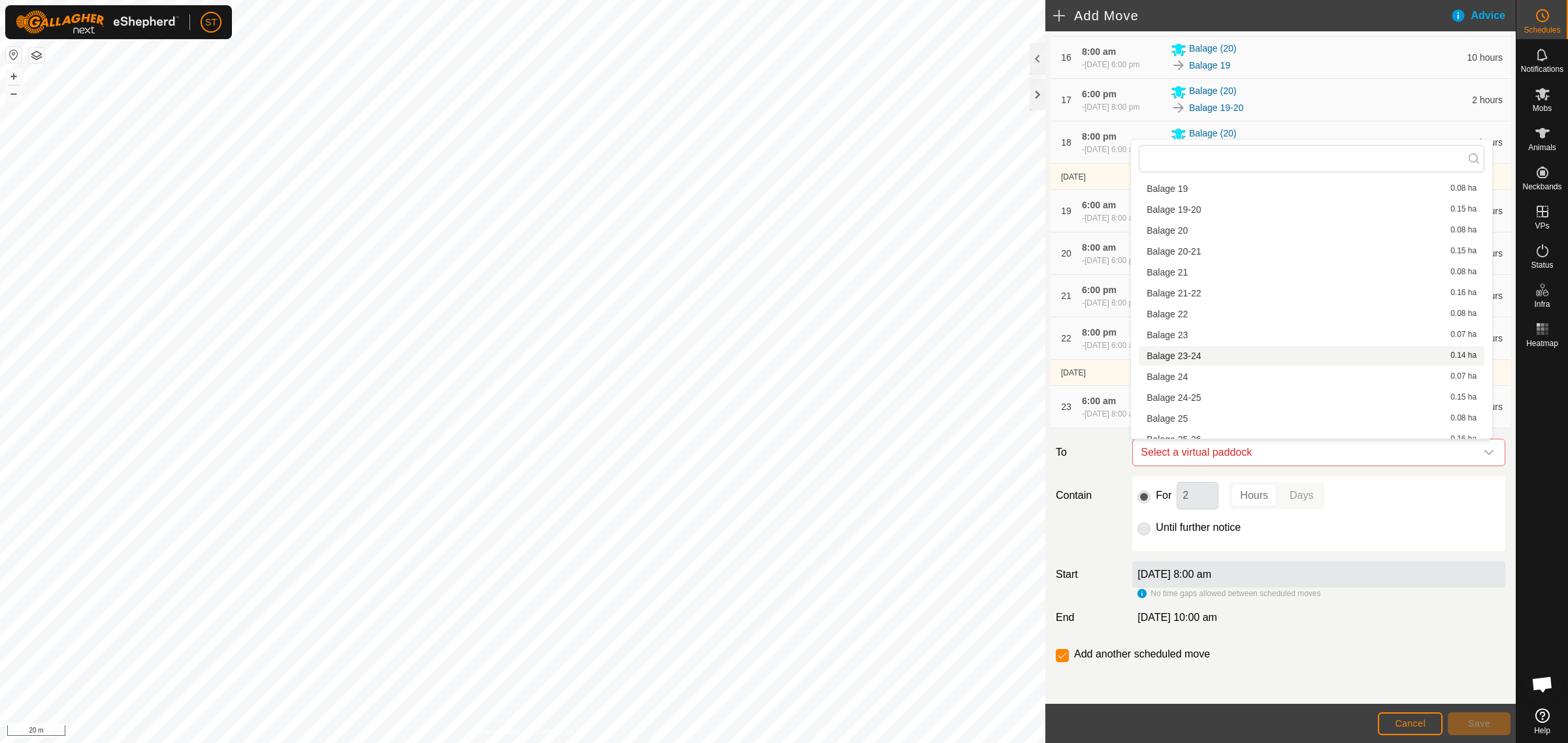
scroll to position [408, 0]
click at [1185, 329] on li "Balage 23 0.07 ha" at bounding box center [1311, 331] width 345 height 19
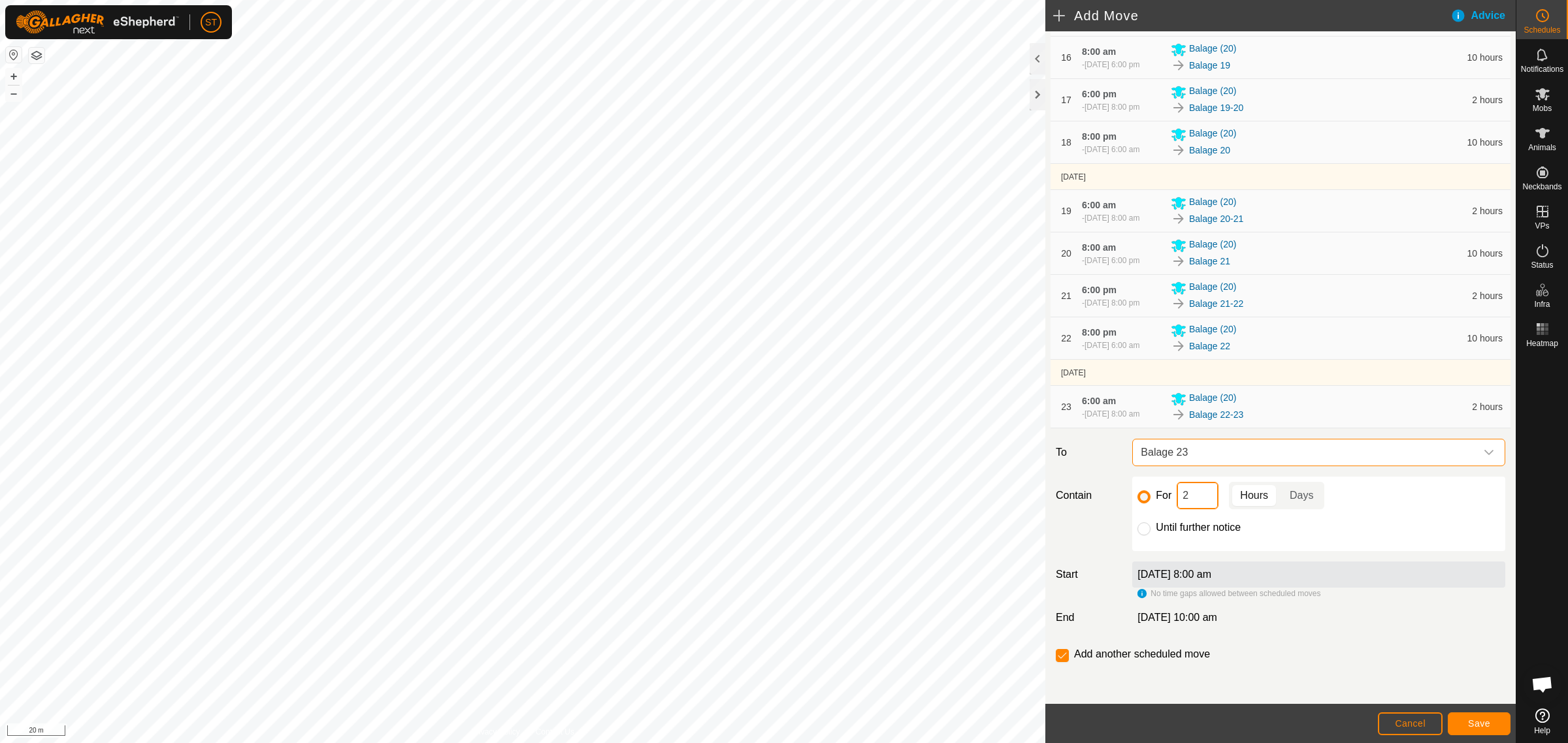
drag, startPoint x: 1141, startPoint y: 506, endPoint x: 1116, endPoint y: 506, distance: 25.0
click at [1117, 506] on div "Contain For 2 Hours Days Until further notice" at bounding box center [1281, 514] width 460 height 75
click at [1471, 730] on button "Save" at bounding box center [1479, 724] width 63 height 23
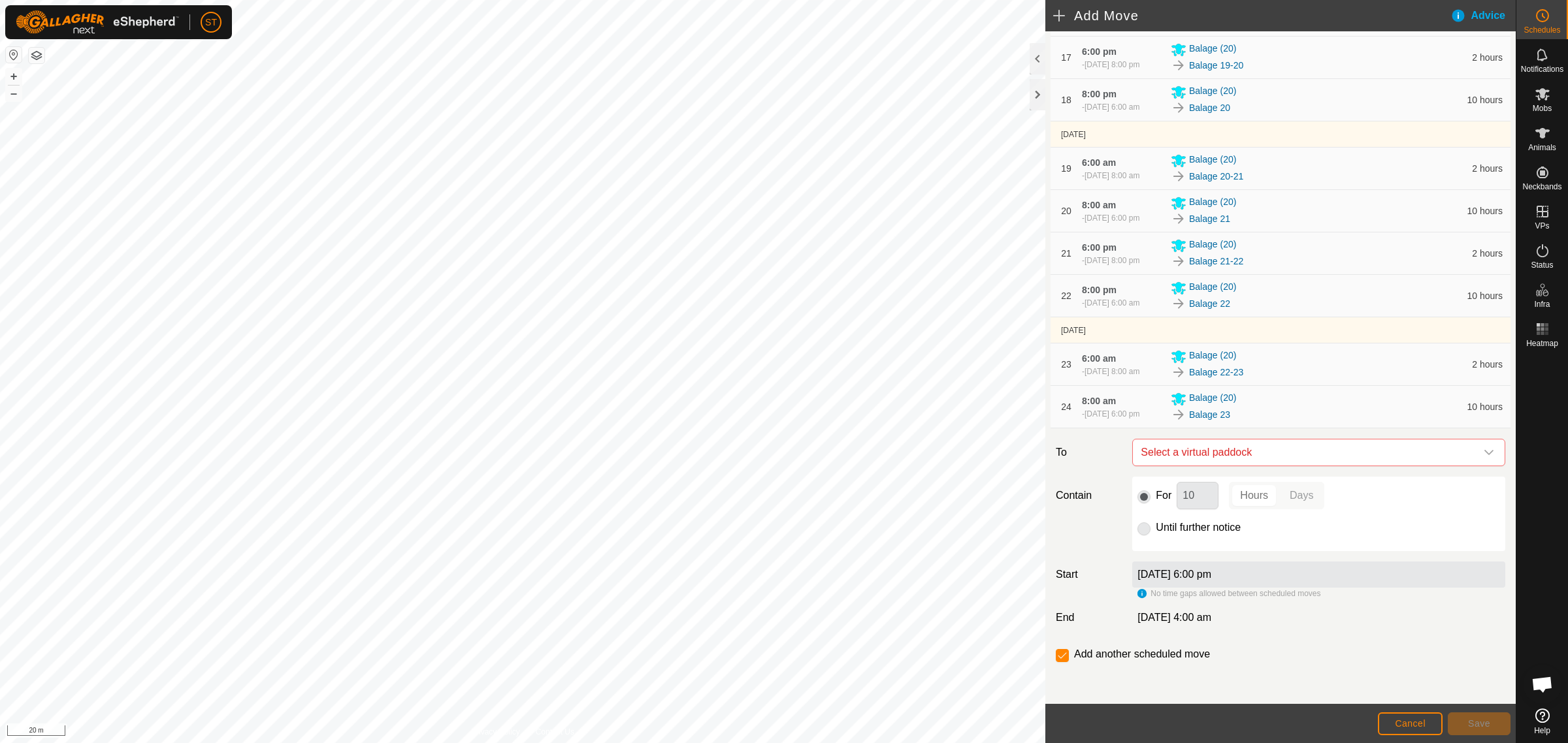
scroll to position [1056, 0]
click at [1483, 452] on icon "dropdown trigger" at bounding box center [1489, 452] width 11 height 11
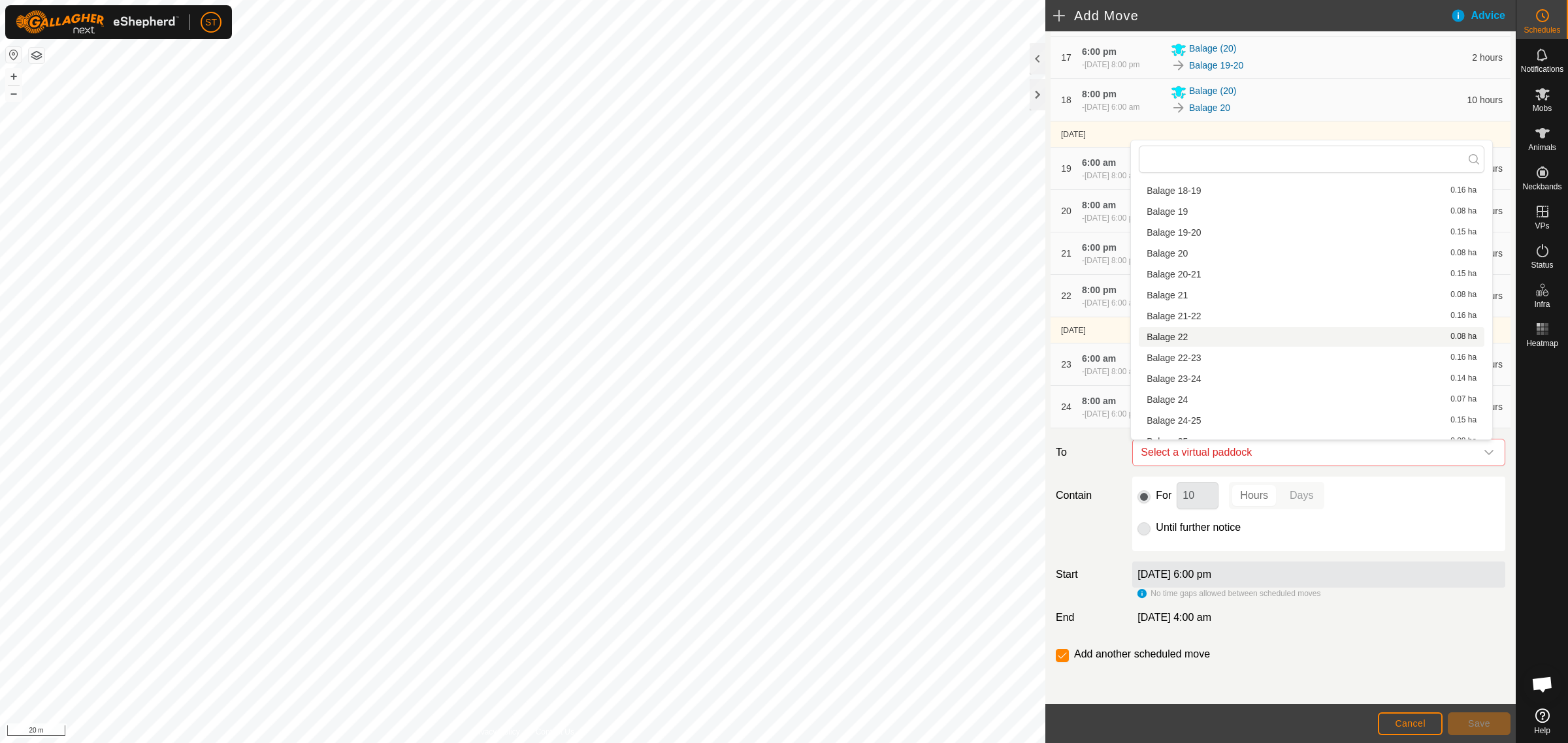
scroll to position [408, 0]
click at [1187, 351] on li "Balage 23-24 0.14 ha" at bounding box center [1311, 353] width 345 height 19
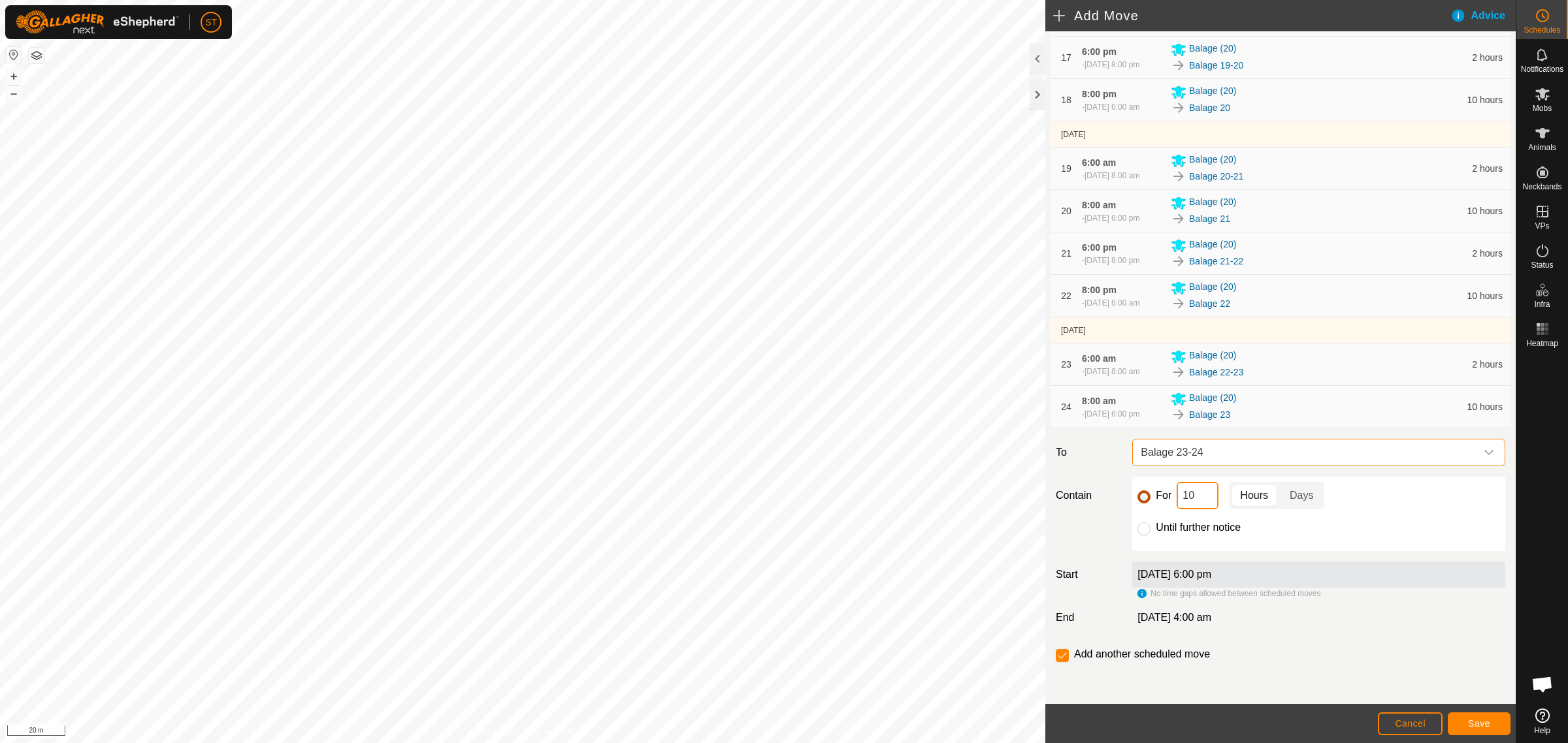
drag, startPoint x: 1193, startPoint y: 504, endPoint x: 1141, endPoint y: 502, distance: 52.0
click at [1141, 502] on div "For 10 Hours Days" at bounding box center [1319, 495] width 363 height 27
click at [1478, 720] on span "Save" at bounding box center [1479, 724] width 22 height 11
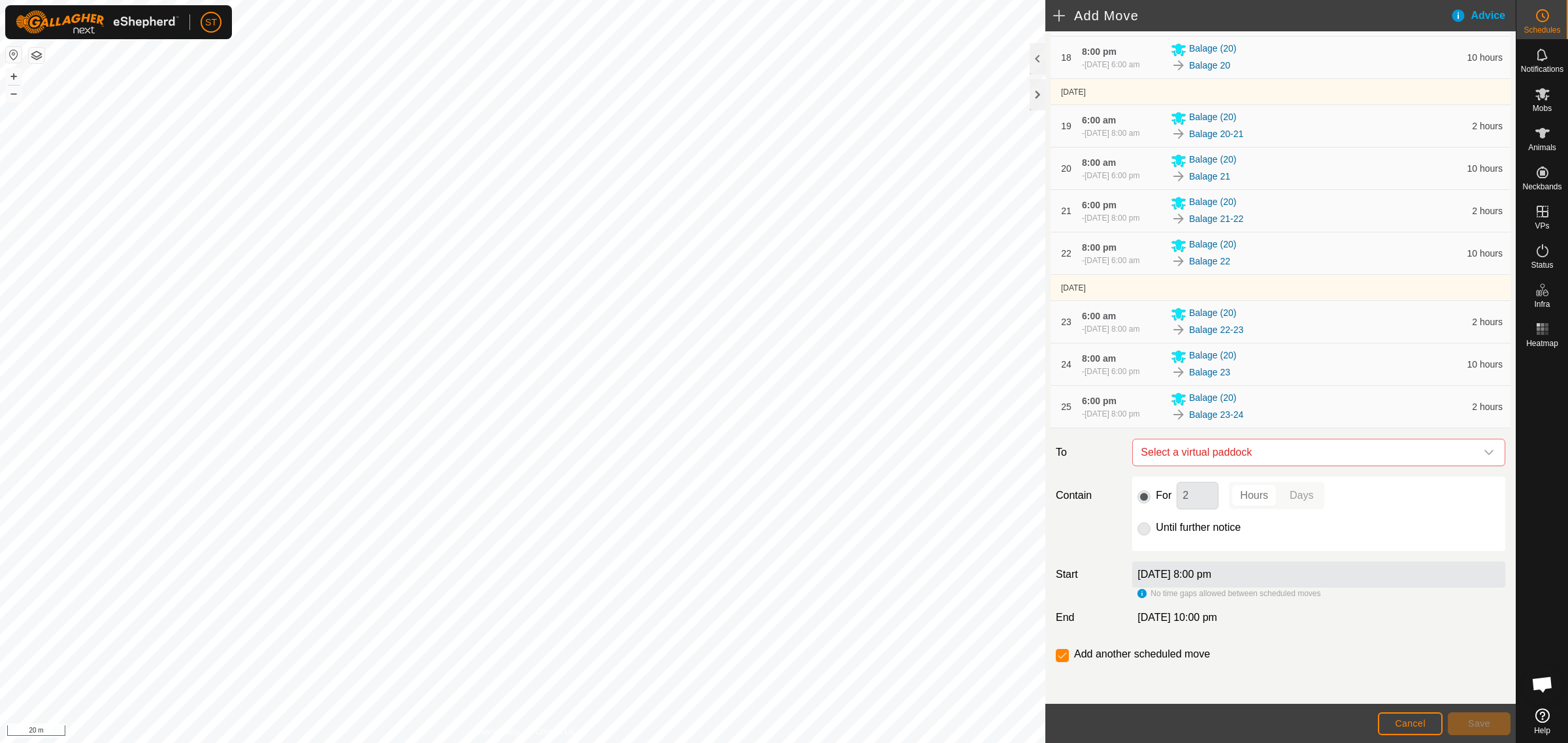
scroll to position [1105, 0]
click at [1484, 454] on icon "dropdown trigger" at bounding box center [1489, 452] width 9 height 5
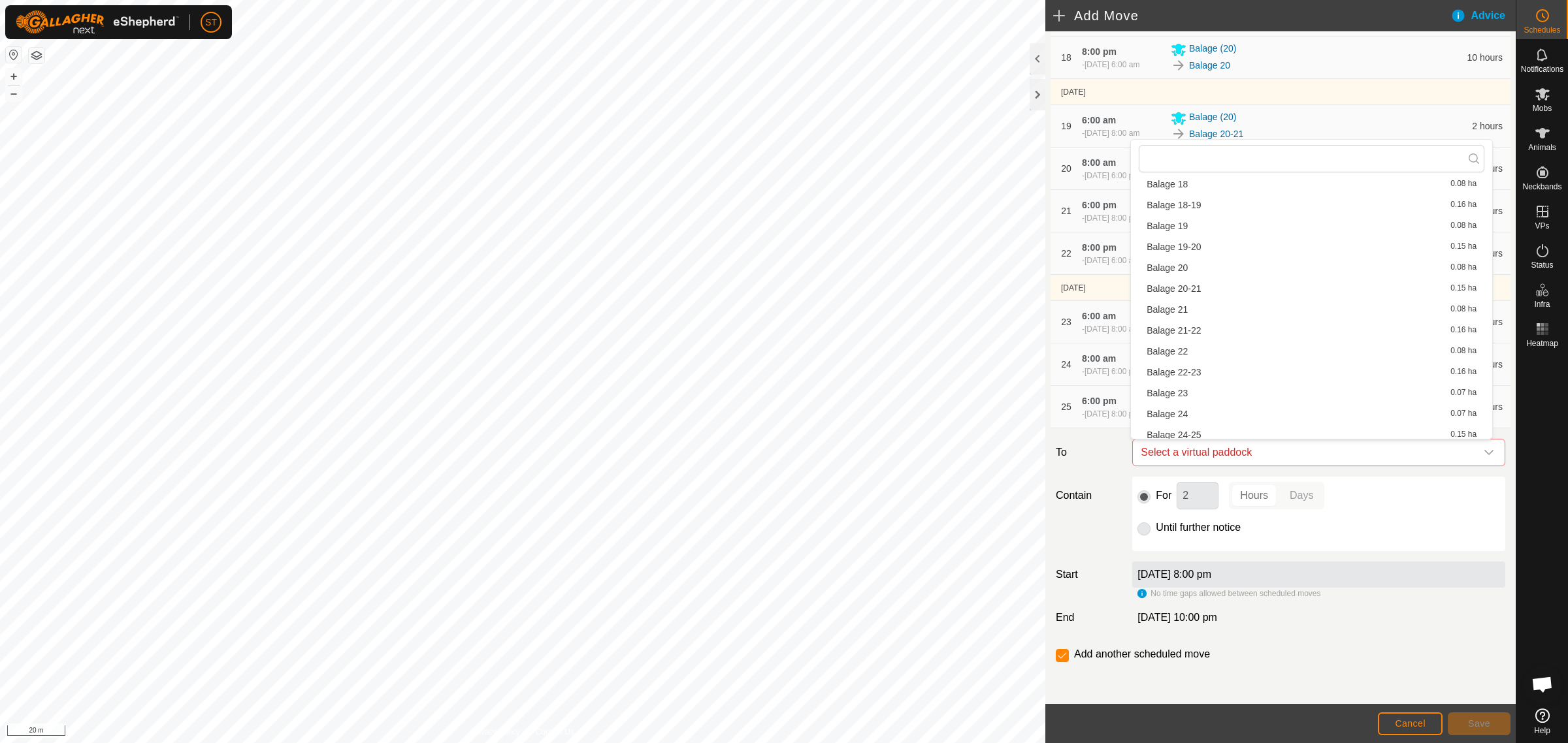
scroll to position [426, 0]
click at [1180, 354] on li "Balage 24 0.07 ha" at bounding box center [1311, 355] width 345 height 19
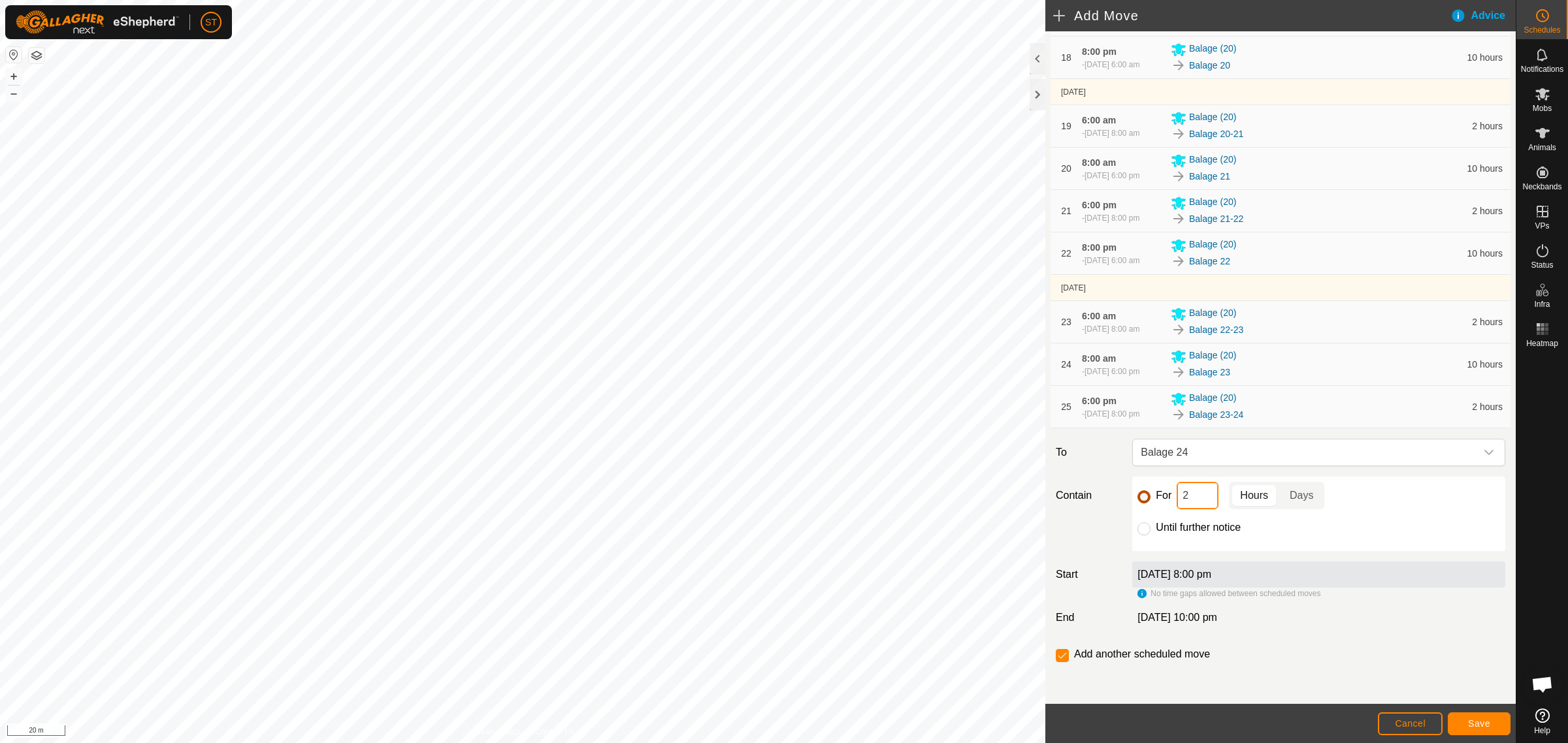
drag, startPoint x: 1187, startPoint y: 497, endPoint x: 1142, endPoint y: 497, distance: 45.0
click at [1147, 498] on div "For 2 Hours Days" at bounding box center [1319, 495] width 363 height 27
click at [1457, 720] on button "Save" at bounding box center [1479, 724] width 63 height 23
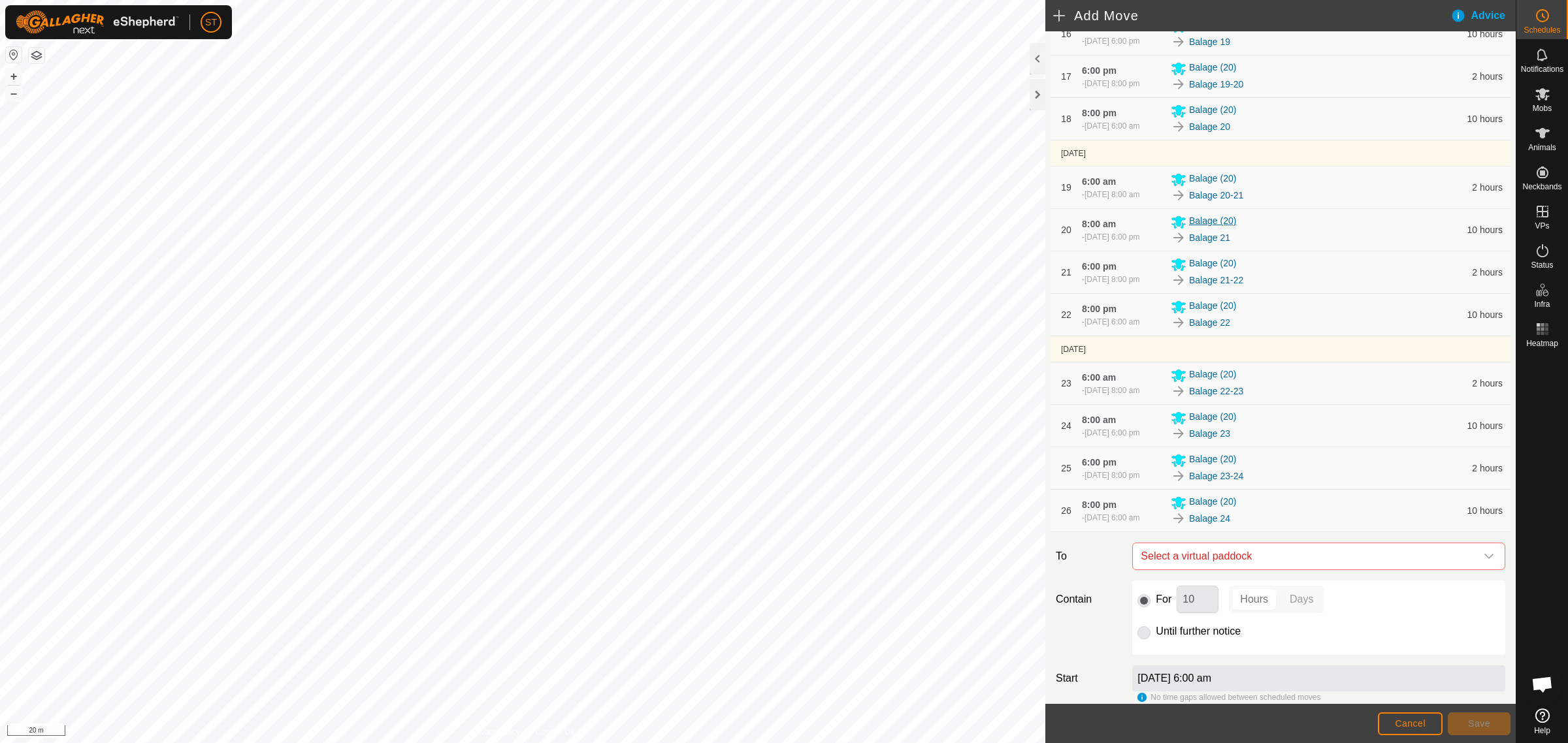
scroll to position [1153, 0]
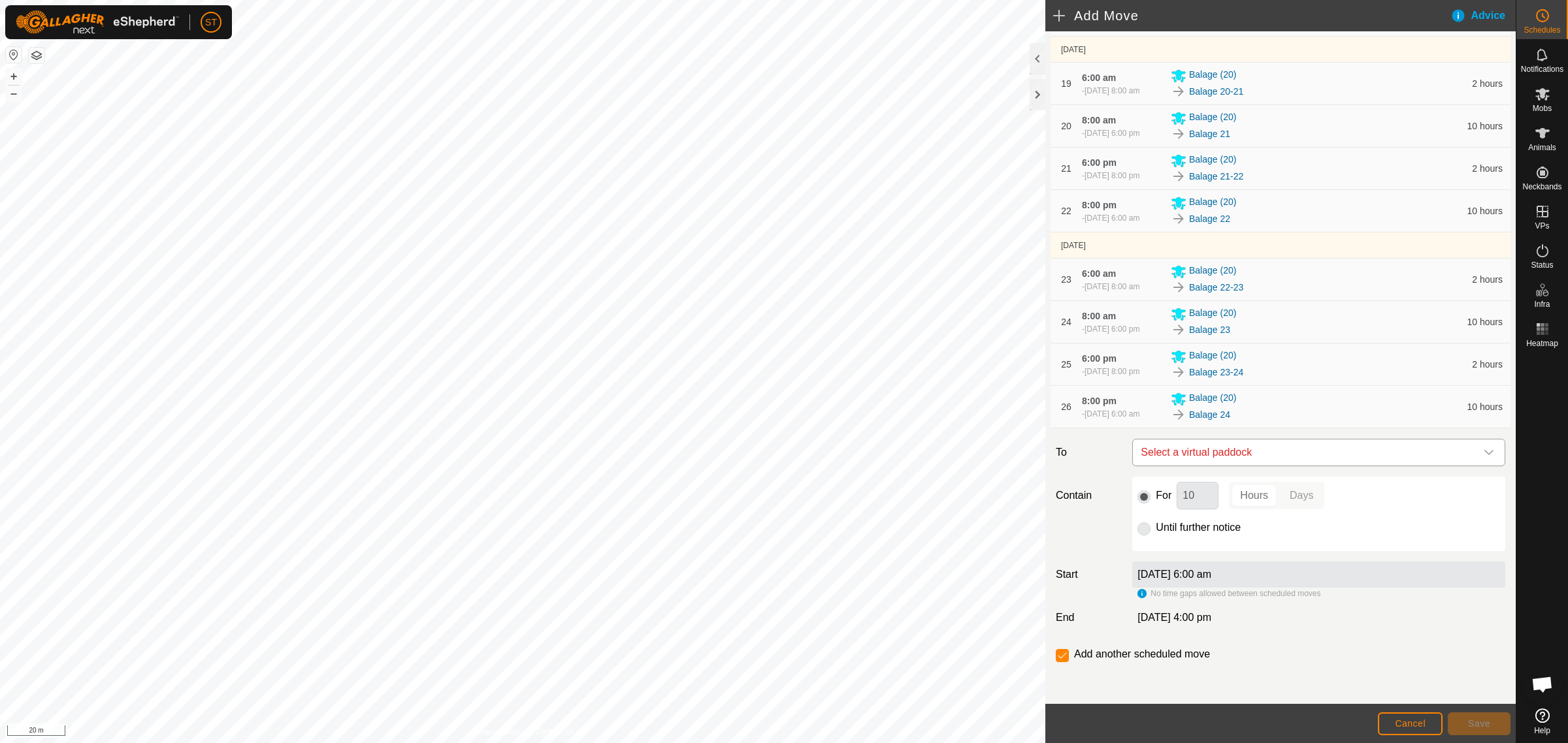
click at [1484, 454] on icon "dropdown trigger" at bounding box center [1489, 452] width 9 height 5
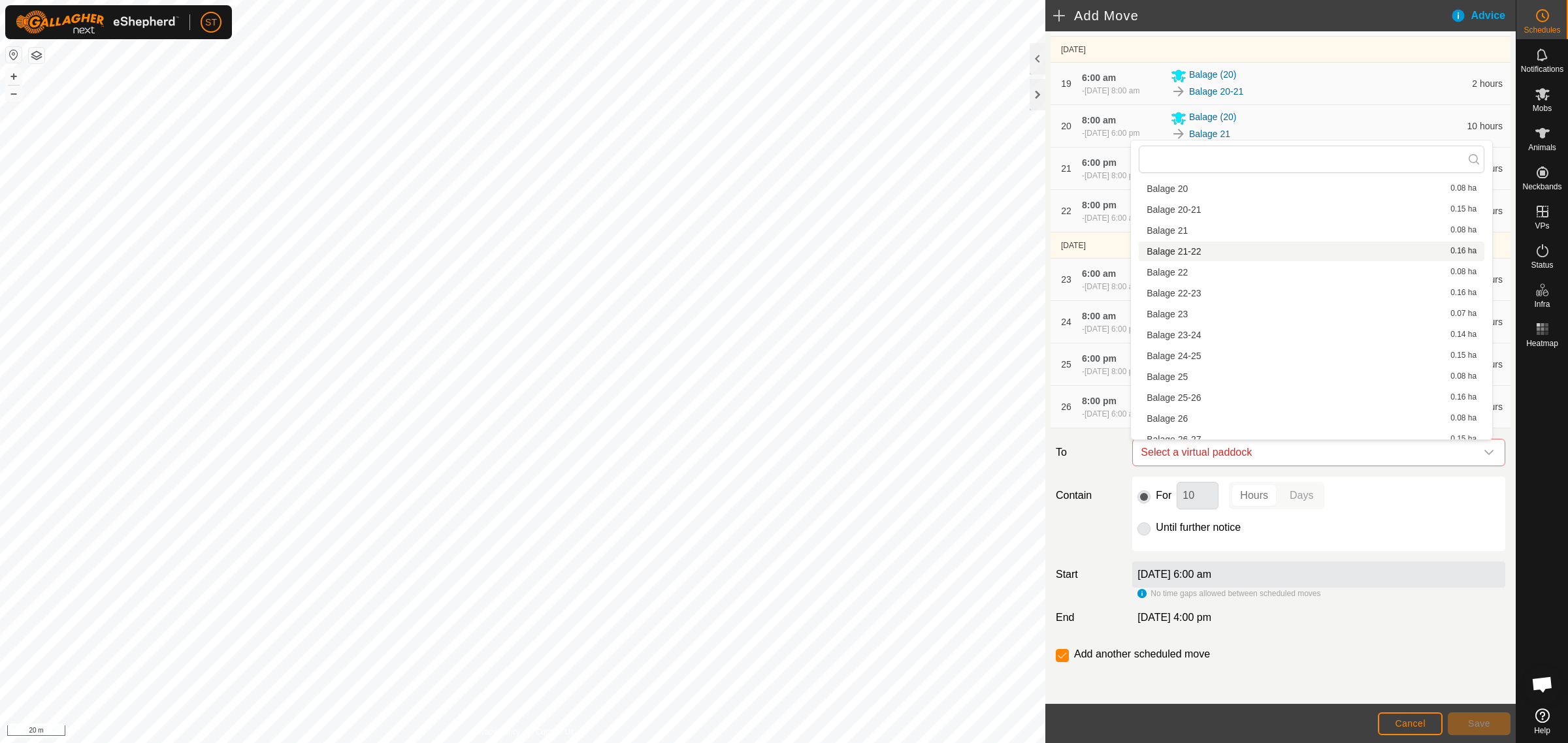
scroll to position [490, 0]
click at [1191, 319] on li "Balage 24-25 0.15 ha" at bounding box center [1311, 313] width 345 height 19
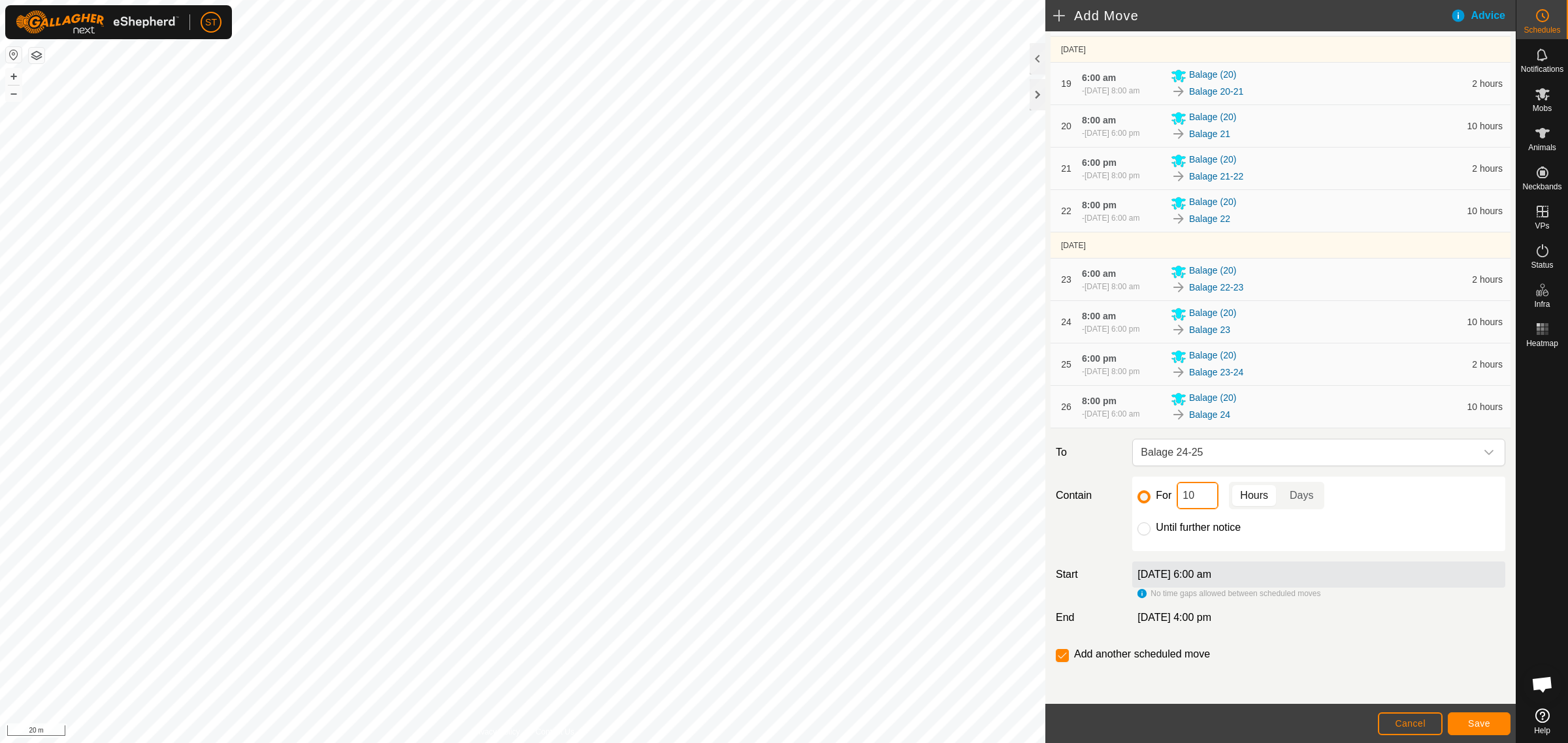
drag, startPoint x: 1194, startPoint y: 498, endPoint x: 1151, endPoint y: 502, distance: 43.2
click at [1151, 502] on div "For 10 Hours Days" at bounding box center [1319, 495] width 363 height 27
click at [1491, 722] on button "Save" at bounding box center [1479, 724] width 63 height 23
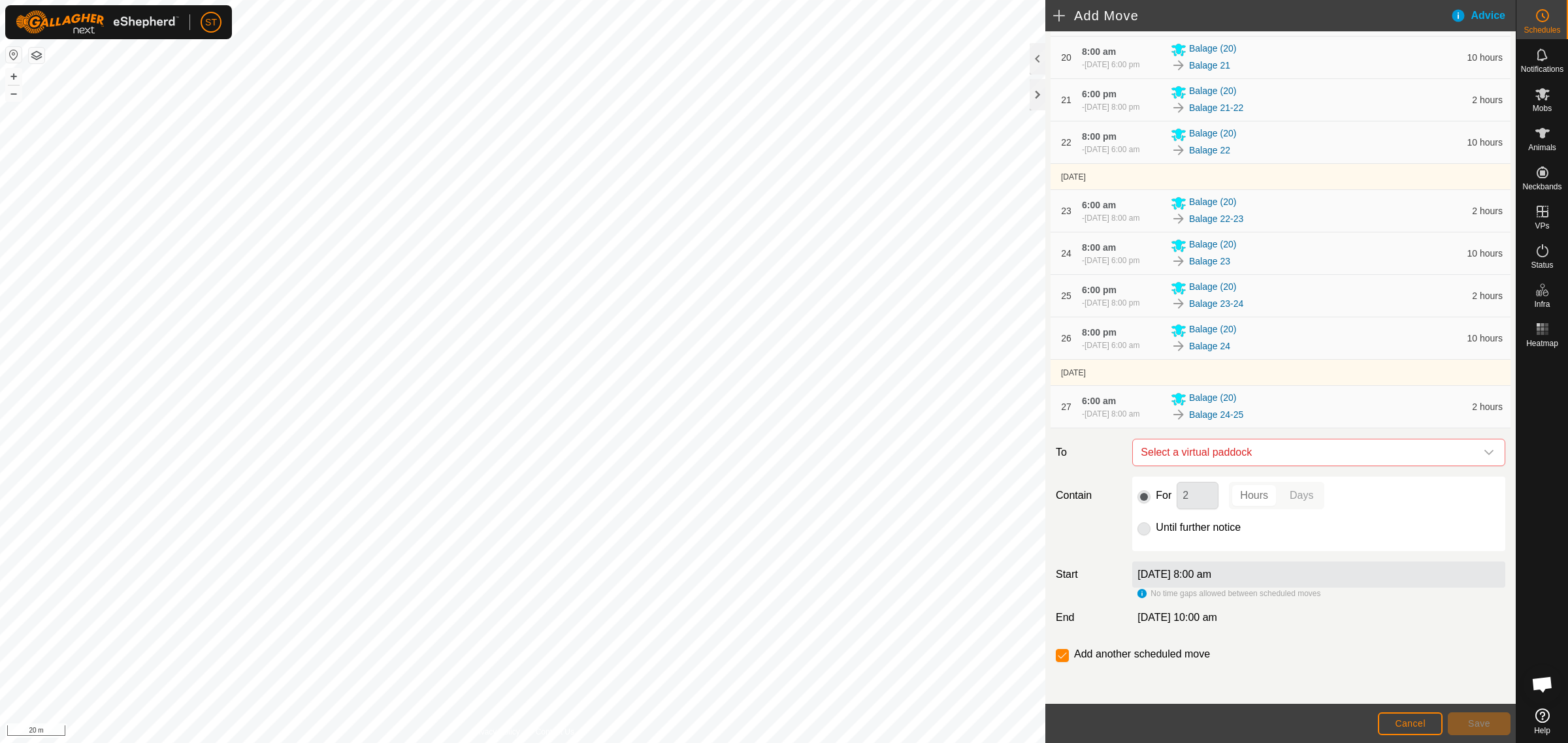
scroll to position [1227, 0]
click at [1483, 451] on icon "dropdown trigger" at bounding box center [1489, 452] width 11 height 11
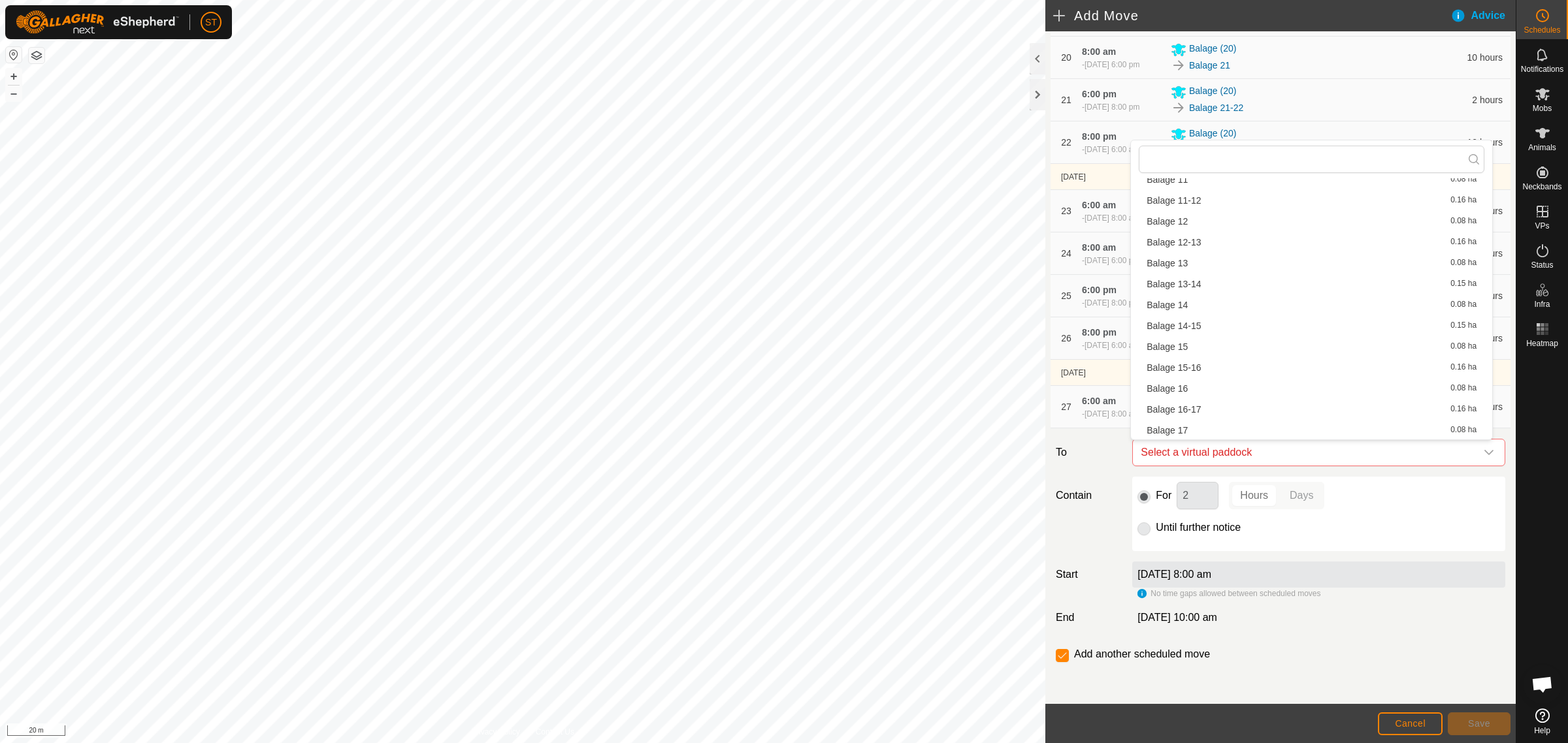
scroll to position [408, 0]
click at [1178, 414] on li "Balage 25 0.08 ha" at bounding box center [1311, 415] width 345 height 19
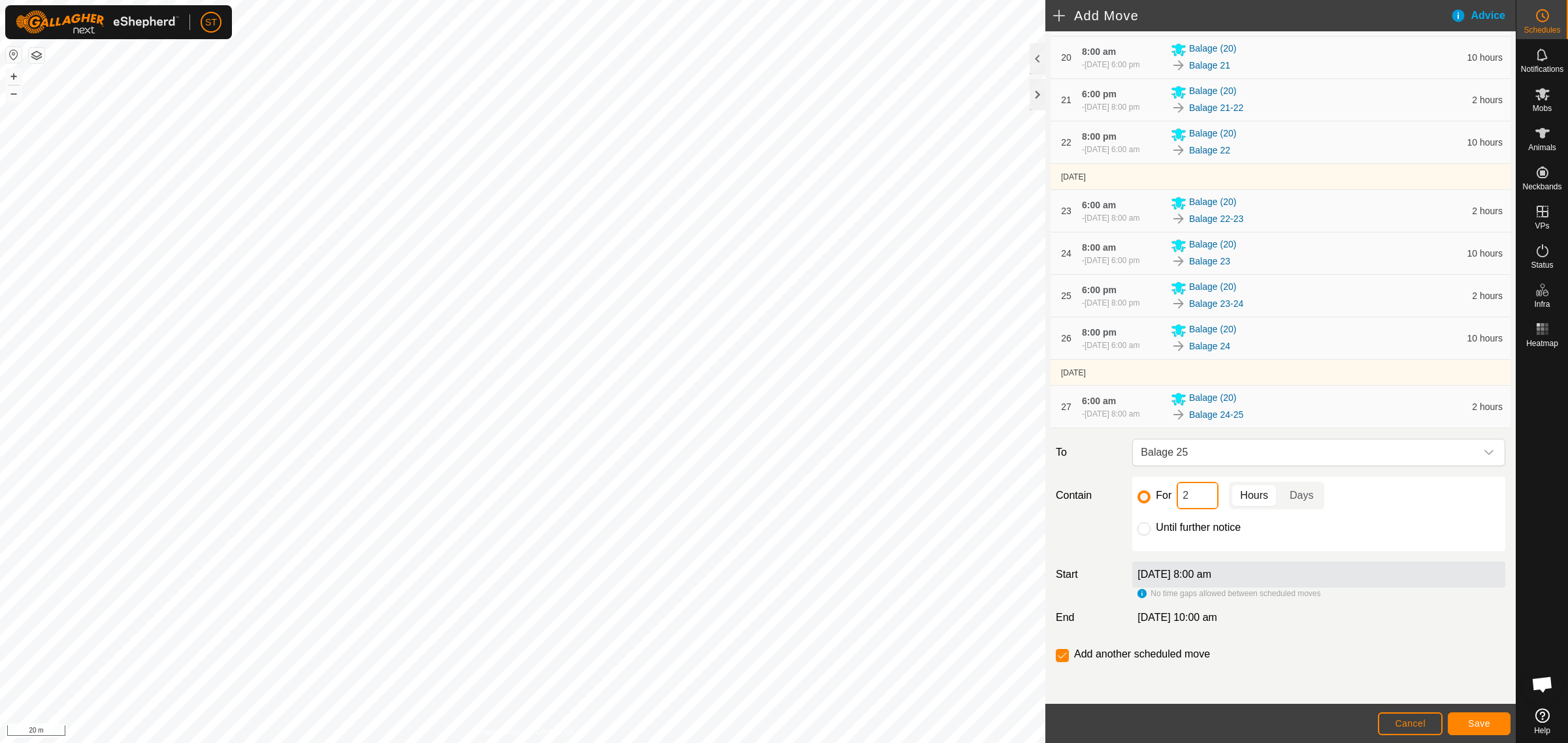
drag, startPoint x: 1196, startPoint y: 498, endPoint x: 1159, endPoint y: 498, distance: 37.0
click at [1159, 498] on div "For 2 Hours Days" at bounding box center [1319, 495] width 363 height 27
click at [1473, 716] on button "Save" at bounding box center [1479, 724] width 63 height 23
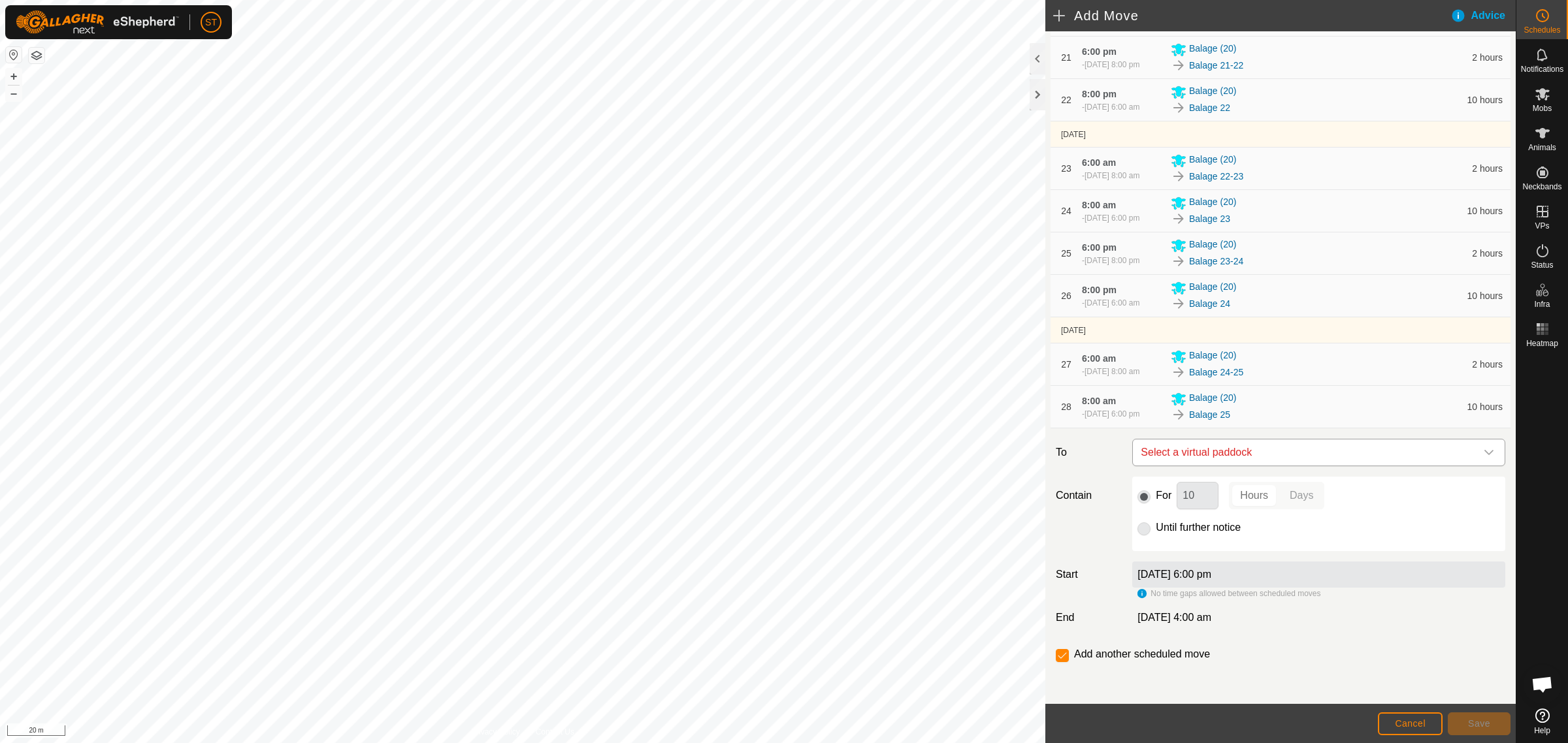
scroll to position [1277, 0]
click at [1483, 448] on icon "dropdown trigger" at bounding box center [1489, 452] width 11 height 11
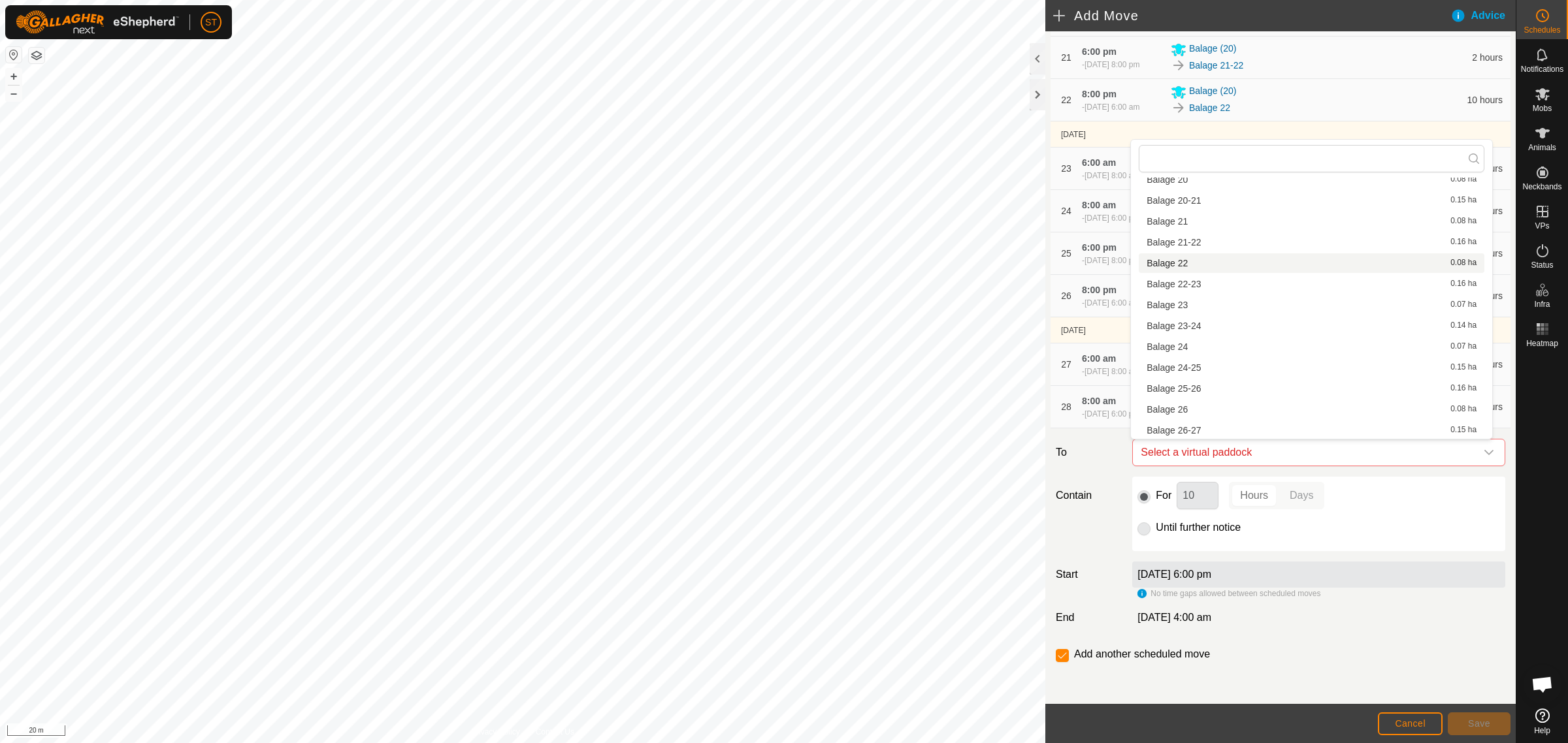
scroll to position [507, 0]
click at [1191, 335] on li "Balage 25-26 0.16 ha" at bounding box center [1311, 337] width 345 height 19
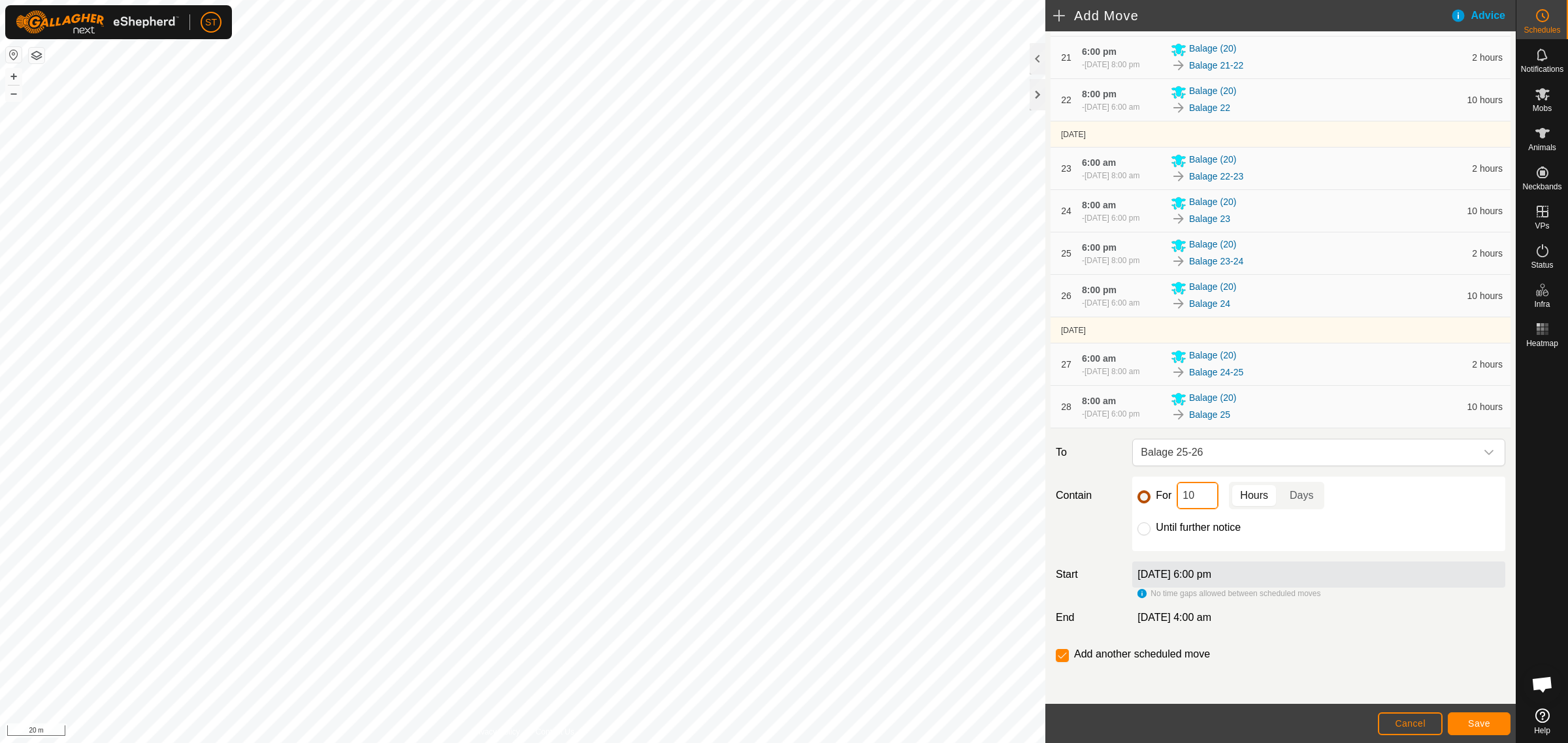
drag, startPoint x: 1197, startPoint y: 498, endPoint x: 1144, endPoint y: 497, distance: 53.0
click at [1145, 497] on div "For 10 Hours Days" at bounding box center [1319, 495] width 363 height 27
type input "2"
click at [1478, 724] on span "Save" at bounding box center [1479, 724] width 22 height 11
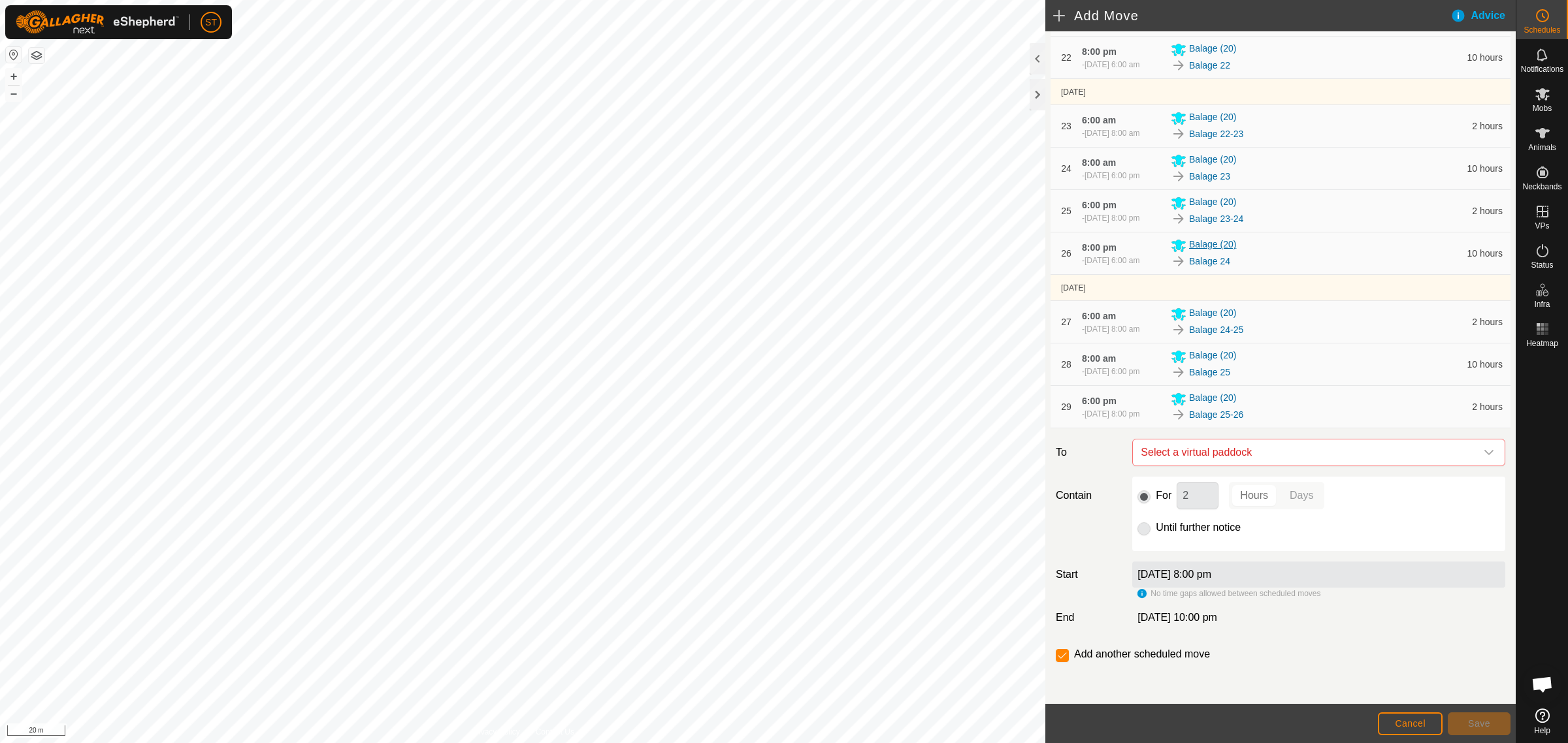
scroll to position [1324, 0]
click at [1483, 451] on icon "dropdown trigger" at bounding box center [1489, 452] width 11 height 11
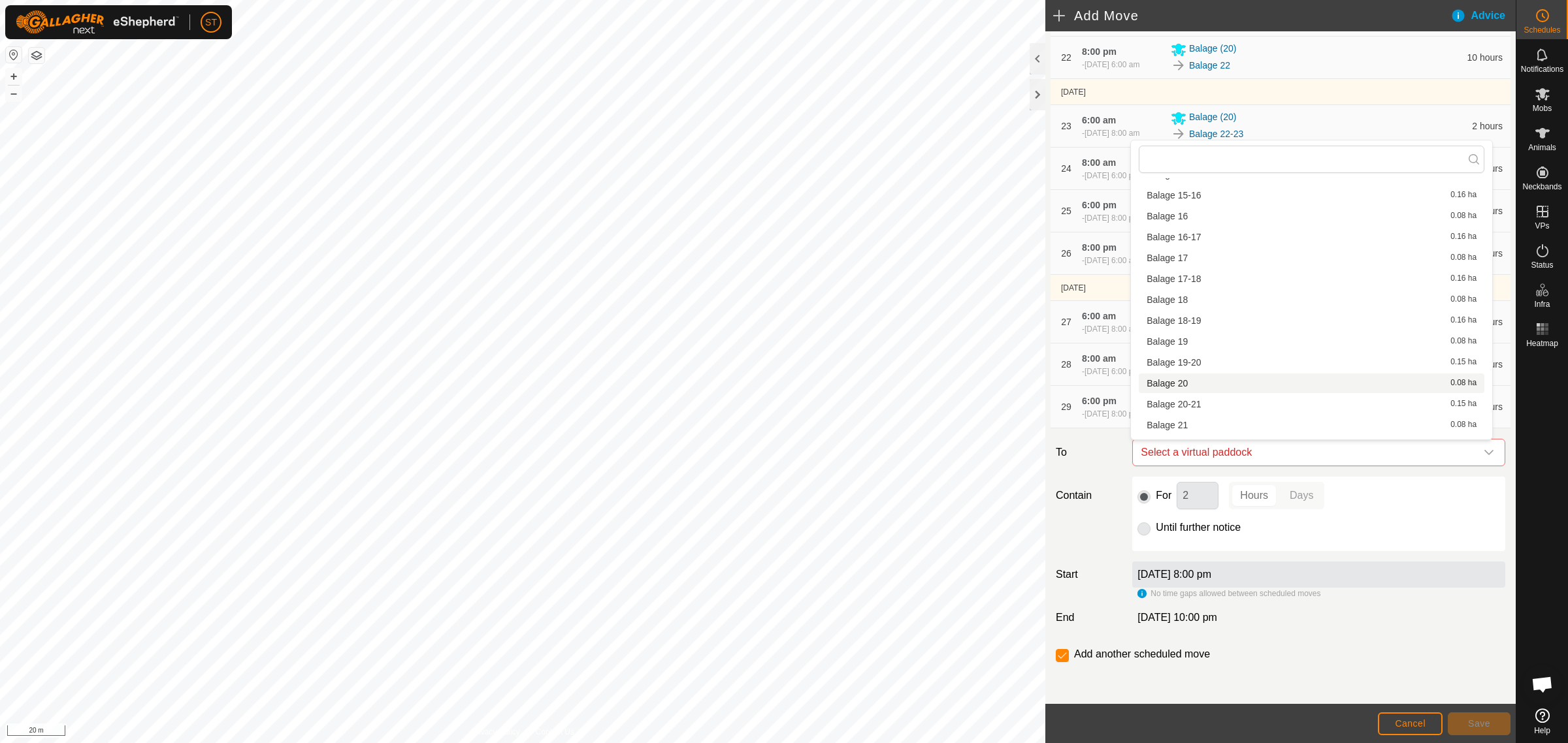
scroll to position [571, 0]
click at [1171, 294] on li "Balage 26 0.08 ha" at bounding box center [1311, 294] width 345 height 19
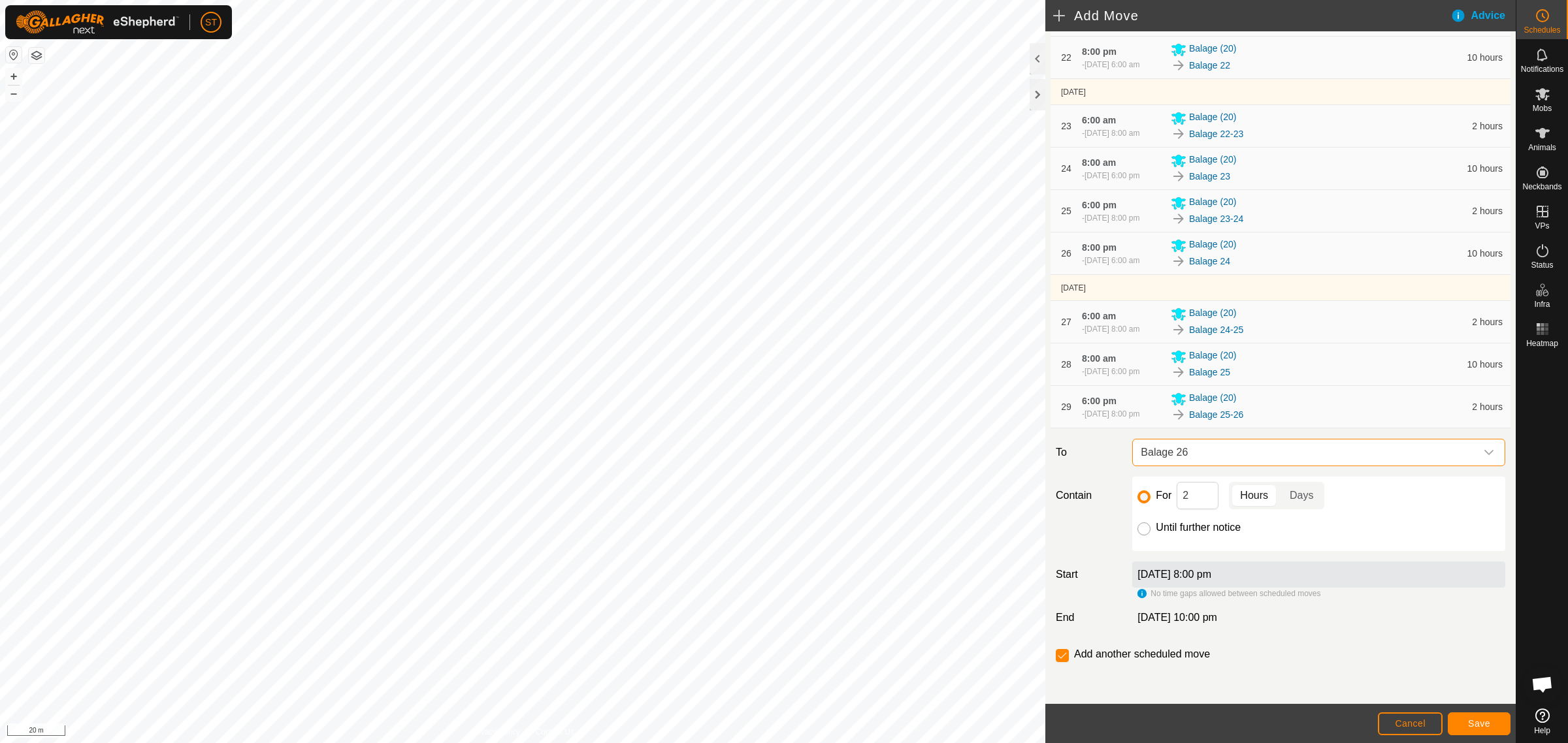
click at [1143, 528] on input "Until further notice" at bounding box center [1144, 529] width 13 height 13
radio input "true"
checkbox input "false"
click at [1473, 723] on span "Save" at bounding box center [1479, 724] width 22 height 11
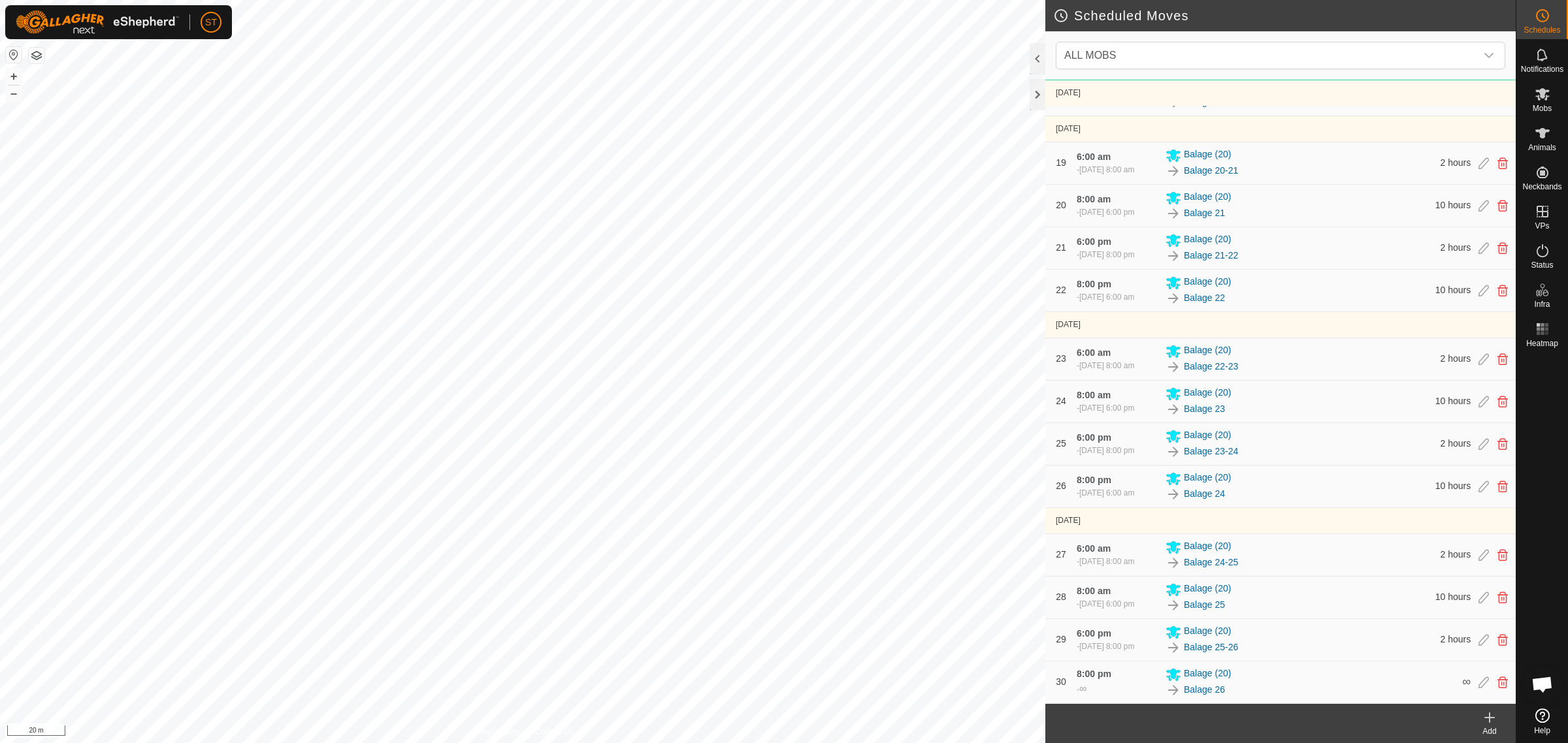
scroll to position [1759, 0]
click at [1489, 724] on icon at bounding box center [1489, 718] width 16 height 16
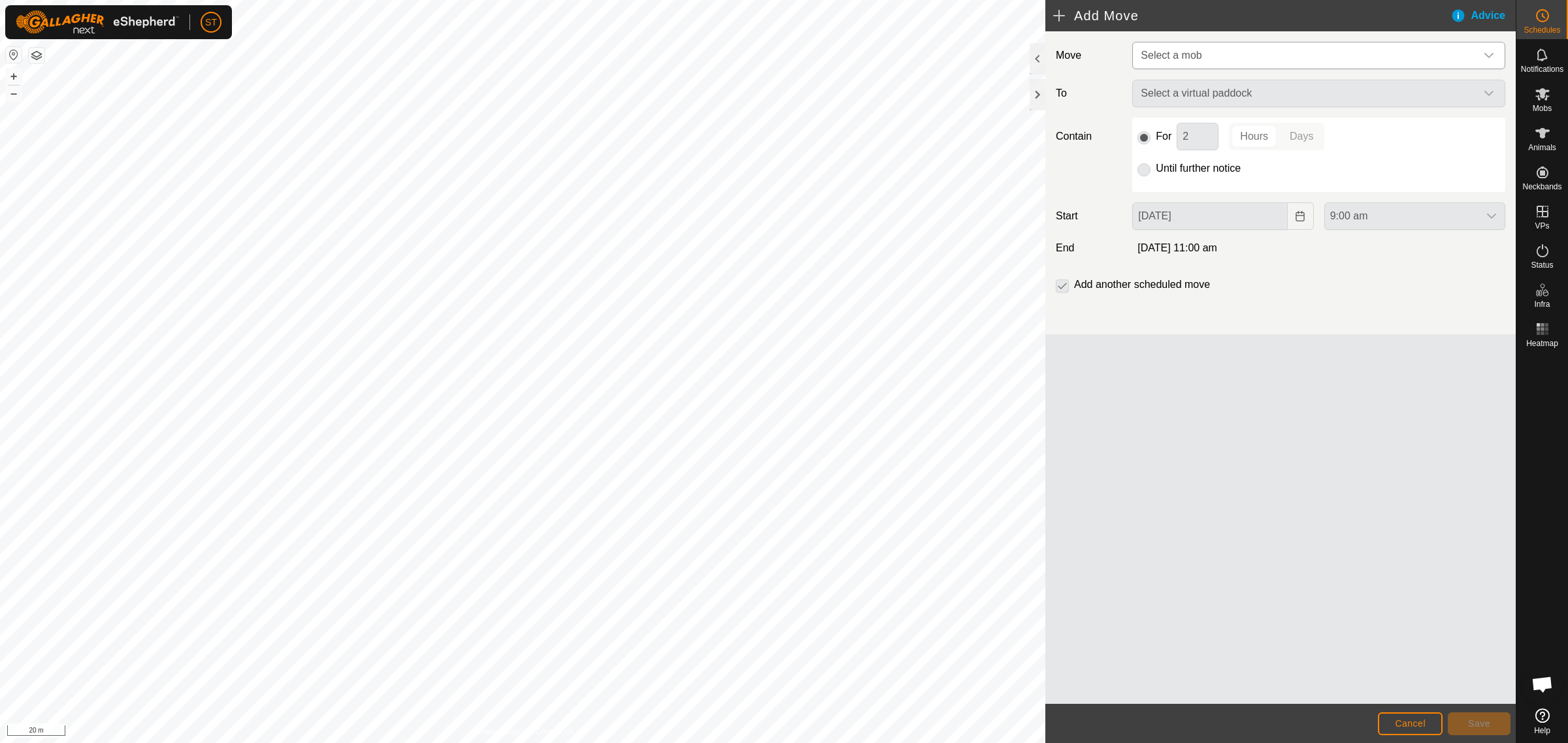
click at [1493, 50] on icon "dropdown trigger" at bounding box center [1489, 55] width 11 height 11
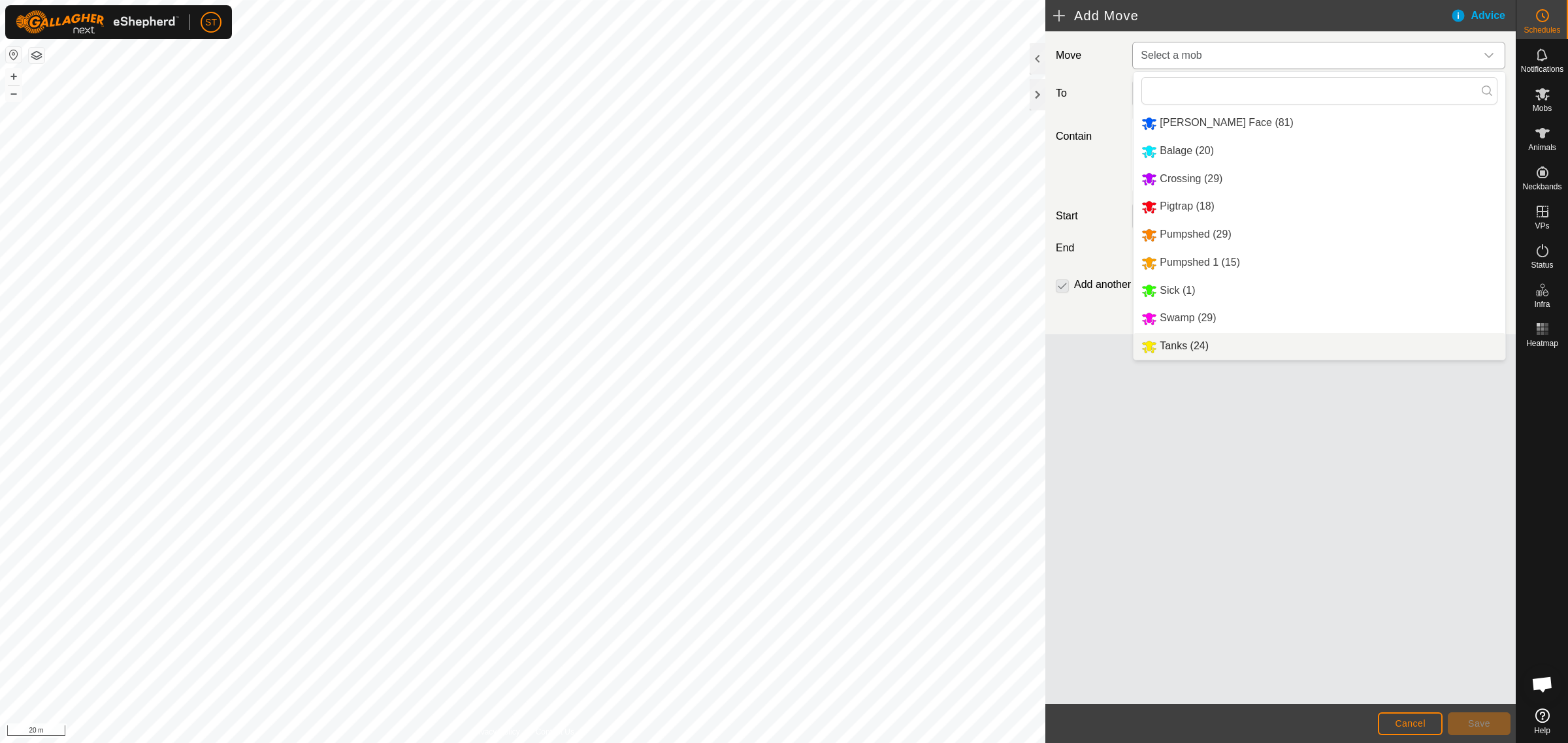
click at [1199, 349] on li "Tanks (24)" at bounding box center [1319, 347] width 372 height 27
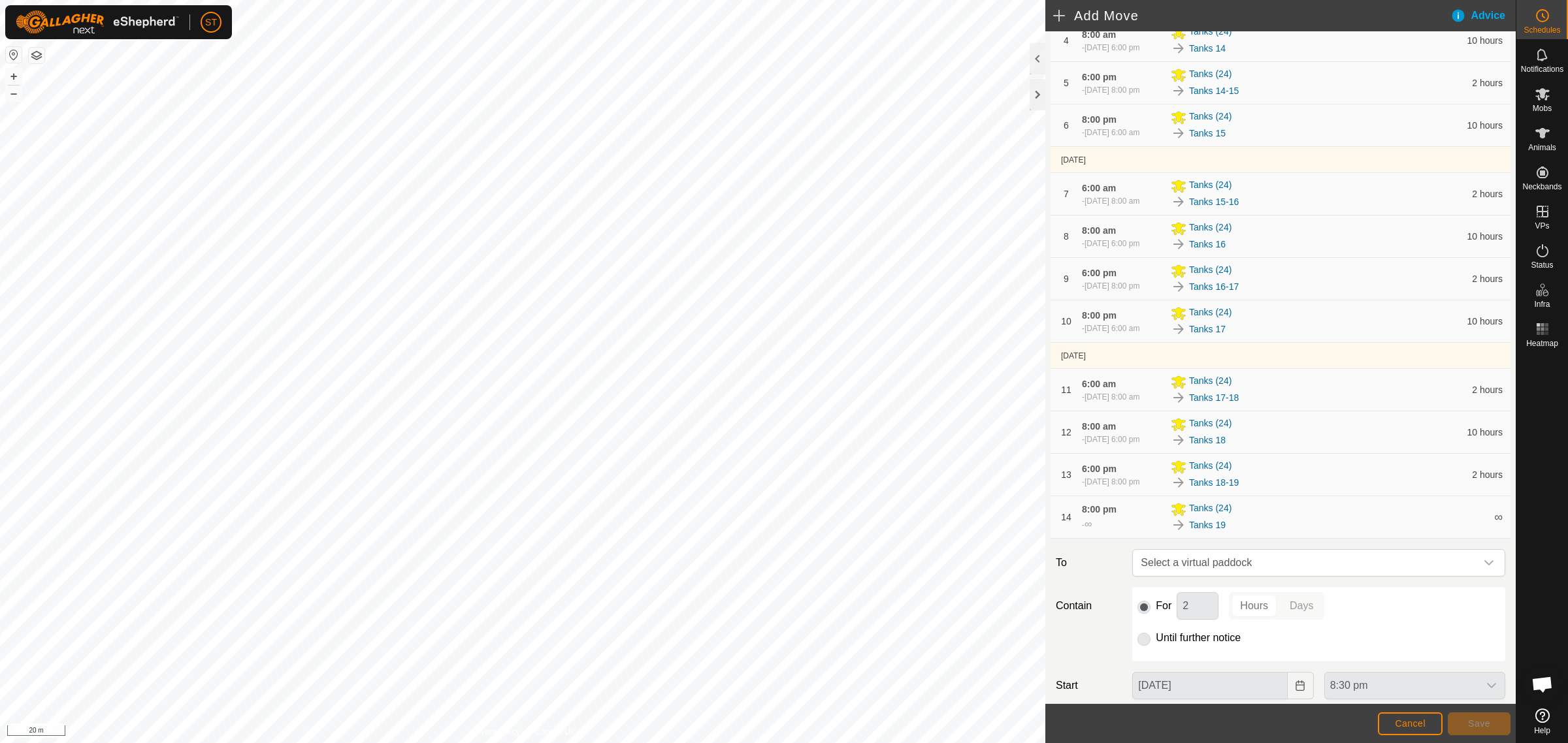
scroll to position [431, 0]
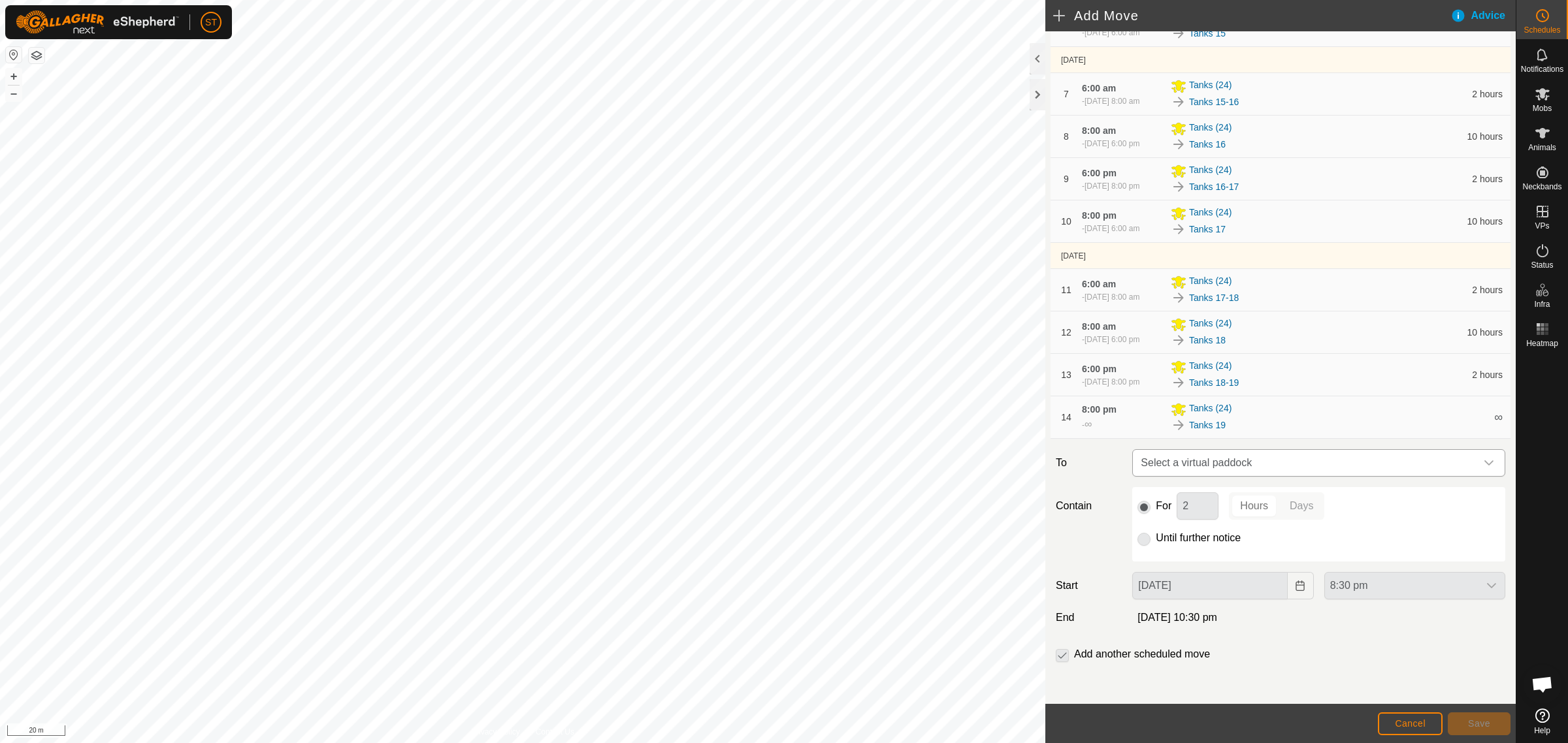
click at [1483, 462] on icon "dropdown trigger" at bounding box center [1489, 463] width 11 height 11
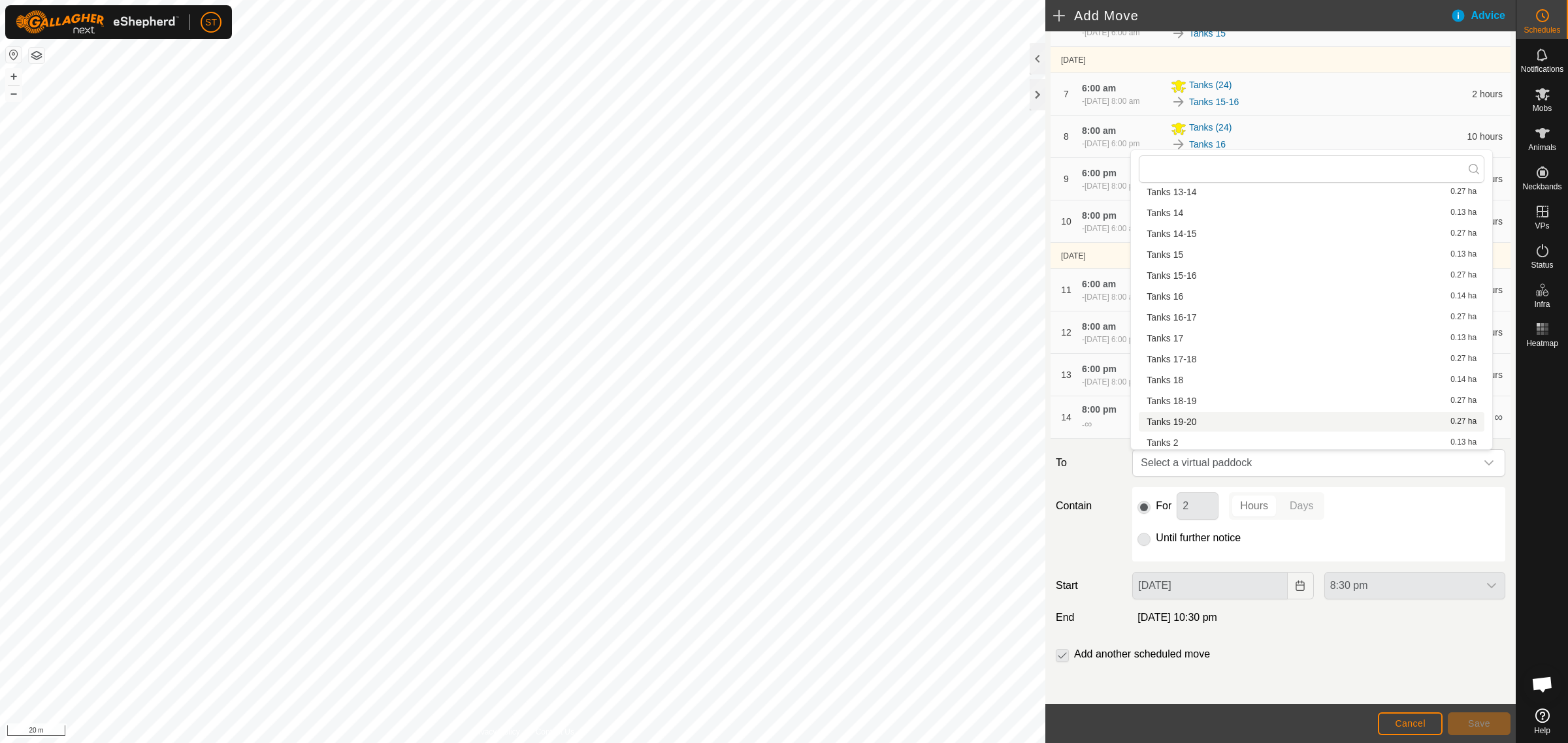
scroll to position [247, 0]
click at [1182, 416] on li "Tanks 19-20 0.27 ha" at bounding box center [1311, 419] width 345 height 19
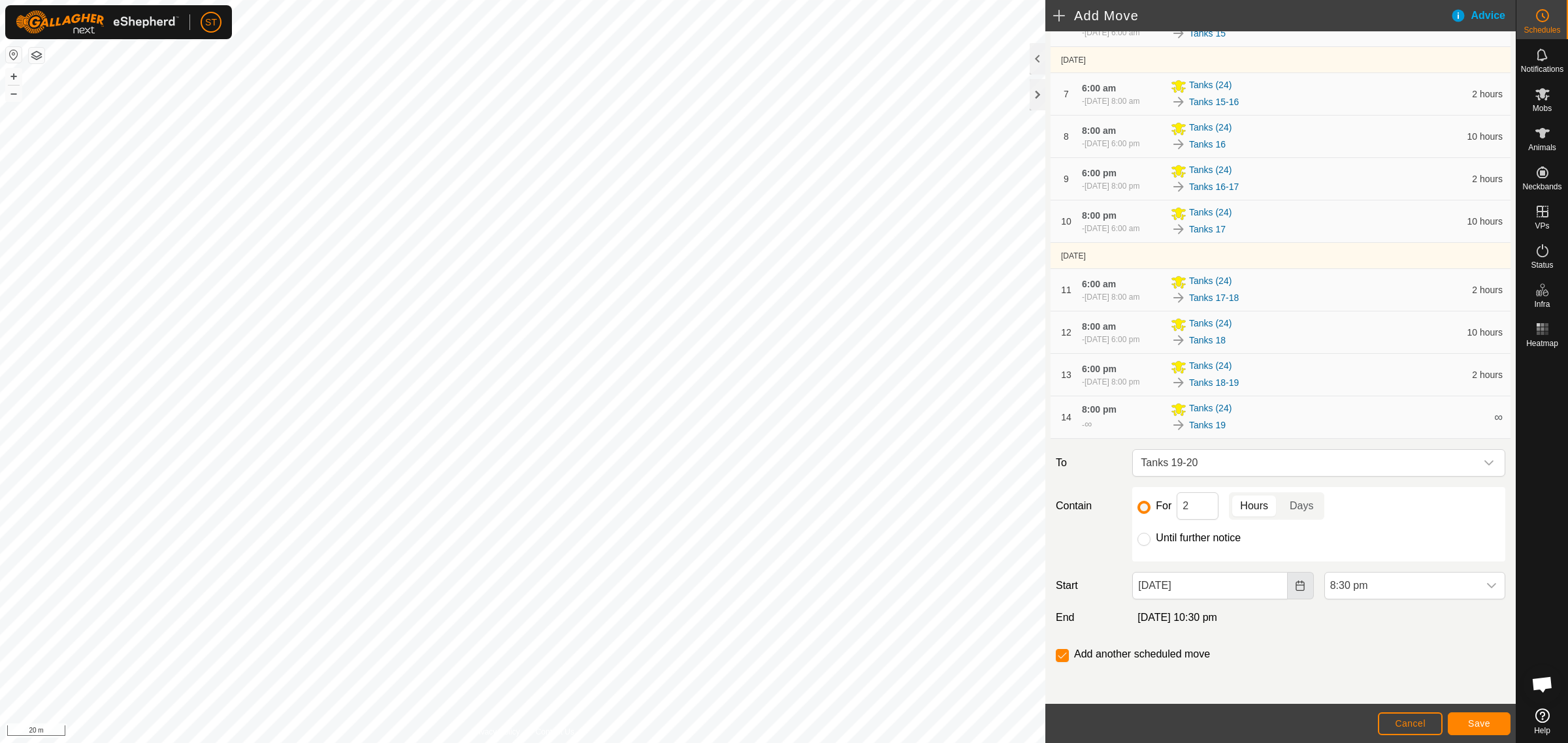
click at [1297, 586] on icon "Choose Date" at bounding box center [1299, 586] width 9 height 11
click at [1228, 493] on span "17" at bounding box center [1229, 497] width 21 height 21
type input "[DATE]"
click at [1484, 590] on div "dropdown trigger" at bounding box center [1491, 585] width 26 height 26
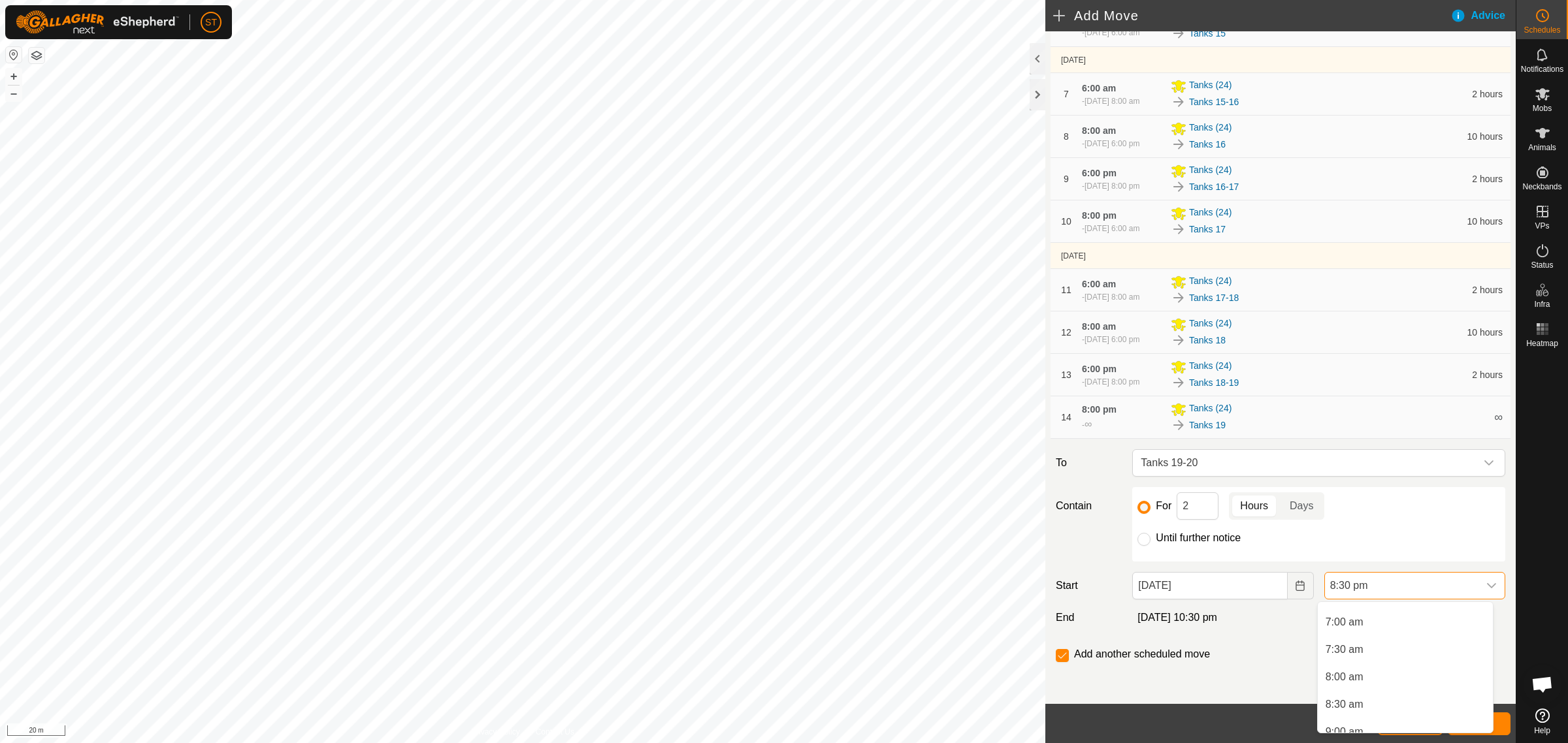
scroll to position [279, 0]
click at [1360, 661] on li "6:00 am" at bounding box center [1405, 665] width 175 height 26
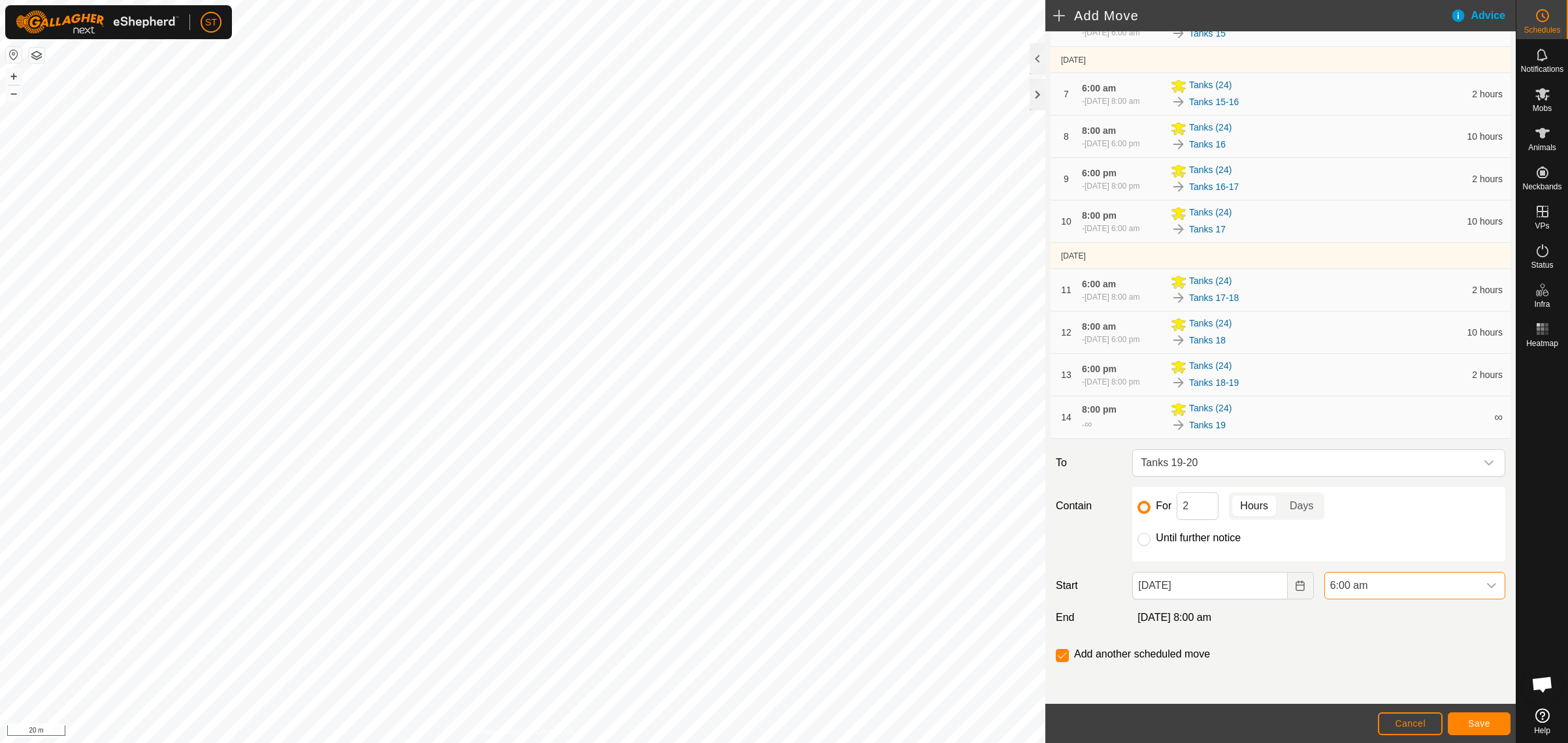
scroll to position [1019, 0]
click at [1475, 722] on span "Save" at bounding box center [1479, 724] width 22 height 11
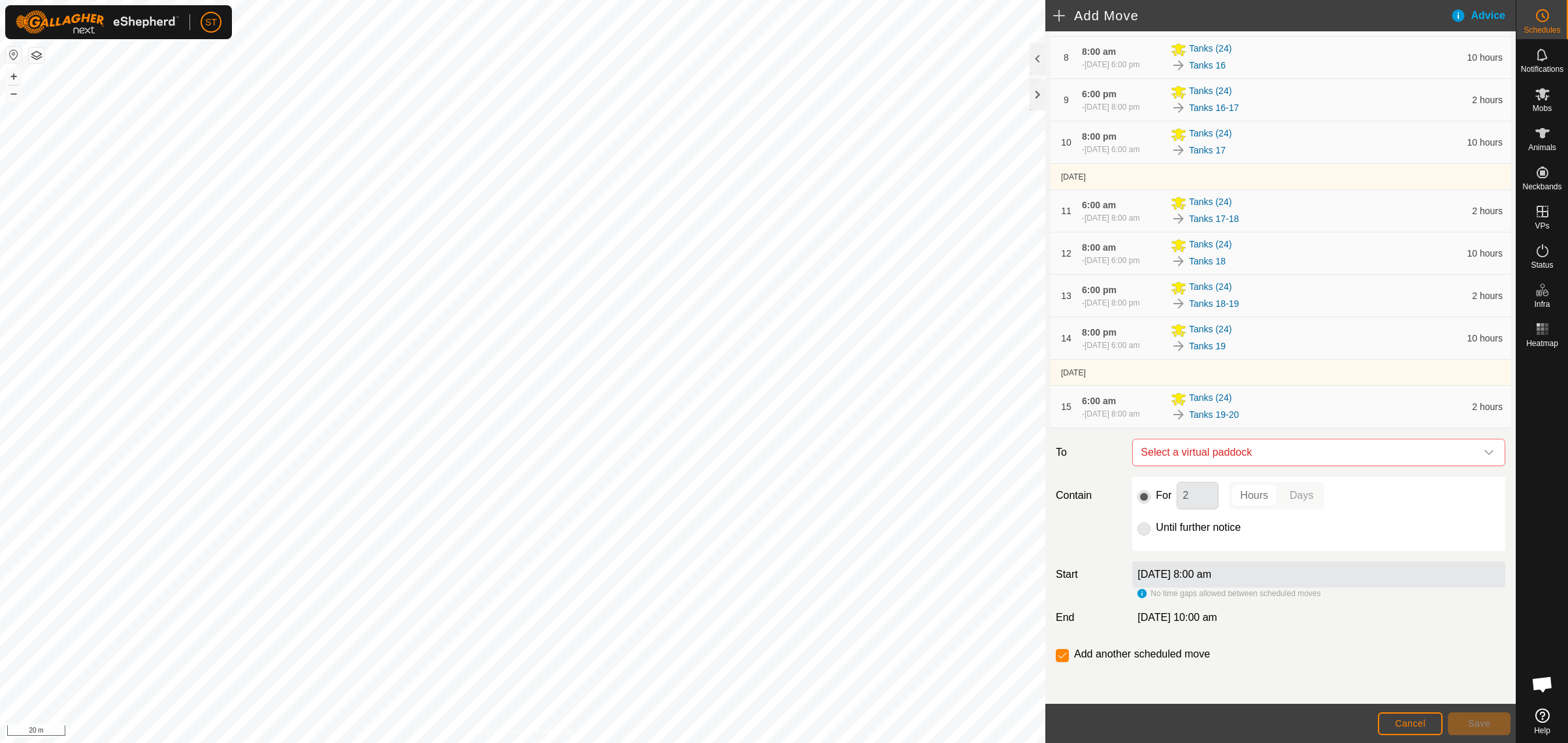
scroll to position [521, 0]
click at [1483, 449] on icon "dropdown trigger" at bounding box center [1489, 452] width 11 height 11
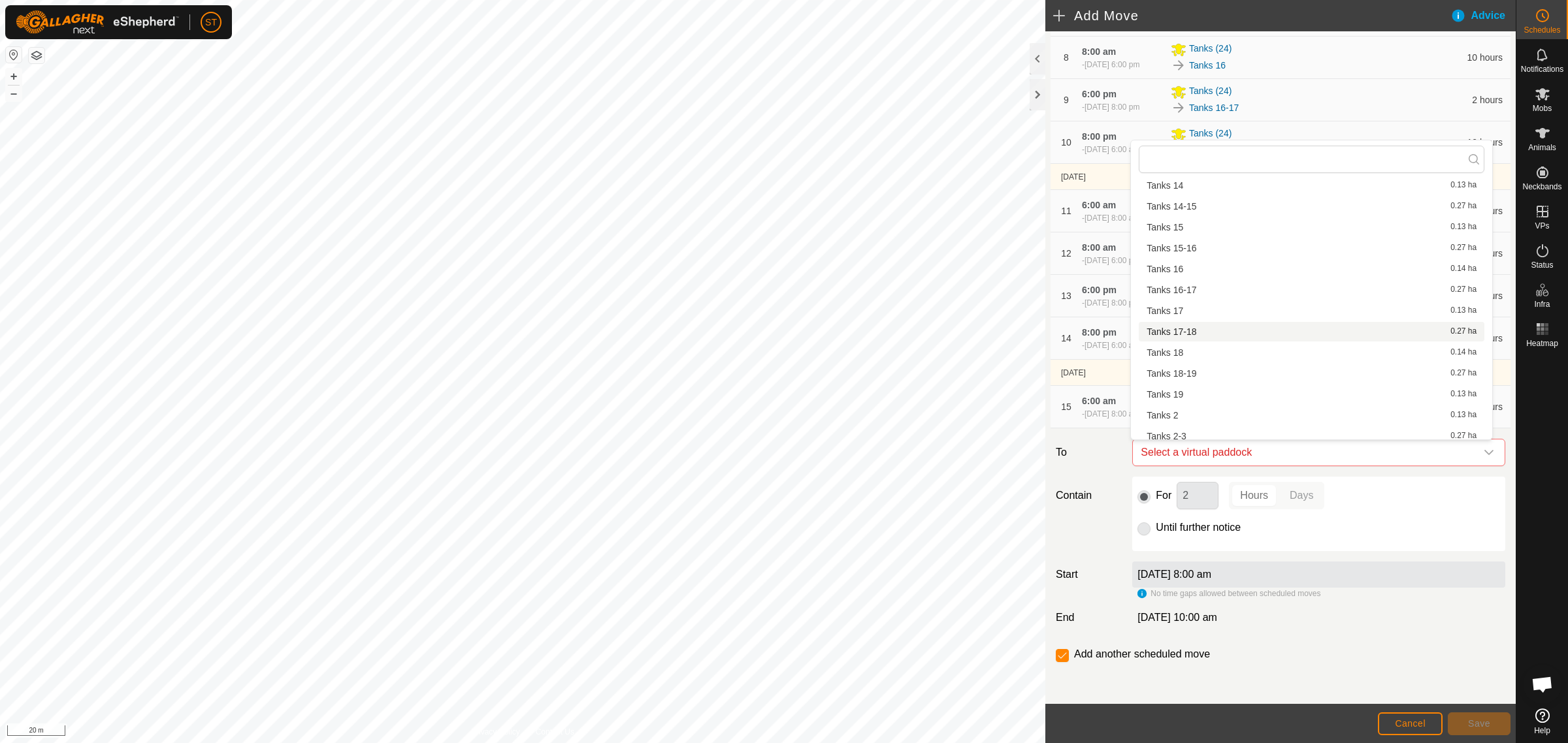
scroll to position [344, 0]
click at [1216, 374] on li "Tanks 20 0.14 ha" at bounding box center [1311, 375] width 345 height 19
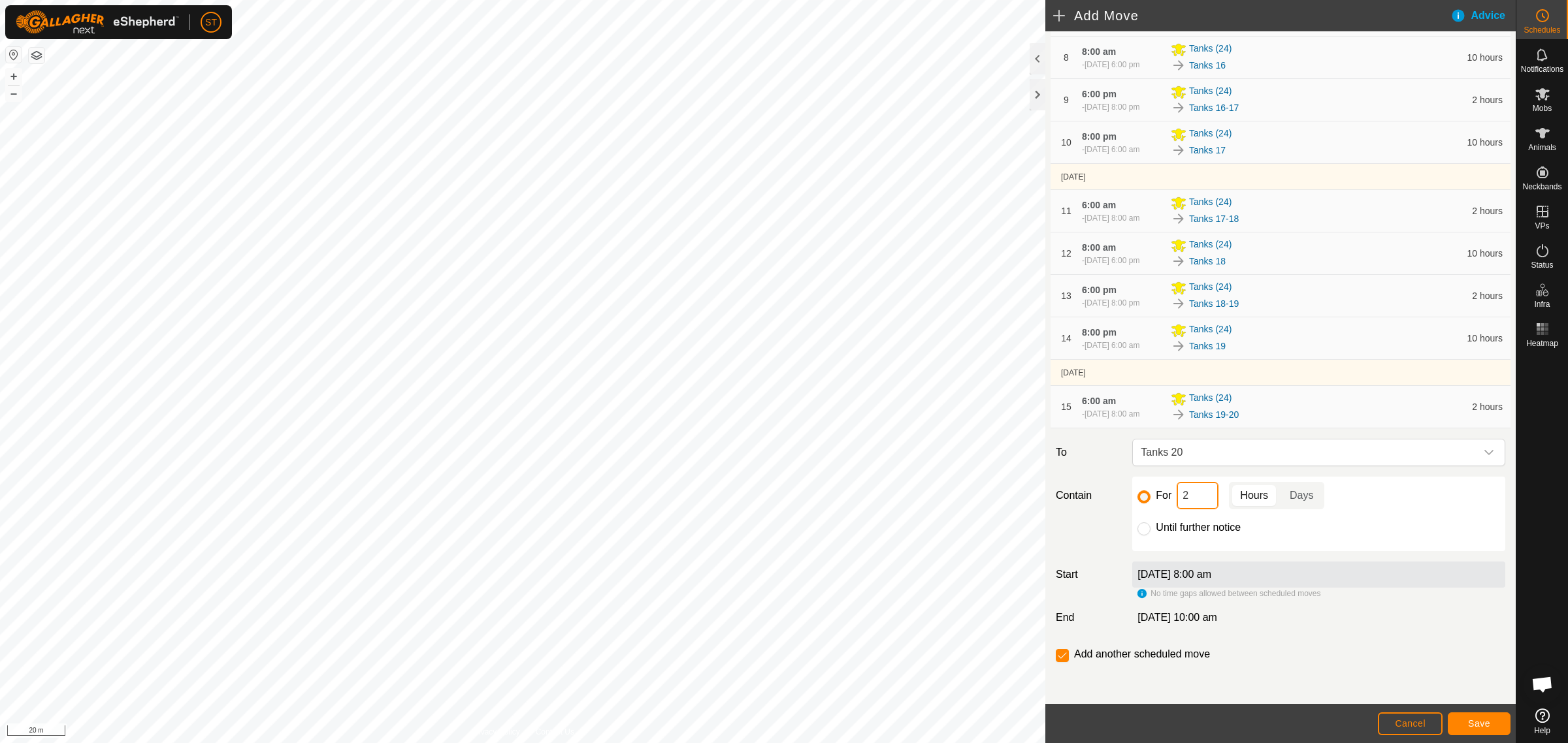
drag, startPoint x: 1190, startPoint y: 495, endPoint x: 1135, endPoint y: 502, distance: 55.4
click at [1137, 502] on div "For 2 Hours Days" at bounding box center [1319, 495] width 363 height 27
click at [1484, 726] on span "Save" at bounding box center [1479, 724] width 22 height 11
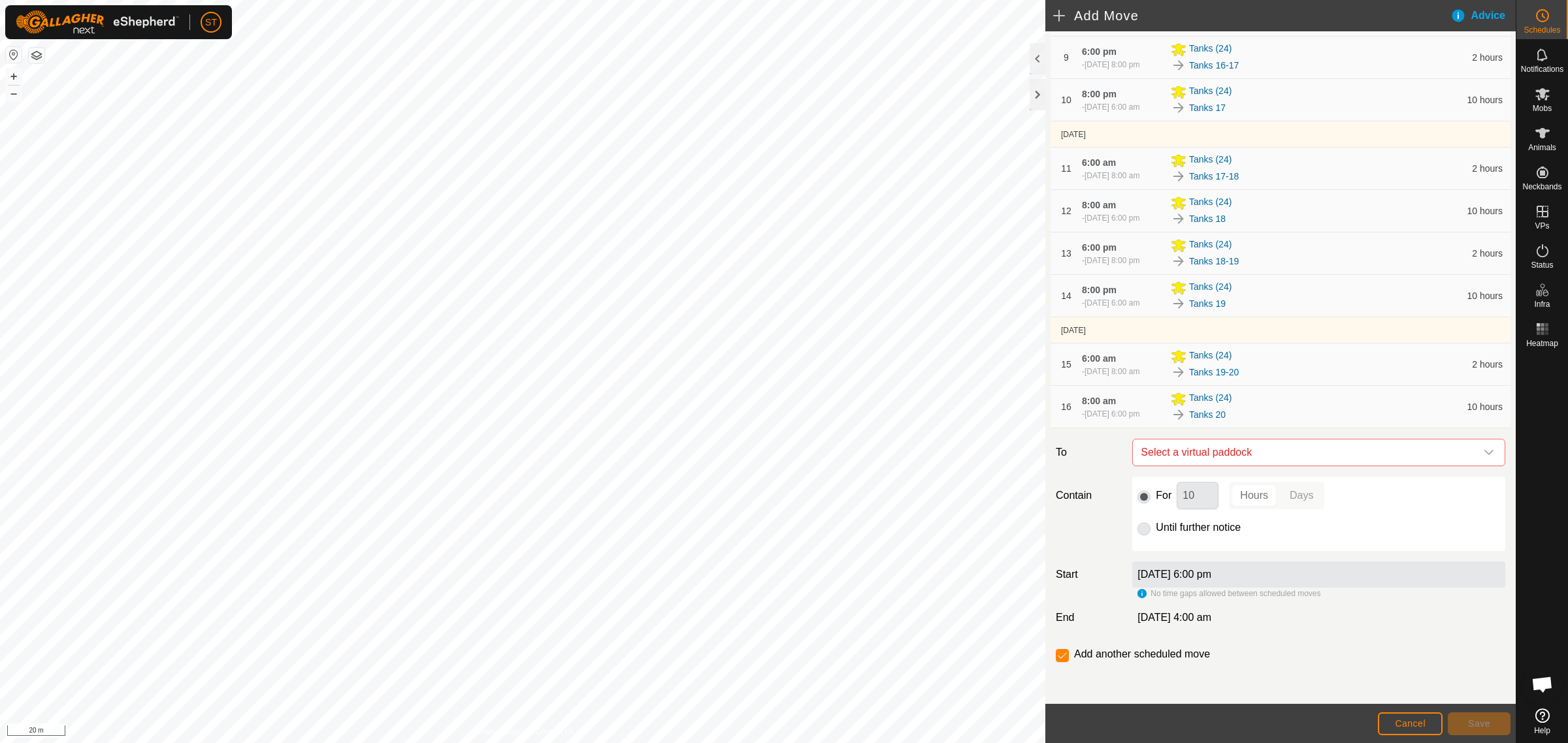
scroll to position [570, 0]
click at [1484, 449] on div "dropdown trigger" at bounding box center [1488, 452] width 26 height 26
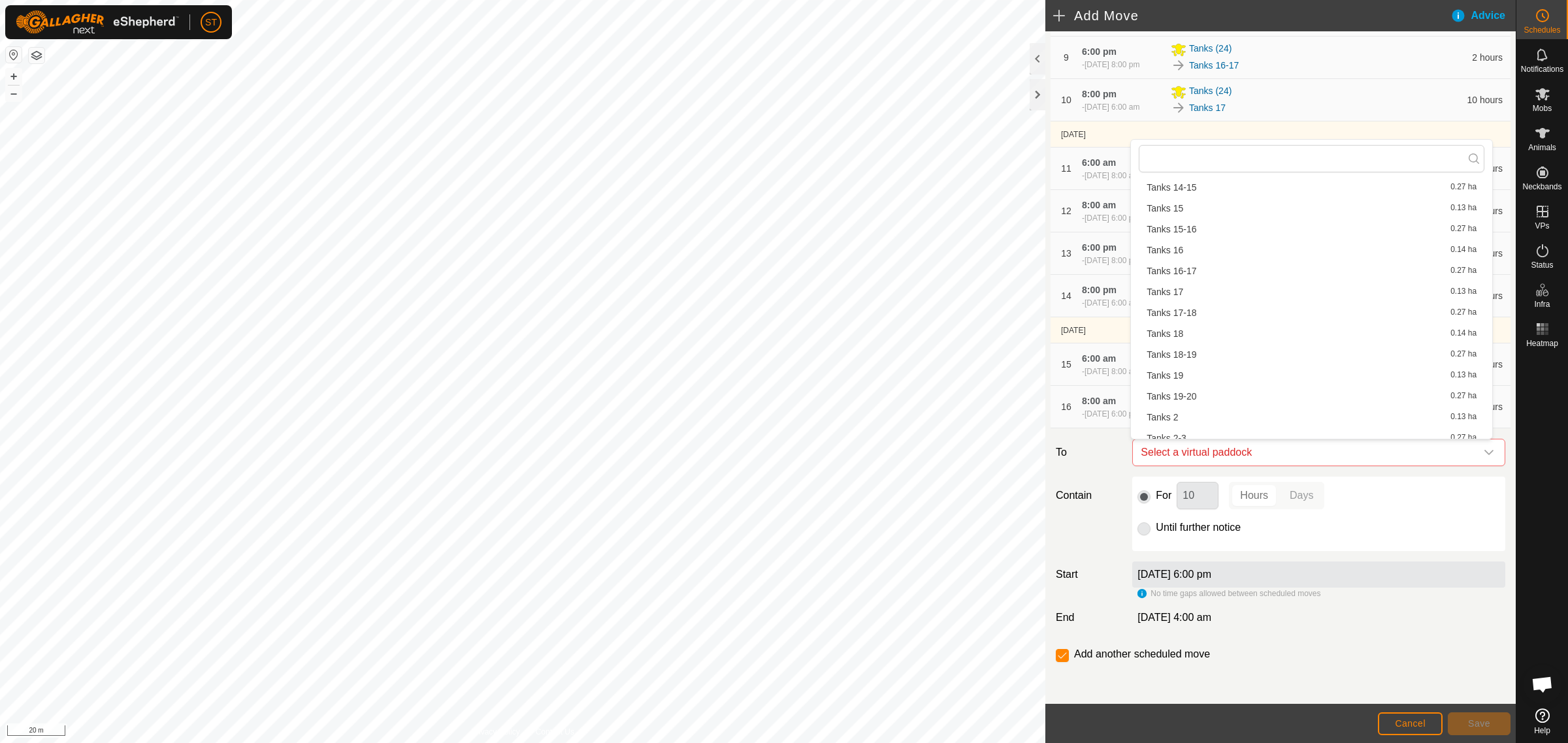
scroll to position [344, 0]
click at [1097, 539] on div "Contain For 10 Hours Days Until further notice" at bounding box center [1281, 514] width 460 height 75
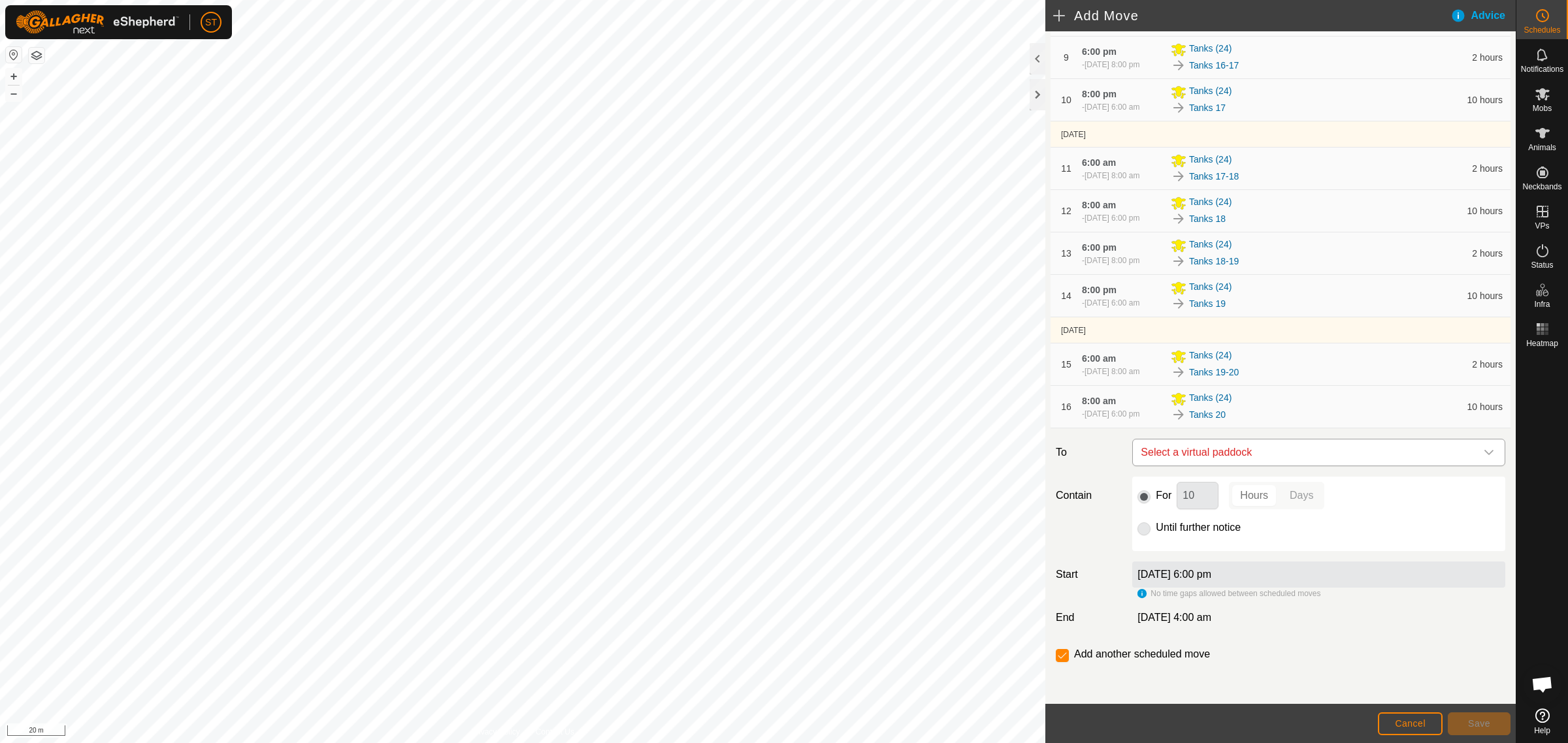
click at [1483, 455] on icon "dropdown trigger" at bounding box center [1489, 452] width 11 height 11
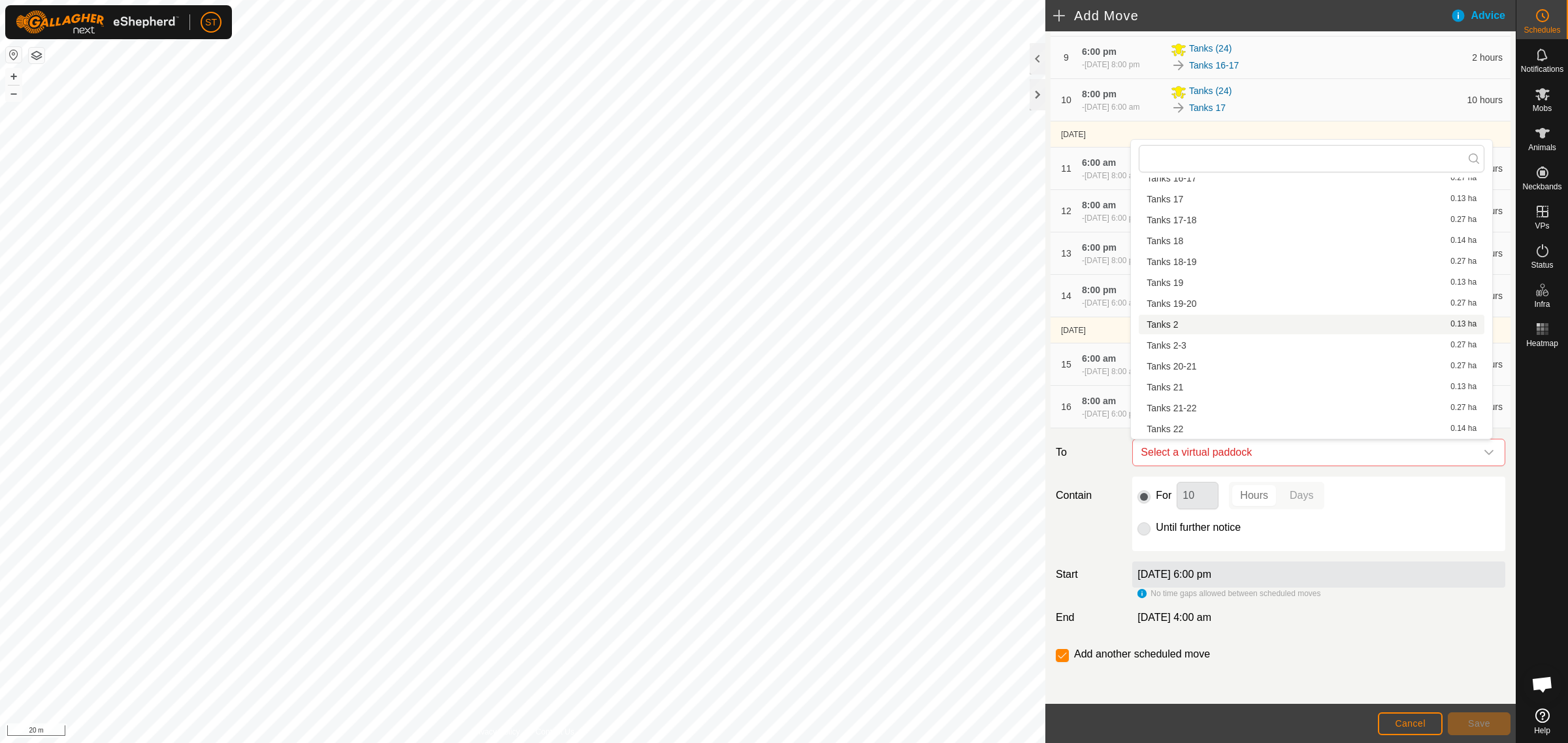
scroll to position [426, 0]
click at [1191, 314] on li "Tanks 20-21 0.27 ha" at bounding box center [1311, 314] width 345 height 19
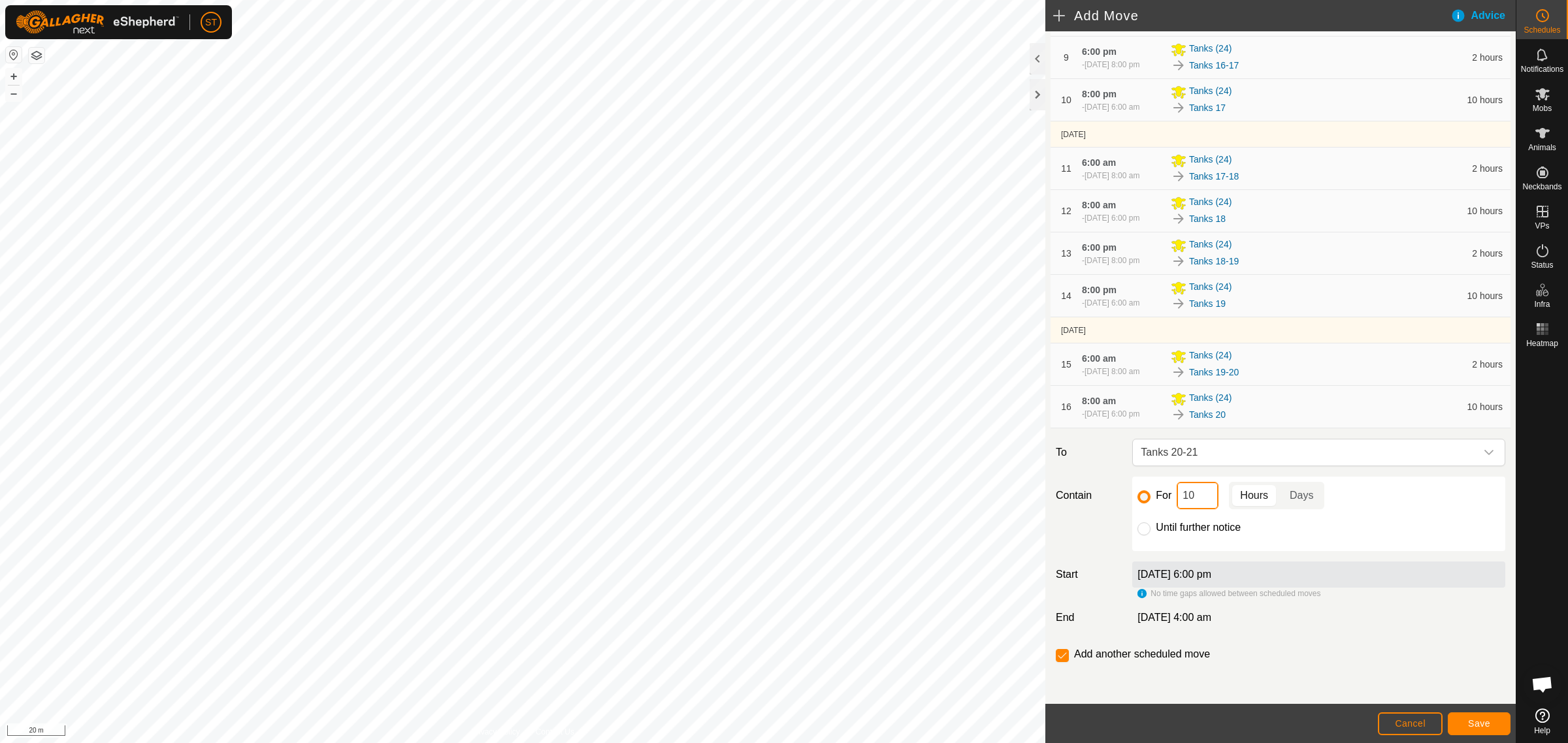
drag, startPoint x: 1191, startPoint y: 506, endPoint x: 1150, endPoint y: 506, distance: 41.0
click at [1150, 506] on div "For 10 Hours Days" at bounding box center [1319, 495] width 363 height 27
click at [1459, 719] on button "Save" at bounding box center [1479, 724] width 63 height 23
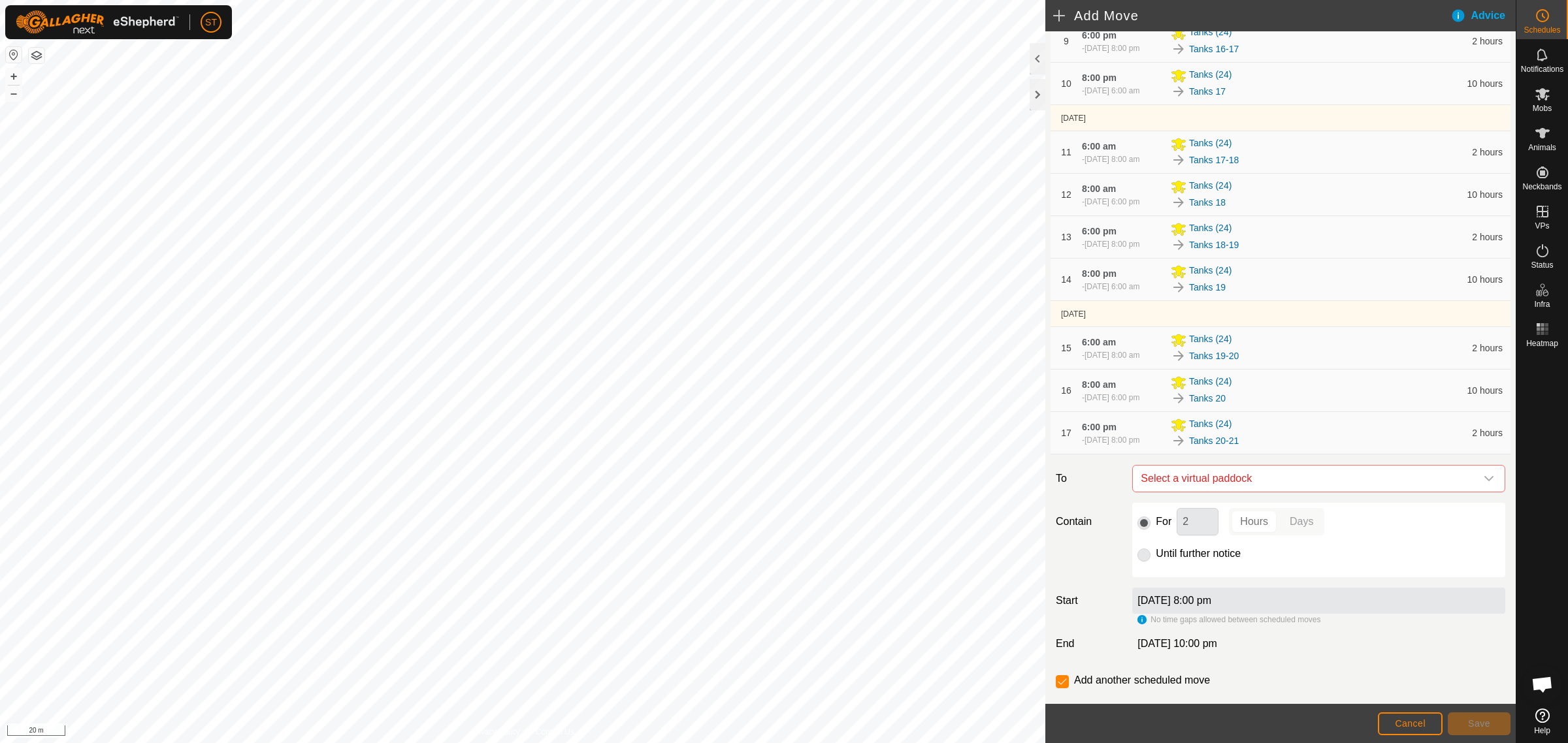
scroll to position [618, 0]
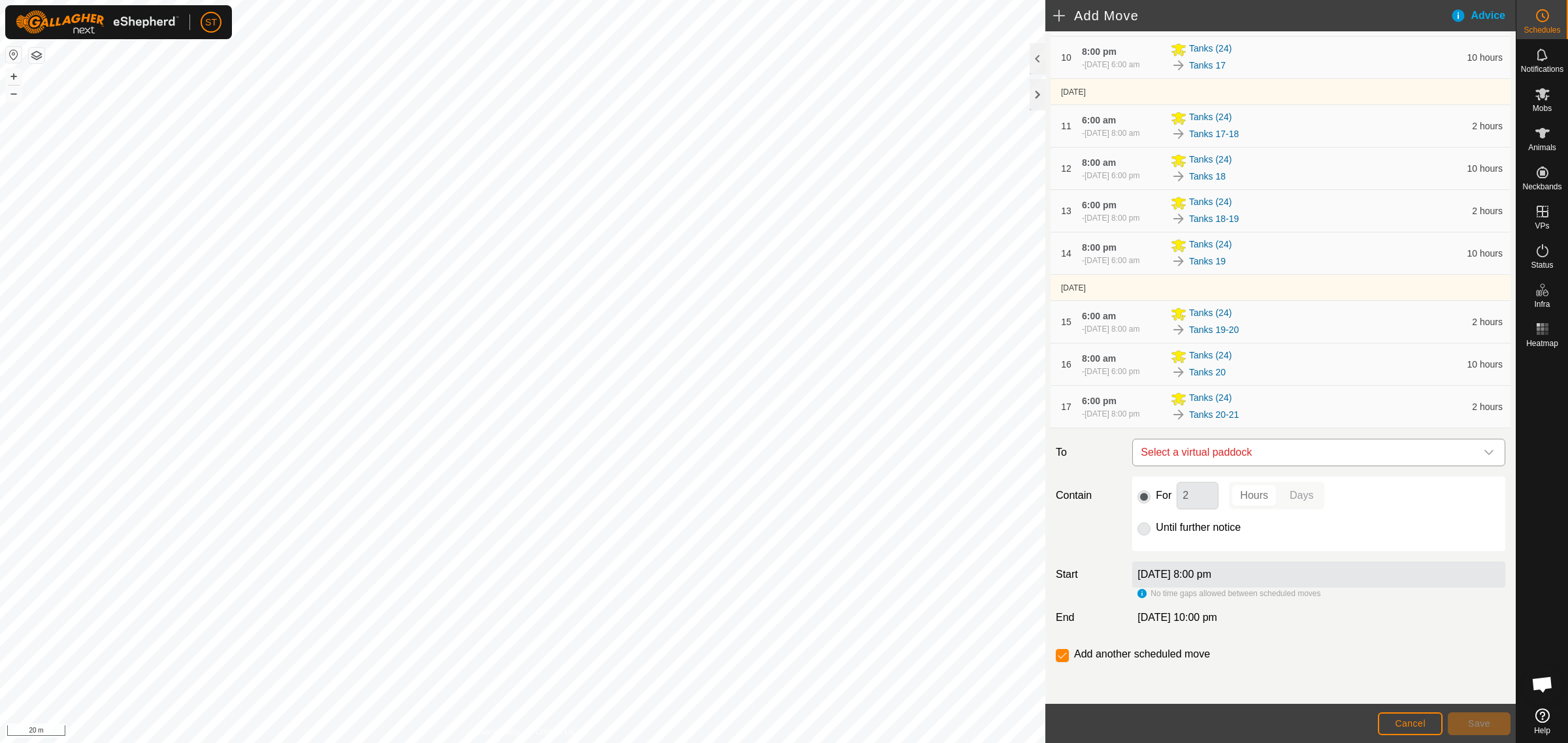
click at [1483, 452] on icon "dropdown trigger" at bounding box center [1489, 452] width 11 height 11
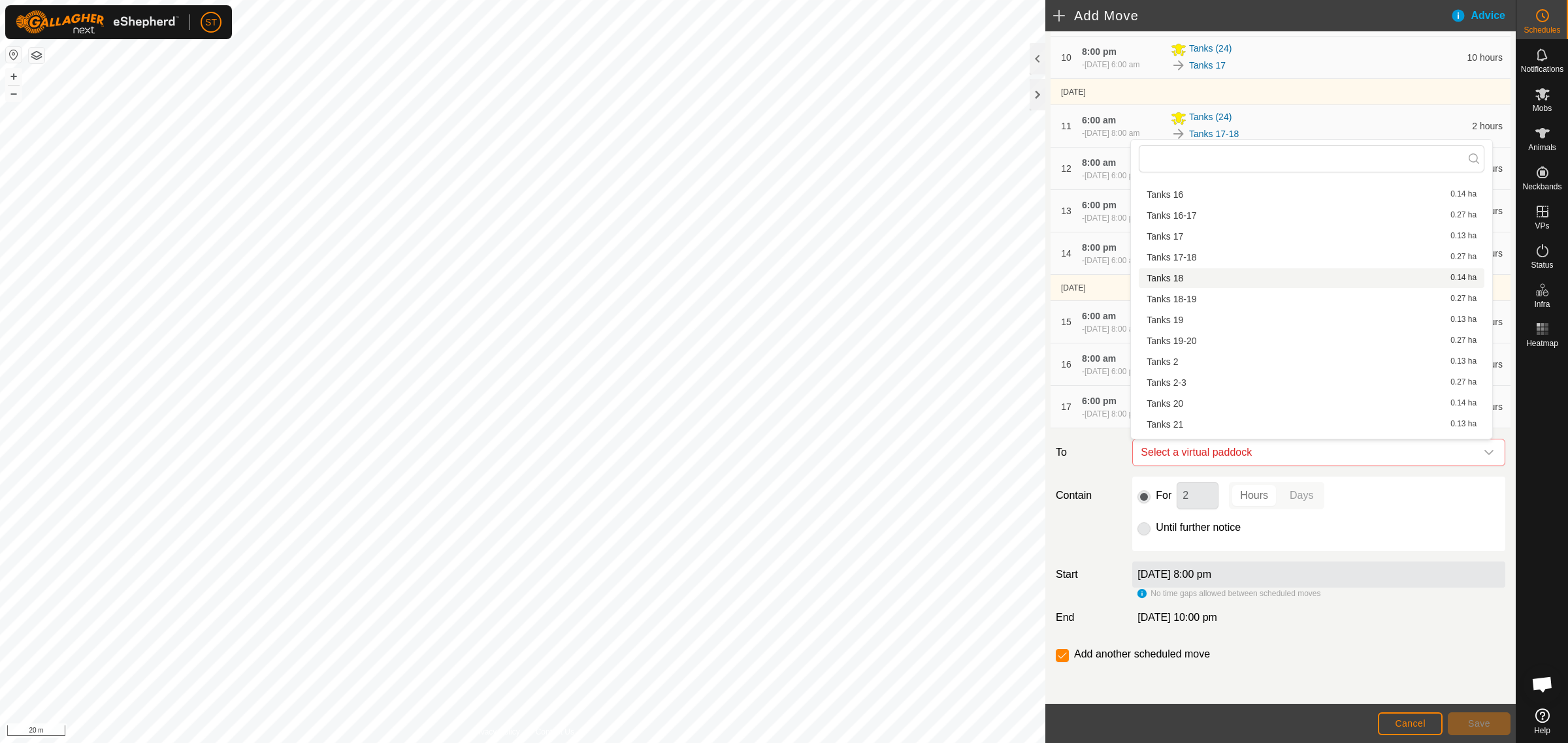
scroll to position [408, 0]
click at [1183, 353] on div "Tanks 21 0.13 ha" at bounding box center [1311, 353] width 330 height 9
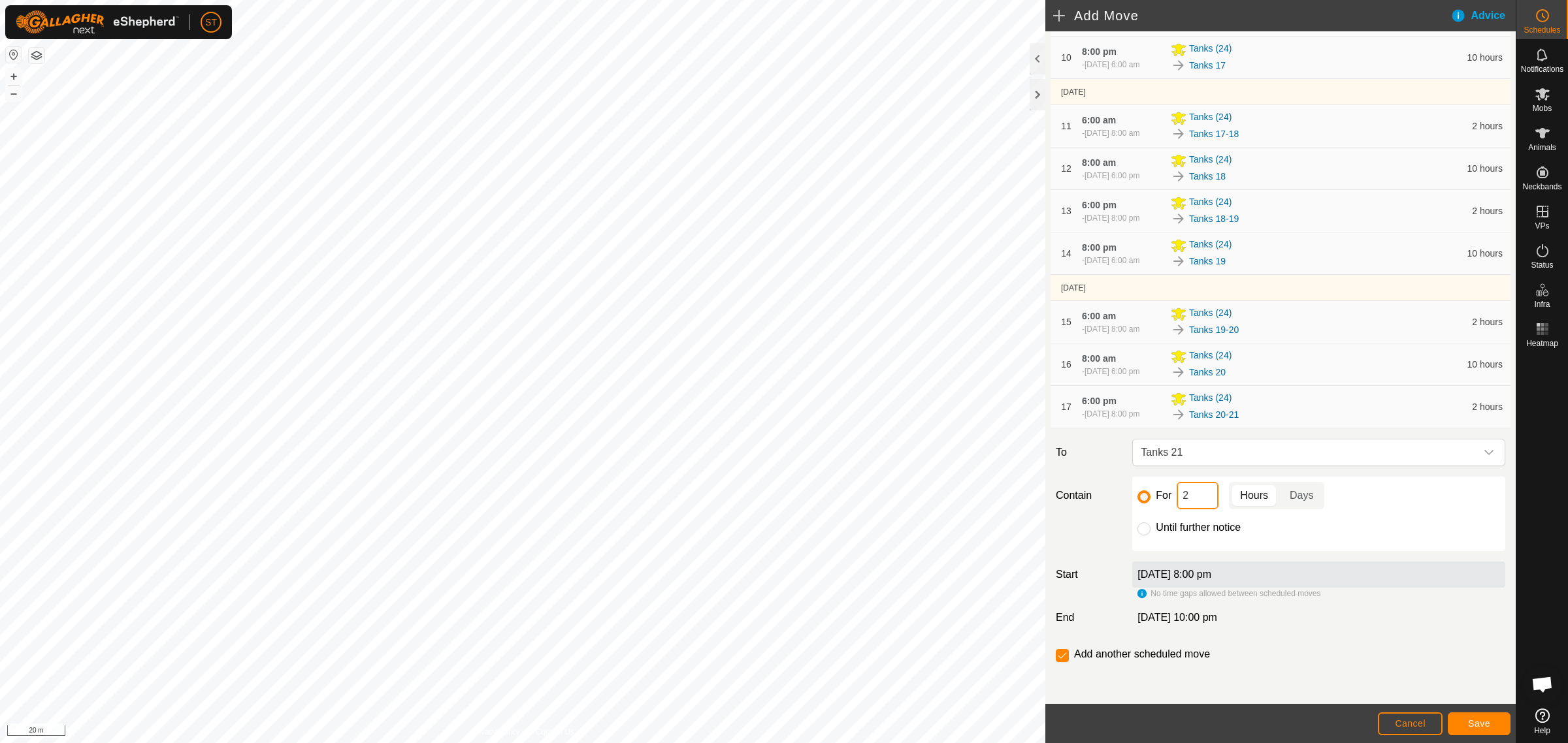
drag, startPoint x: 1195, startPoint y: 502, endPoint x: 1156, endPoint y: 502, distance: 39.0
click at [1156, 502] on div "For 2 Hours Days" at bounding box center [1319, 495] width 363 height 27
click at [1461, 722] on button "Save" at bounding box center [1479, 724] width 63 height 23
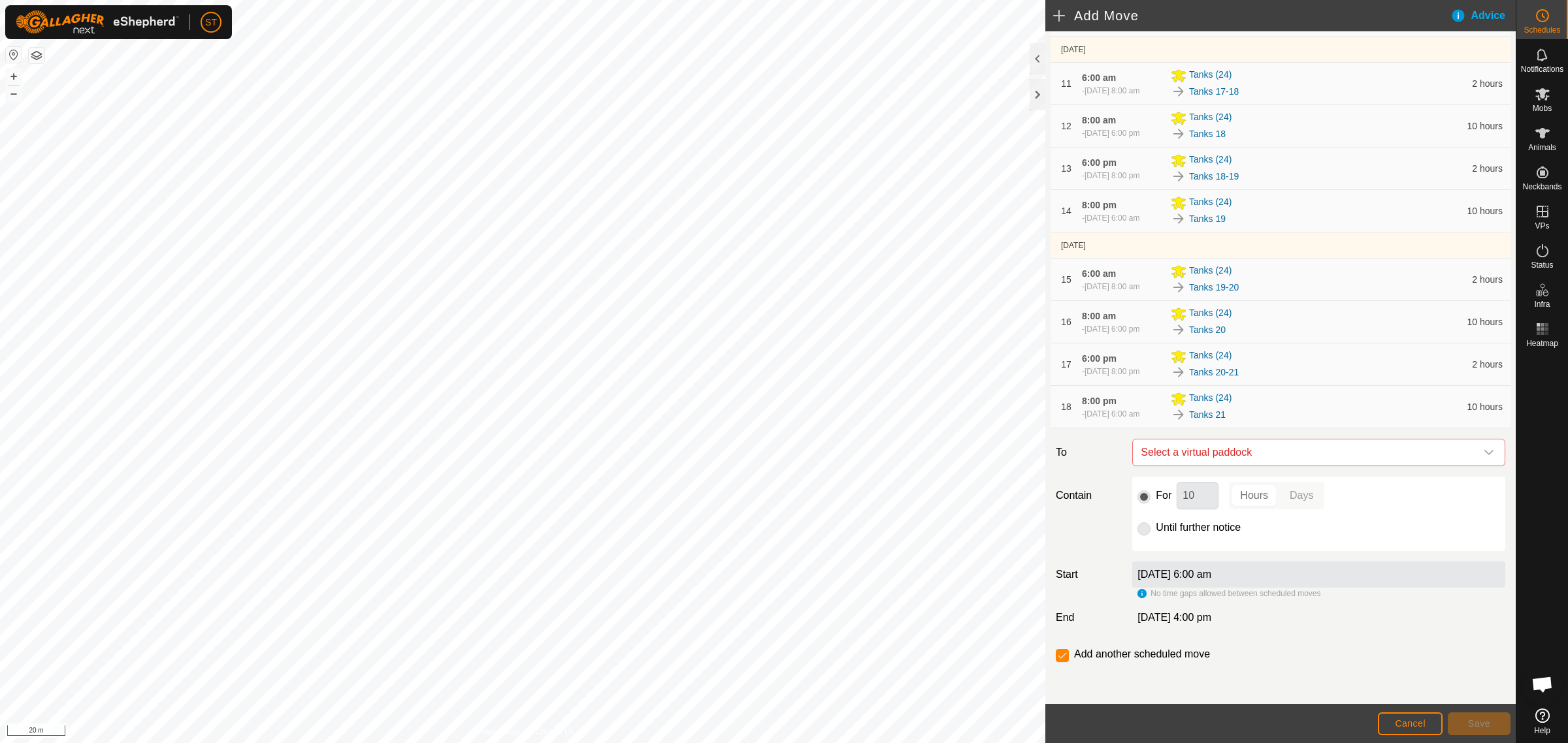
scroll to position [666, 0]
click at [1483, 450] on icon "dropdown trigger" at bounding box center [1489, 452] width 11 height 11
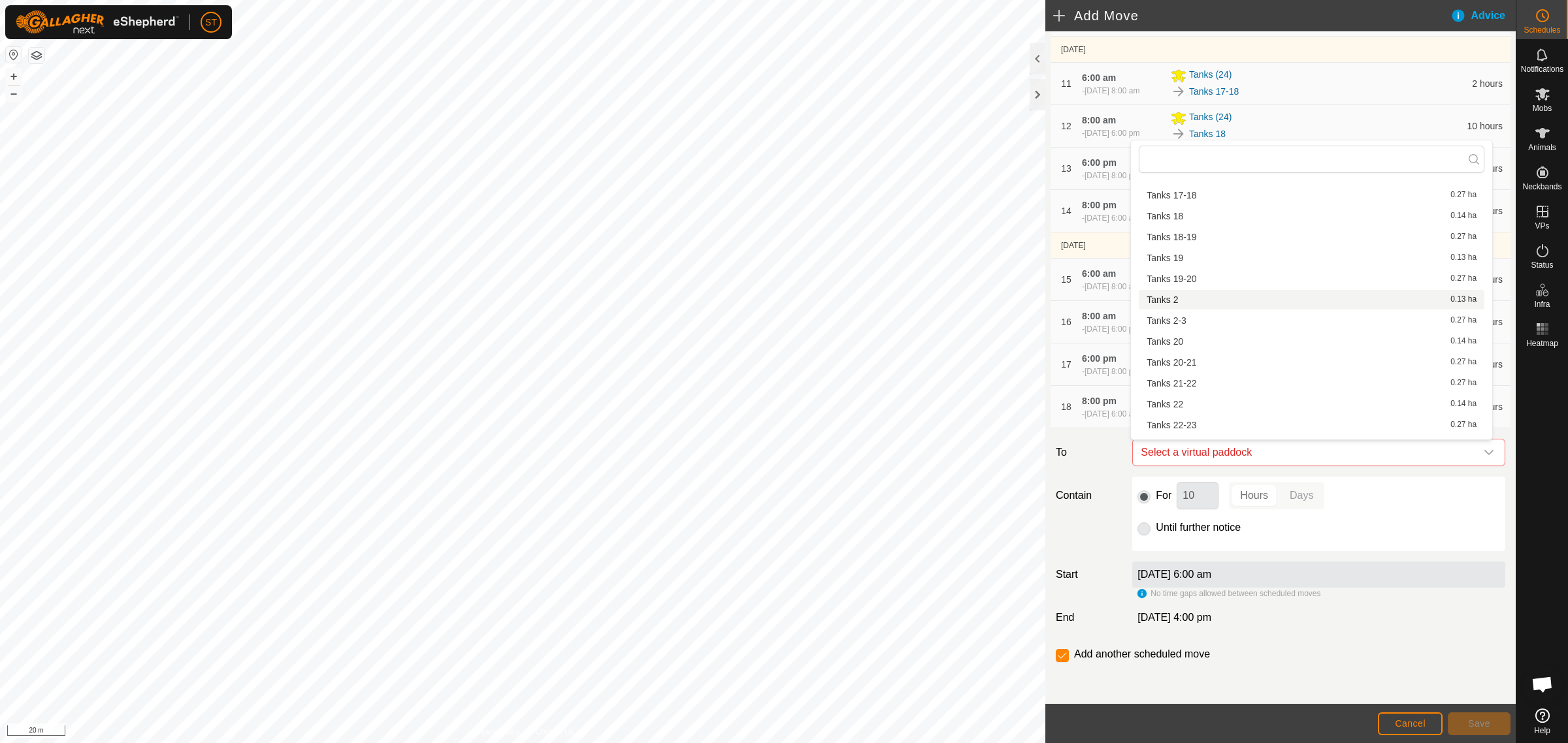
scroll to position [426, 0]
click at [1181, 354] on li "Tanks 21-22 0.27 ha" at bounding box center [1311, 356] width 345 height 19
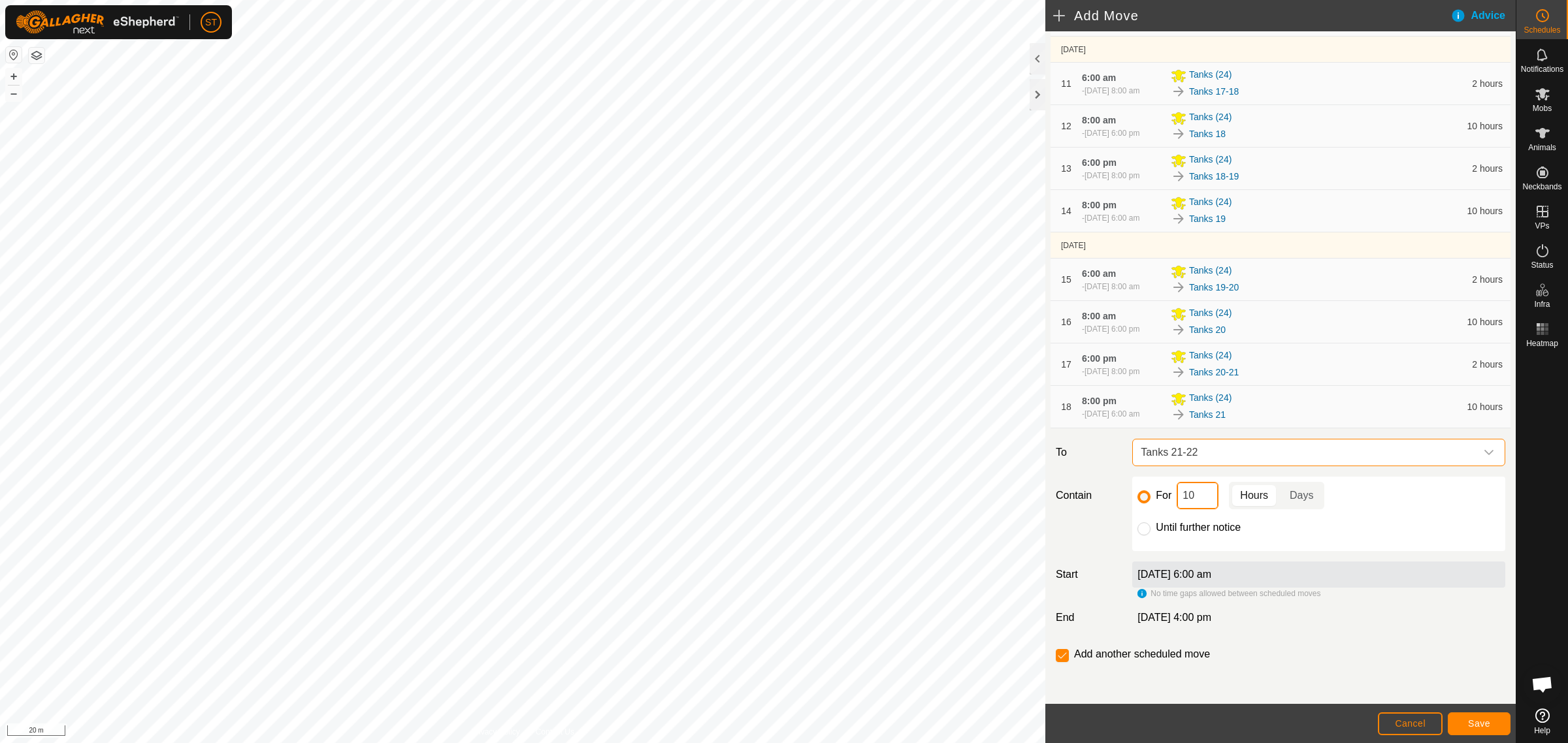
drag, startPoint x: 1193, startPoint y: 495, endPoint x: 1167, endPoint y: 500, distance: 26.5
click at [1167, 500] on div "For 10 Hours Days" at bounding box center [1319, 495] width 363 height 27
click at [1478, 722] on span "Save" at bounding box center [1479, 724] width 22 height 11
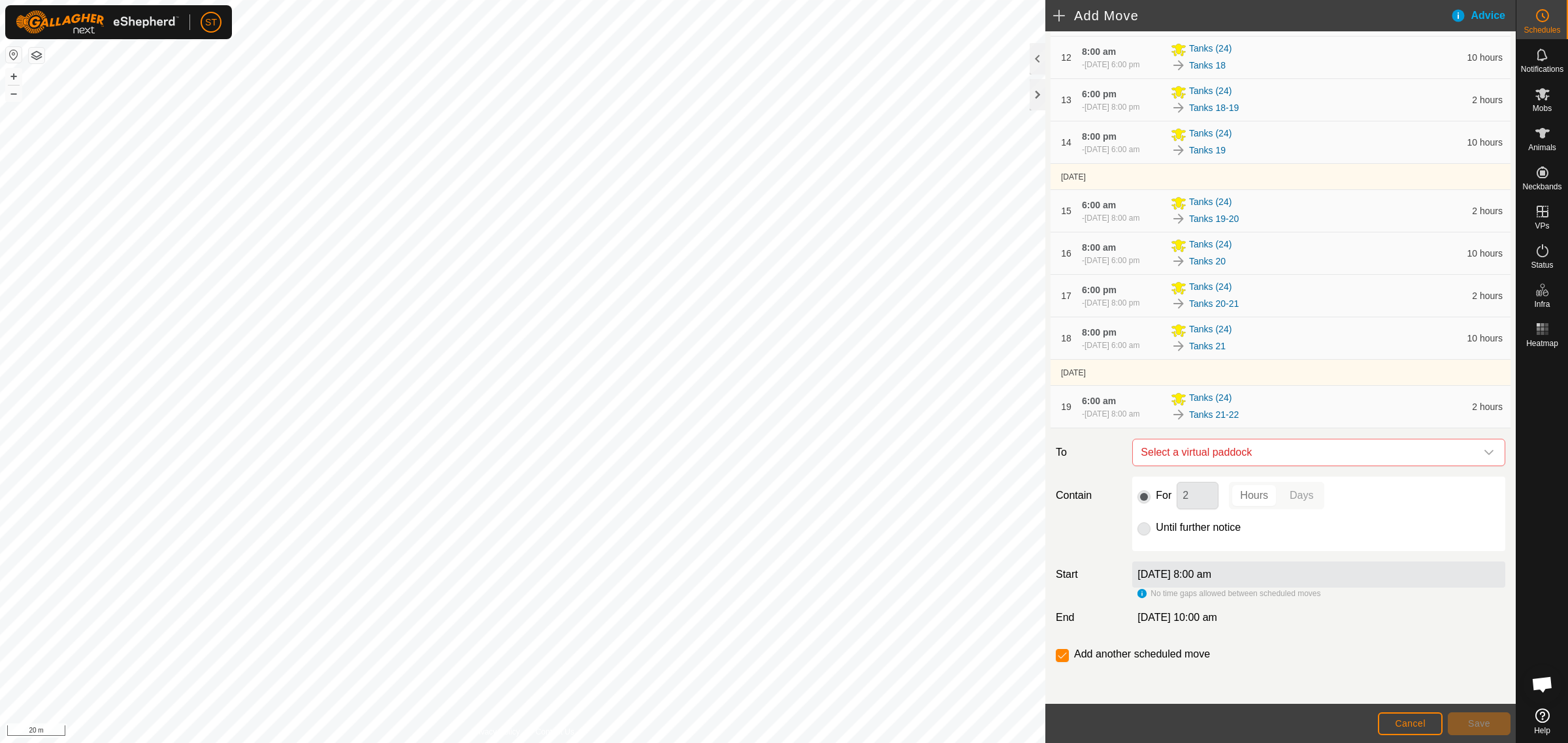
scroll to position [742, 0]
click at [1483, 456] on icon "dropdown trigger" at bounding box center [1489, 452] width 11 height 11
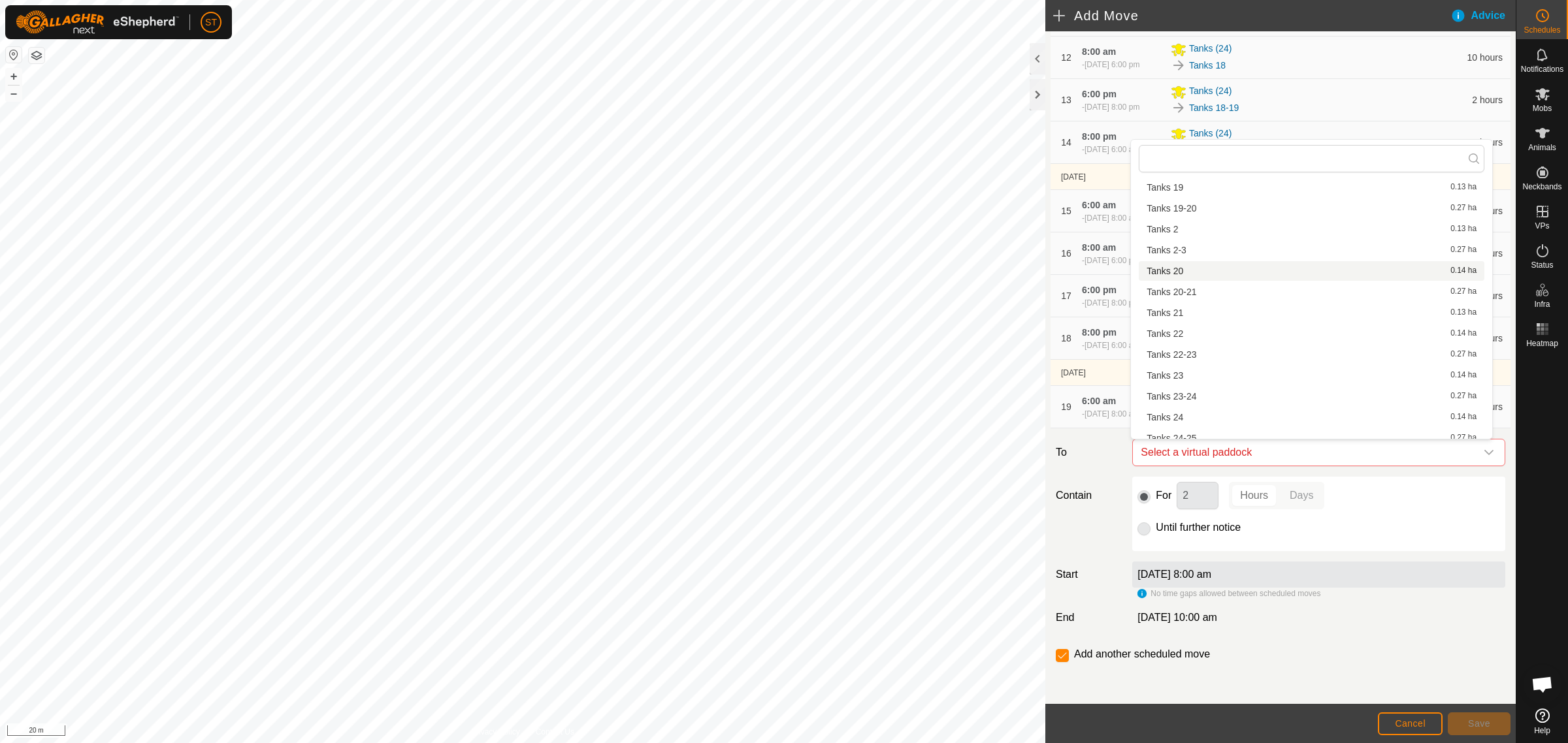
scroll to position [490, 0]
click at [1177, 311] on li "Tanks 22 0.14 ha" at bounding box center [1311, 313] width 345 height 19
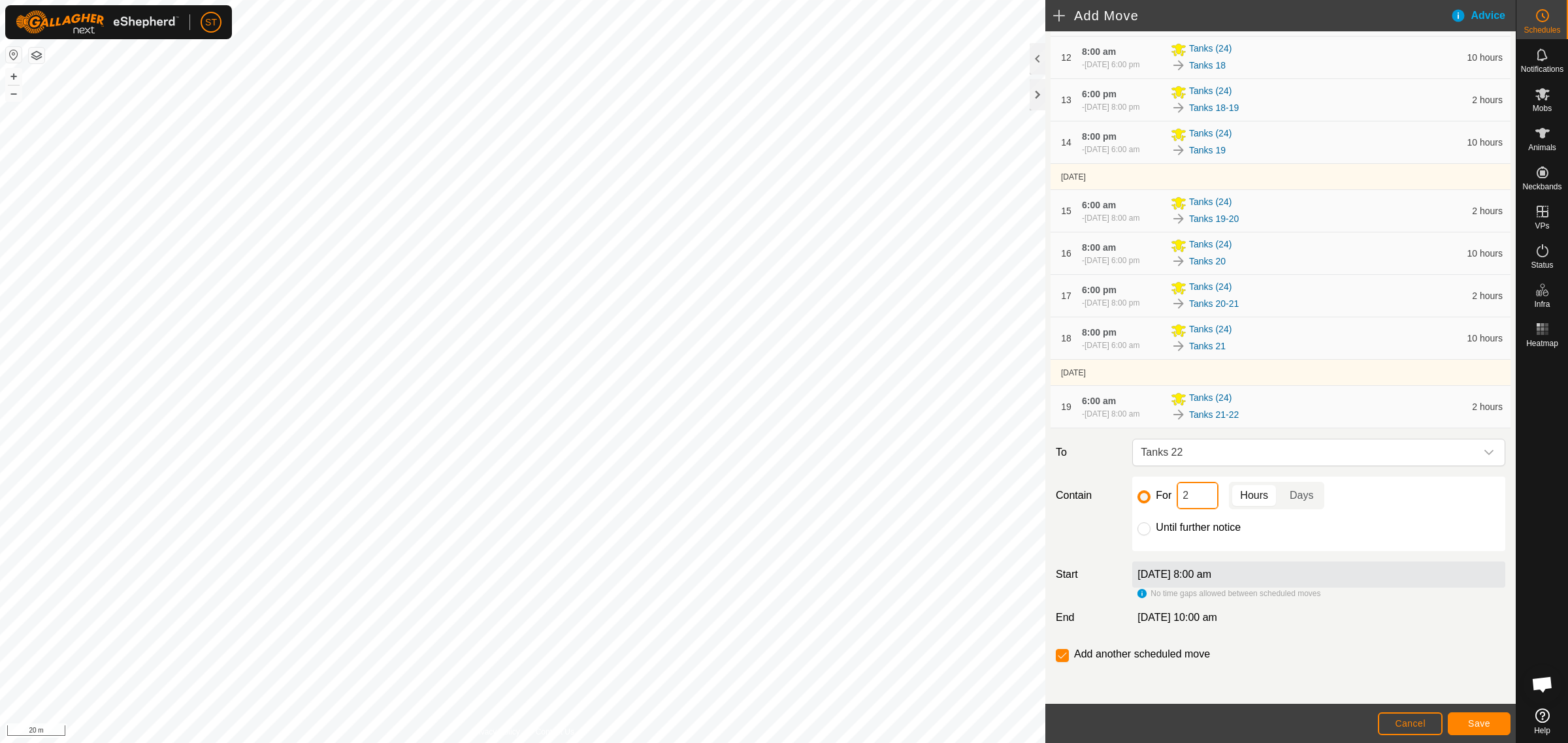
drag, startPoint x: 1177, startPoint y: 500, endPoint x: 1161, endPoint y: 492, distance: 17.9
click at [1171, 500] on div "For 2 Hours Days" at bounding box center [1319, 495] width 363 height 27
click at [1461, 720] on button "Save" at bounding box center [1479, 724] width 63 height 23
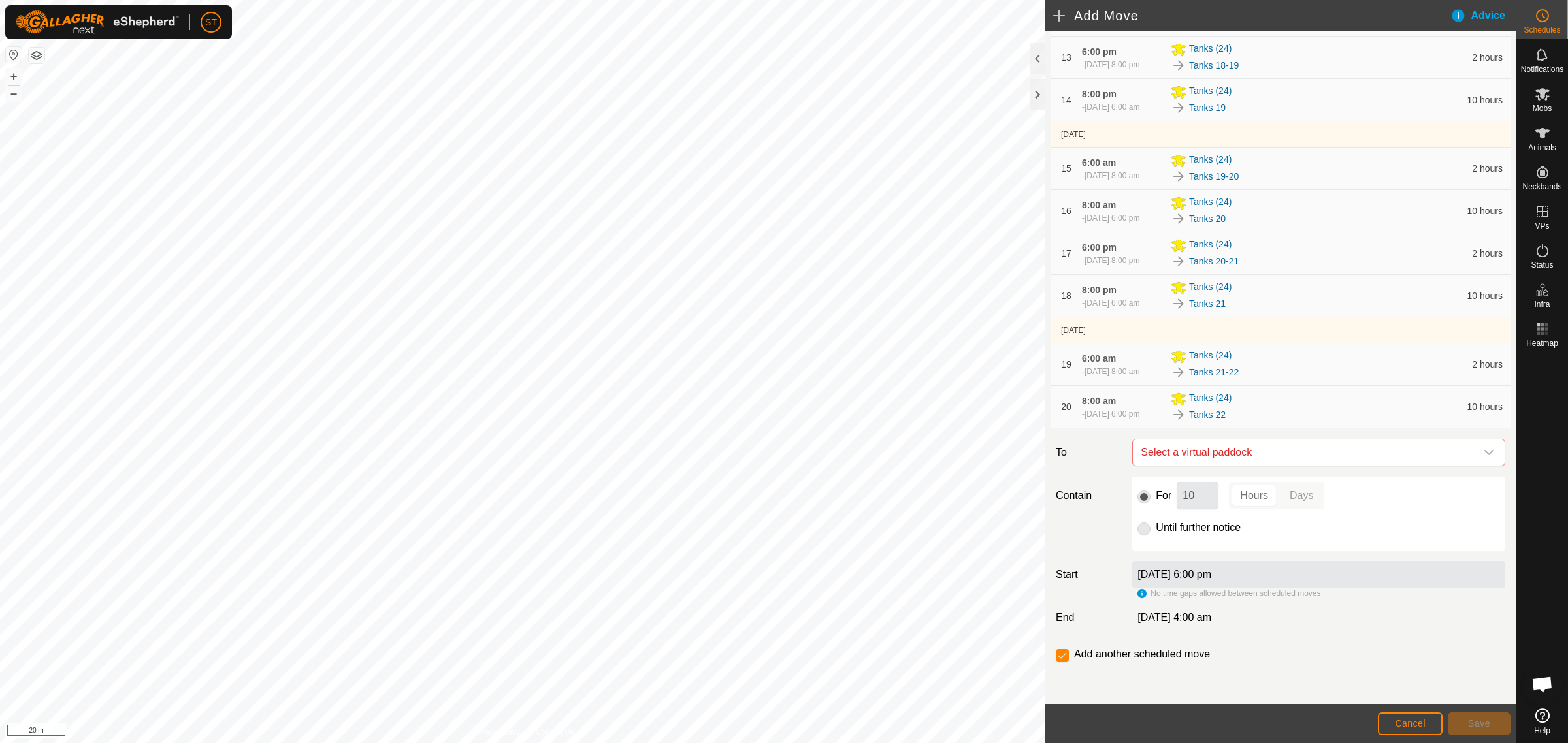
scroll to position [790, 0]
click at [1483, 451] on icon "dropdown trigger" at bounding box center [1489, 452] width 11 height 11
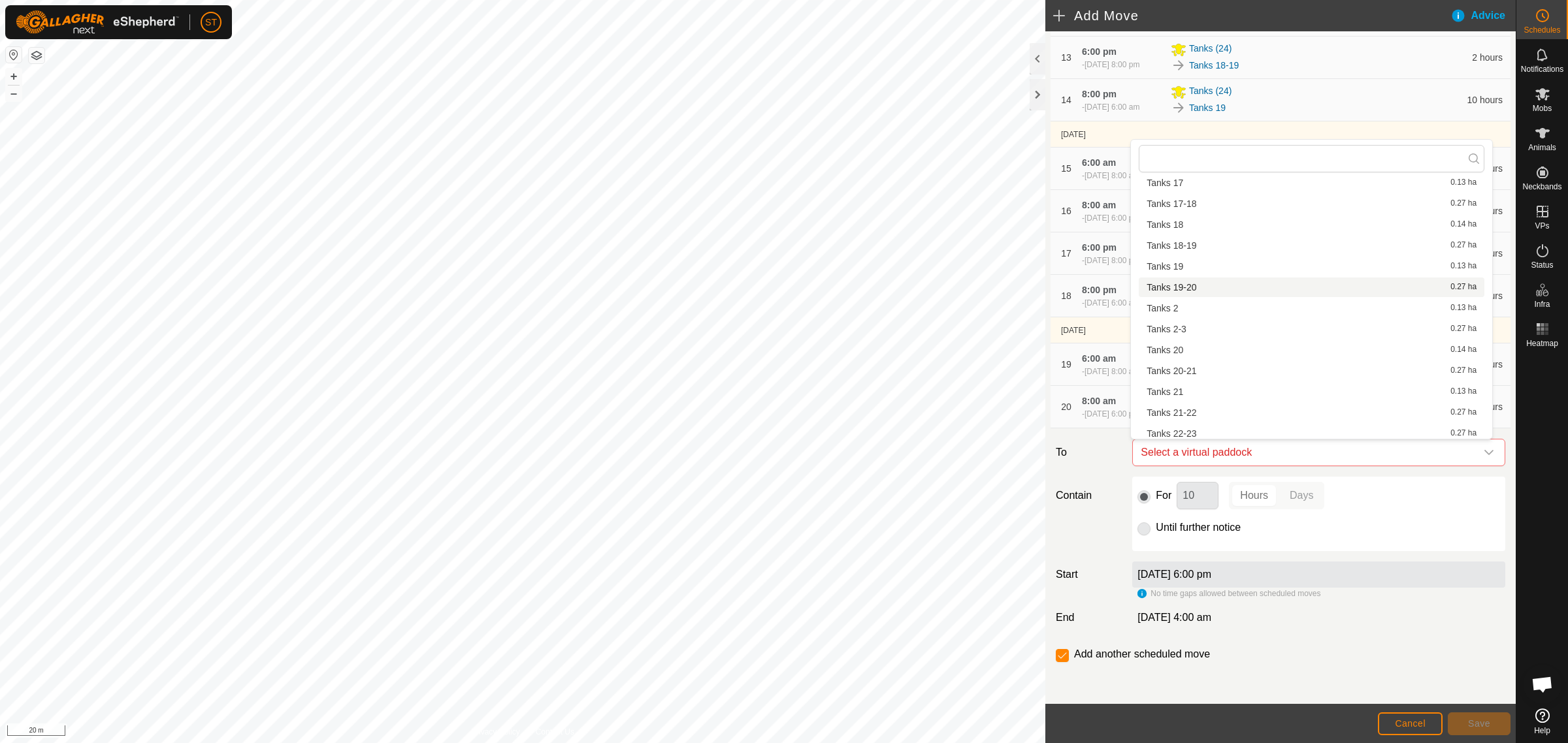
scroll to position [408, 0]
click at [1184, 410] on li "Tanks 22-23 0.27 ha" at bounding box center [1311, 414] width 345 height 19
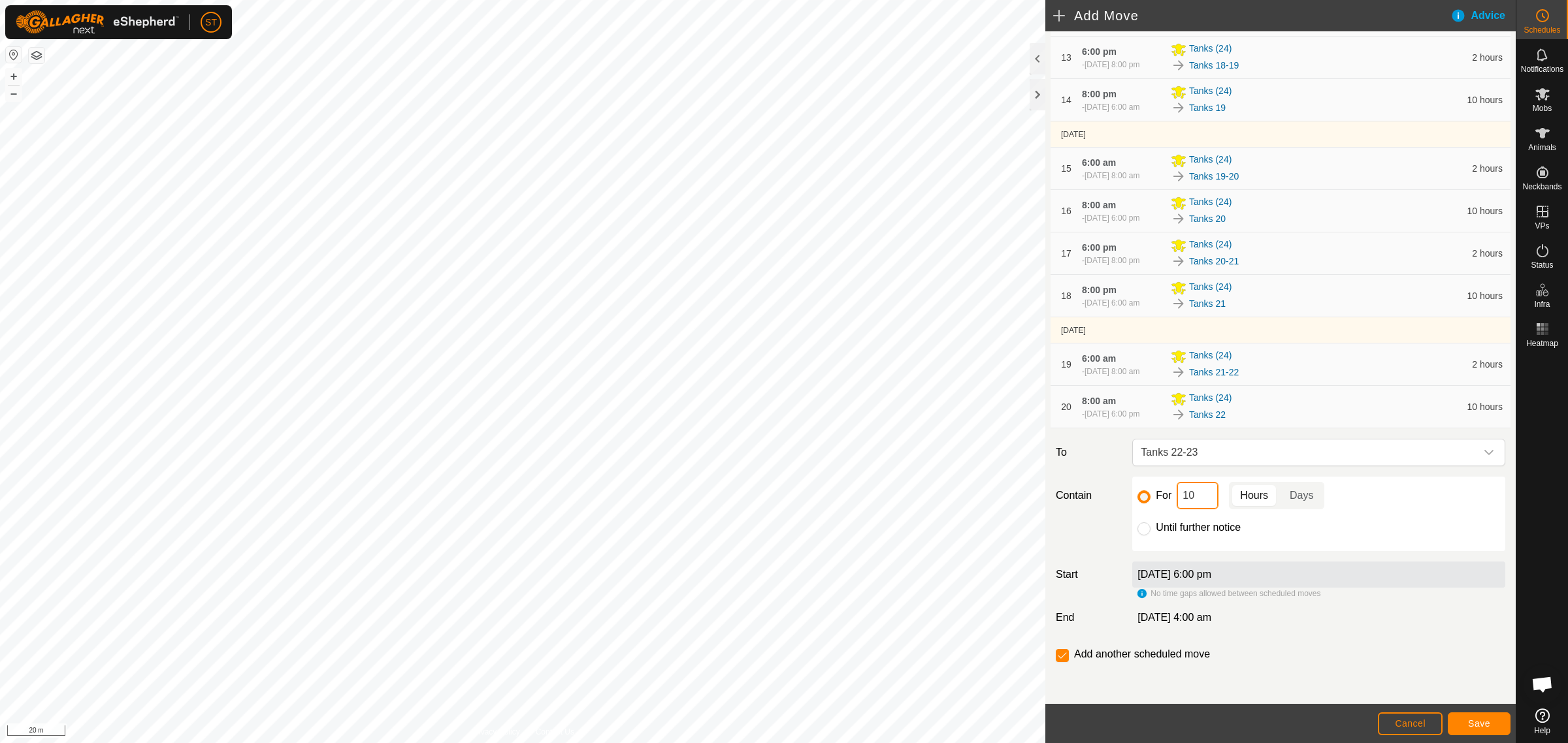
drag, startPoint x: 1199, startPoint y: 500, endPoint x: 1156, endPoint y: 501, distance: 43.0
click at [1157, 501] on div "For 10 Hours Days" at bounding box center [1319, 495] width 363 height 27
click at [1478, 720] on span "Save" at bounding box center [1479, 724] width 22 height 11
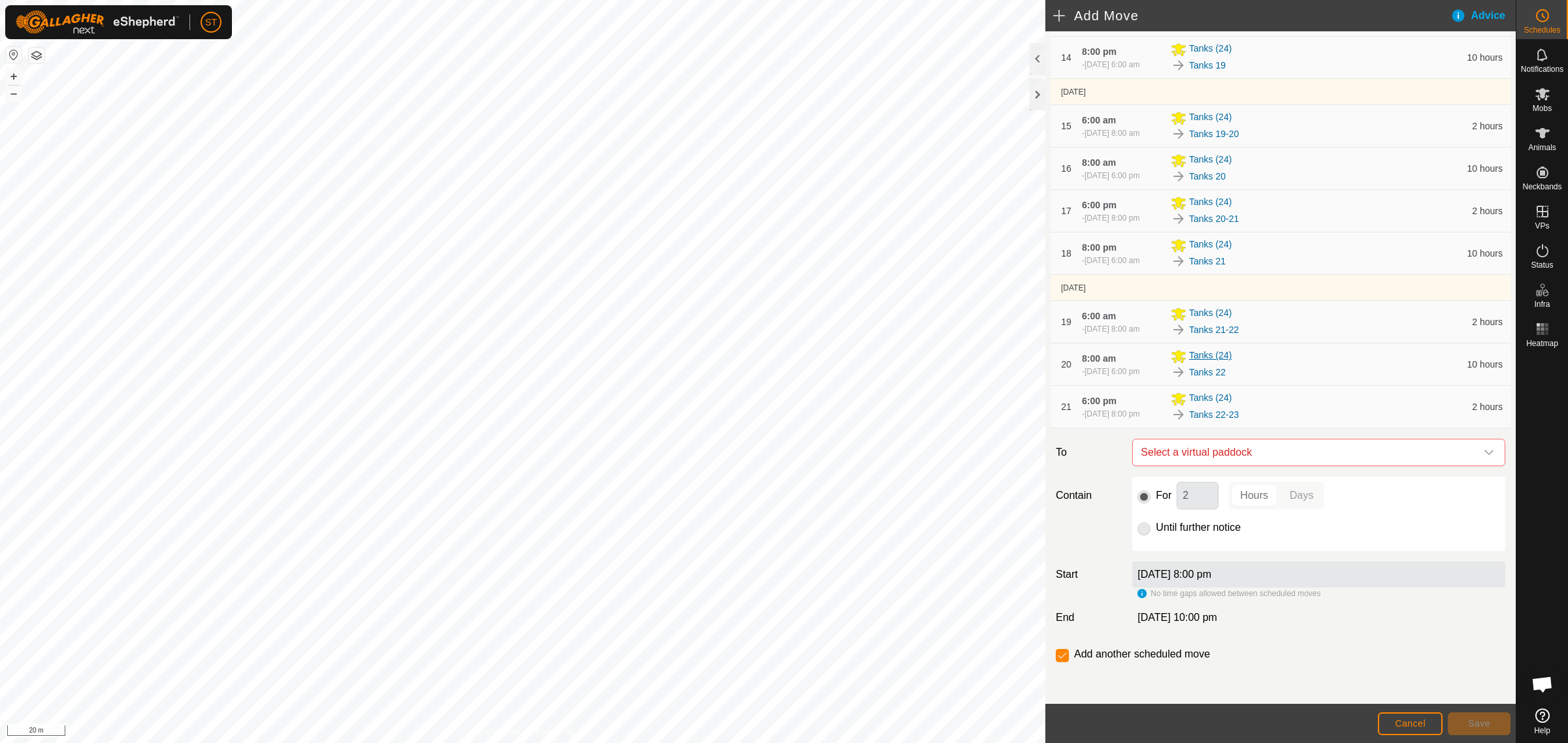
scroll to position [838, 0]
click at [1483, 452] on icon "dropdown trigger" at bounding box center [1489, 452] width 11 height 11
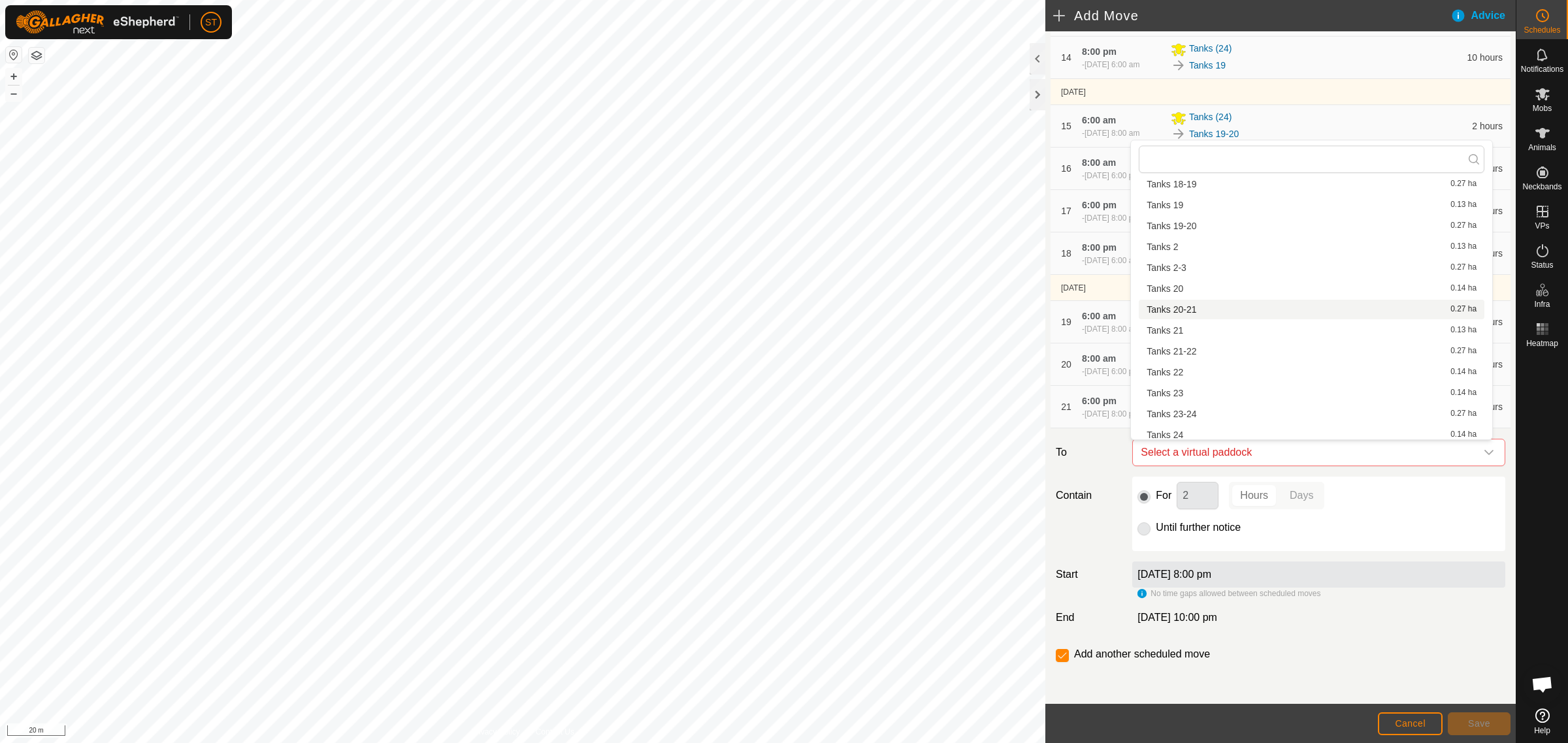
scroll to position [490, 0]
click at [1181, 353] on li "Tanks 23 0.14 ha" at bounding box center [1311, 355] width 345 height 19
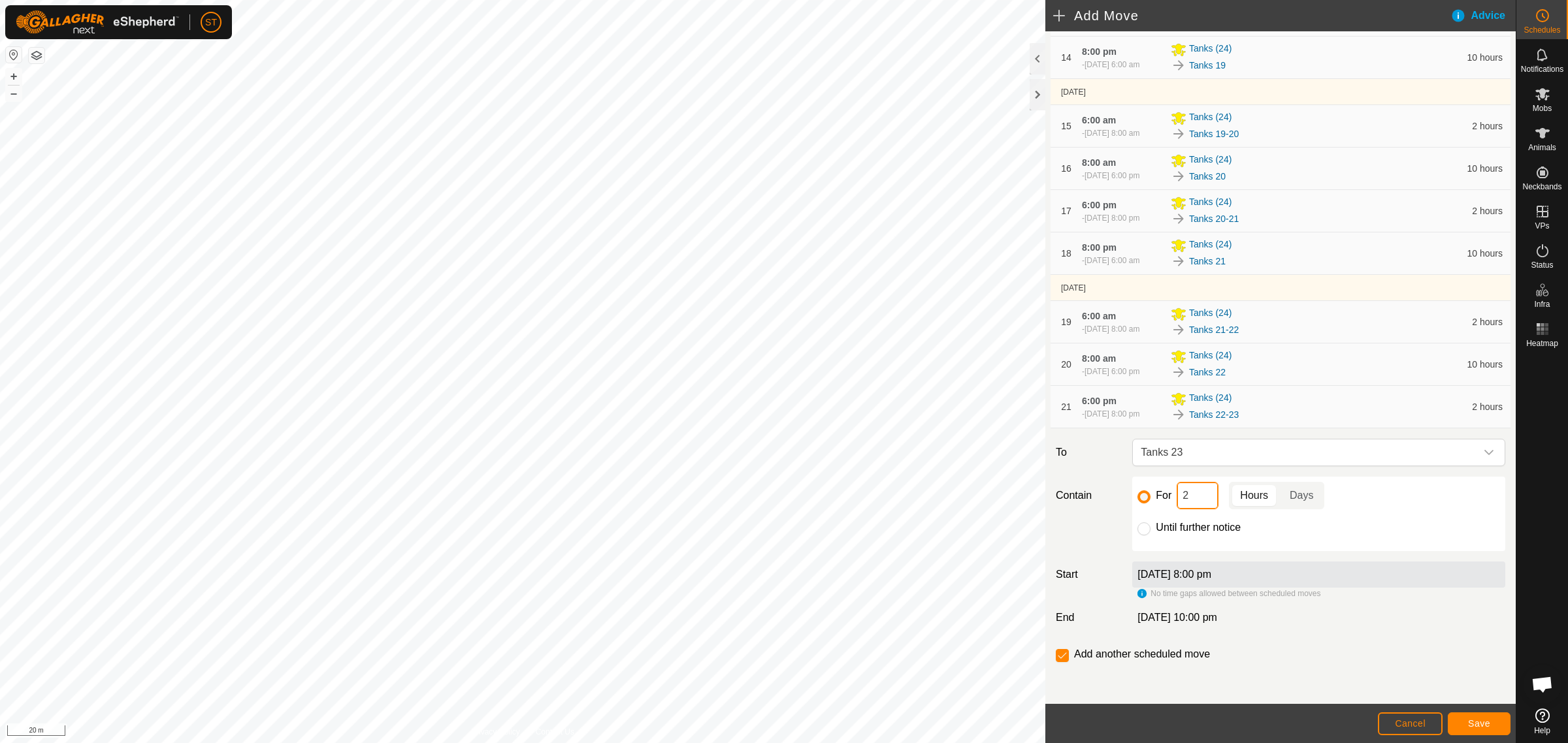
drag, startPoint x: 1199, startPoint y: 501, endPoint x: 1165, endPoint y: 493, distance: 34.9
click at [1165, 493] on div "For 2 Hours Days" at bounding box center [1319, 495] width 363 height 27
click at [1491, 722] on button "Save" at bounding box center [1479, 724] width 63 height 23
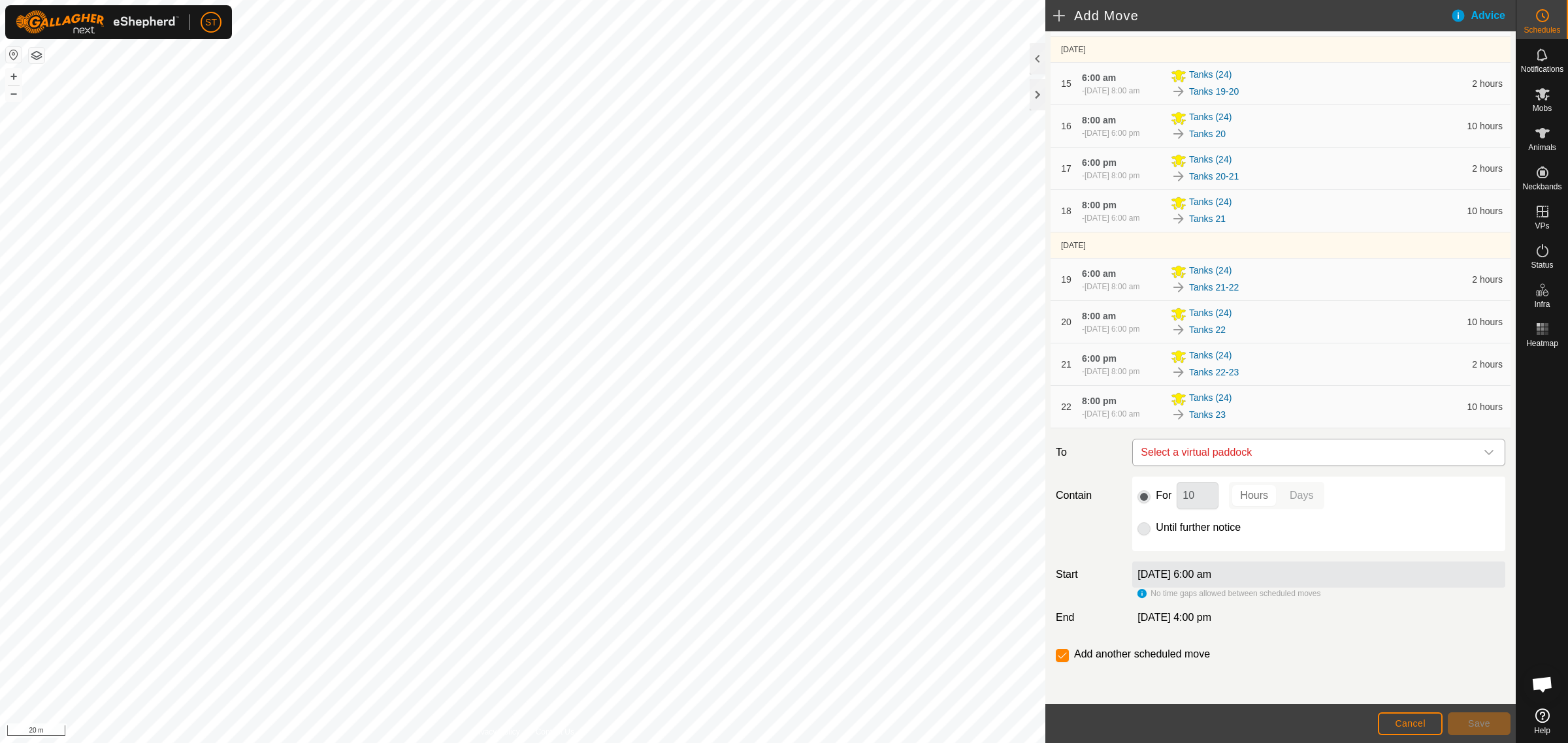
scroll to position [887, 0]
click at [1483, 454] on icon "dropdown trigger" at bounding box center [1489, 452] width 11 height 11
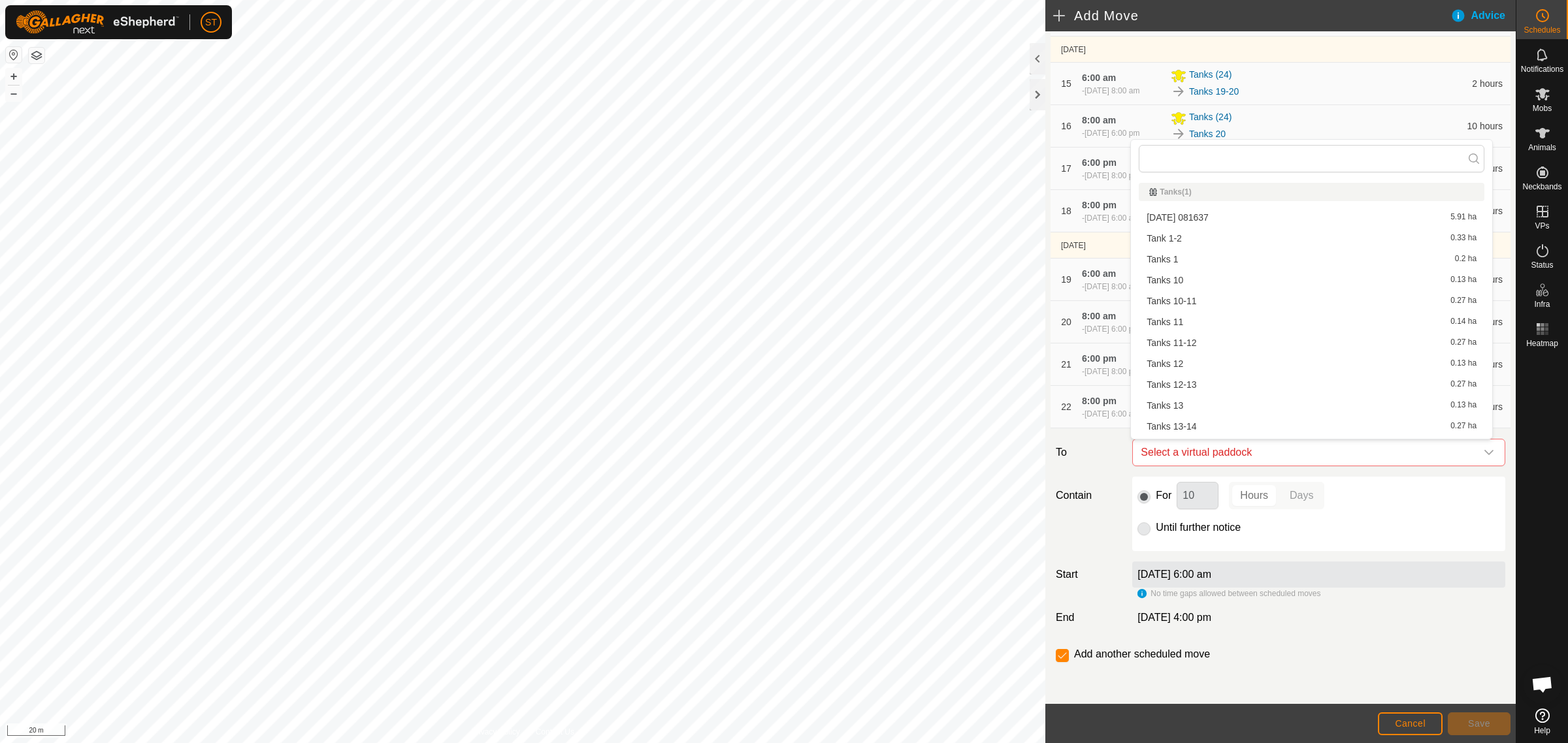
scroll to position [17, 0]
click at [1416, 524] on div "Until further notice" at bounding box center [1319, 528] width 363 height 16
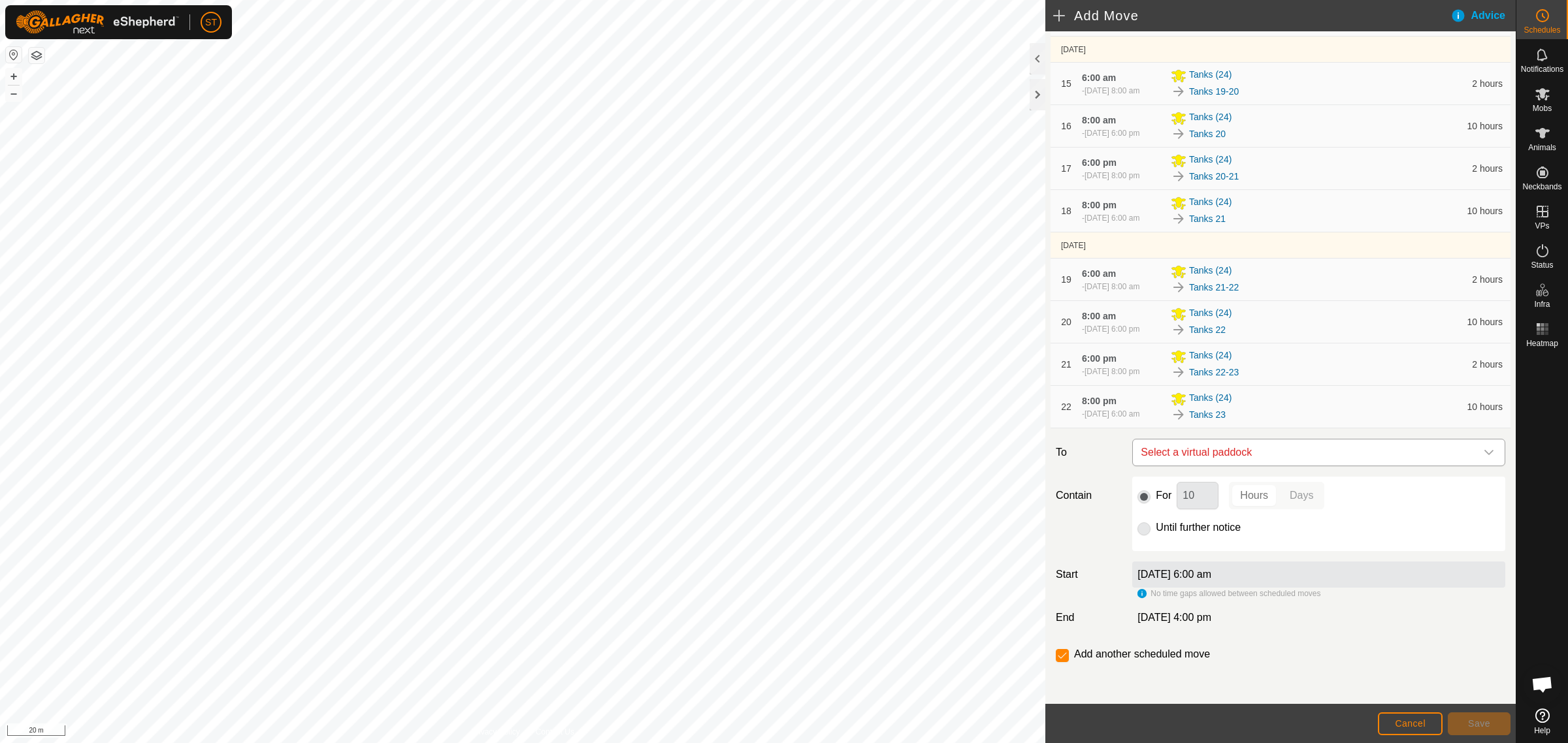
click at [1483, 454] on icon "dropdown trigger" at bounding box center [1489, 452] width 11 height 11
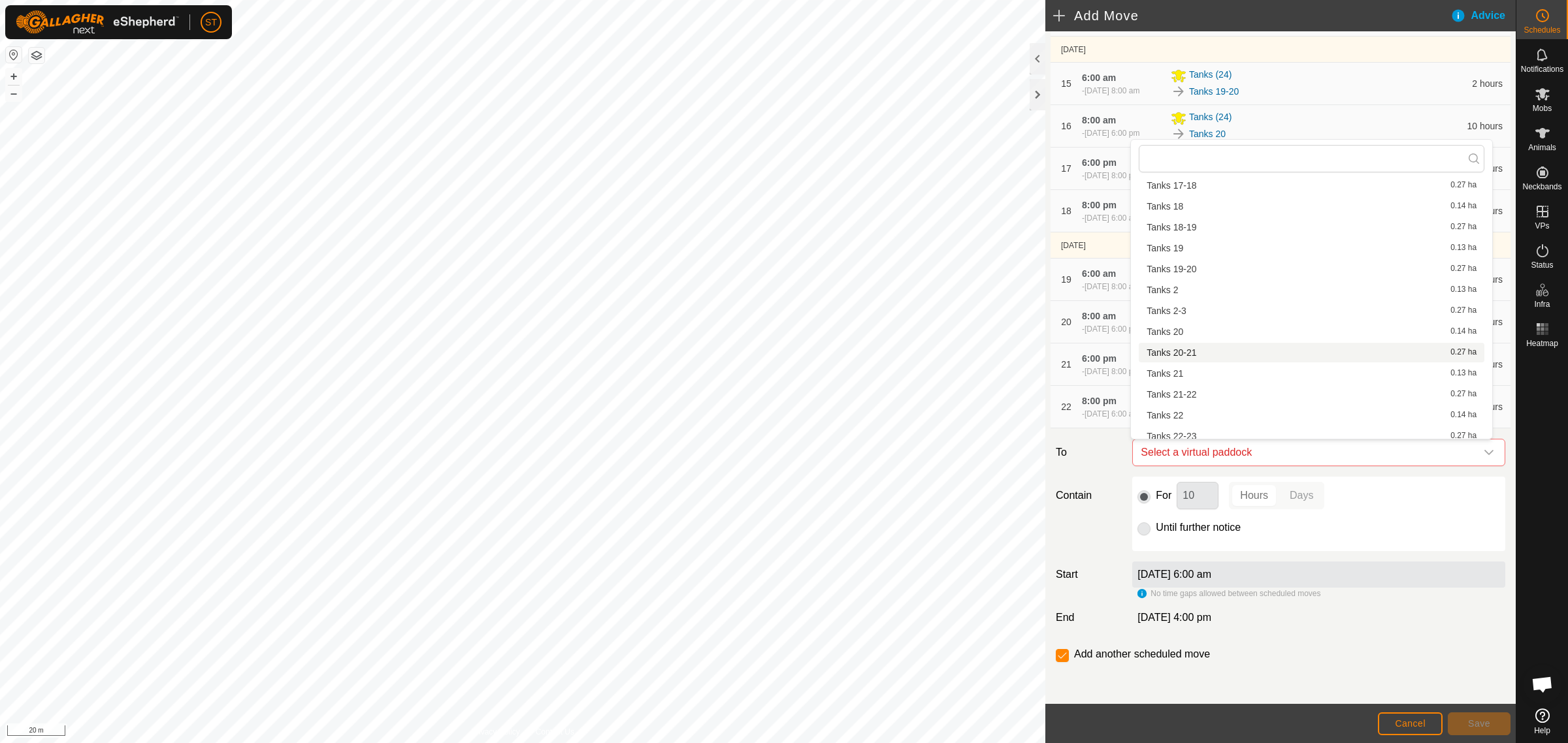
scroll to position [571, 0]
click at [1187, 295] on li "Tanks 23-24 0.27 ha" at bounding box center [1311, 293] width 345 height 19
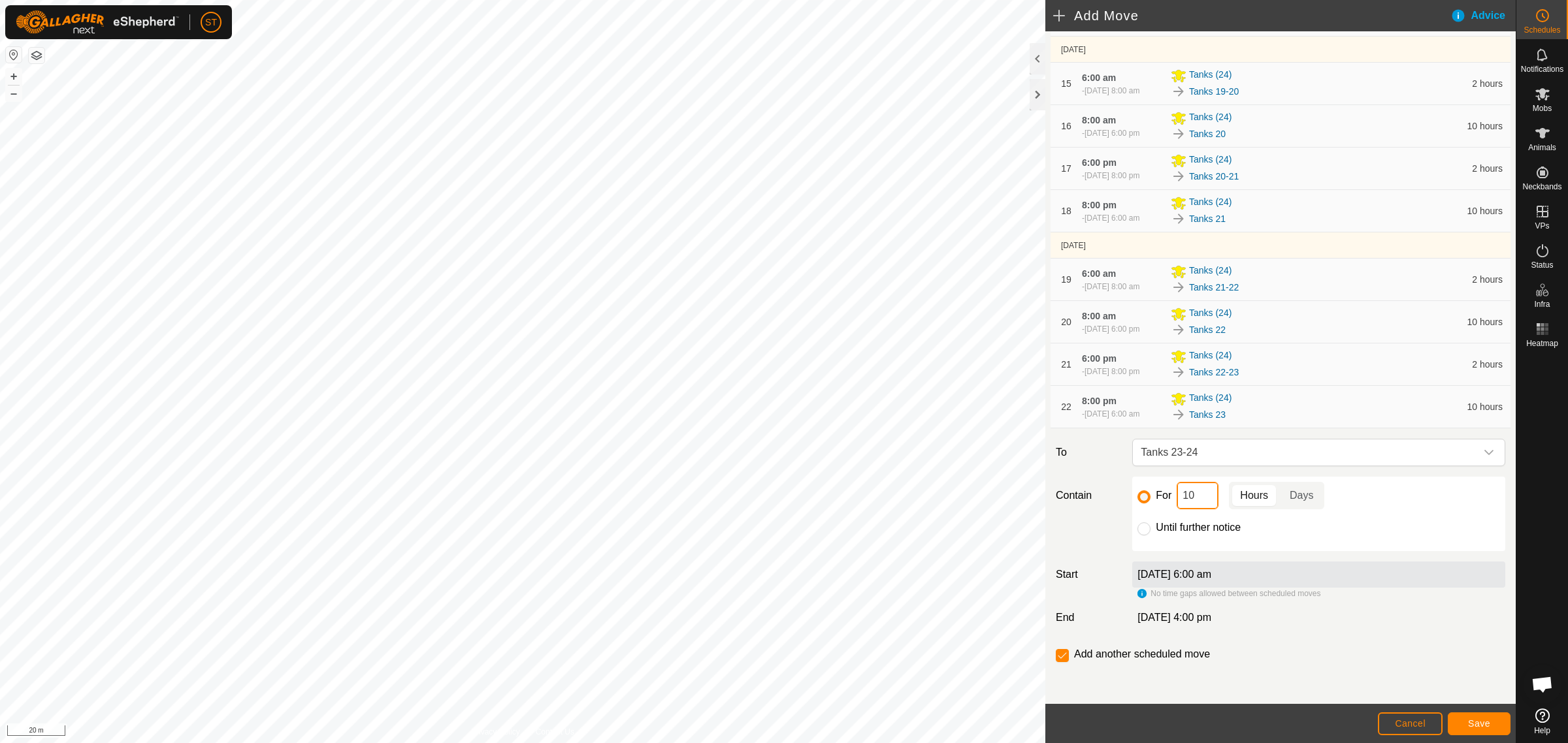
drag, startPoint x: 1194, startPoint y: 495, endPoint x: 1168, endPoint y: 497, distance: 26.1
click at [1169, 497] on div "For 10 Hours Days" at bounding box center [1319, 495] width 363 height 27
click at [1470, 722] on span "Save" at bounding box center [1479, 724] width 22 height 11
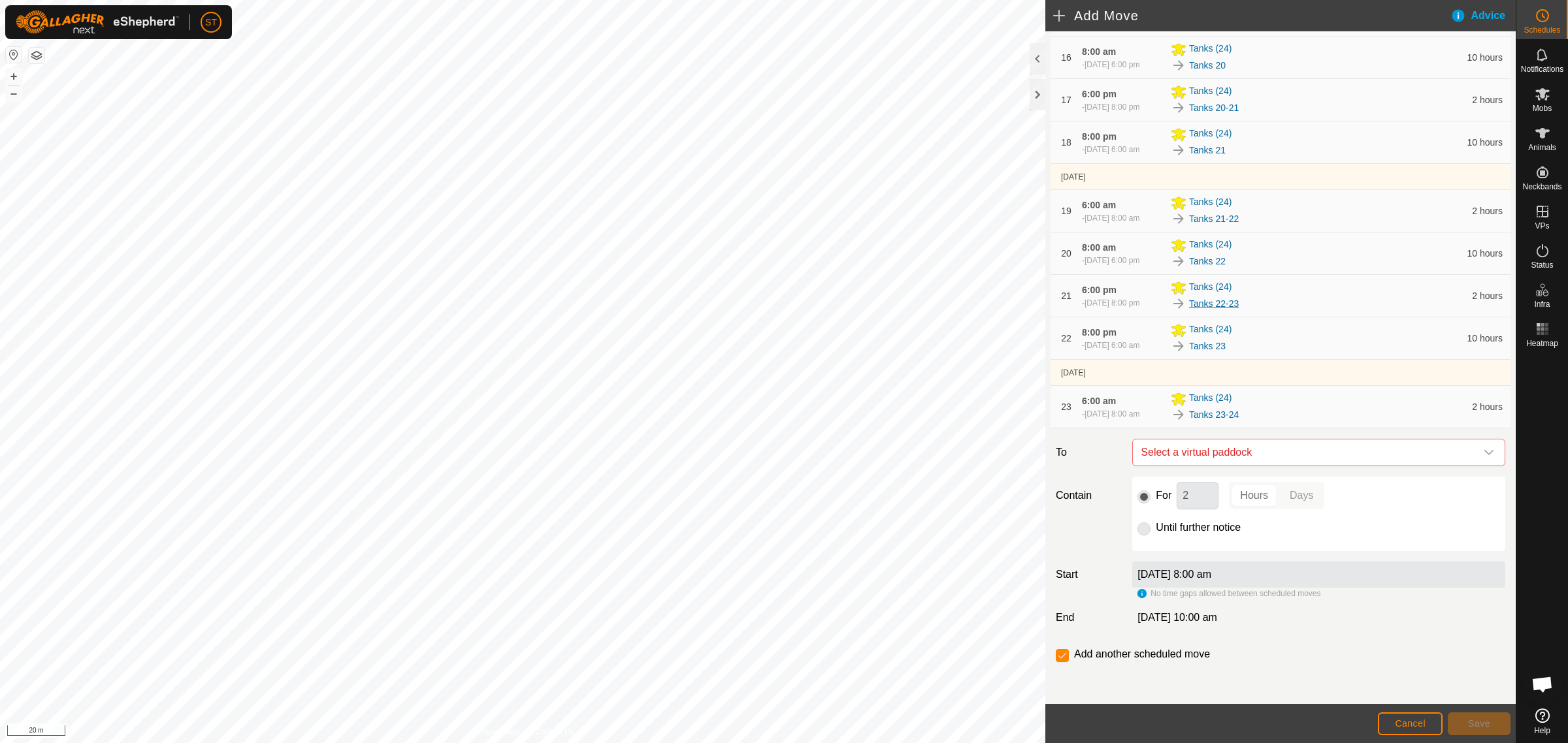
scroll to position [961, 0]
click at [1483, 448] on icon "dropdown trigger" at bounding box center [1489, 452] width 11 height 11
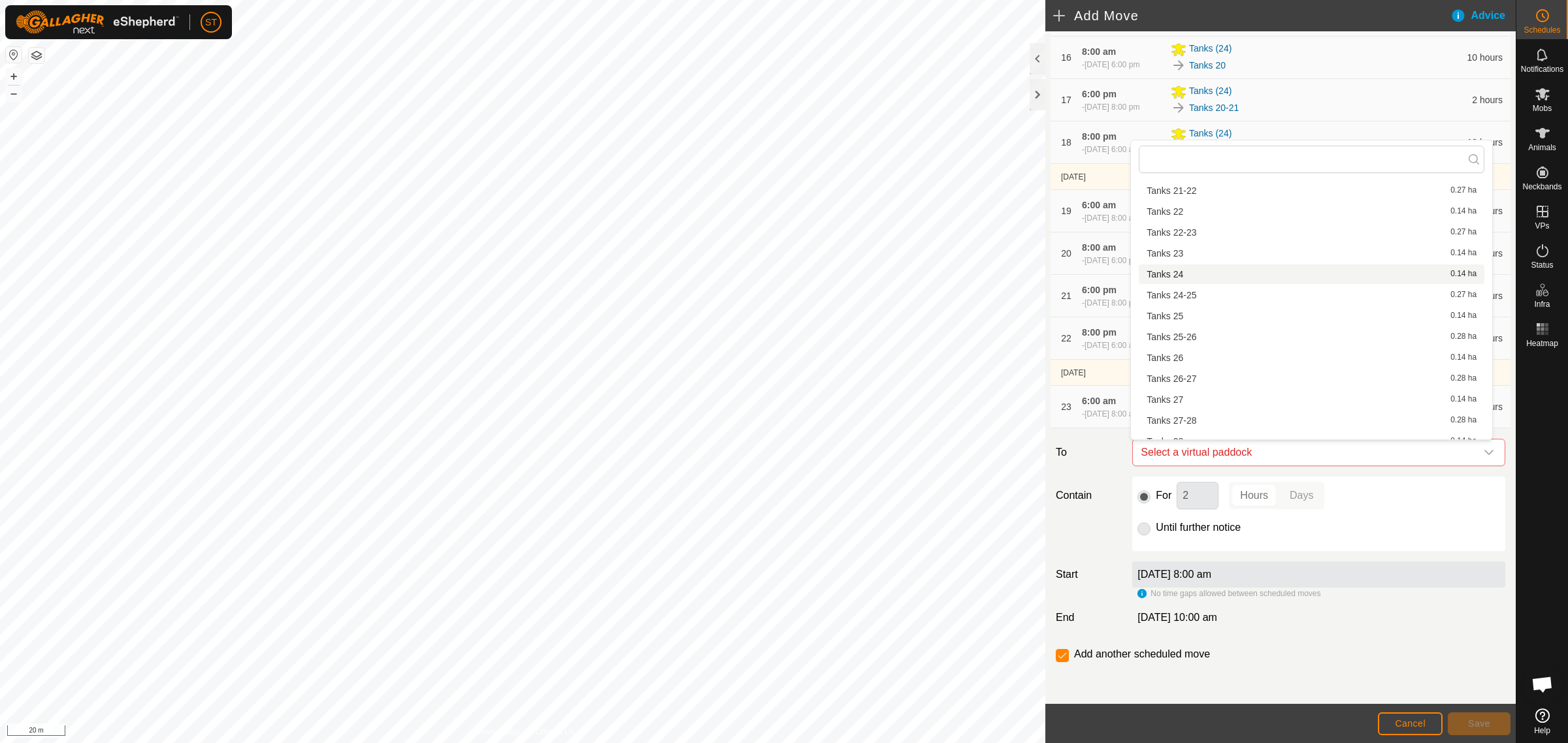
scroll to position [653, 0]
click at [1183, 232] on li "Tanks 24 0.14 ha" at bounding box center [1311, 233] width 345 height 19
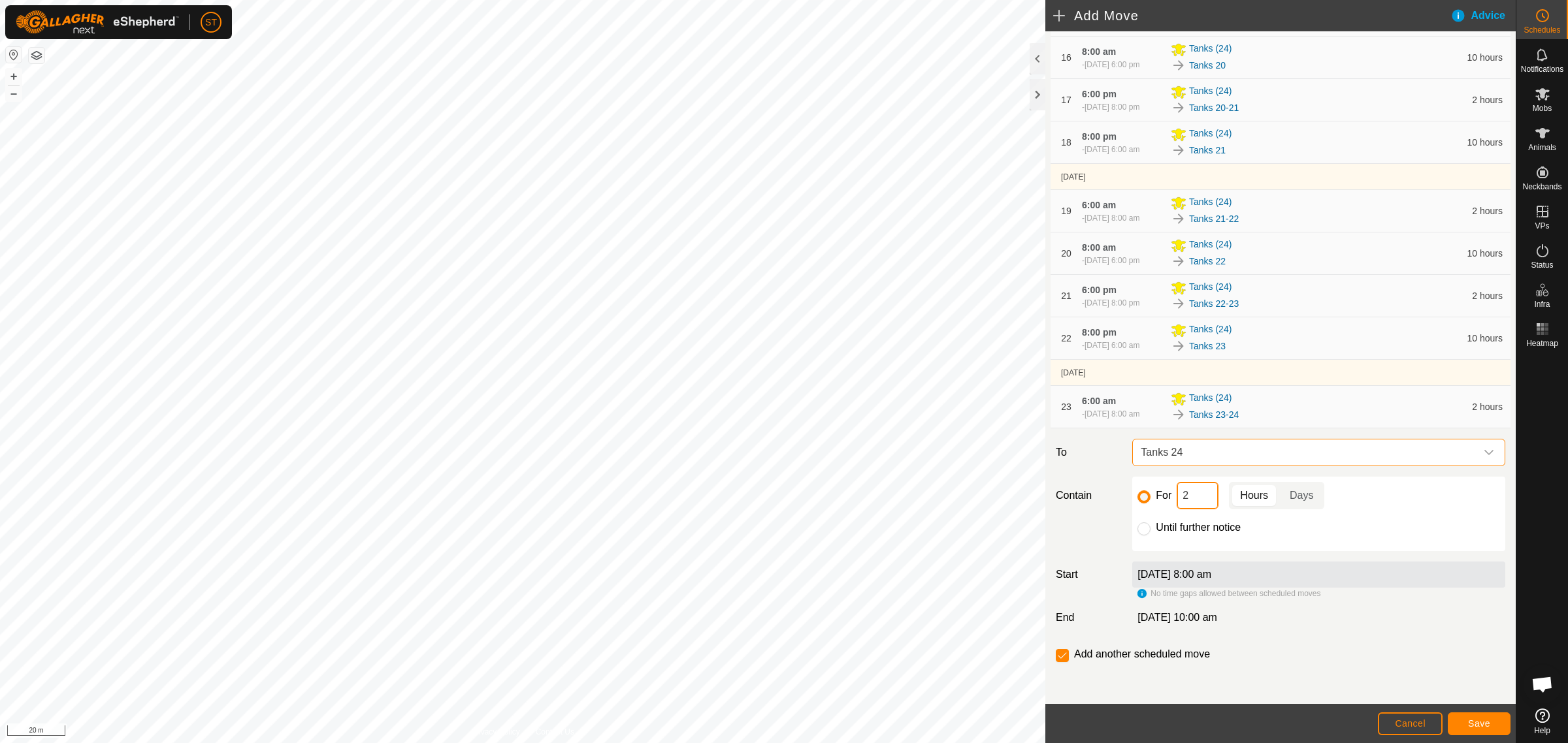
drag, startPoint x: 1197, startPoint y: 494, endPoint x: 1154, endPoint y: 494, distance: 43.0
click at [1155, 494] on div "For 2 Hours Days" at bounding box center [1319, 495] width 363 height 27
click at [1476, 726] on span "Save" at bounding box center [1479, 724] width 22 height 11
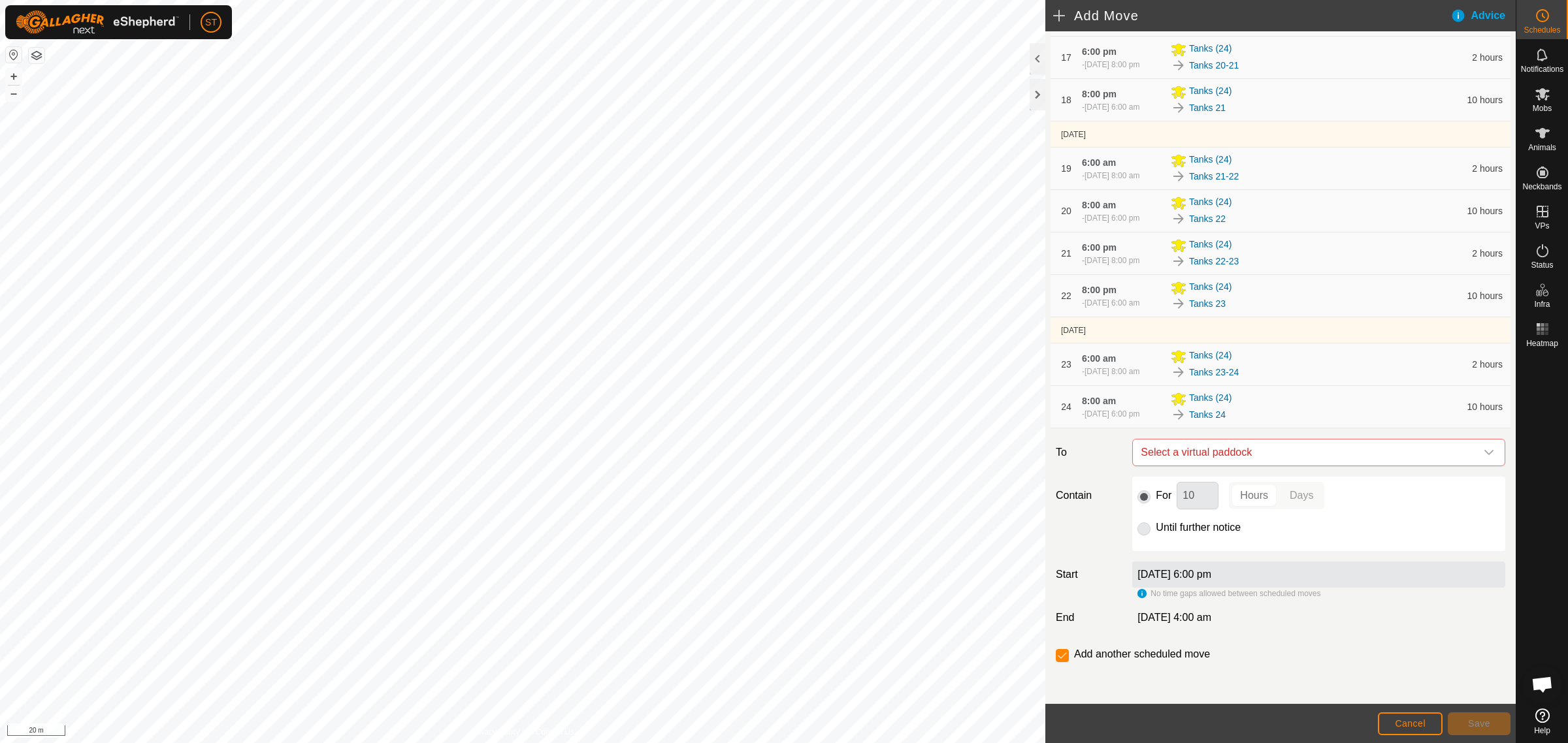
scroll to position [1010, 0]
click at [1483, 450] on icon "dropdown trigger" at bounding box center [1489, 452] width 11 height 11
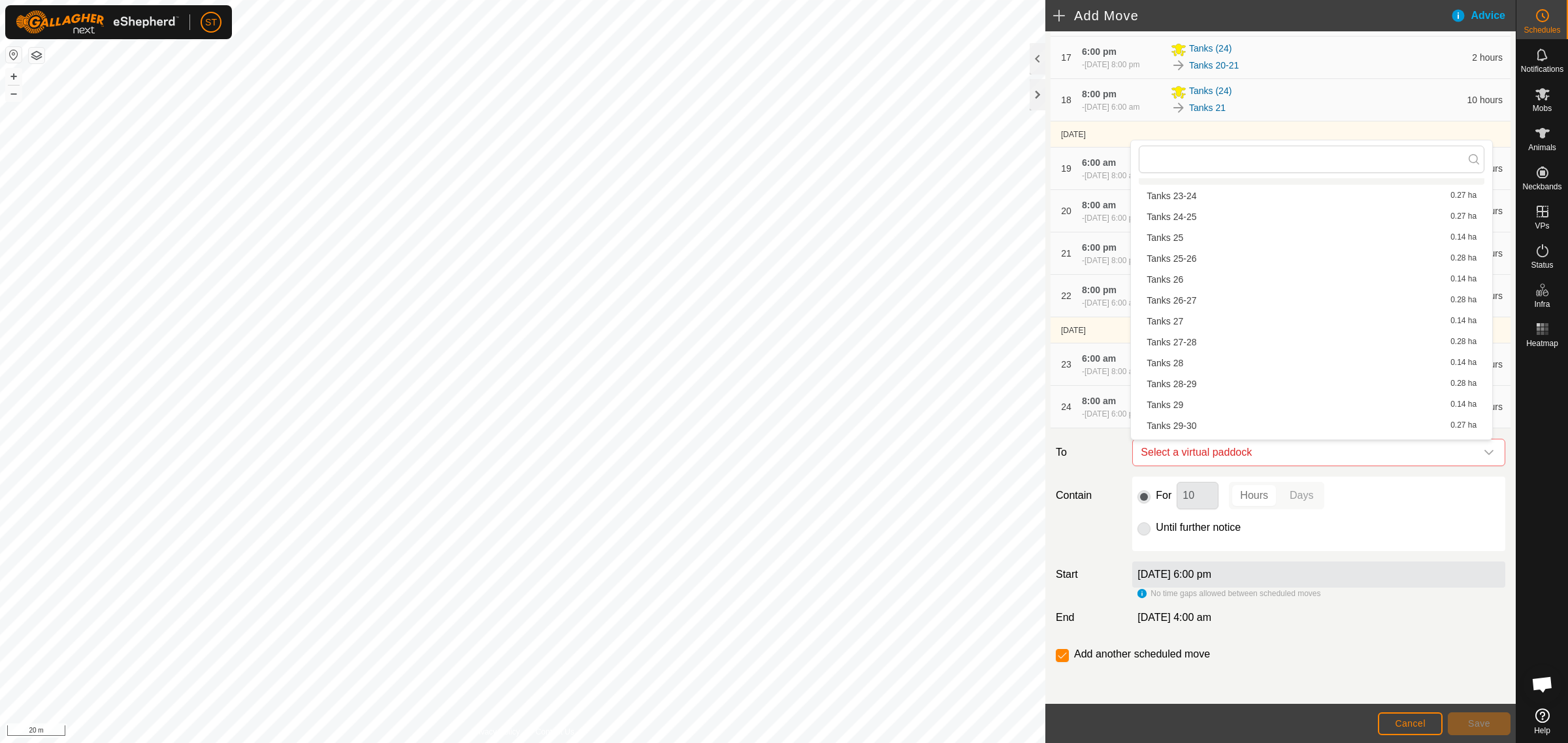
scroll to position [653, 0]
click at [1190, 253] on li "Tanks 24-25 0.27 ha" at bounding box center [1311, 254] width 345 height 19
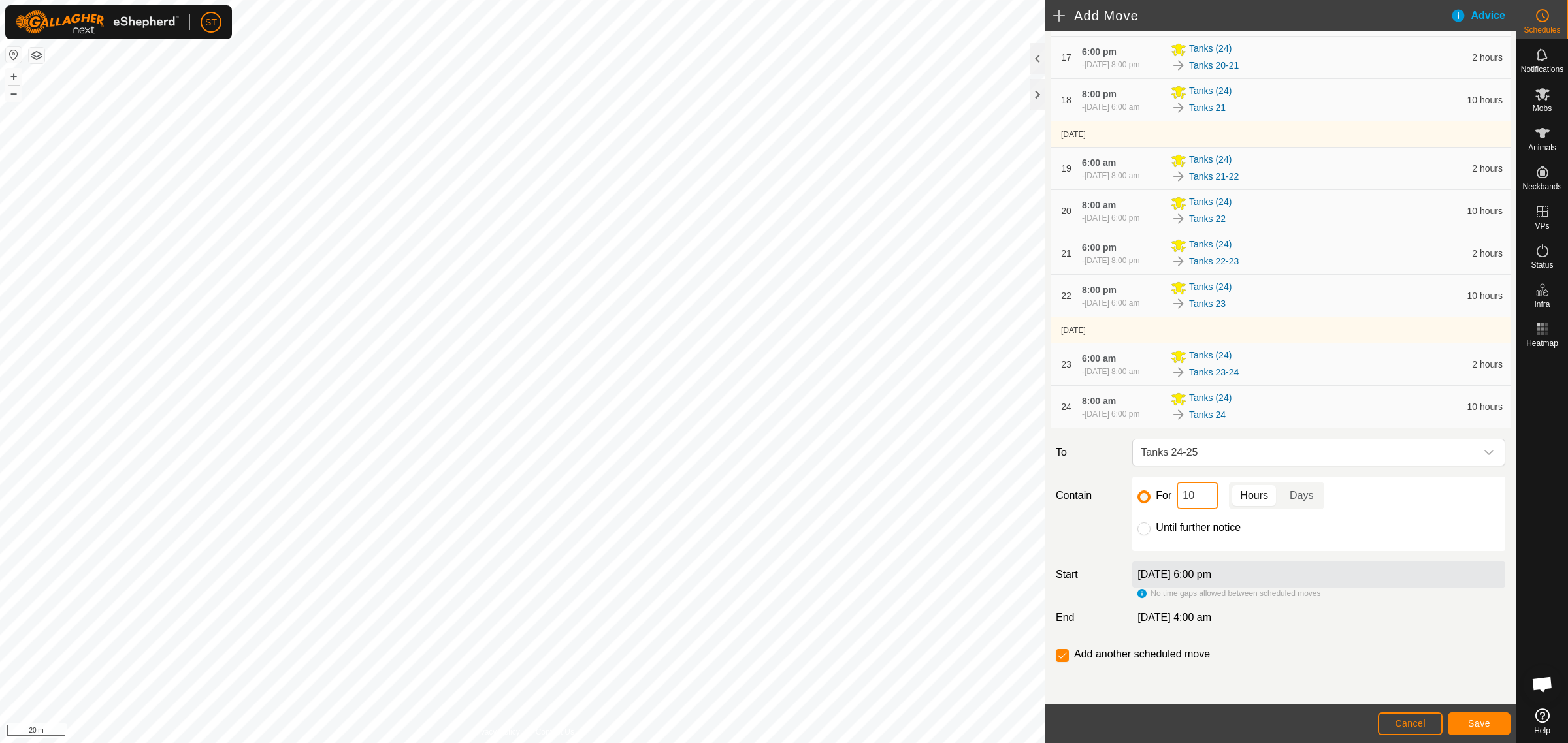
drag, startPoint x: 1189, startPoint y: 497, endPoint x: 1147, endPoint y: 492, distance: 42.3
click at [1147, 492] on div "For 10 Hours Days" at bounding box center [1319, 495] width 363 height 27
click at [1469, 722] on span "Save" at bounding box center [1479, 724] width 22 height 11
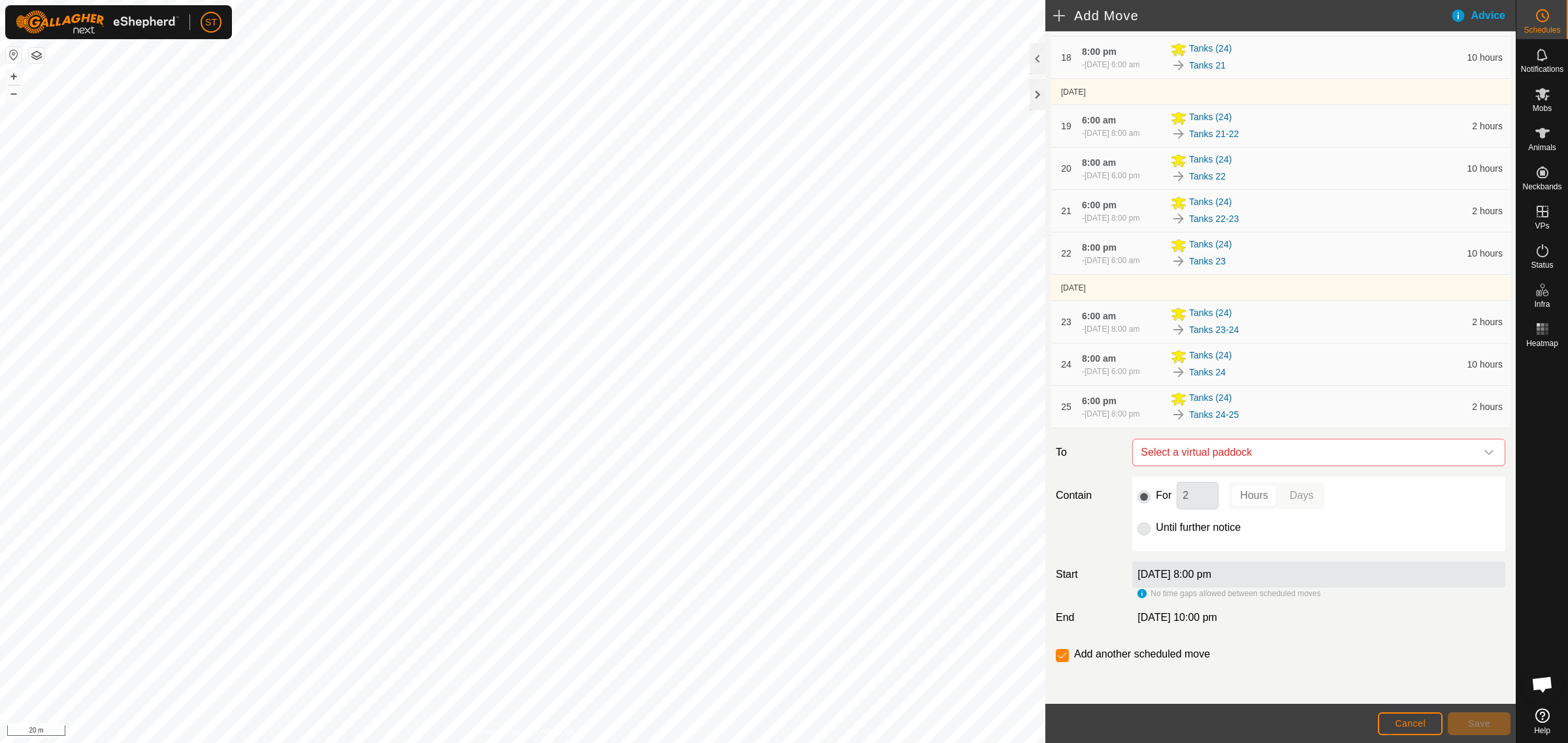
scroll to position [1058, 0]
click at [1483, 452] on icon "dropdown trigger" at bounding box center [1489, 452] width 11 height 11
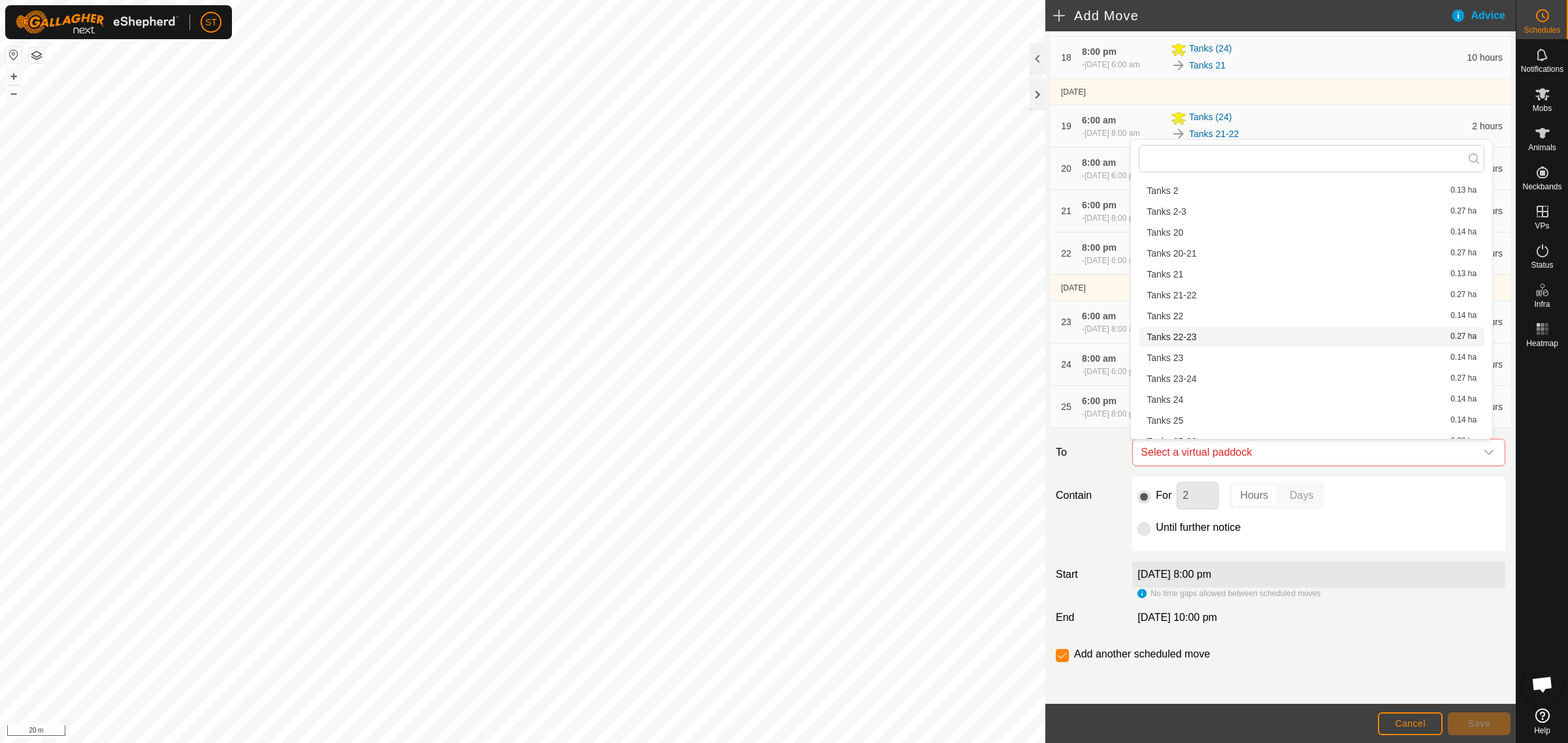
scroll to position [589, 0]
click at [1177, 335] on li "Tanks 25 0.14 ha" at bounding box center [1311, 339] width 345 height 19
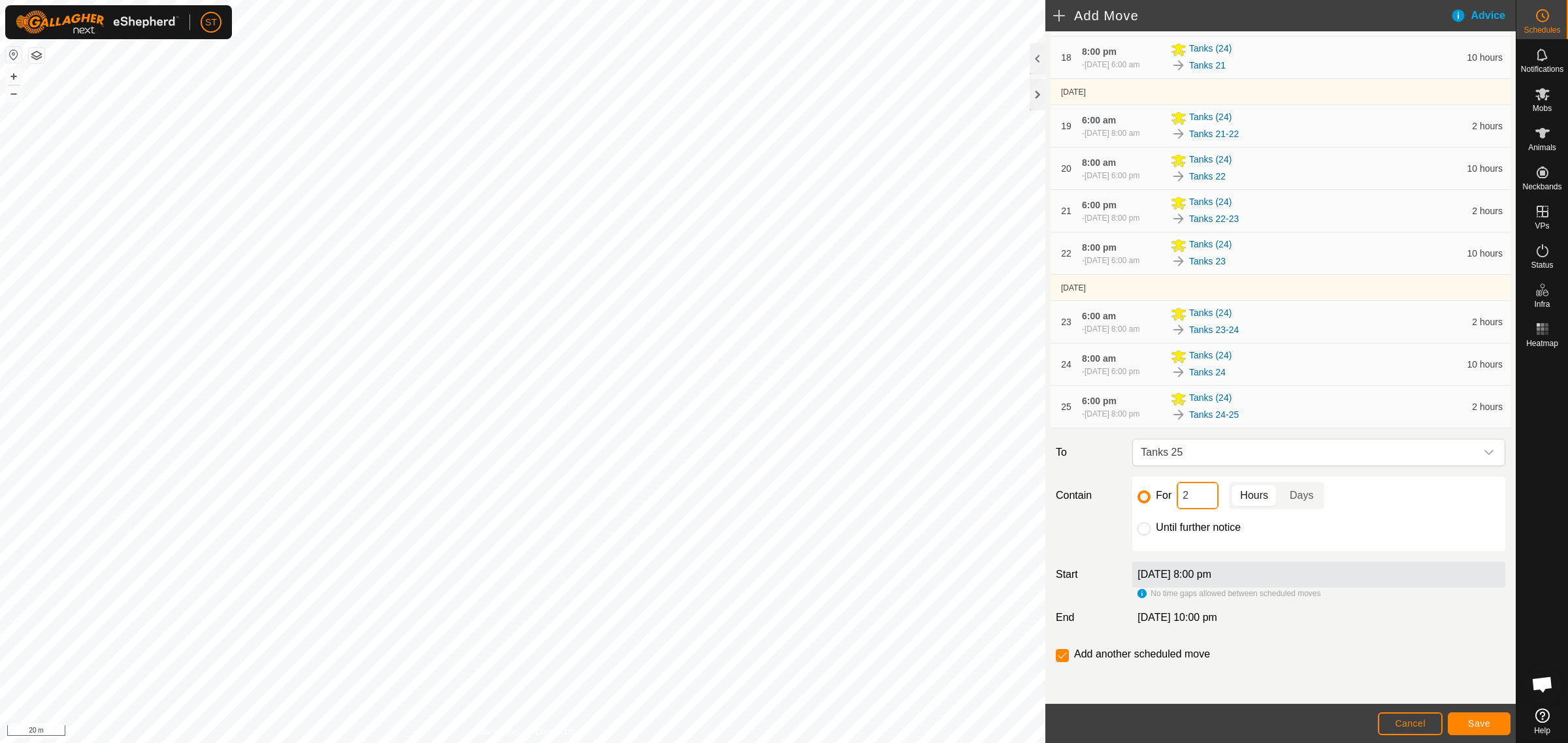
drag, startPoint x: 1135, startPoint y: 496, endPoint x: 1101, endPoint y: 469, distance: 43.4
click at [1127, 494] on div "For 2 Hours Days Until further notice" at bounding box center [1318, 514] width 383 height 75
click at [1473, 726] on span "Save" at bounding box center [1479, 724] width 22 height 11
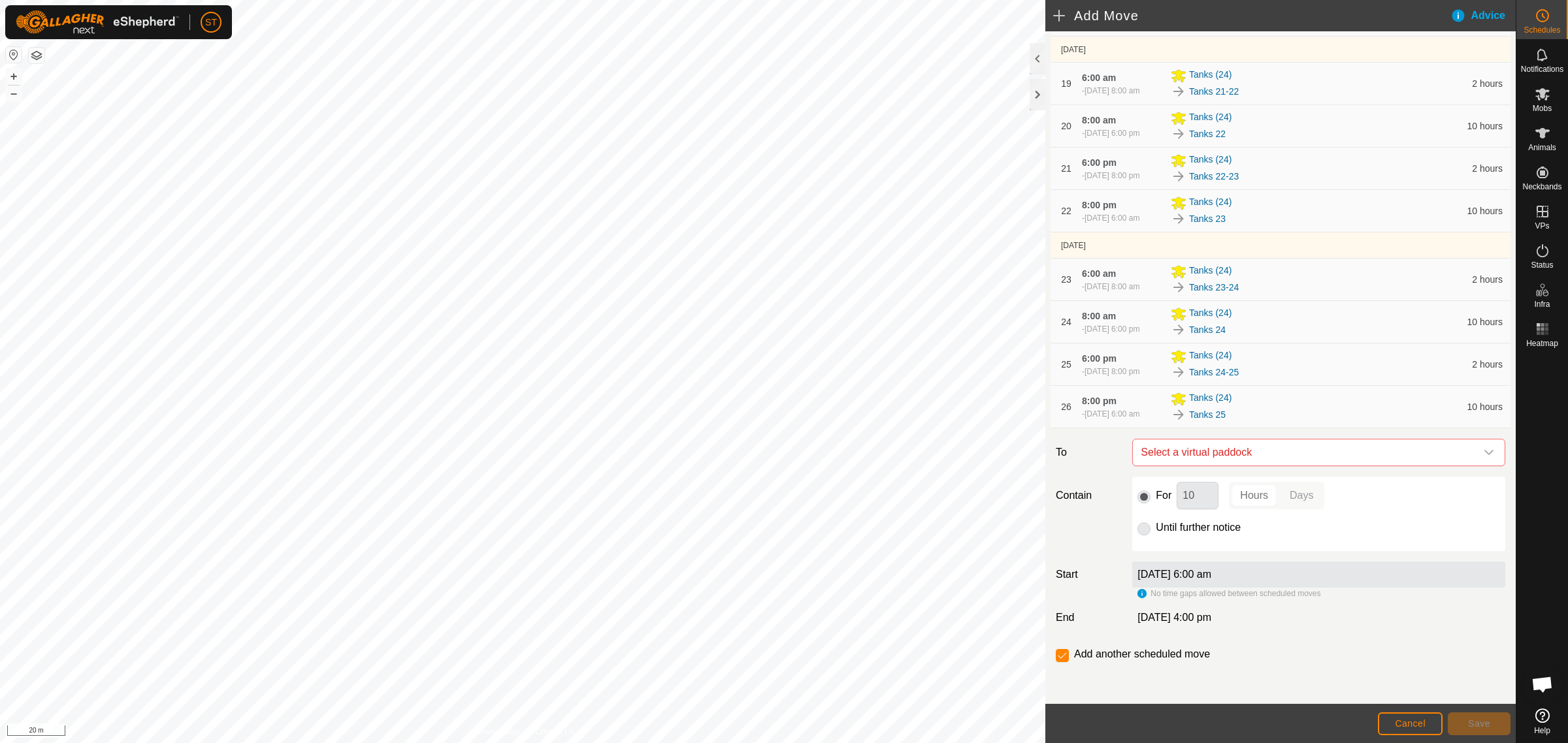
scroll to position [1107, 0]
click at [1483, 449] on icon "dropdown trigger" at bounding box center [1489, 452] width 11 height 11
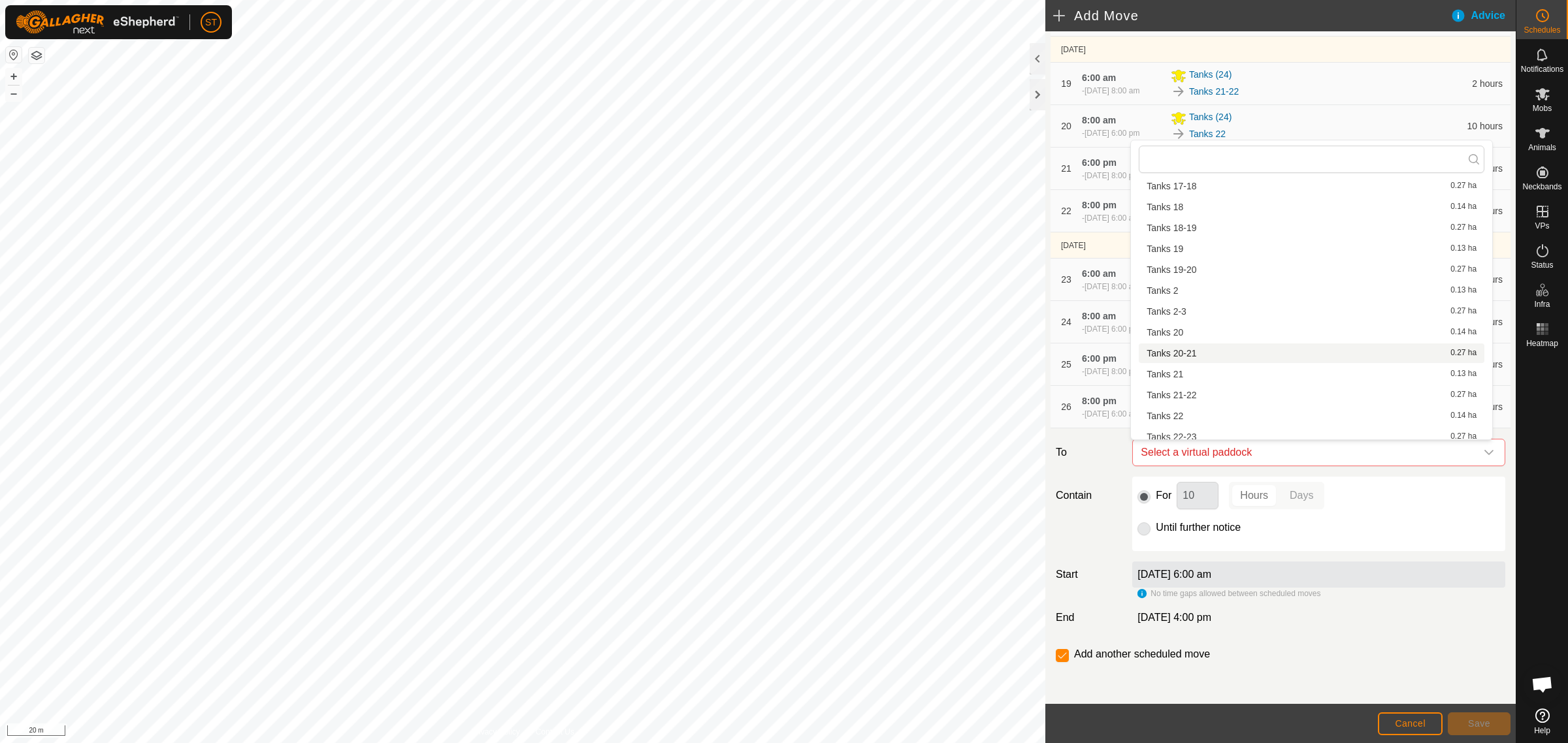
scroll to position [571, 0]
click at [1207, 374] on li "Tanks 25-26 0.28 ha" at bounding box center [1311, 378] width 345 height 19
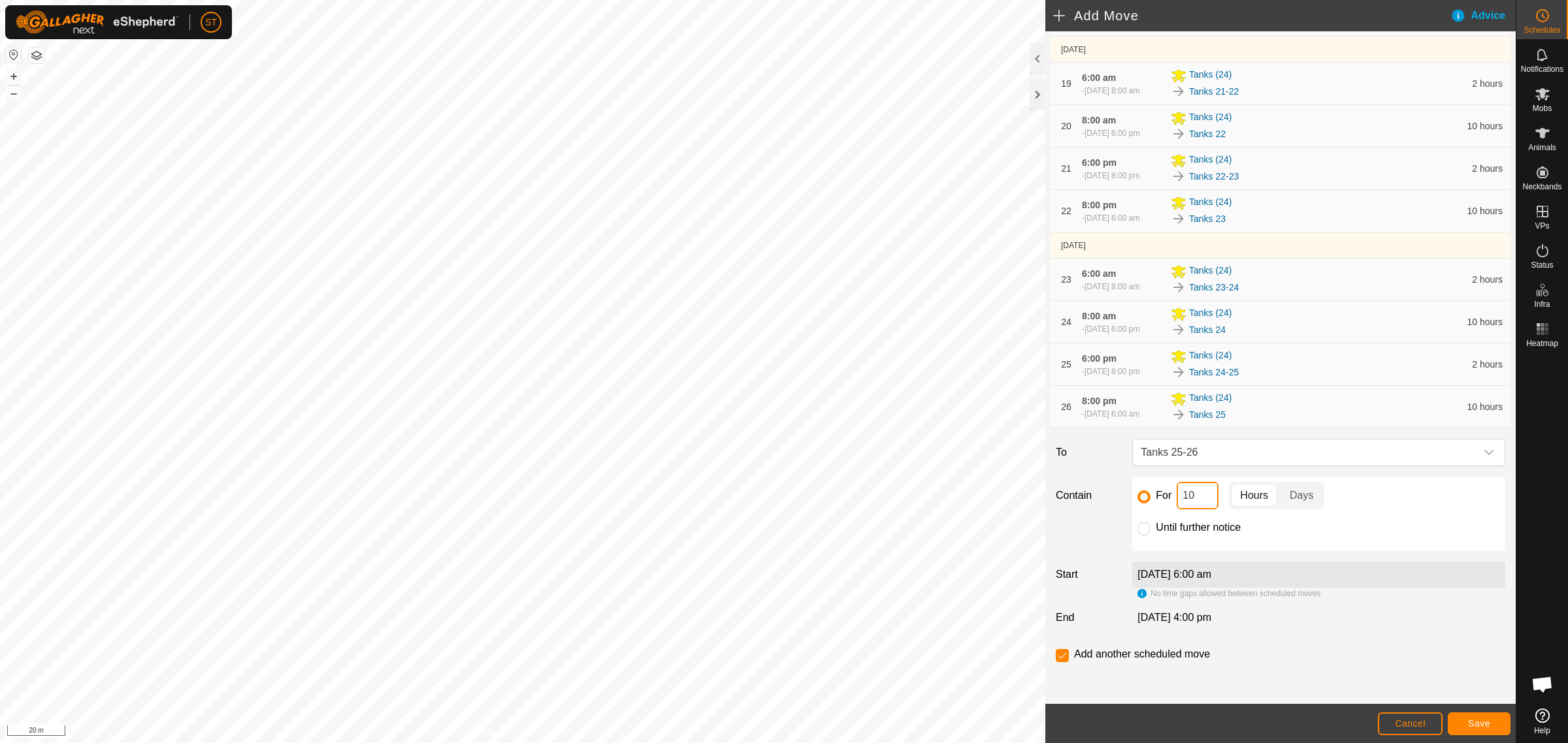
drag, startPoint x: 1190, startPoint y: 498, endPoint x: 1167, endPoint y: 498, distance: 23.0
click at [1167, 498] on div "For 10 Hours Days" at bounding box center [1319, 495] width 363 height 27
click at [1483, 726] on span "Save" at bounding box center [1479, 724] width 22 height 11
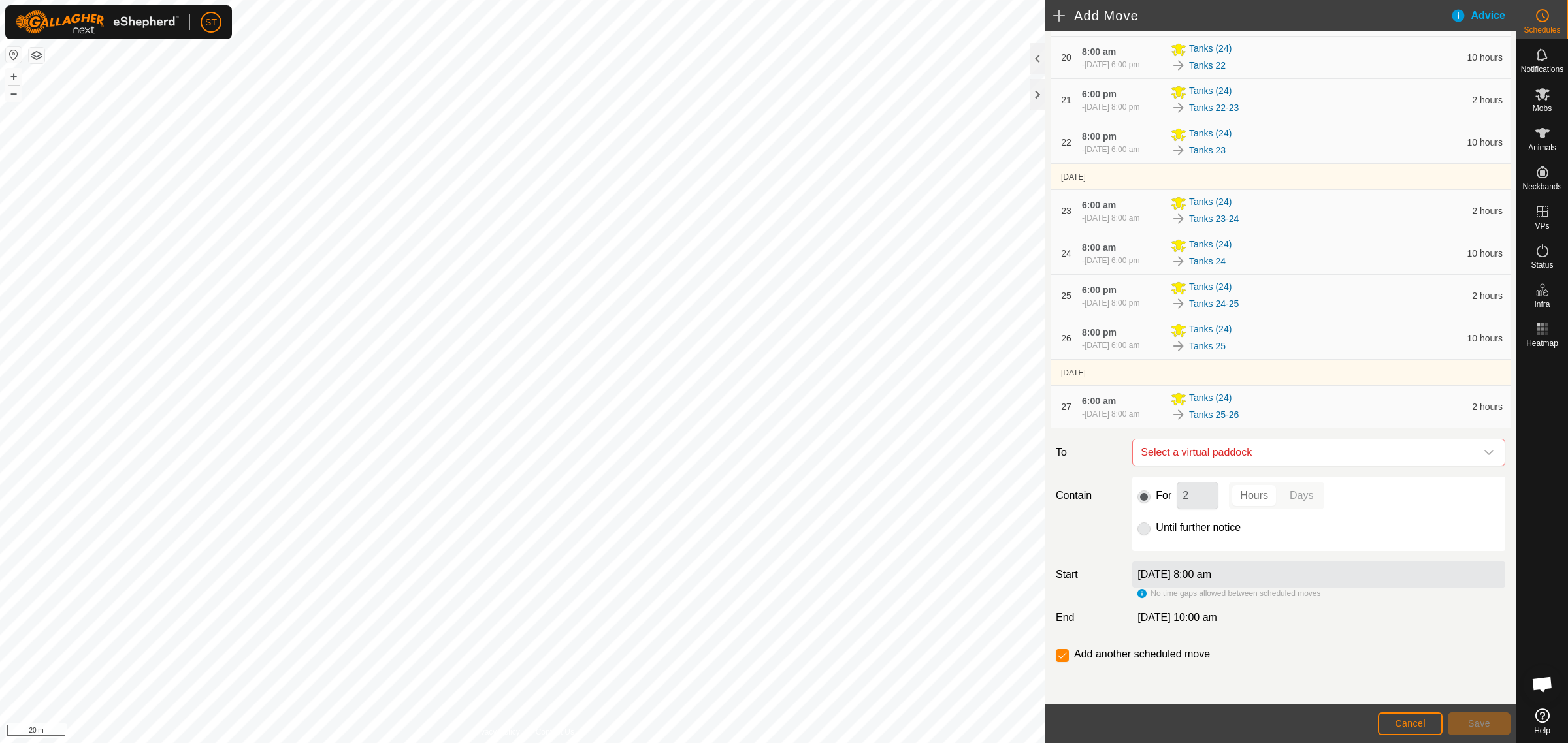
scroll to position [1181, 0]
click at [1483, 452] on icon "dropdown trigger" at bounding box center [1489, 452] width 11 height 11
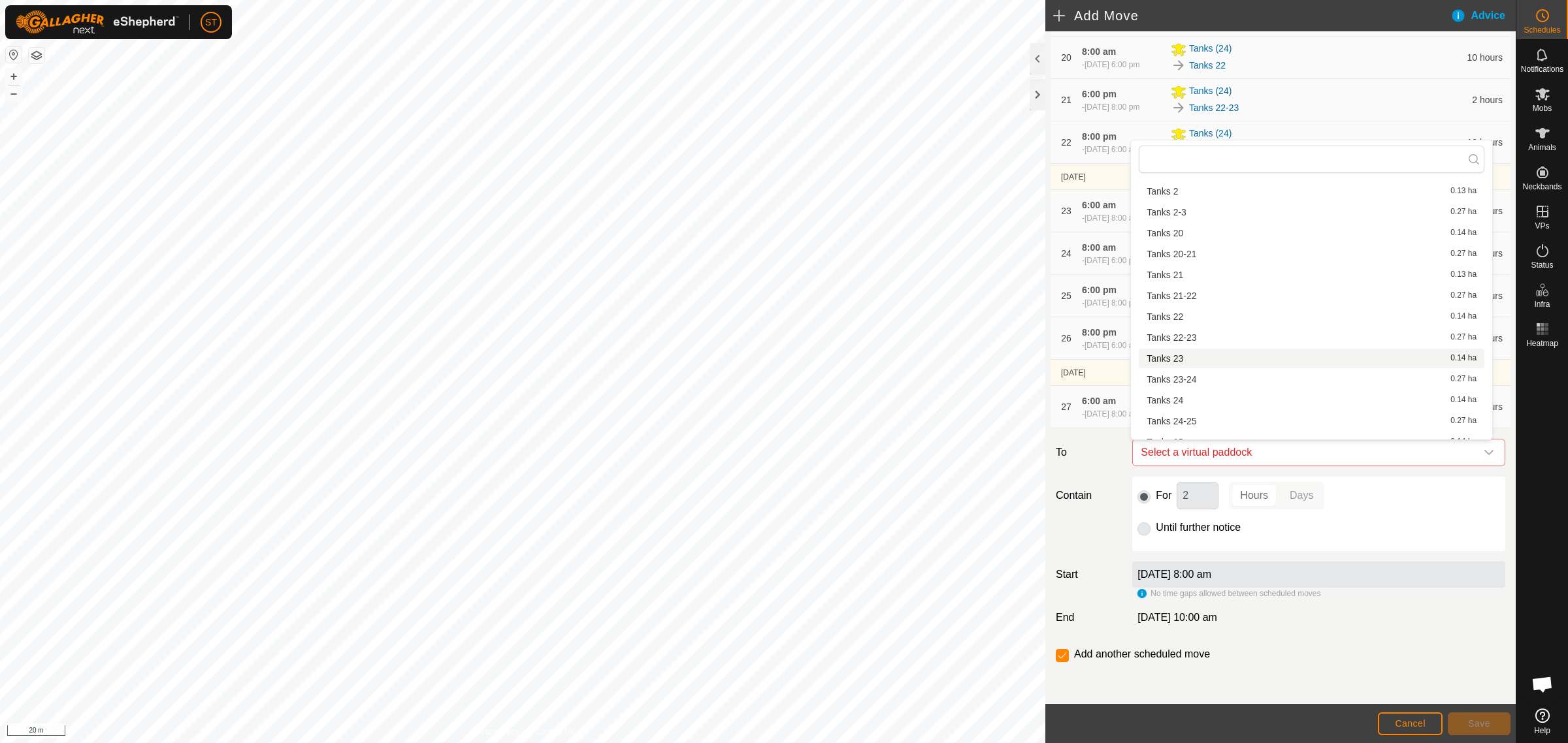
scroll to position [670, 0]
click at [1179, 299] on li "Tanks 26 0.14 ha" at bounding box center [1311, 299] width 345 height 19
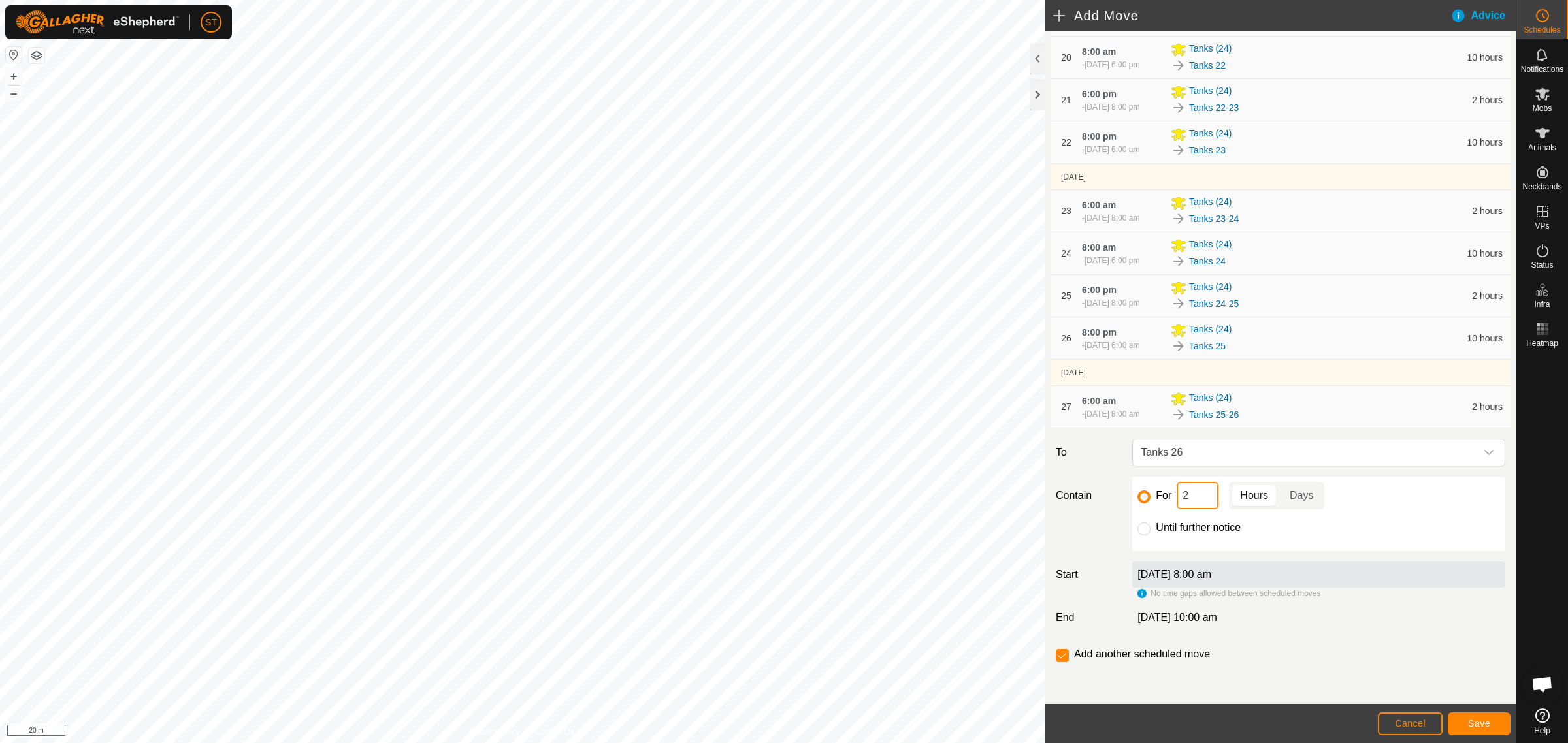
drag, startPoint x: 1193, startPoint y: 502, endPoint x: 1151, endPoint y: 502, distance: 42.0
click at [1151, 502] on div "For 2 Hours Days" at bounding box center [1319, 495] width 363 height 27
click at [1486, 720] on span "Save" at bounding box center [1479, 724] width 22 height 11
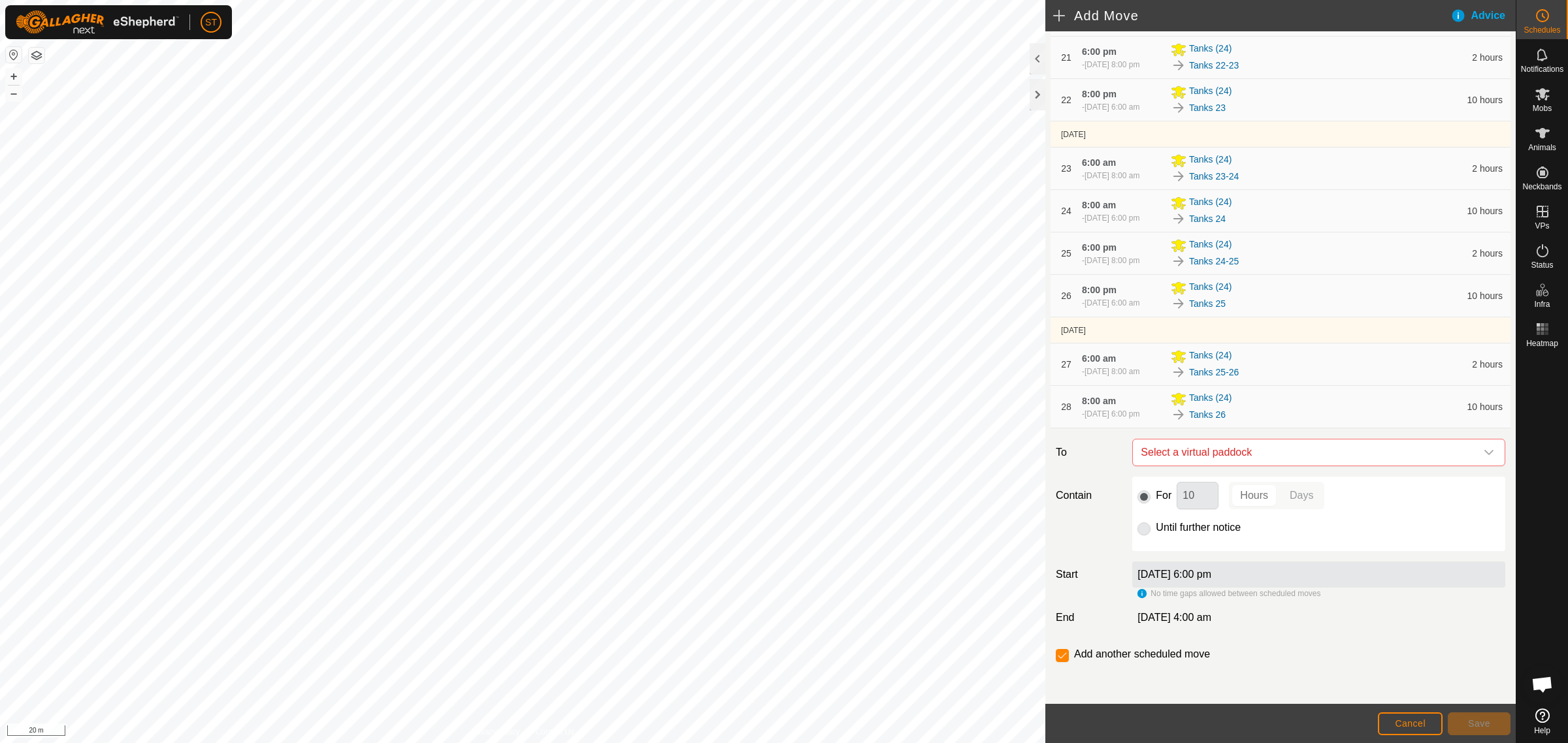
scroll to position [1229, 0]
click at [1483, 449] on div "dropdown trigger" at bounding box center [1488, 452] width 26 height 26
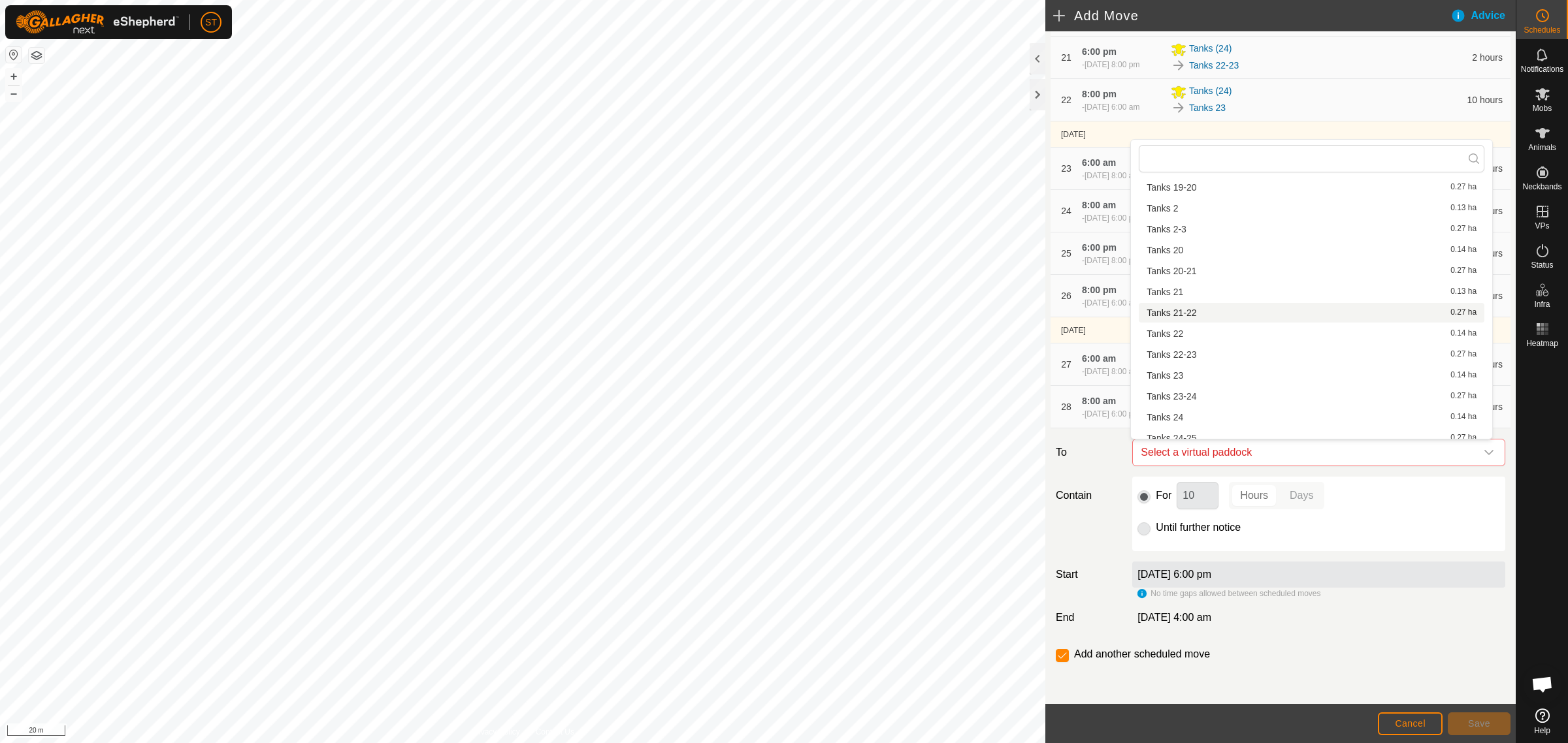
scroll to position [571, 0]
click at [1193, 416] on li "Tanks 26-27 0.28 ha" at bounding box center [1311, 418] width 345 height 19
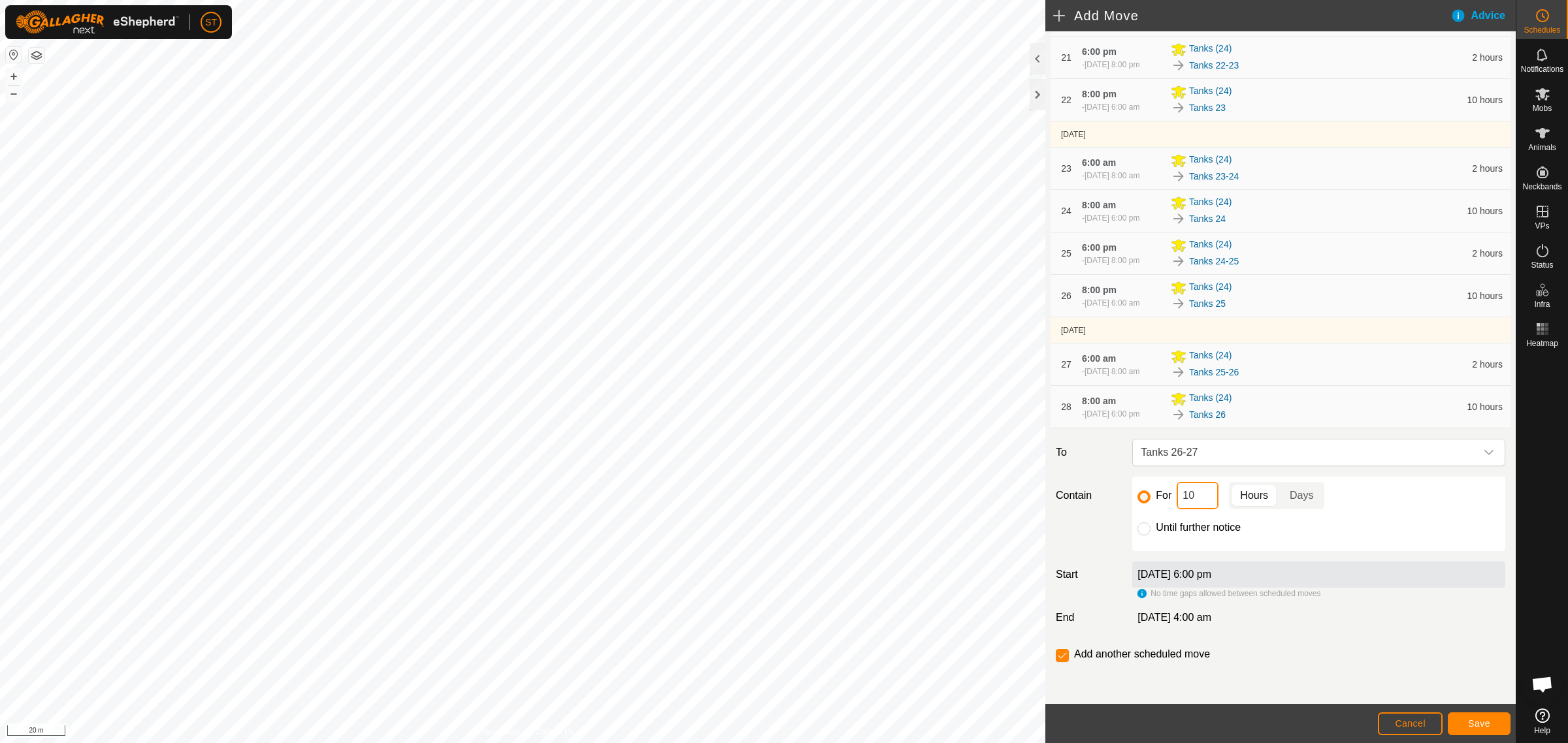
drag, startPoint x: 1189, startPoint y: 500, endPoint x: 1155, endPoint y: 500, distance: 34.0
click at [1157, 500] on div "For 10 Hours Days" at bounding box center [1319, 495] width 363 height 27
type input "2"
click at [1470, 726] on span "Save" at bounding box center [1479, 724] width 22 height 11
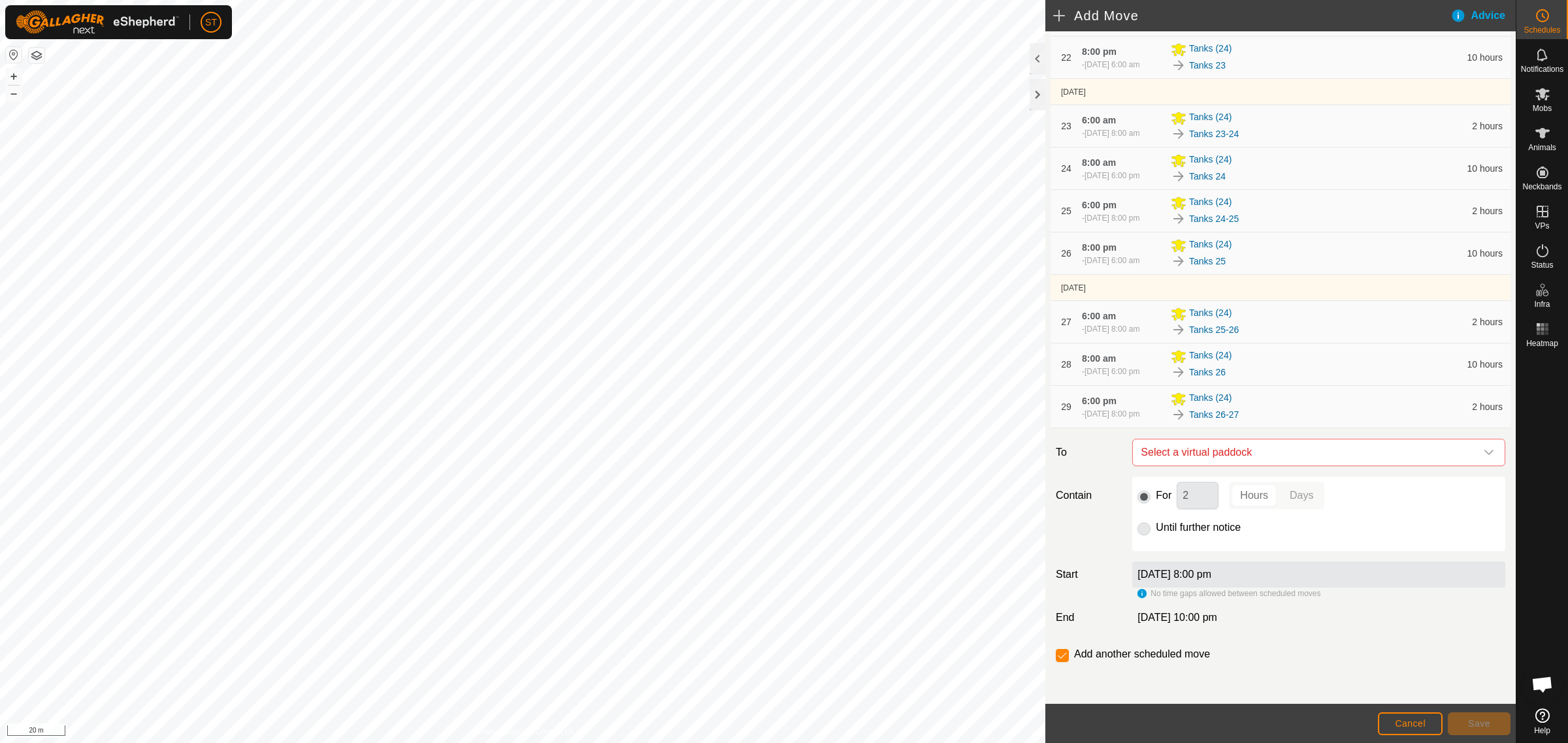
scroll to position [1278, 0]
click at [1483, 452] on icon "dropdown trigger" at bounding box center [1489, 452] width 11 height 11
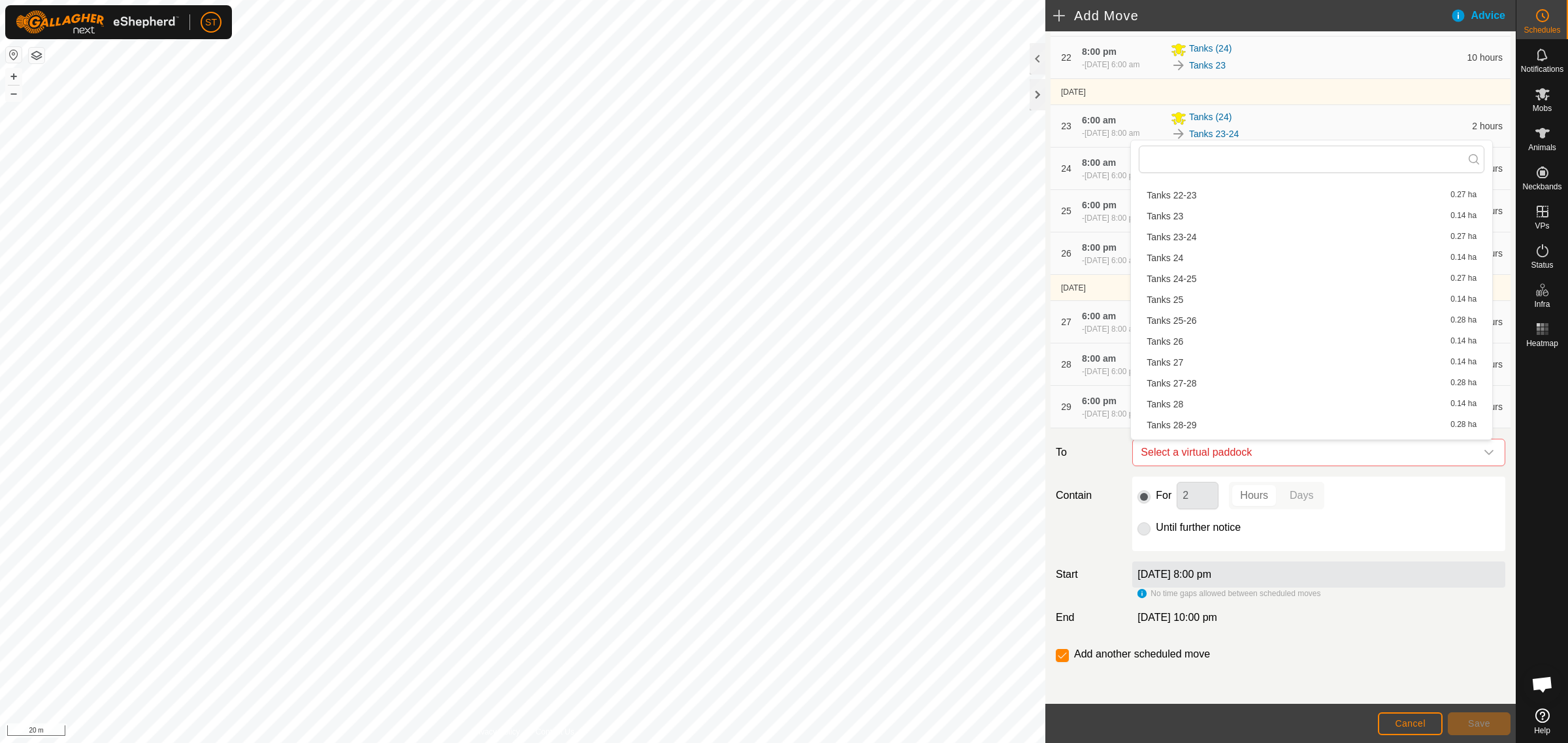
scroll to position [653, 0]
click at [1184, 357] on li "Tanks 27 0.14 ha" at bounding box center [1311, 359] width 345 height 19
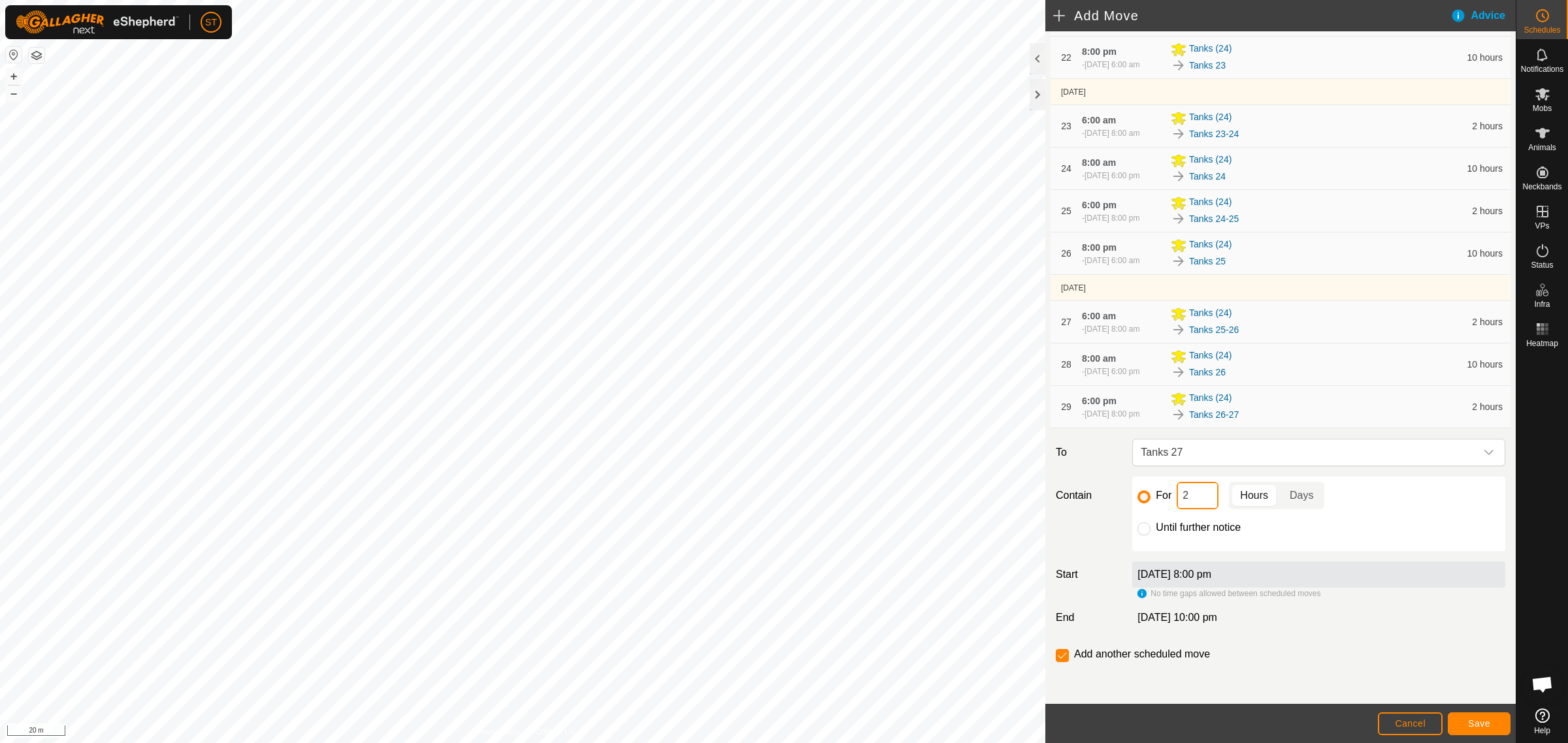
drag, startPoint x: 1168, startPoint y: 504, endPoint x: 1132, endPoint y: 504, distance: 36.0
click at [1133, 504] on div "For 2 Hours Days Until further notice" at bounding box center [1318, 514] width 373 height 75
drag, startPoint x: 1141, startPoint y: 530, endPoint x: 1245, endPoint y: 506, distance: 106.7
click at [1142, 530] on input "Until further notice" at bounding box center [1144, 529] width 13 height 13
radio input "true"
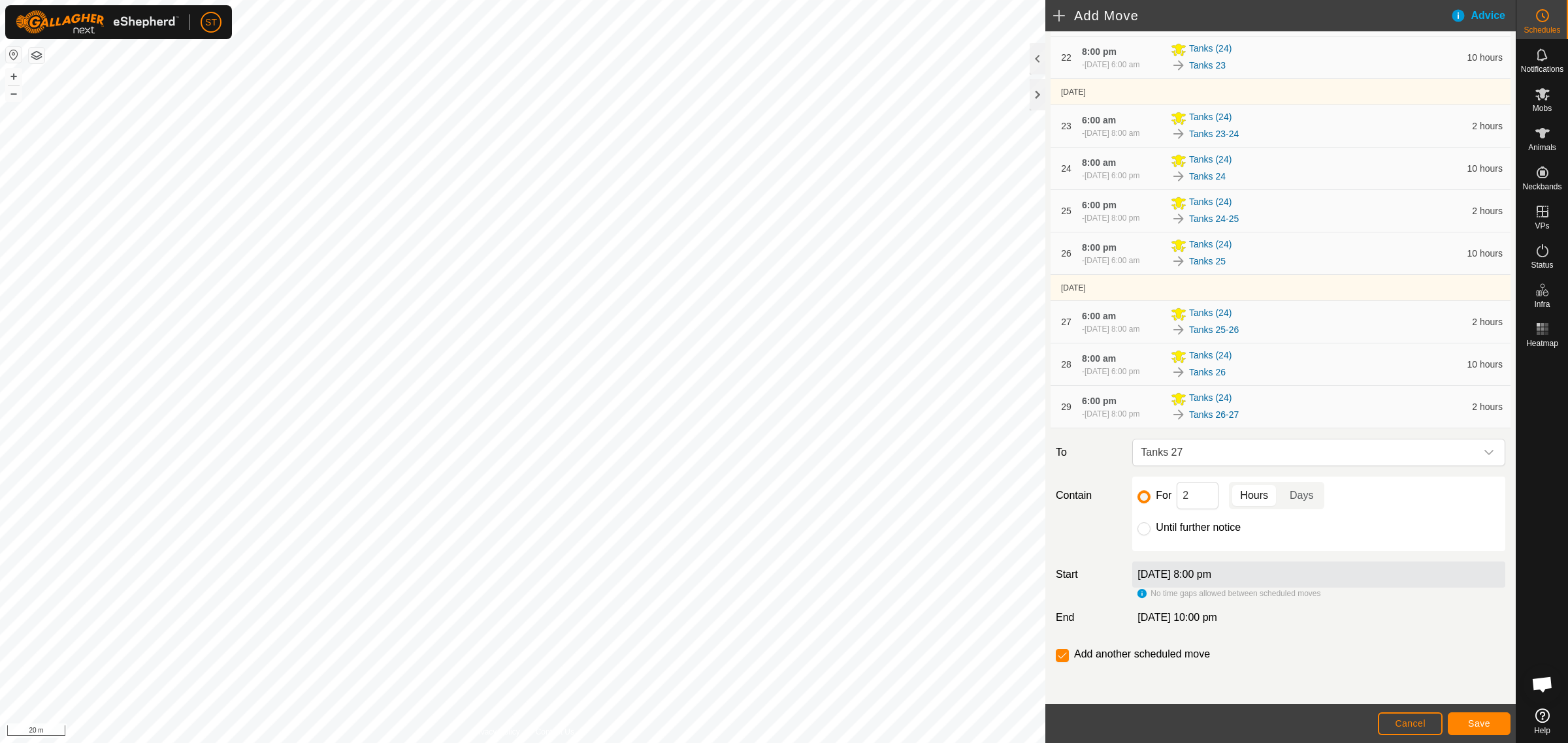
checkbox input "false"
click at [1469, 726] on span "Save" at bounding box center [1479, 724] width 22 height 11
